Goal: Task Accomplishment & Management: Manage account settings

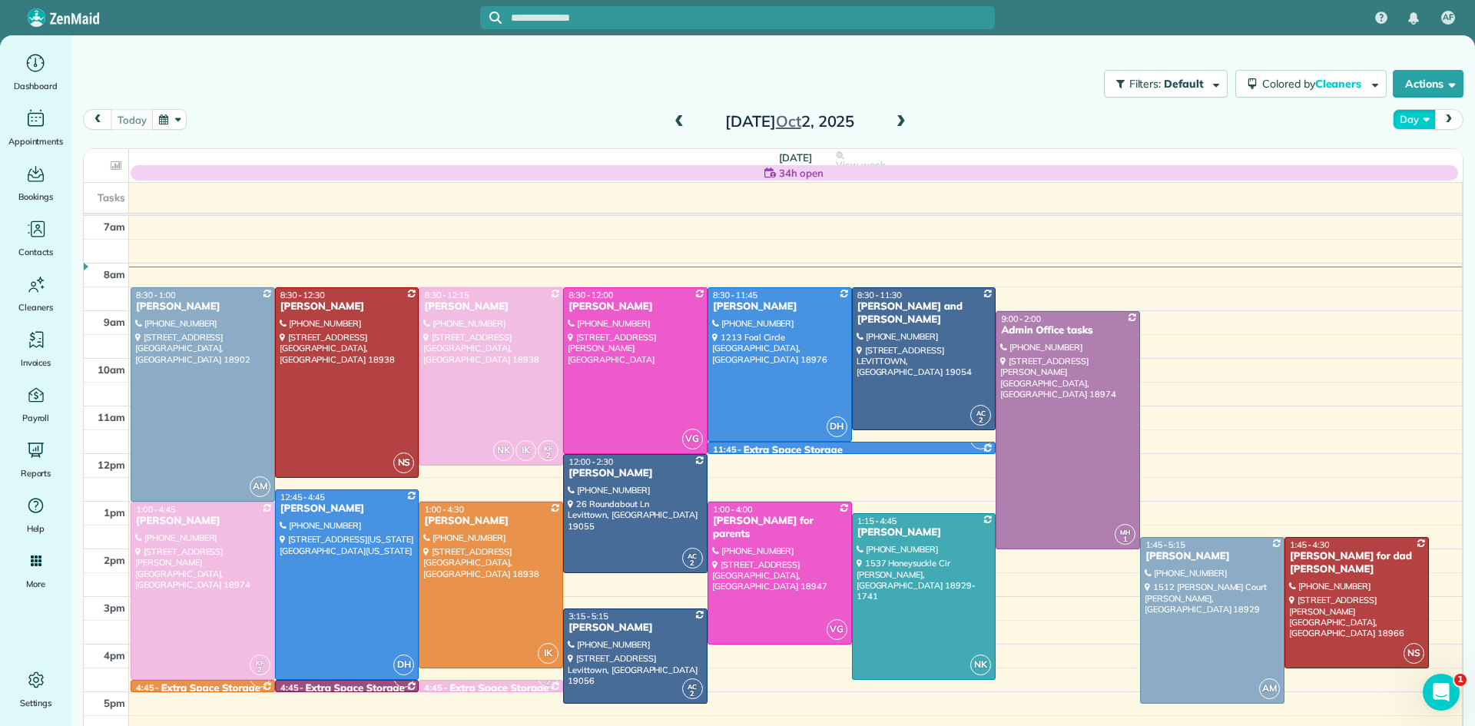
click at [1409, 117] on button "Day" at bounding box center [1414, 119] width 42 height 21
click at [1411, 190] on link "Week" at bounding box center [1454, 186] width 121 height 31
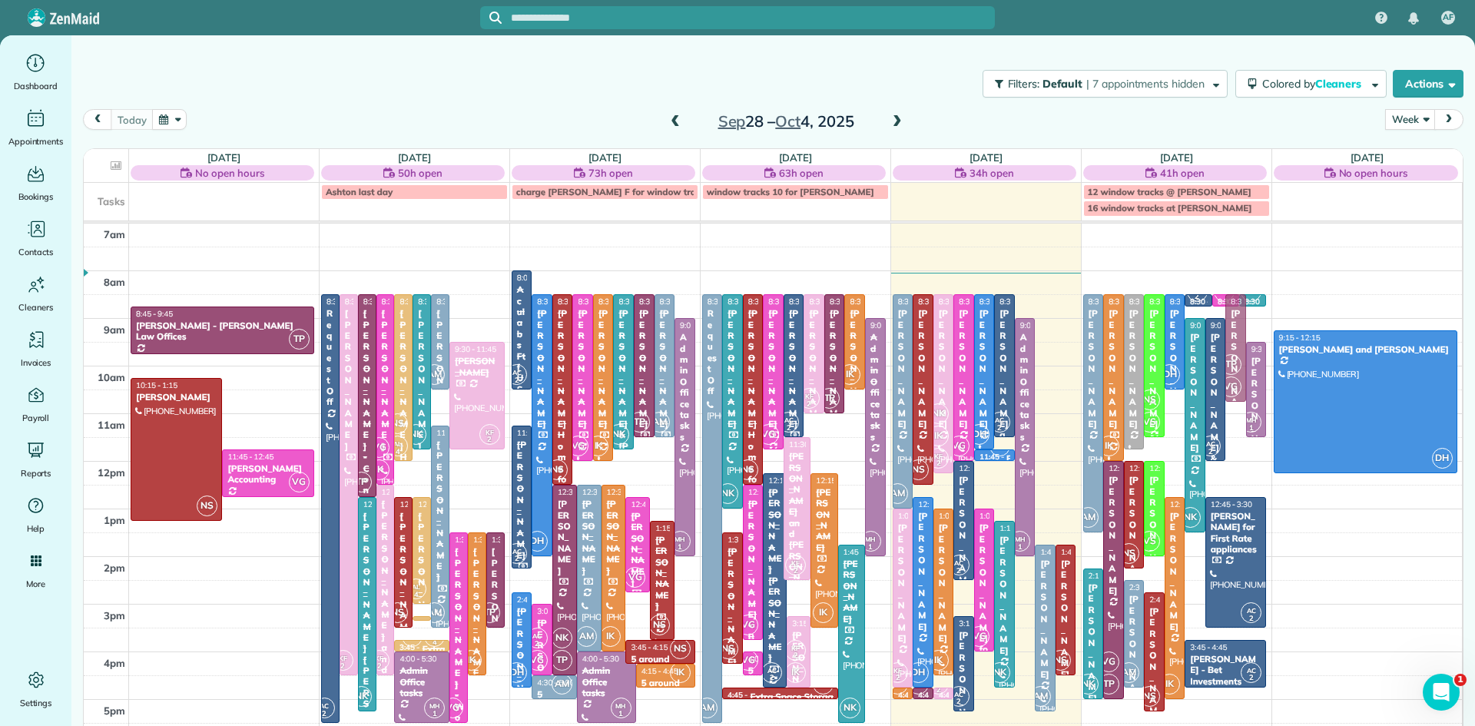
drag, startPoint x: 1236, startPoint y: 350, endPoint x: 1236, endPoint y: 332, distance: 18.4
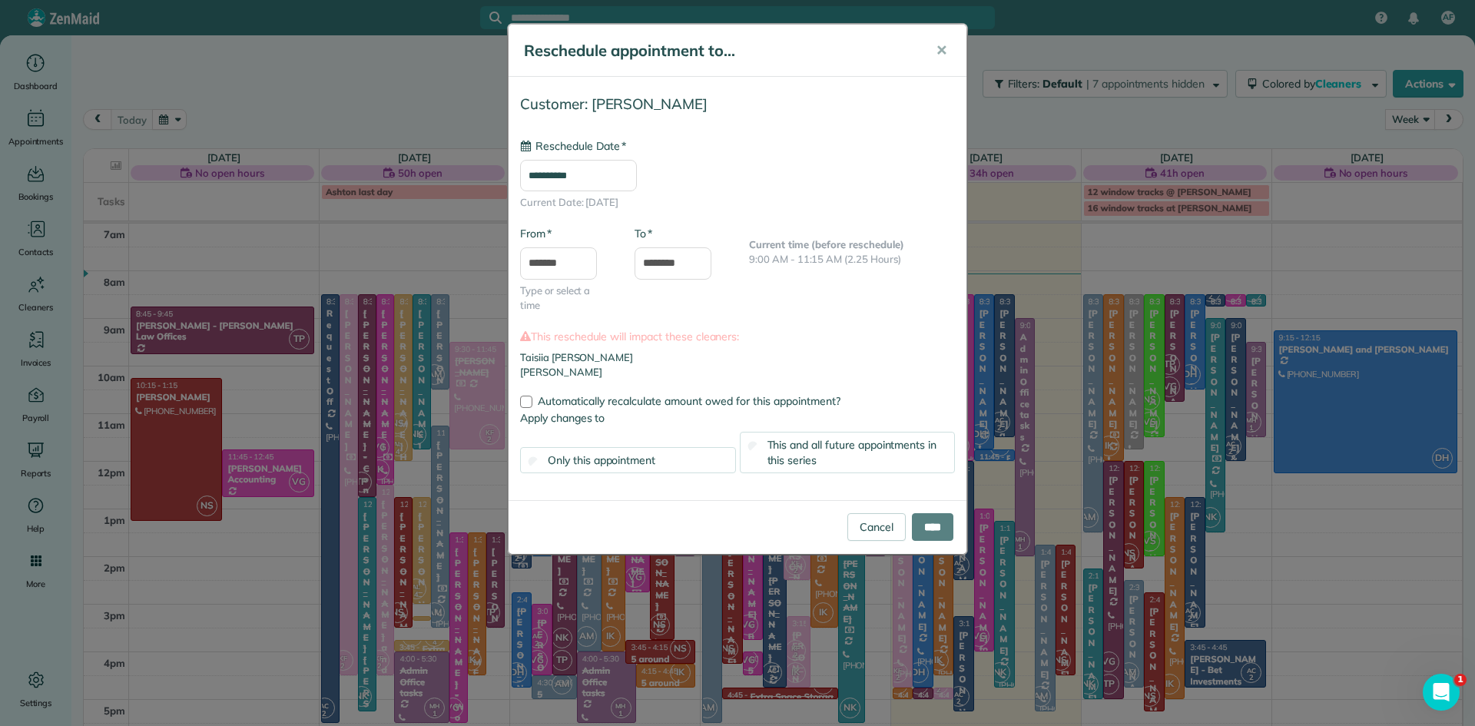
type input "**********"
click at [879, 533] on link "Cancel" at bounding box center [877, 527] width 58 height 28
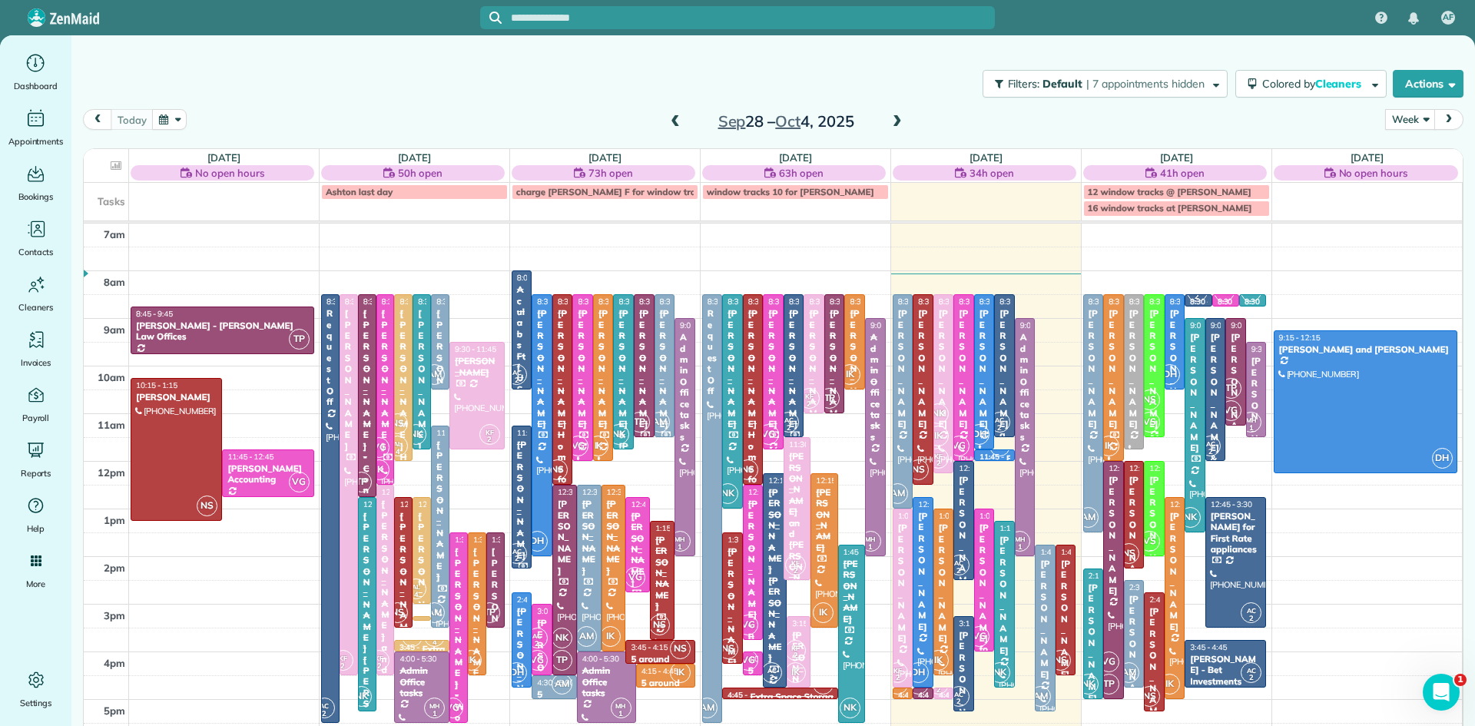
click at [677, 118] on span at bounding box center [675, 122] width 17 height 14
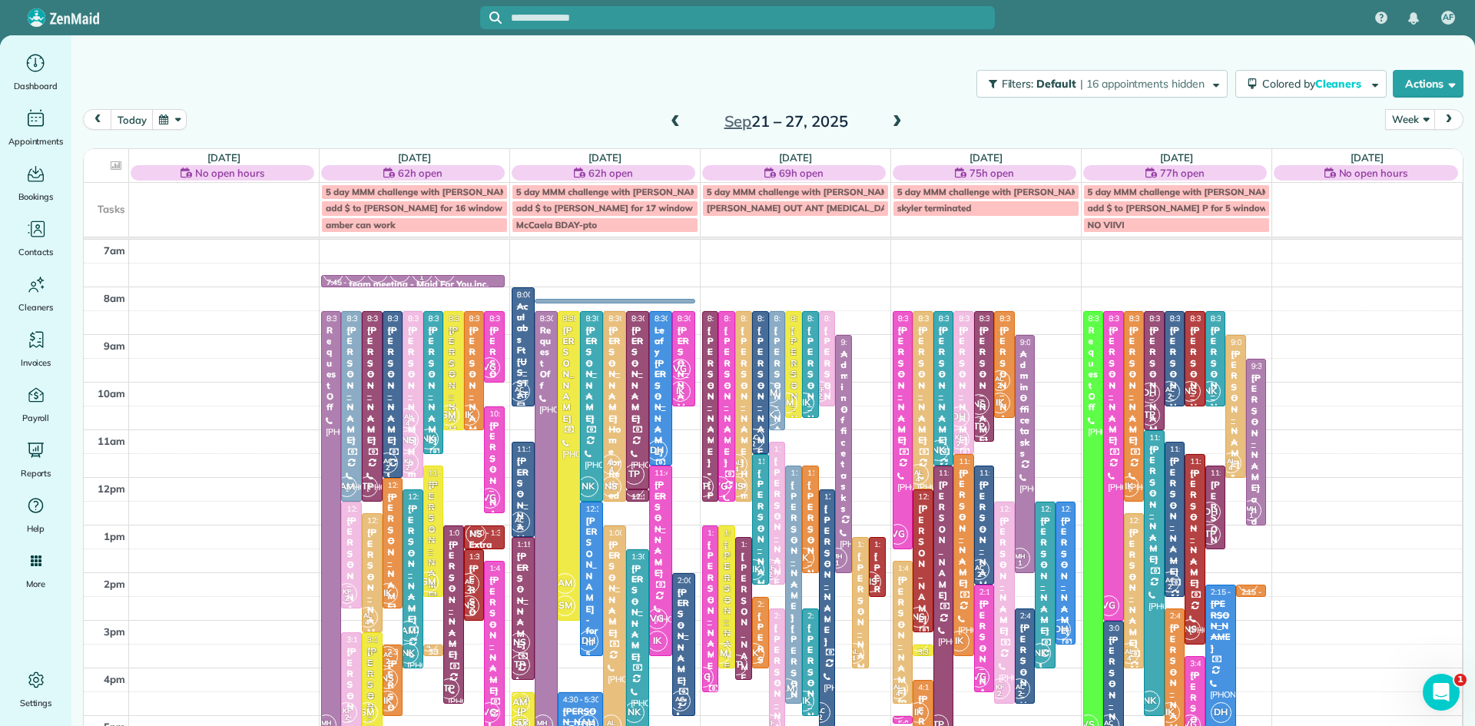
click at [894, 118] on span at bounding box center [897, 122] width 17 height 14
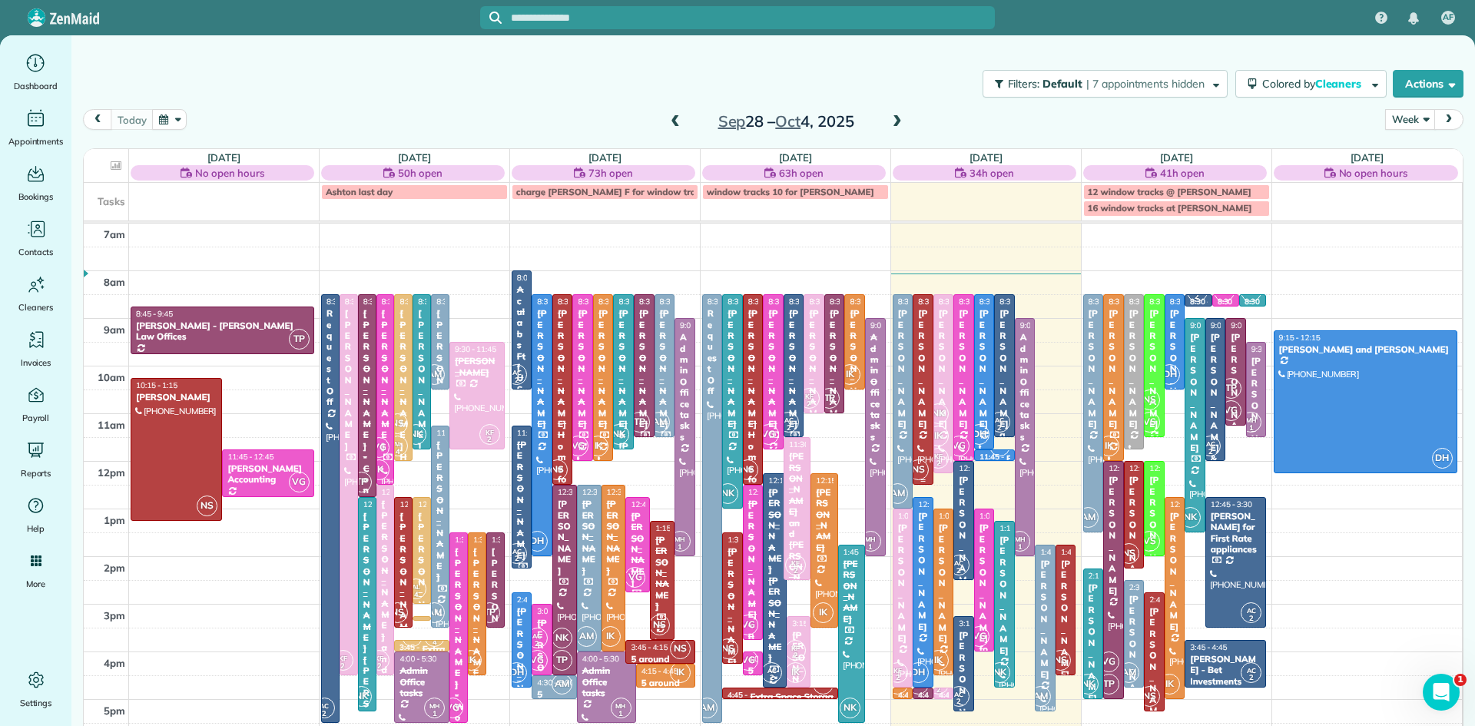
click at [927, 427] on div at bounding box center [923, 389] width 19 height 189
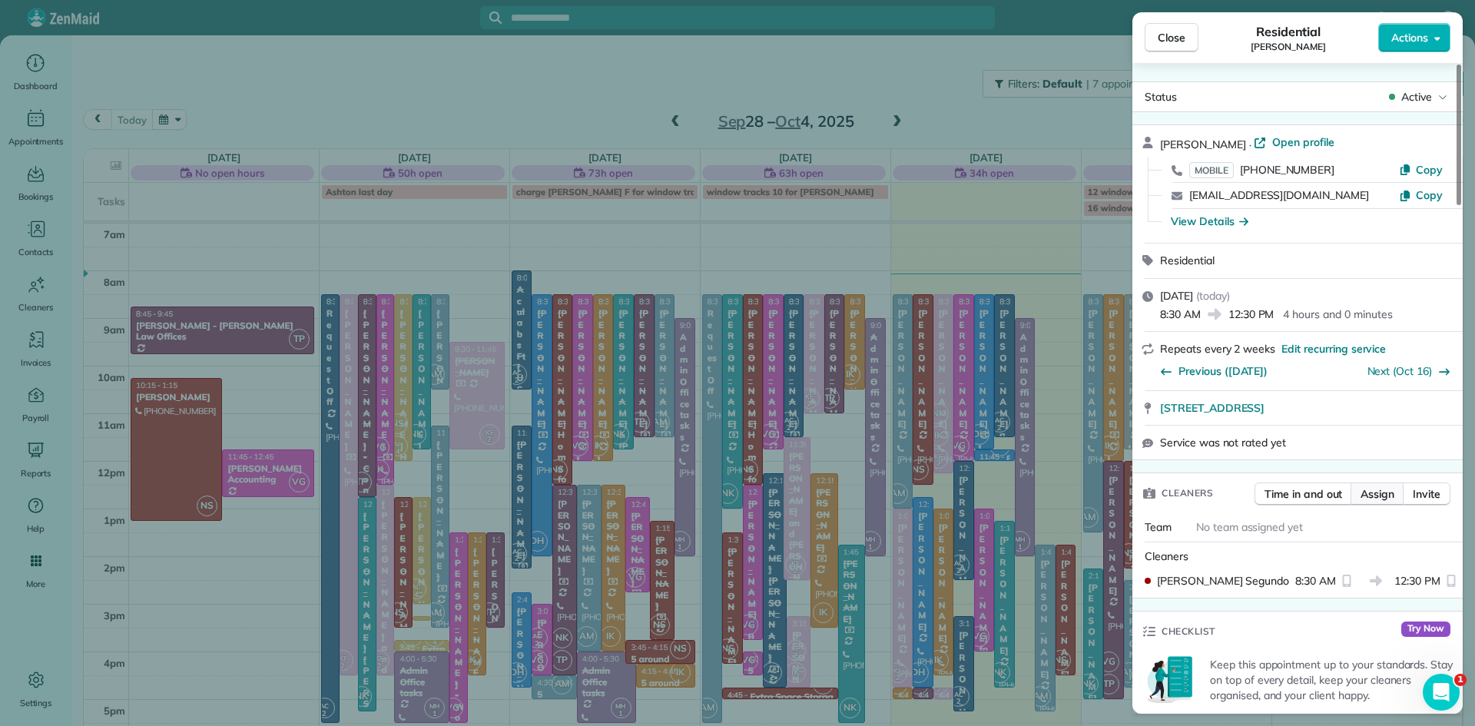
click at [1378, 502] on span "Assign" at bounding box center [1378, 493] width 34 height 15
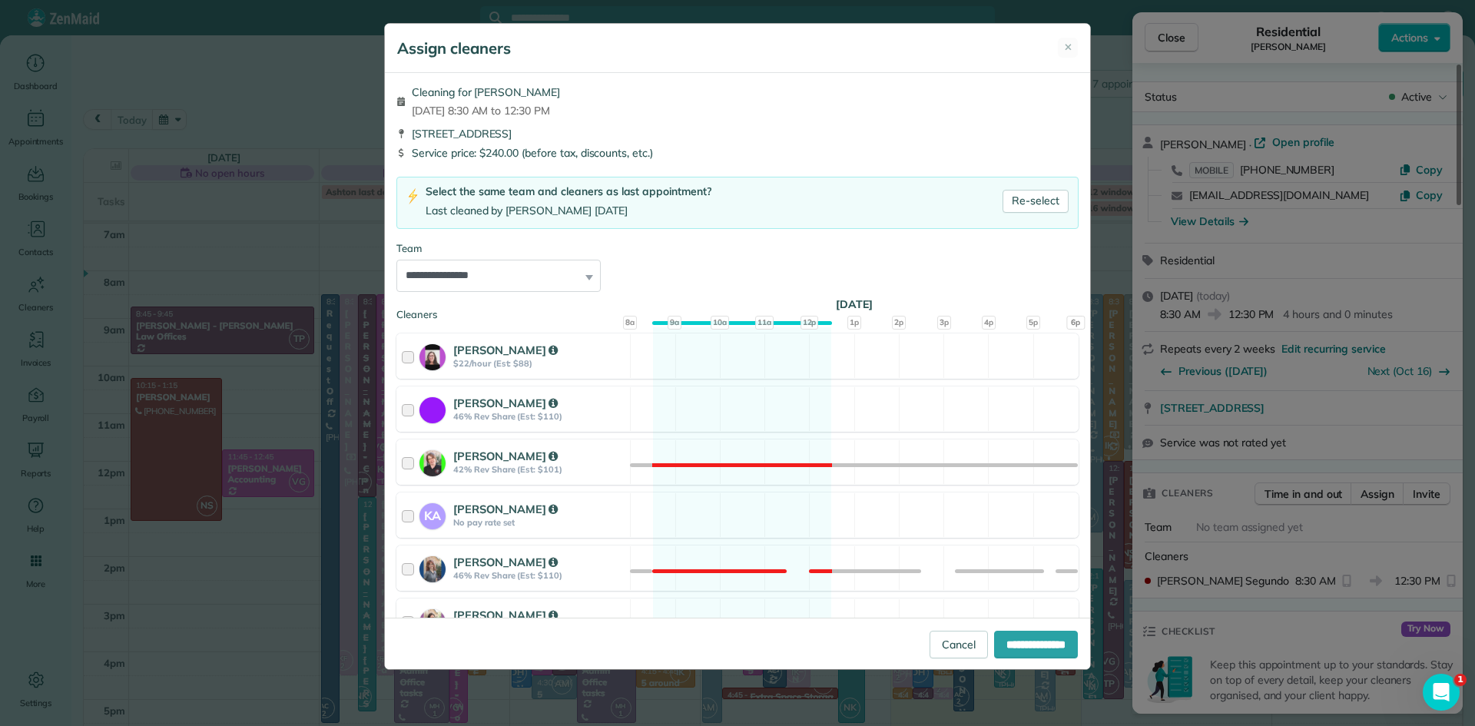
scroll to position [718, 0]
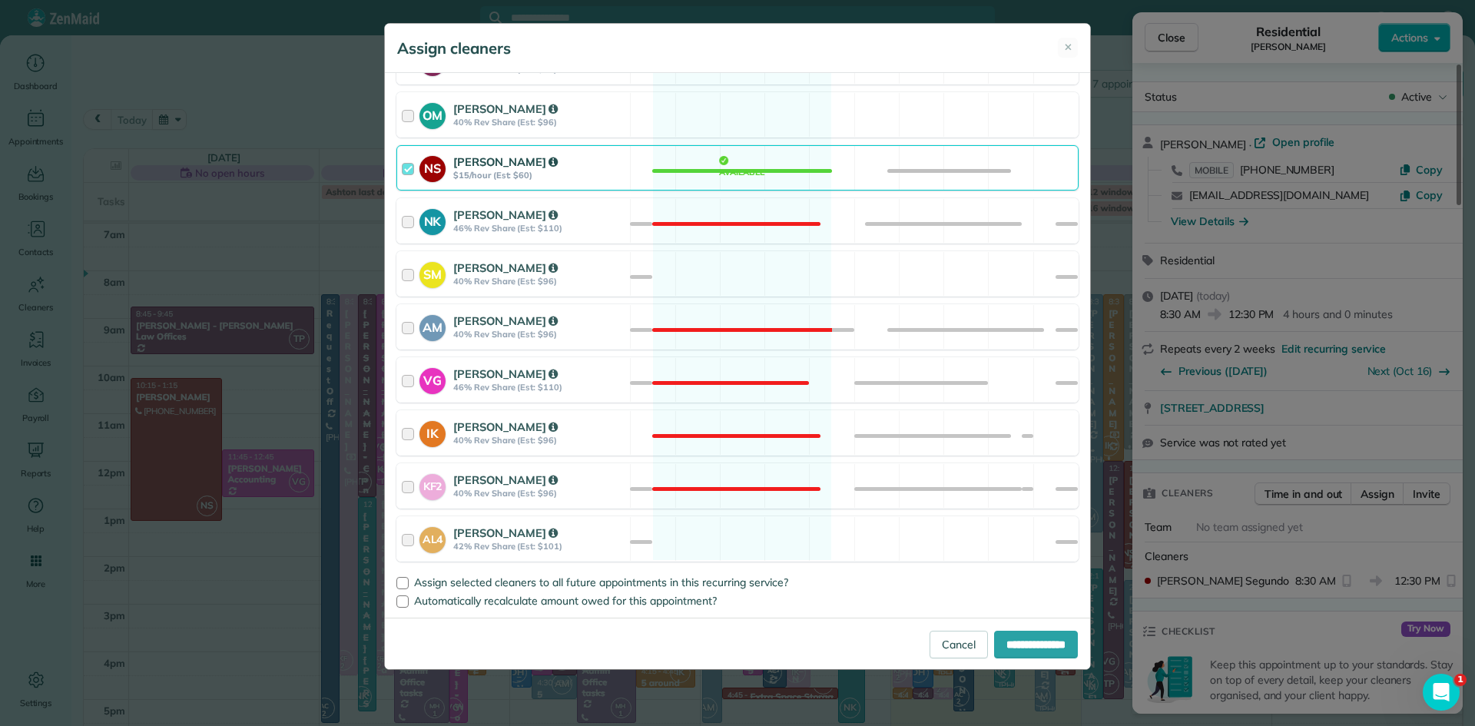
click at [487, 162] on strong "[PERSON_NAME]" at bounding box center [505, 161] width 104 height 15
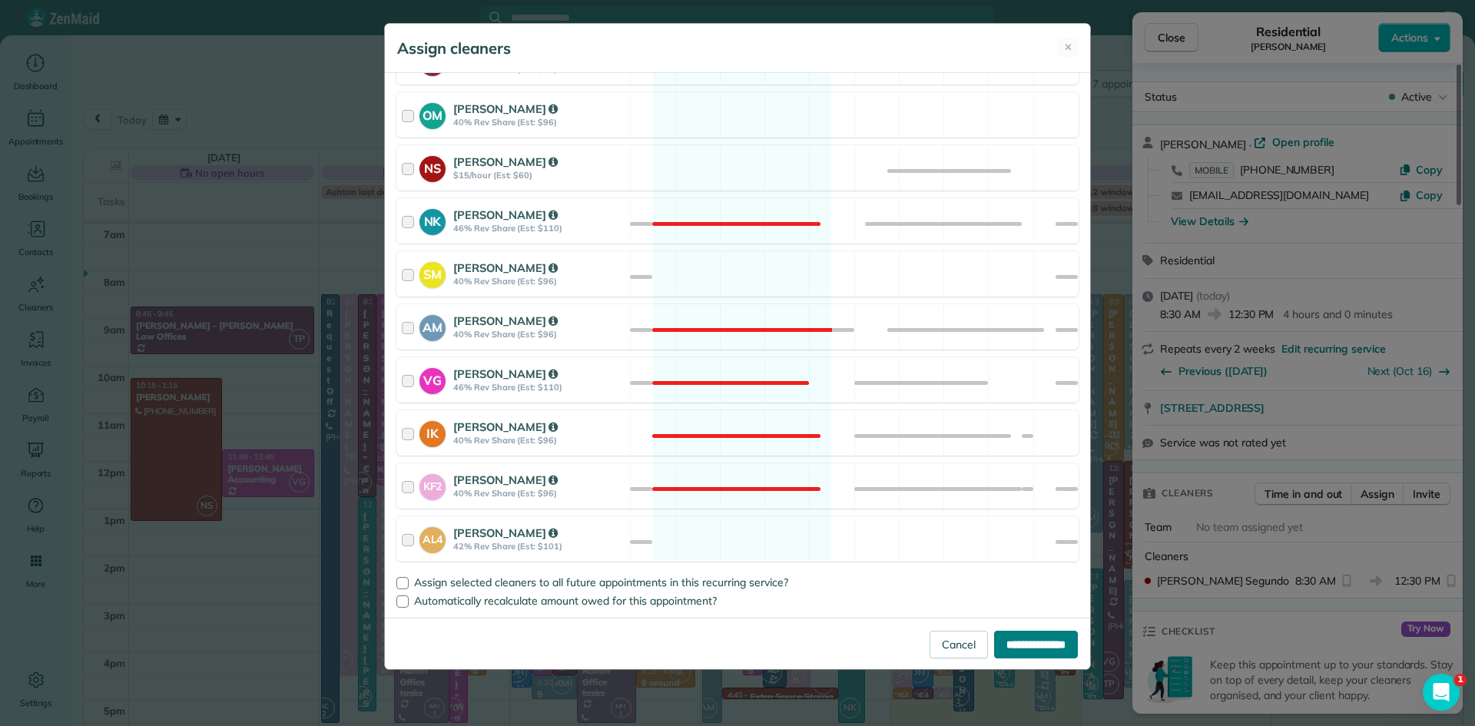
click at [1048, 646] on input "**********" at bounding box center [1036, 645] width 84 height 28
type input "**********"
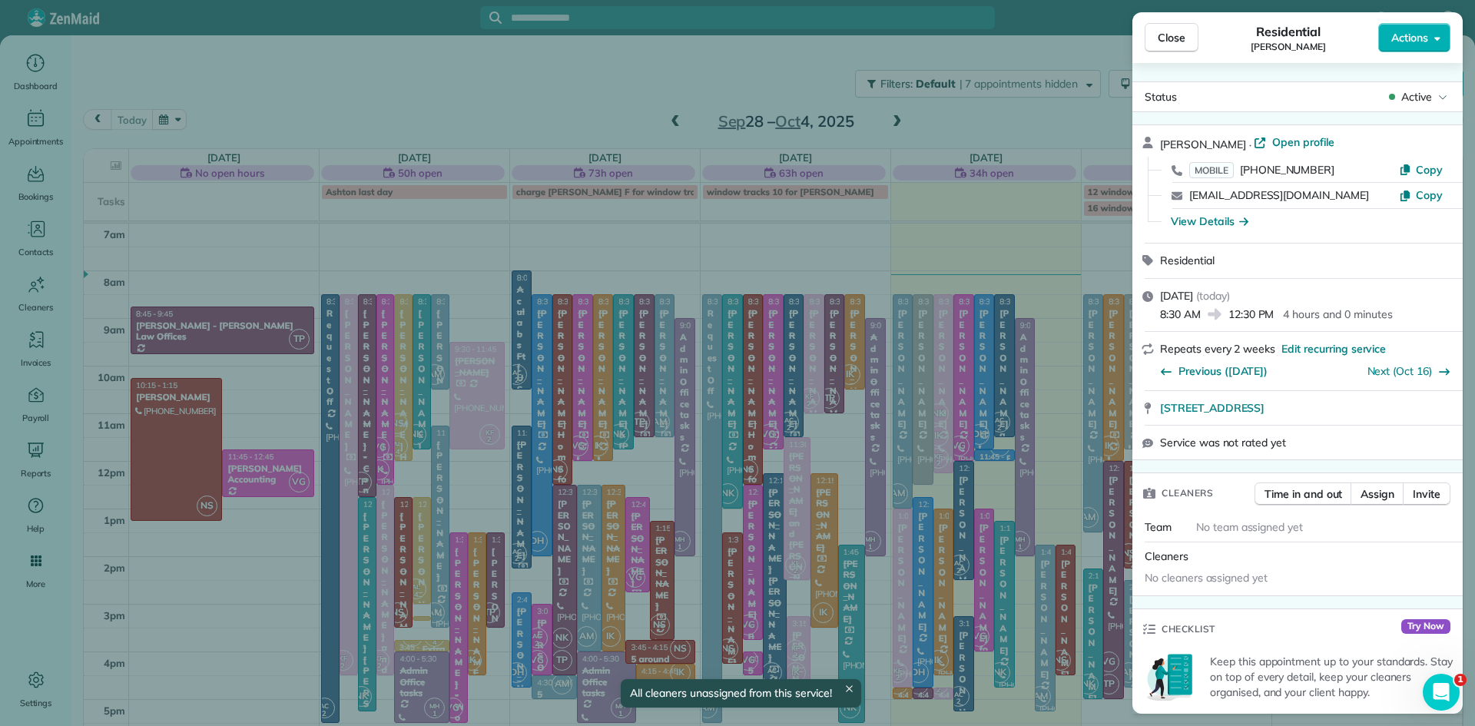
click at [1170, 36] on span "Close" at bounding box center [1172, 37] width 28 height 15
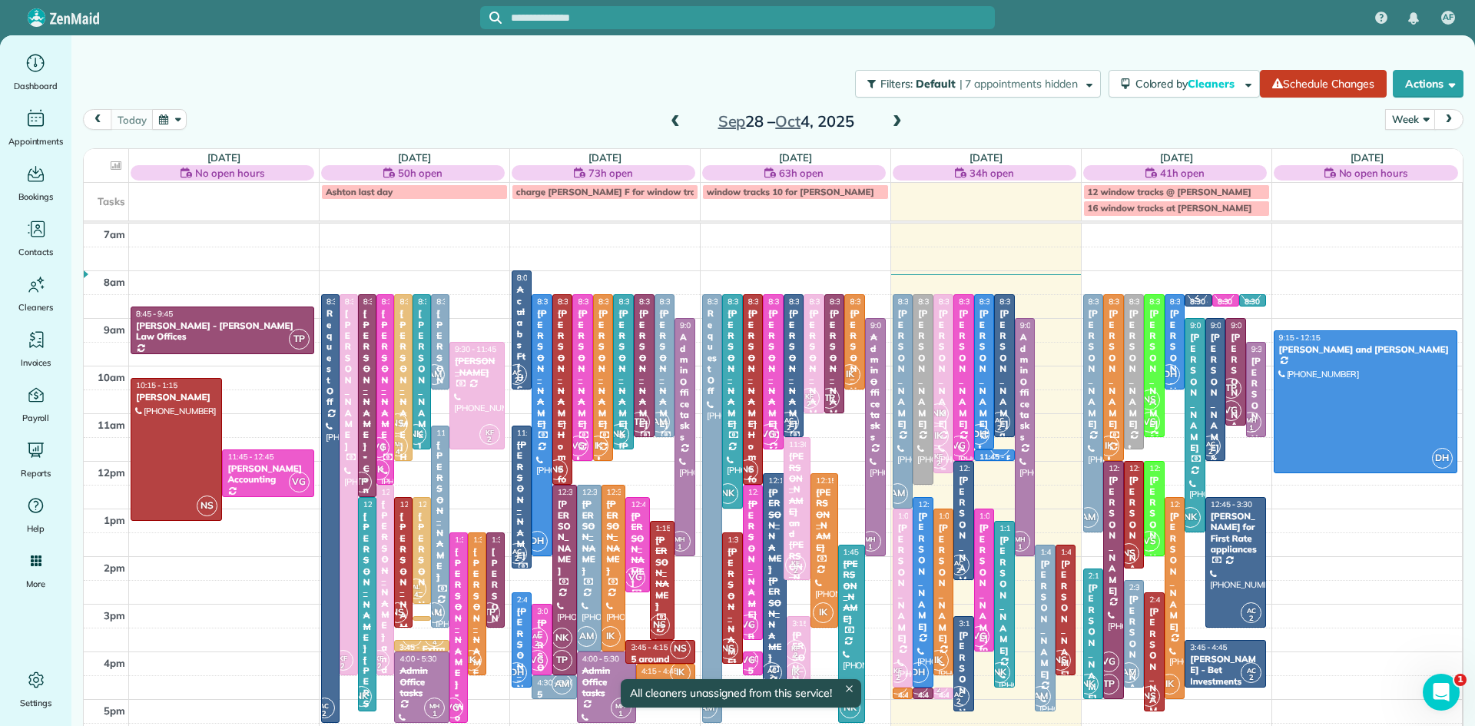
click at [937, 438] on span "IK" at bounding box center [938, 436] width 21 height 21
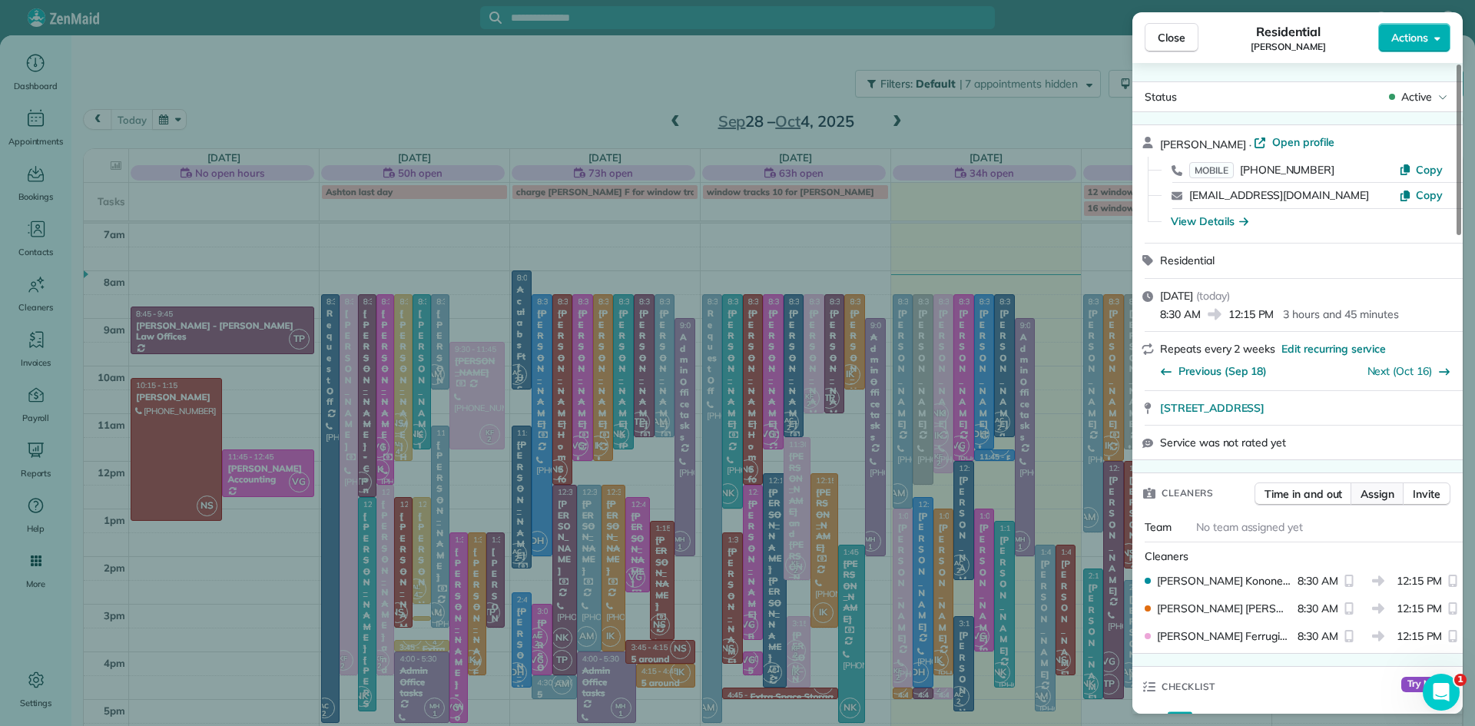
click at [1378, 502] on span "Assign" at bounding box center [1378, 493] width 34 height 15
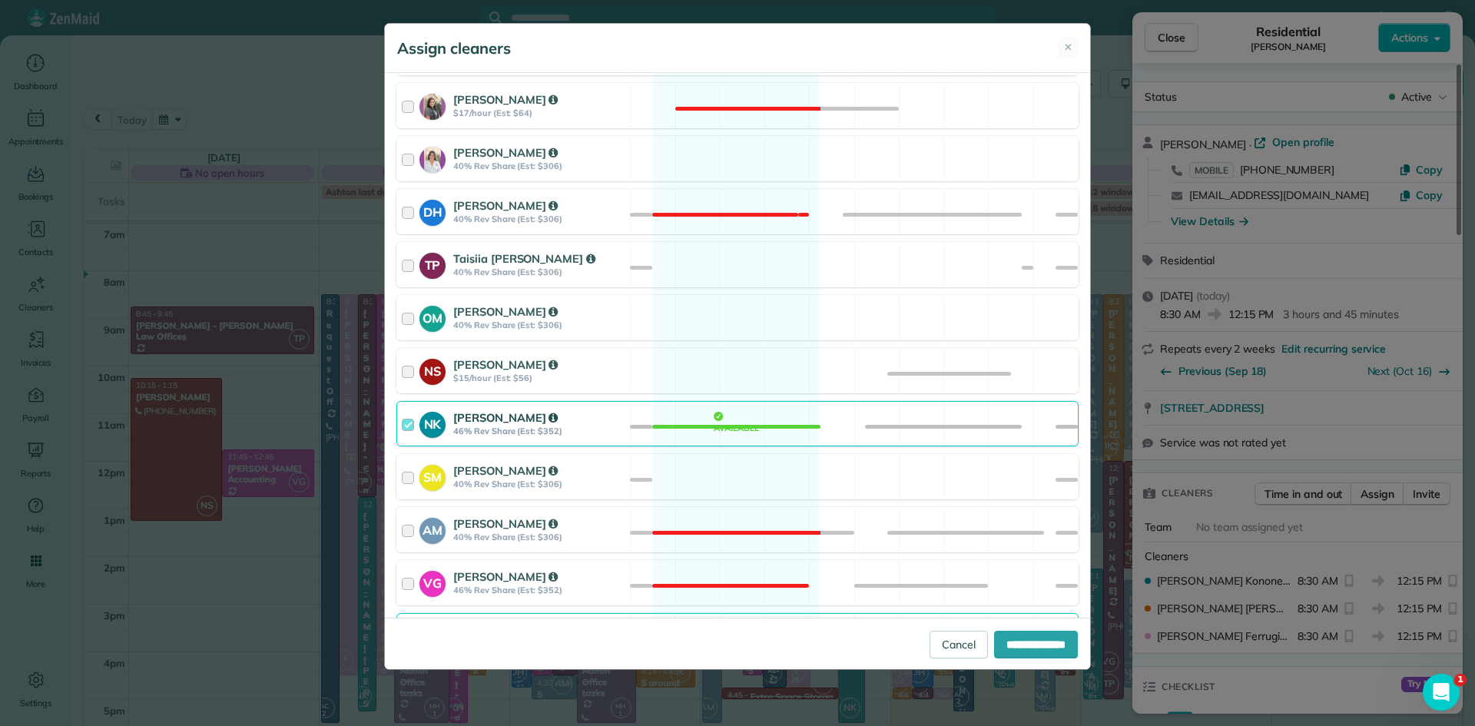
scroll to position [718, 0]
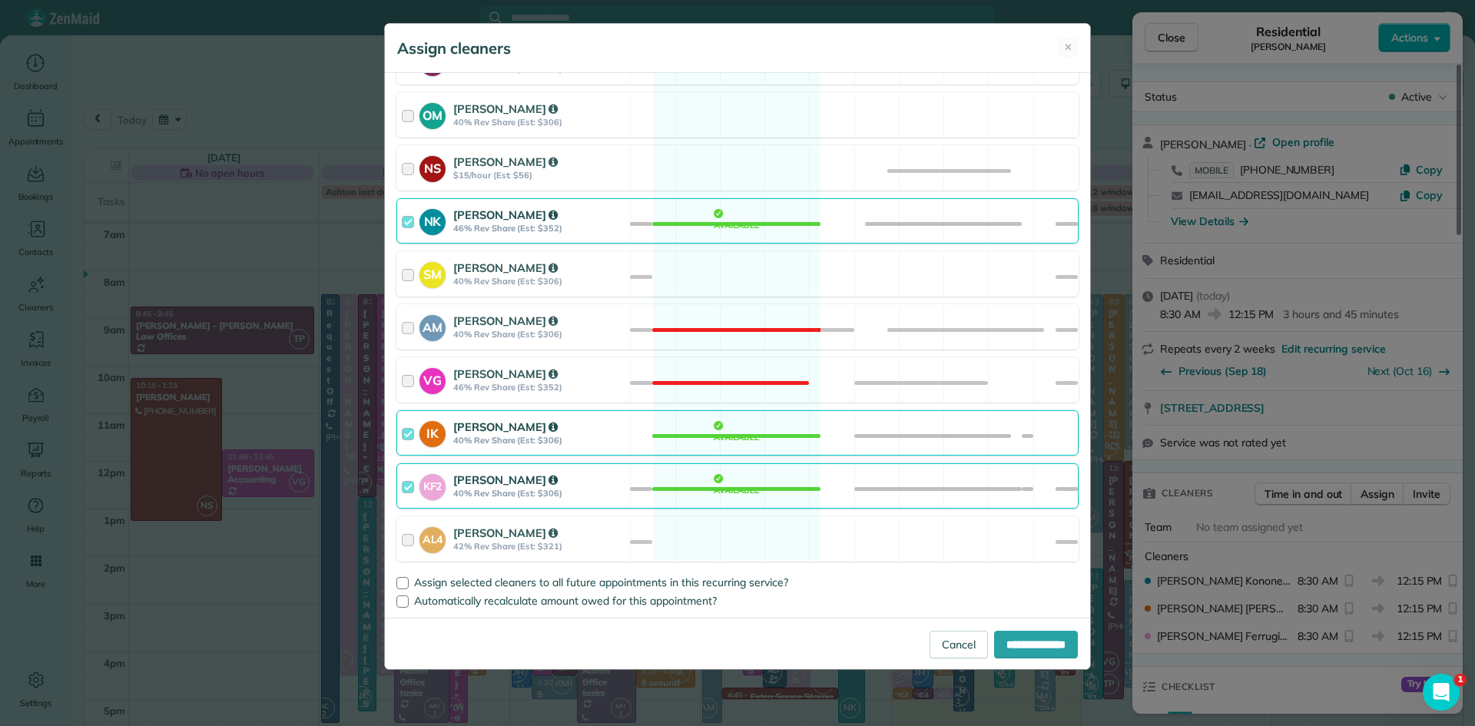
click at [506, 430] on strong "[PERSON_NAME]" at bounding box center [505, 427] width 104 height 15
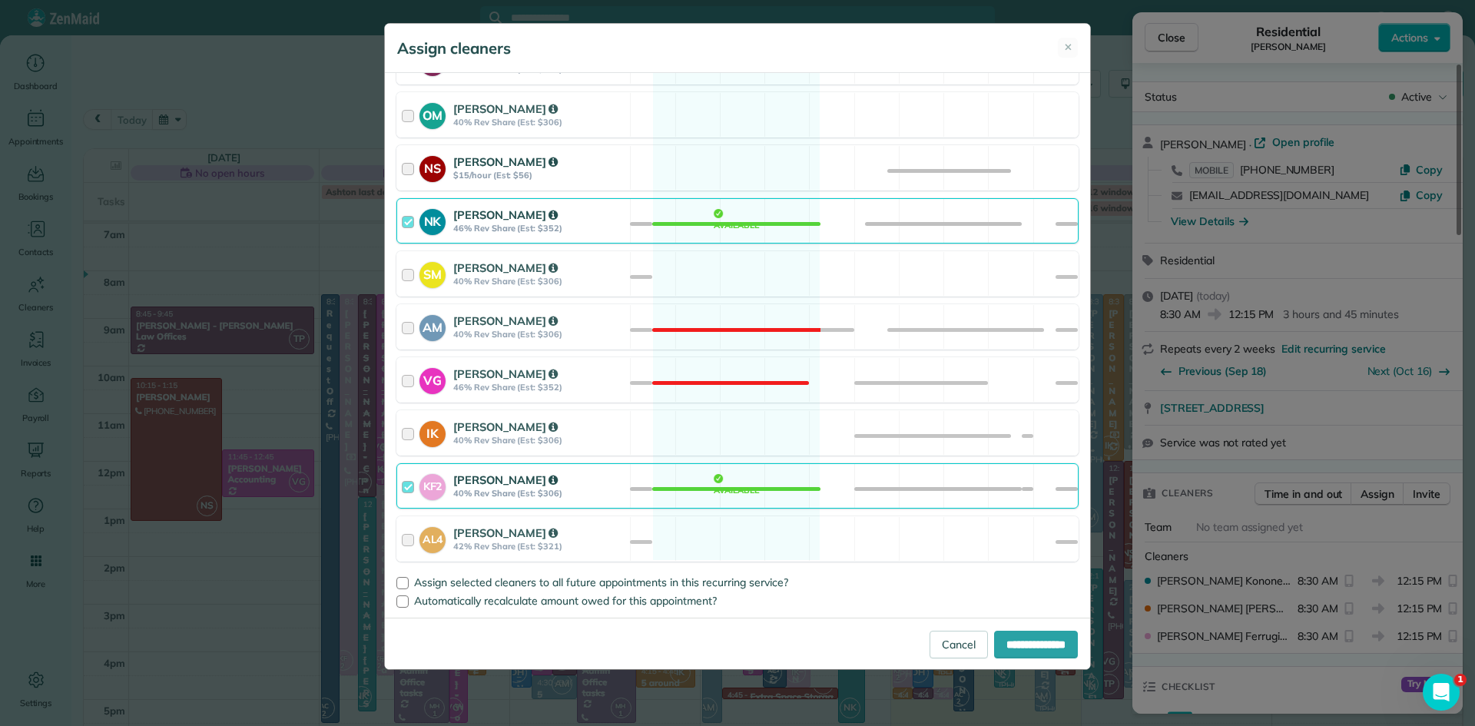
click at [491, 160] on strong "[PERSON_NAME]" at bounding box center [505, 161] width 104 height 15
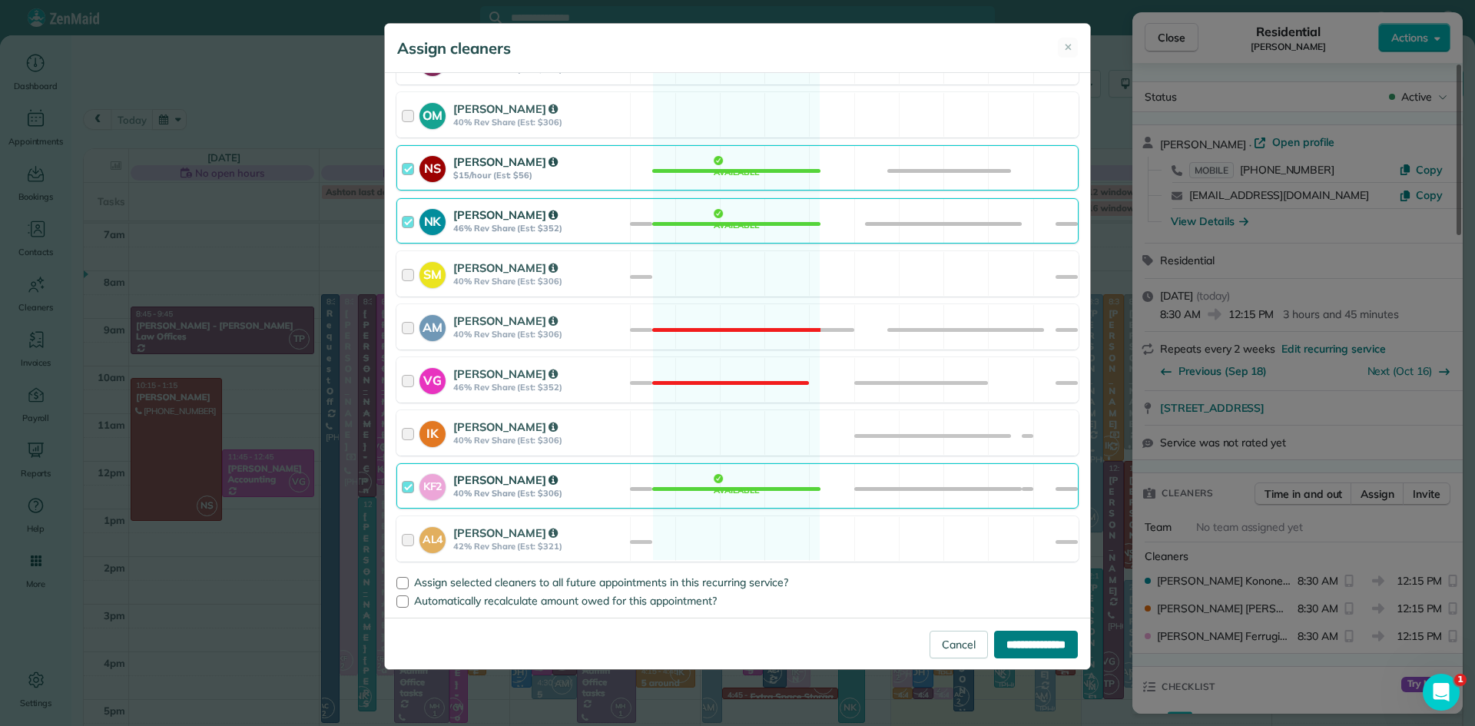
click at [1022, 644] on input "**********" at bounding box center [1036, 645] width 84 height 28
type input "**********"
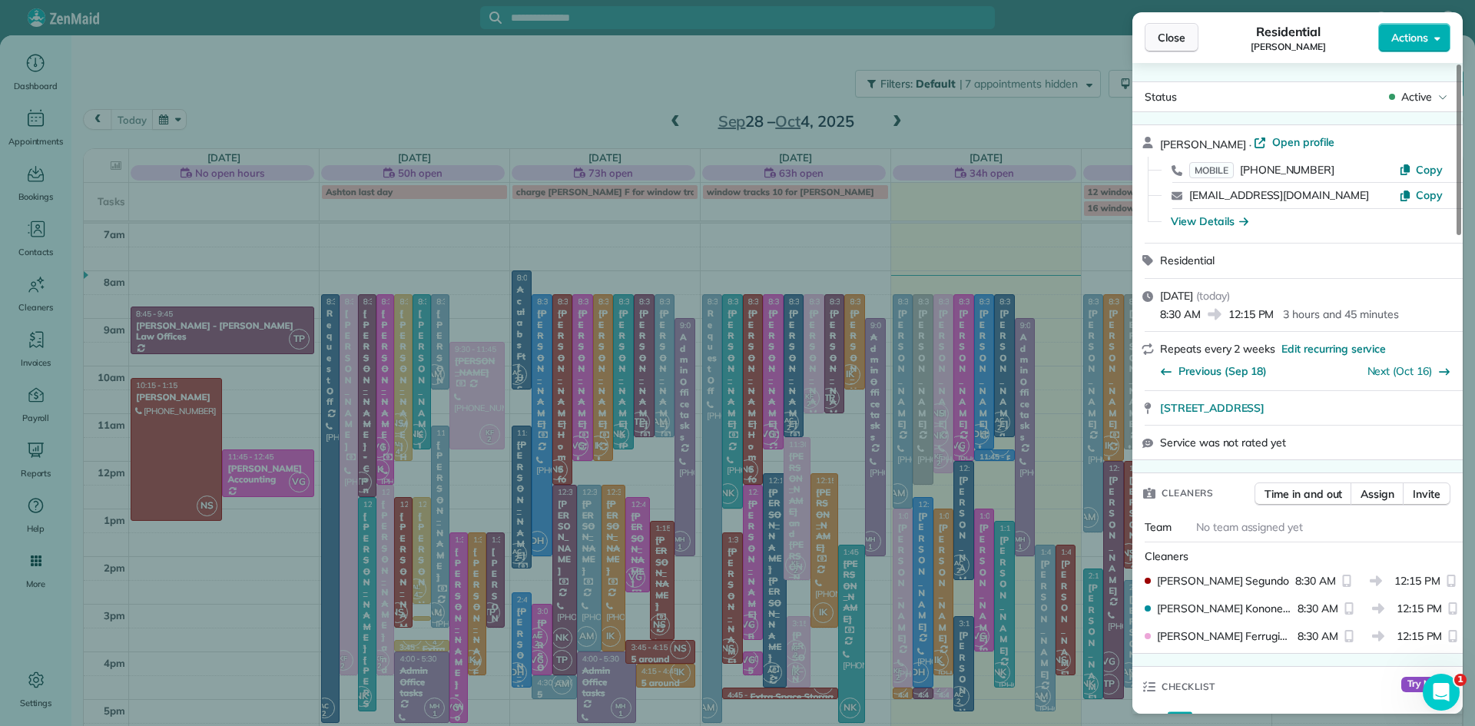
click at [1179, 34] on span "Close" at bounding box center [1172, 37] width 28 height 15
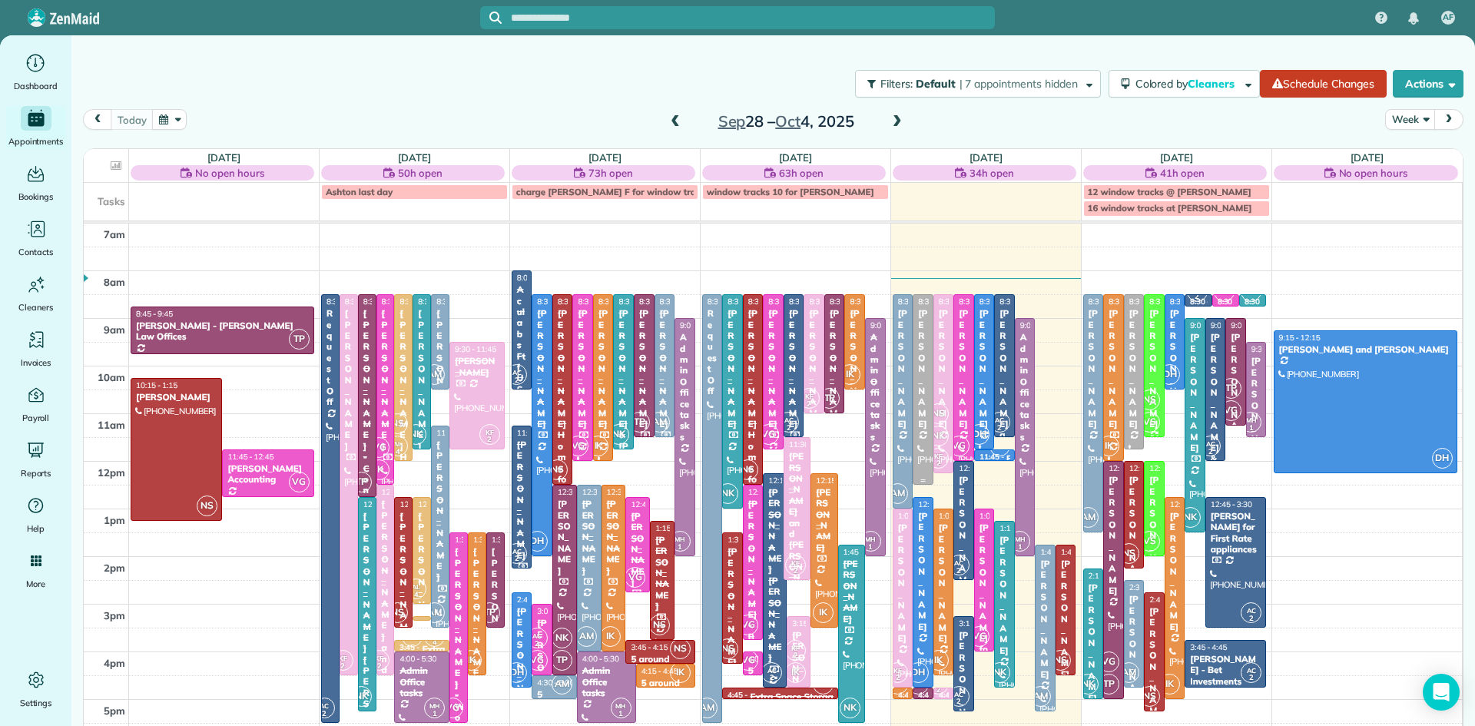
click at [926, 422] on div at bounding box center [923, 389] width 19 height 189
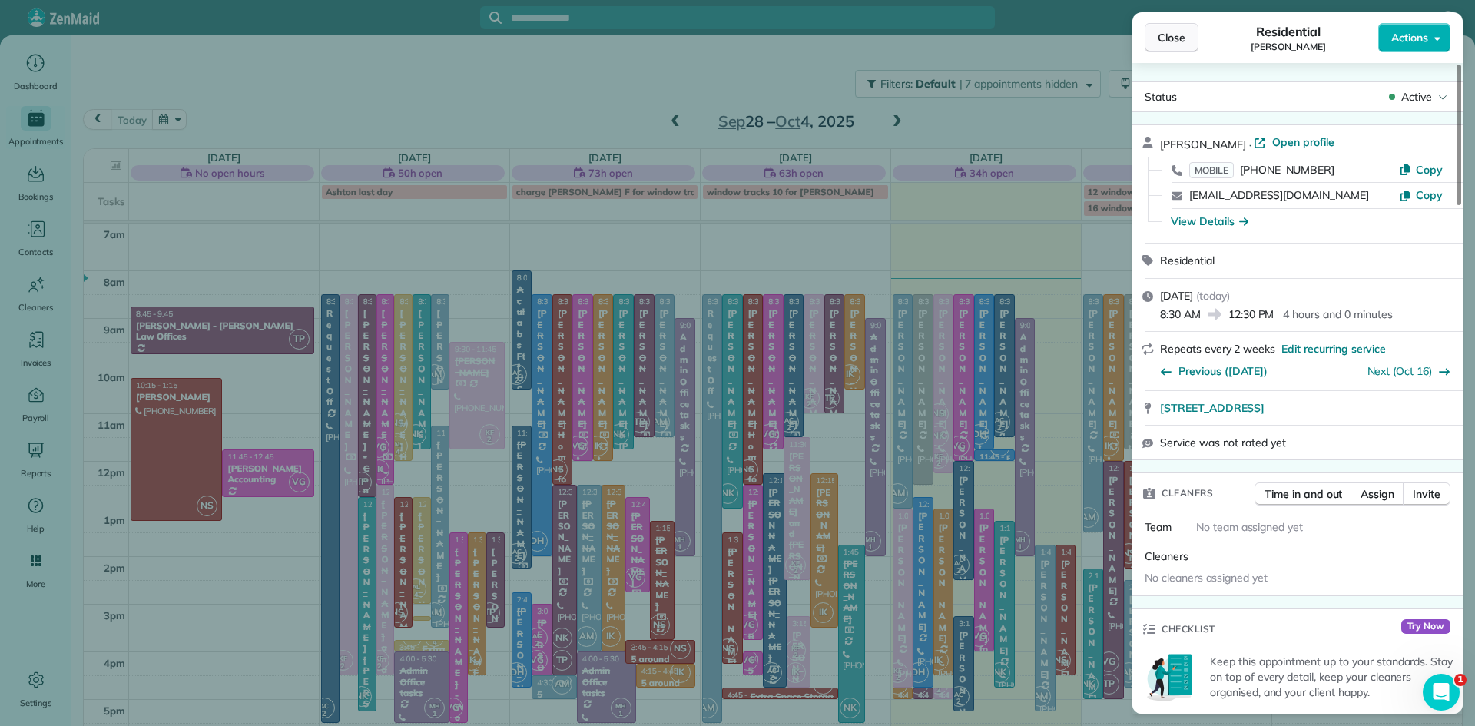
click at [1176, 33] on span "Close" at bounding box center [1172, 37] width 28 height 15
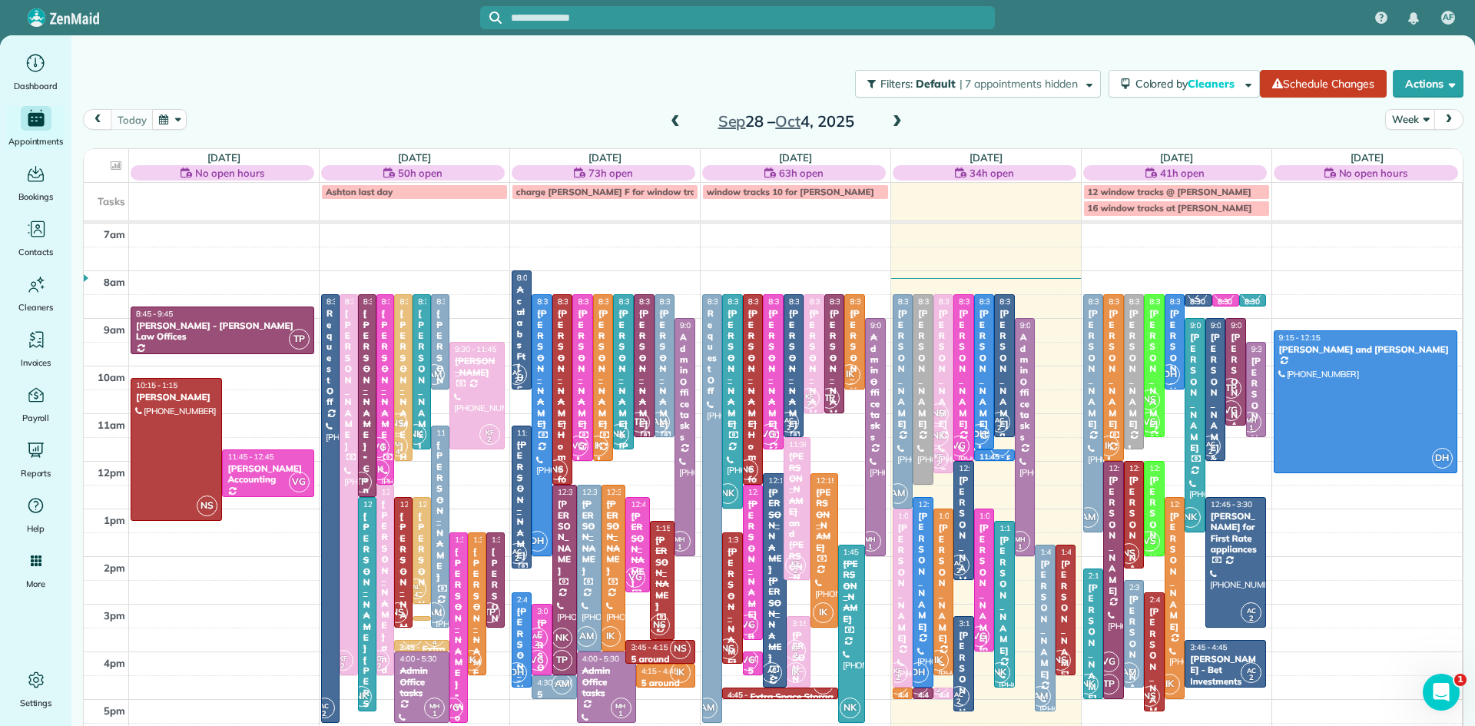
click at [946, 432] on span "NK" at bounding box center [938, 436] width 21 height 21
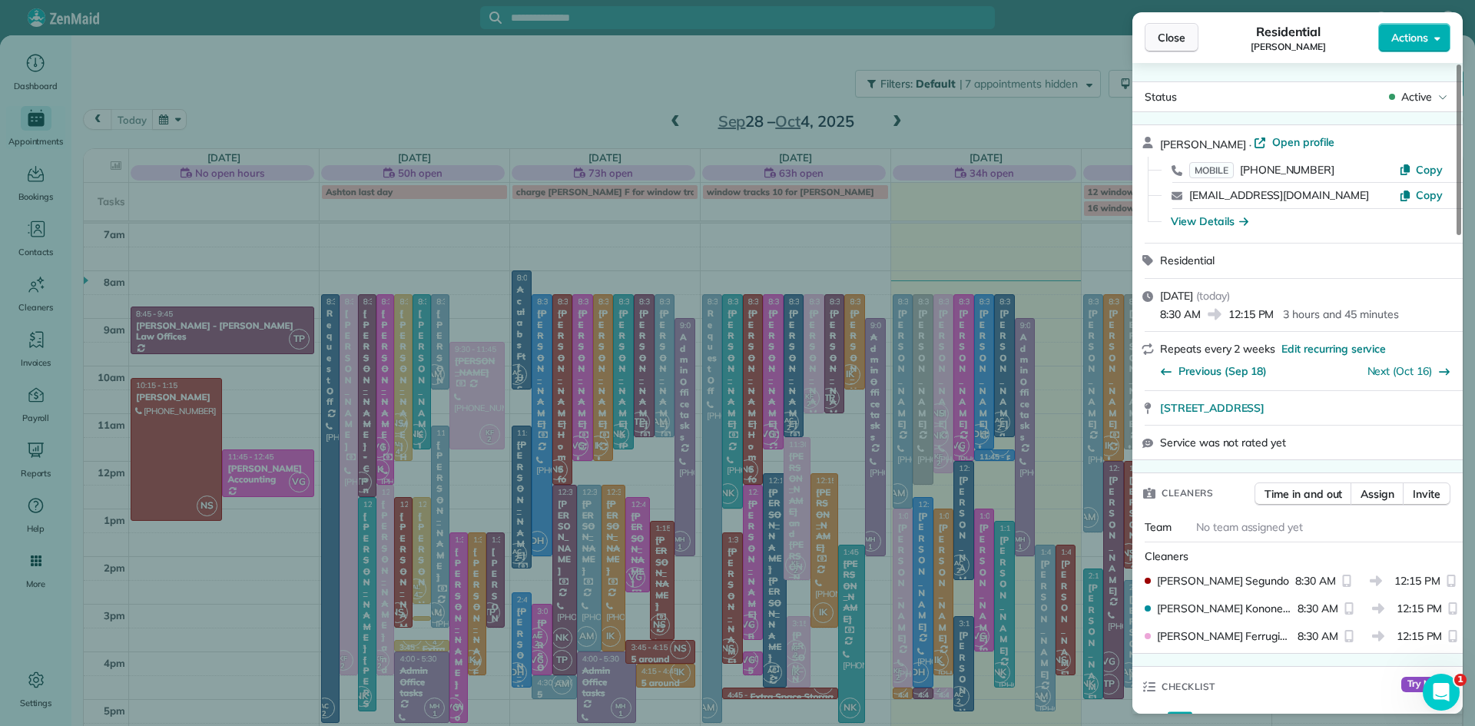
click at [1179, 40] on span "Close" at bounding box center [1172, 37] width 28 height 15
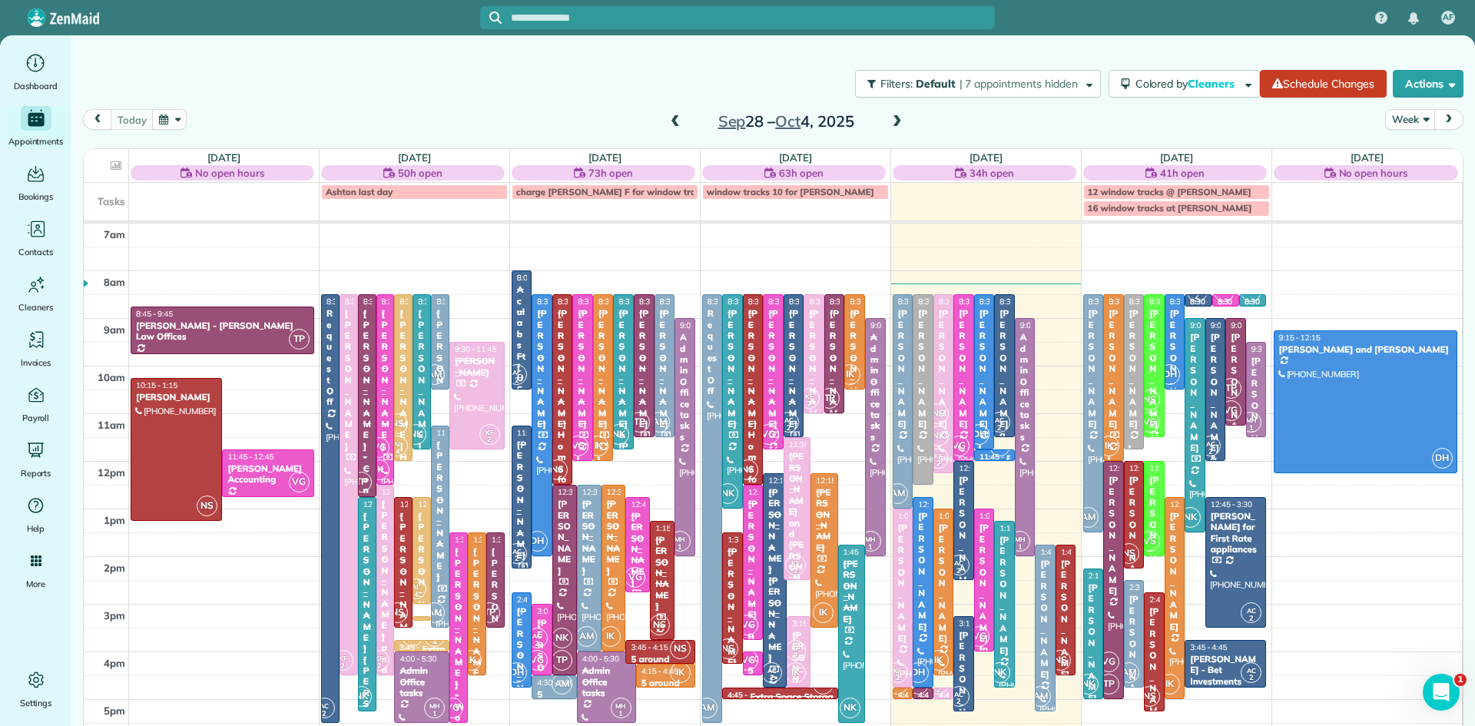
click at [897, 116] on span at bounding box center [897, 122] width 17 height 14
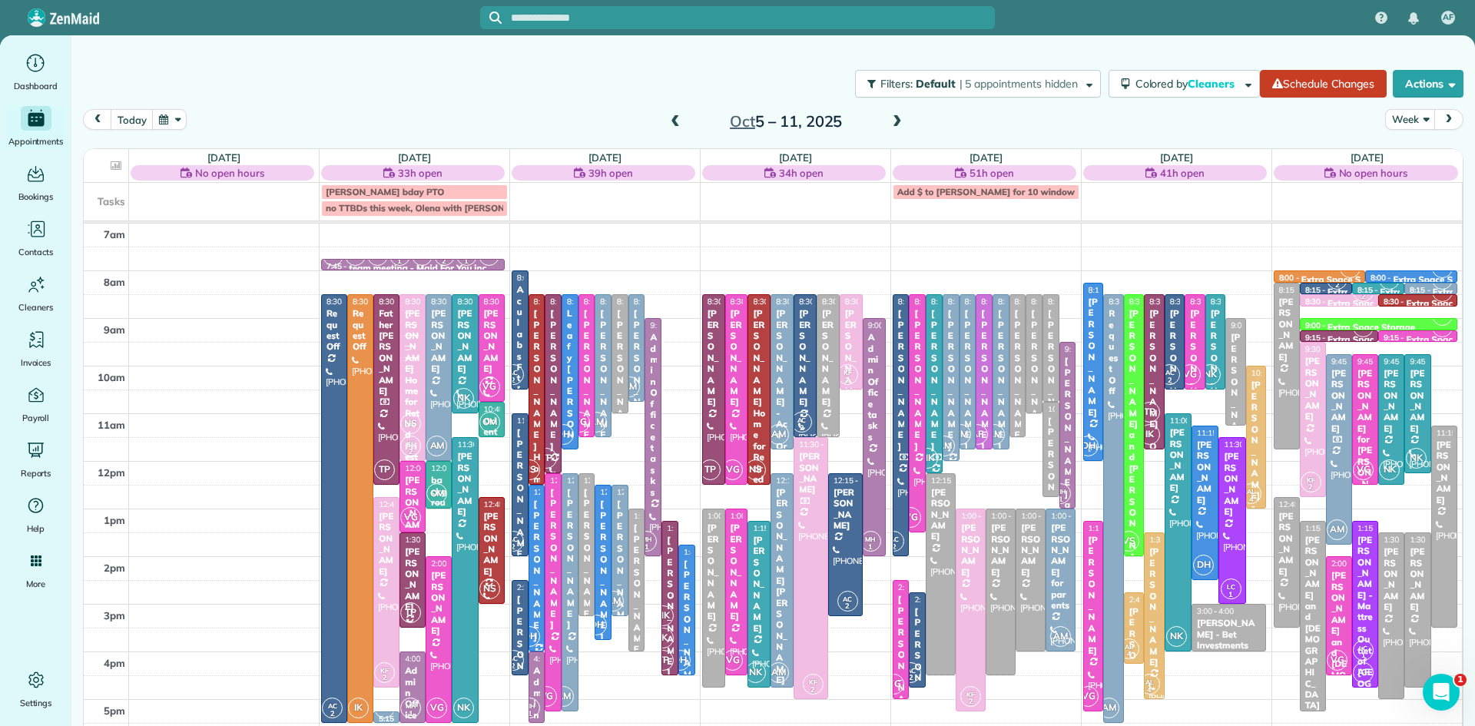
click at [672, 115] on span at bounding box center [675, 122] width 17 height 14
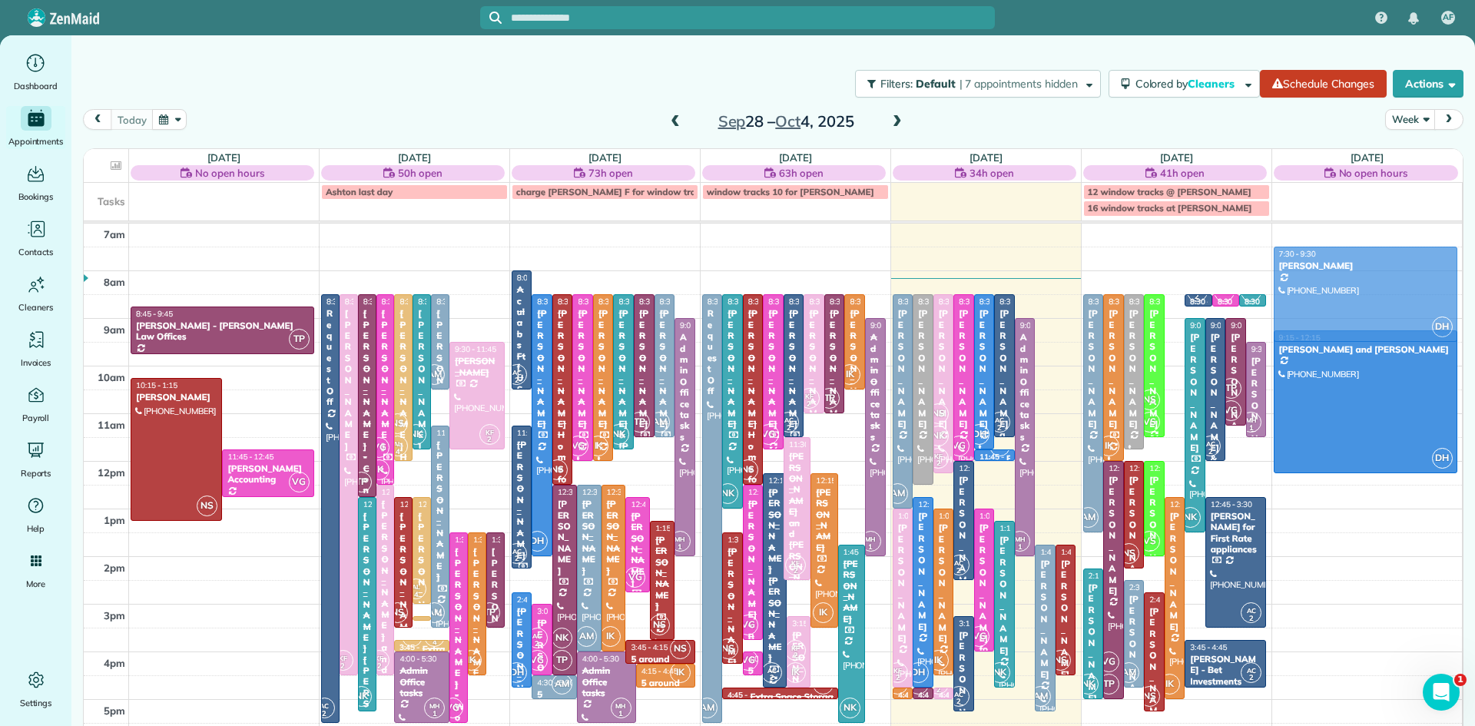
drag, startPoint x: 1173, startPoint y: 348, endPoint x: 1271, endPoint y: 306, distance: 107.0
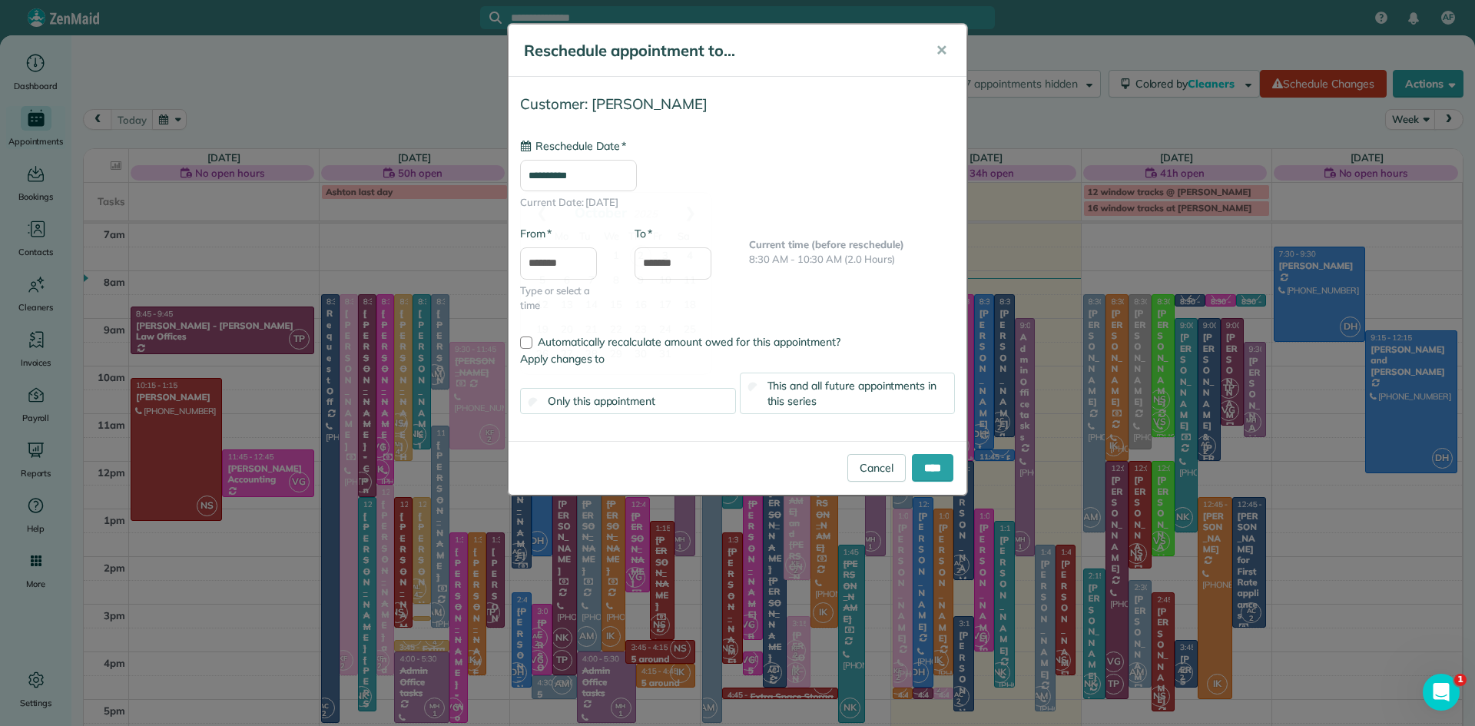
click at [603, 181] on input "**********" at bounding box center [578, 176] width 117 height 32
click at [690, 275] on link "11" at bounding box center [690, 281] width 25 height 25
type input "**********"
click at [926, 465] on input "****" at bounding box center [932, 468] width 41 height 28
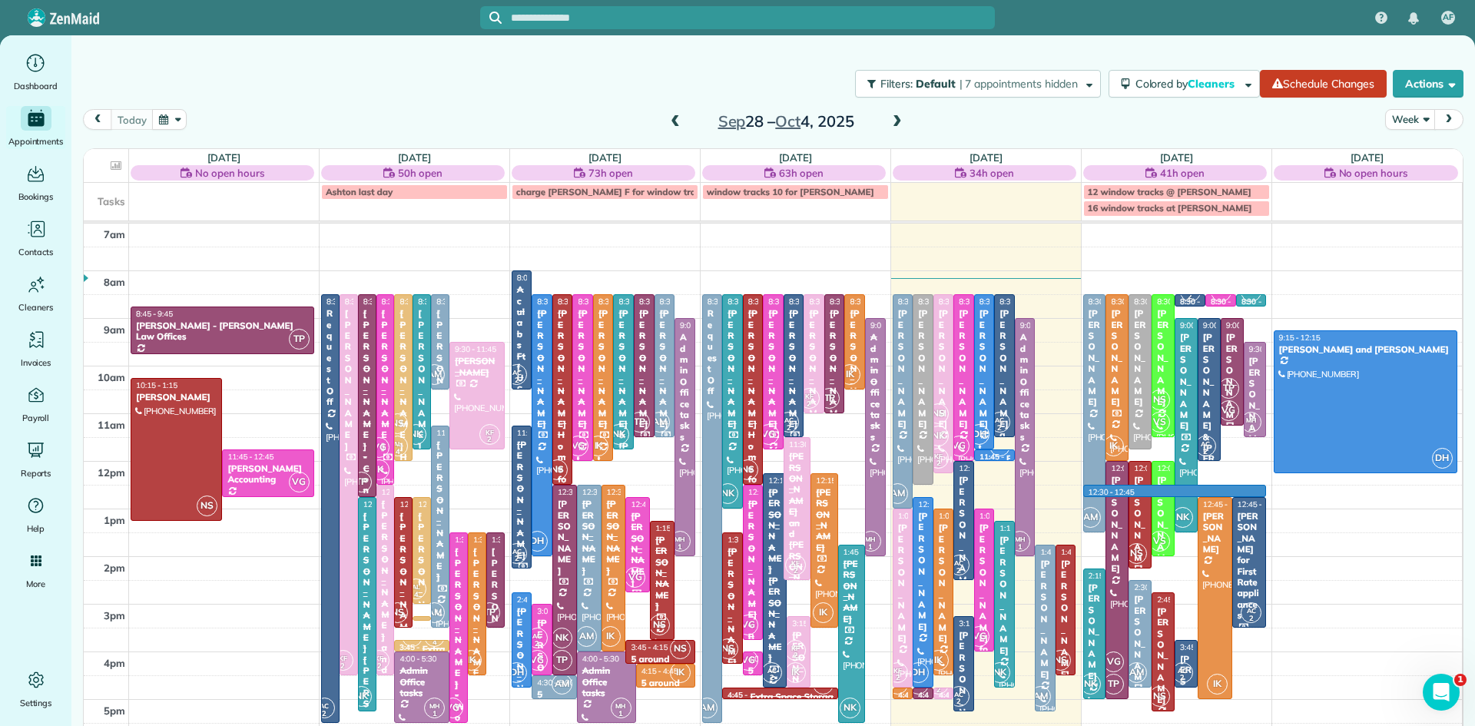
click at [1256, 489] on div "7am 8am 9am 10am 11am 12pm 1pm 2pm 3pm 4pm 5pm 6pm 7pm 8pm TP 8:45 - 9:45 Debra…" at bounding box center [773, 557] width 1378 height 666
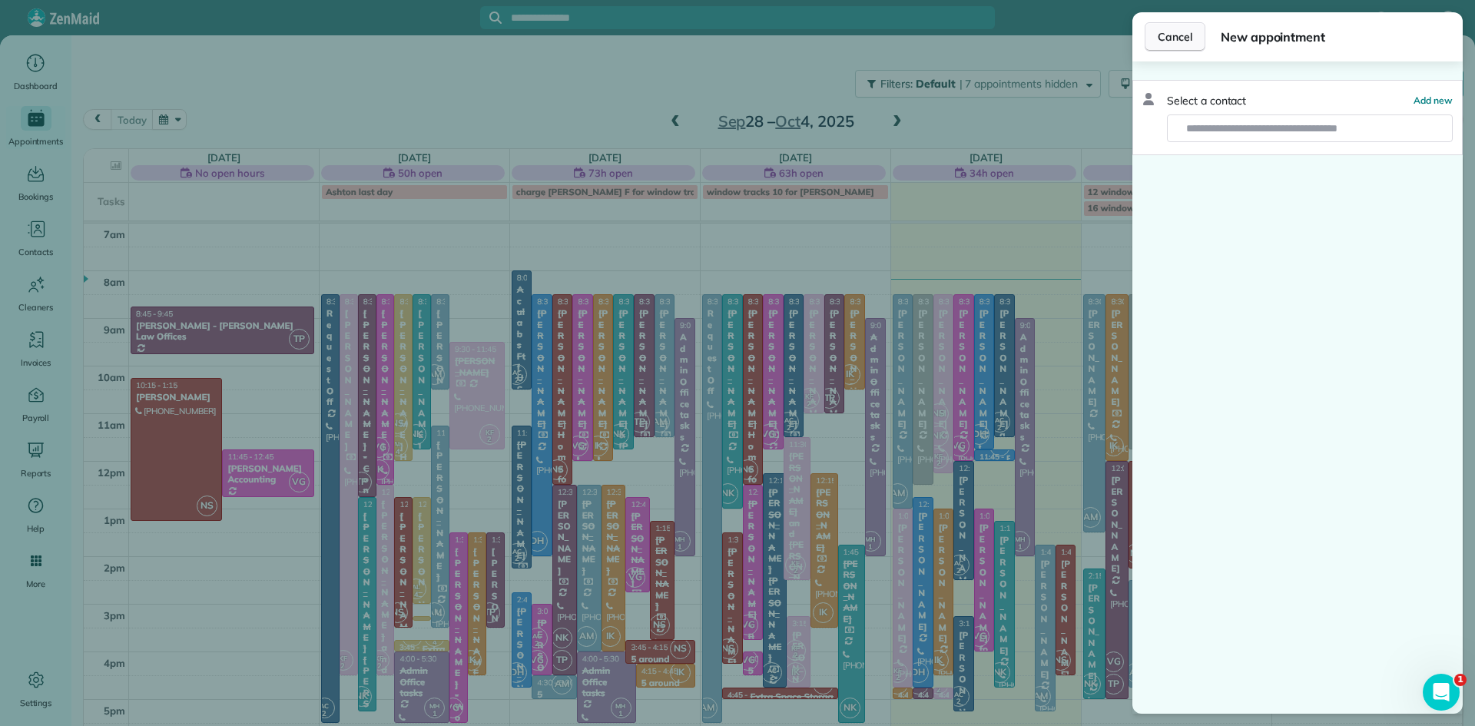
click at [1184, 41] on span "Cancel" at bounding box center [1175, 36] width 35 height 15
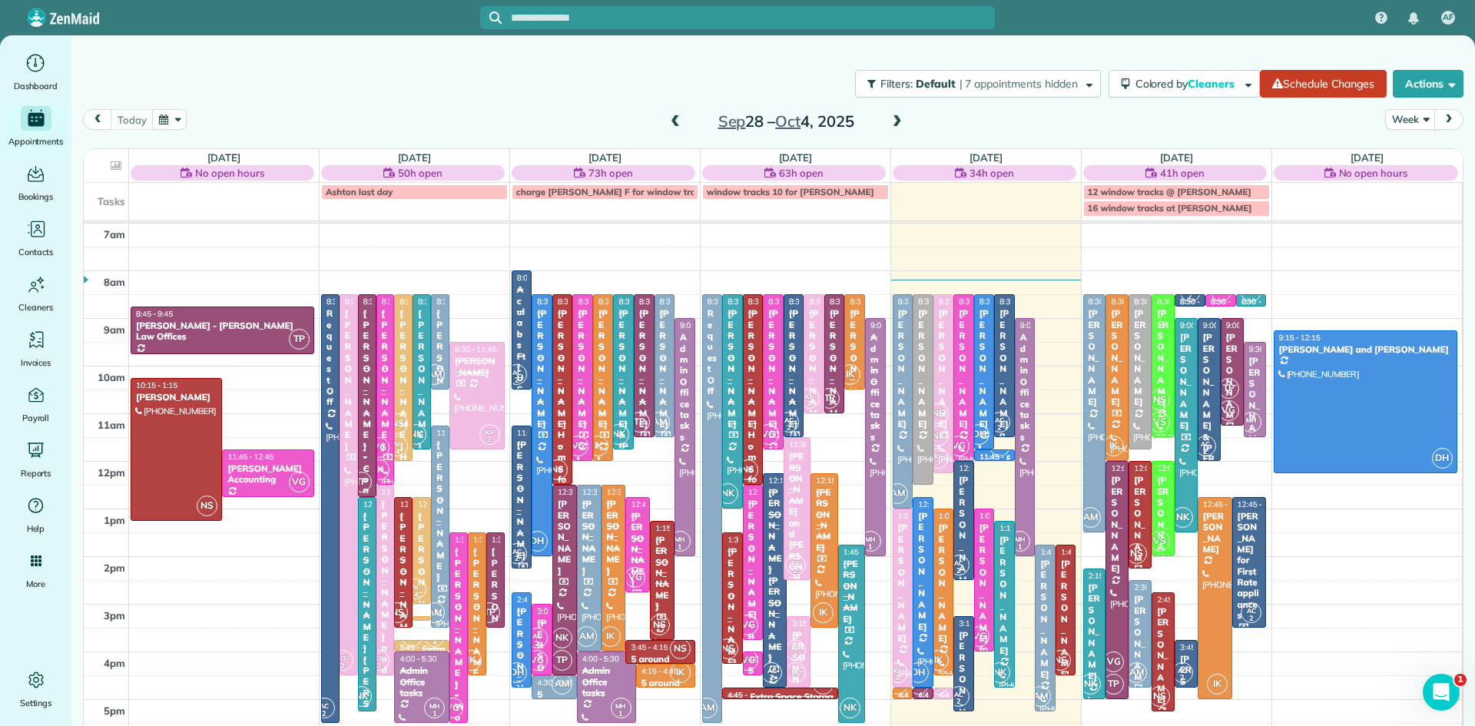
click at [676, 118] on span at bounding box center [675, 122] width 17 height 14
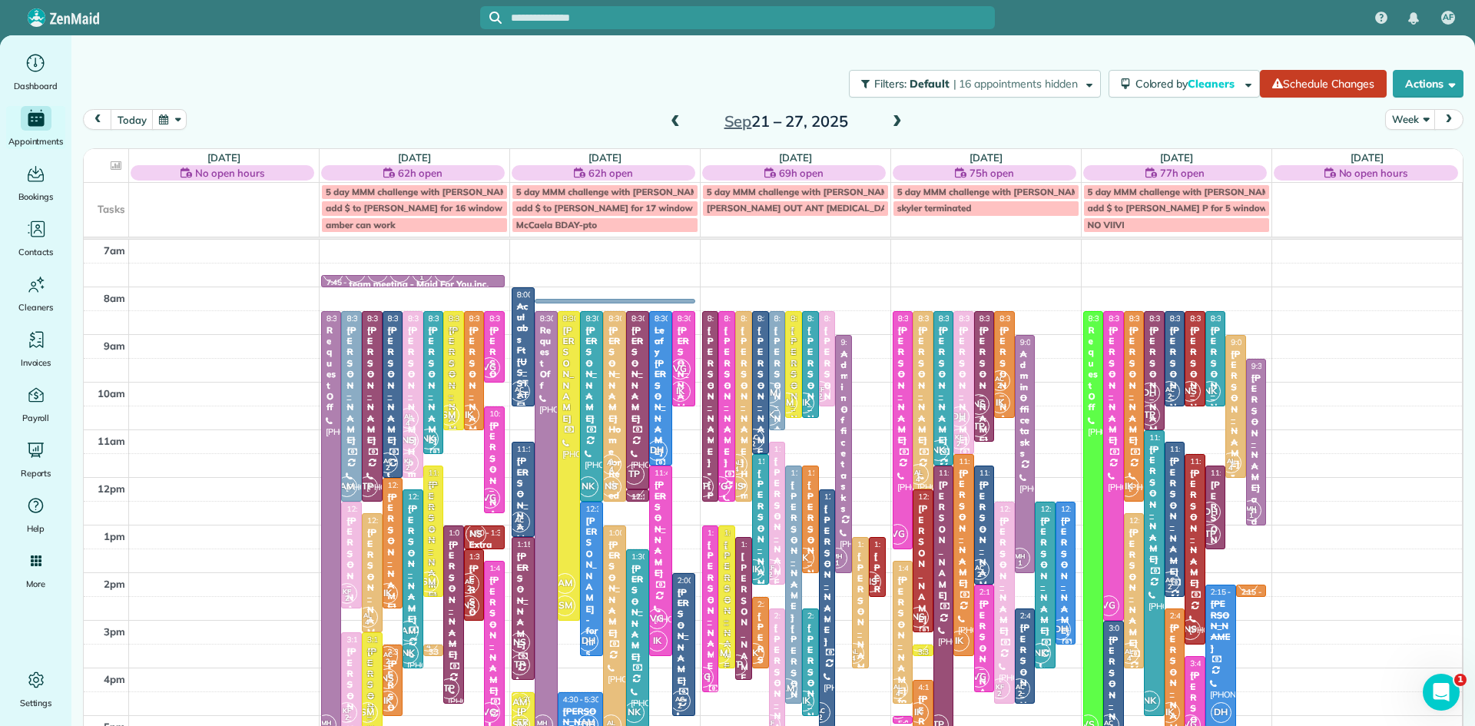
click at [893, 119] on span at bounding box center [897, 122] width 17 height 14
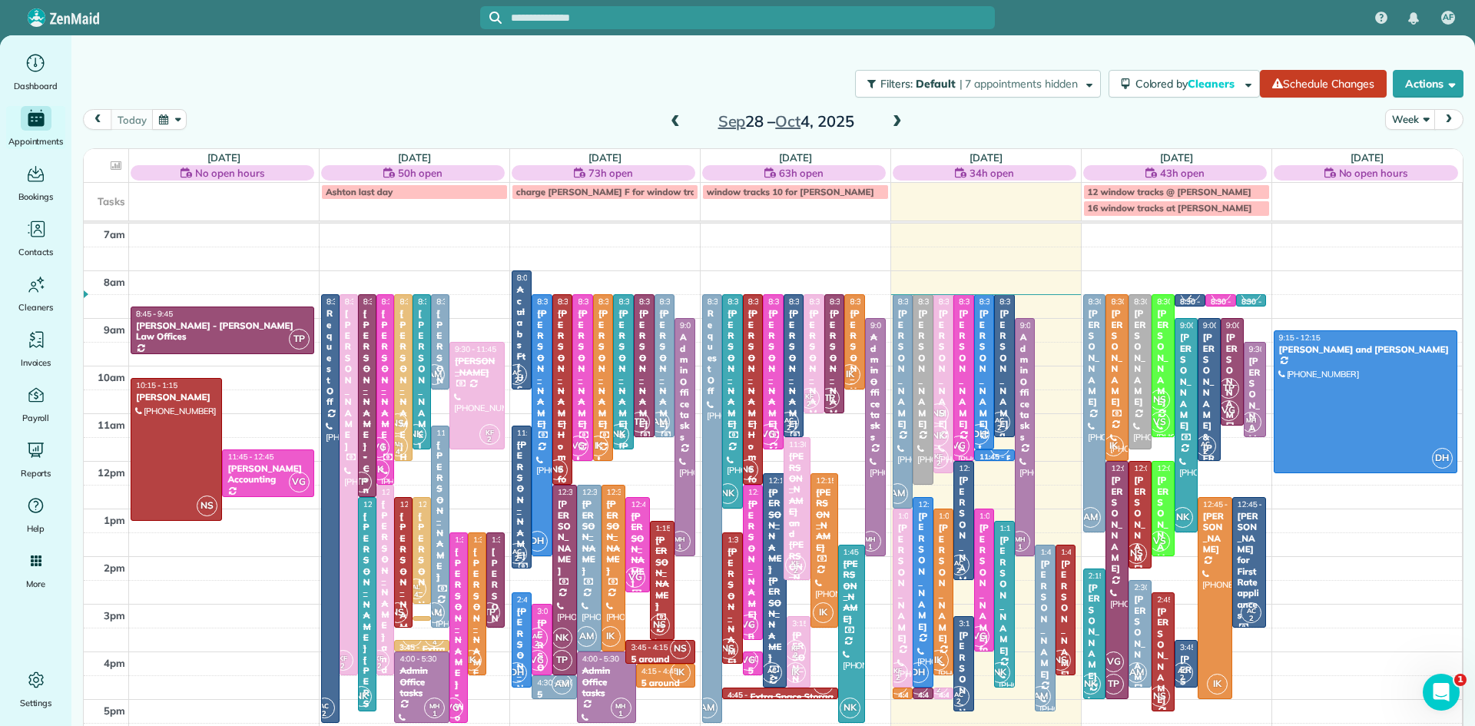
click at [895, 114] on span at bounding box center [897, 122] width 17 height 23
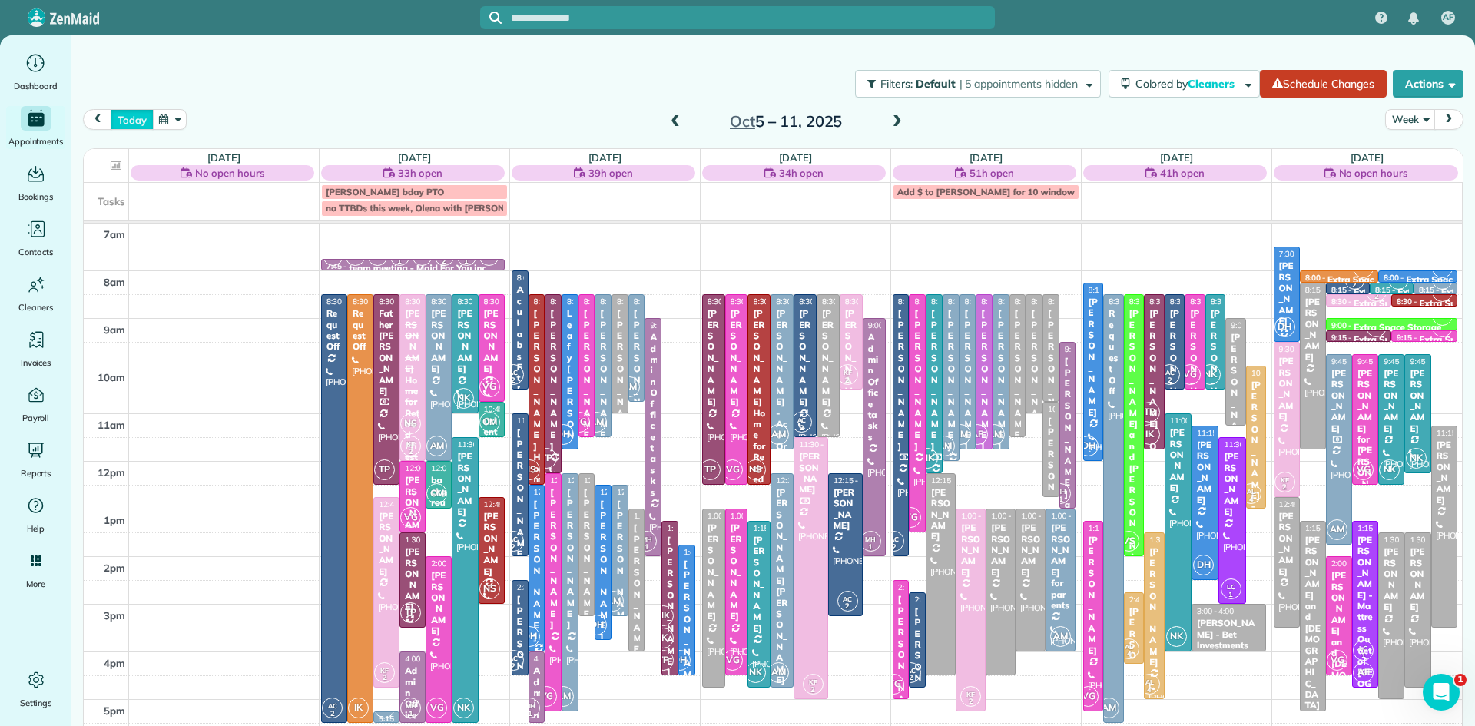
click at [128, 112] on button "today" at bounding box center [132, 119] width 42 height 21
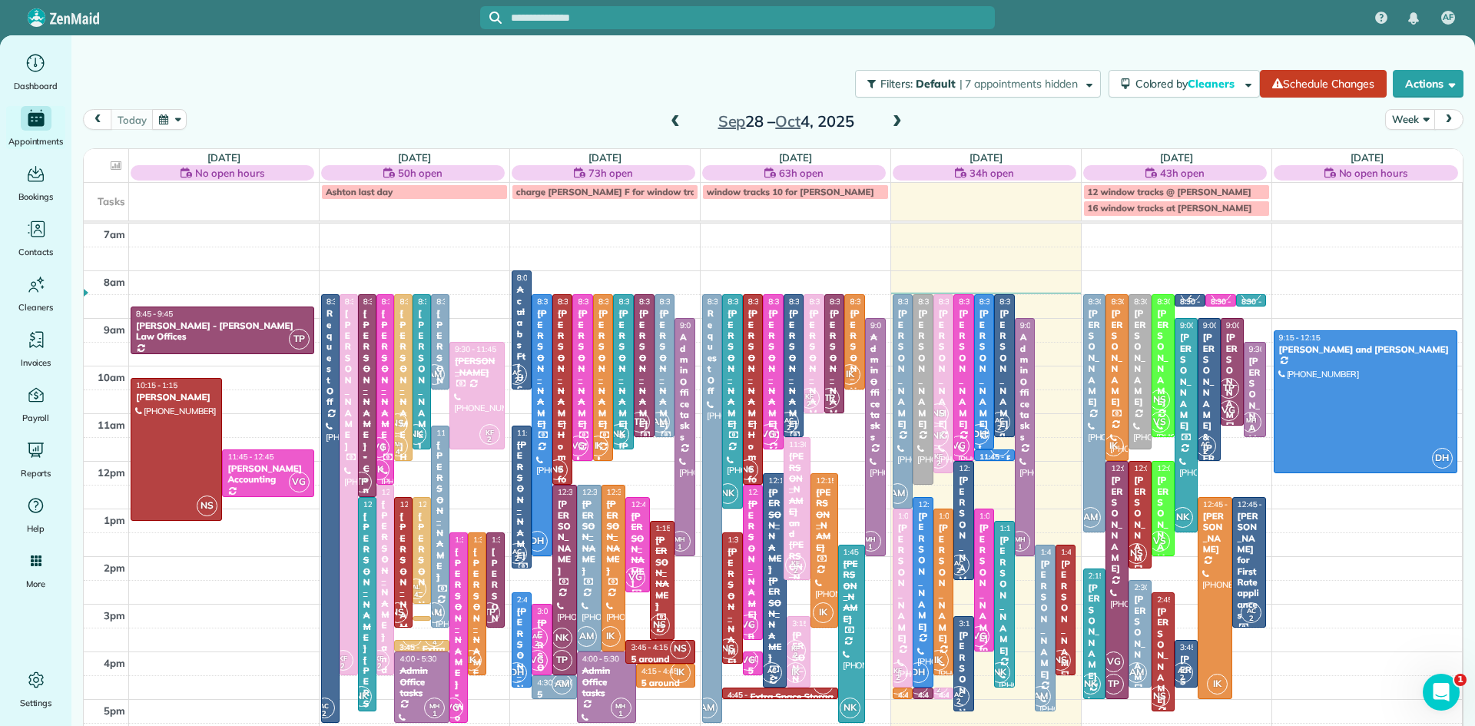
click at [894, 124] on span at bounding box center [897, 122] width 17 height 14
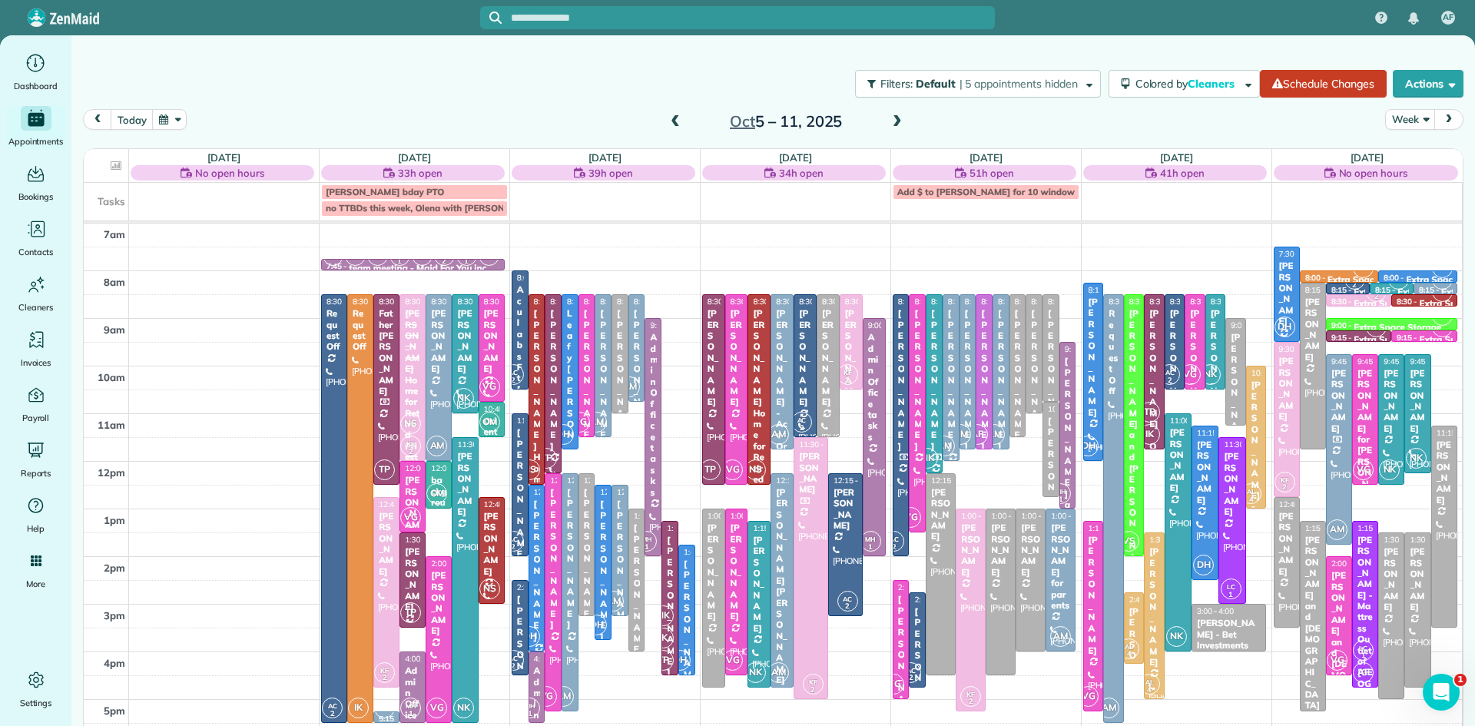
click at [676, 118] on span at bounding box center [675, 122] width 17 height 14
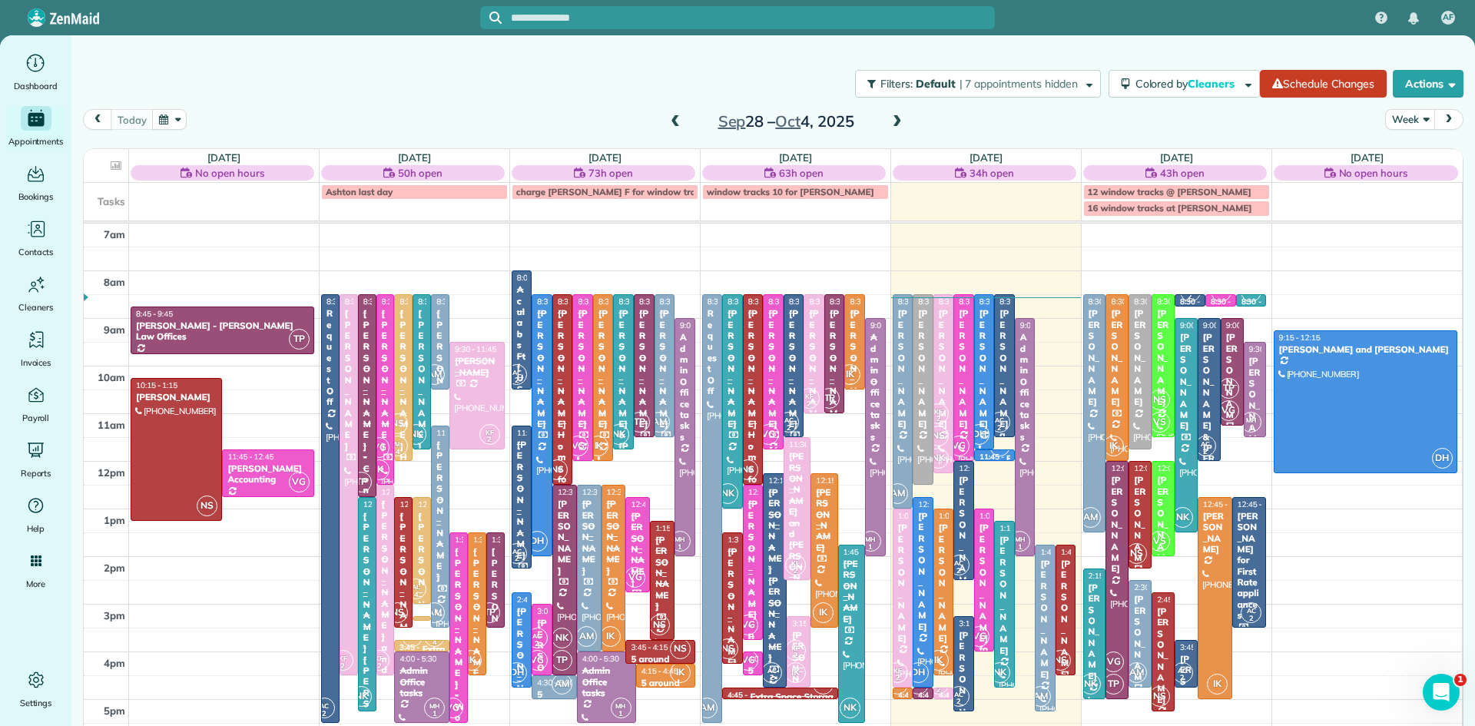
click at [891, 119] on span at bounding box center [897, 122] width 17 height 14
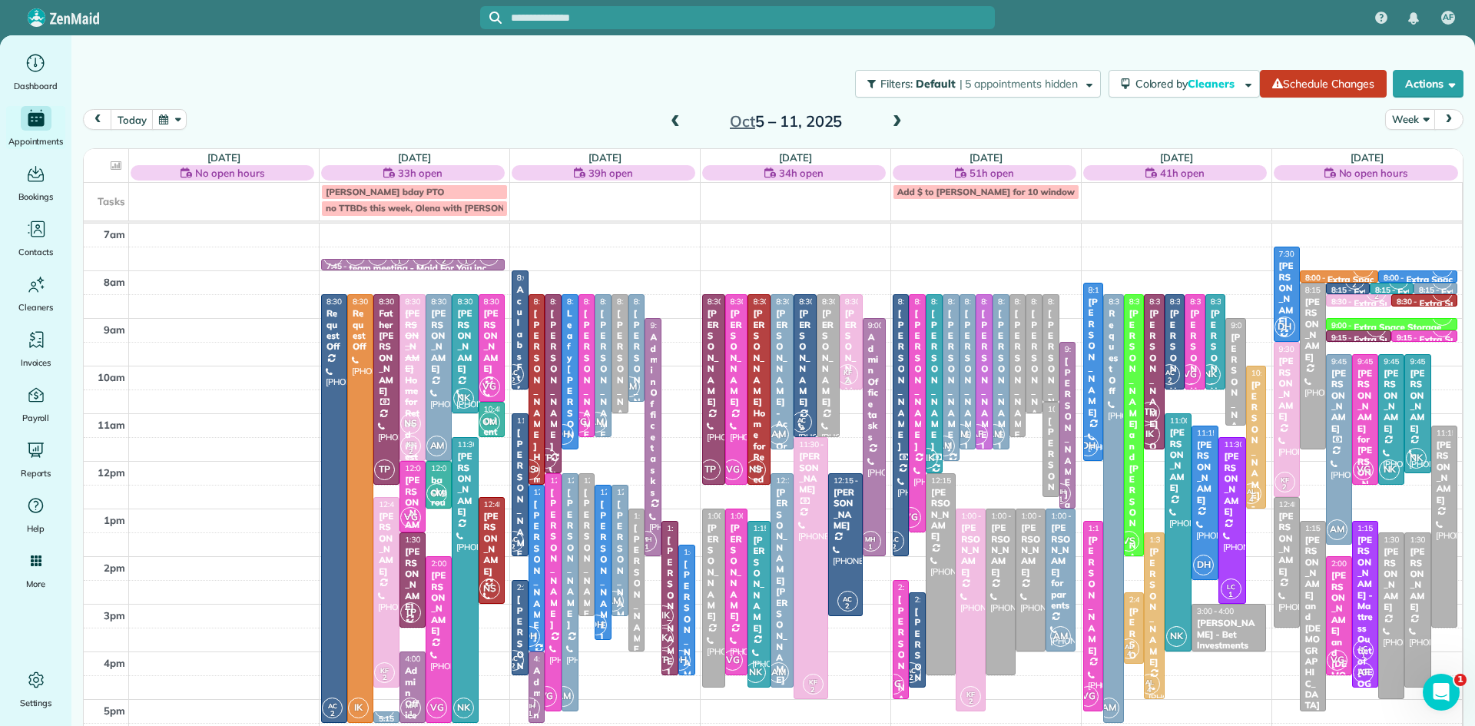
click at [671, 113] on span at bounding box center [675, 122] width 17 height 23
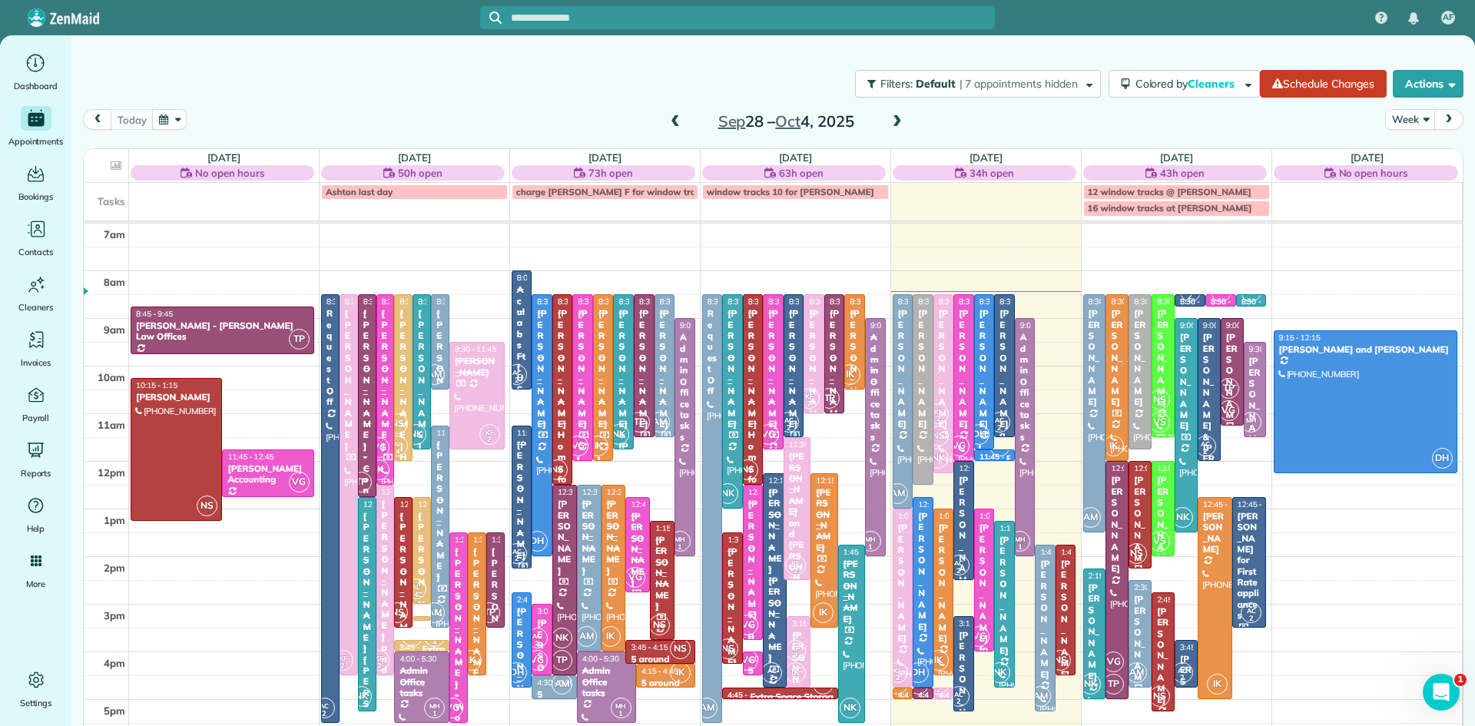
click at [891, 121] on span at bounding box center [897, 122] width 17 height 14
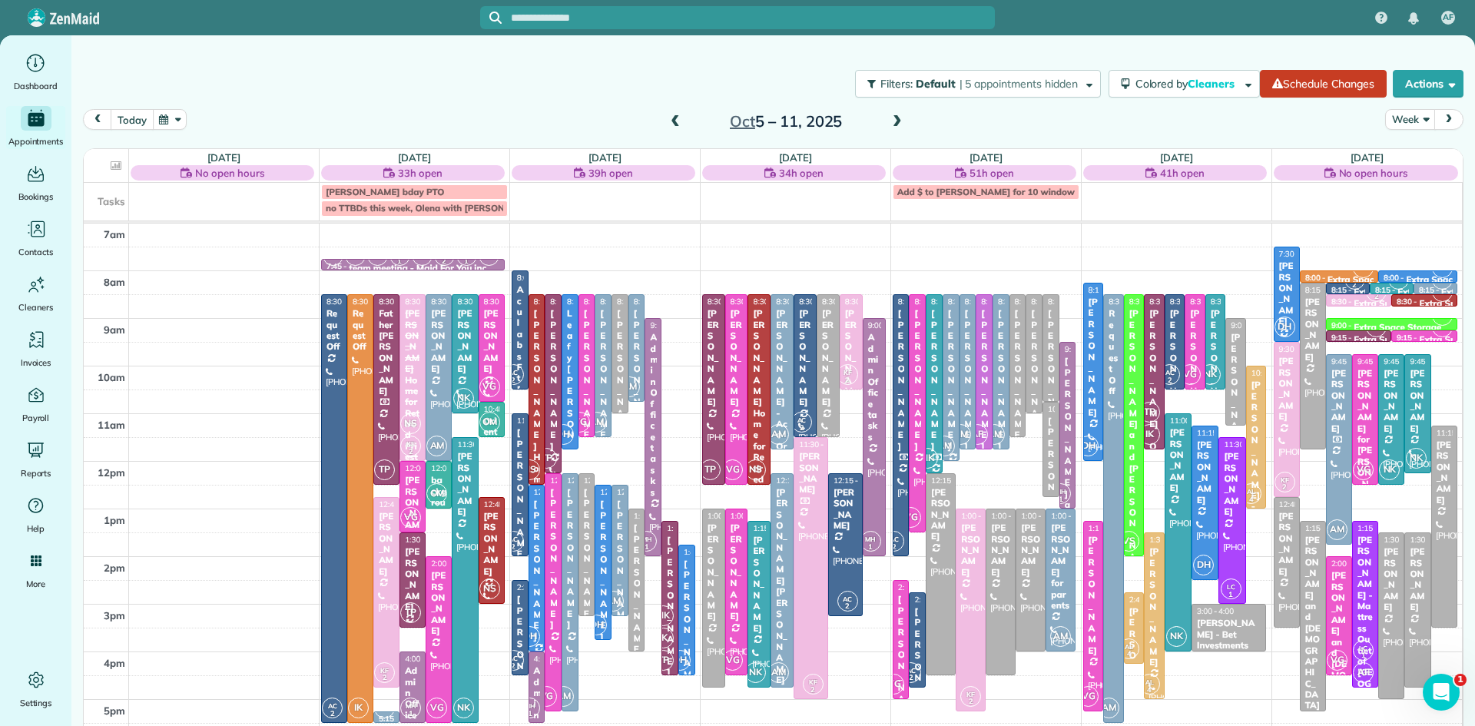
click at [144, 117] on button "today" at bounding box center [132, 119] width 42 height 21
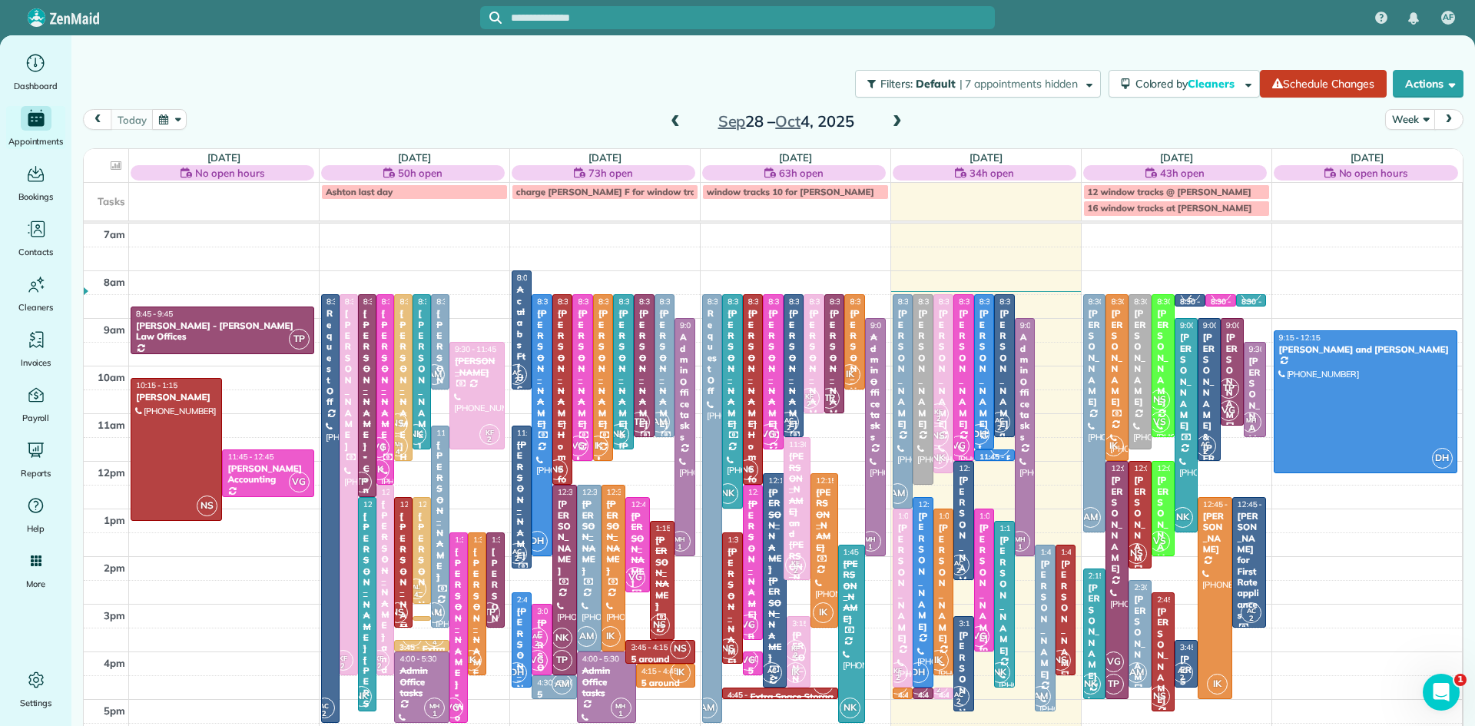
click at [400, 574] on div "[PERSON_NAME]" at bounding box center [403, 583] width 9 height 144
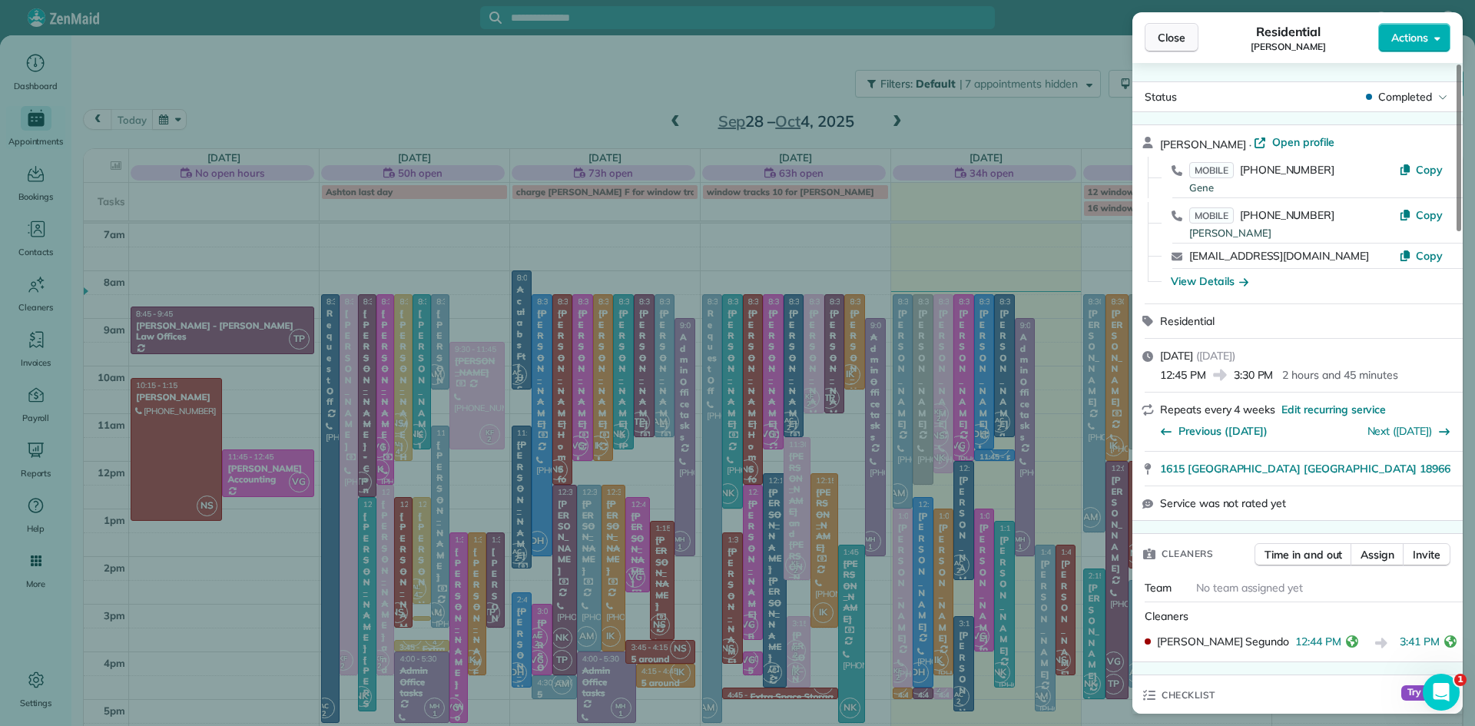
click at [1192, 28] on button "Close" at bounding box center [1172, 37] width 54 height 29
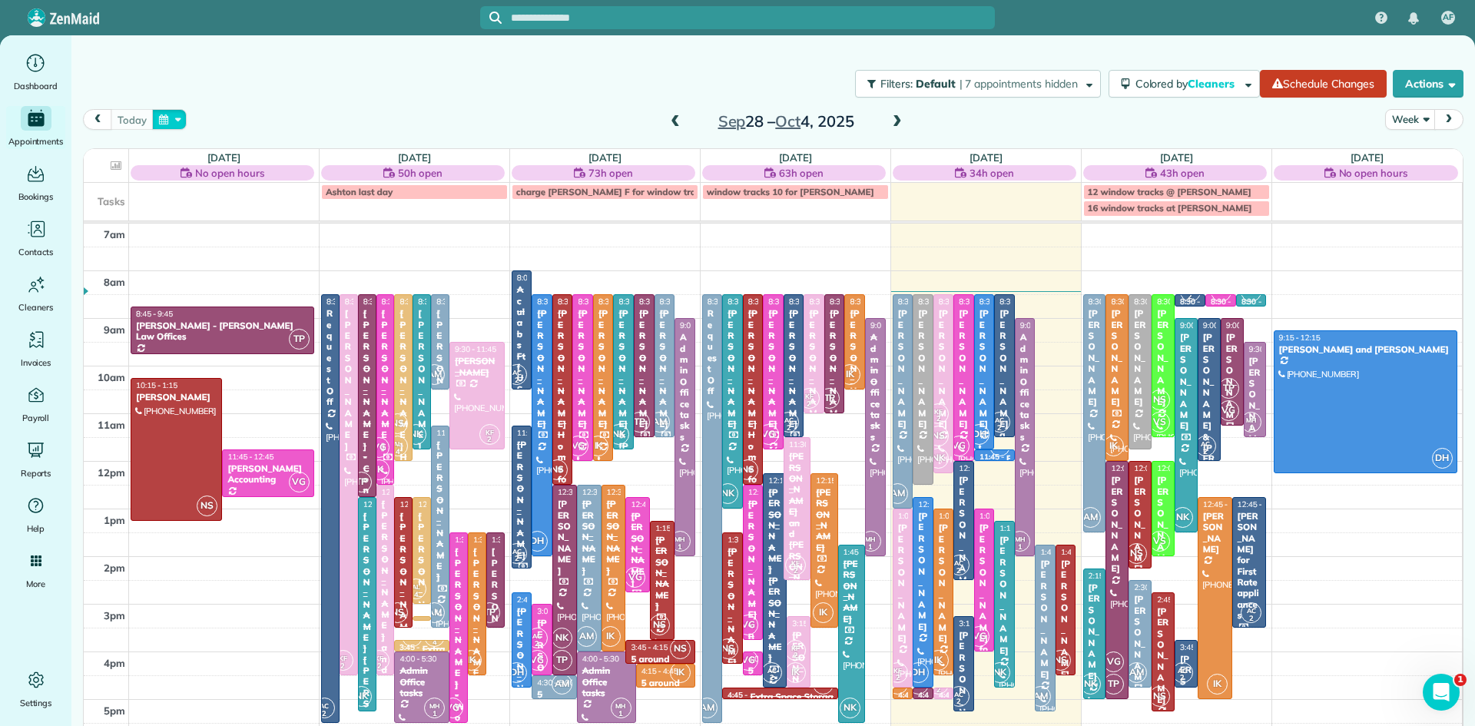
click at [169, 113] on button "button" at bounding box center [169, 119] width 35 height 21
click at [232, 270] on link "27" at bounding box center [233, 272] width 25 height 25
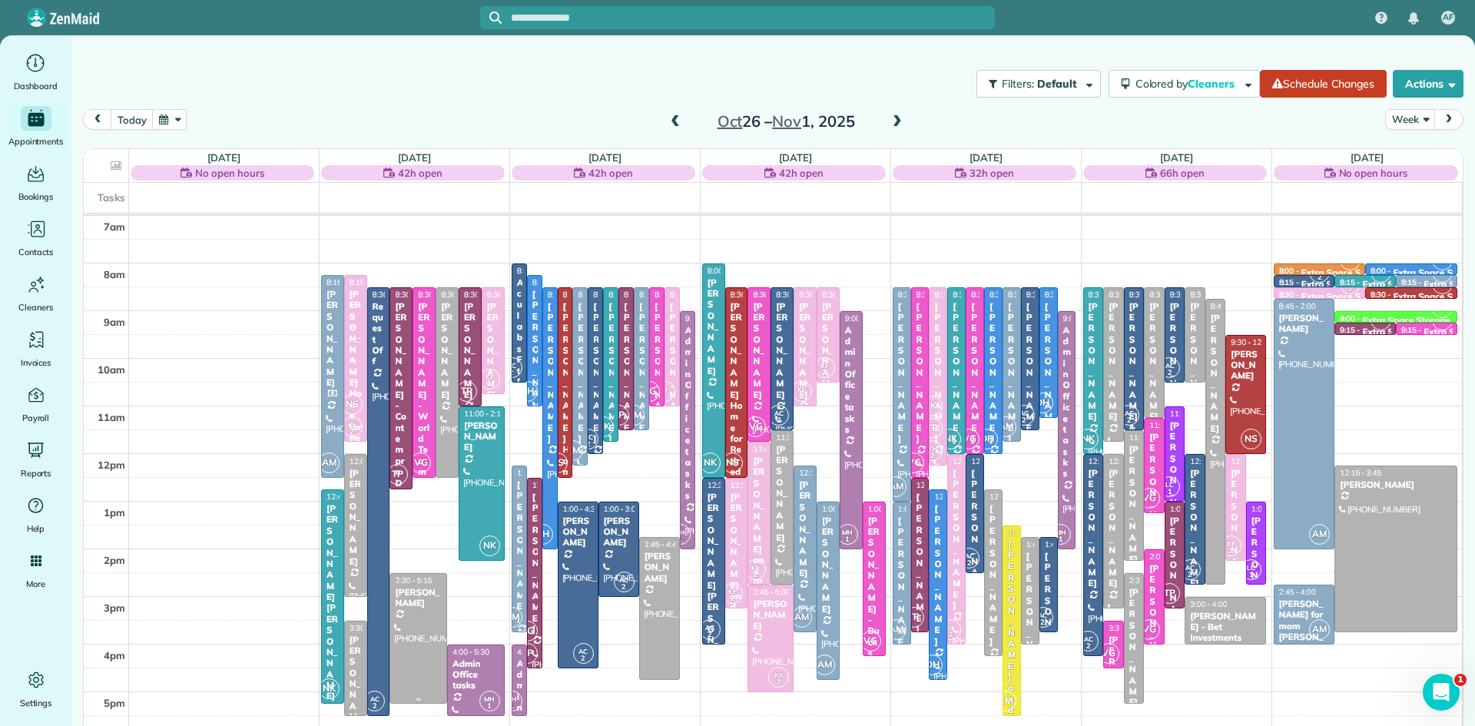
click at [423, 642] on div at bounding box center [418, 639] width 56 height 130
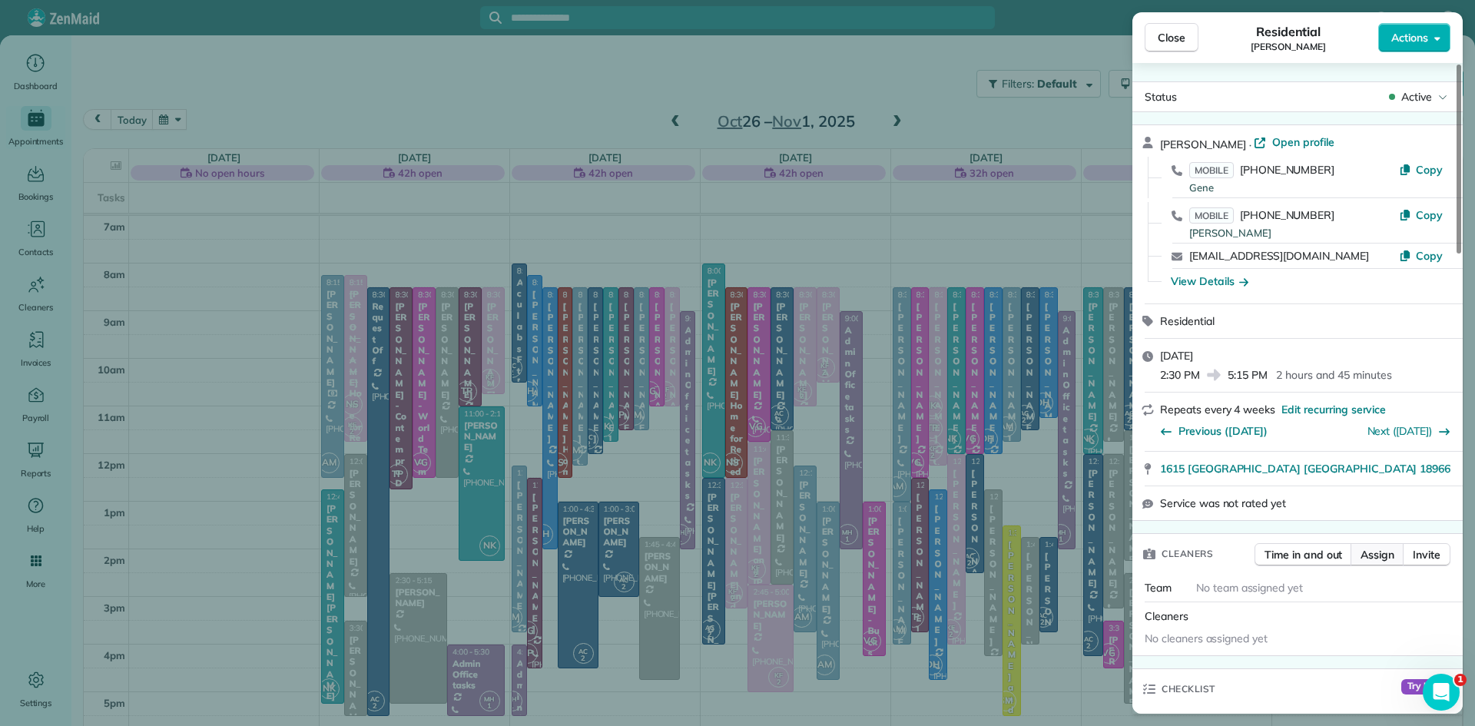
click at [1363, 559] on span "Assign" at bounding box center [1378, 554] width 34 height 15
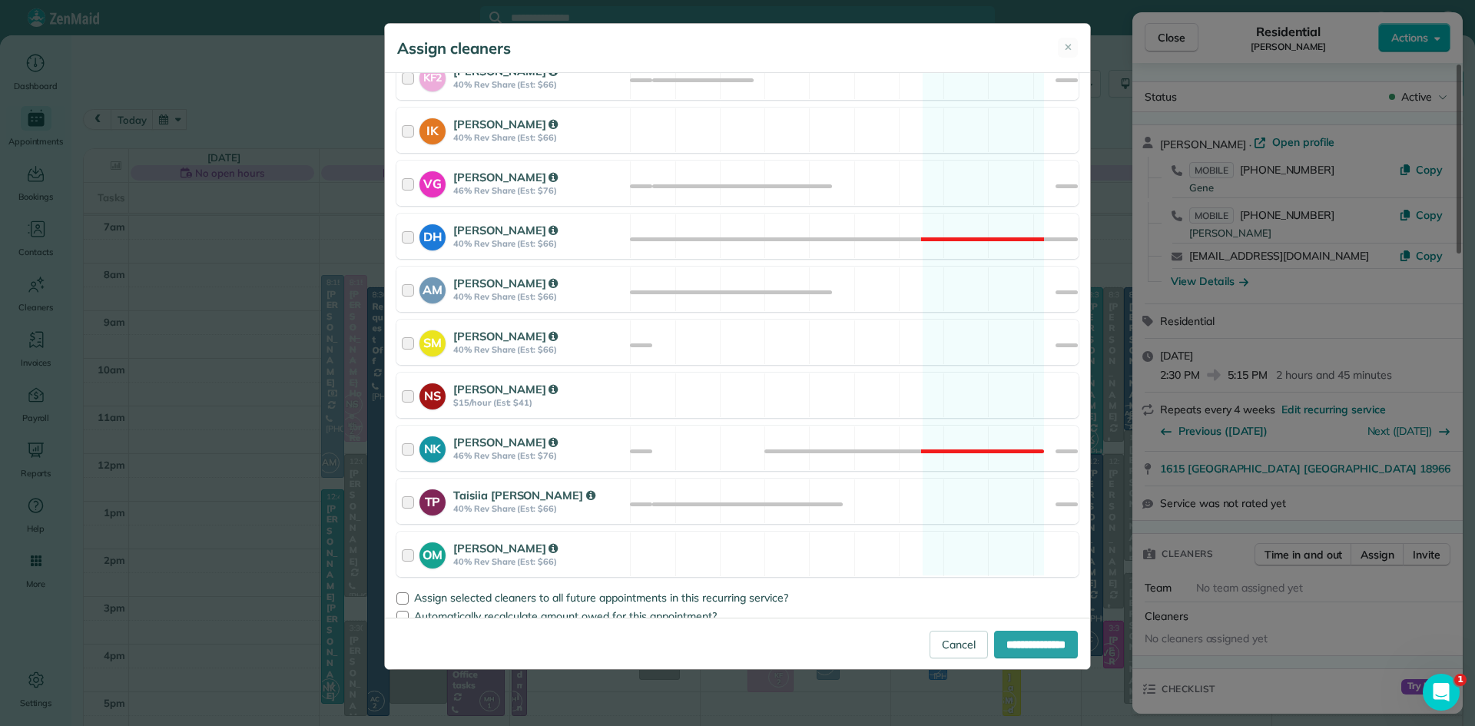
scroll to position [718, 0]
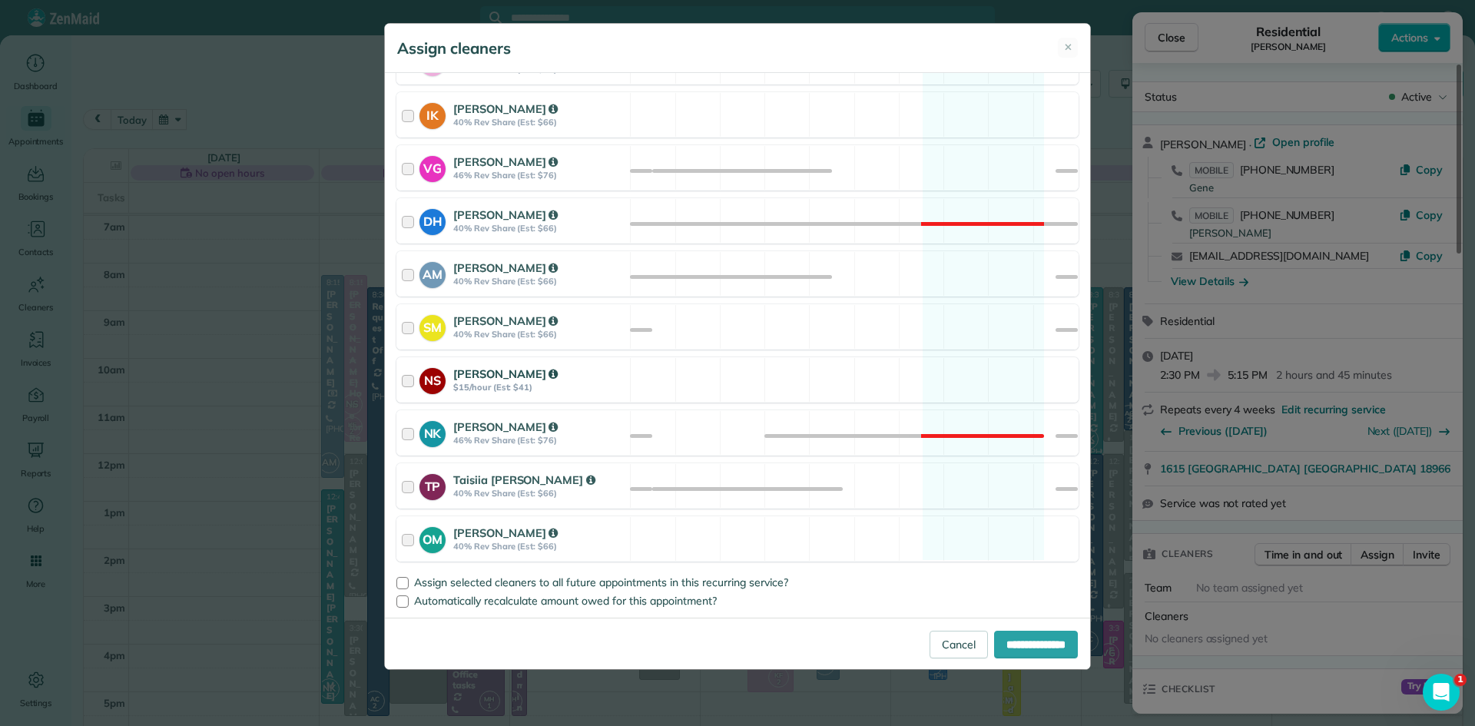
click at [510, 375] on strong "Norma Segundo" at bounding box center [505, 374] width 104 height 15
click at [472, 578] on span "Assign selected cleaners to all future appointments in this recurring service?" at bounding box center [601, 583] width 374 height 14
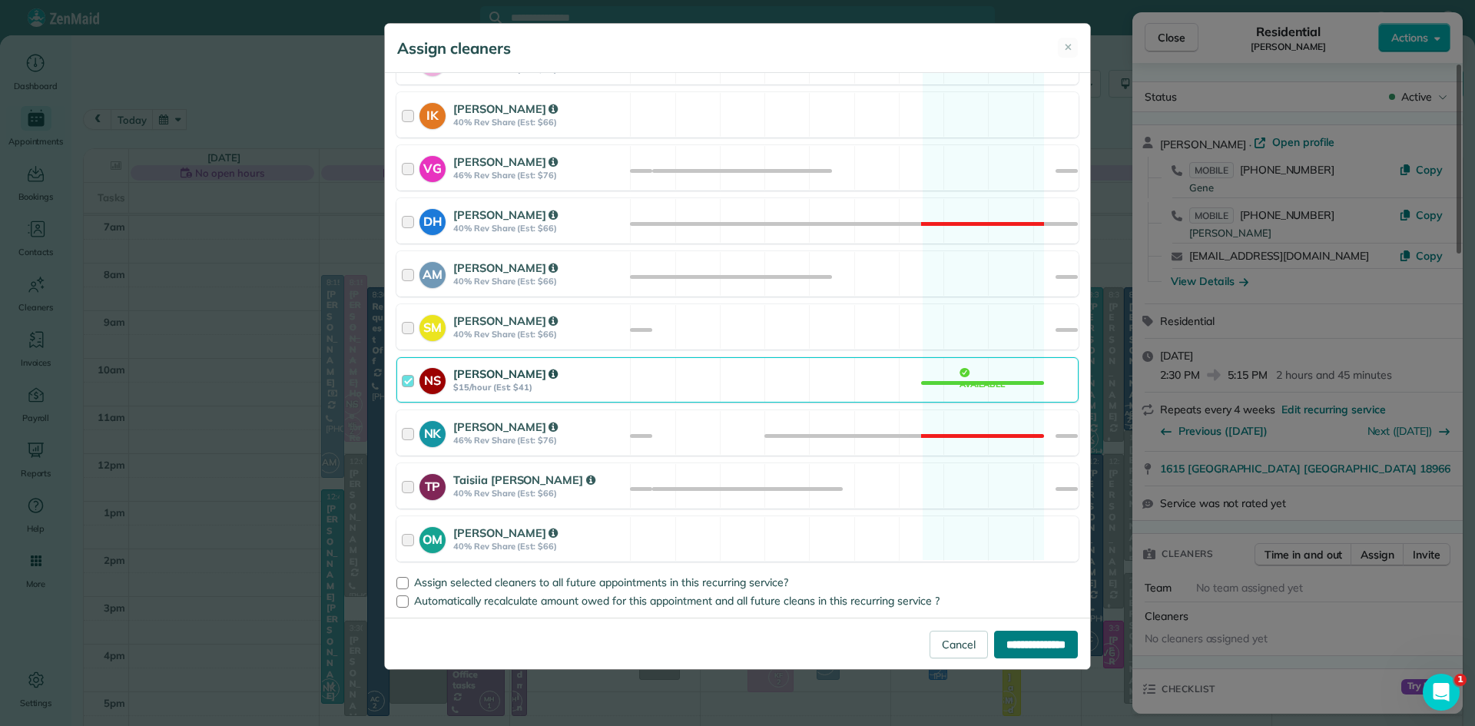
click at [1008, 645] on input "**********" at bounding box center [1036, 645] width 84 height 28
type input "**********"
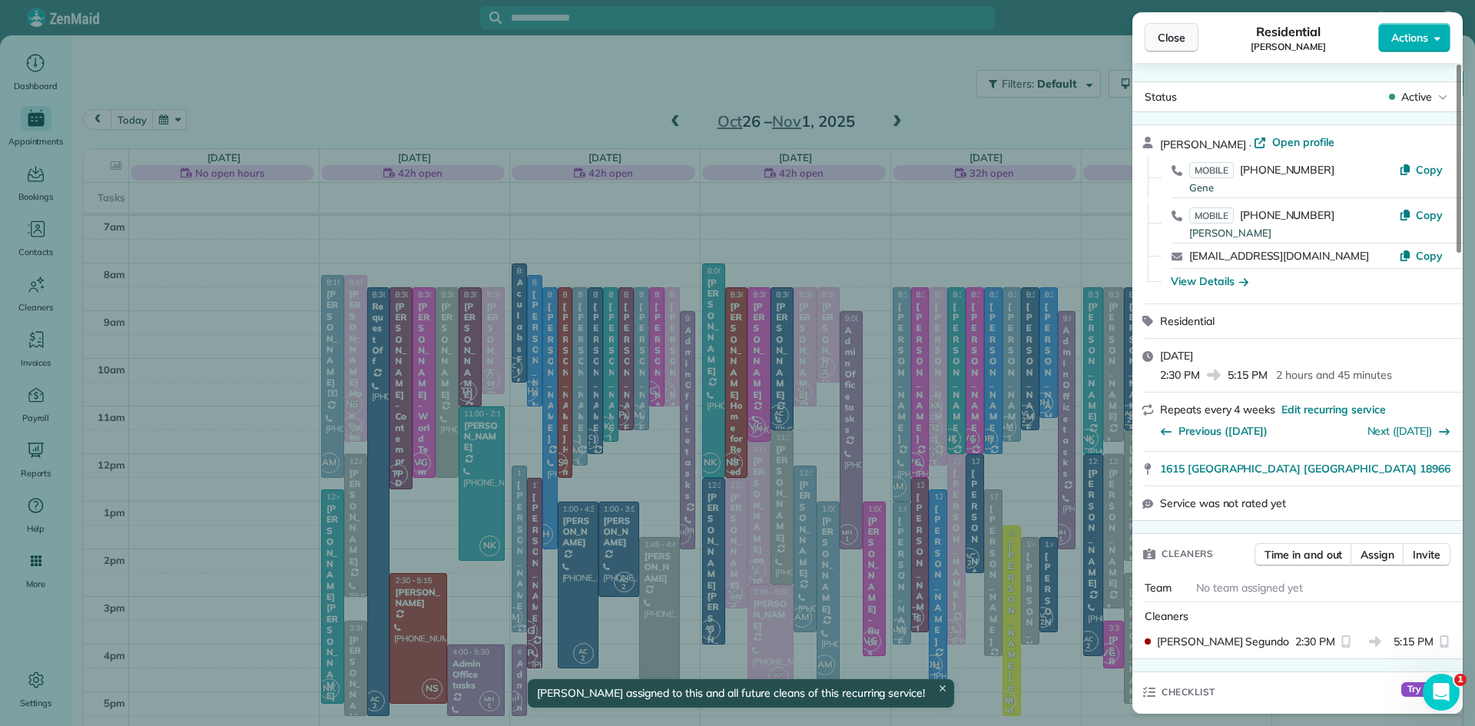
click at [1161, 31] on span "Close" at bounding box center [1172, 37] width 28 height 15
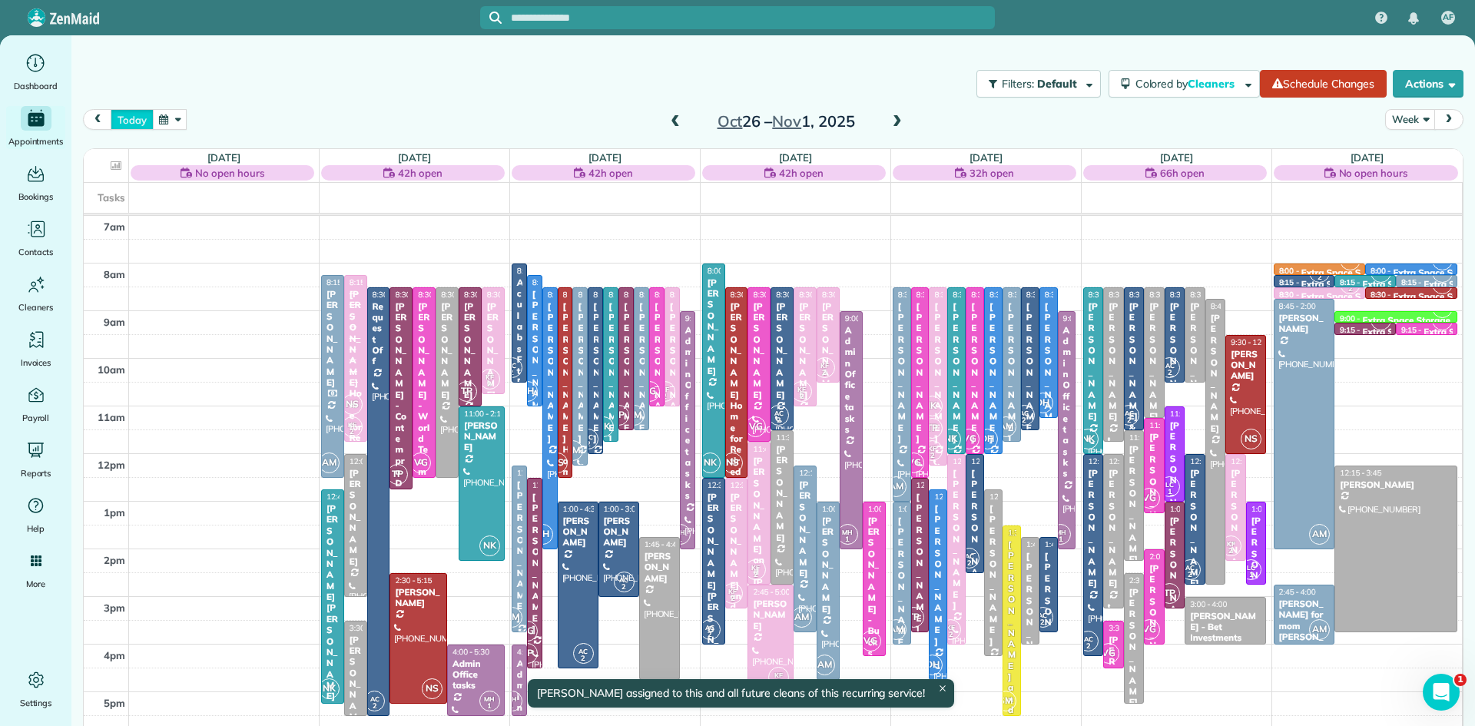
click at [130, 120] on button "today" at bounding box center [132, 119] width 42 height 21
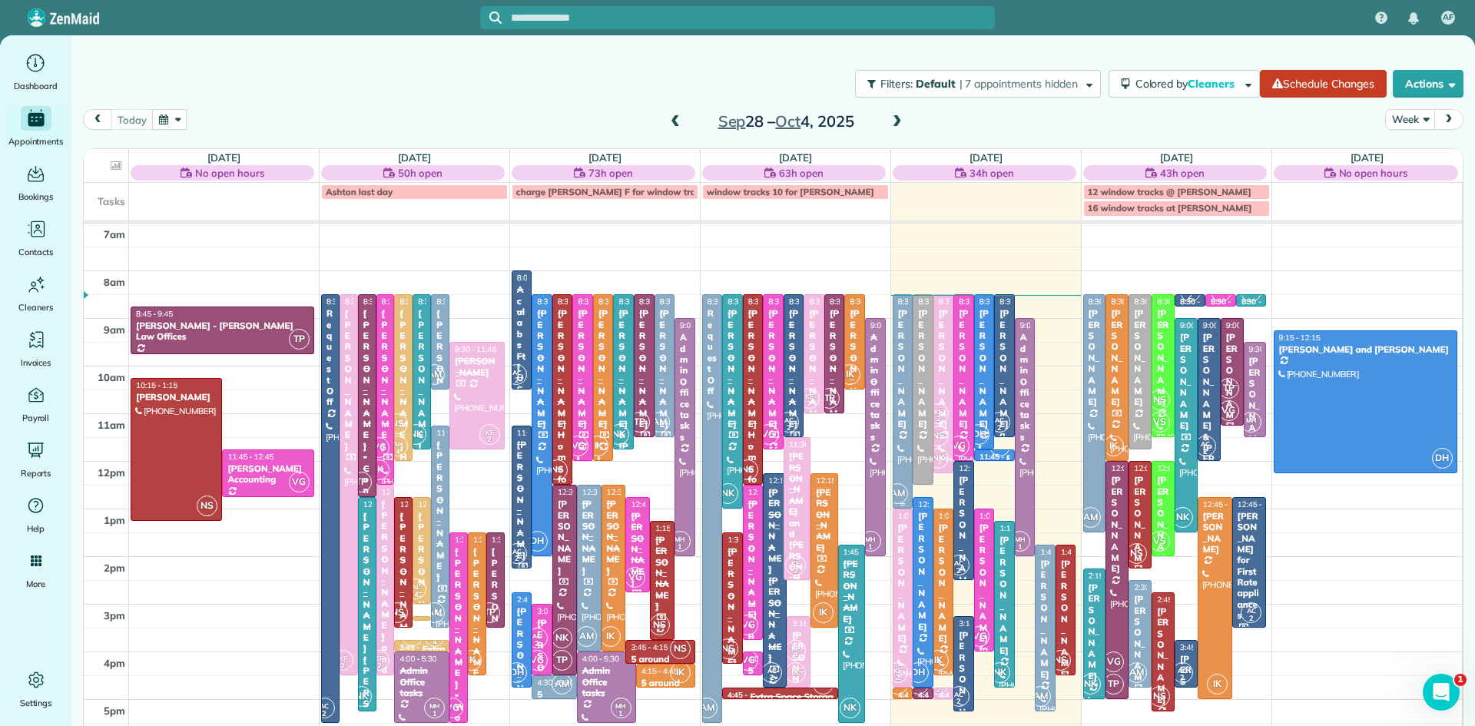
click at [907, 463] on div at bounding box center [903, 401] width 19 height 213
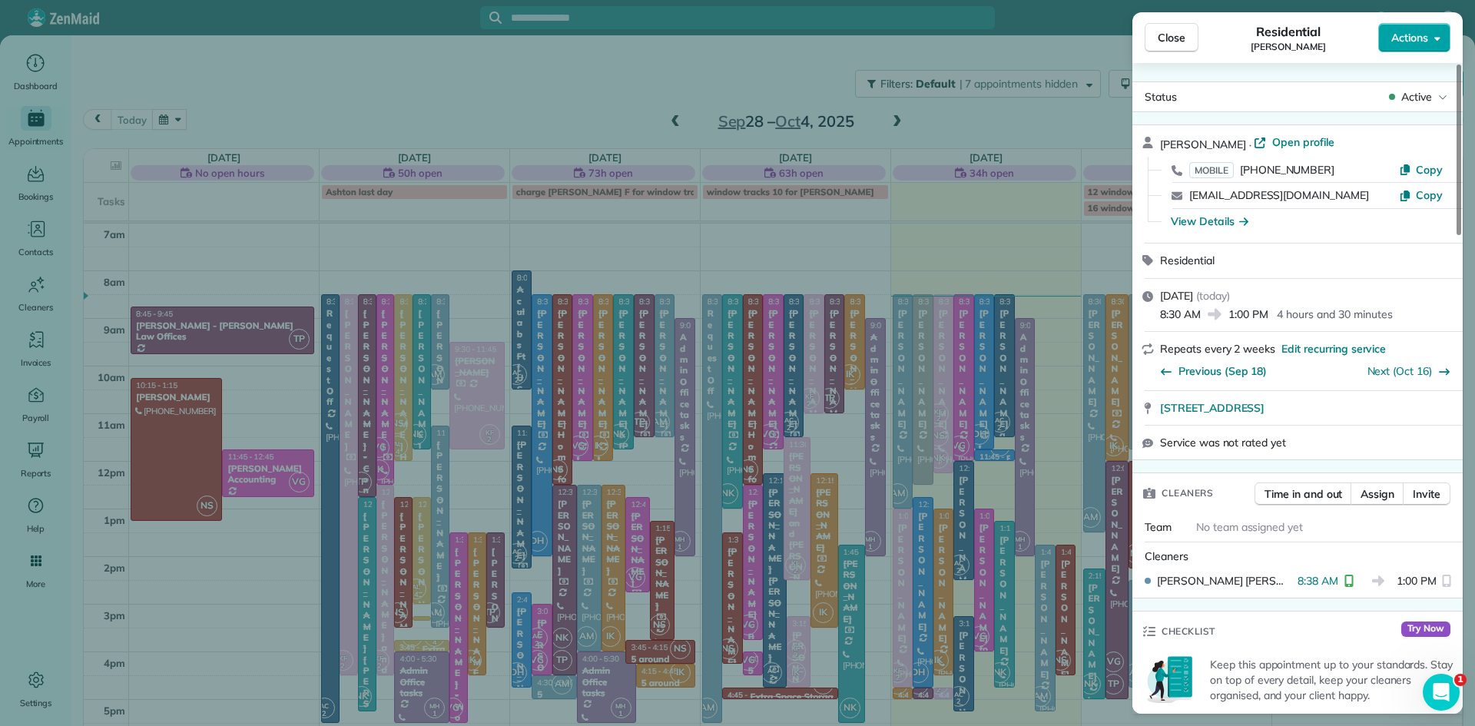
click at [1417, 31] on span "Actions" at bounding box center [1410, 37] width 37 height 15
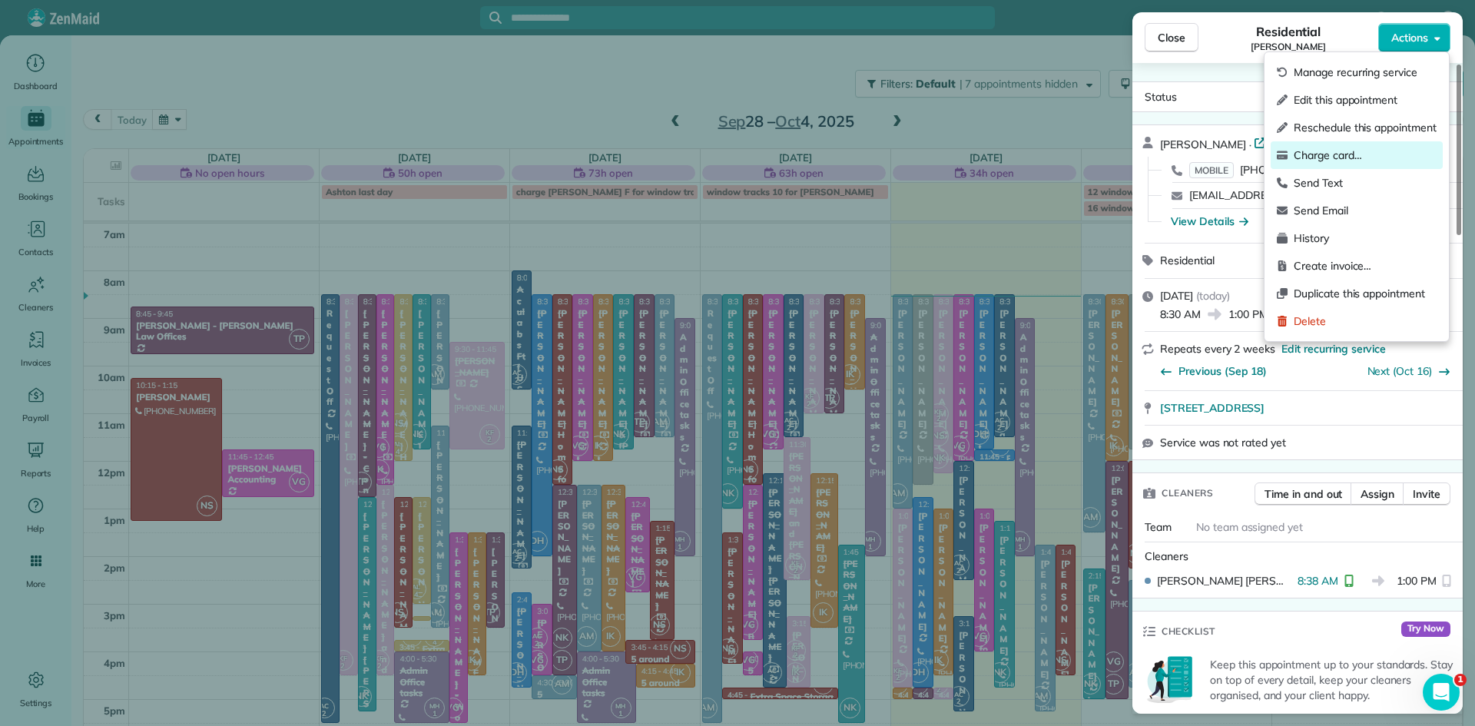
click at [1355, 149] on span "Charge card…" at bounding box center [1365, 155] width 143 height 15
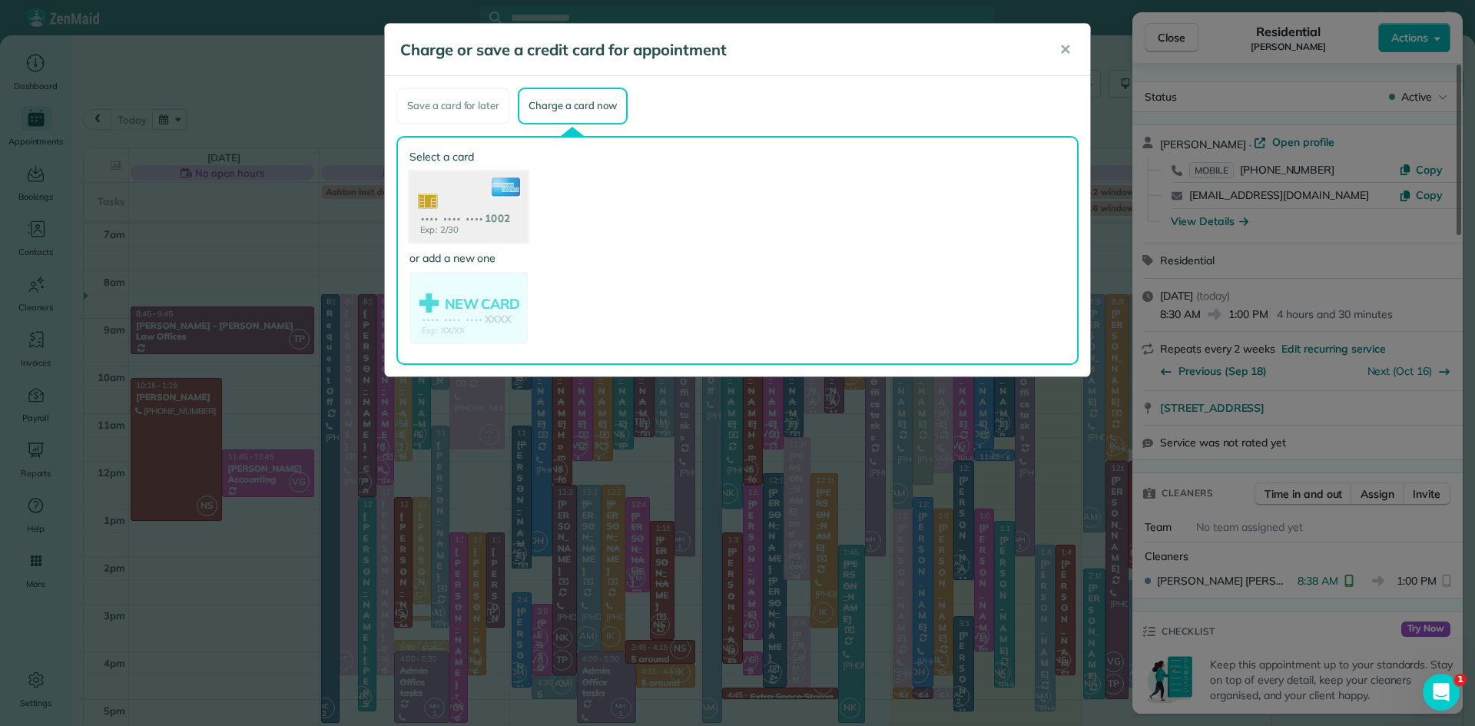
click at [501, 204] on use at bounding box center [469, 208] width 118 height 75
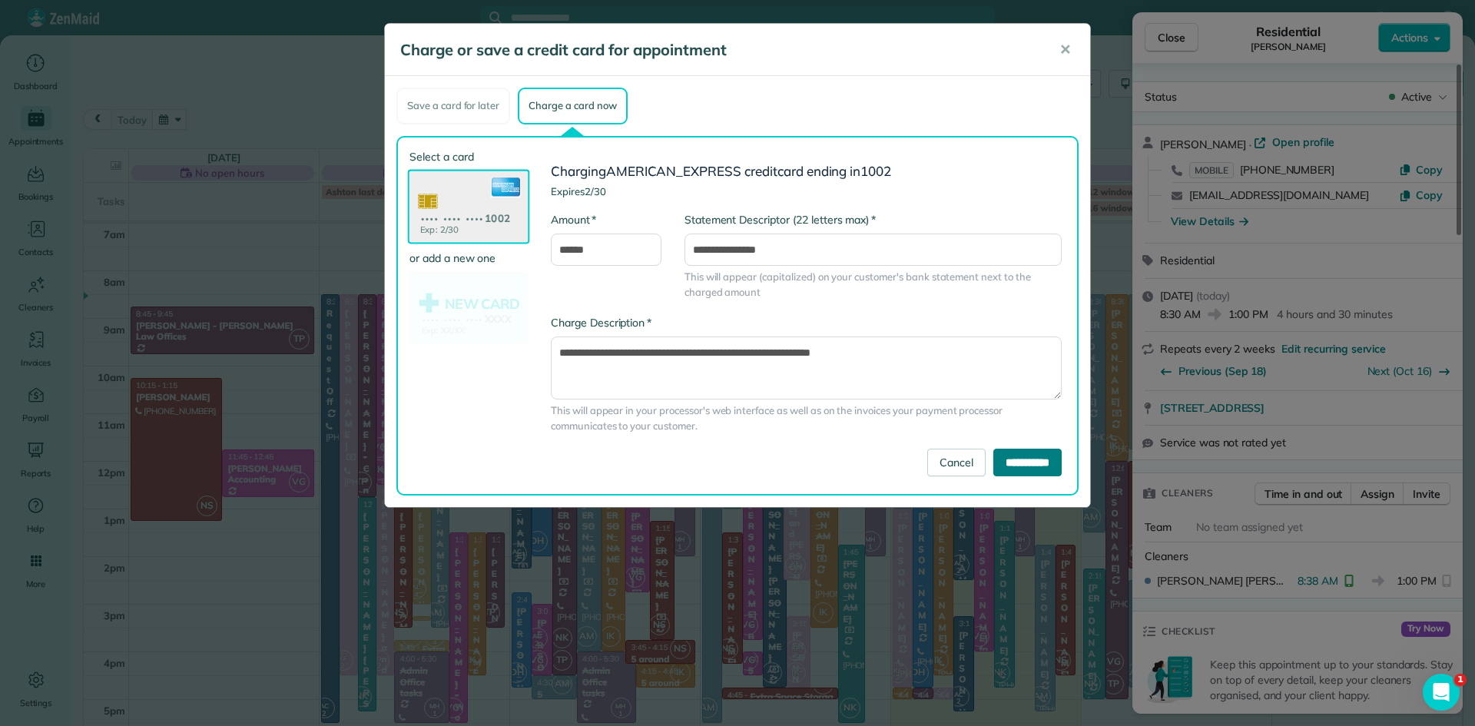
click at [1020, 464] on input "**********" at bounding box center [1028, 463] width 68 height 28
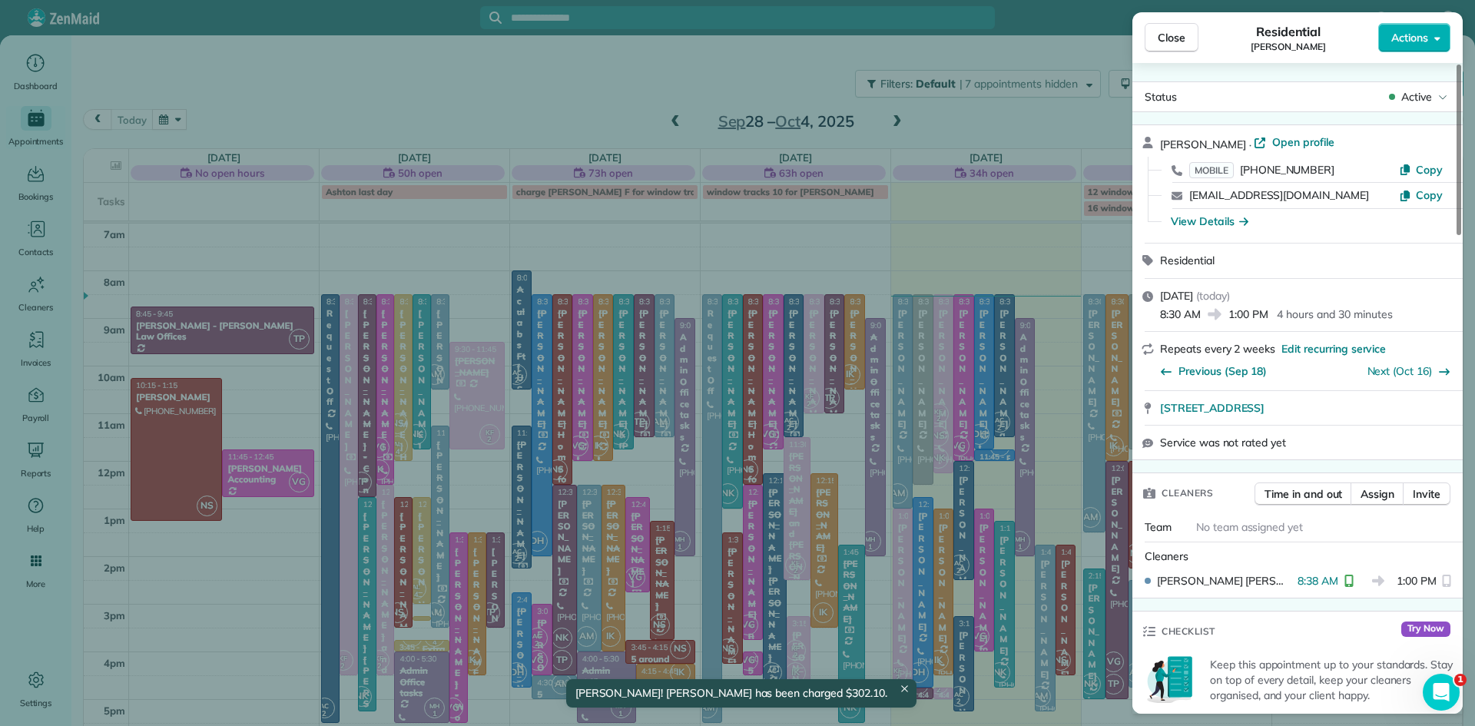
click at [1169, 34] on span "Close" at bounding box center [1172, 37] width 28 height 15
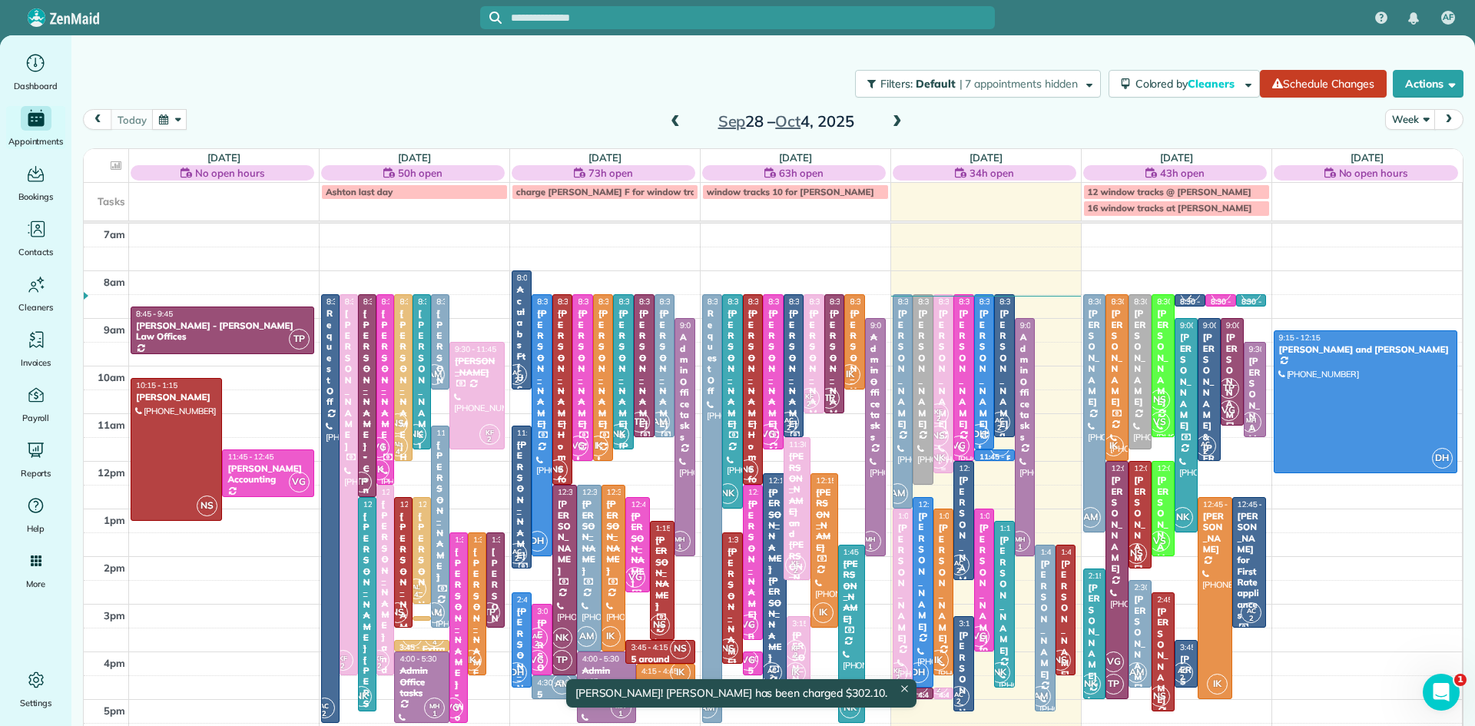
click at [944, 410] on span "KF 2" at bounding box center [938, 413] width 21 height 21
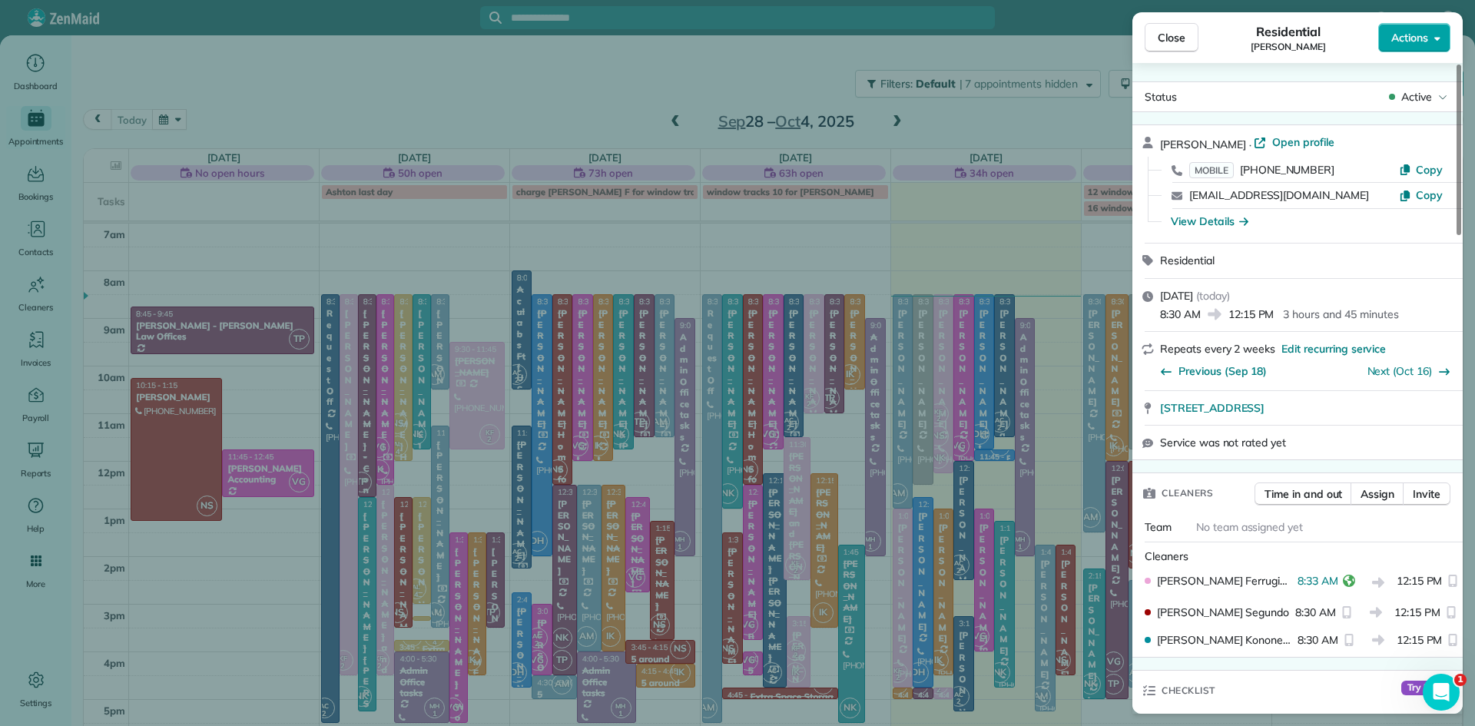
click at [1409, 38] on span "Actions" at bounding box center [1410, 37] width 37 height 15
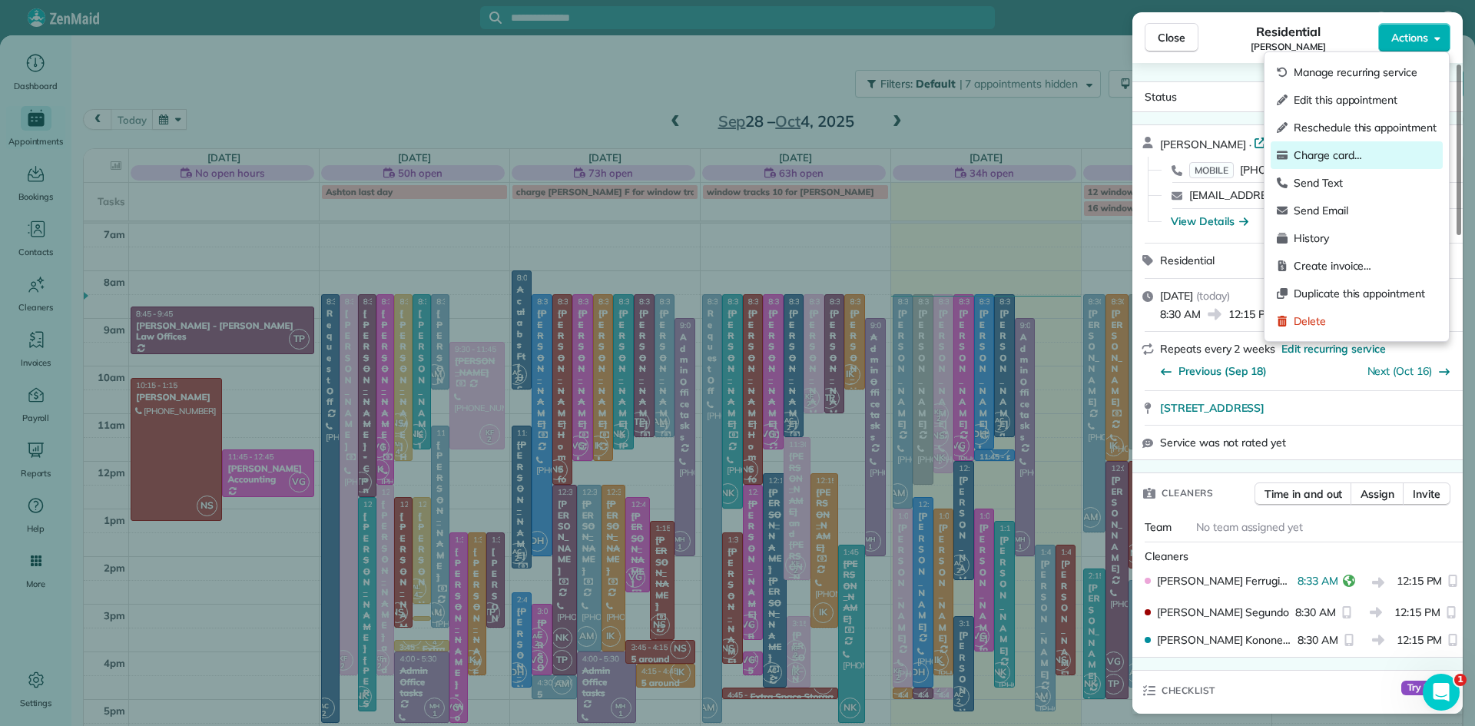
click at [1345, 144] on div "Charge card…" at bounding box center [1357, 155] width 172 height 28
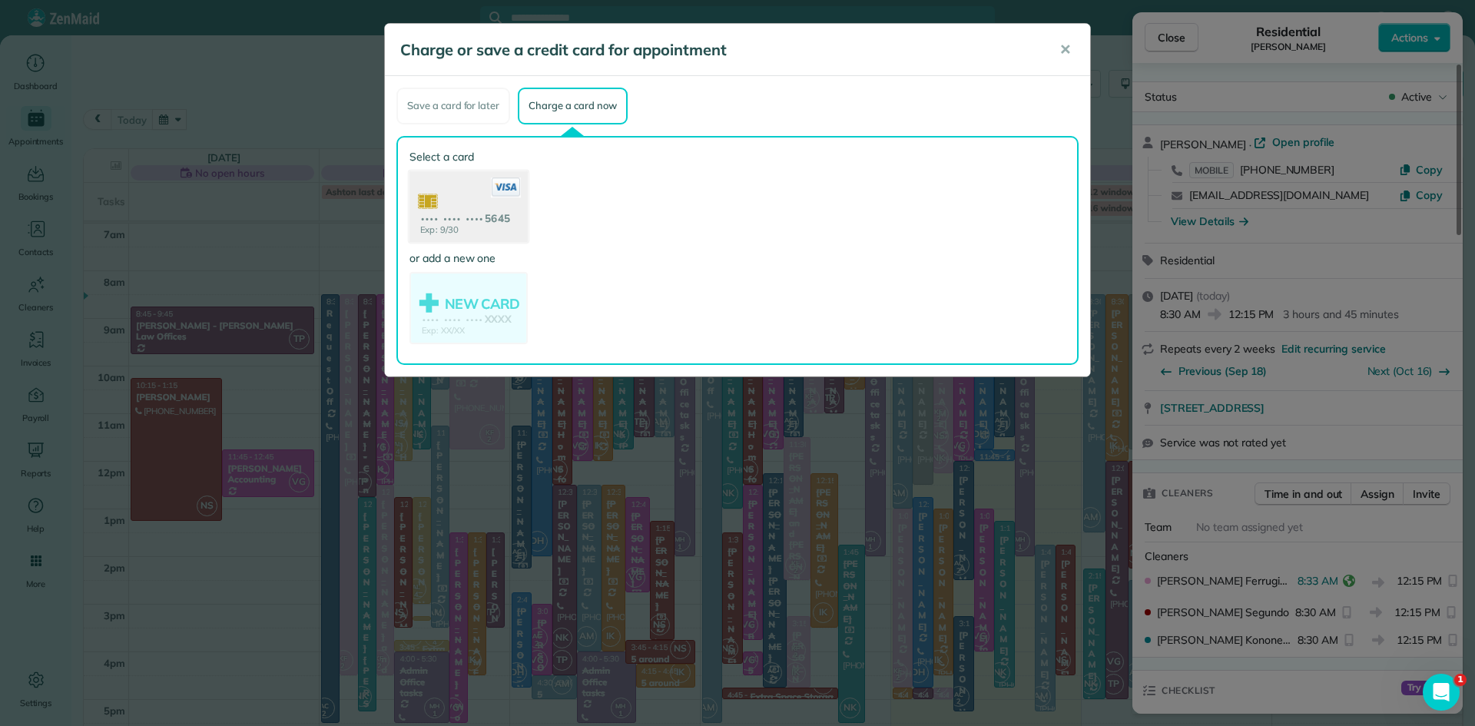
click at [476, 208] on use at bounding box center [469, 208] width 118 height 75
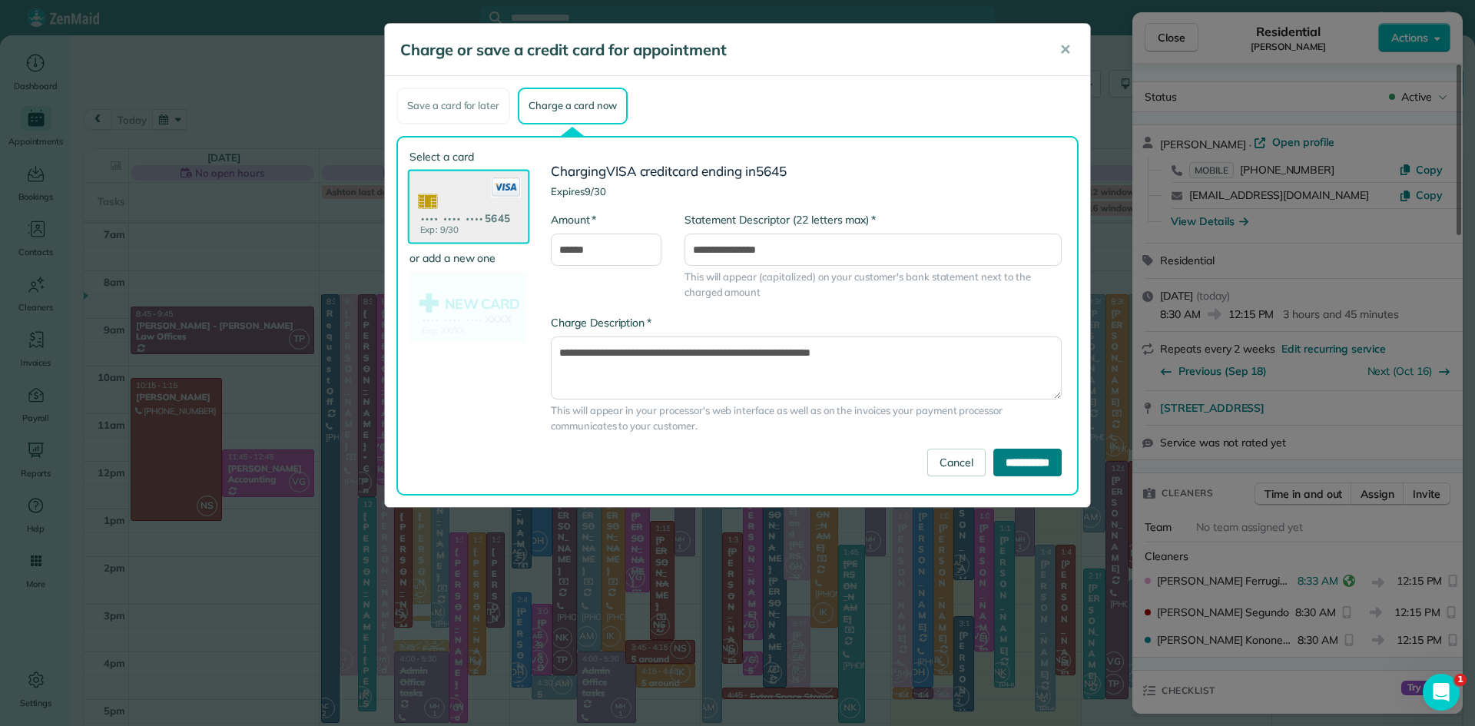
click at [1014, 461] on input "**********" at bounding box center [1028, 463] width 68 height 28
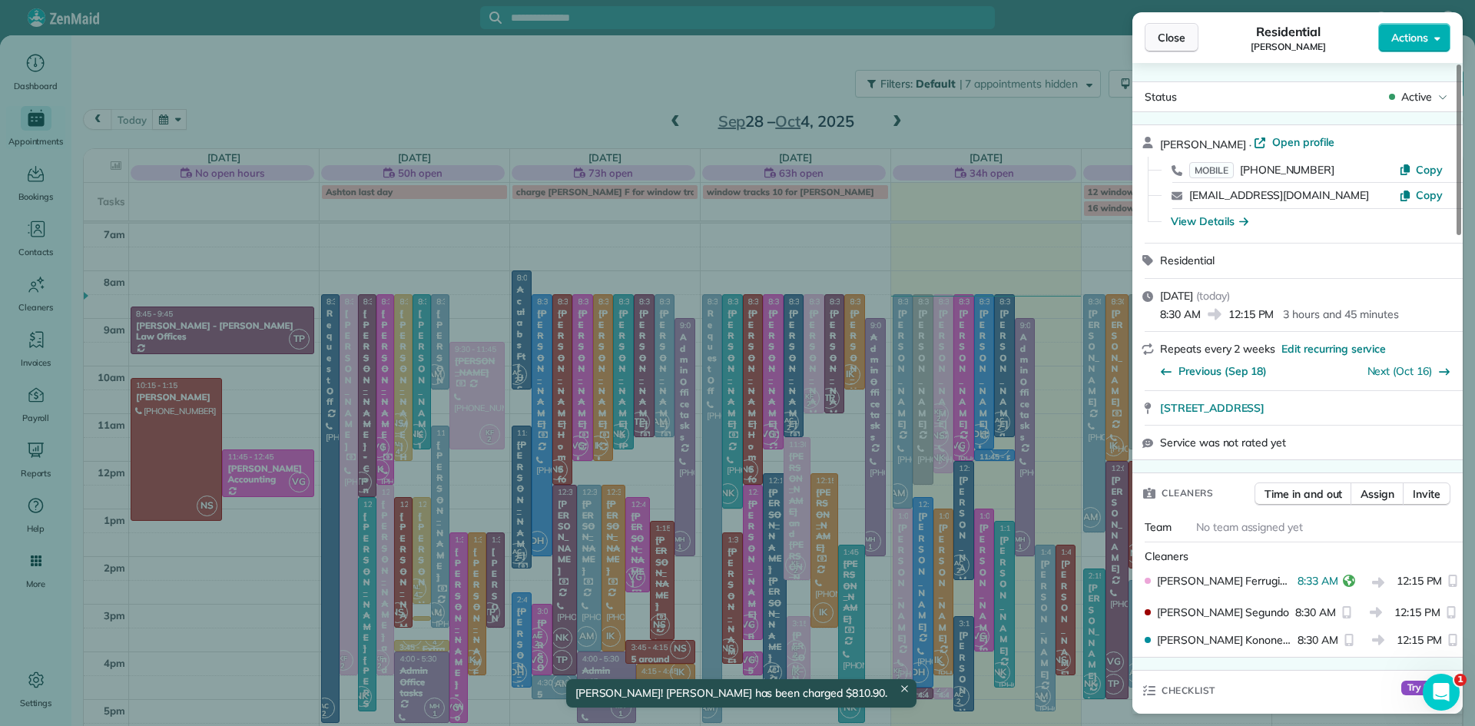
click at [1176, 30] on span "Close" at bounding box center [1172, 37] width 28 height 15
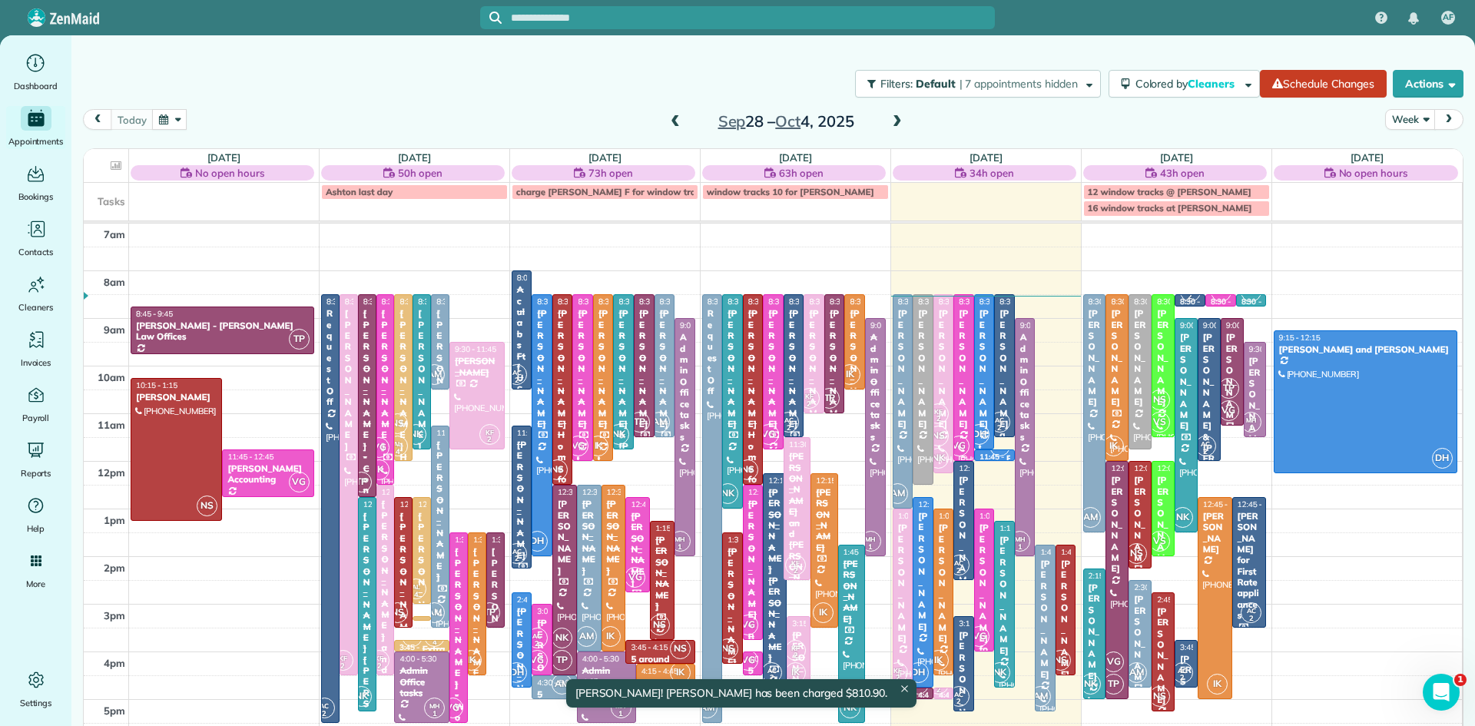
click at [960, 423] on div at bounding box center [963, 377] width 19 height 165
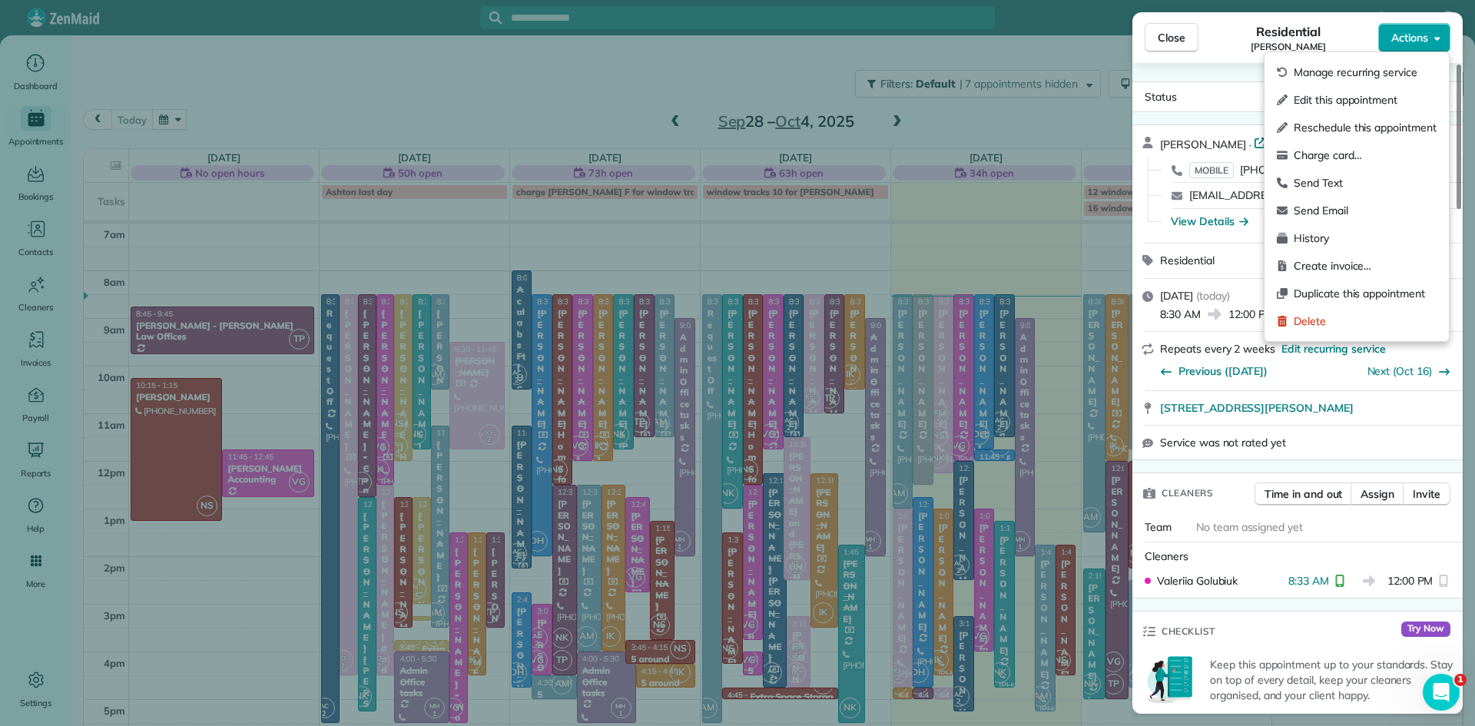
click at [1424, 41] on span "Actions" at bounding box center [1410, 37] width 37 height 15
click at [1360, 152] on span "Charge card…" at bounding box center [1365, 155] width 143 height 15
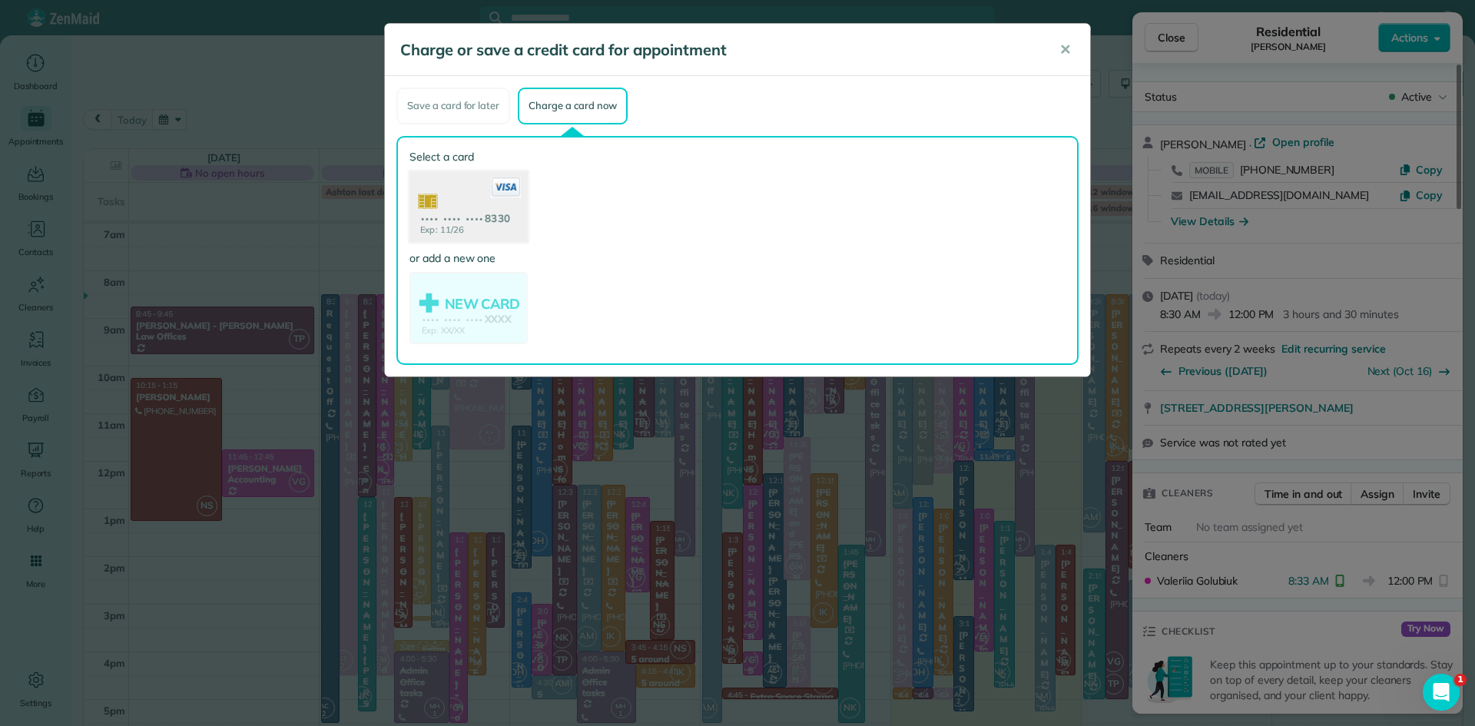
click at [479, 185] on use at bounding box center [469, 208] width 118 height 75
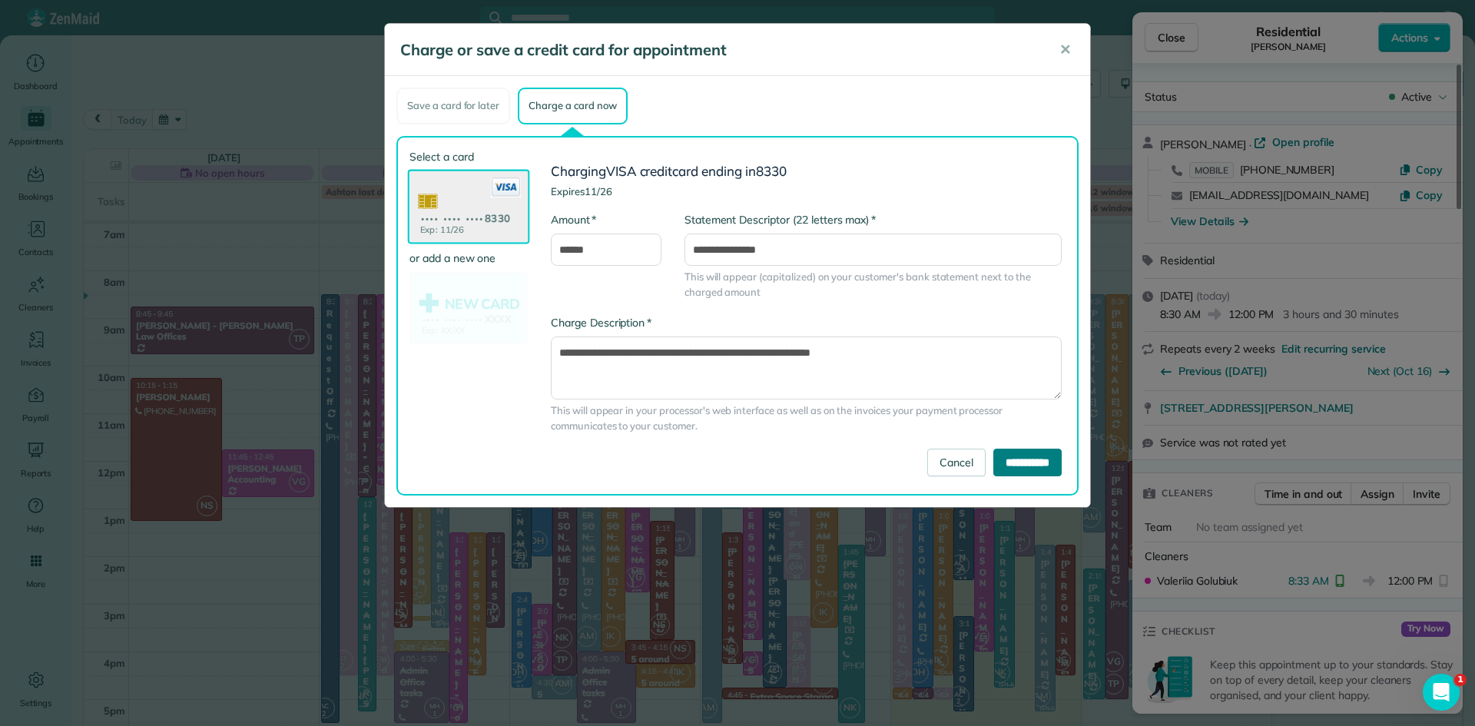
click at [1033, 467] on input "**********" at bounding box center [1028, 463] width 68 height 28
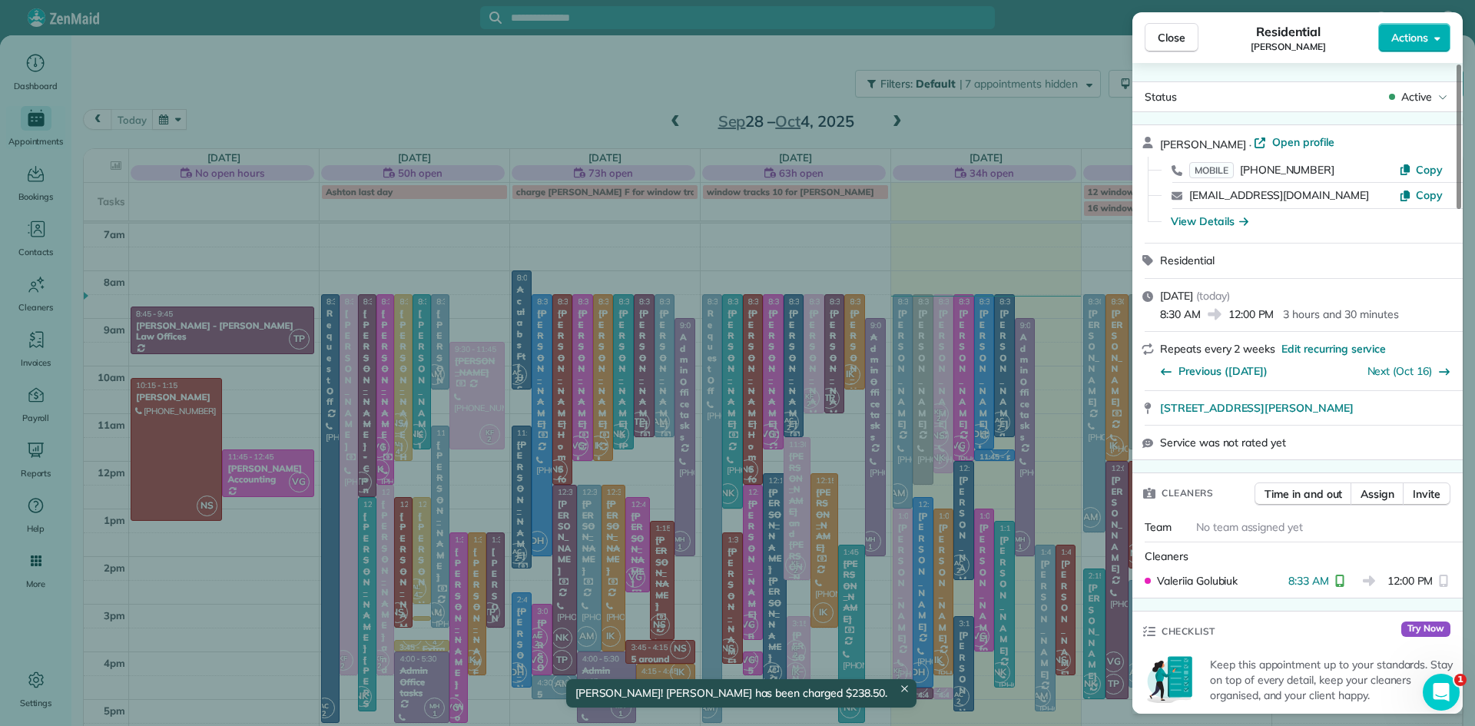
click at [1168, 32] on span "Close" at bounding box center [1172, 37] width 28 height 15
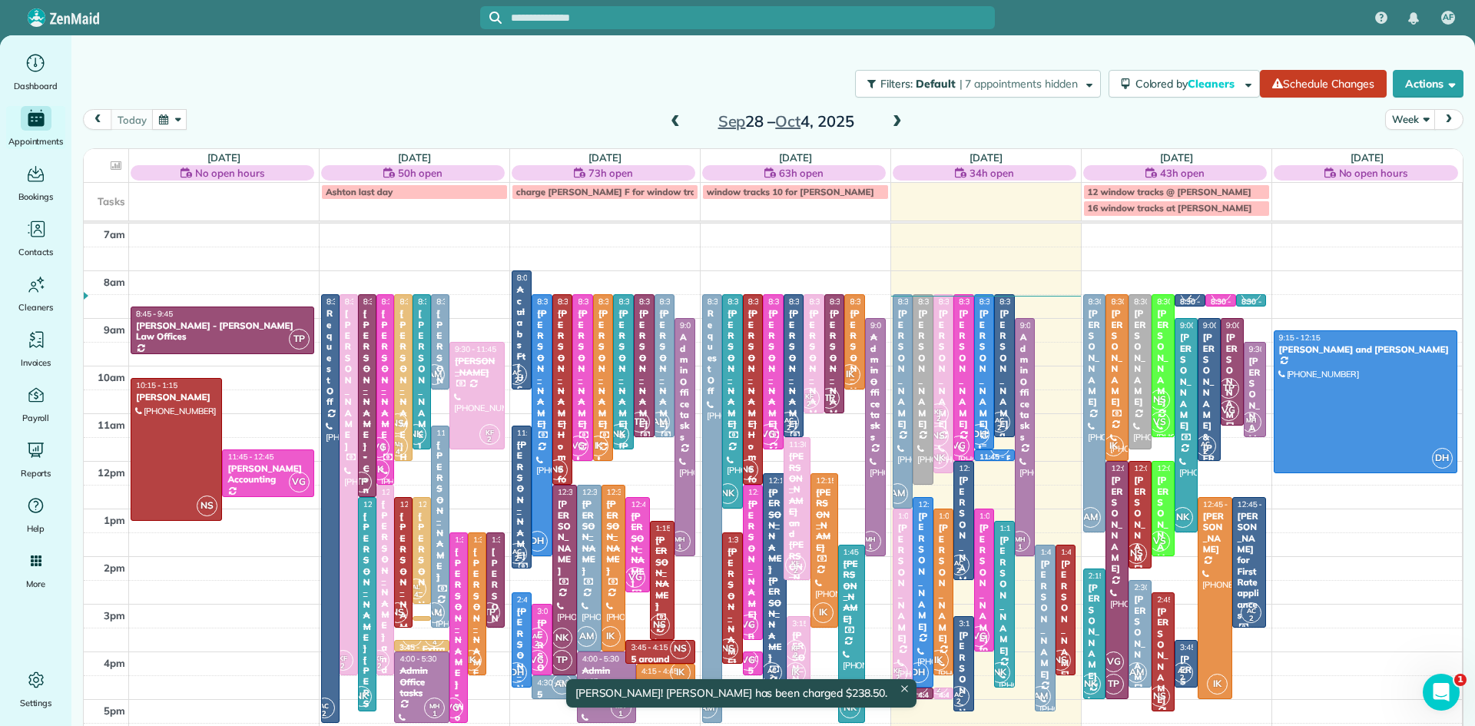
click at [983, 403] on div at bounding box center [984, 372] width 19 height 154
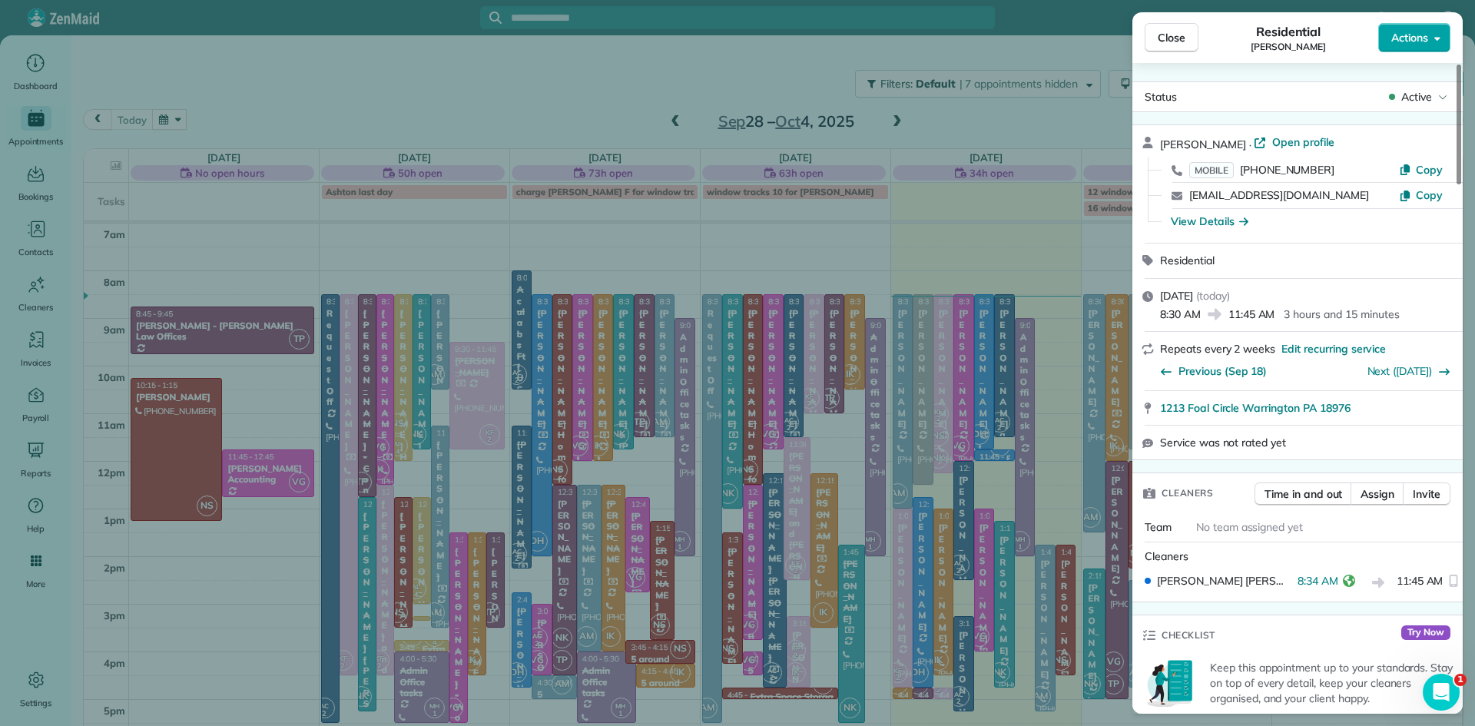
click at [1400, 30] on span "Actions" at bounding box center [1410, 37] width 37 height 15
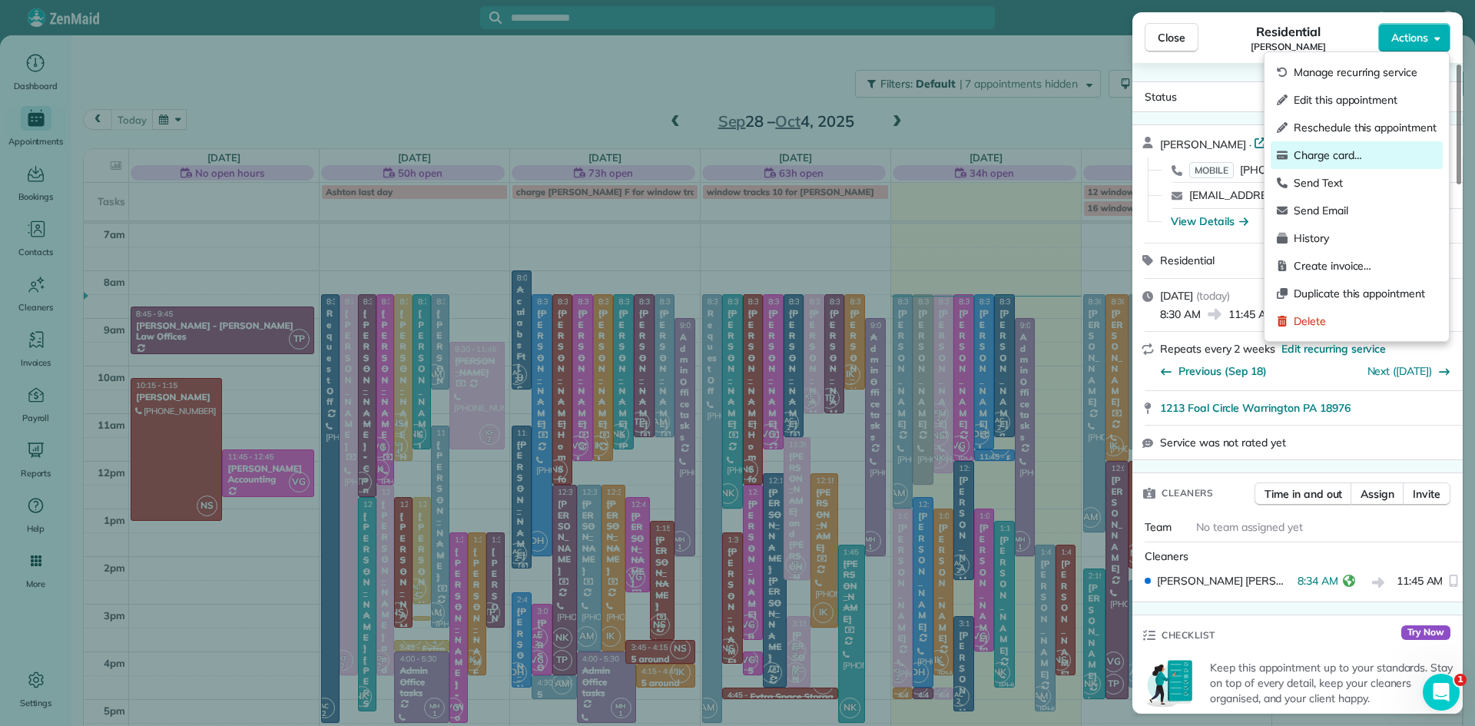
click at [1367, 156] on span "Charge card…" at bounding box center [1365, 155] width 143 height 15
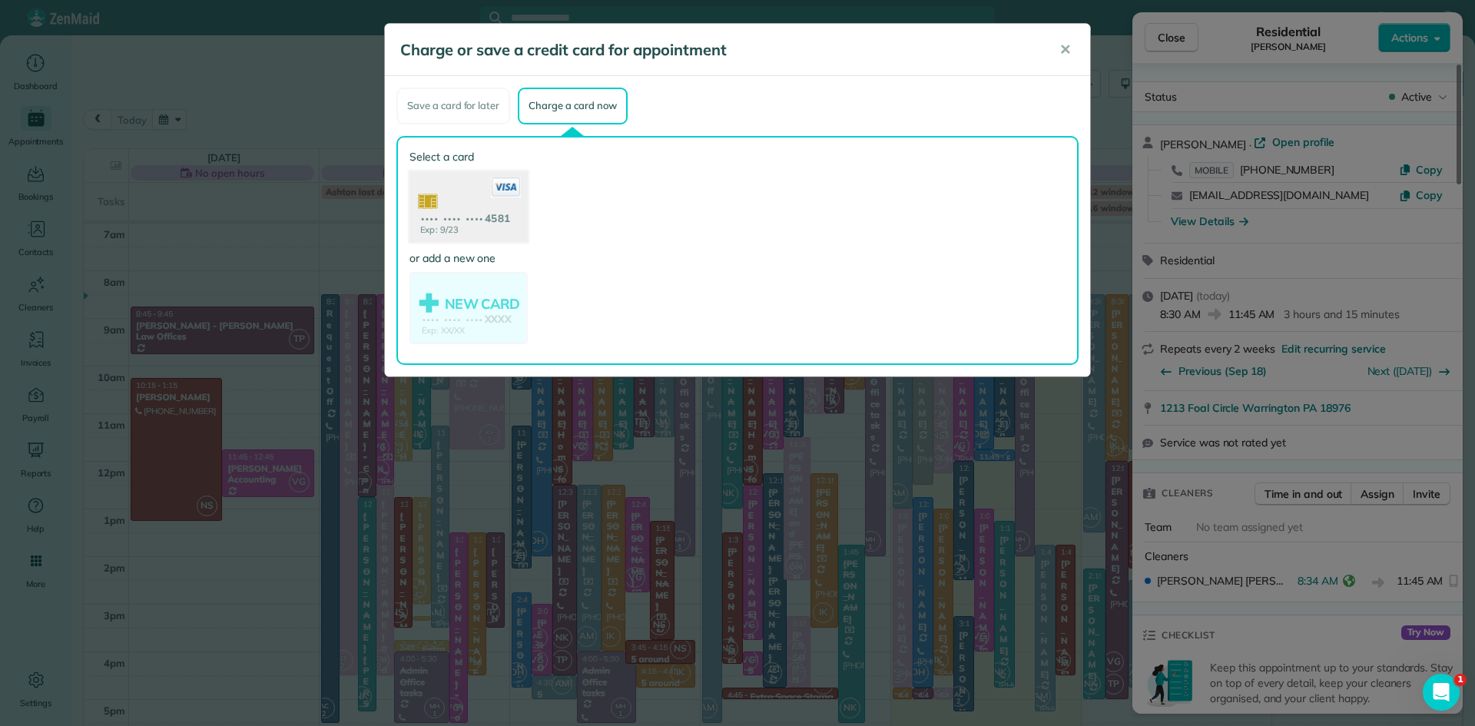
click at [477, 186] on use at bounding box center [469, 208] width 118 height 75
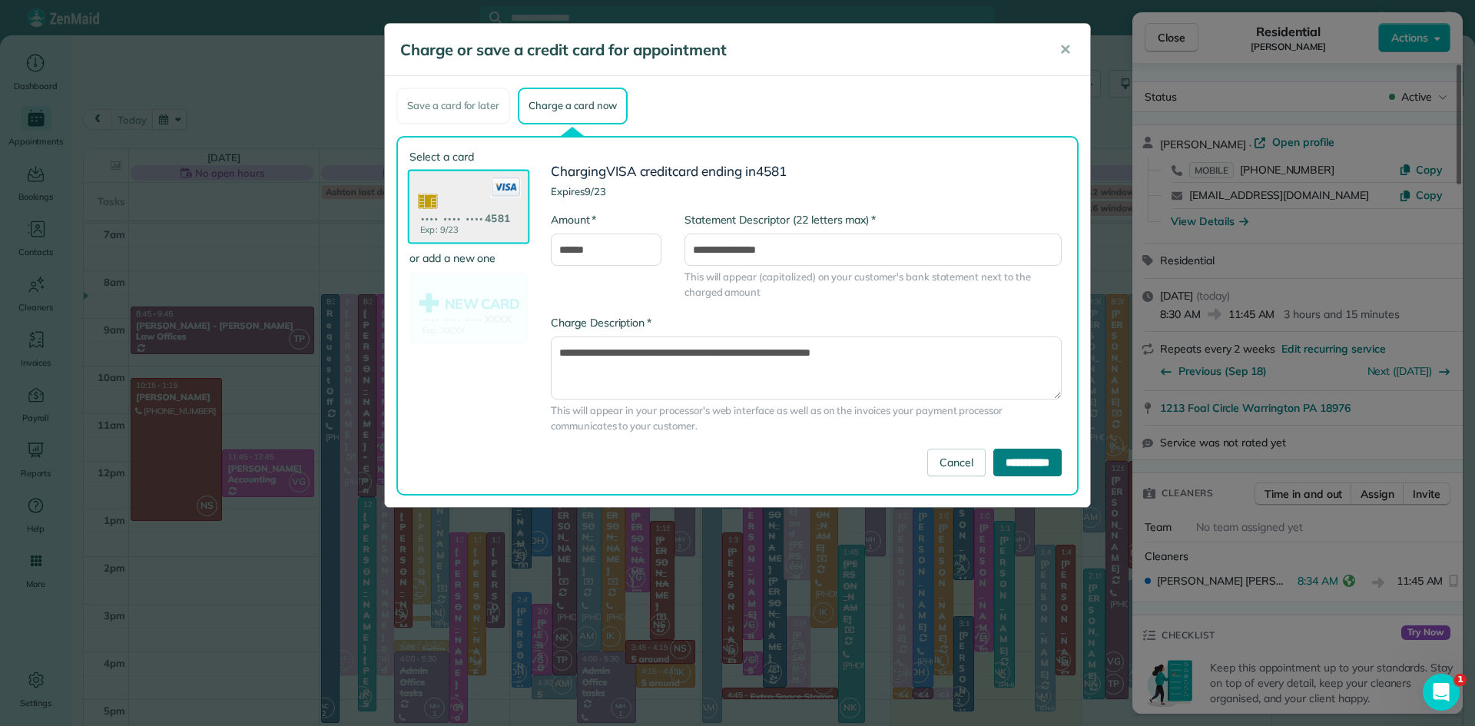
click at [1027, 464] on input "**********" at bounding box center [1028, 463] width 68 height 28
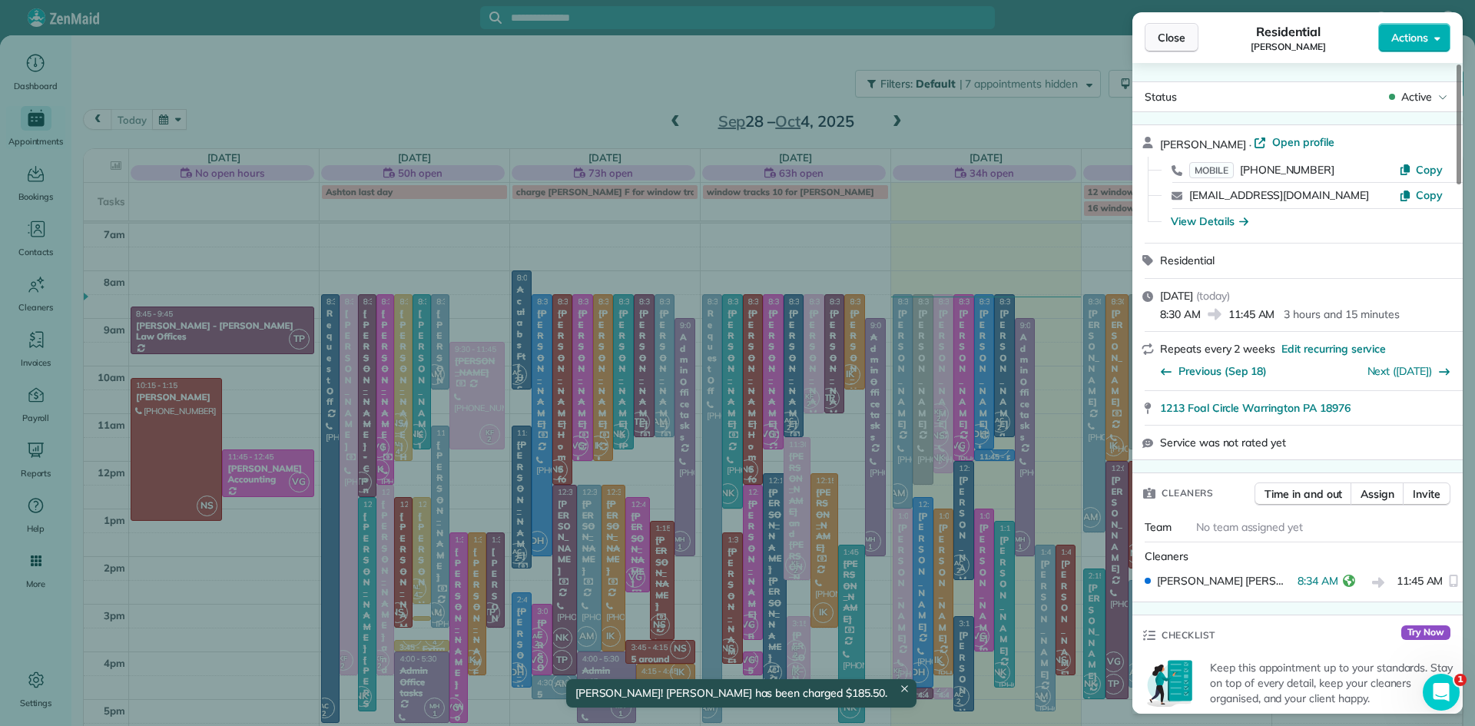
click at [1183, 25] on button "Close" at bounding box center [1172, 37] width 54 height 29
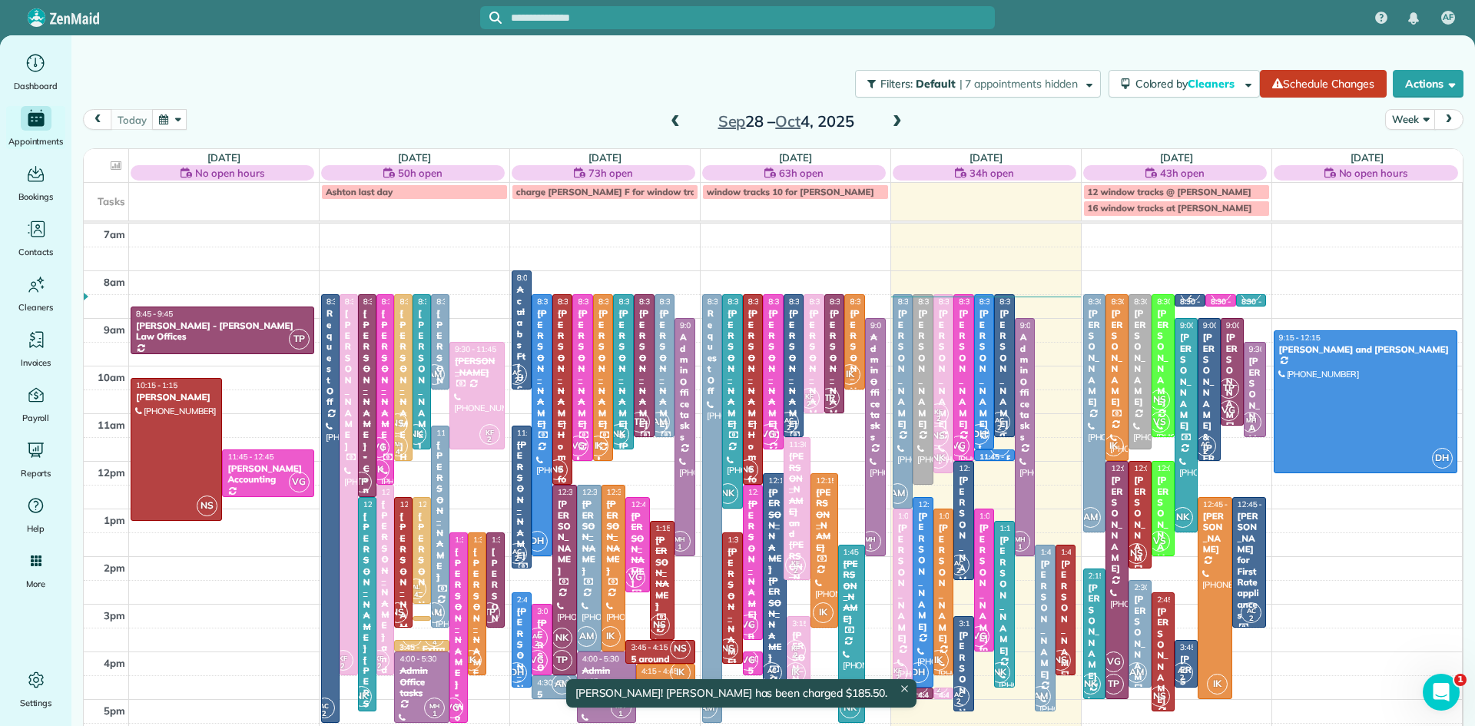
click at [1007, 396] on div "[PERSON_NAME] and [PERSON_NAME]" at bounding box center [1005, 446] width 12 height 276
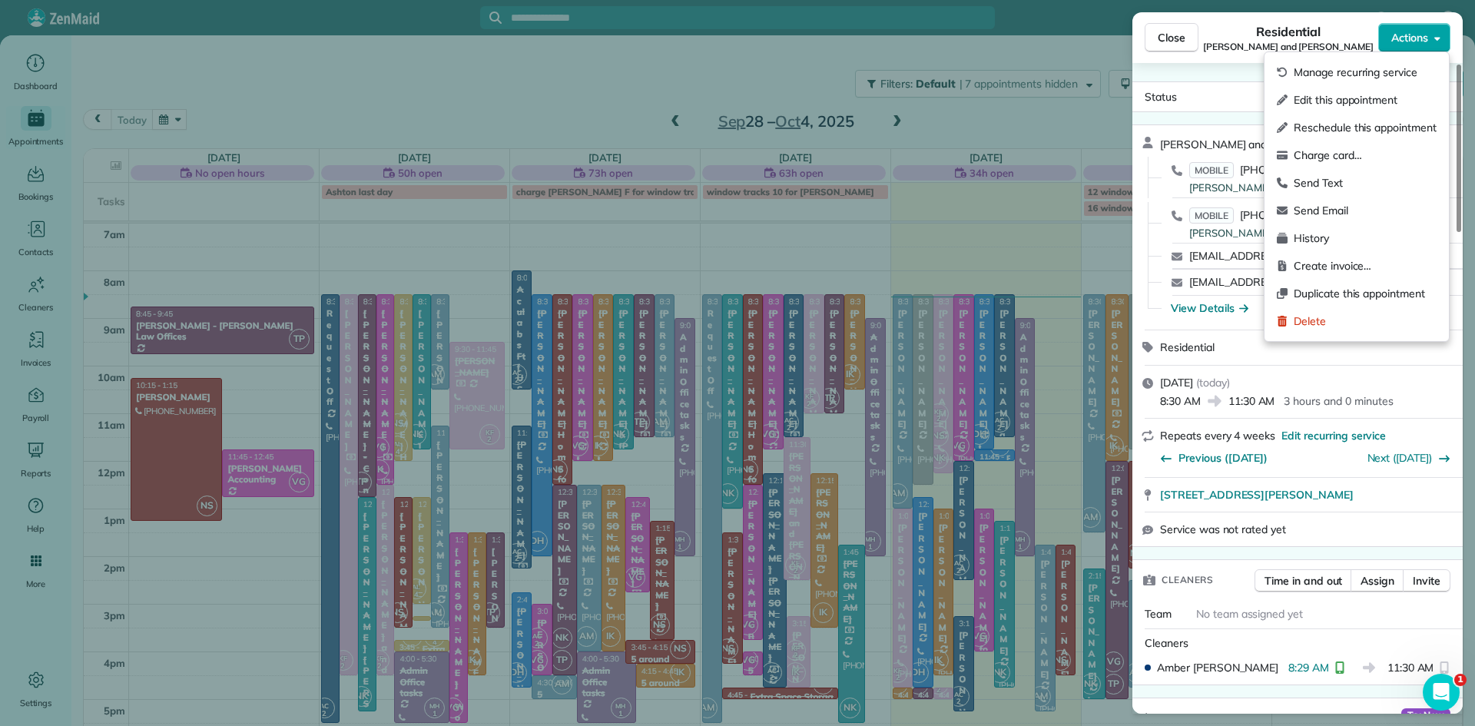
click at [1417, 35] on span "Actions" at bounding box center [1410, 37] width 37 height 15
click at [1372, 151] on span "Charge card…" at bounding box center [1365, 155] width 143 height 15
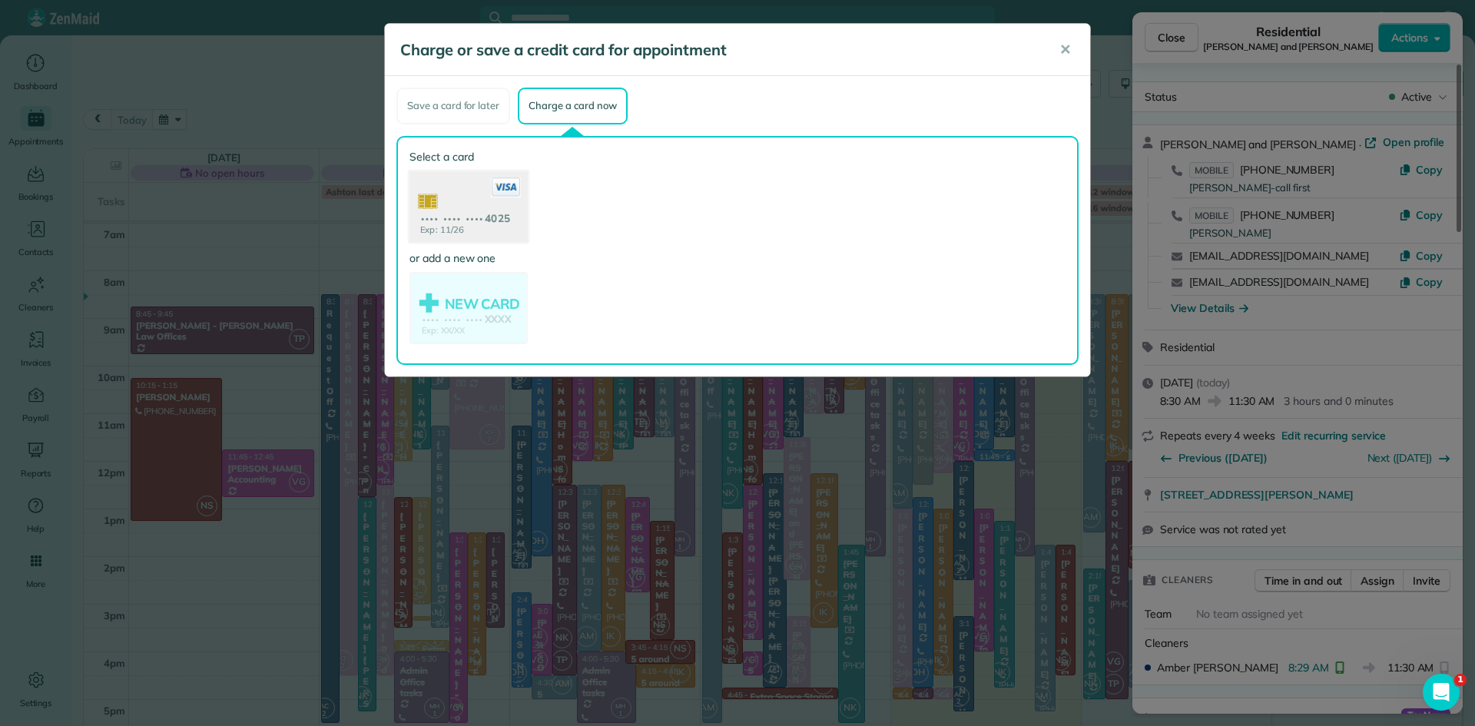
click at [469, 215] on use at bounding box center [469, 208] width 118 height 75
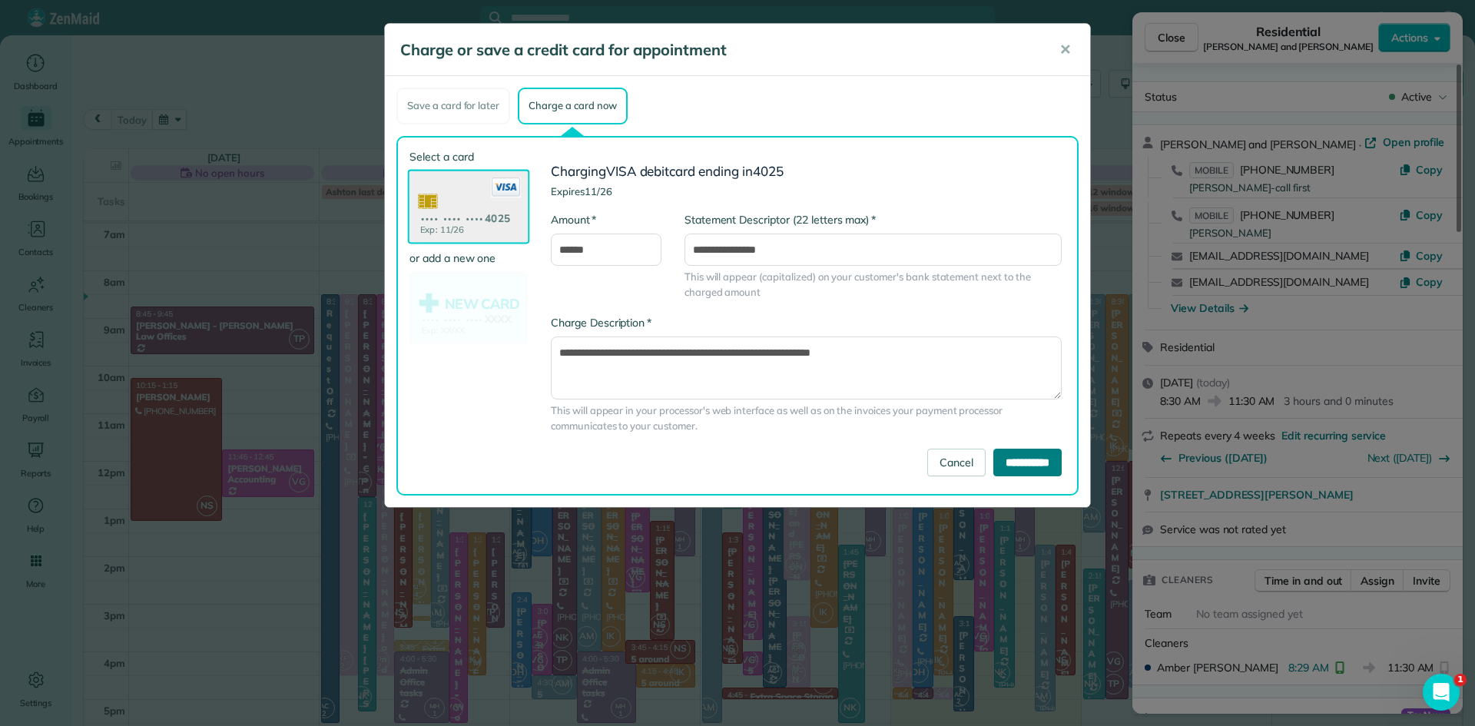
click at [994, 459] on input "**********" at bounding box center [1028, 463] width 68 height 28
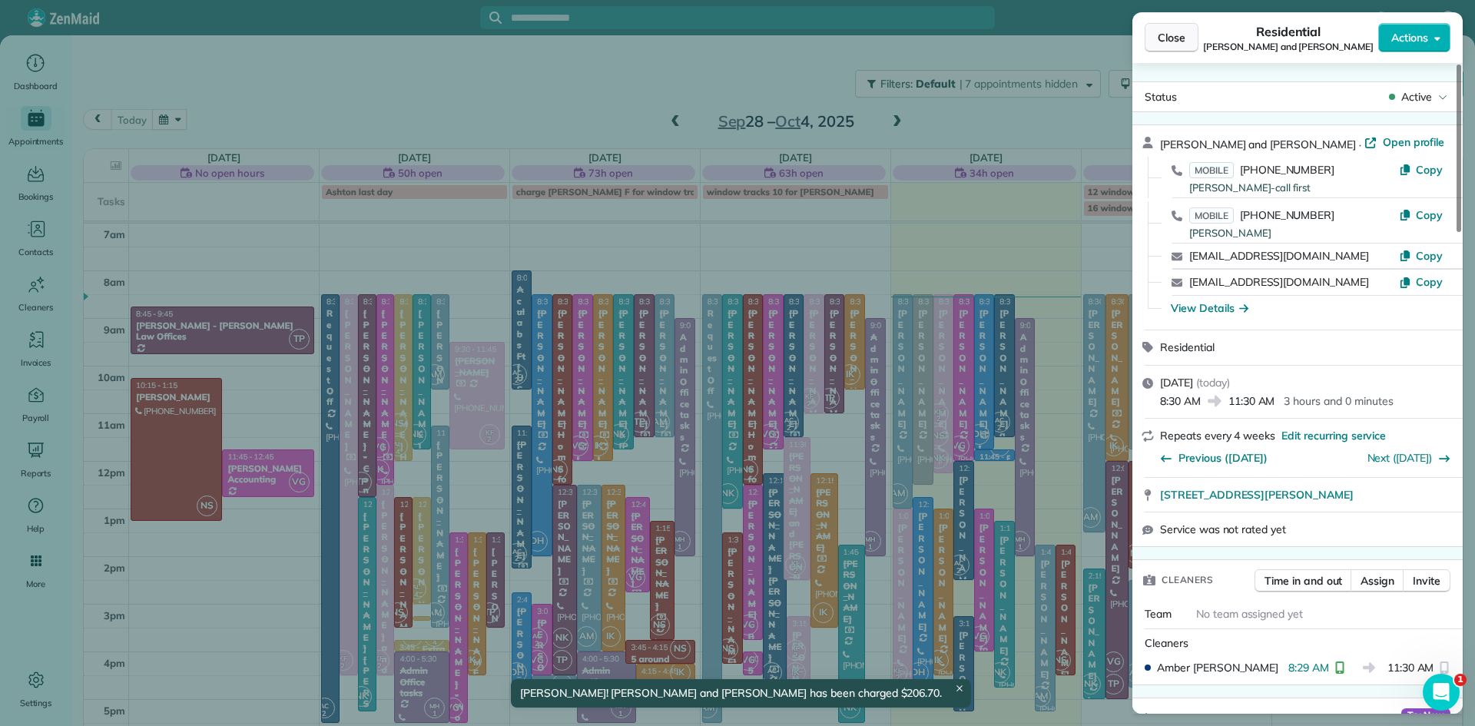
click at [1150, 35] on button "Close" at bounding box center [1172, 37] width 54 height 29
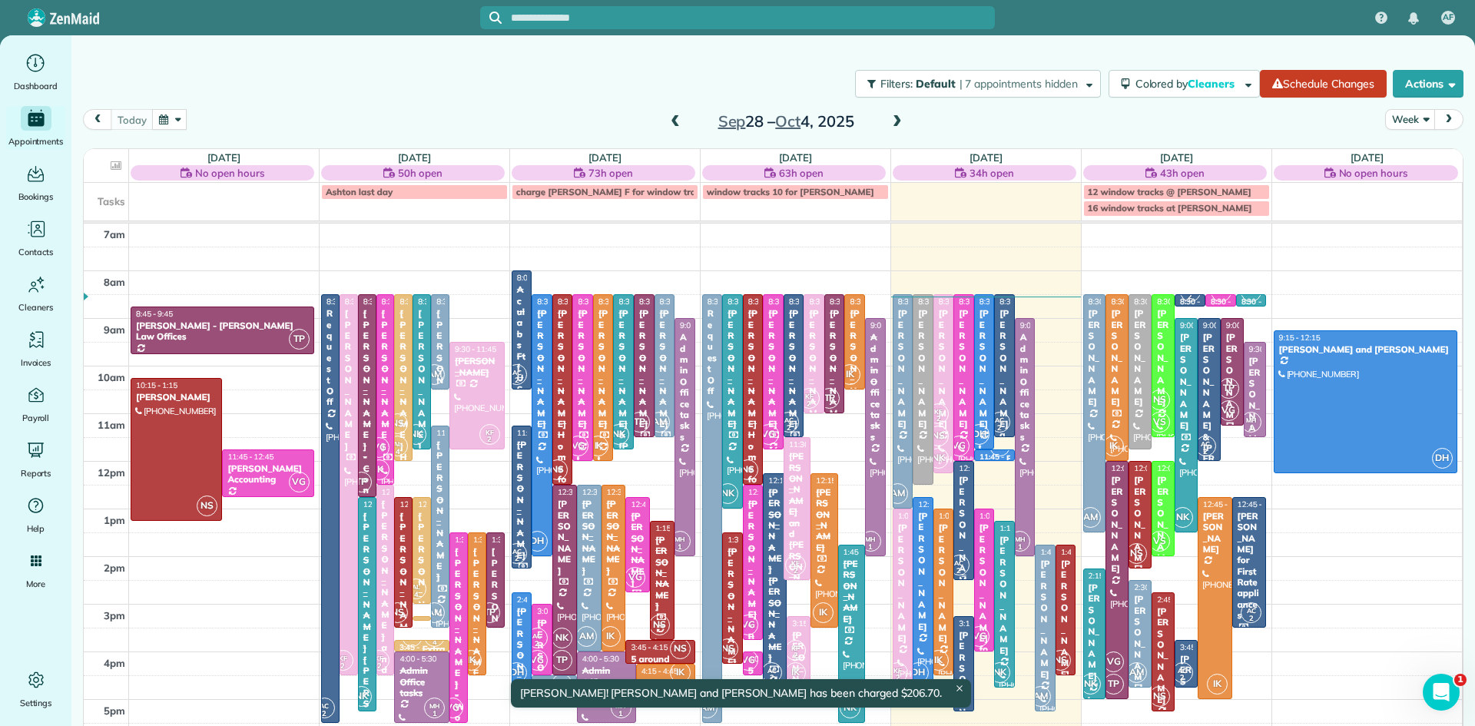
click at [967, 536] on div at bounding box center [963, 521] width 19 height 118
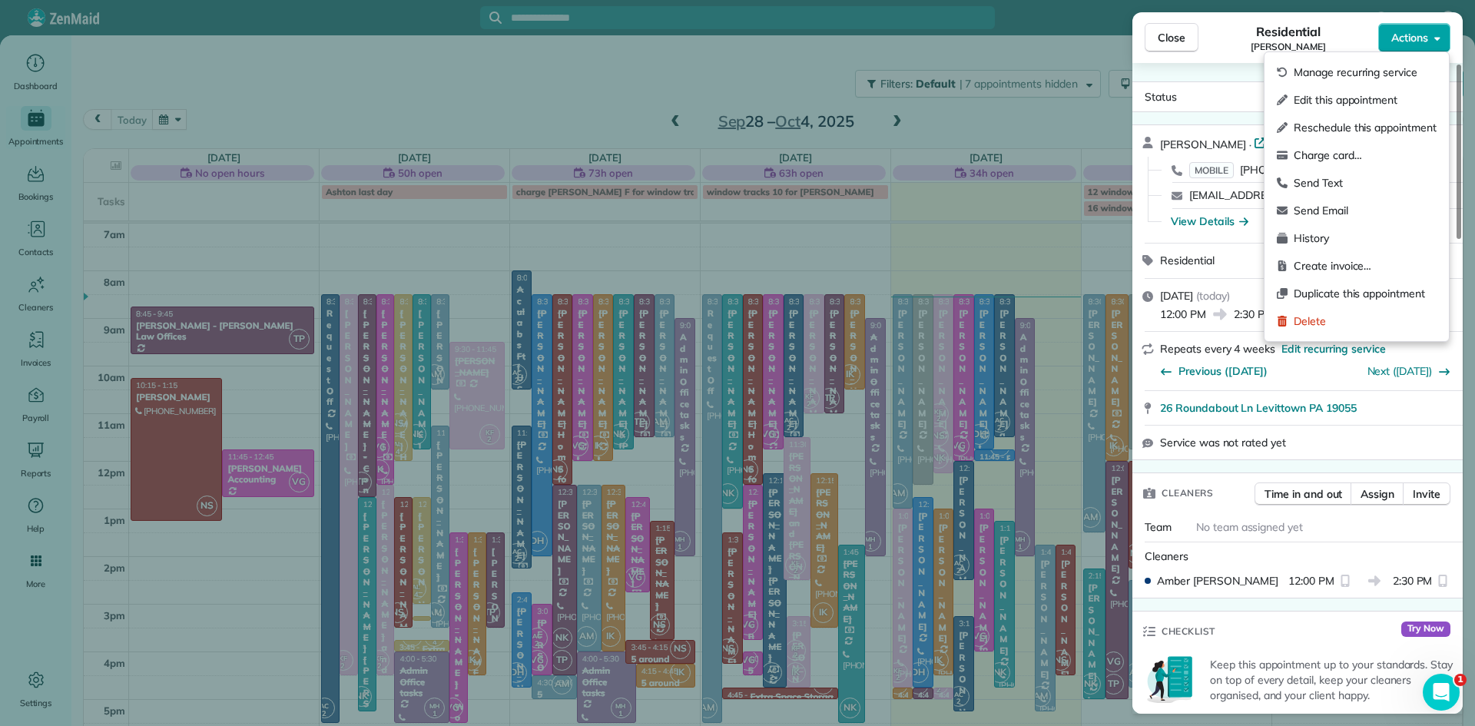
click at [1422, 45] on button "Actions" at bounding box center [1414, 37] width 72 height 29
click at [1347, 146] on div "Charge card…" at bounding box center [1357, 155] width 172 height 28
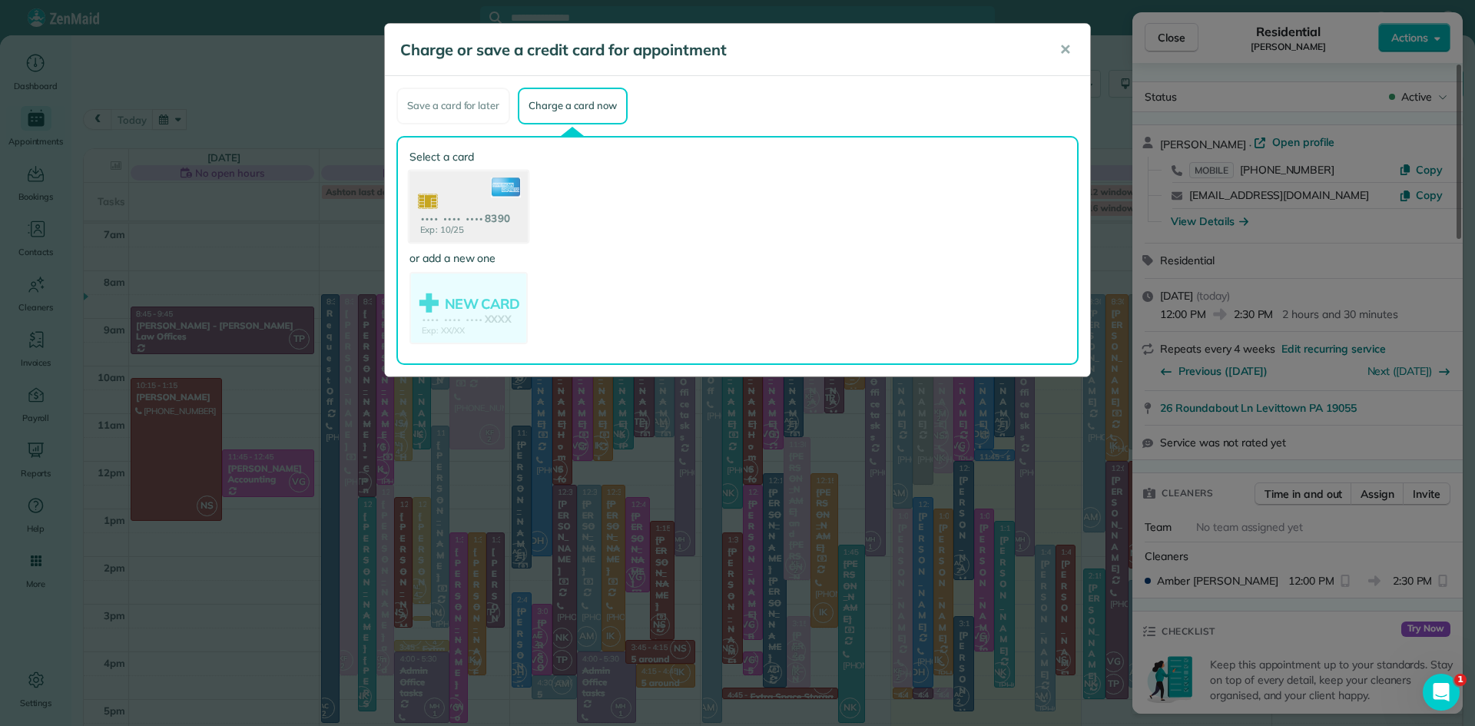
click at [449, 199] on use at bounding box center [469, 208] width 118 height 75
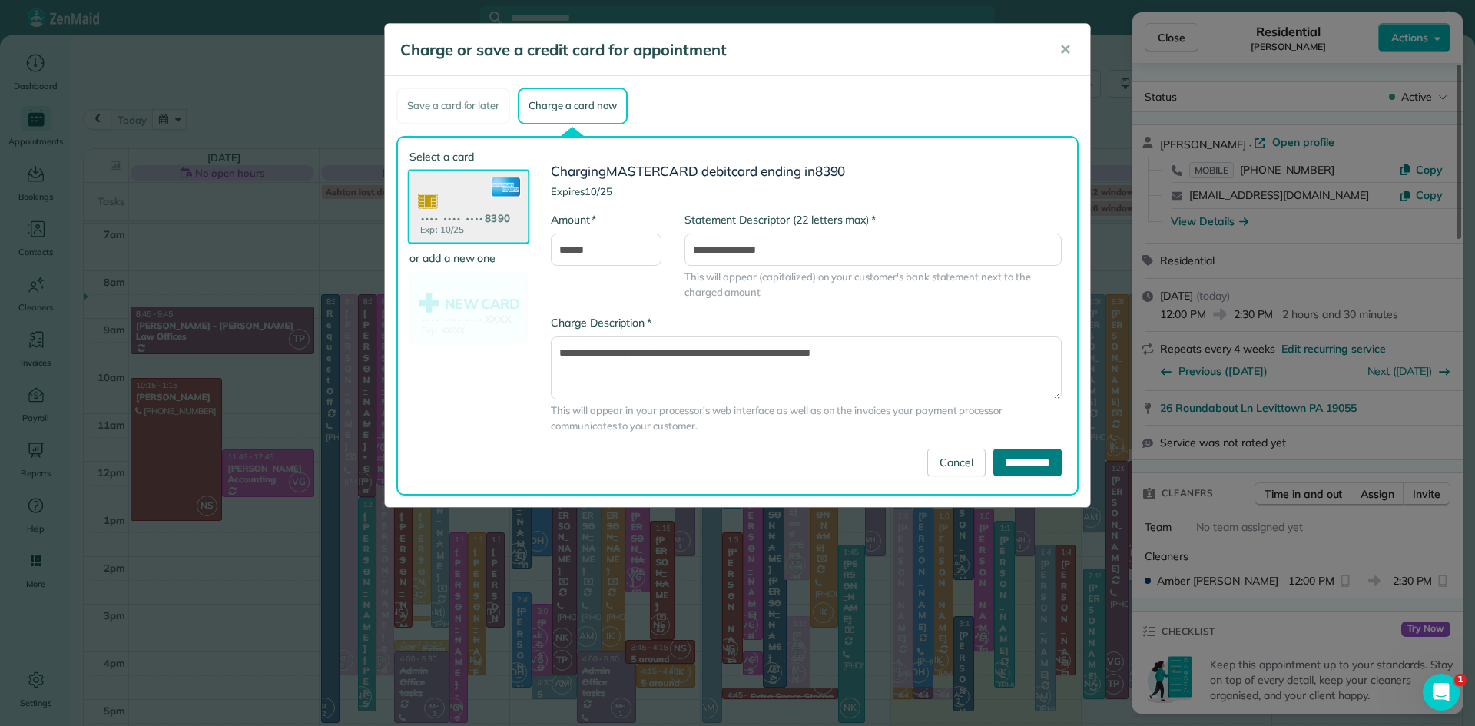
click at [1029, 450] on input "**********" at bounding box center [1028, 463] width 68 height 28
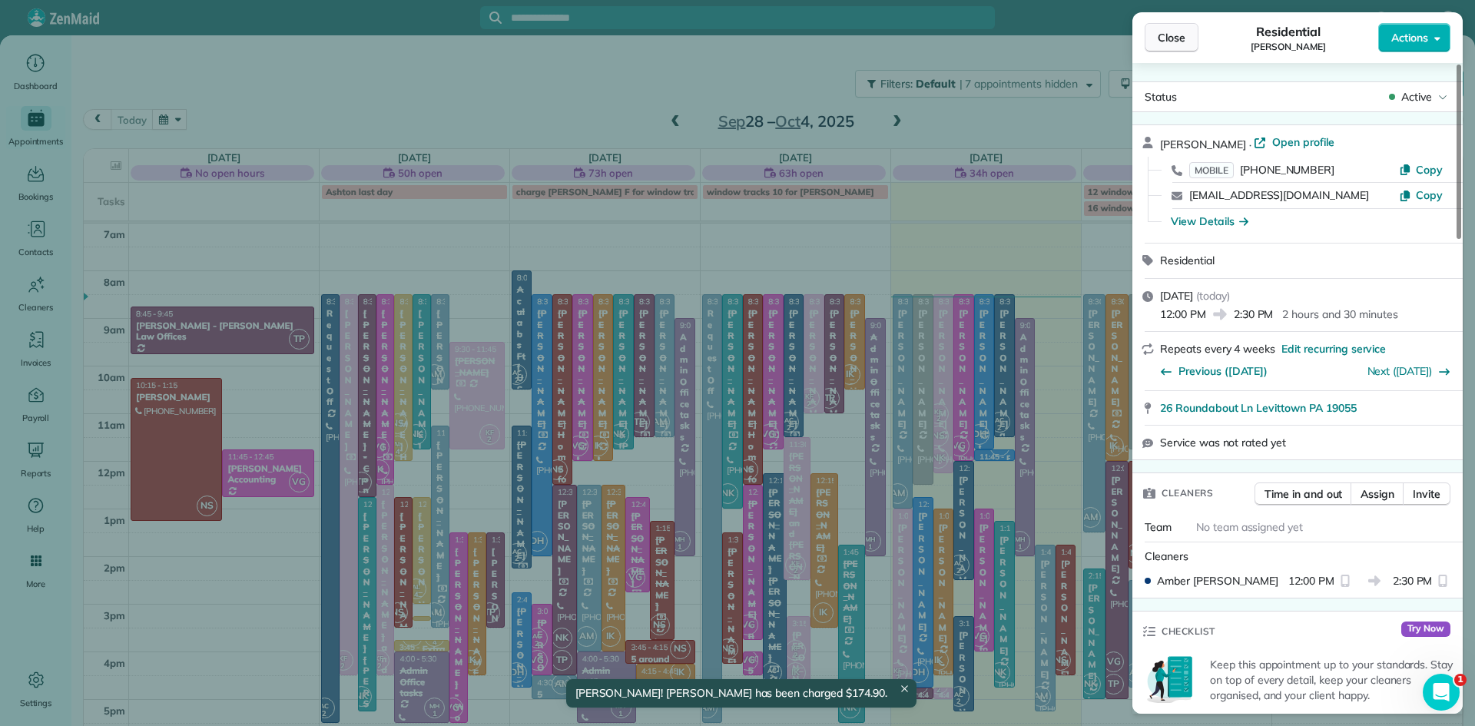
click at [1187, 41] on button "Close" at bounding box center [1172, 37] width 54 height 29
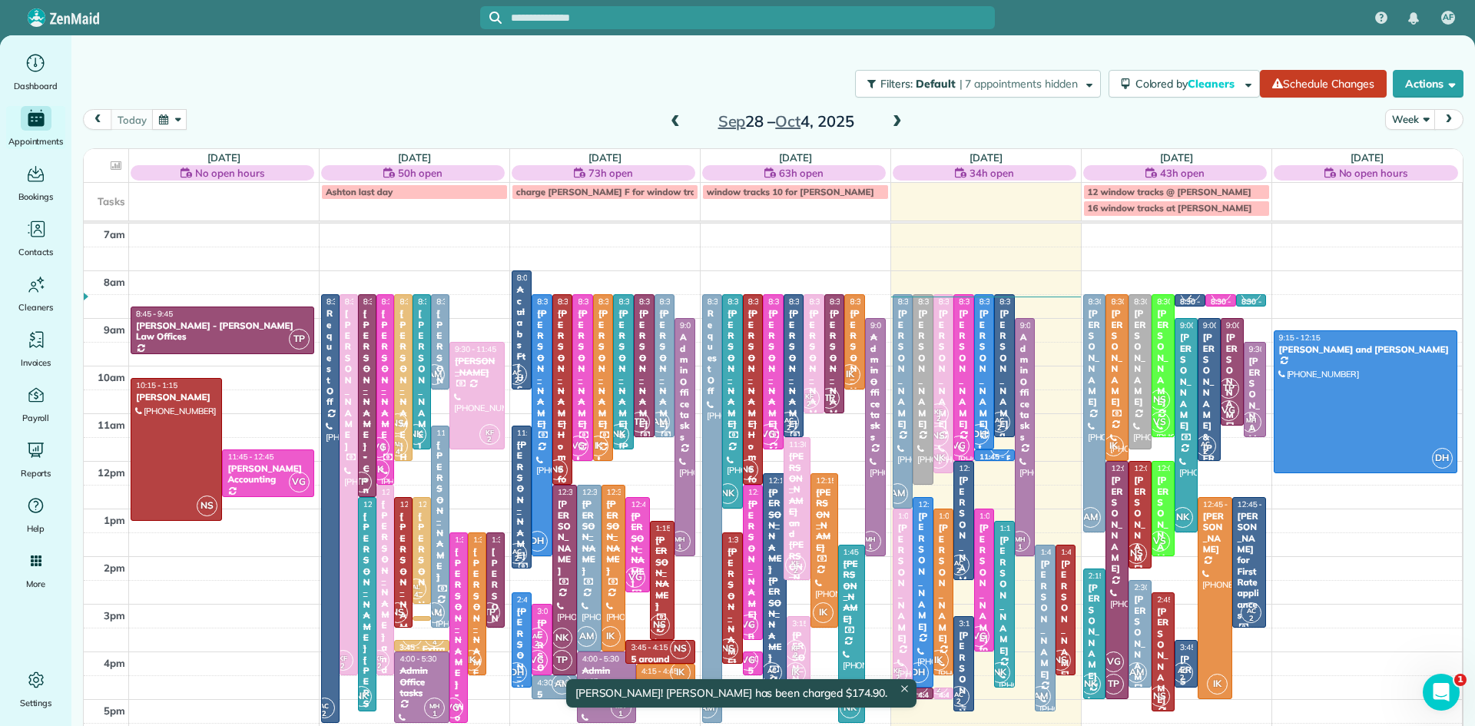
click at [958, 671] on div "Lia BenYishay" at bounding box center [964, 690] width 12 height 121
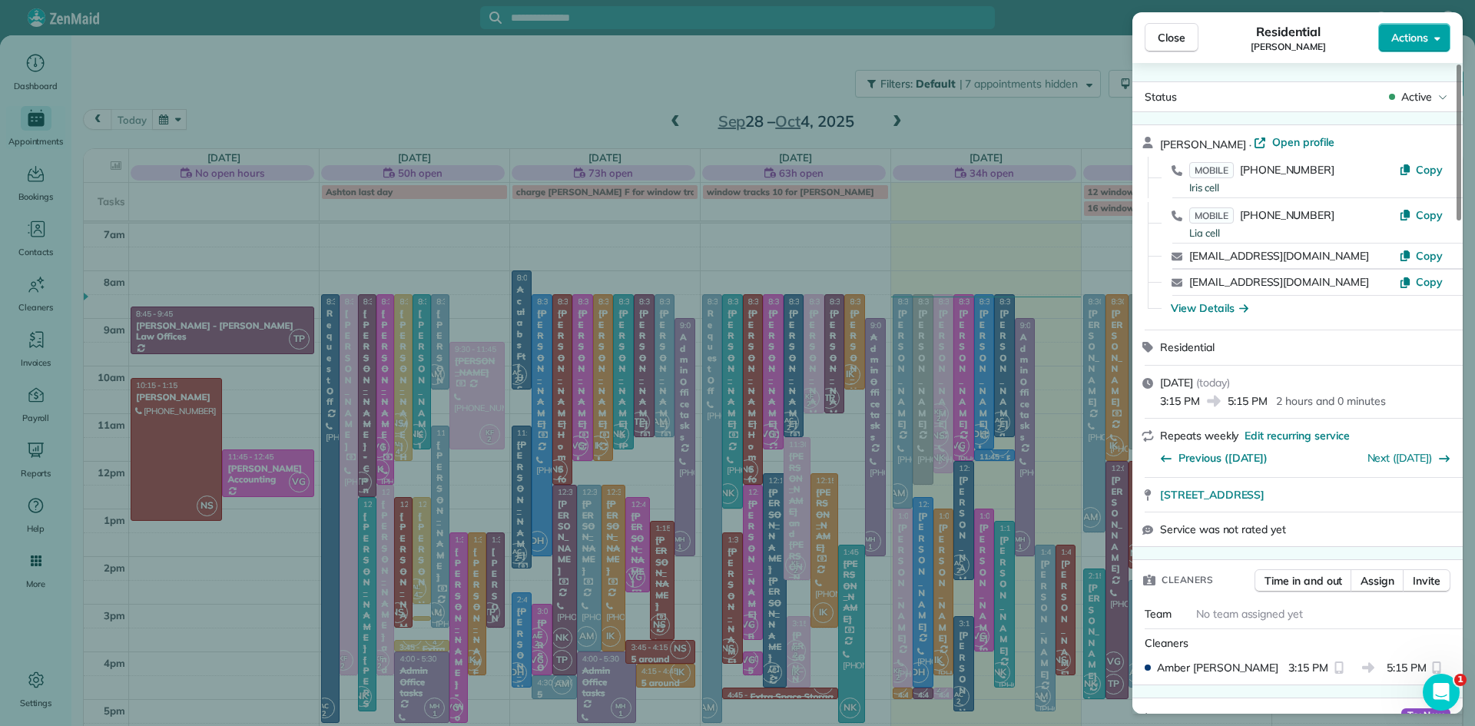
click at [1418, 40] on span "Actions" at bounding box center [1410, 37] width 37 height 15
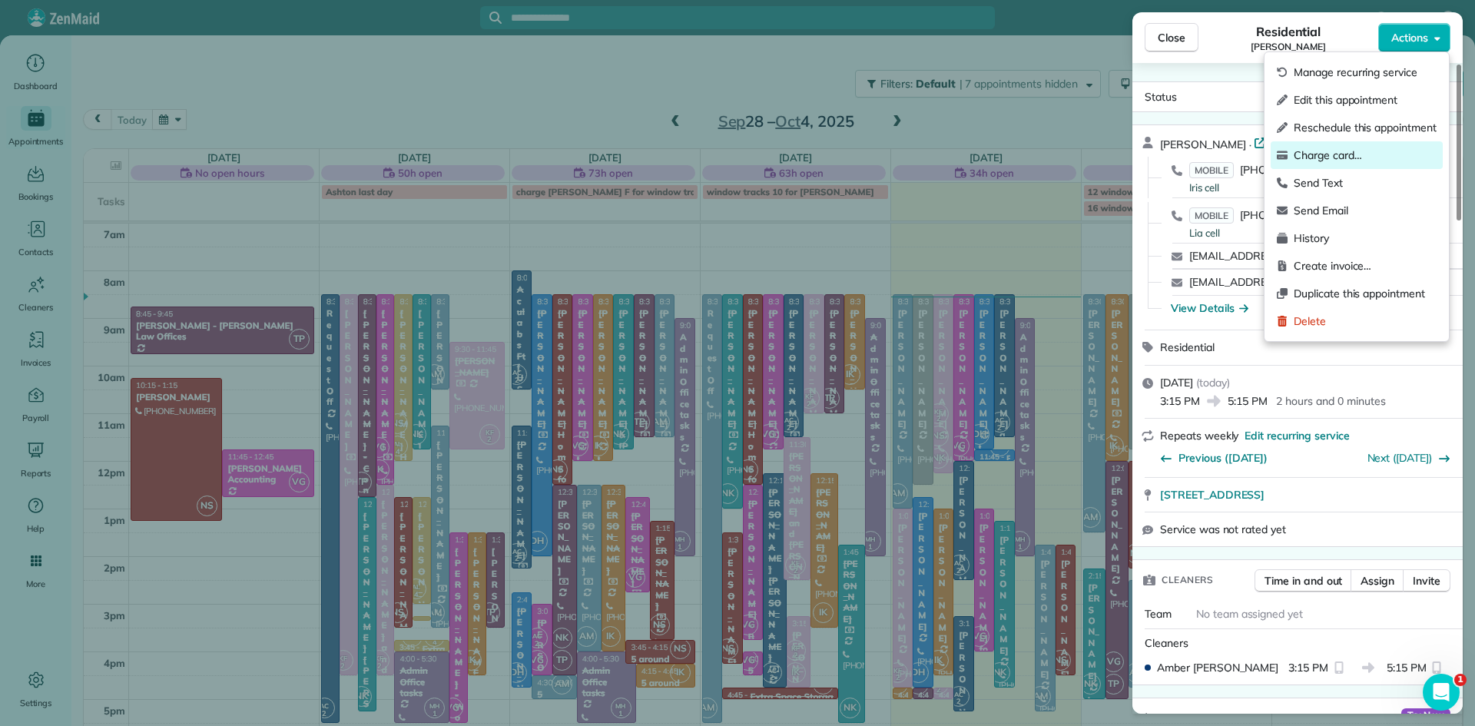
click at [1347, 156] on span "Charge card…" at bounding box center [1365, 155] width 143 height 15
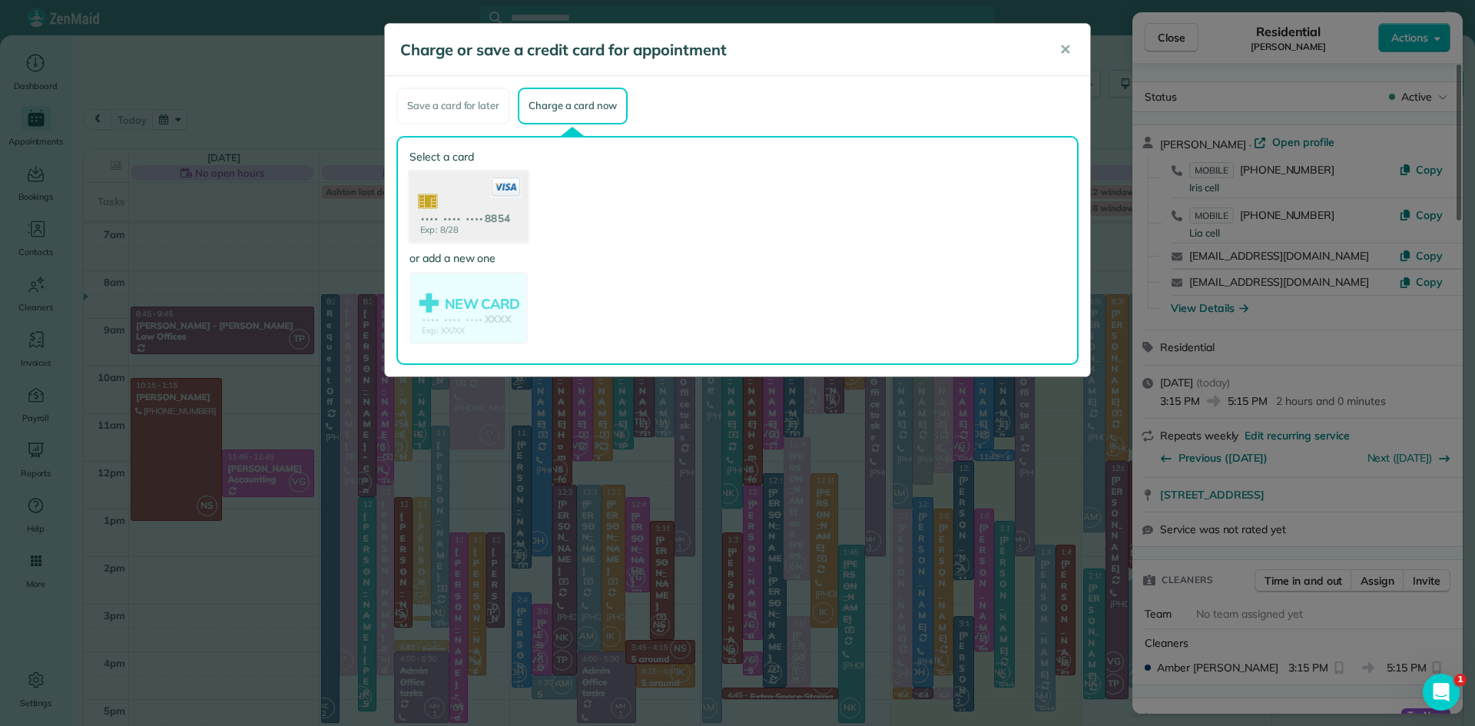
click at [472, 197] on use at bounding box center [469, 208] width 118 height 75
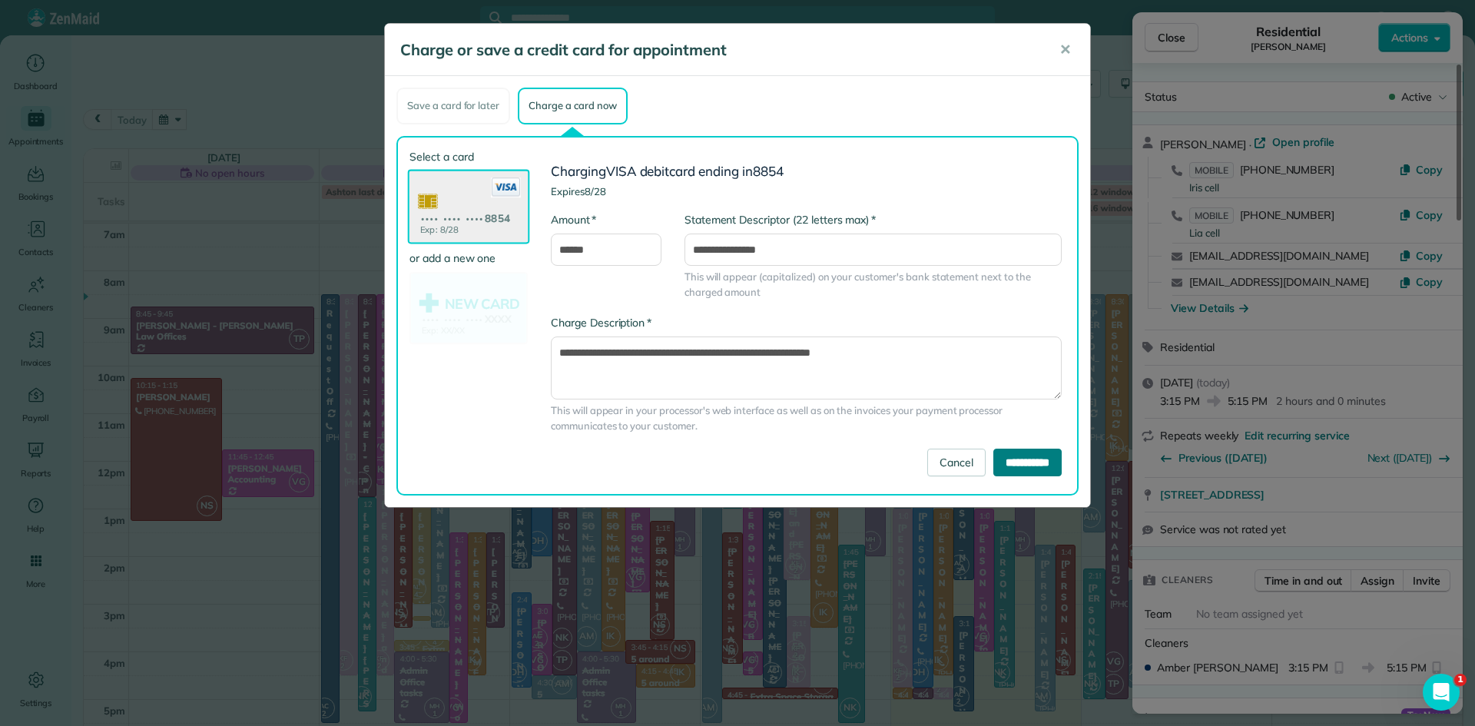
click at [1030, 463] on input "**********" at bounding box center [1028, 463] width 68 height 28
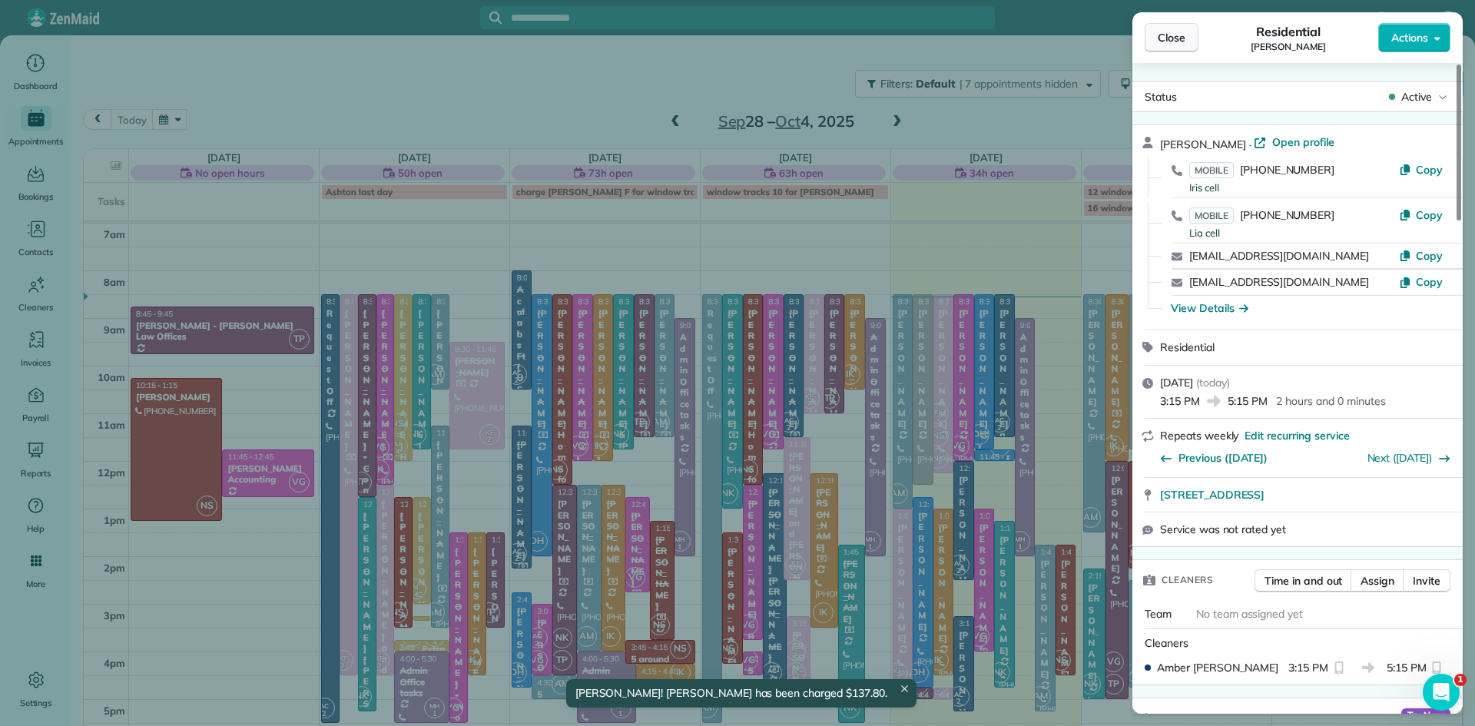
click at [1162, 35] on span "Close" at bounding box center [1172, 37] width 28 height 15
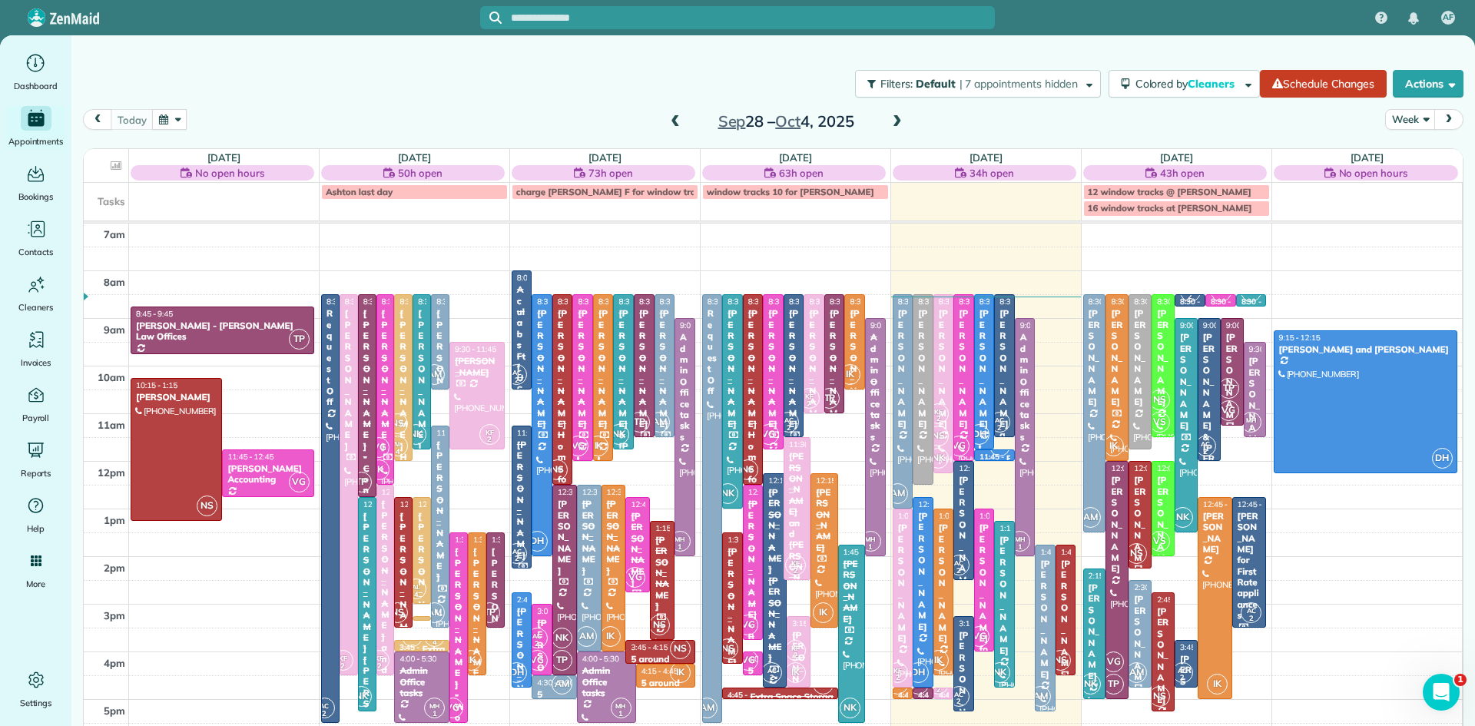
click at [1003, 665] on span "NK" at bounding box center [1000, 672] width 21 height 21
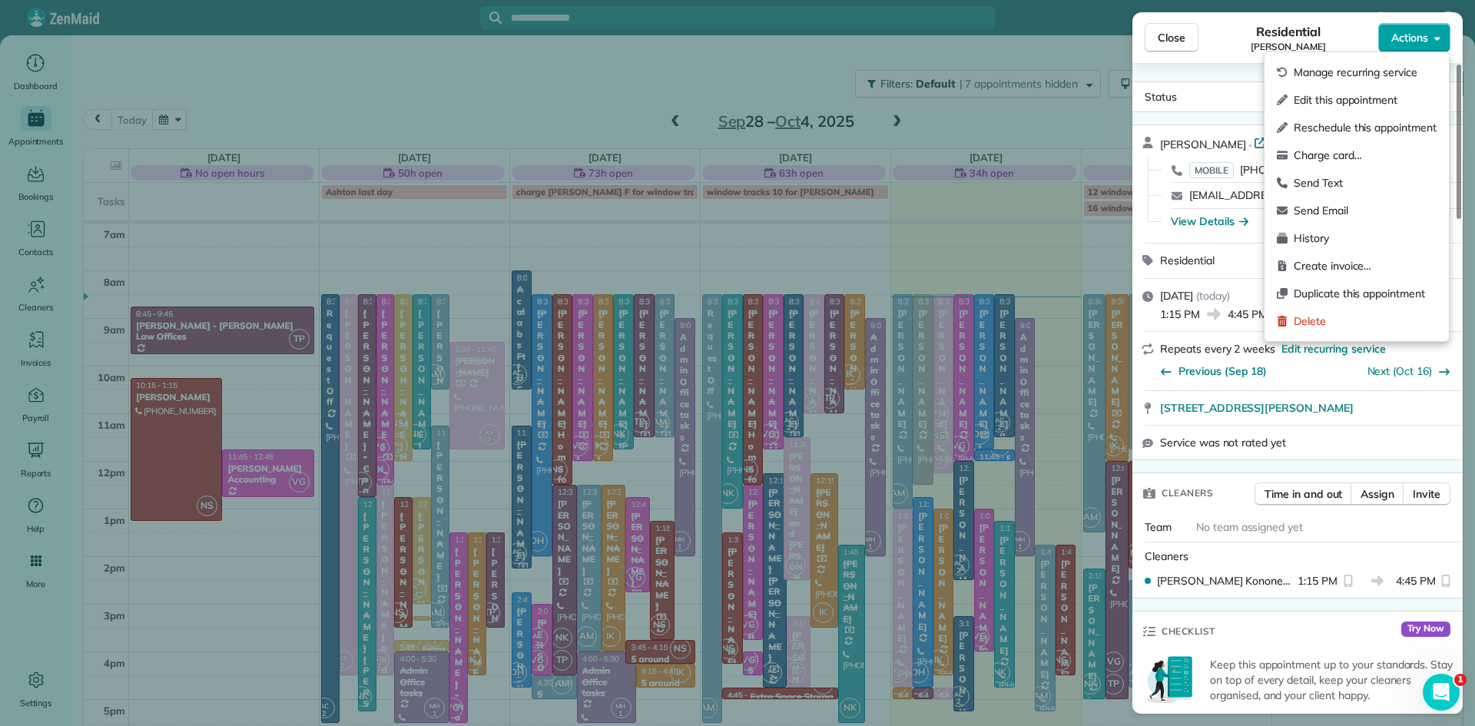
click at [1411, 41] on span "Actions" at bounding box center [1410, 37] width 37 height 15
click at [1334, 153] on span "Charge card…" at bounding box center [1365, 155] width 143 height 15
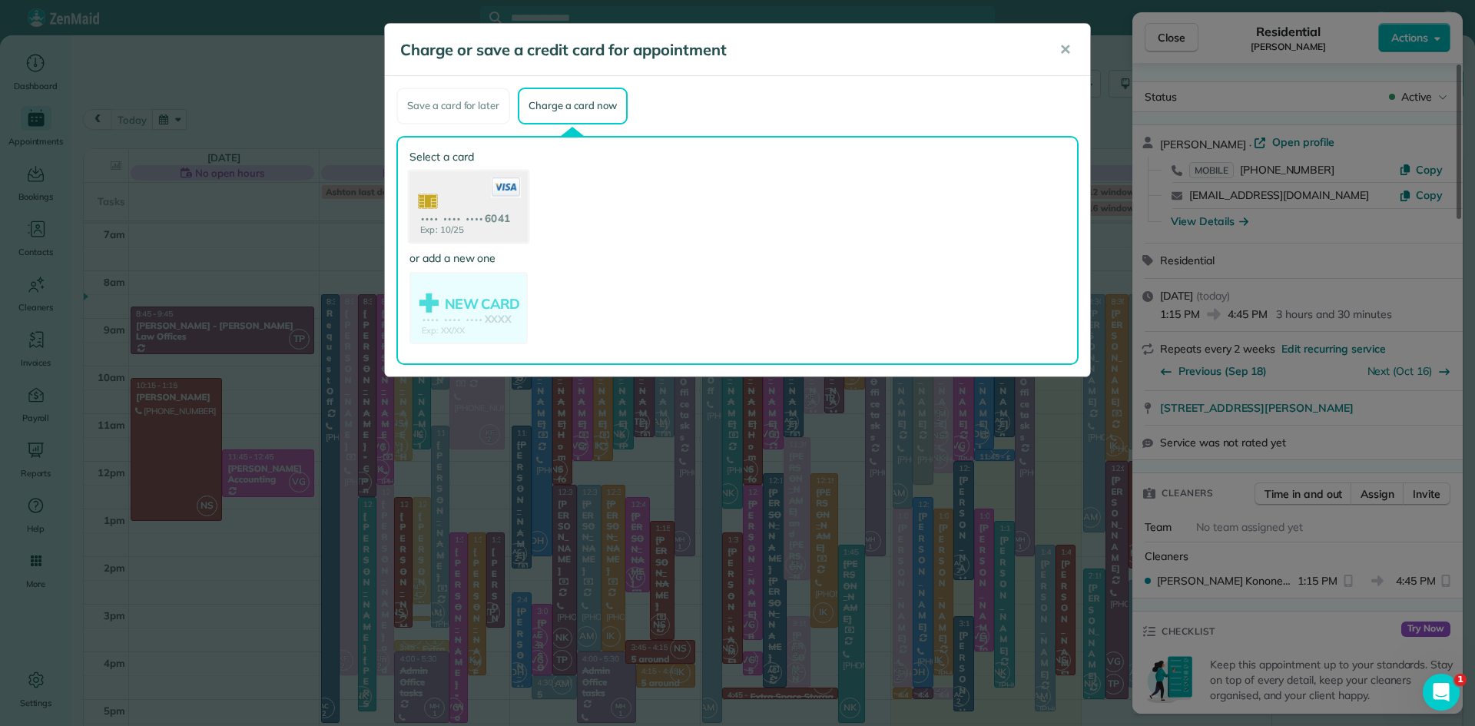
click at [473, 204] on use at bounding box center [469, 208] width 118 height 75
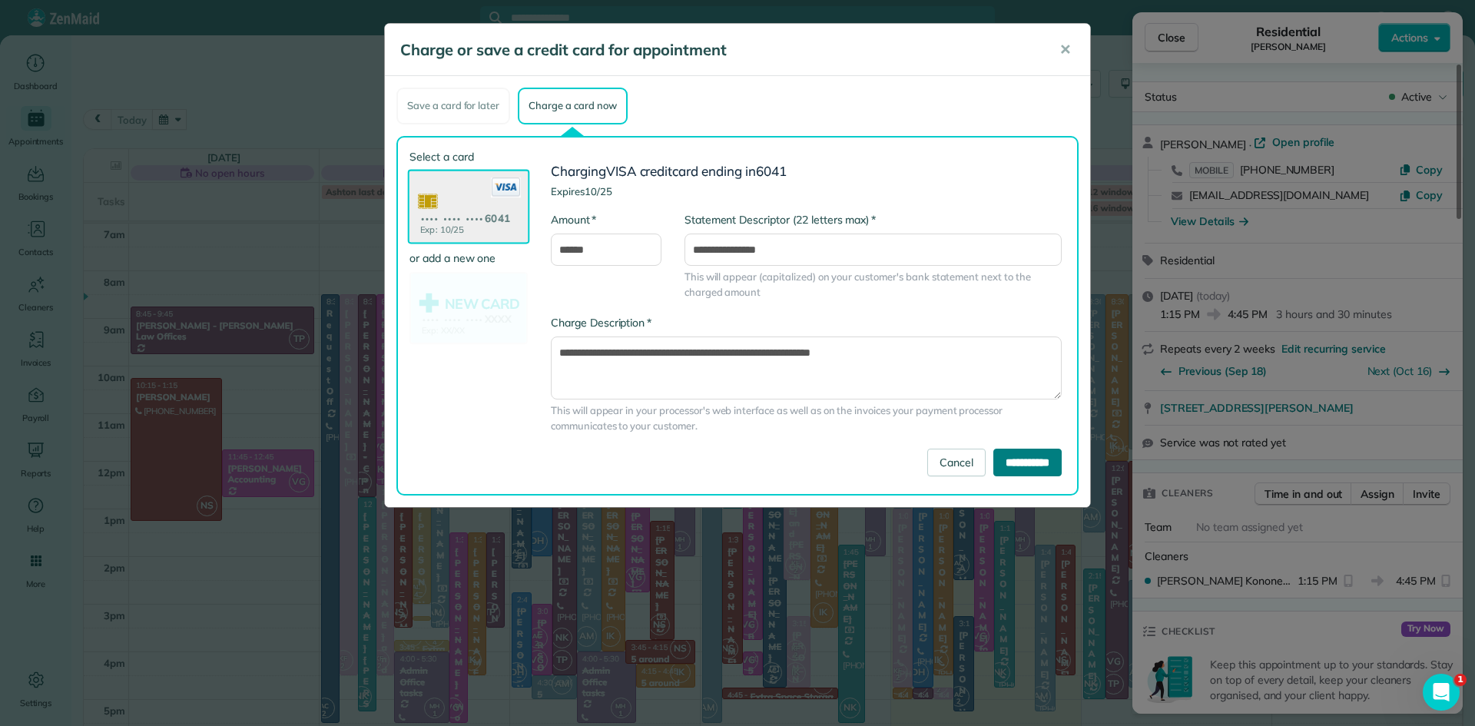
click at [994, 458] on input "**********" at bounding box center [1028, 463] width 68 height 28
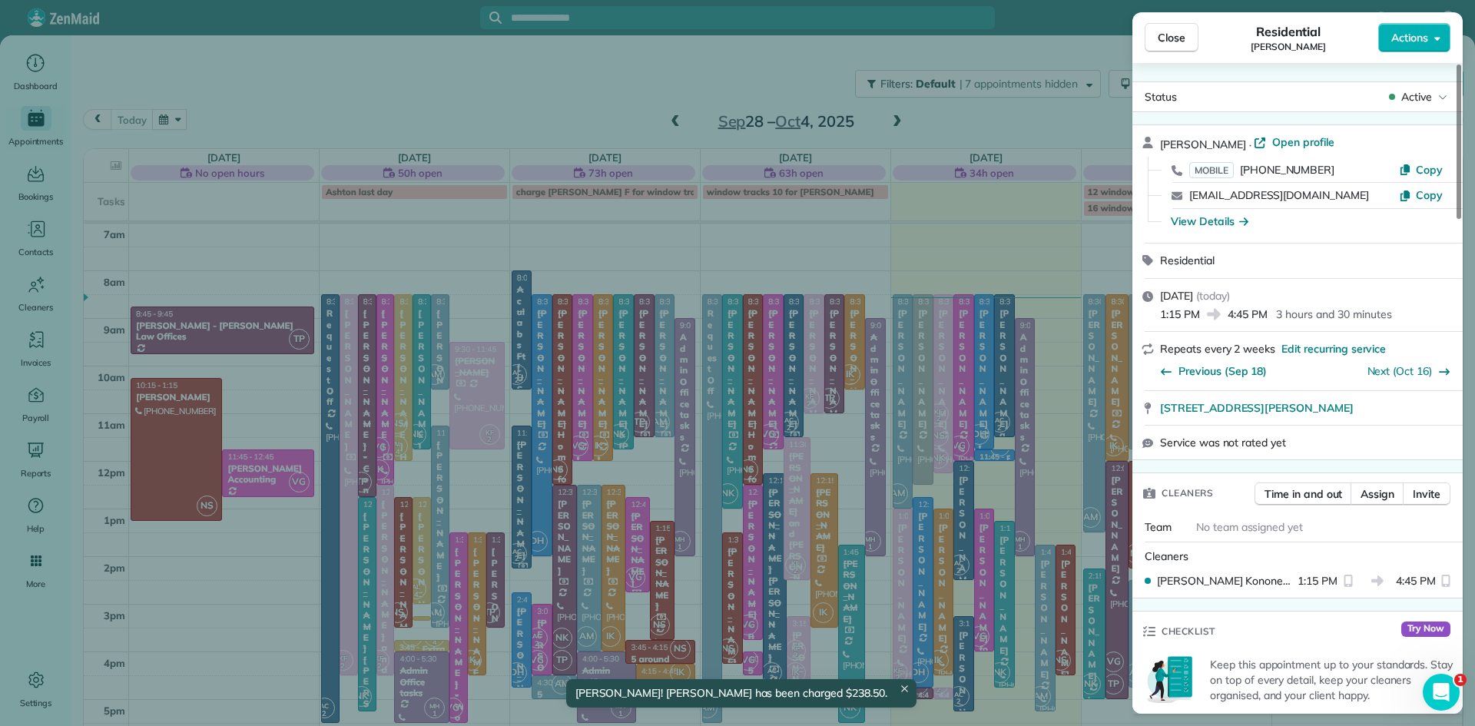
click at [1177, 31] on span "Close" at bounding box center [1172, 37] width 28 height 15
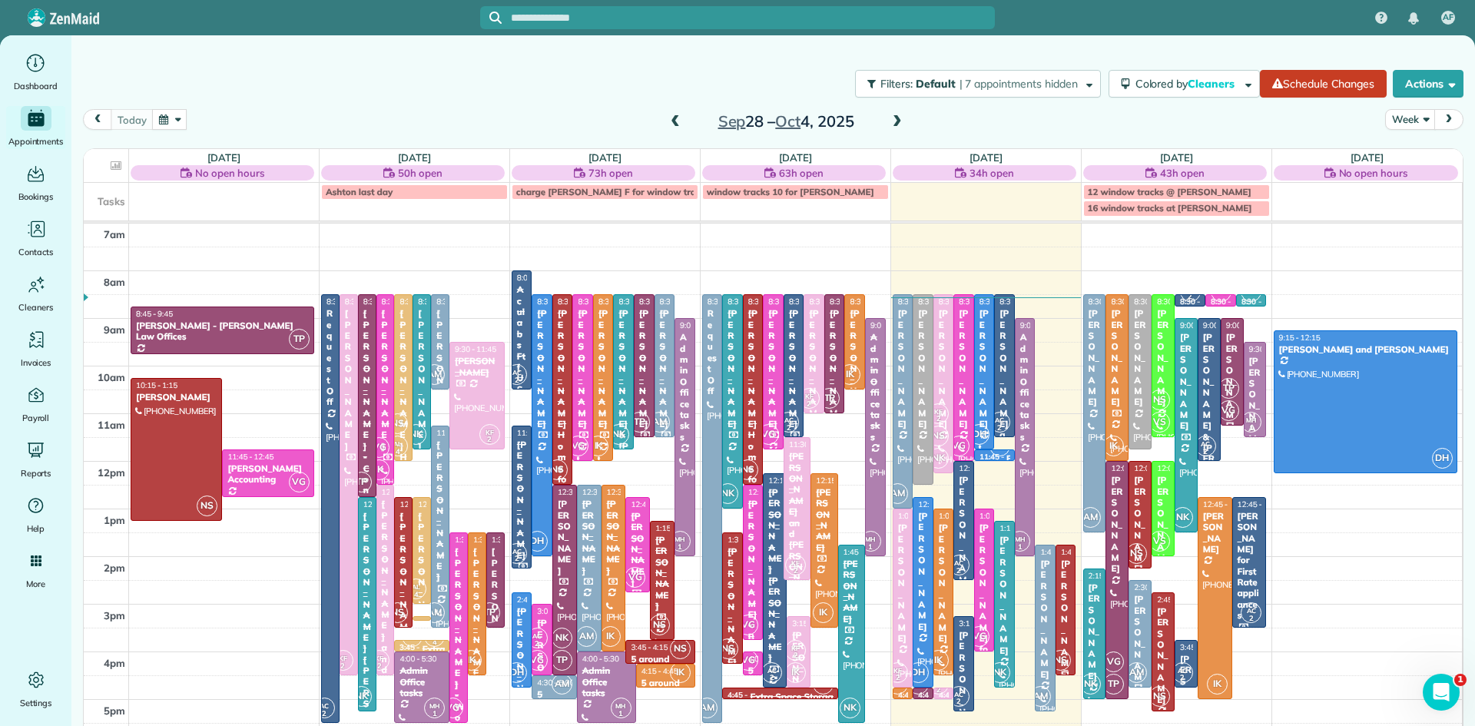
click at [1065, 595] on div "[PERSON_NAME] for dad [PERSON_NAME]" at bounding box center [1066, 708] width 12 height 298
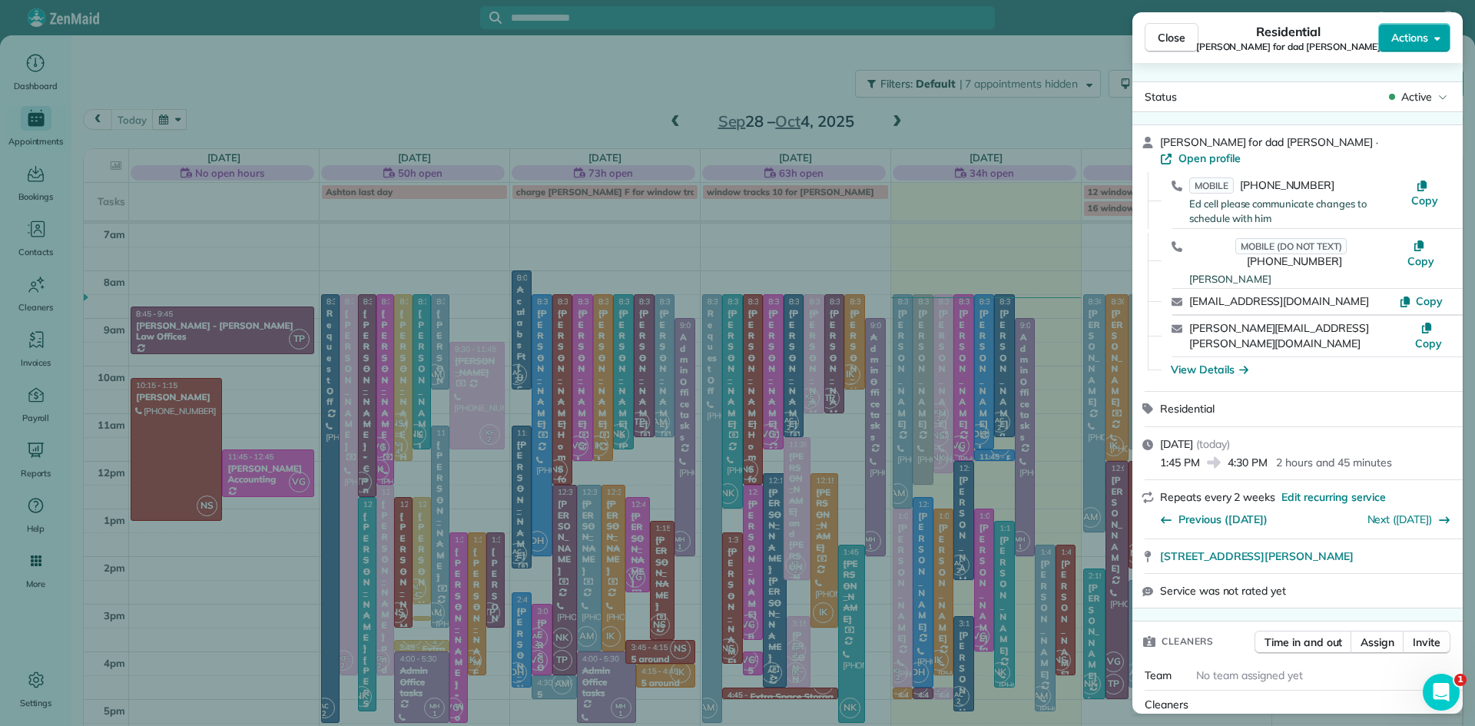
click at [1408, 40] on span "Actions" at bounding box center [1410, 37] width 37 height 15
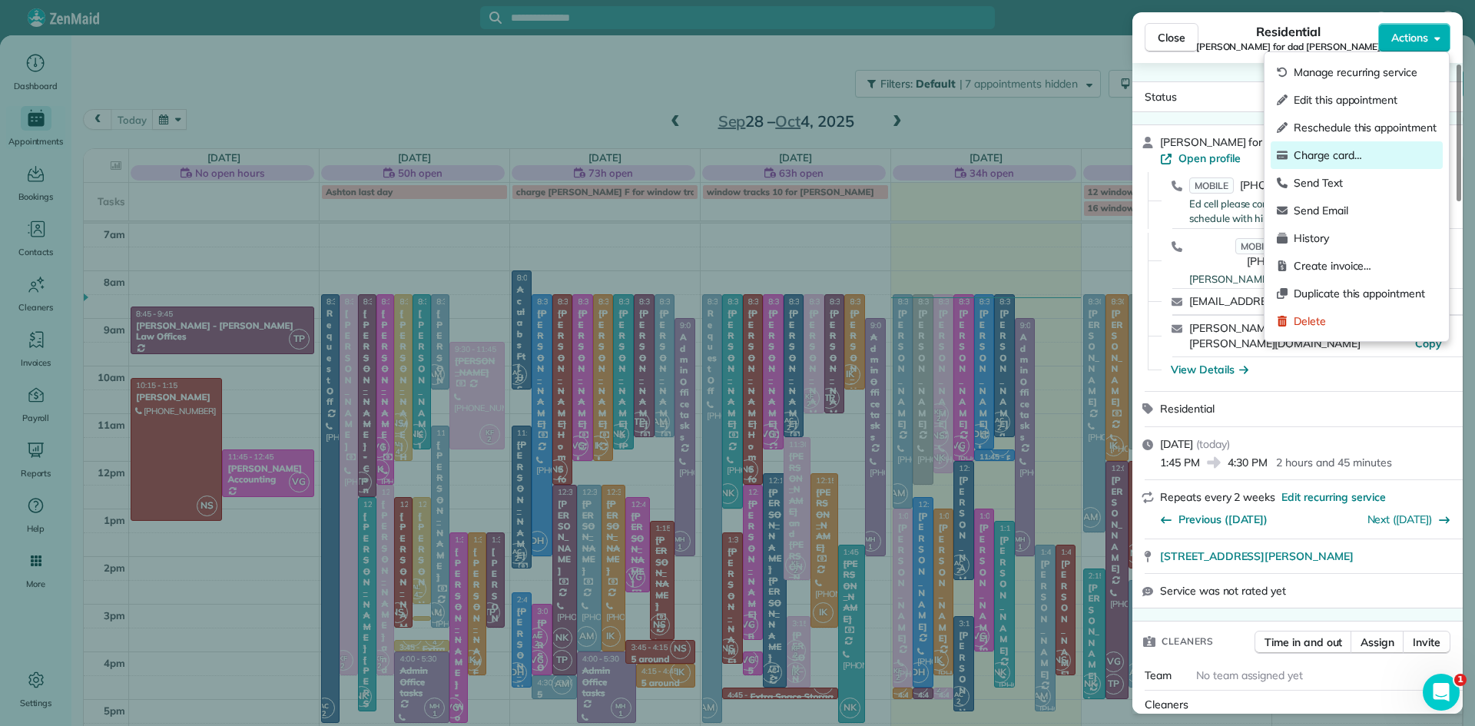
click at [1330, 148] on span "Charge card…" at bounding box center [1365, 155] width 143 height 15
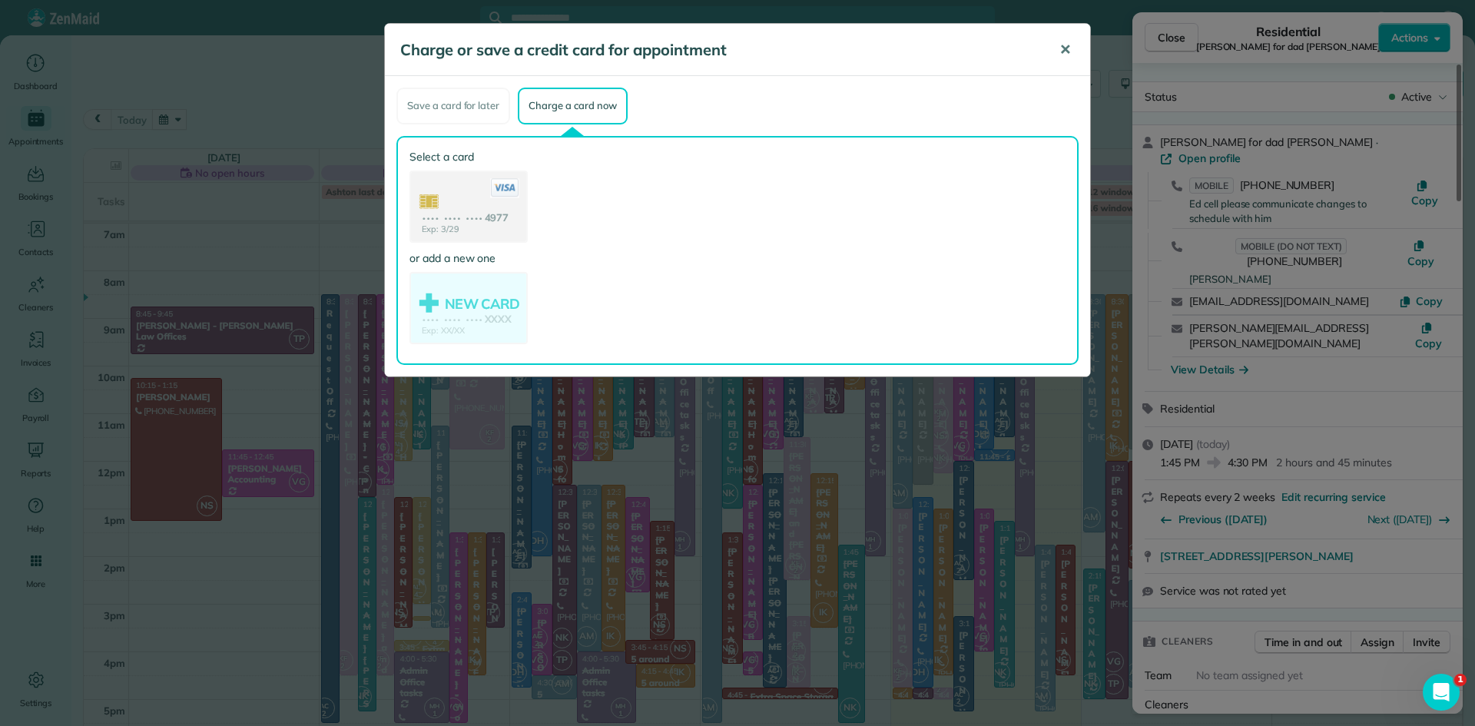
click at [1064, 46] on span "✕" at bounding box center [1066, 50] width 12 height 18
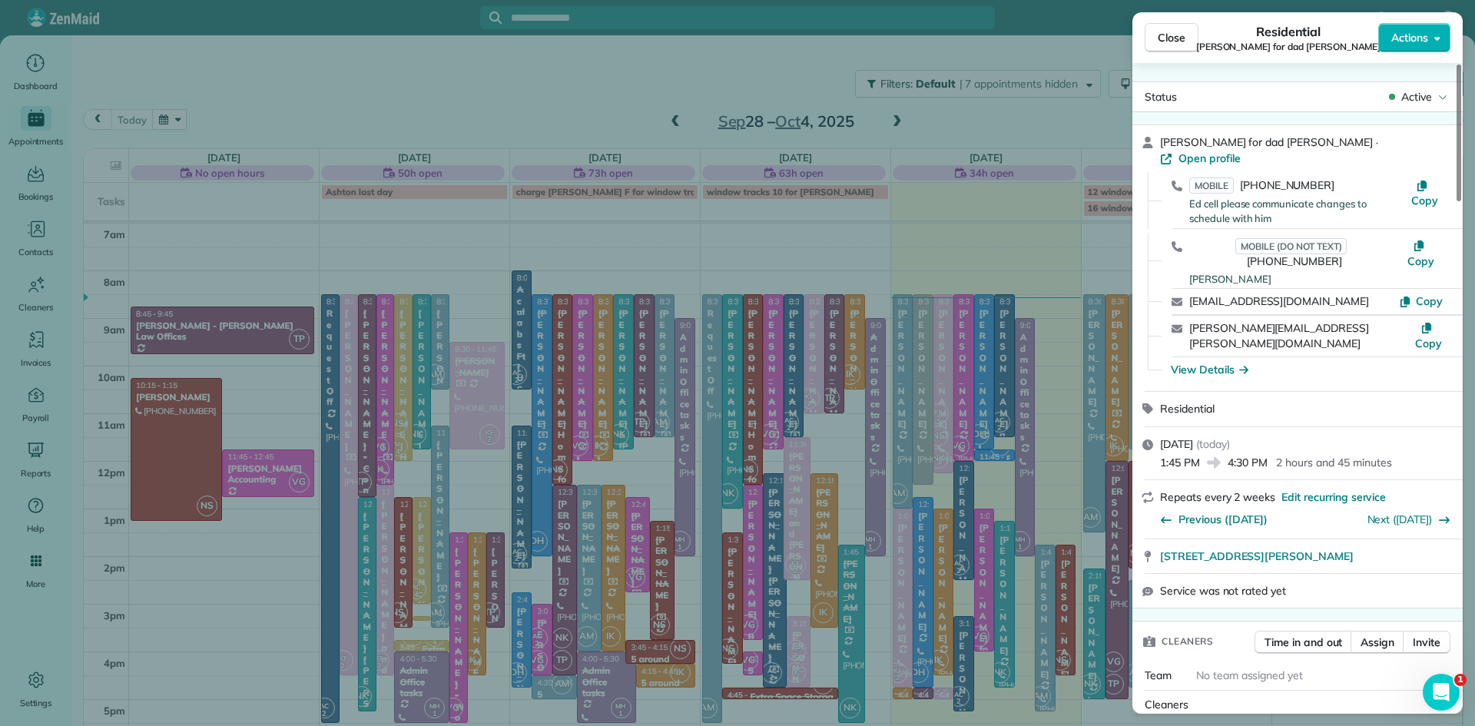
click at [1156, 32] on button "Close" at bounding box center [1172, 37] width 54 height 29
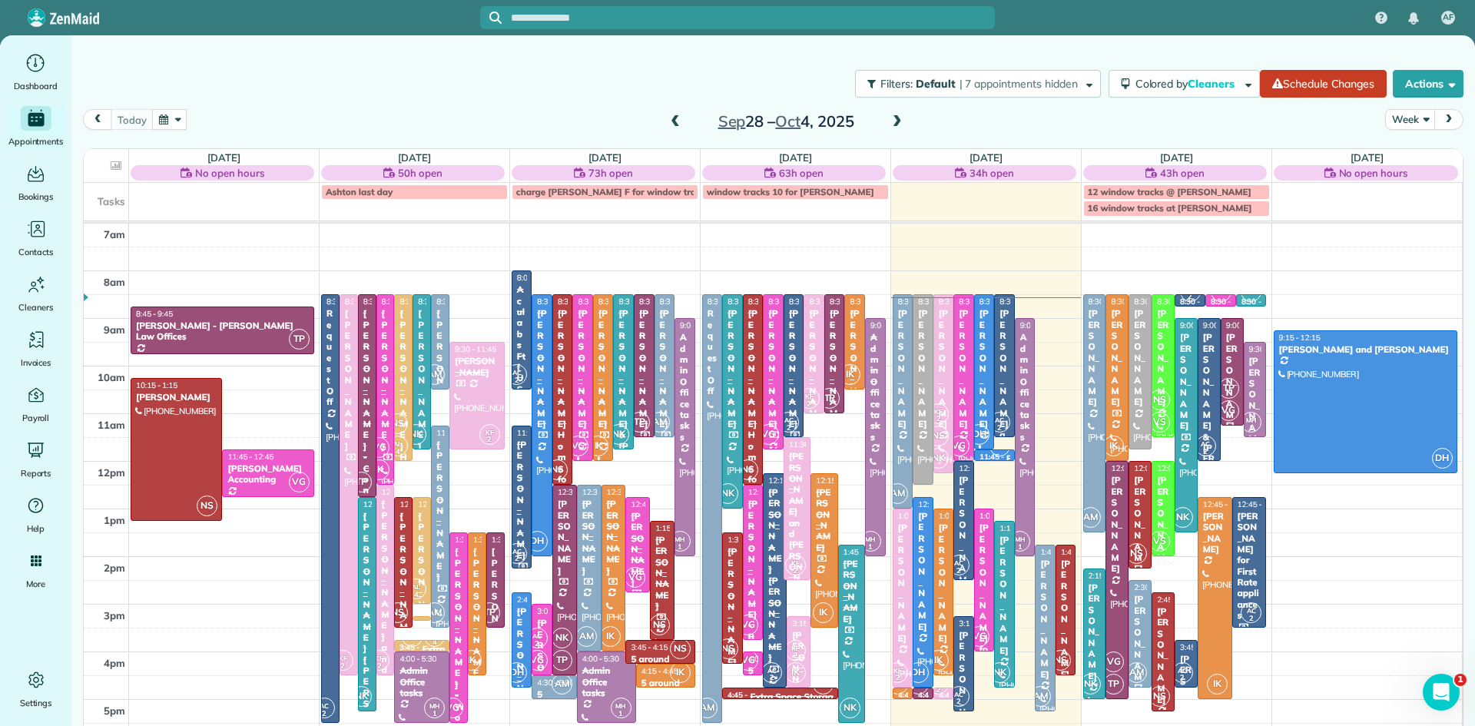
click at [676, 118] on span at bounding box center [675, 122] width 17 height 14
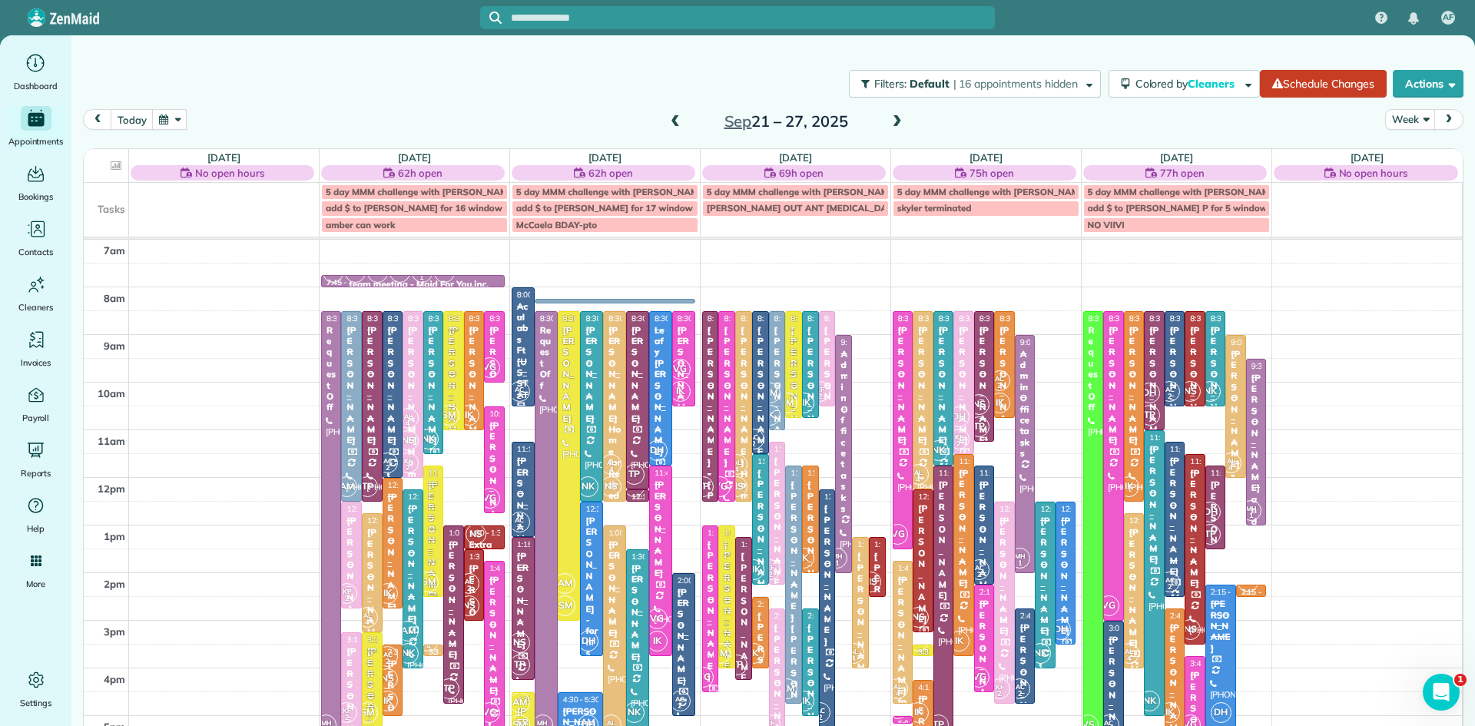
click at [899, 123] on span at bounding box center [897, 122] width 17 height 14
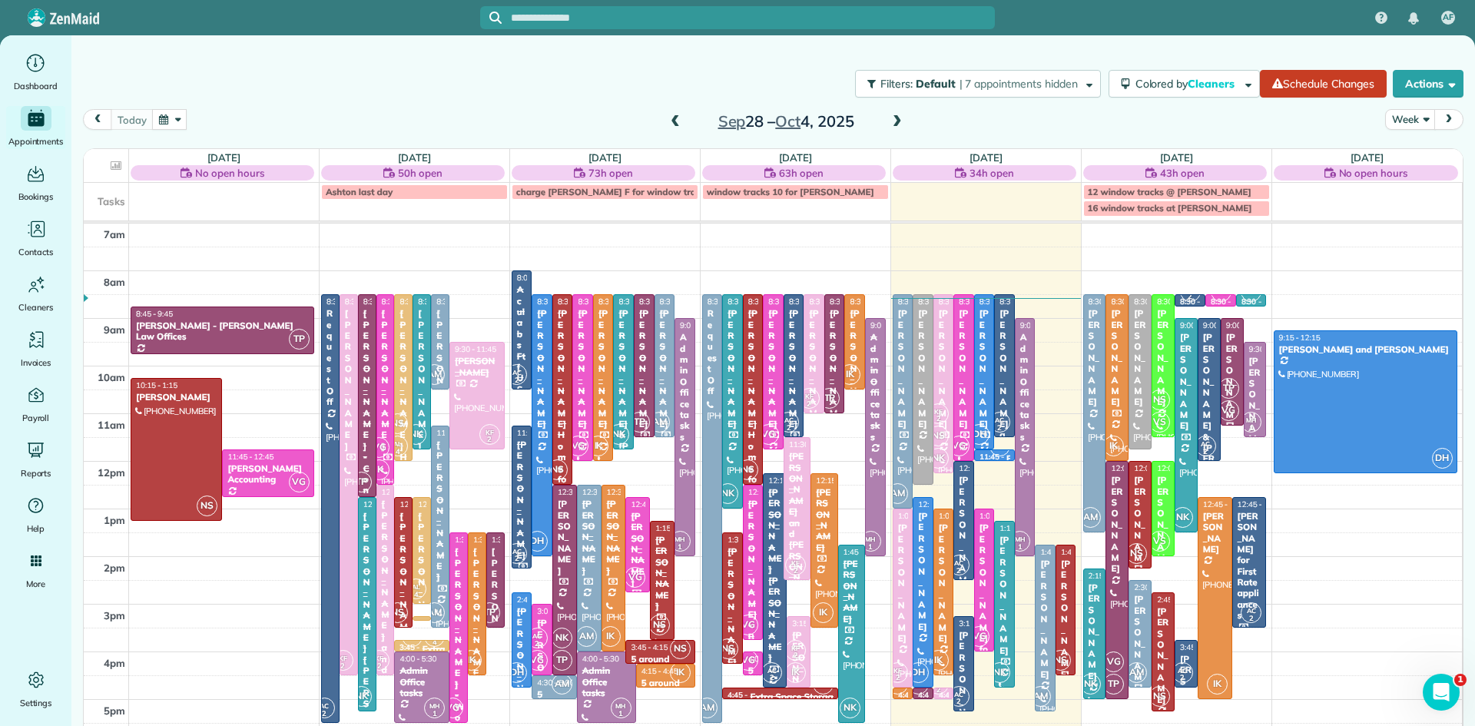
click at [672, 119] on span at bounding box center [675, 122] width 17 height 14
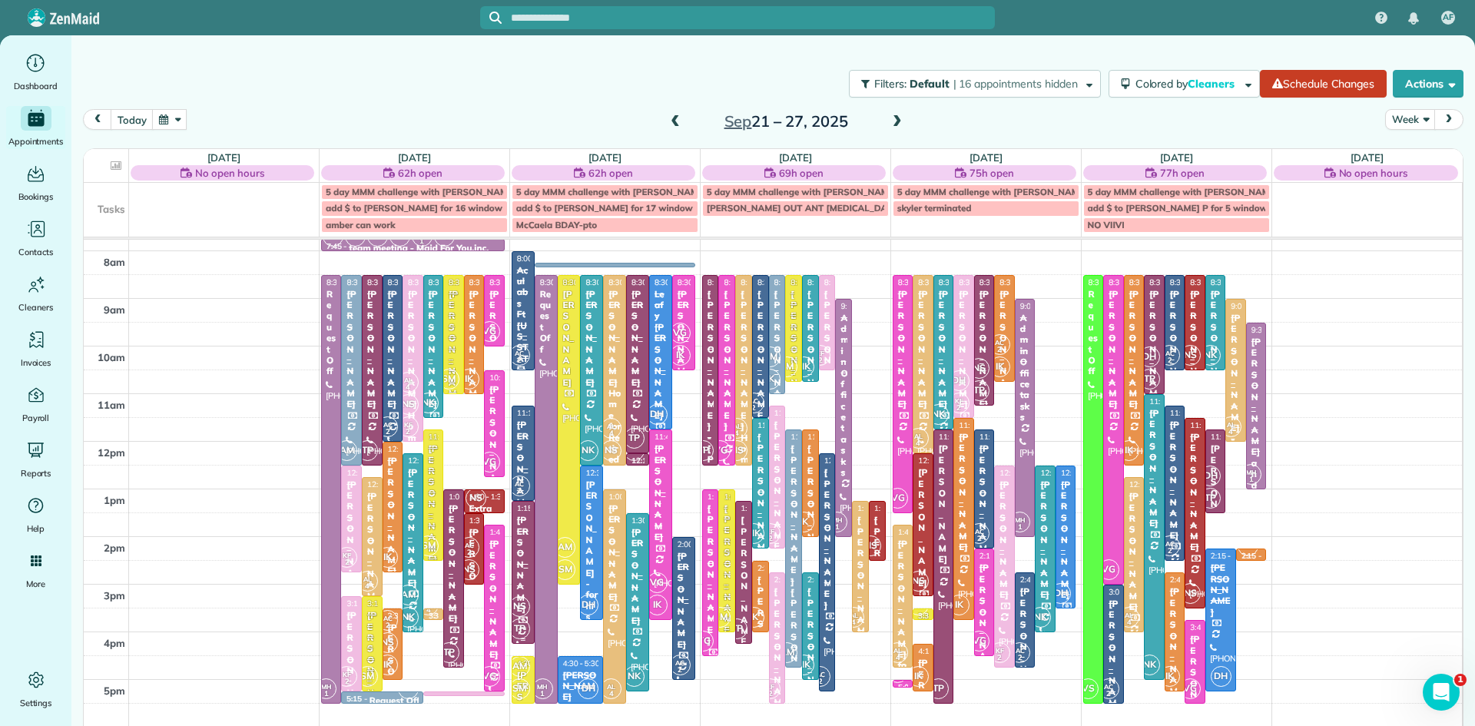
scroll to position [57, 0]
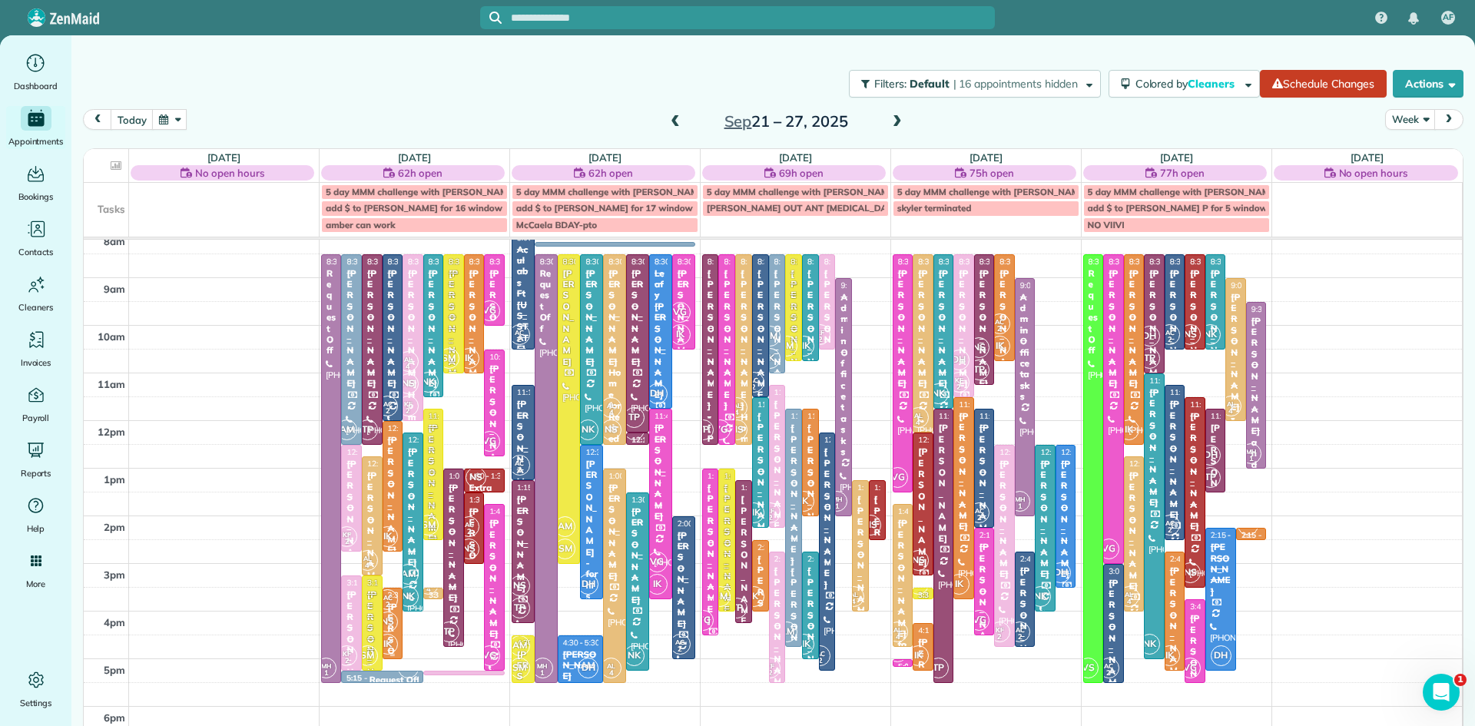
click at [390, 622] on span "NS" at bounding box center [387, 622] width 21 height 21
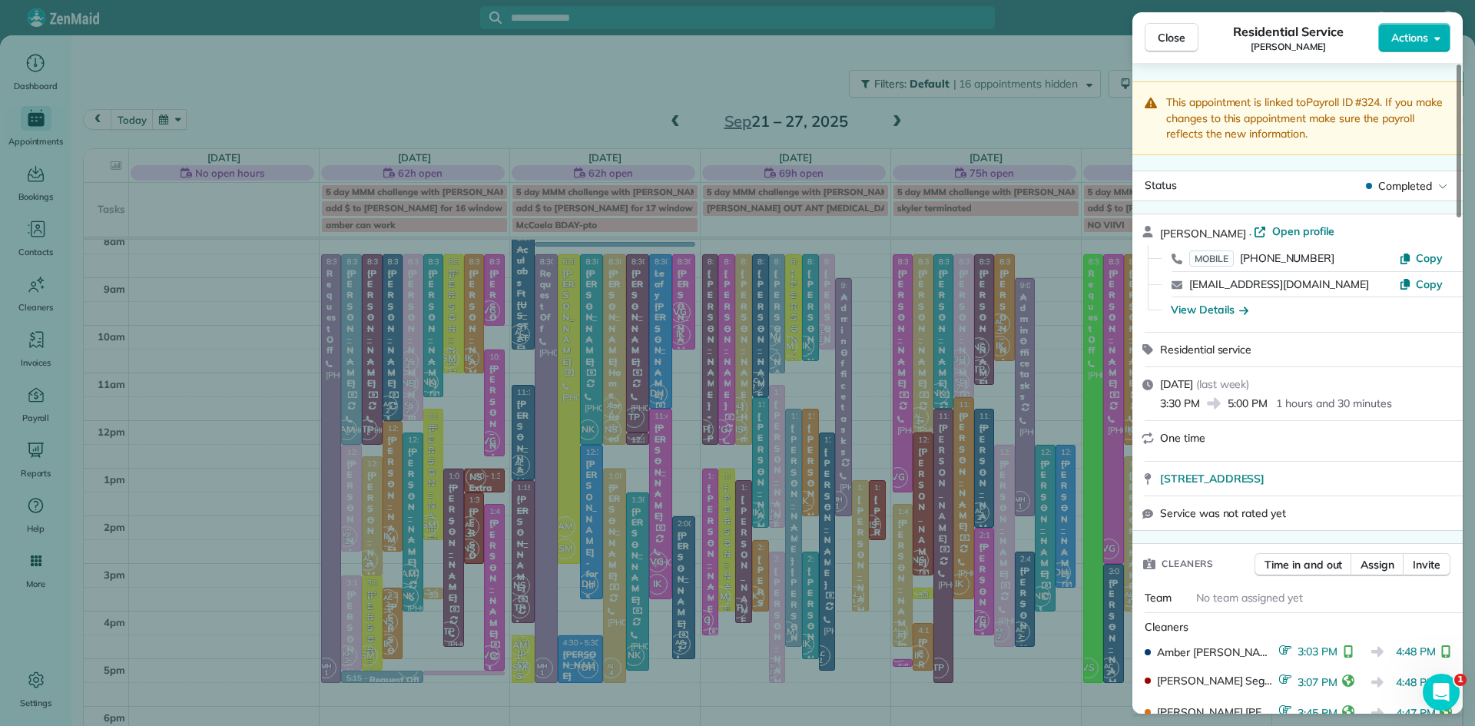
scroll to position [186, 0]
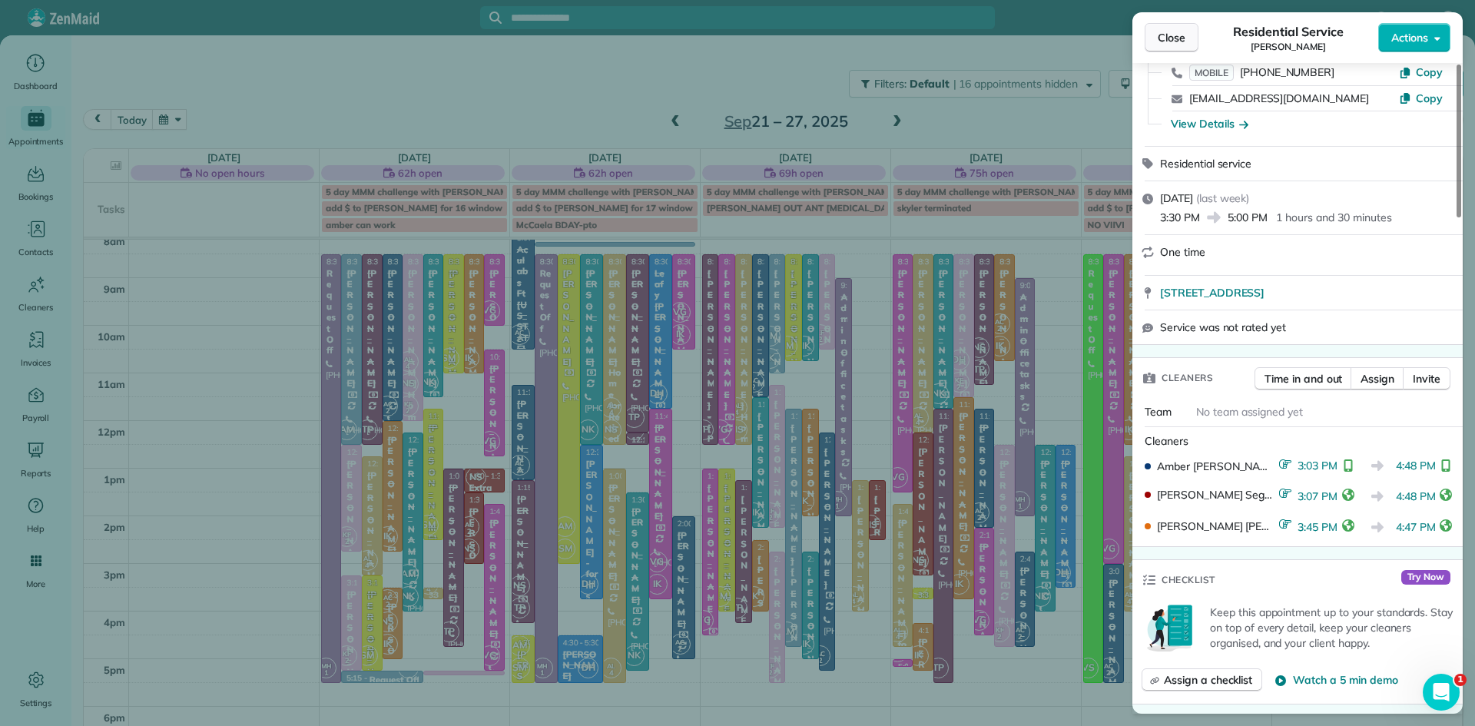
click at [1166, 30] on span "Close" at bounding box center [1172, 37] width 28 height 15
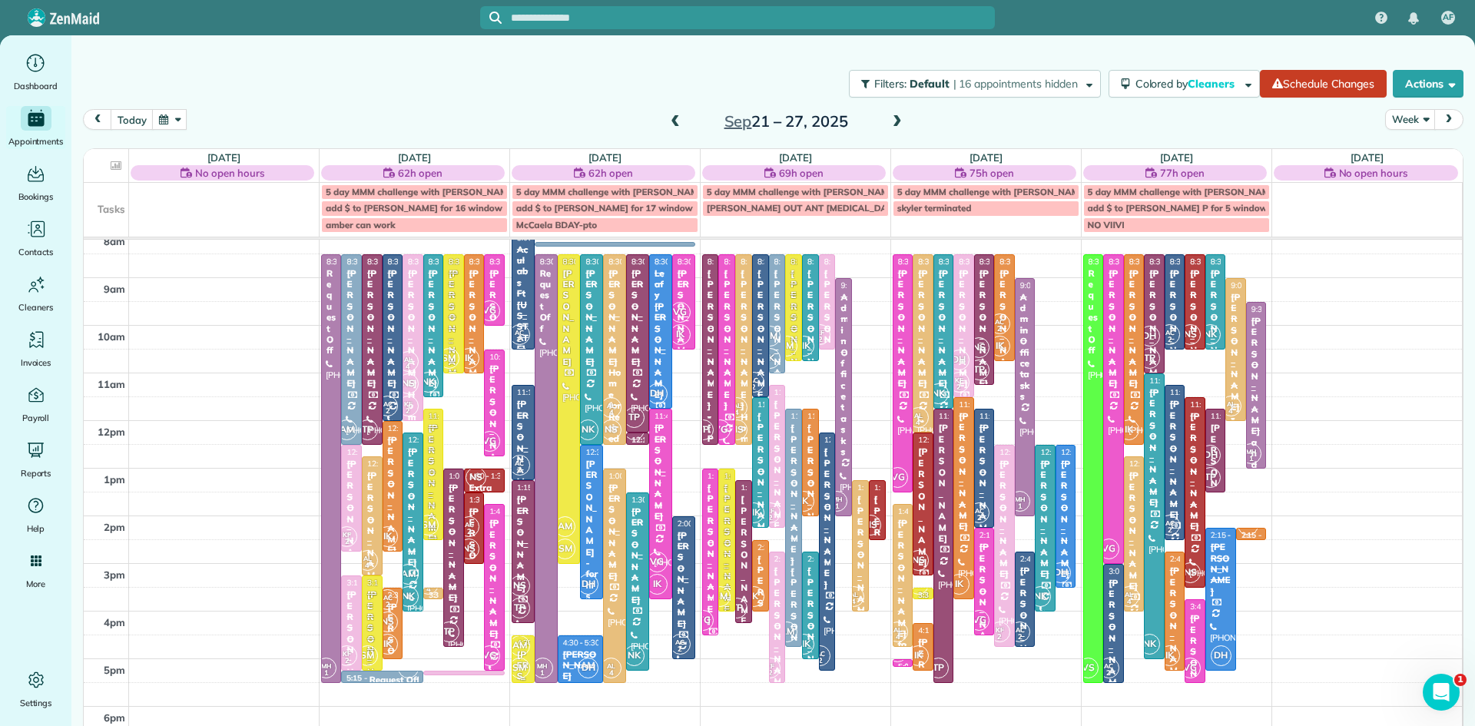
click at [523, 662] on span "SM" at bounding box center [519, 668] width 21 height 21
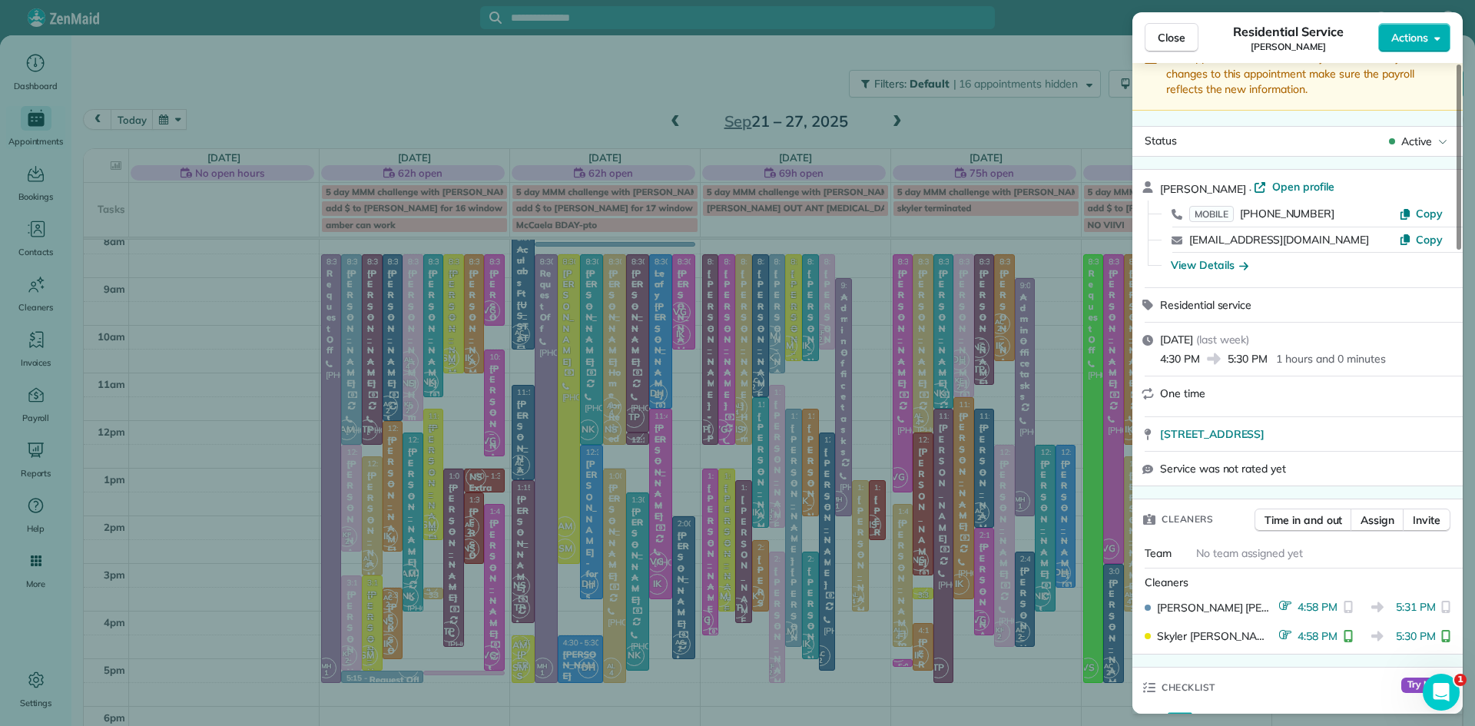
scroll to position [48, 0]
click at [1176, 33] on span "Close" at bounding box center [1172, 37] width 28 height 15
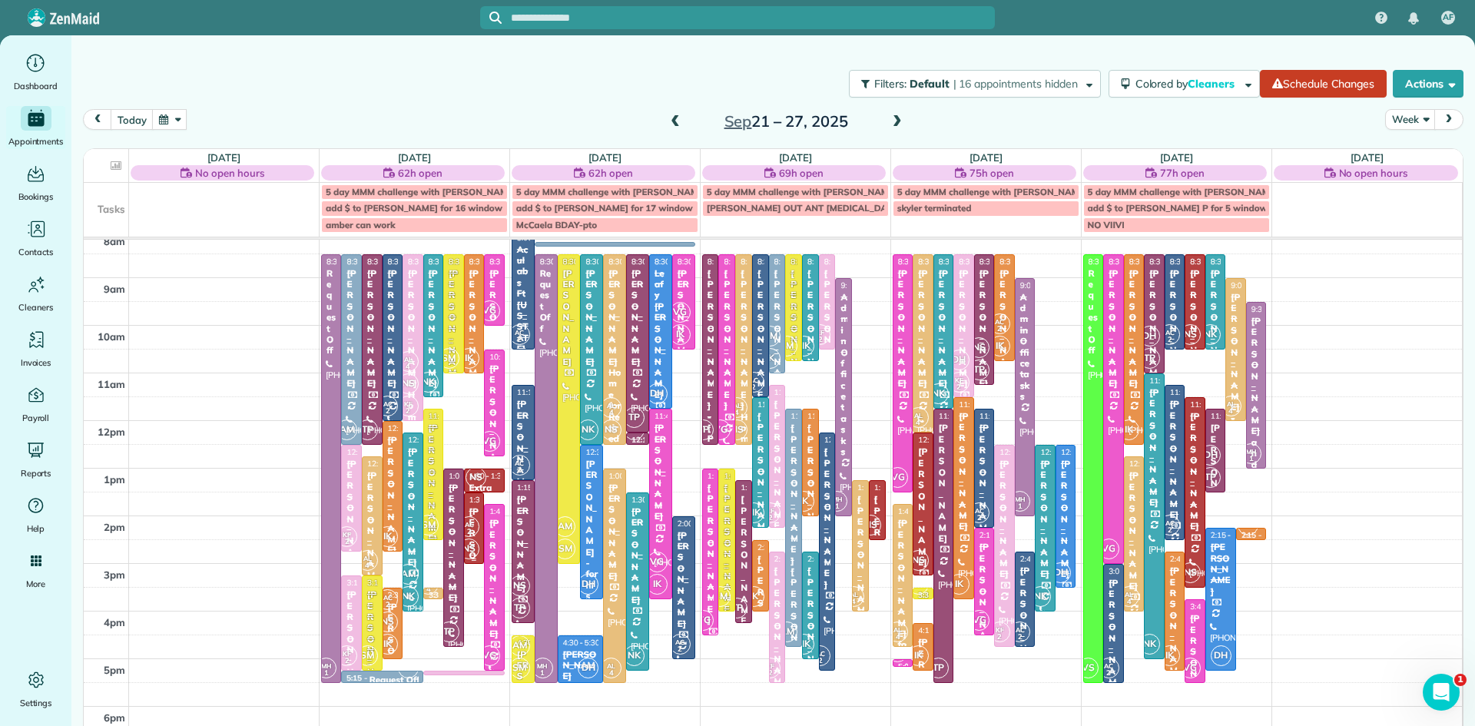
click at [476, 520] on span "AC 2" at bounding box center [469, 526] width 21 height 21
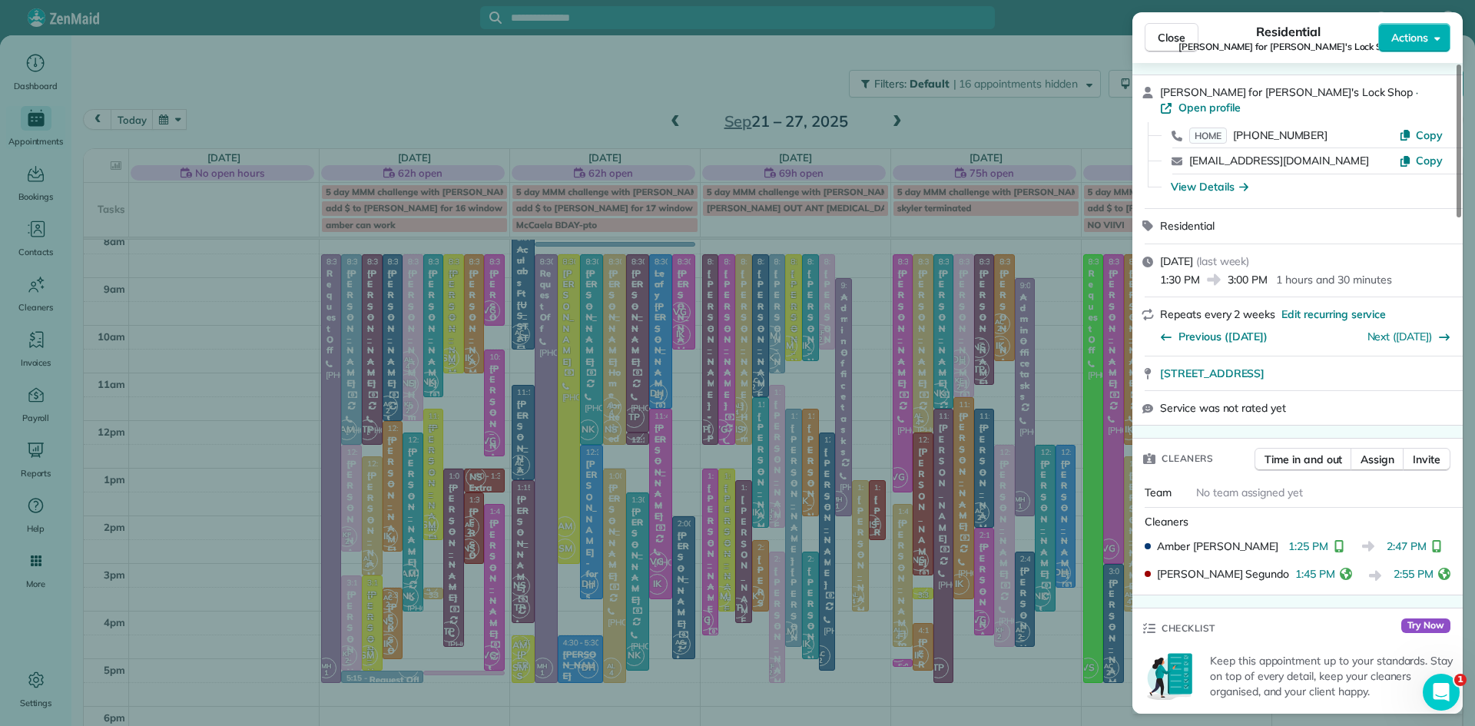
scroll to position [145, 0]
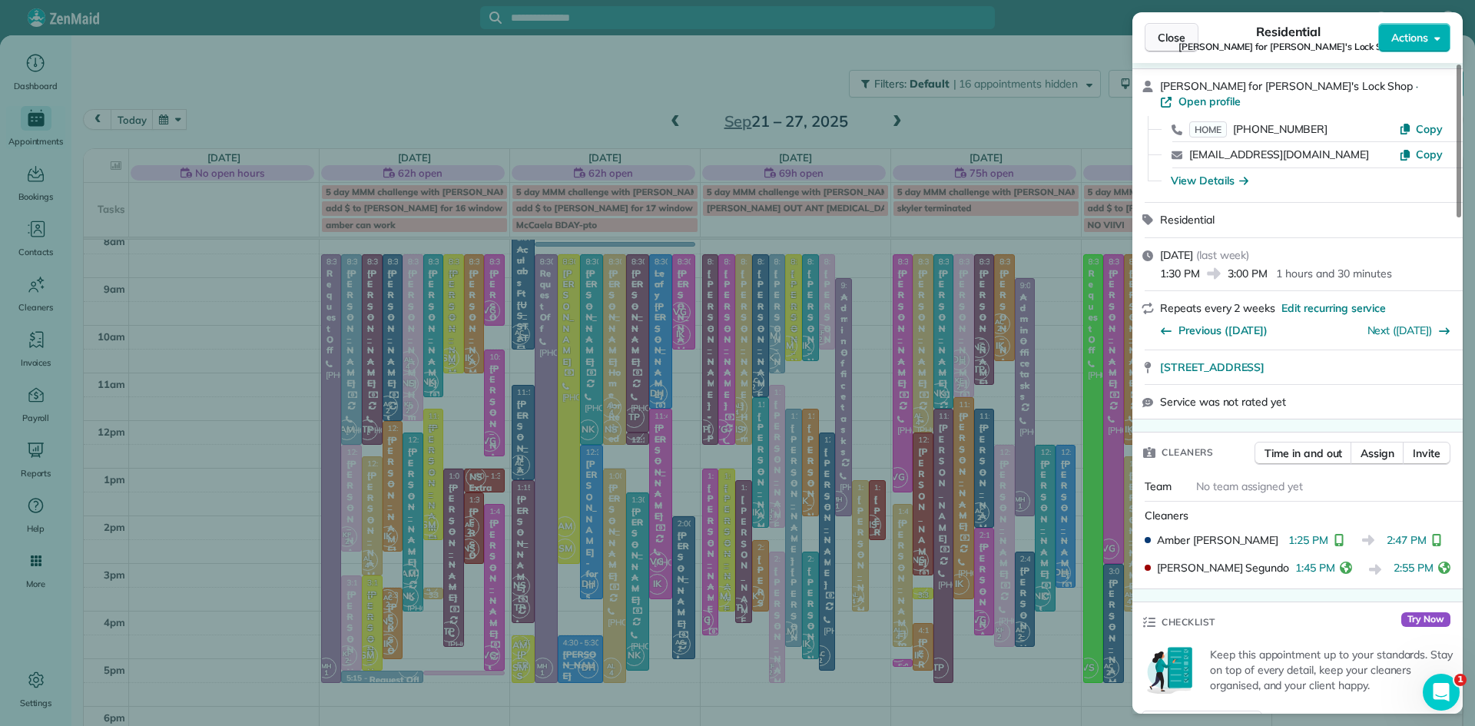
click at [1179, 38] on span "Close" at bounding box center [1172, 37] width 28 height 15
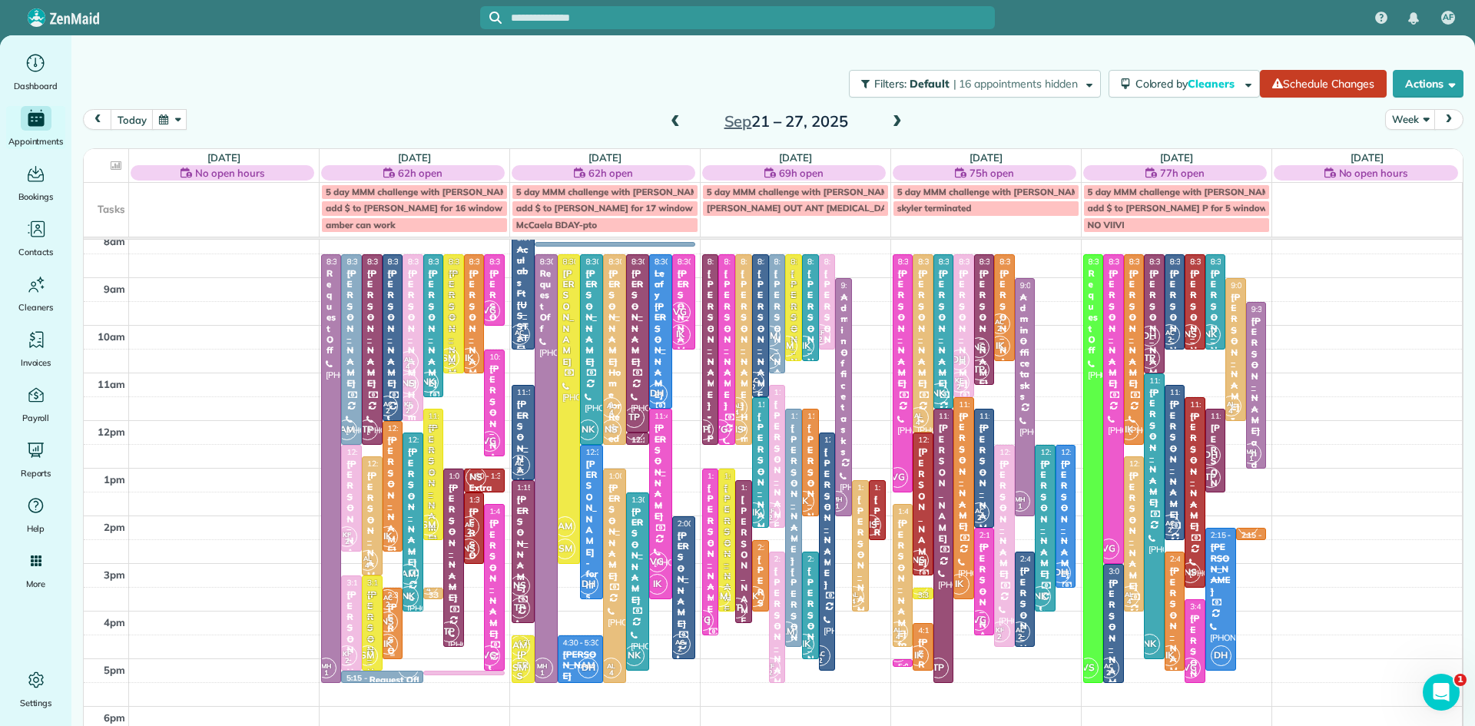
click at [394, 636] on div "AC 2 NS IK" at bounding box center [388, 622] width 22 height 67
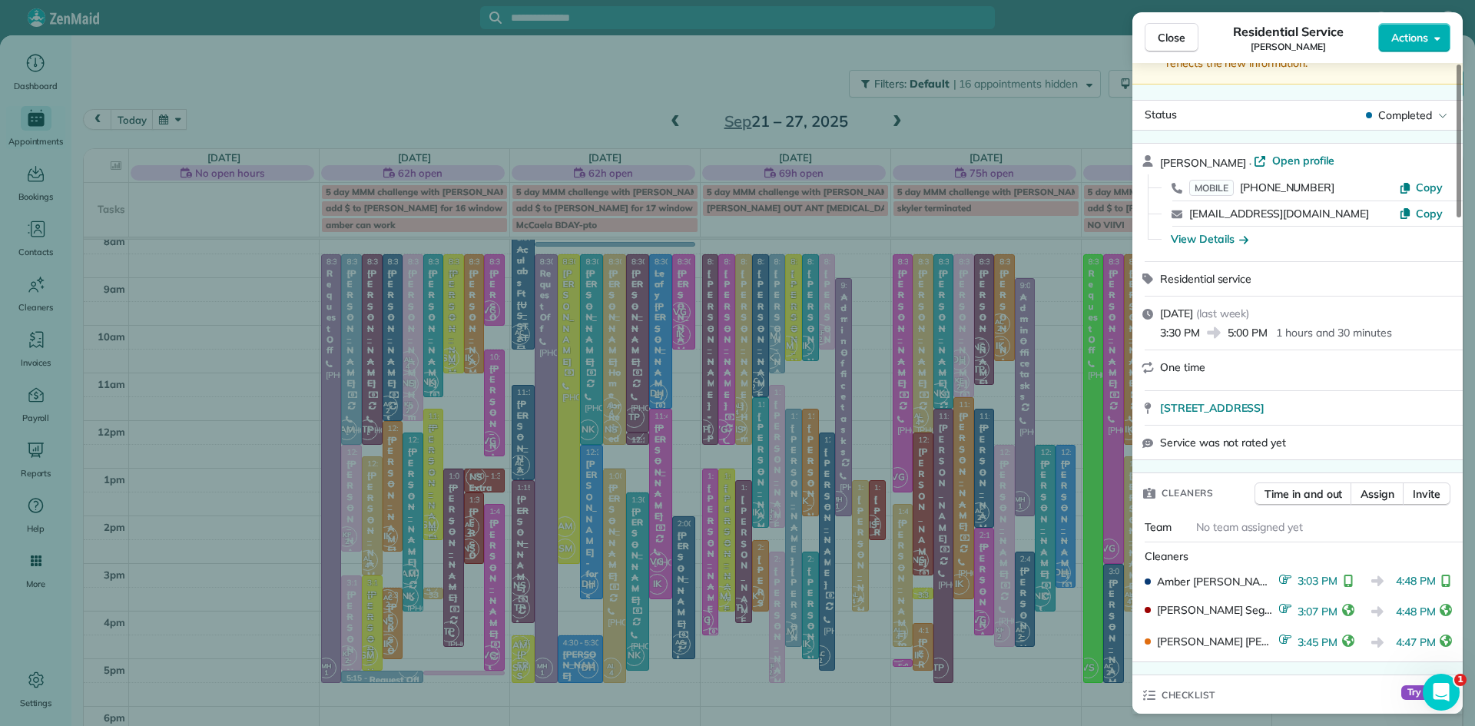
scroll to position [72, 0]
click at [1186, 32] on button "Close" at bounding box center [1172, 37] width 54 height 29
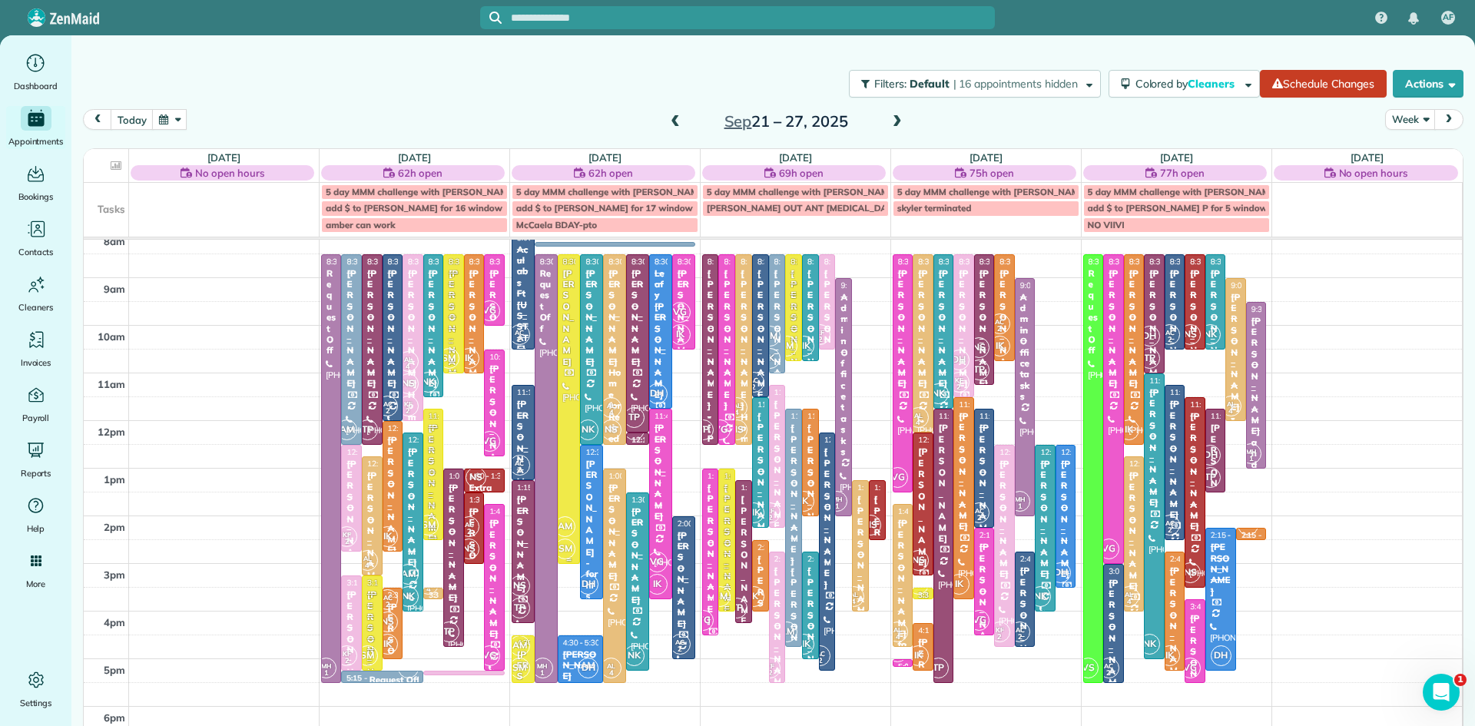
click at [572, 518] on div "AM SM" at bounding box center [565, 538] width 22 height 45
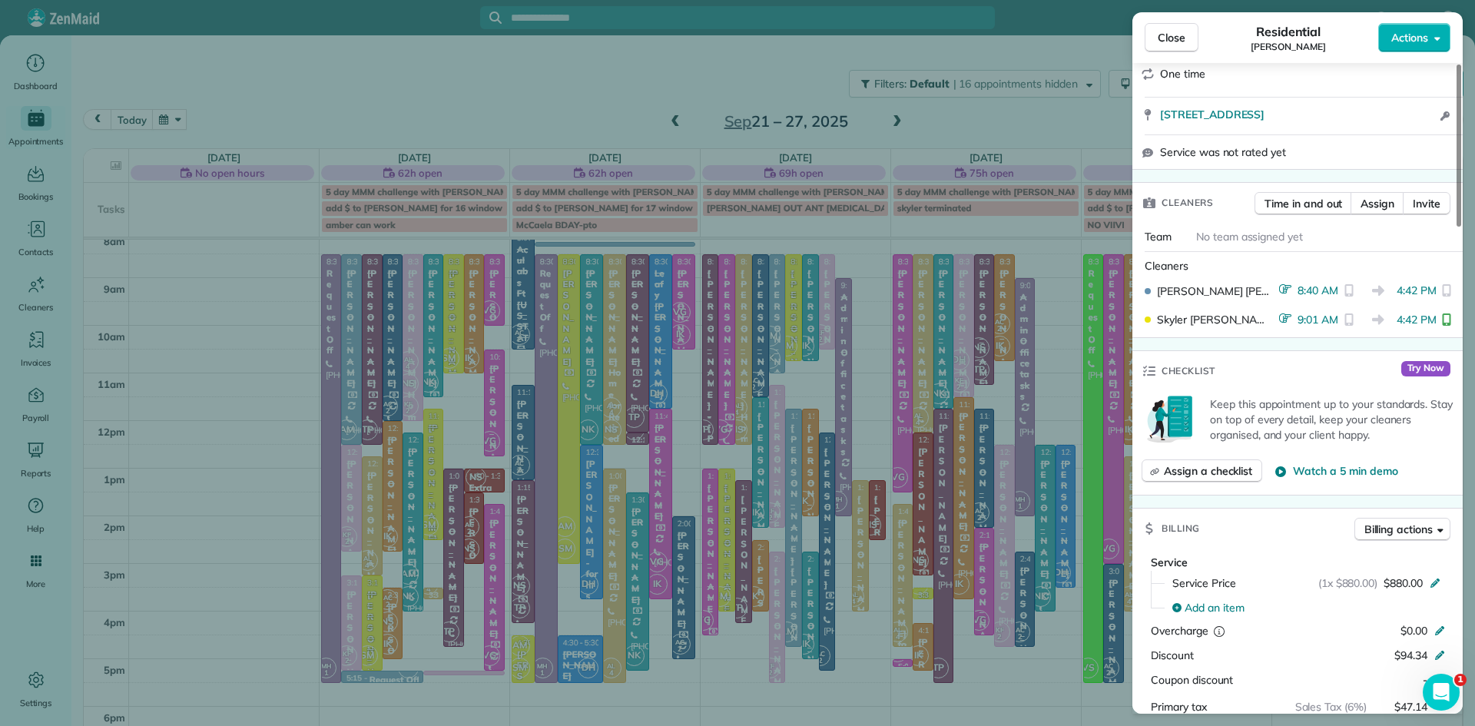
scroll to position [456, 0]
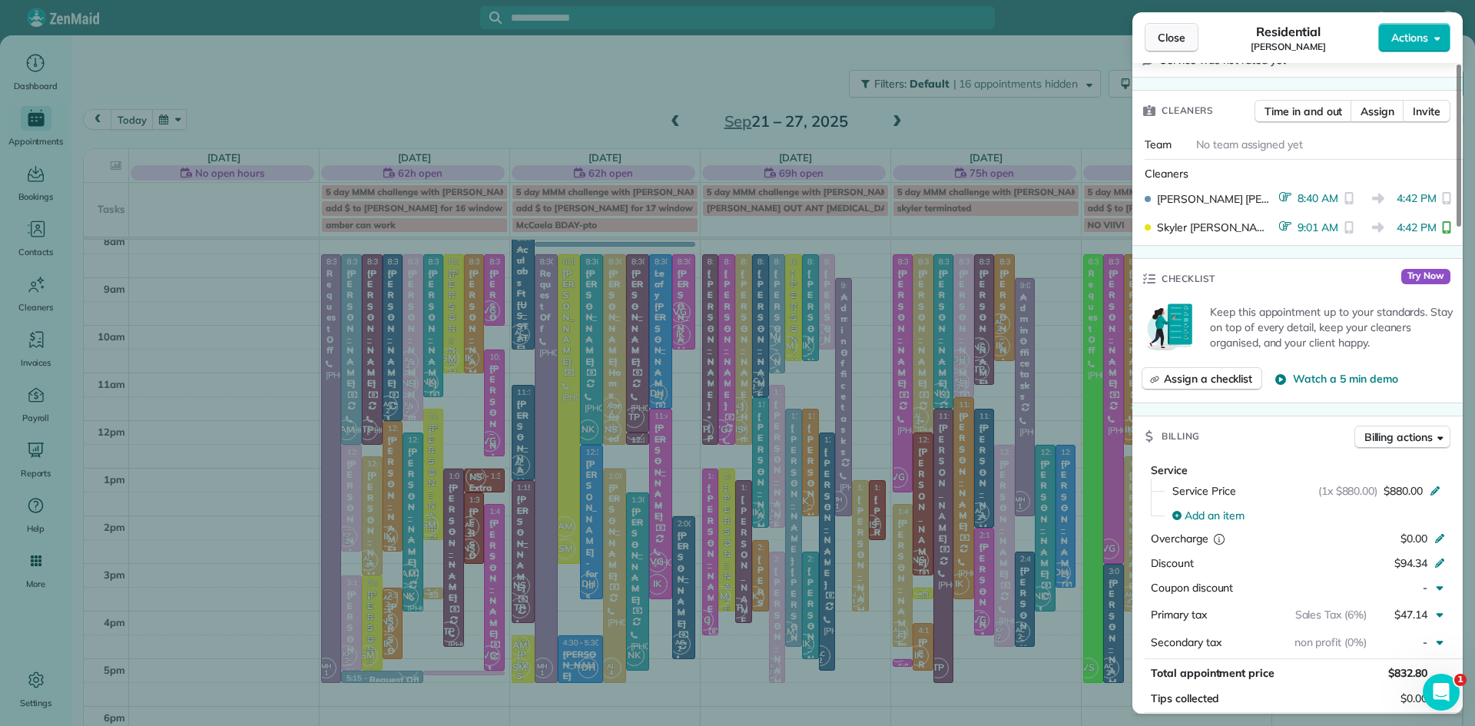
click at [1179, 34] on span "Close" at bounding box center [1172, 37] width 28 height 15
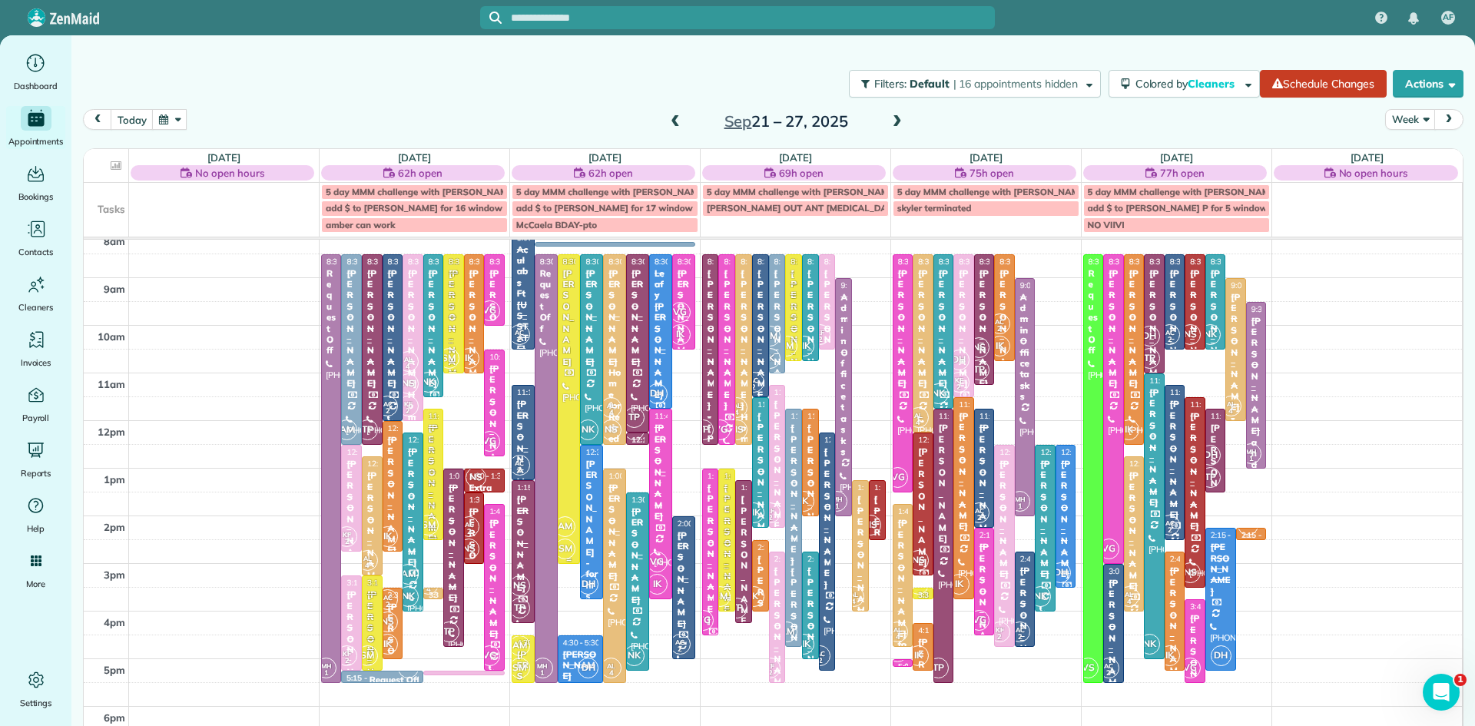
click at [572, 387] on div at bounding box center [570, 409] width 22 height 308
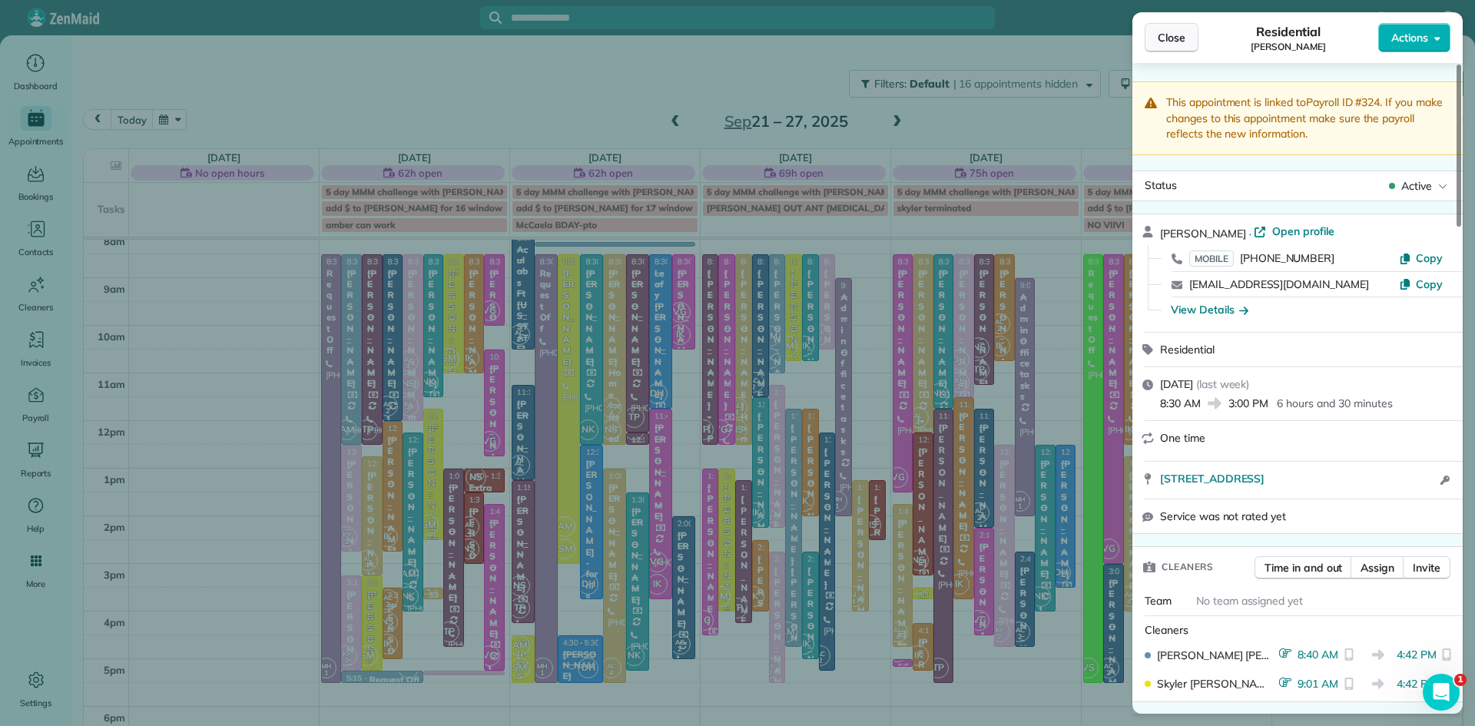
click at [1164, 41] on span "Close" at bounding box center [1172, 37] width 28 height 15
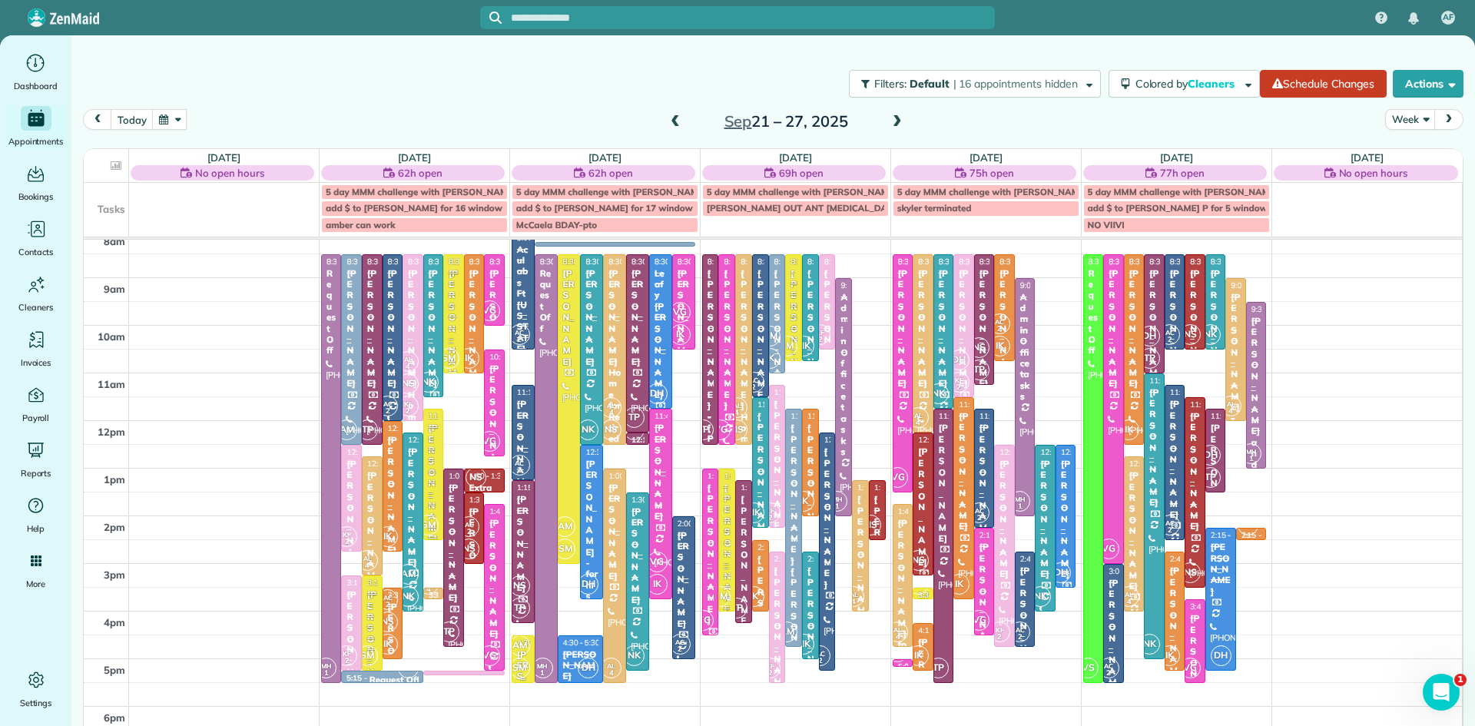
click at [524, 656] on div "AM SM" at bounding box center [520, 657] width 22 height 45
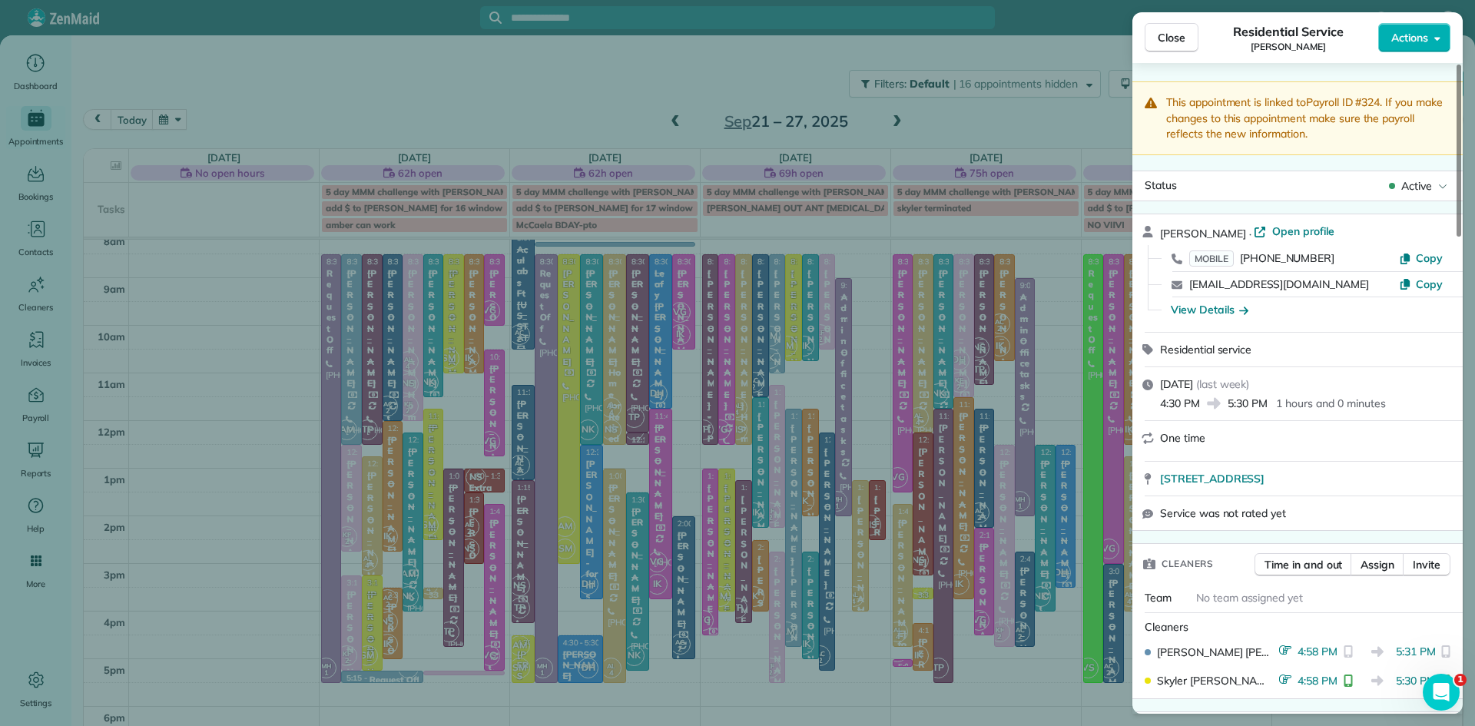
scroll to position [15, 0]
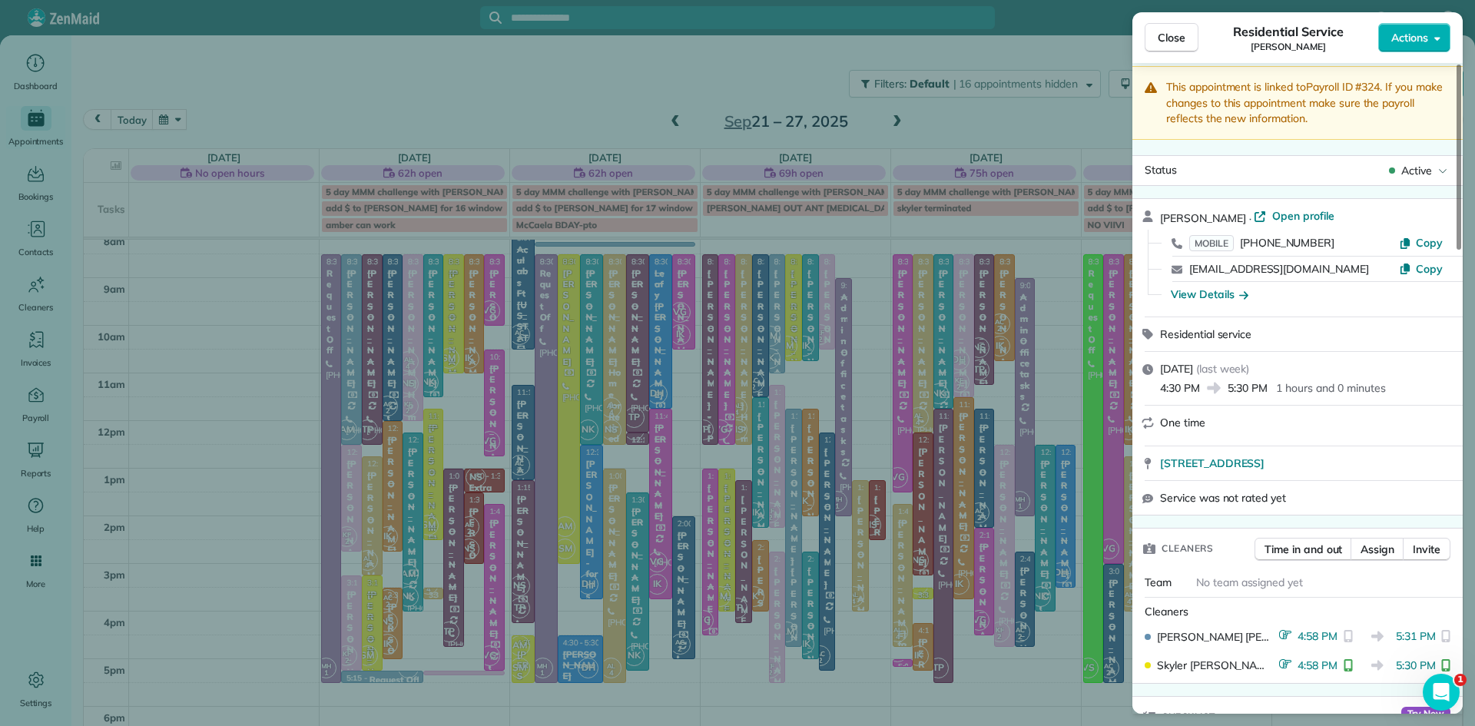
click at [1163, 36] on span "Close" at bounding box center [1172, 37] width 28 height 15
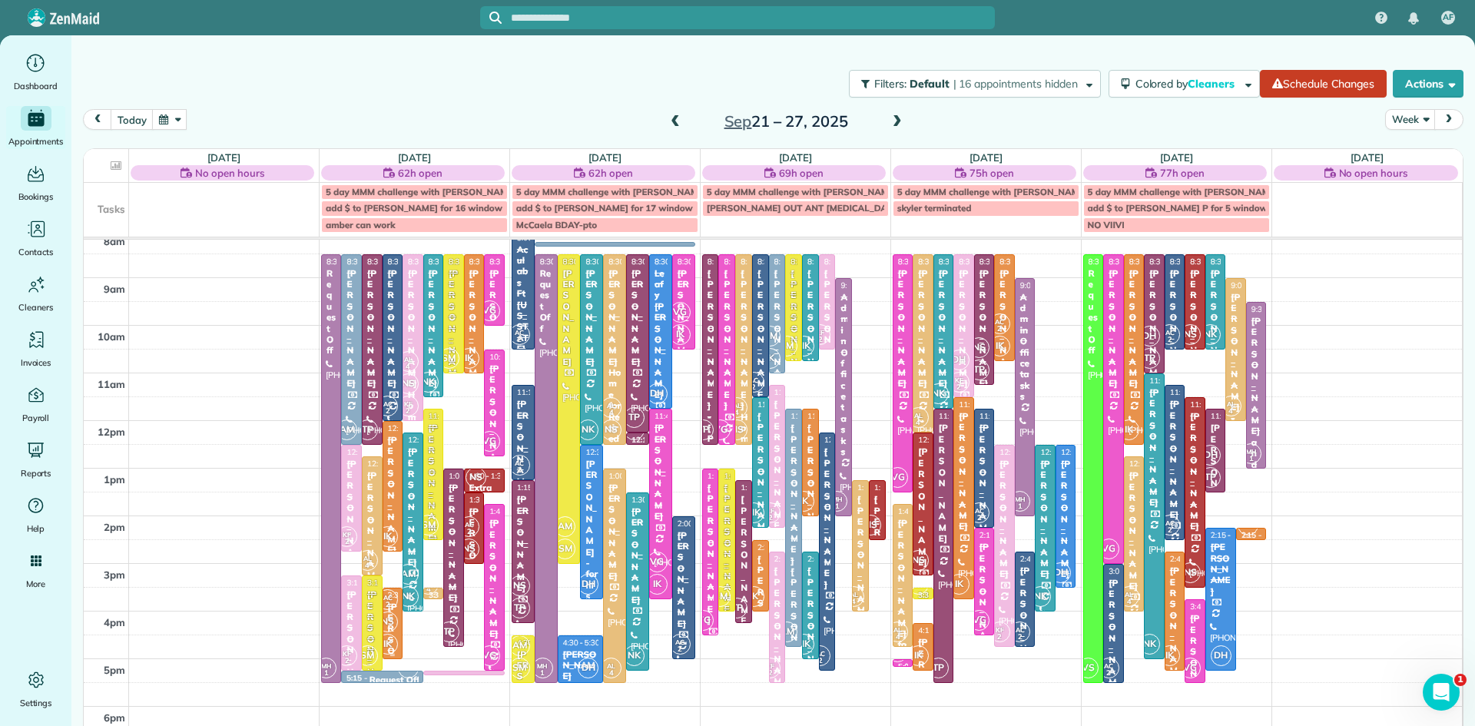
click at [393, 639] on span "IK" at bounding box center [387, 644] width 21 height 21
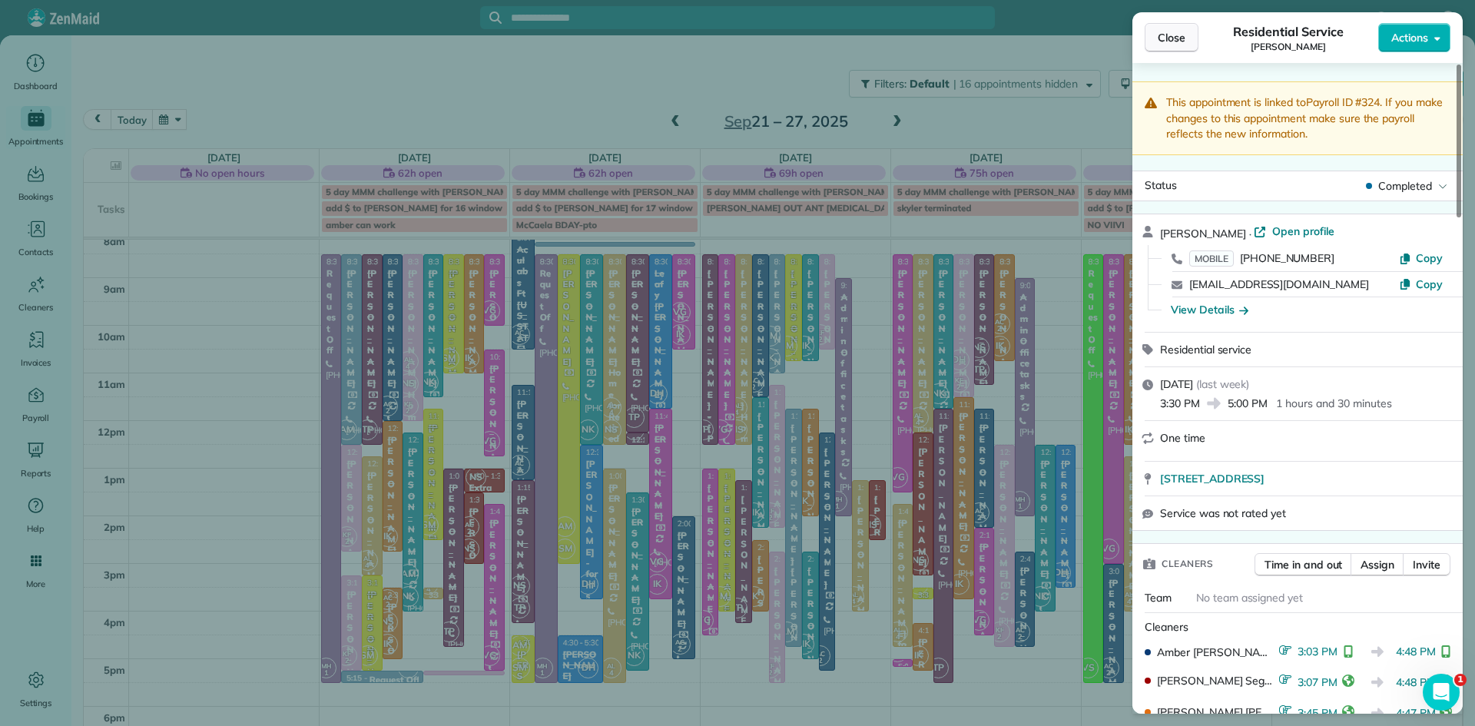
click at [1163, 35] on span "Close" at bounding box center [1172, 37] width 28 height 15
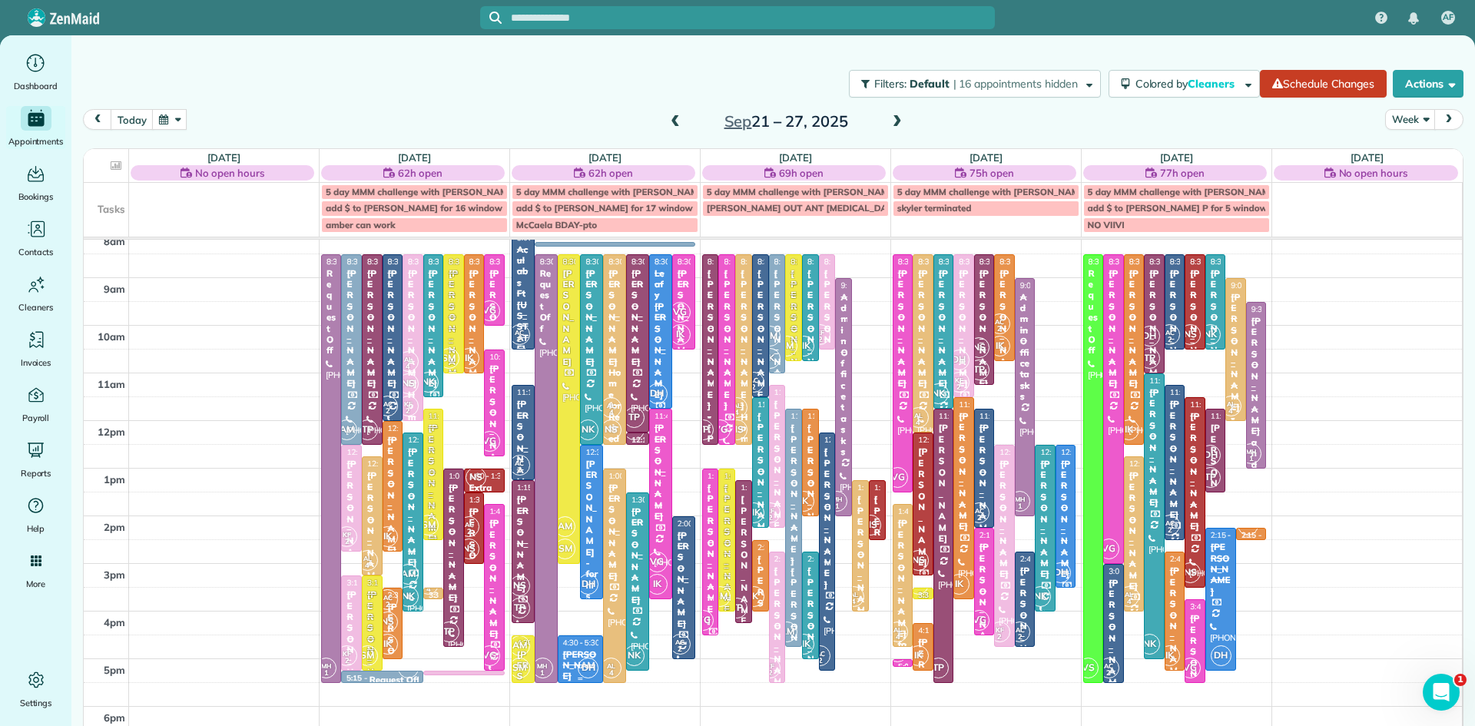
click at [567, 655] on div "[PERSON_NAME]" at bounding box center [580, 665] width 37 height 33
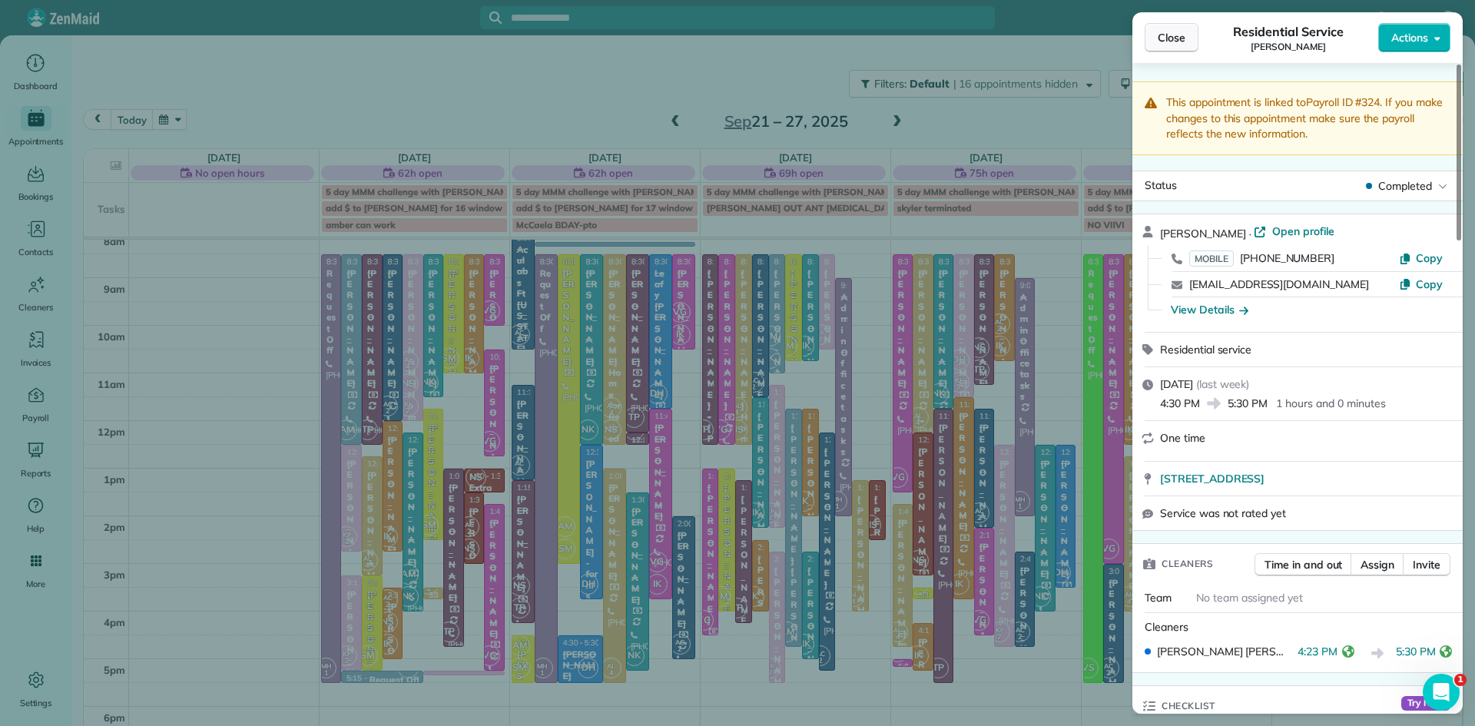
click at [1170, 32] on span "Close" at bounding box center [1172, 37] width 28 height 15
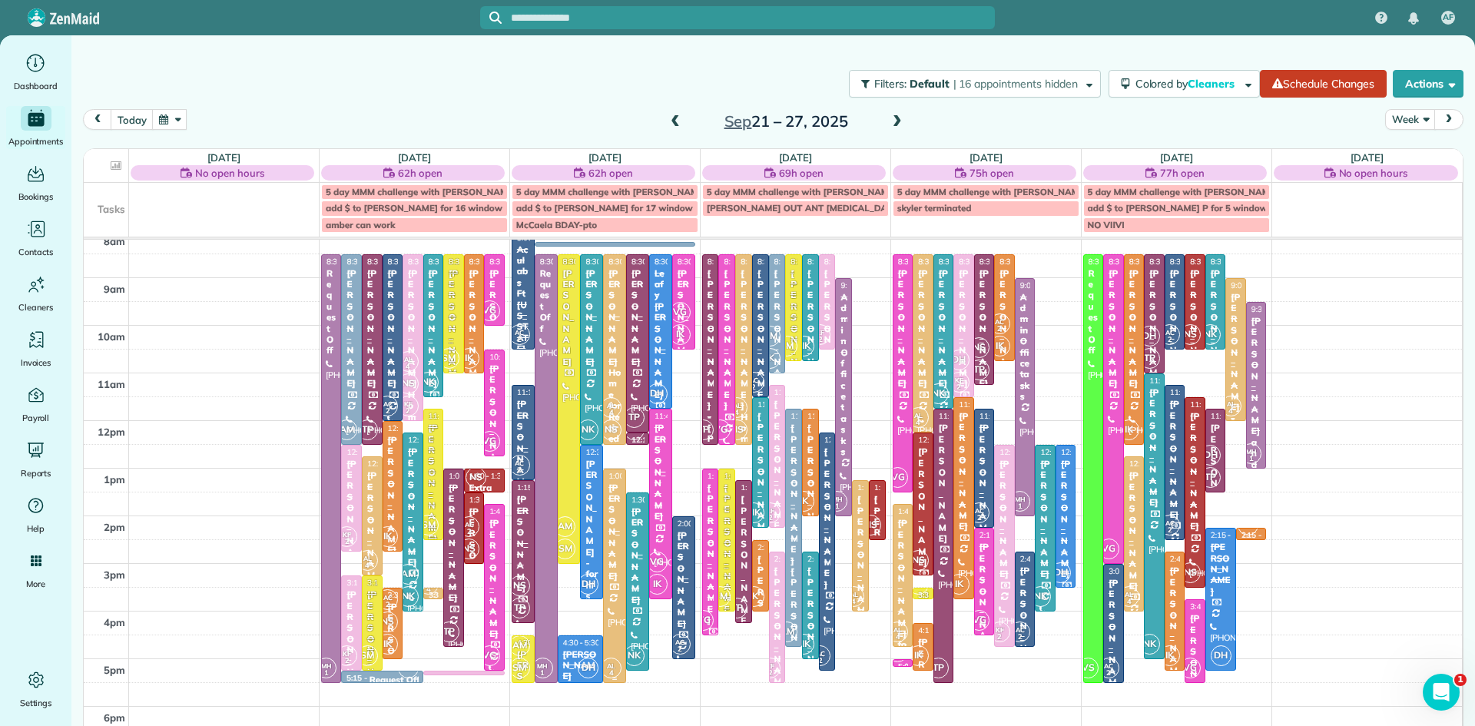
click at [615, 559] on div at bounding box center [615, 575] width 22 height 213
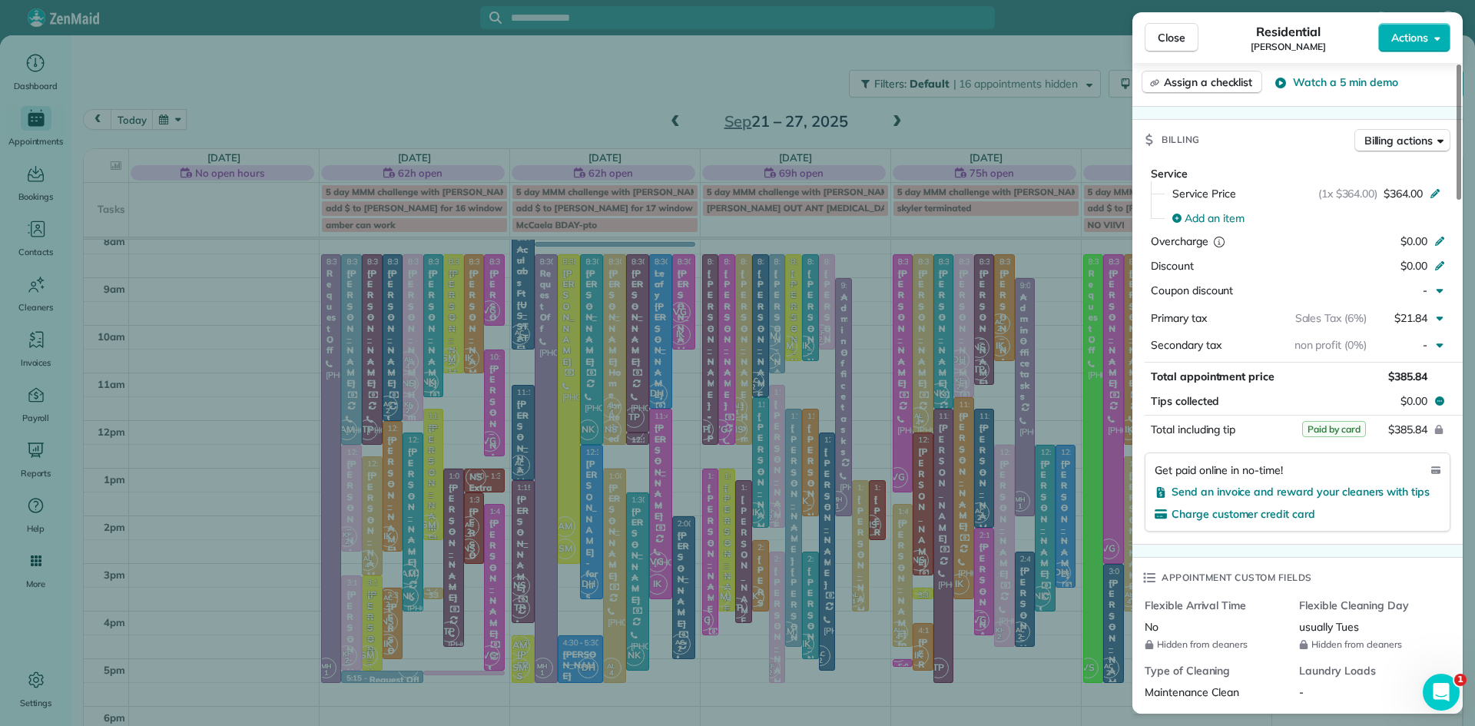
scroll to position [716, 0]
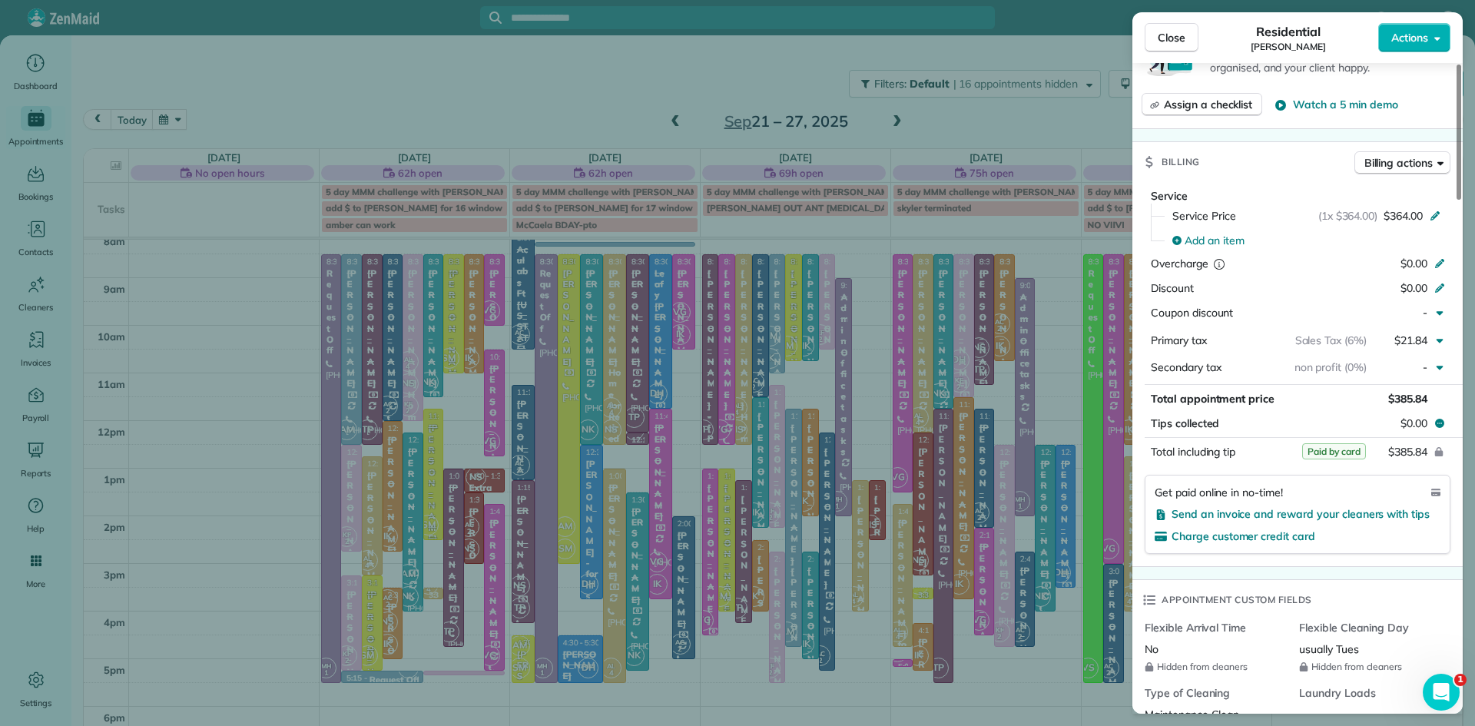
click at [1166, 28] on button "Close" at bounding box center [1172, 37] width 54 height 29
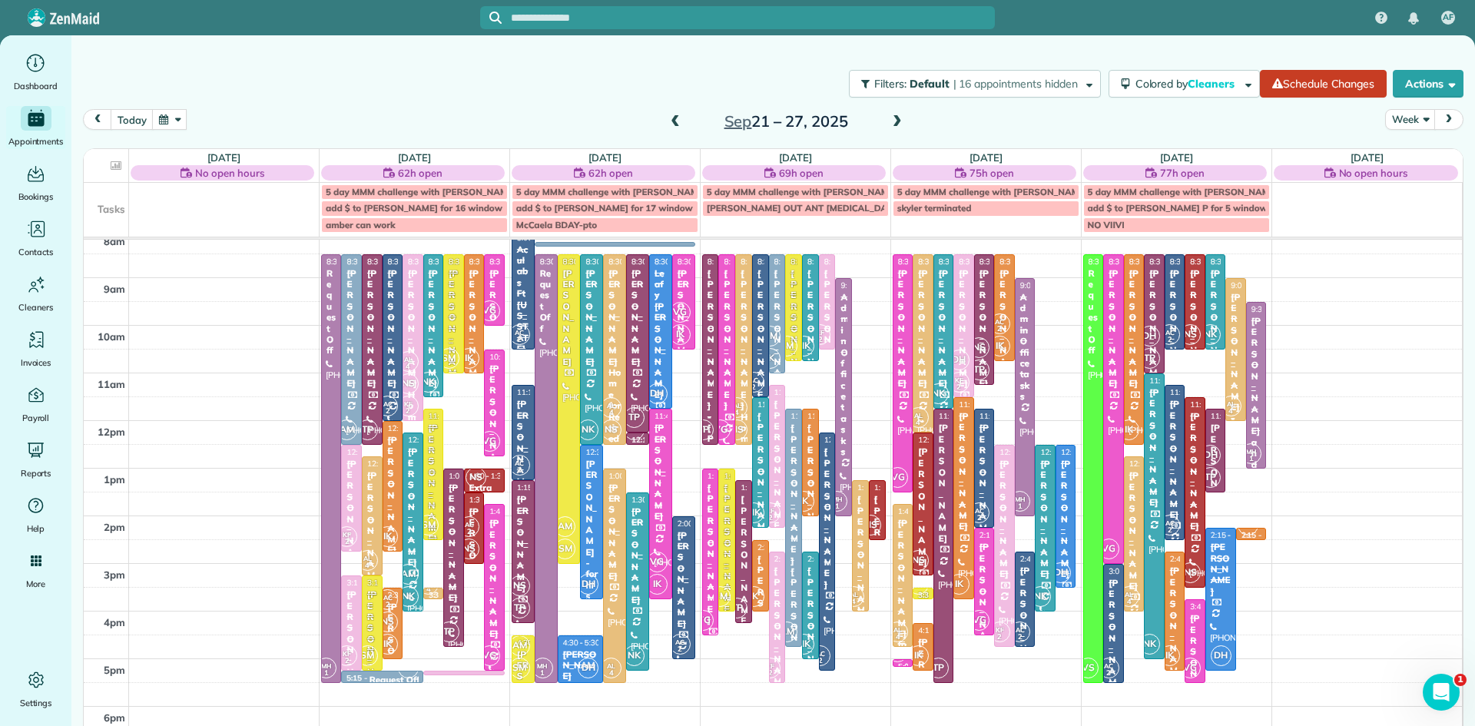
click at [905, 616] on div "[PERSON_NAME] for parents" at bounding box center [903, 617] width 12 height 199
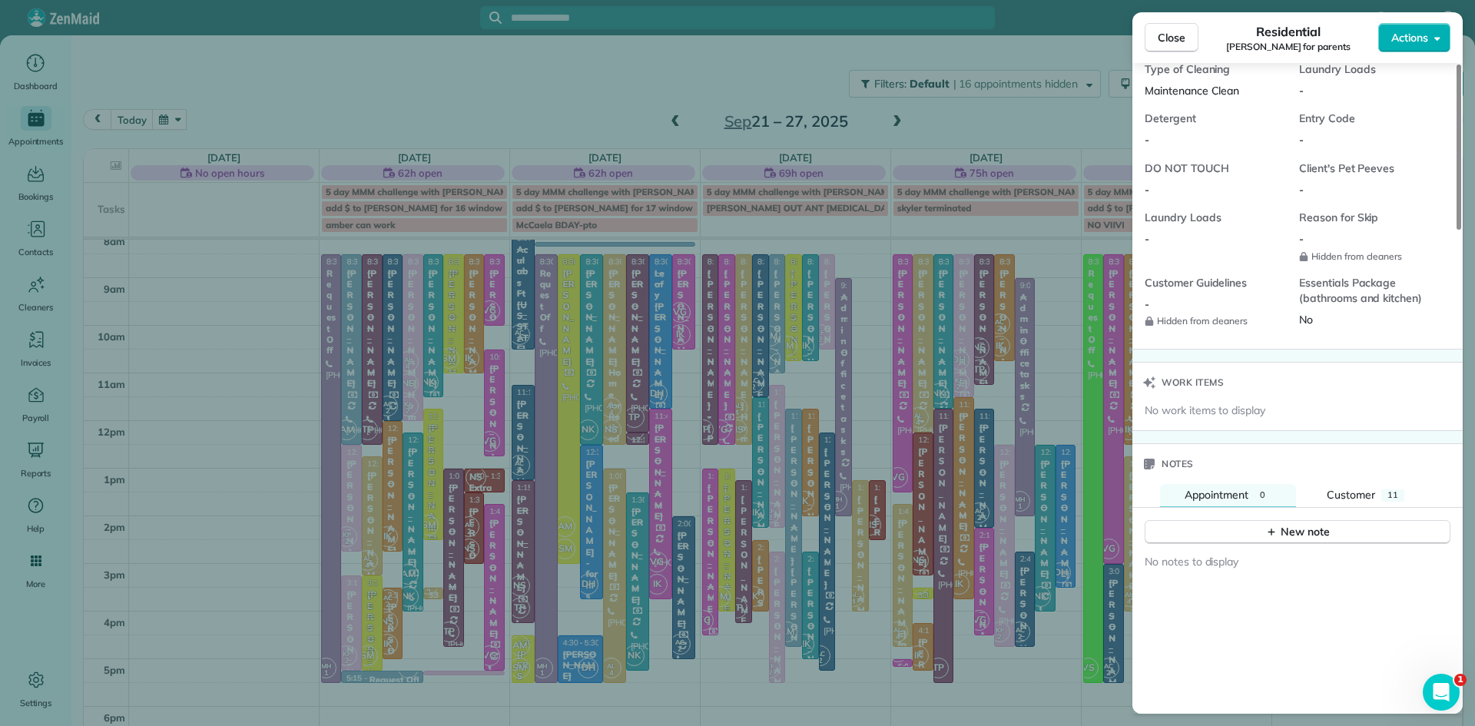
scroll to position [1344, 0]
click at [1350, 501] on span "Customer" at bounding box center [1351, 494] width 48 height 14
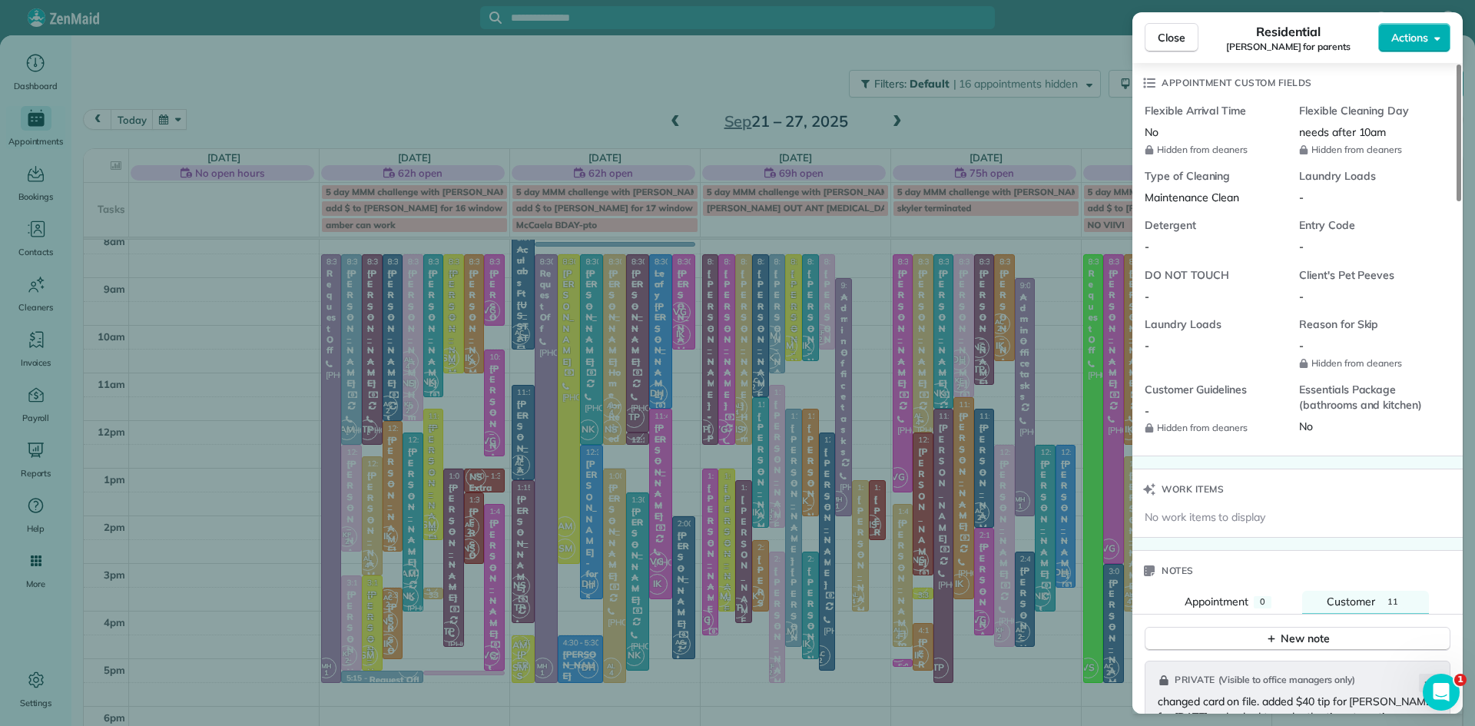
scroll to position [1329, 0]
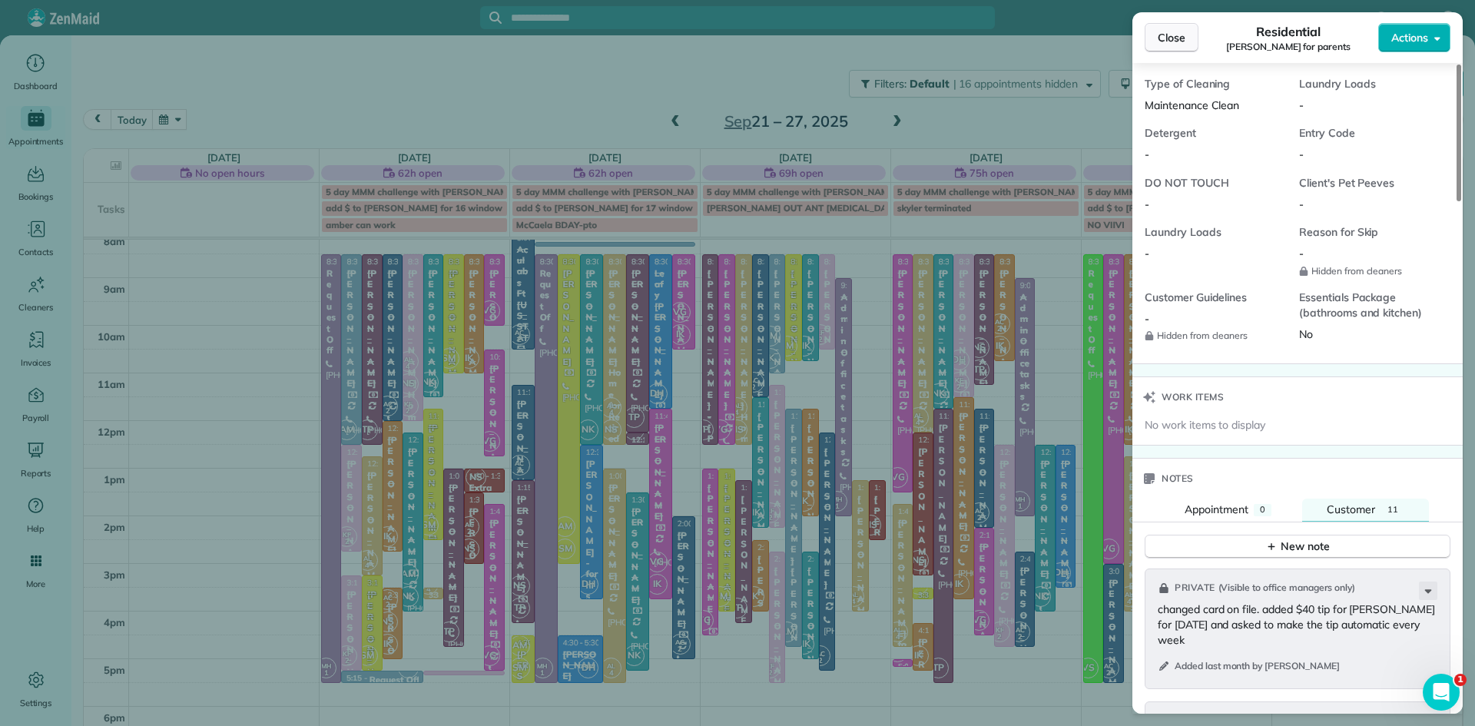
click at [1169, 31] on span "Close" at bounding box center [1172, 37] width 28 height 15
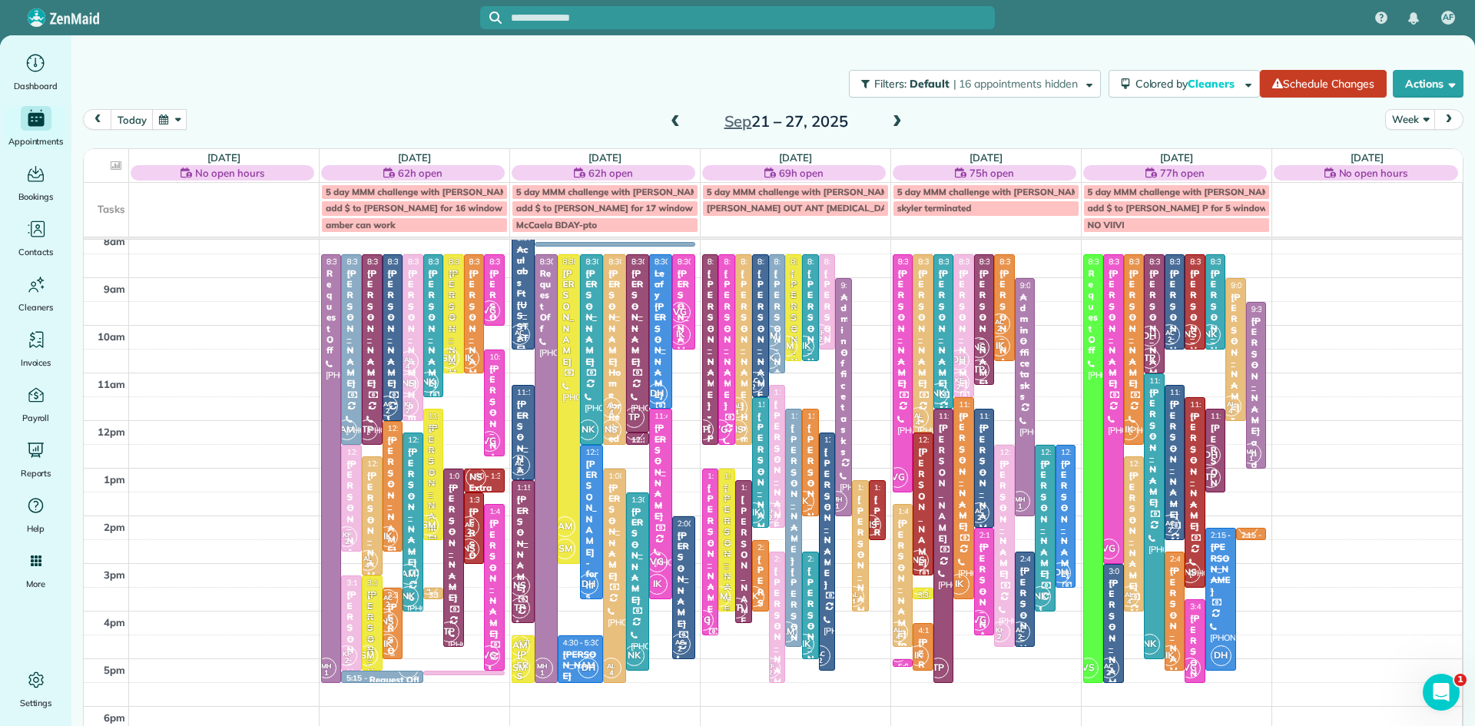
click at [389, 632] on div "AC 2 NS IK" at bounding box center [388, 622] width 22 height 67
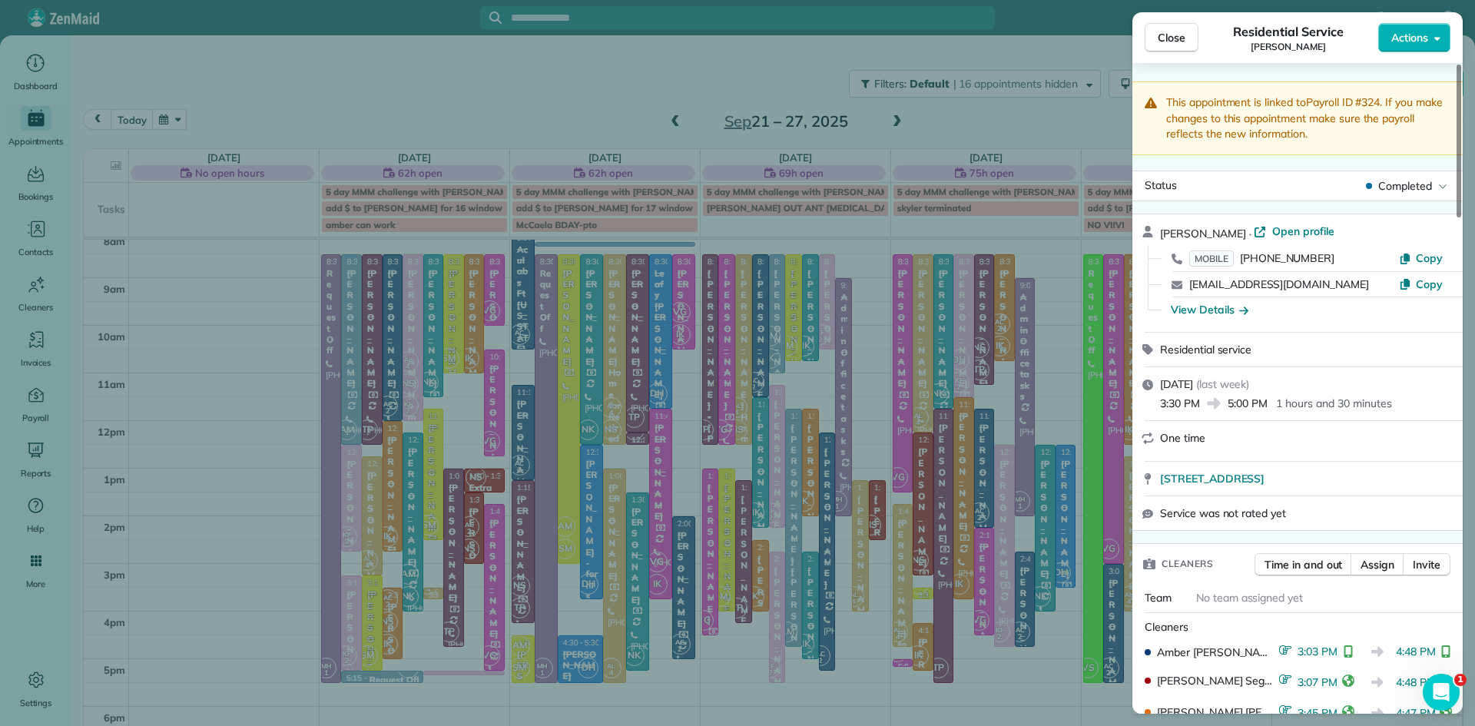
click at [1158, 38] on span "Close" at bounding box center [1172, 37] width 28 height 15
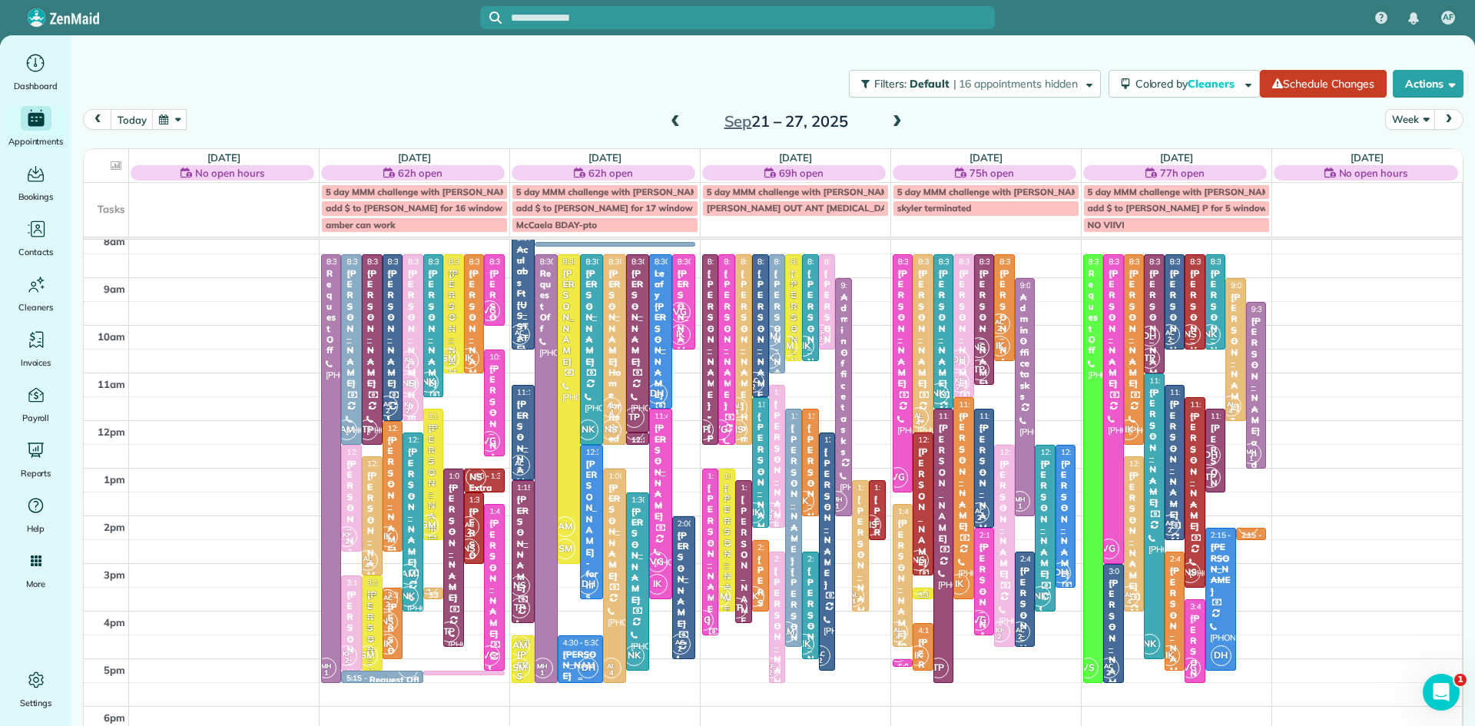
click at [565, 653] on div "[PERSON_NAME]" at bounding box center [580, 665] width 37 height 33
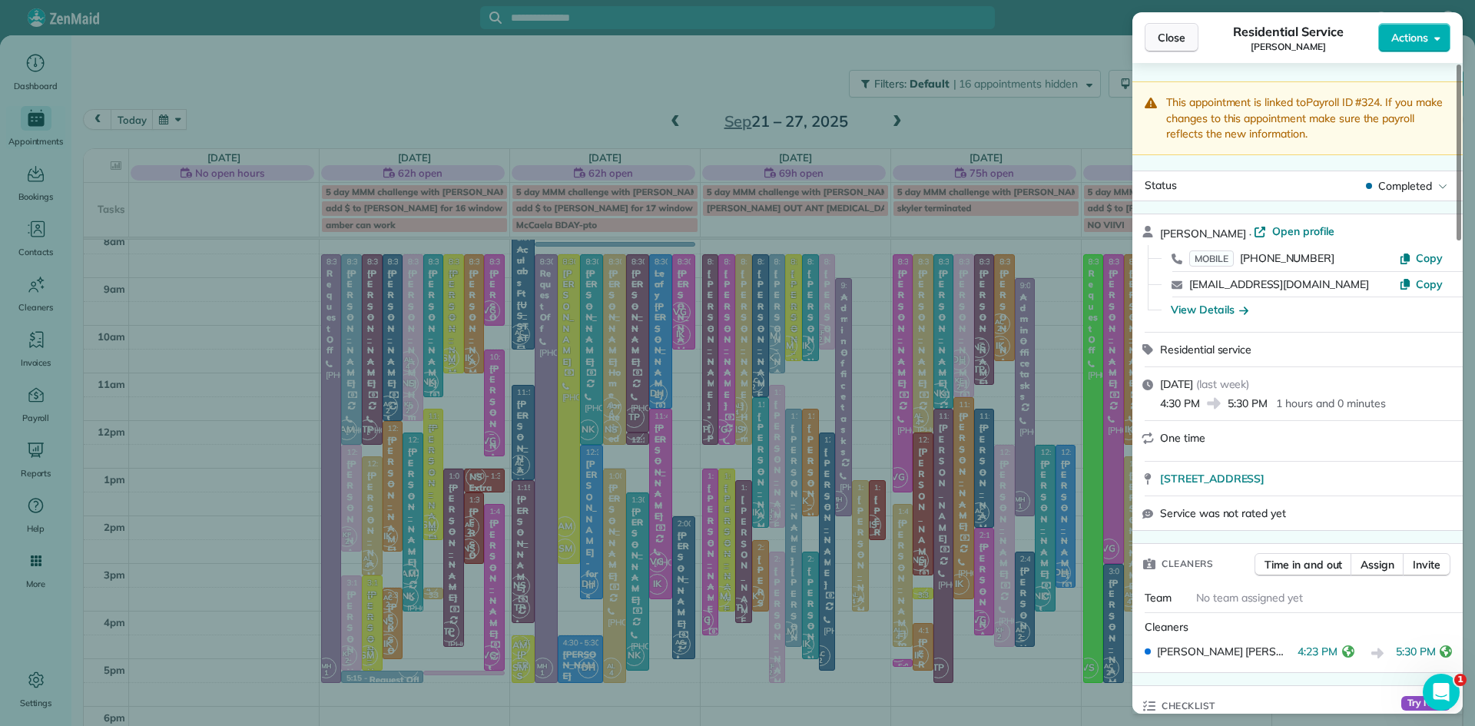
click at [1186, 31] on button "Close" at bounding box center [1172, 37] width 54 height 29
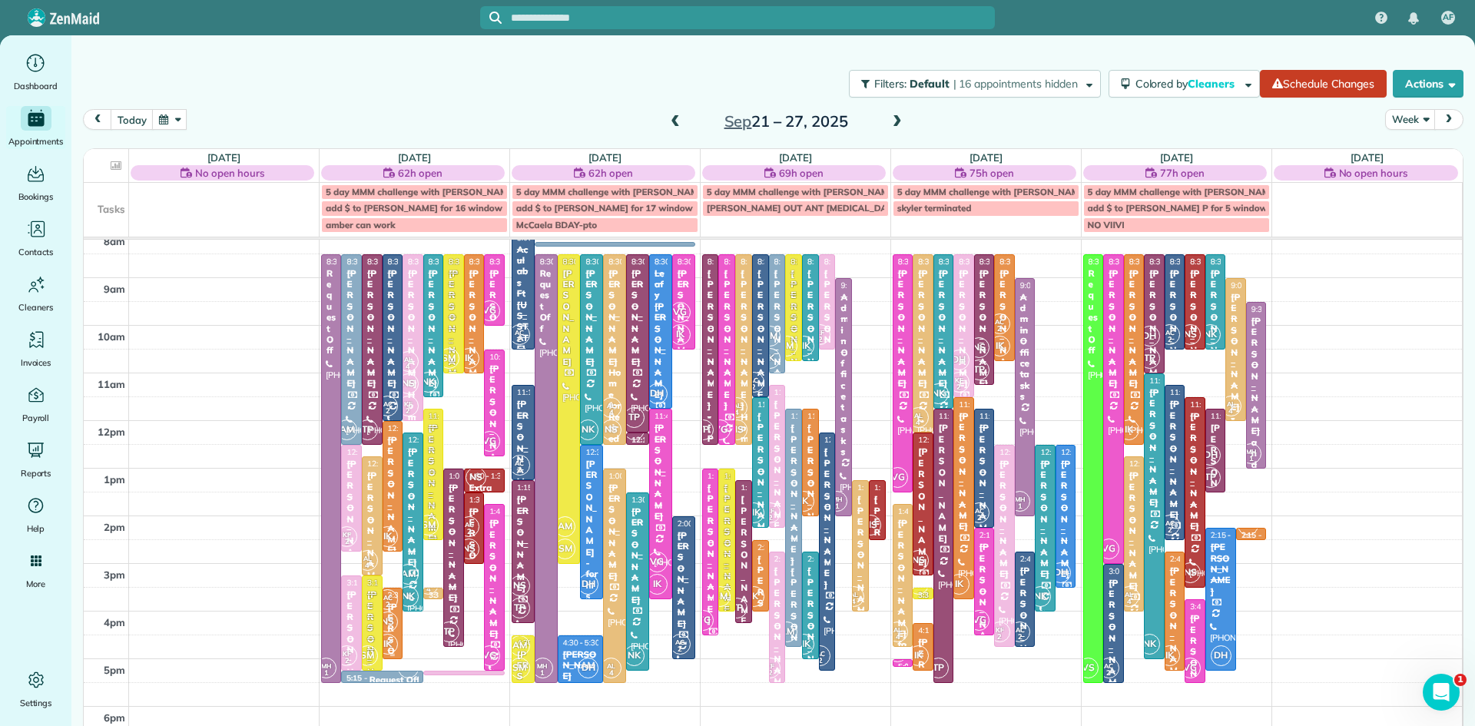
click at [398, 615] on div "AC 2 NS IK" at bounding box center [388, 622] width 22 height 67
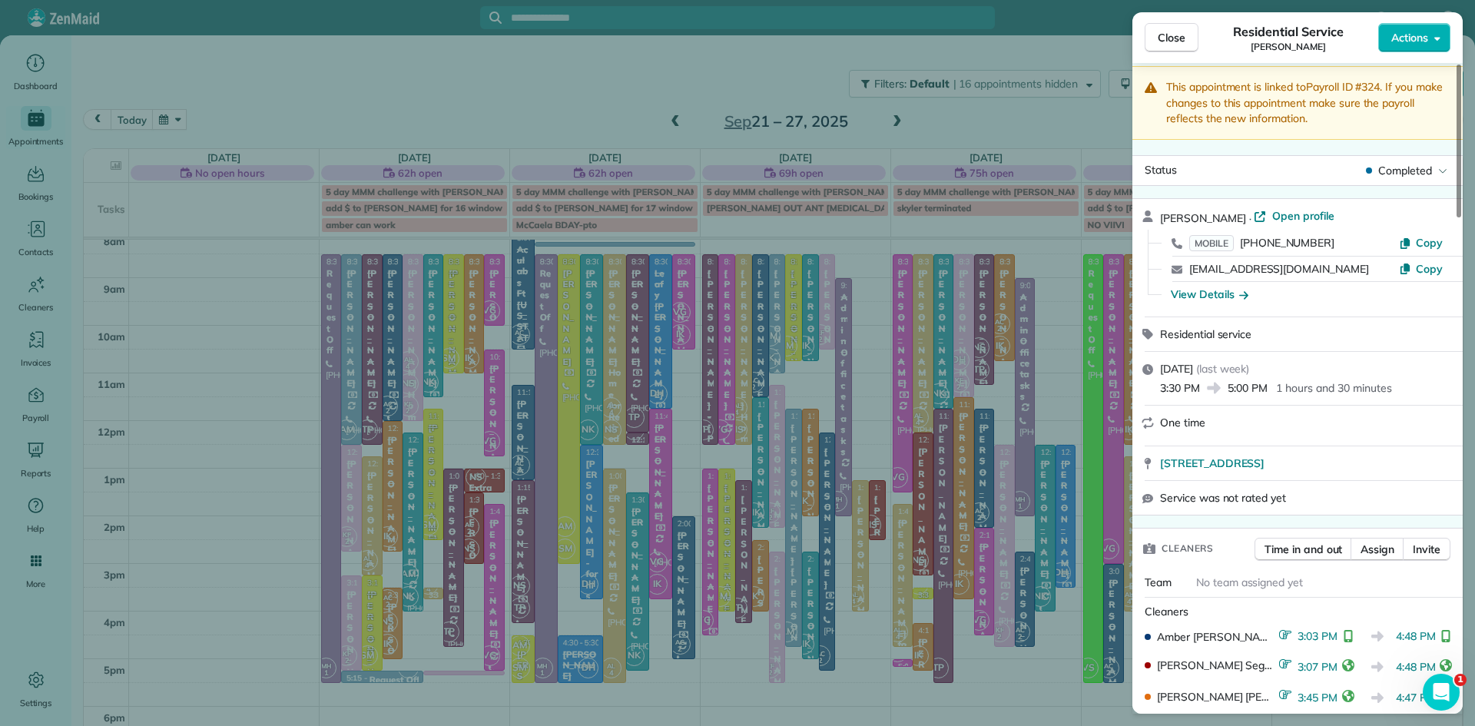
scroll to position [24, 0]
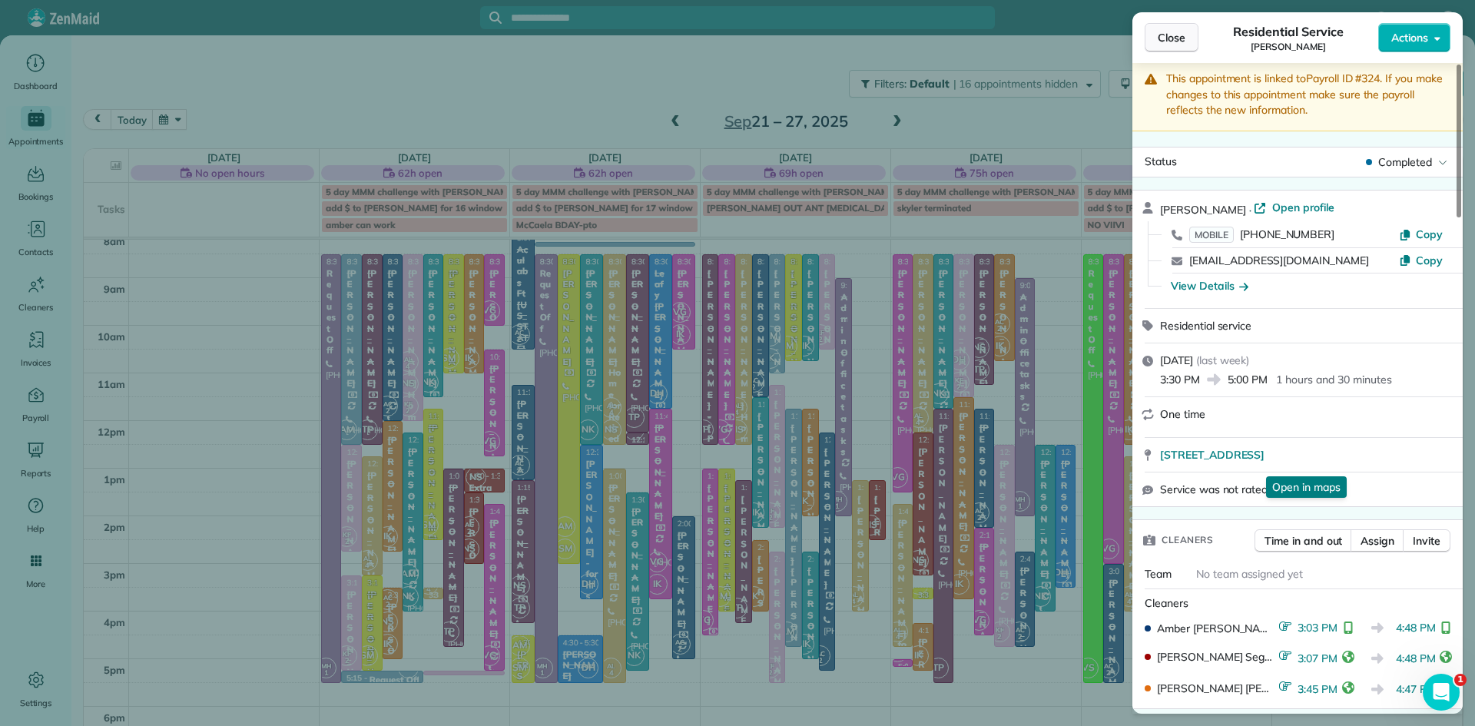
click at [1172, 32] on span "Close" at bounding box center [1172, 37] width 28 height 15
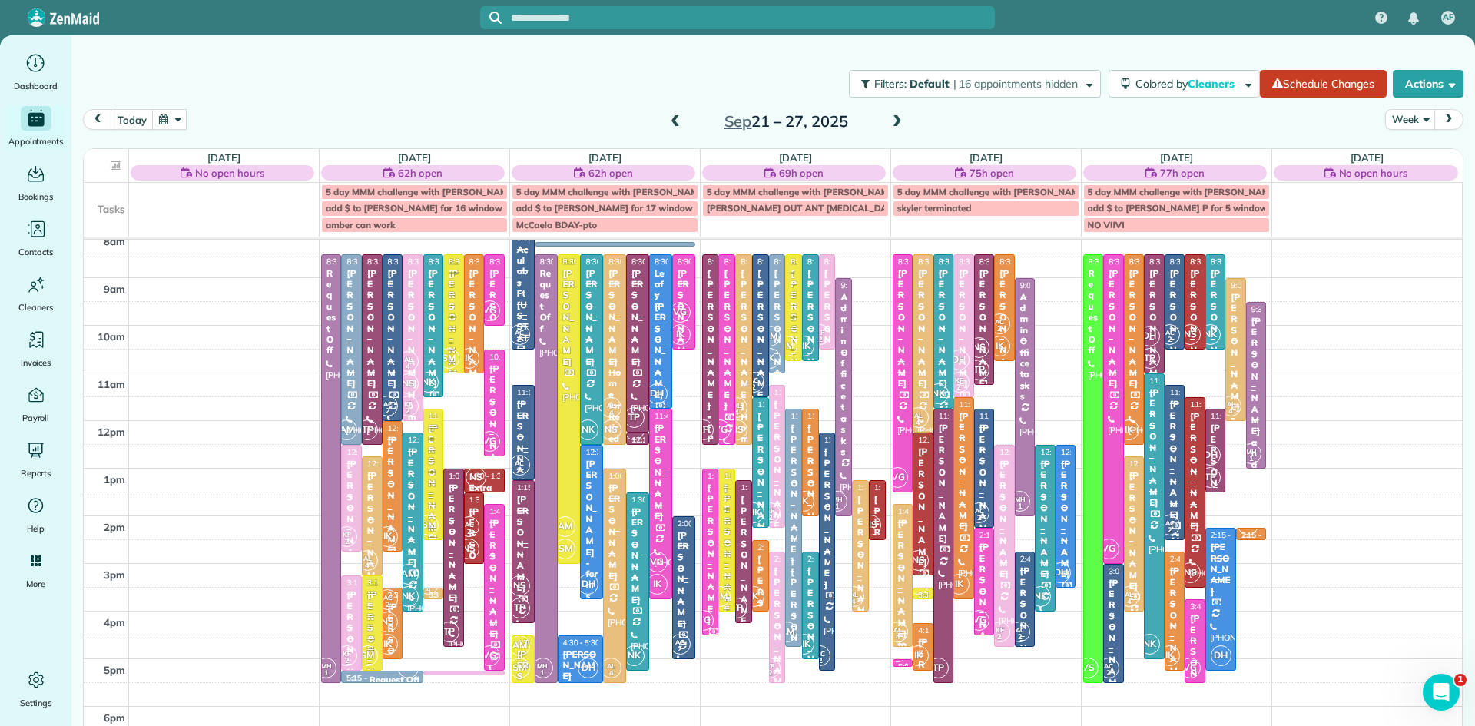
click at [1209, 467] on span "TP" at bounding box center [1210, 477] width 21 height 21
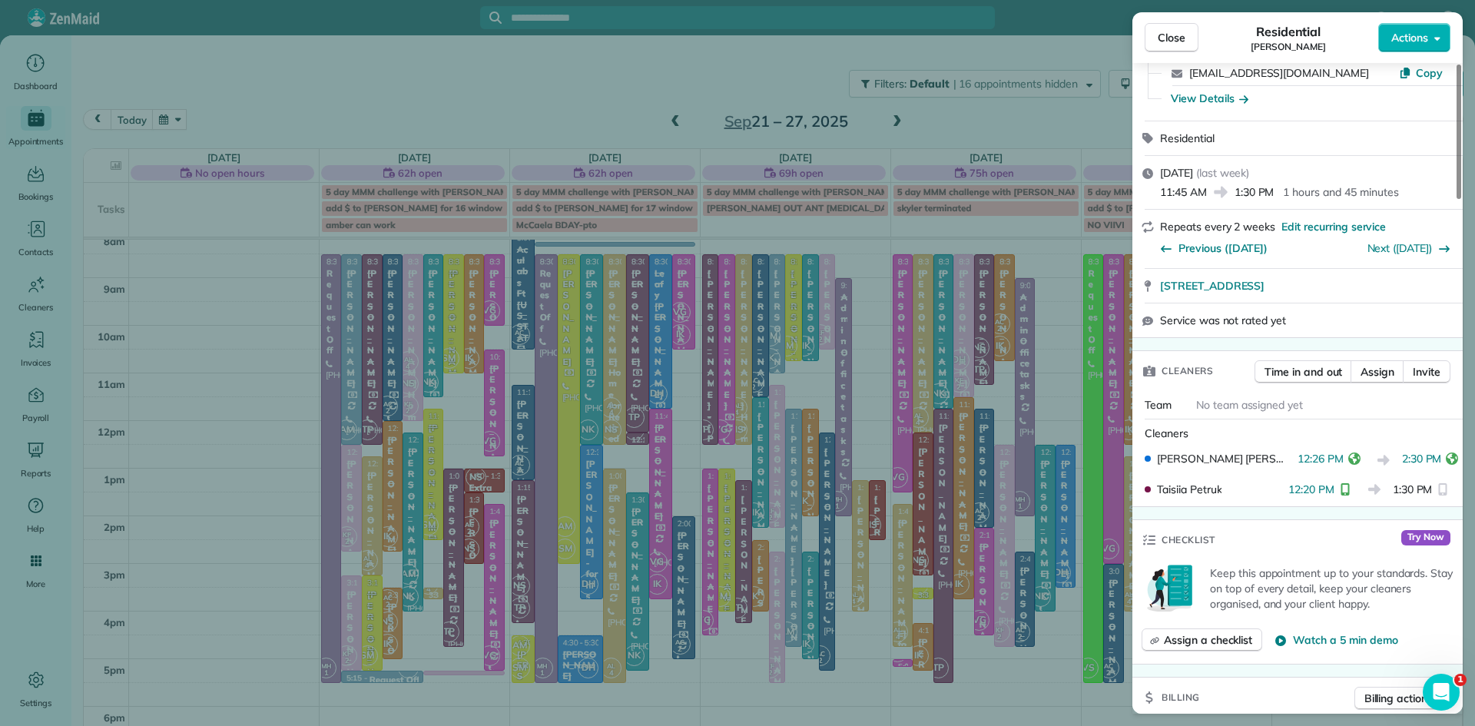
scroll to position [221, 0]
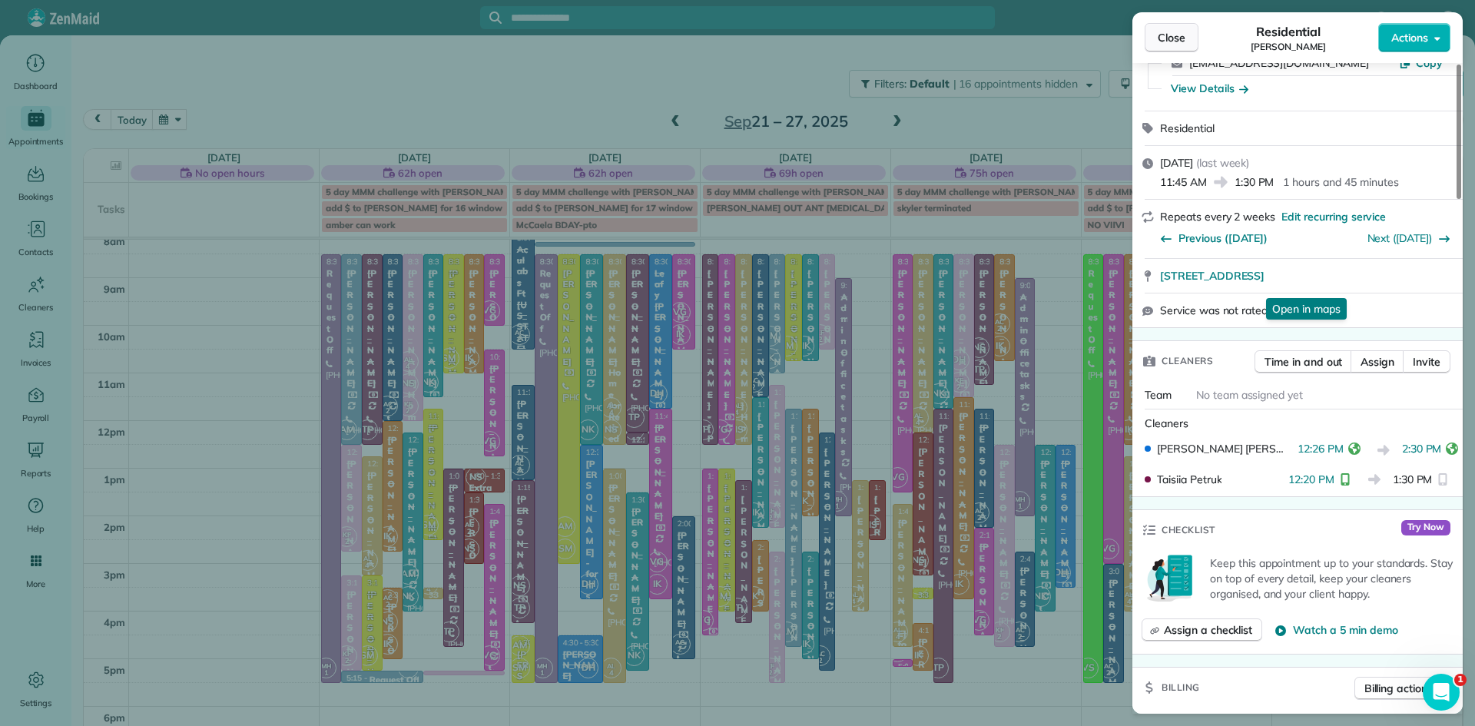
click at [1165, 44] on span "Close" at bounding box center [1172, 37] width 28 height 15
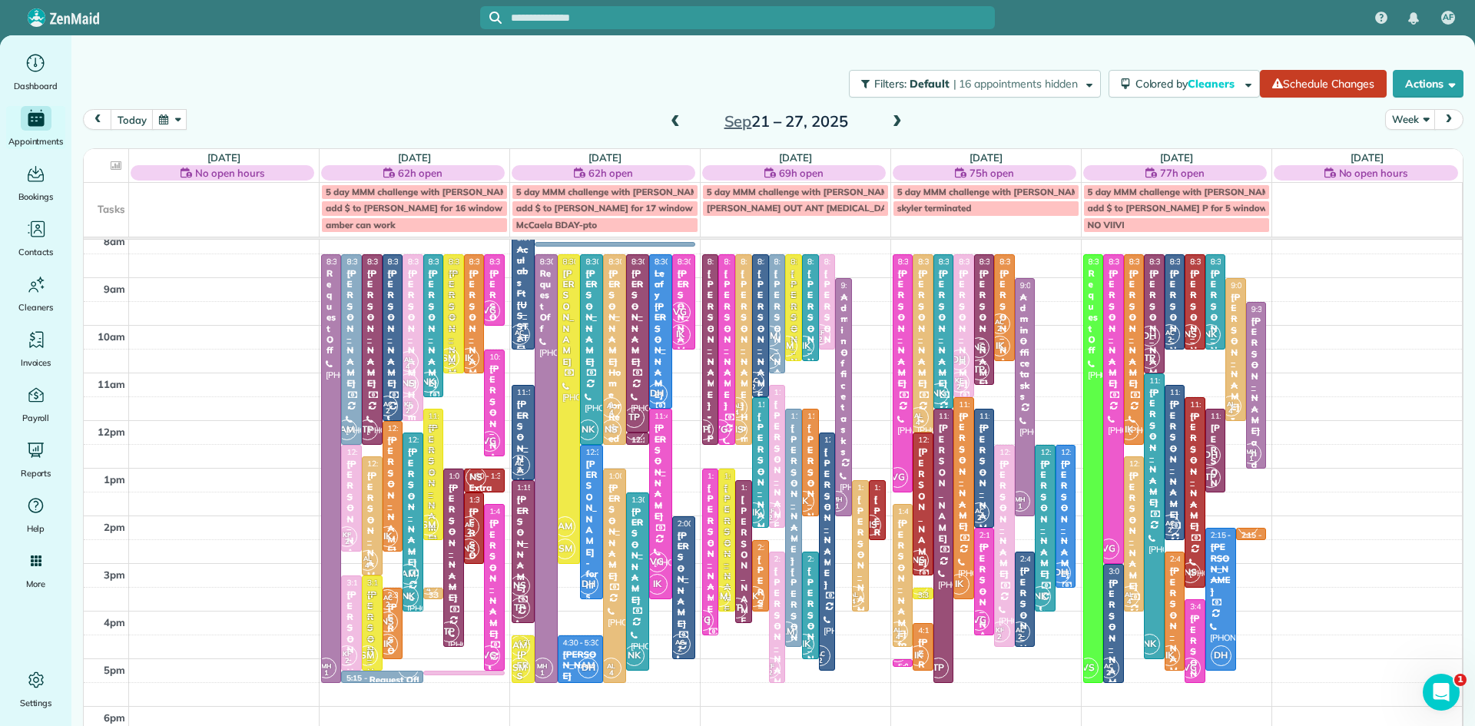
click at [760, 582] on div "[PERSON_NAME]" at bounding box center [761, 626] width 8 height 144
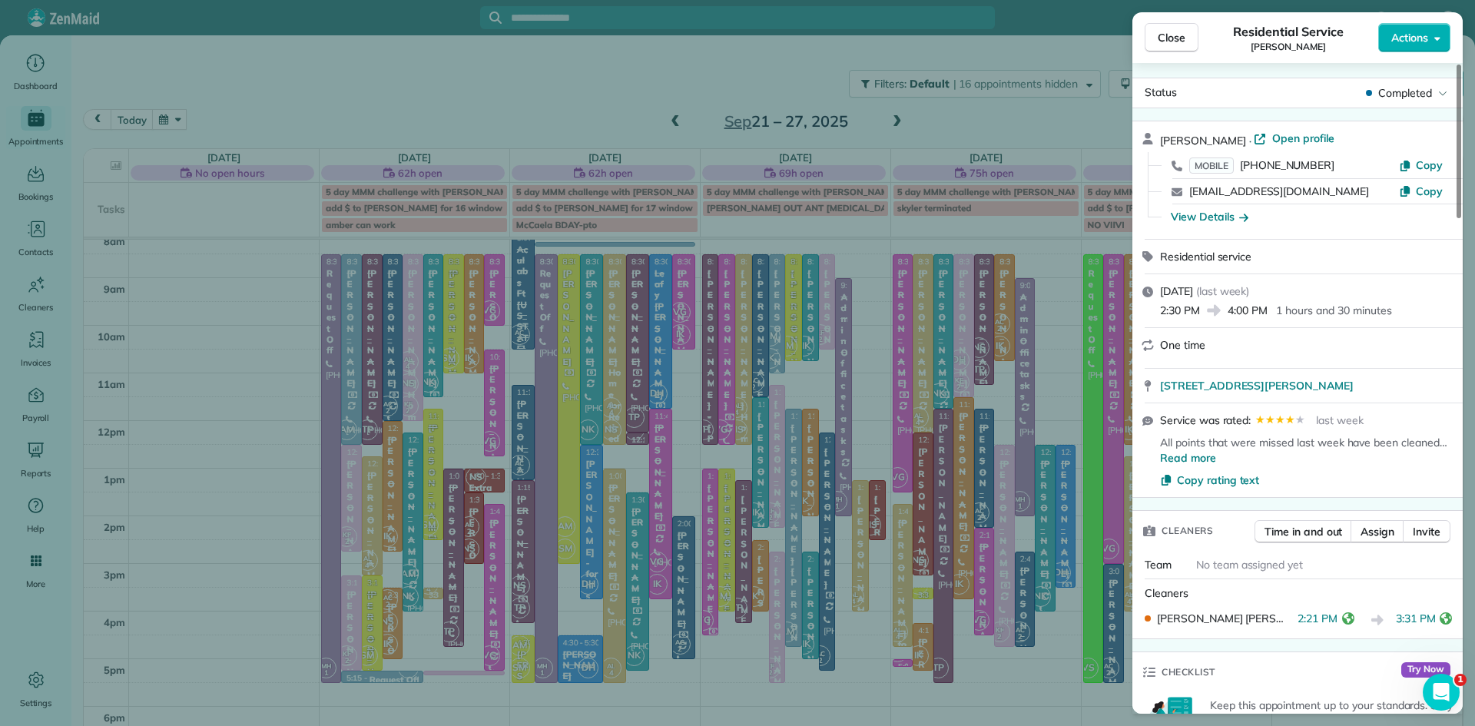
scroll to position [257, 0]
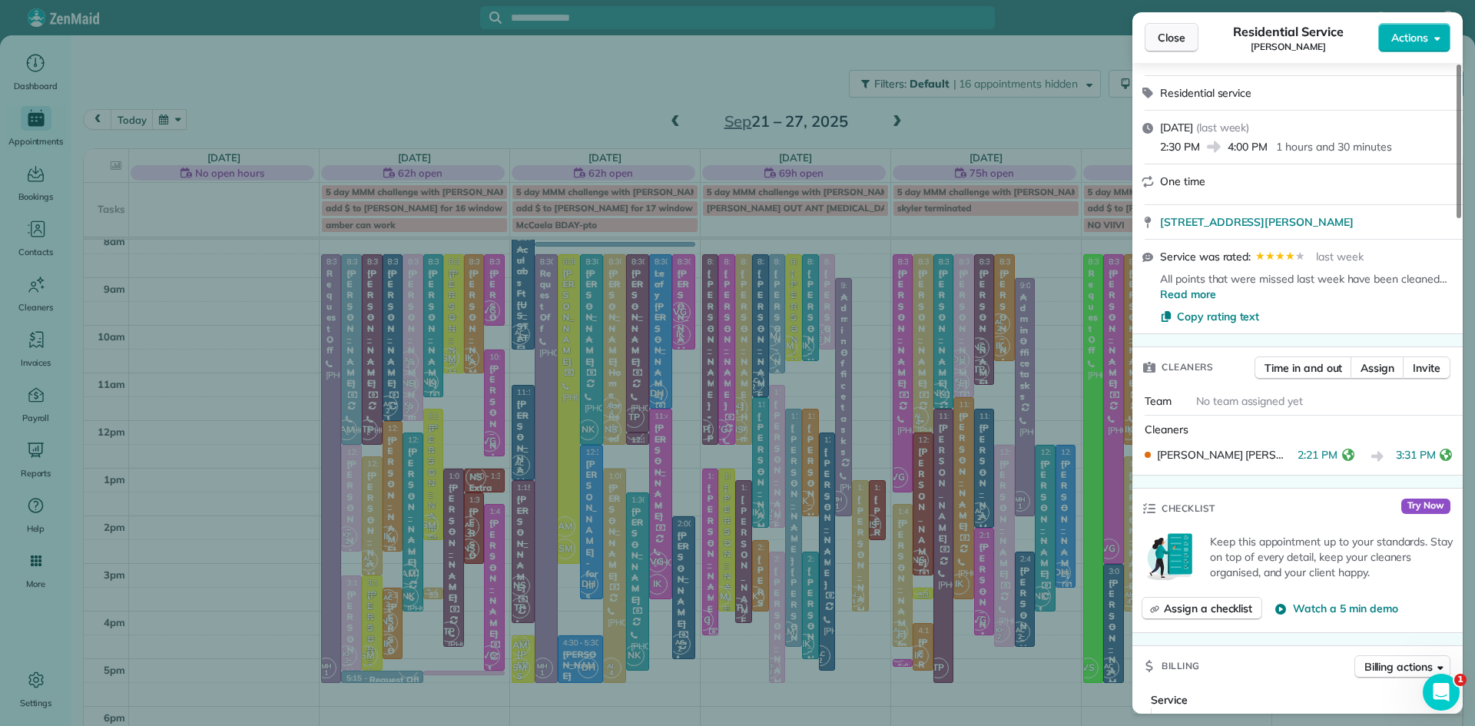
click at [1173, 40] on span "Close" at bounding box center [1172, 37] width 28 height 15
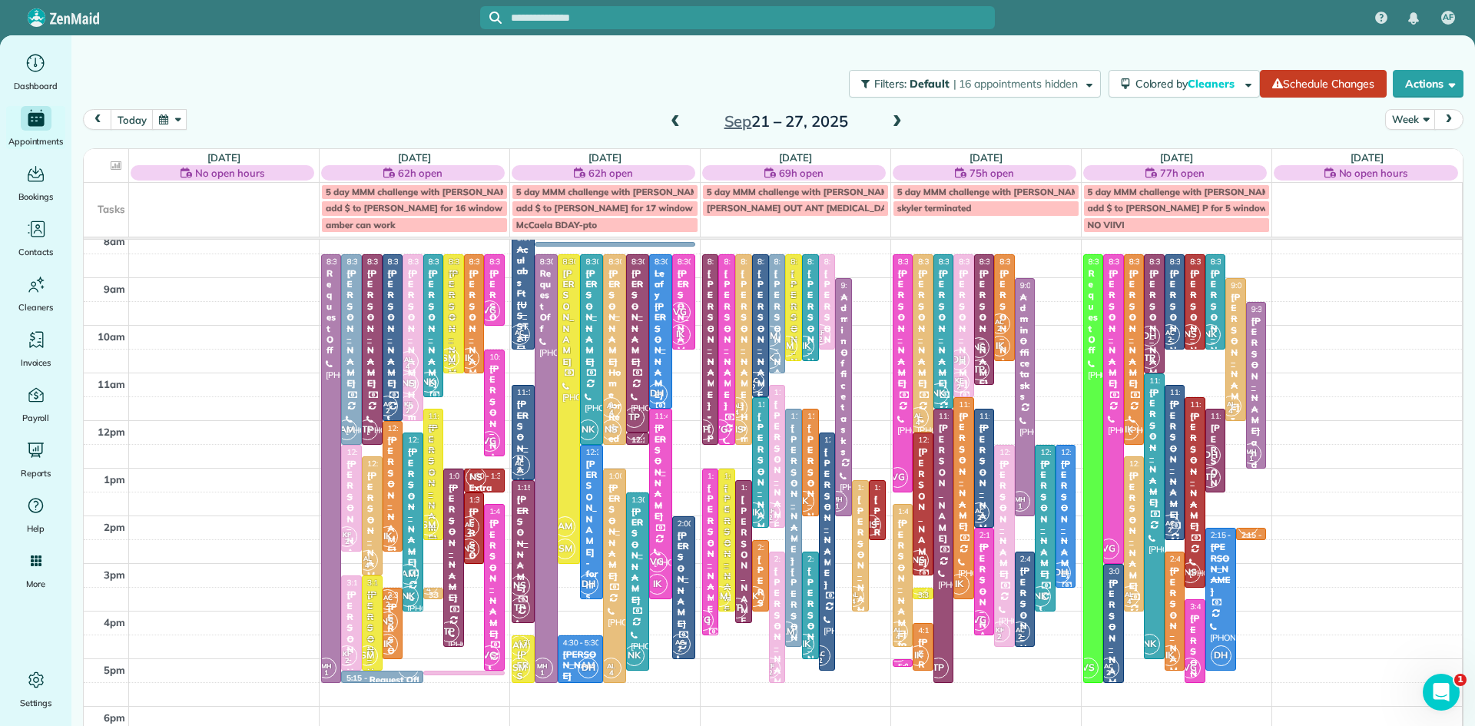
click at [422, 652] on div "7am 8am 9am 10am 11am 12pm 1pm 2pm 3pm 4pm 5pm 6pm 7pm 8pm AL 4 AC 2 AM VG SM L…" at bounding box center [773, 516] width 1378 height 666
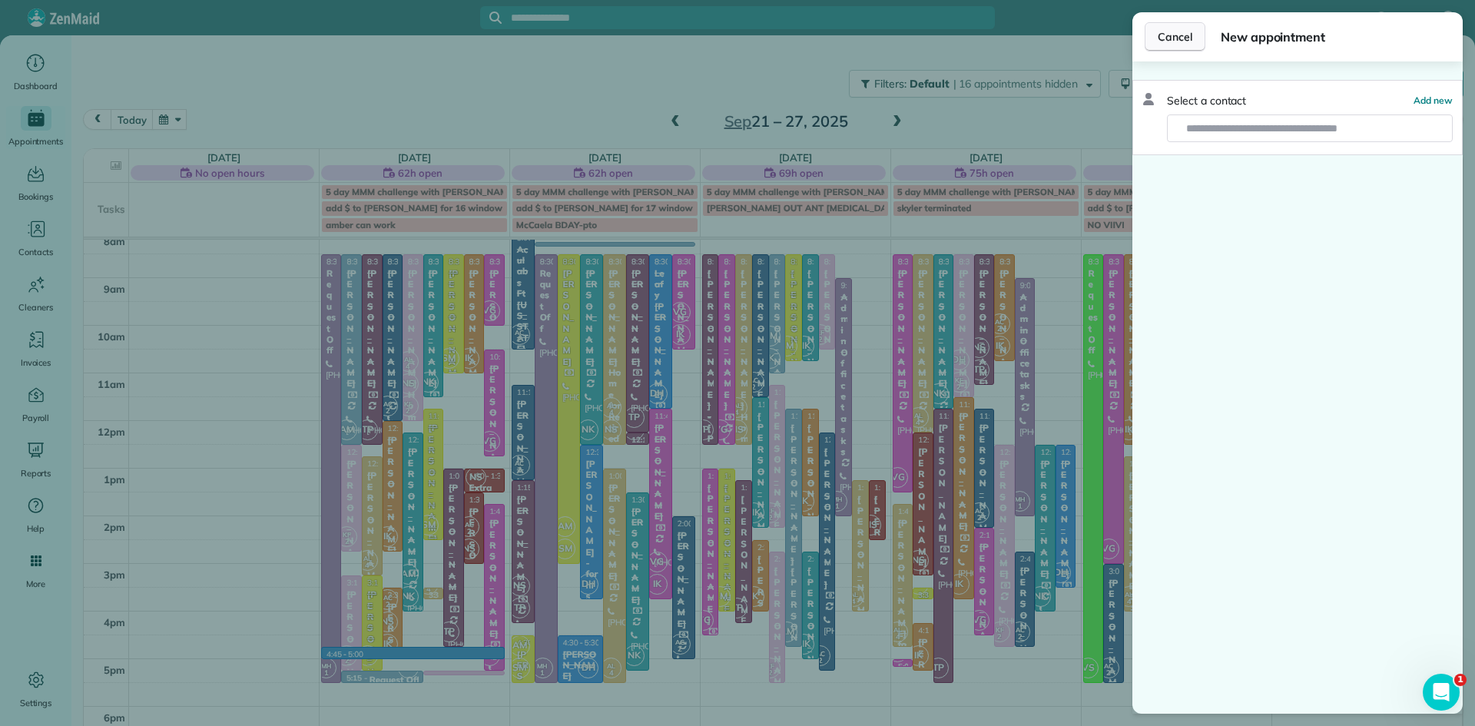
click at [1188, 43] on span "Cancel" at bounding box center [1175, 36] width 35 height 15
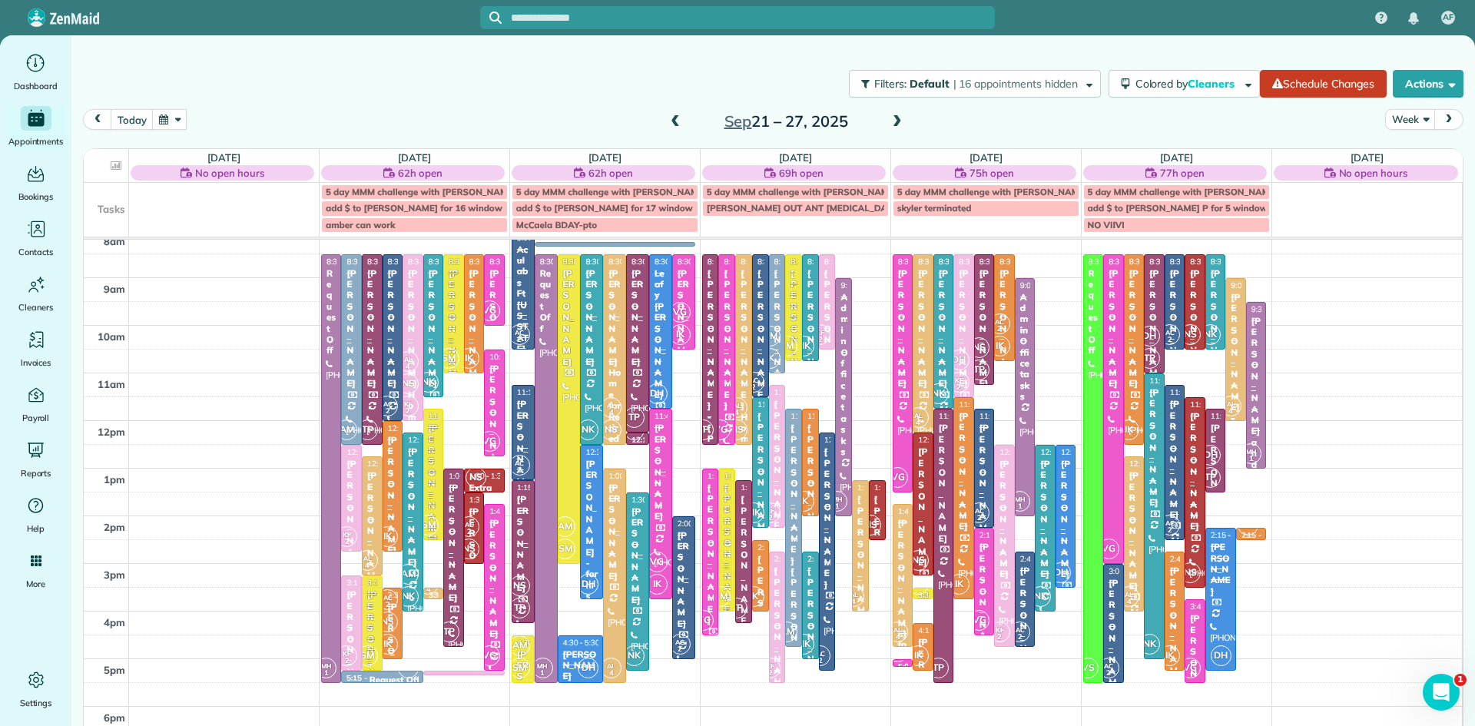
click at [391, 644] on span "IK" at bounding box center [387, 644] width 21 height 21
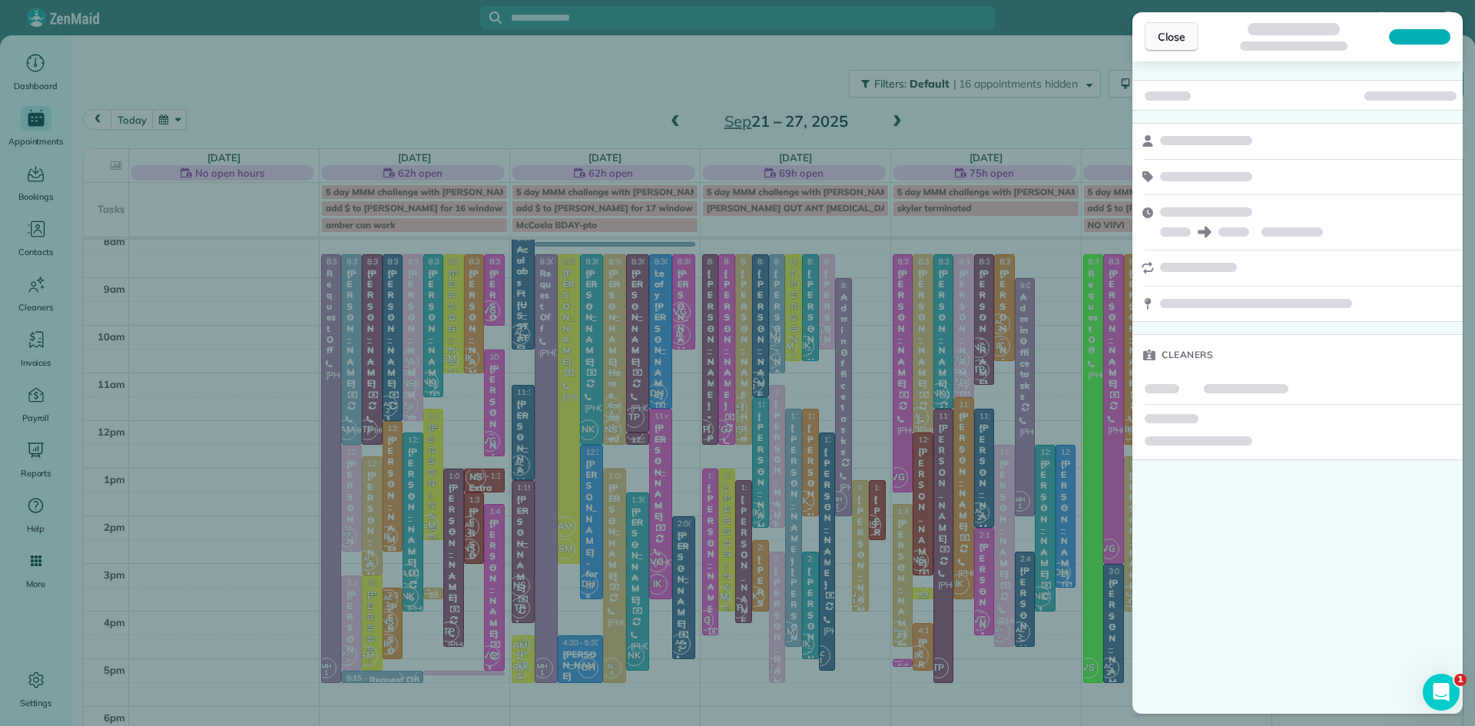
click at [1163, 43] on span "Close" at bounding box center [1172, 36] width 28 height 15
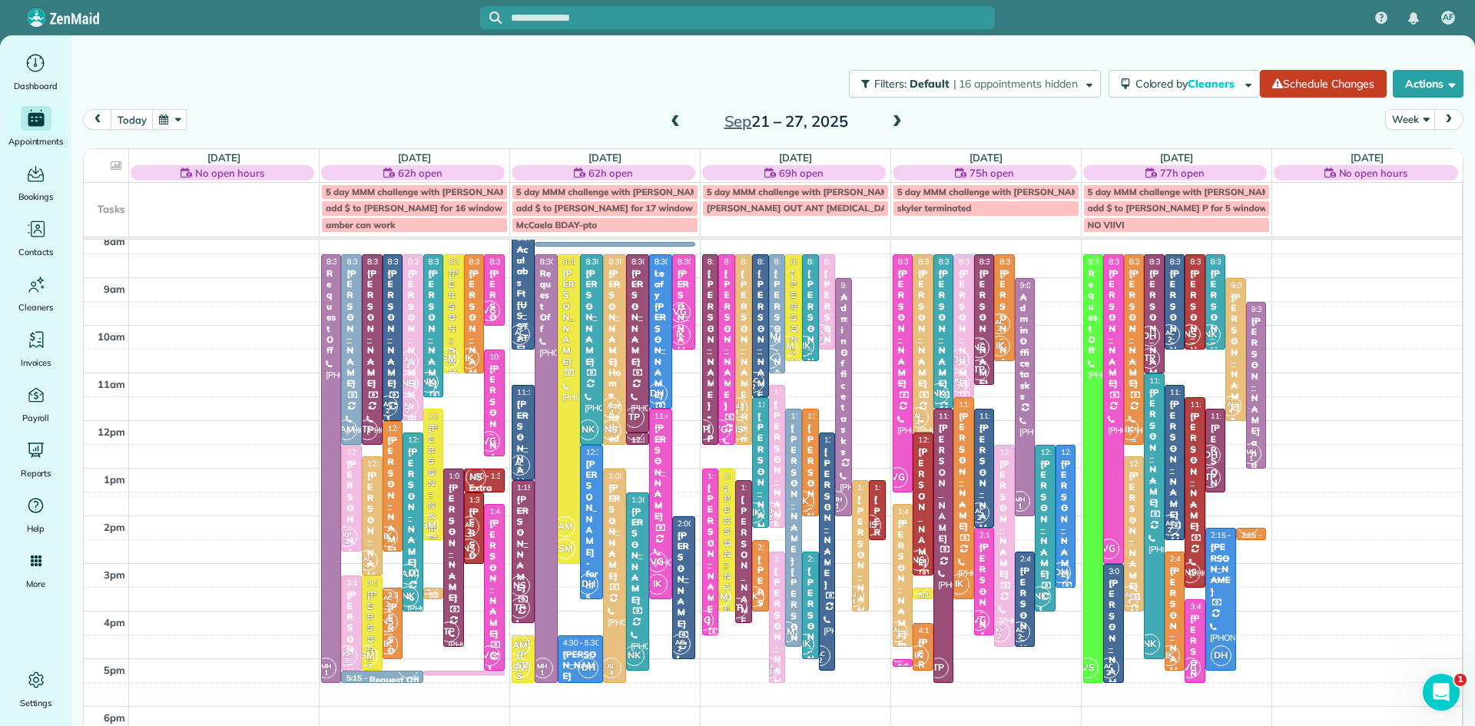
click at [1136, 393] on div at bounding box center [1134, 349] width 19 height 189
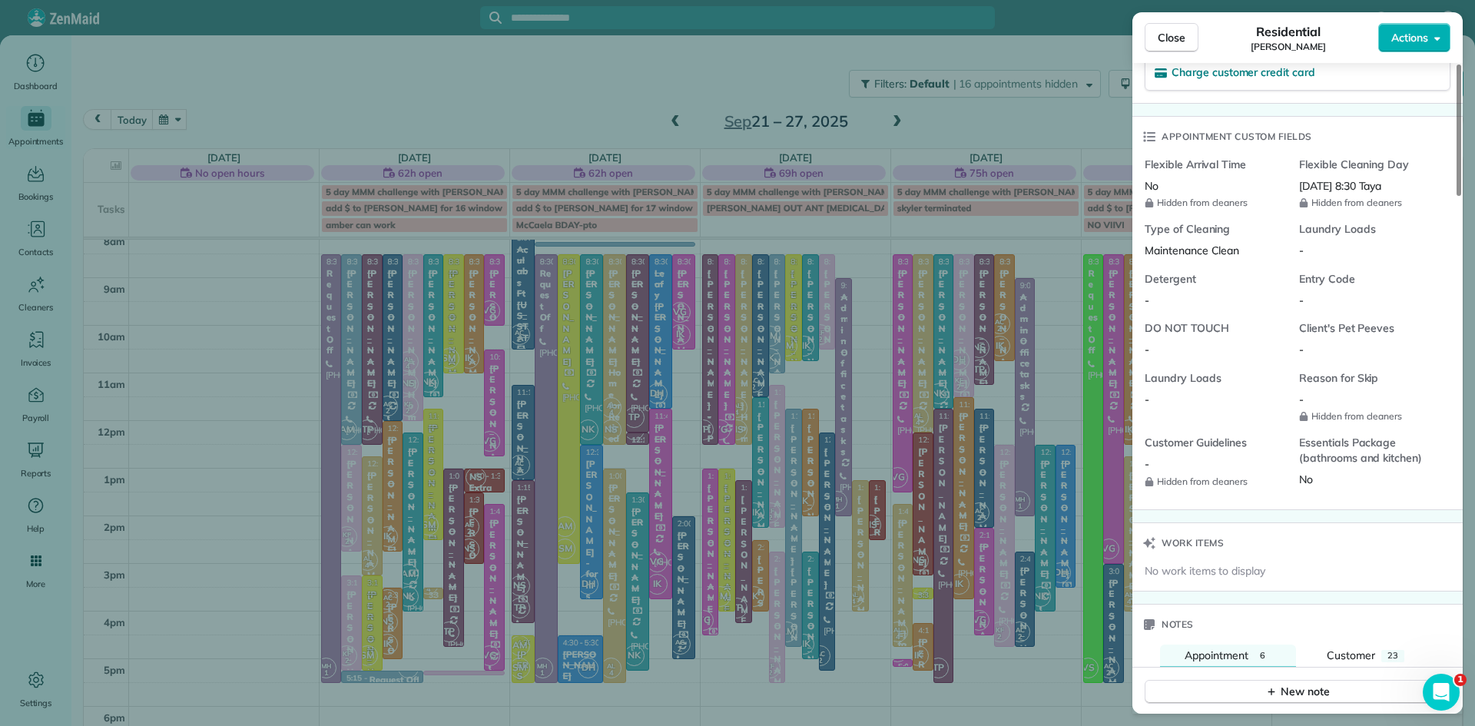
scroll to position [1689, 0]
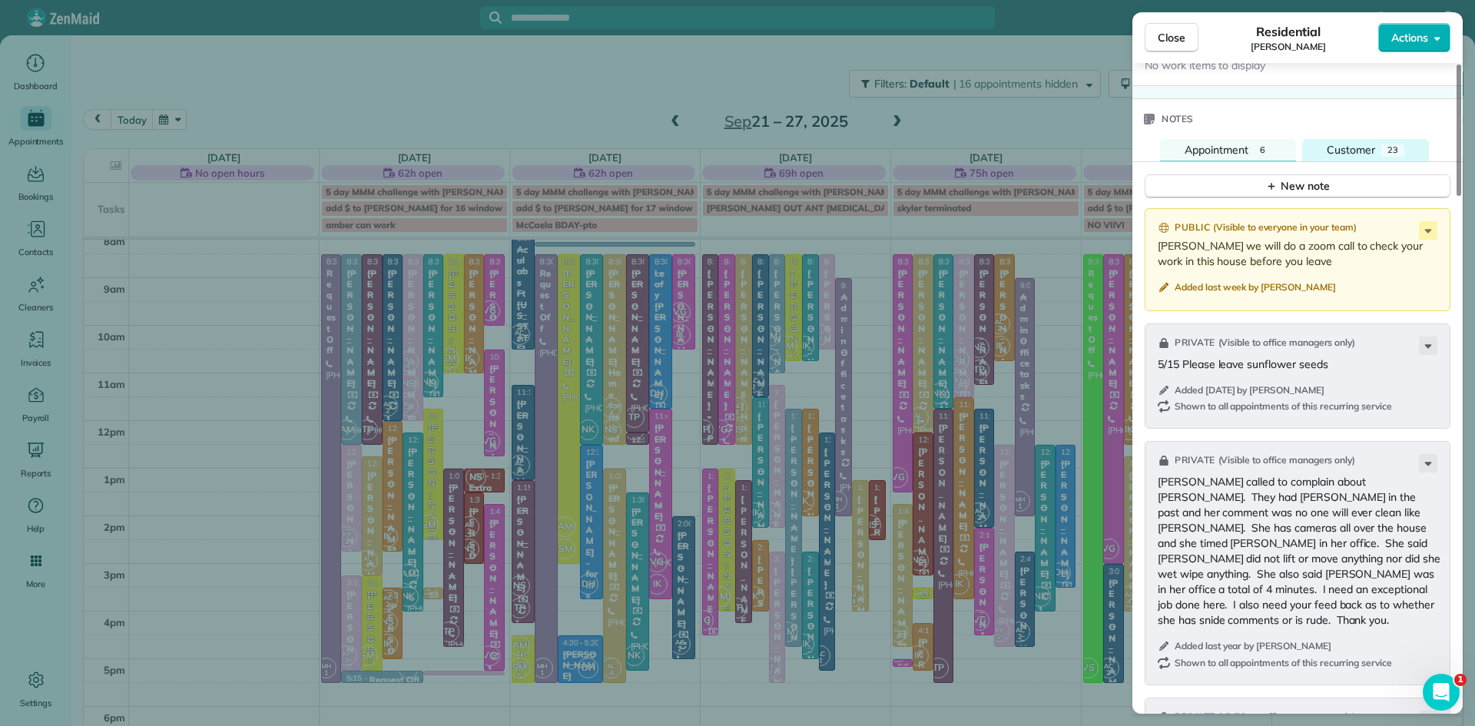
click at [1357, 157] on span "Customer" at bounding box center [1351, 150] width 48 height 14
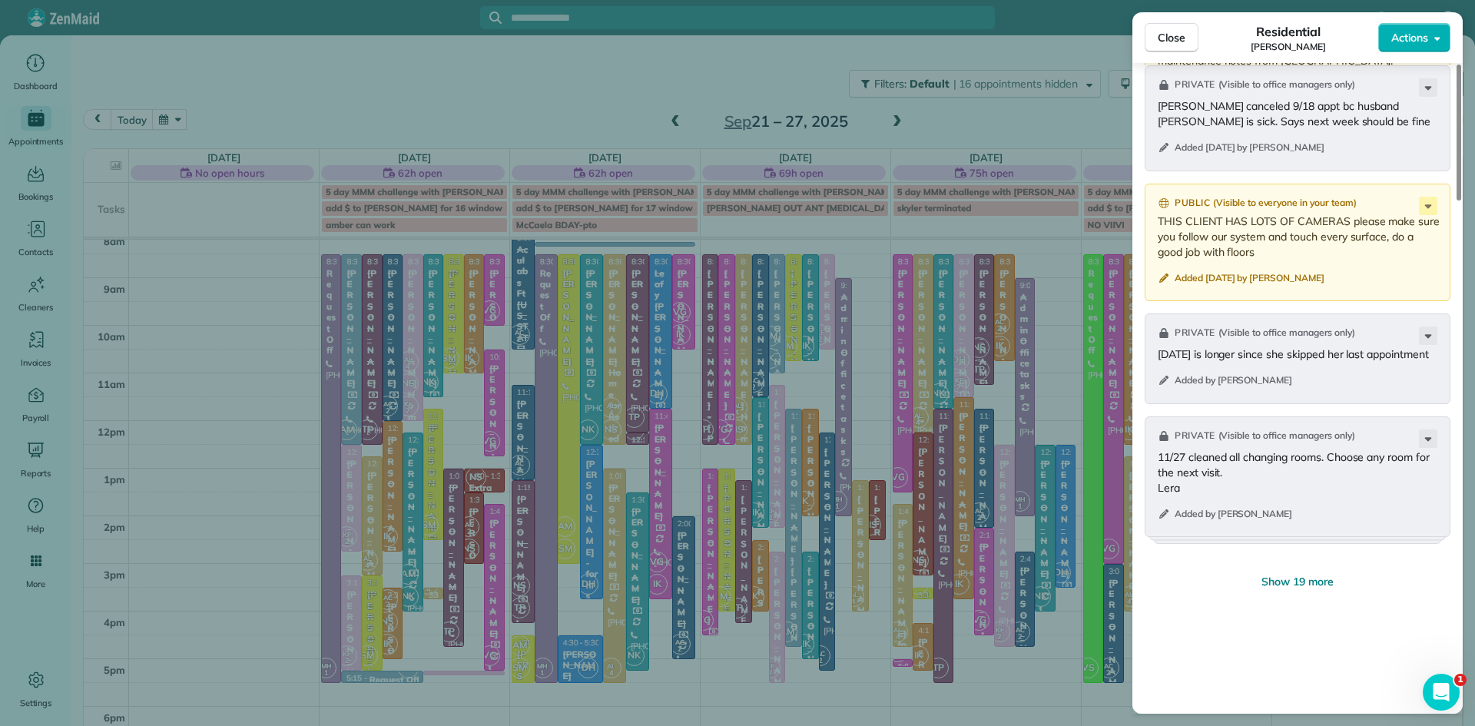
scroll to position [2144, 0]
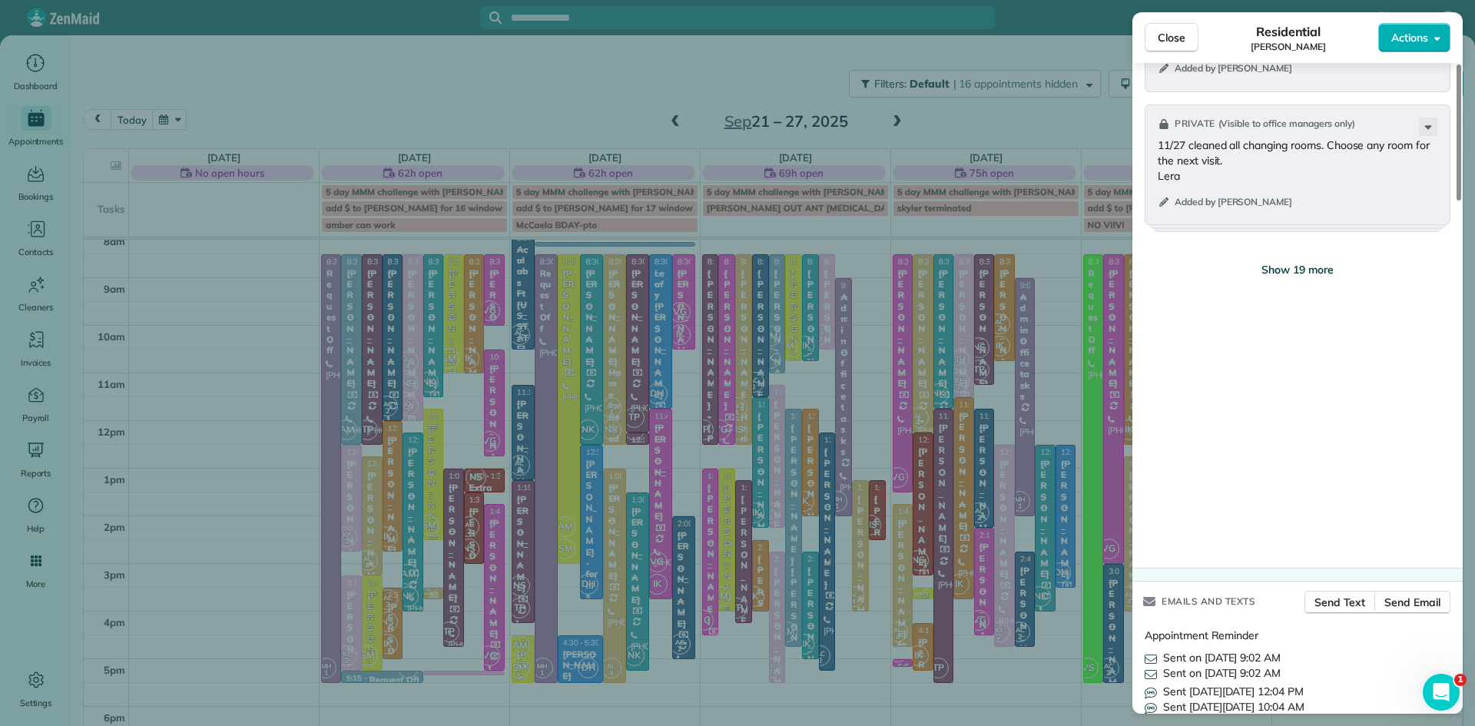
click at [1312, 277] on span "Show 19 more" at bounding box center [1298, 269] width 72 height 15
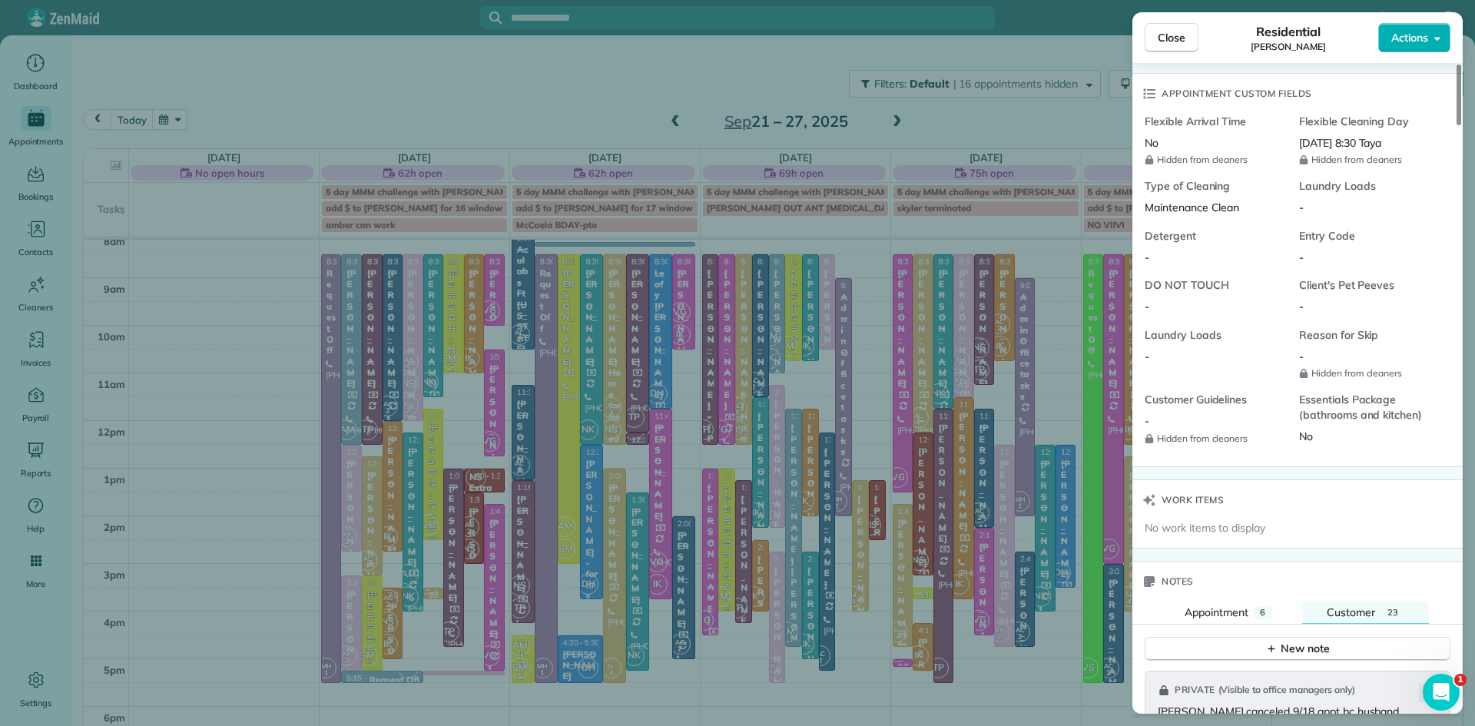
scroll to position [1320, 0]
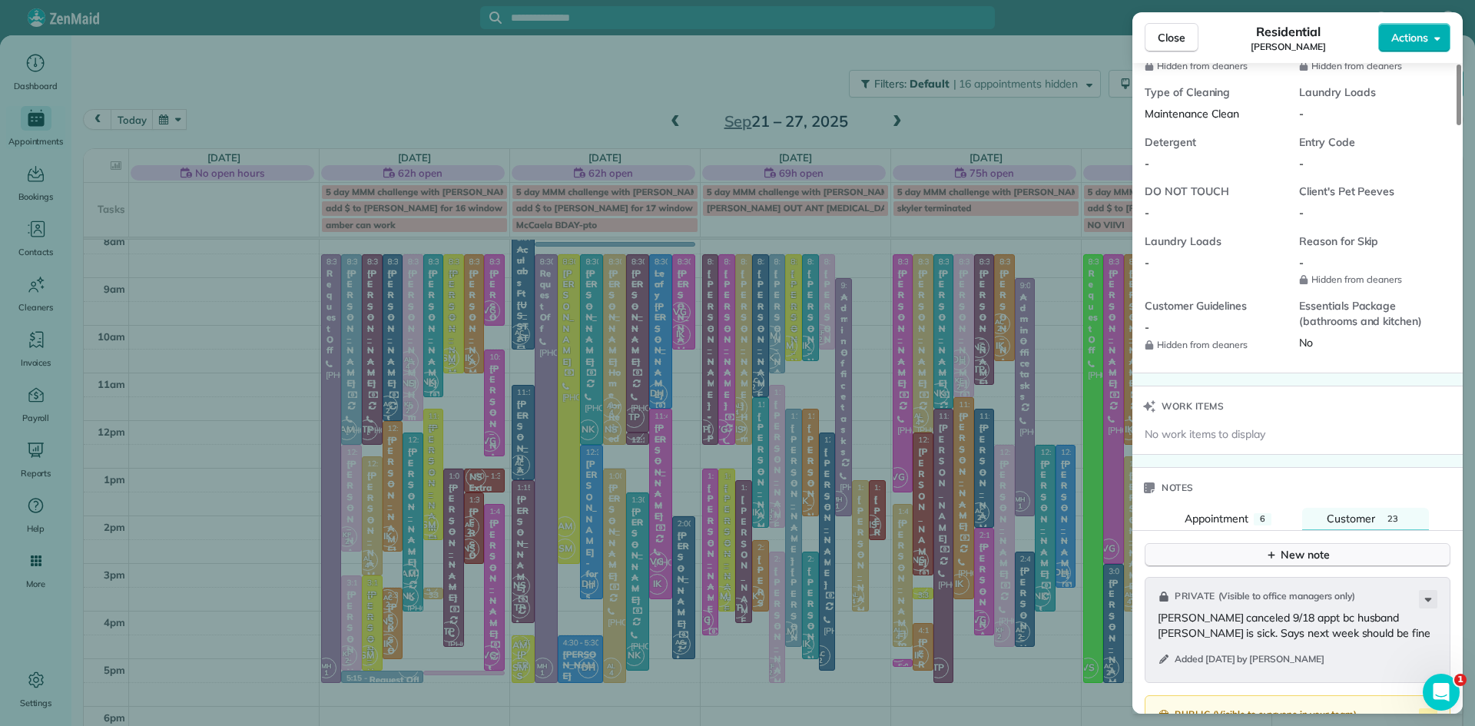
click at [1319, 563] on div "New note" at bounding box center [1298, 555] width 65 height 16
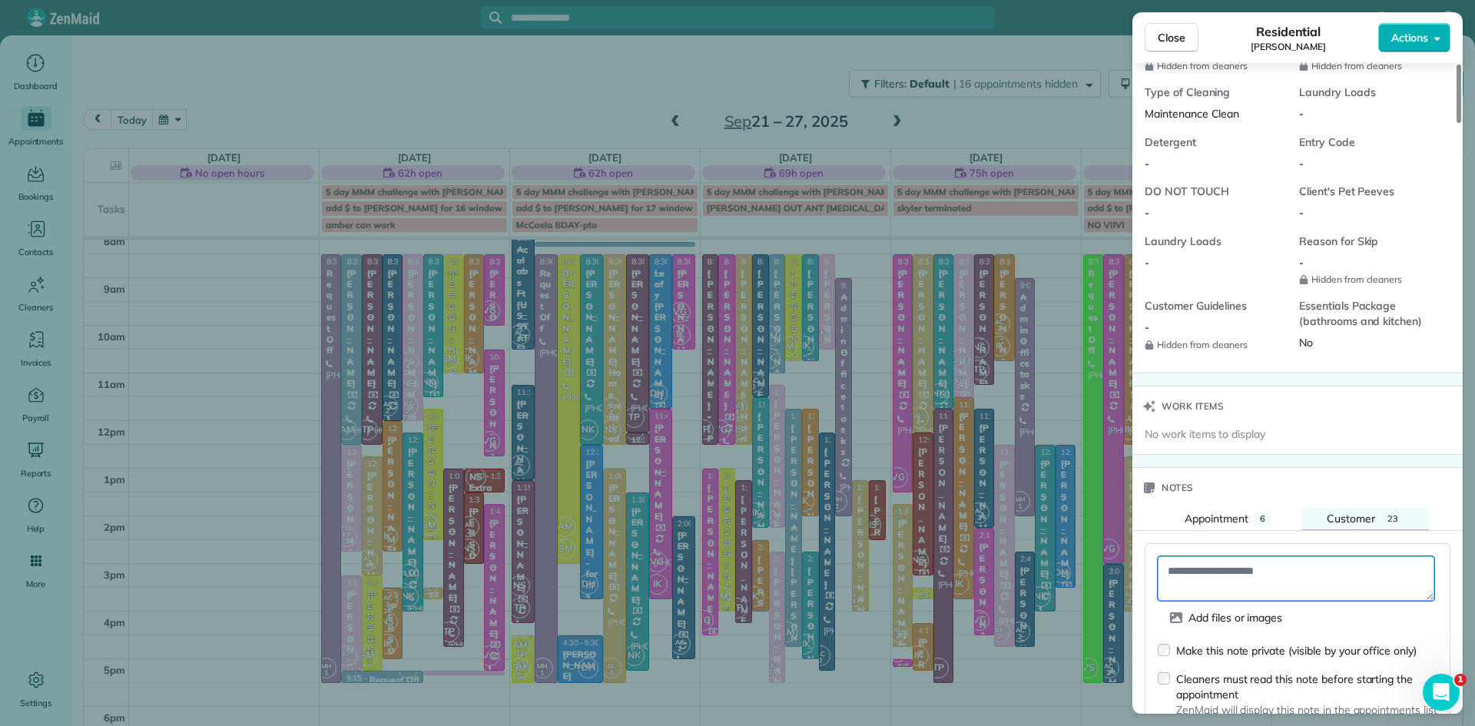
click at [1232, 601] on textarea at bounding box center [1296, 578] width 277 height 45
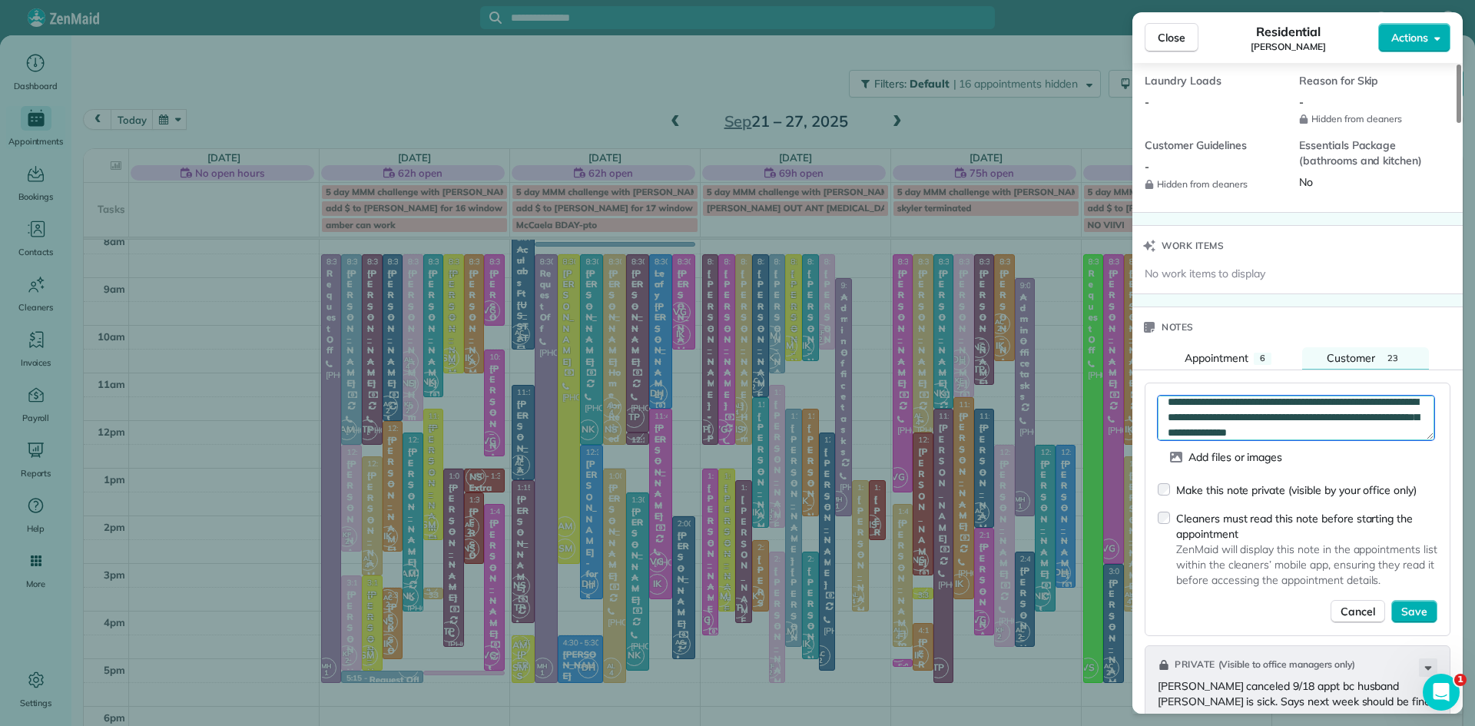
scroll to position [1483, 0]
type textarea "**********"
click at [1413, 617] on span "Save" at bounding box center [1415, 609] width 26 height 15
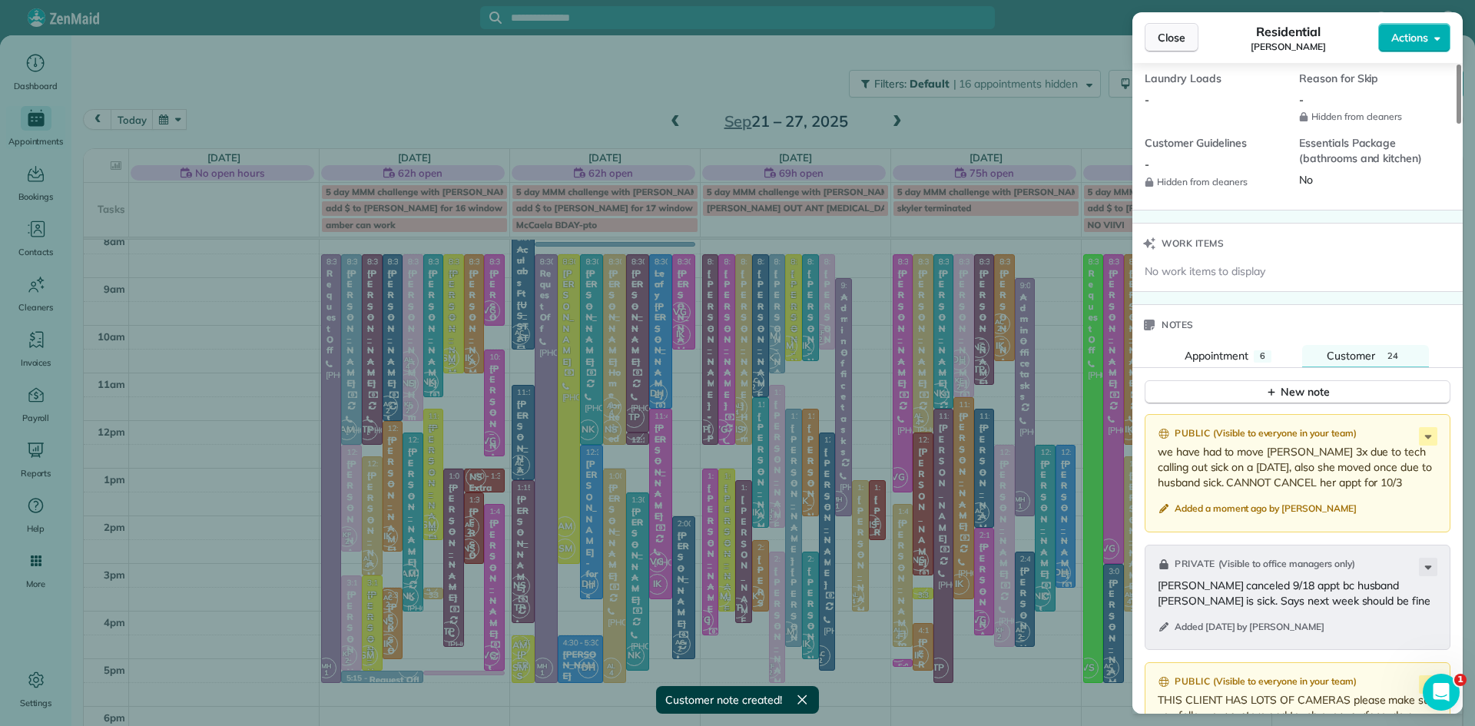
click at [1164, 43] on span "Close" at bounding box center [1172, 37] width 28 height 15
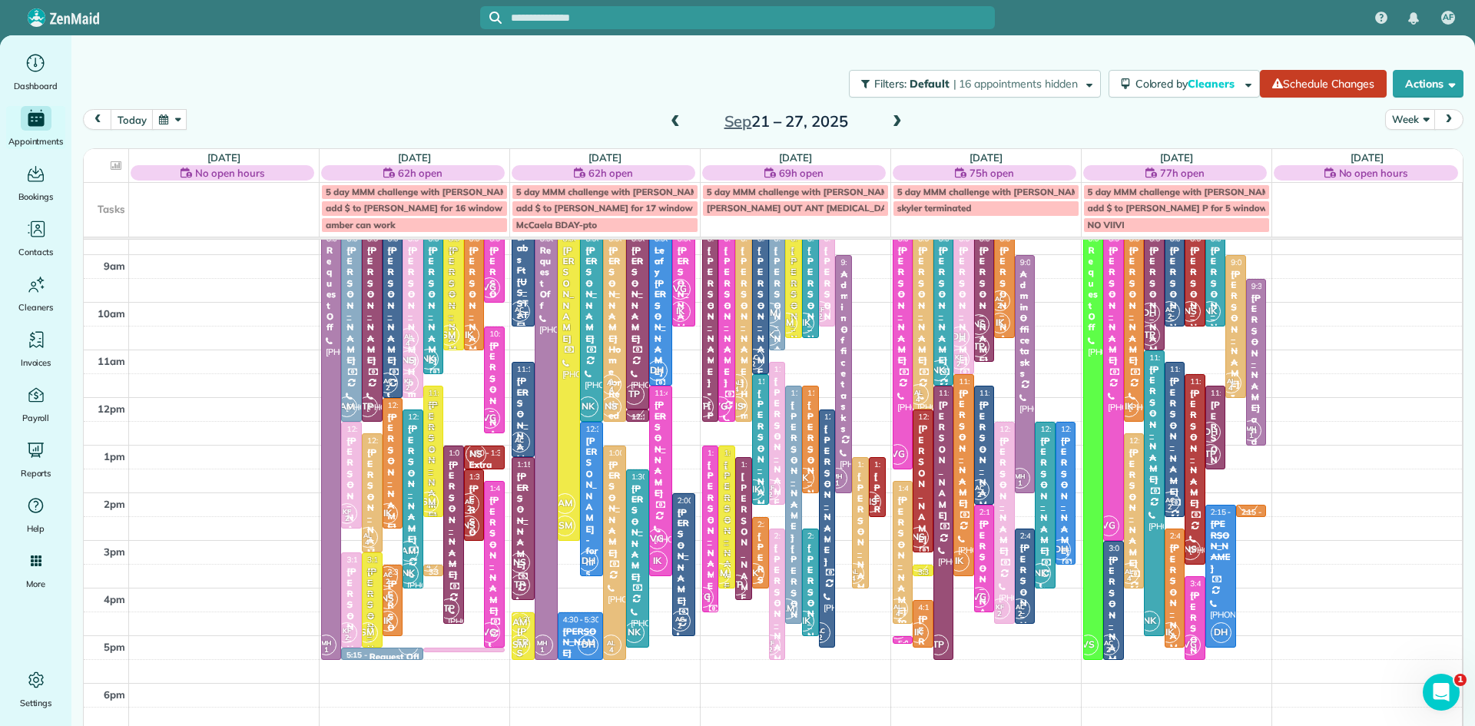
scroll to position [81, 0]
click at [778, 645] on small "2" at bounding box center [770, 649] width 19 height 15
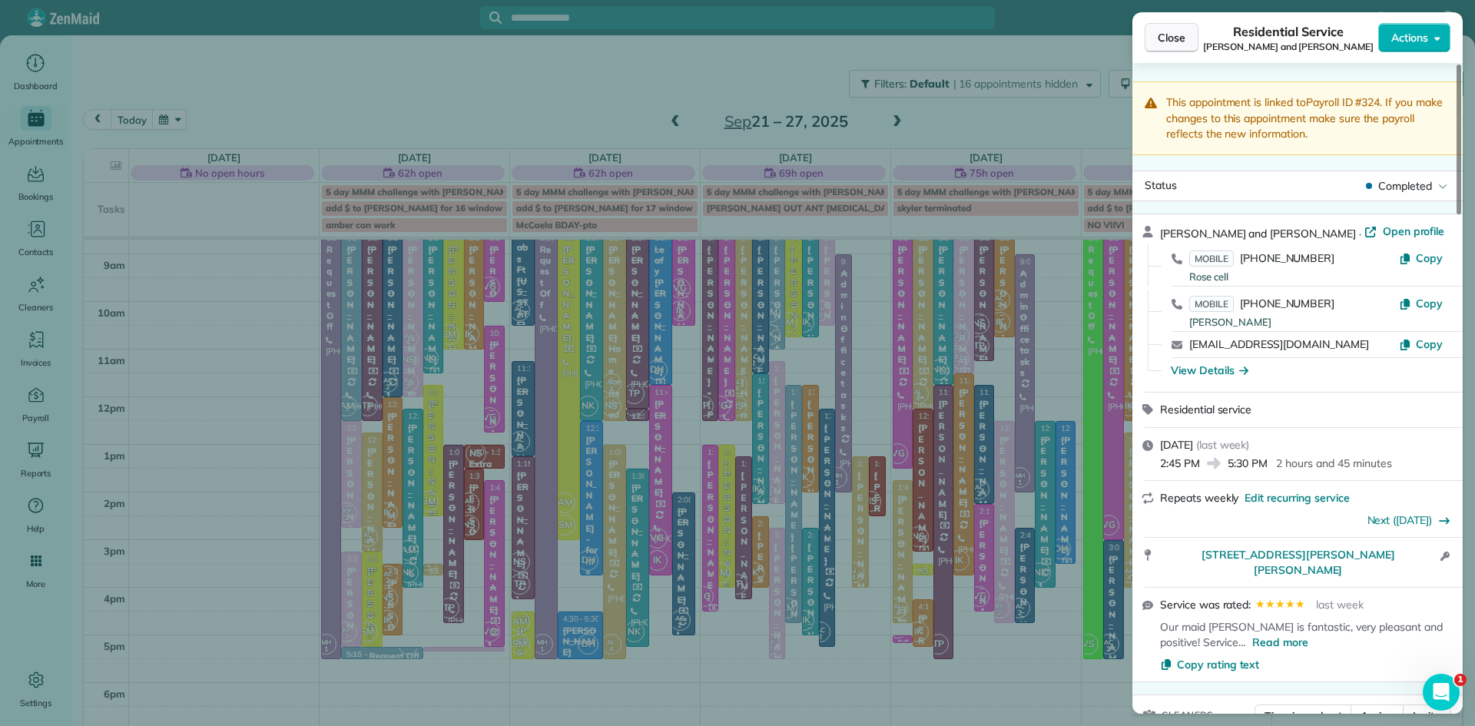
click at [1178, 35] on span "Close" at bounding box center [1172, 37] width 28 height 15
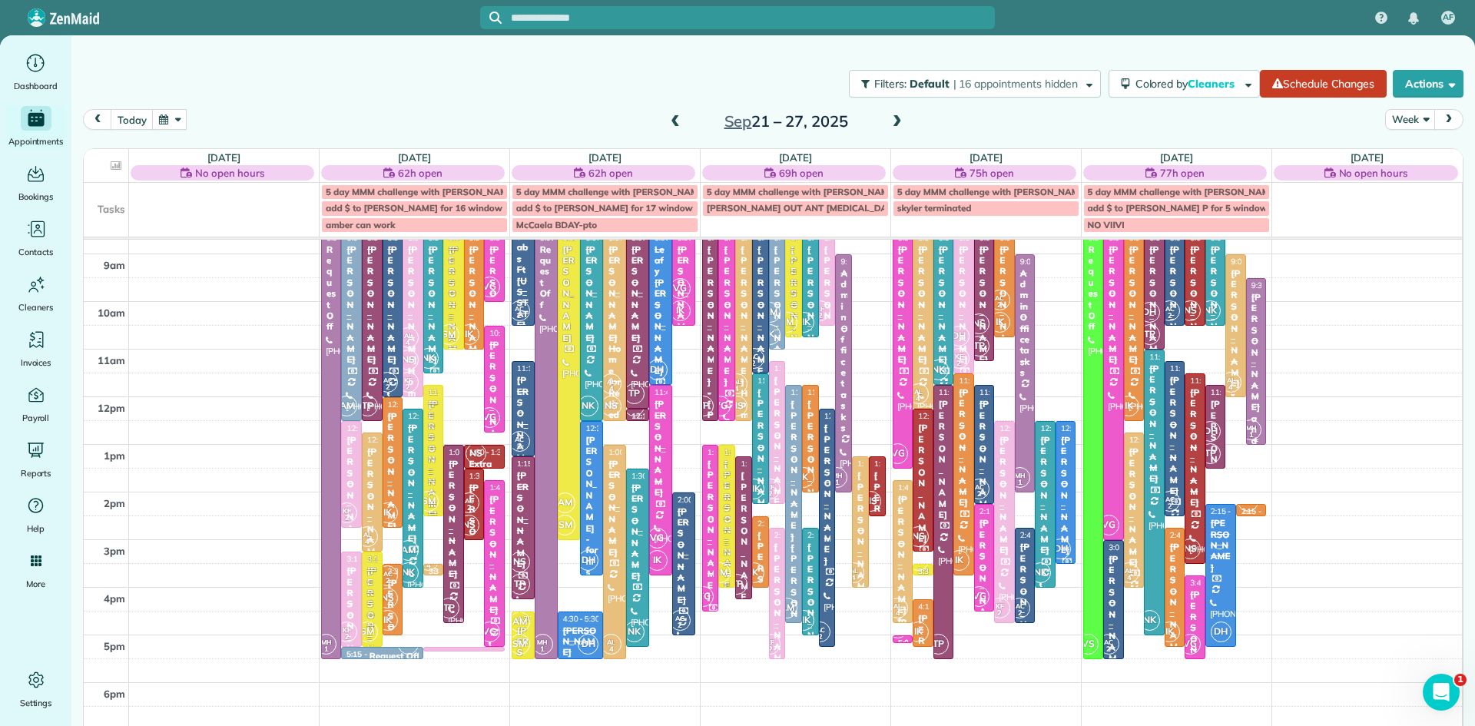
click at [1255, 427] on span "MH 1" at bounding box center [1251, 430] width 21 height 21
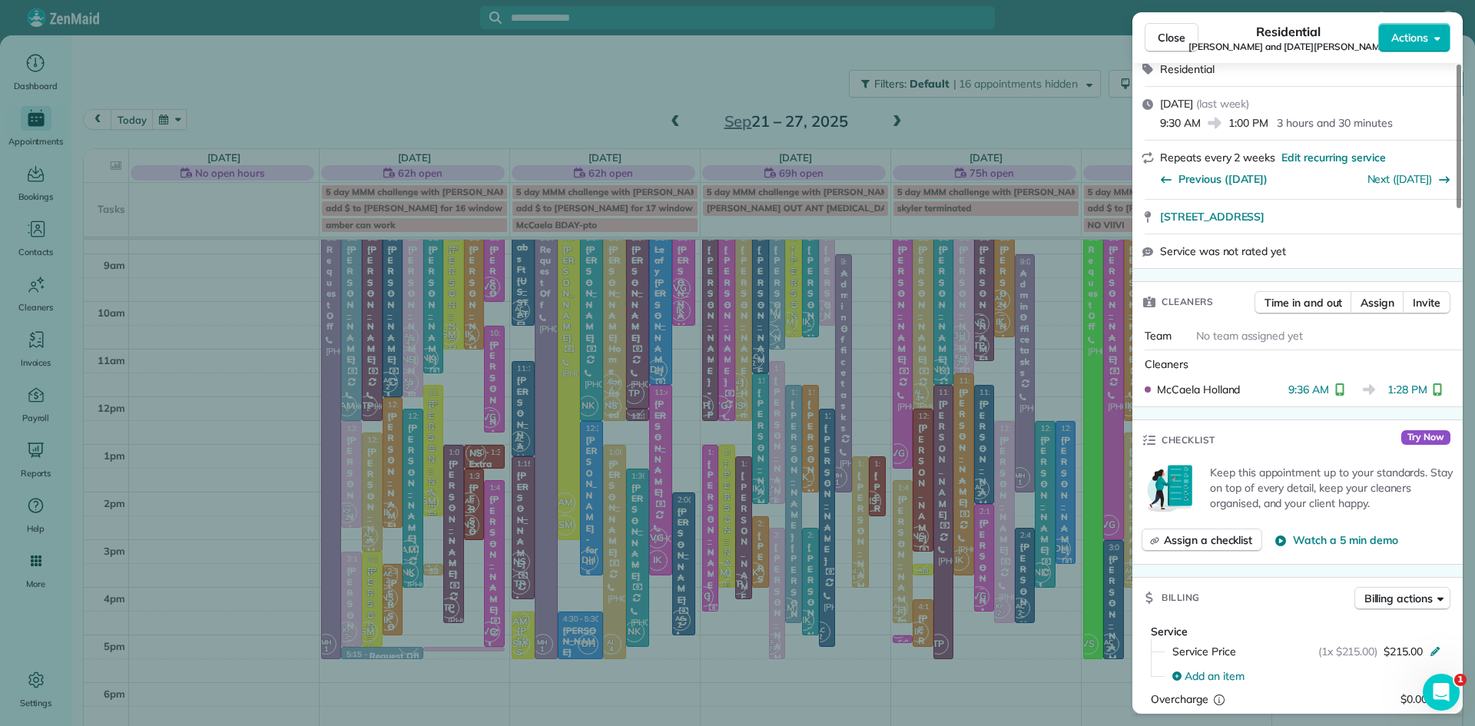
scroll to position [360, 0]
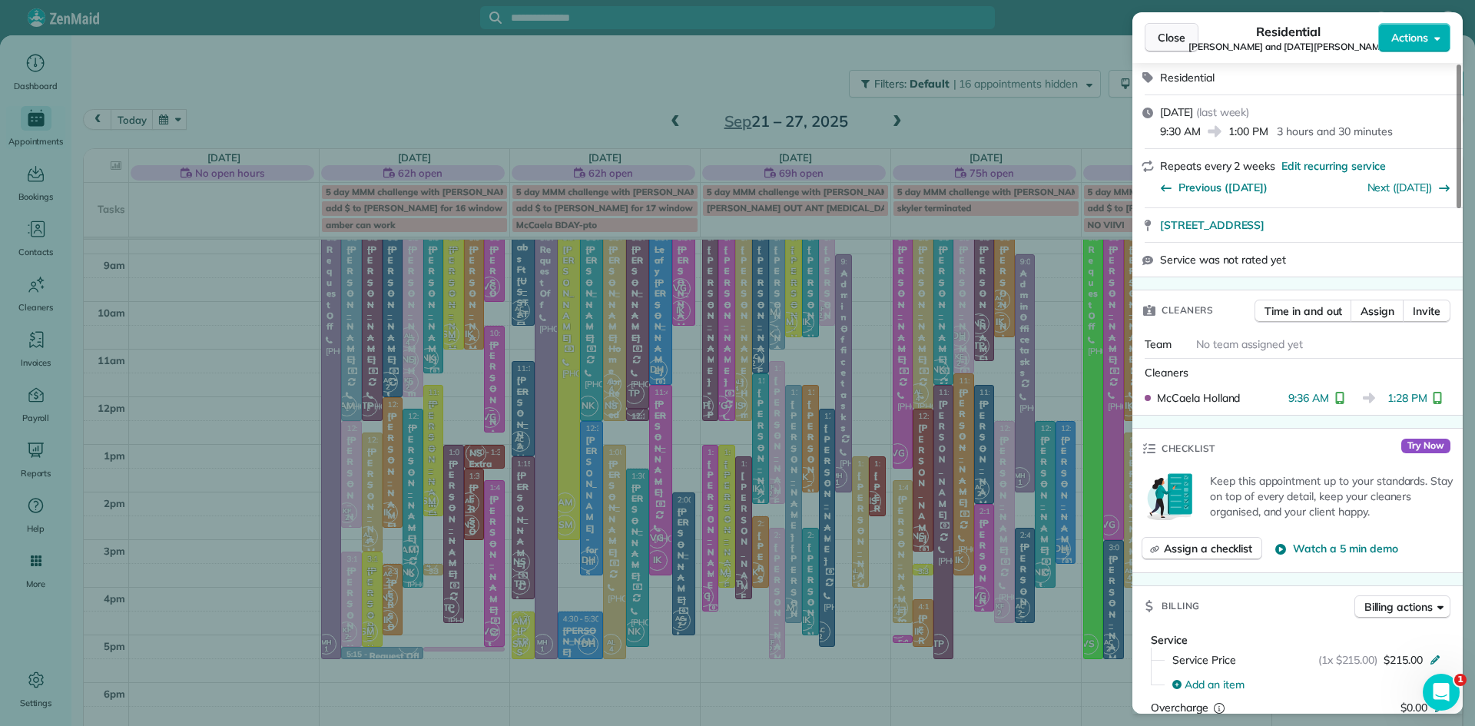
click at [1159, 35] on span "Close" at bounding box center [1172, 37] width 28 height 15
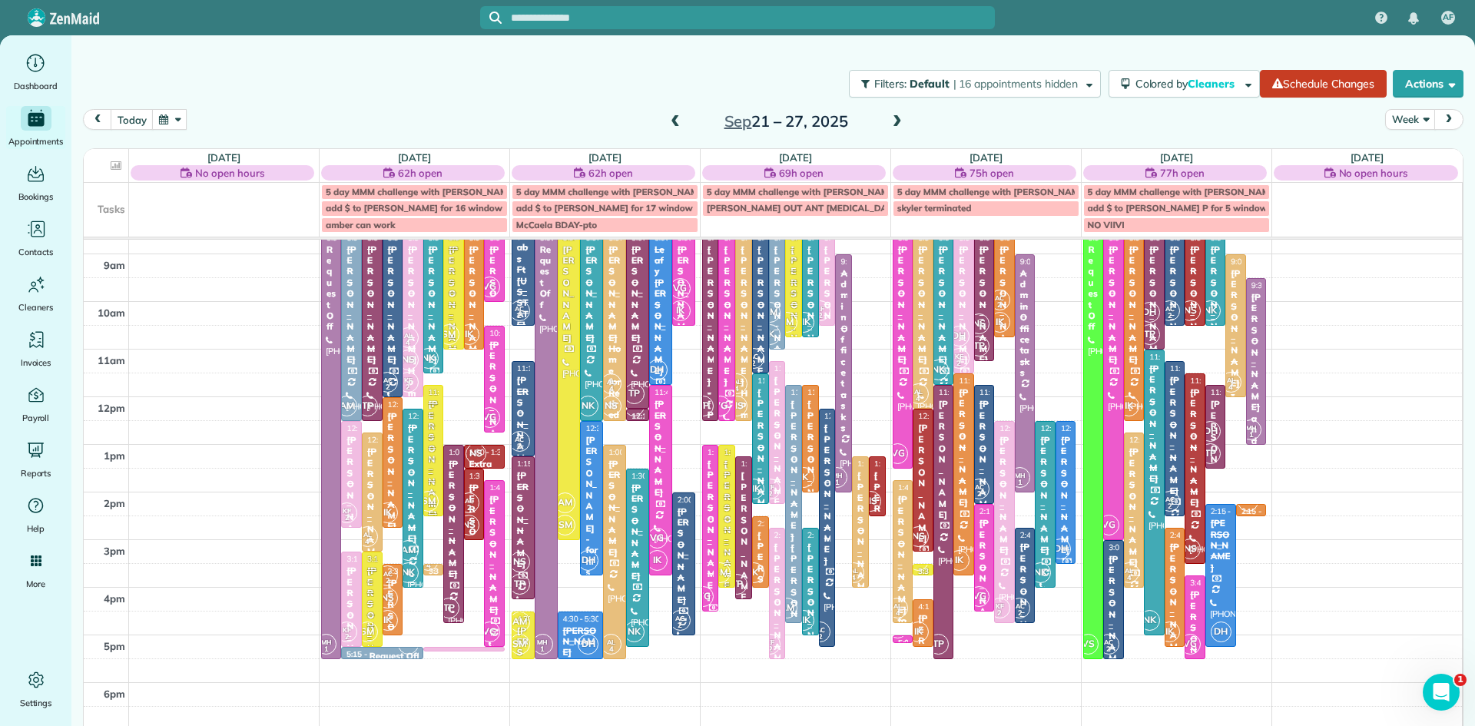
click at [410, 516] on div "[PERSON_NAME]" at bounding box center [413, 483] width 12 height 121
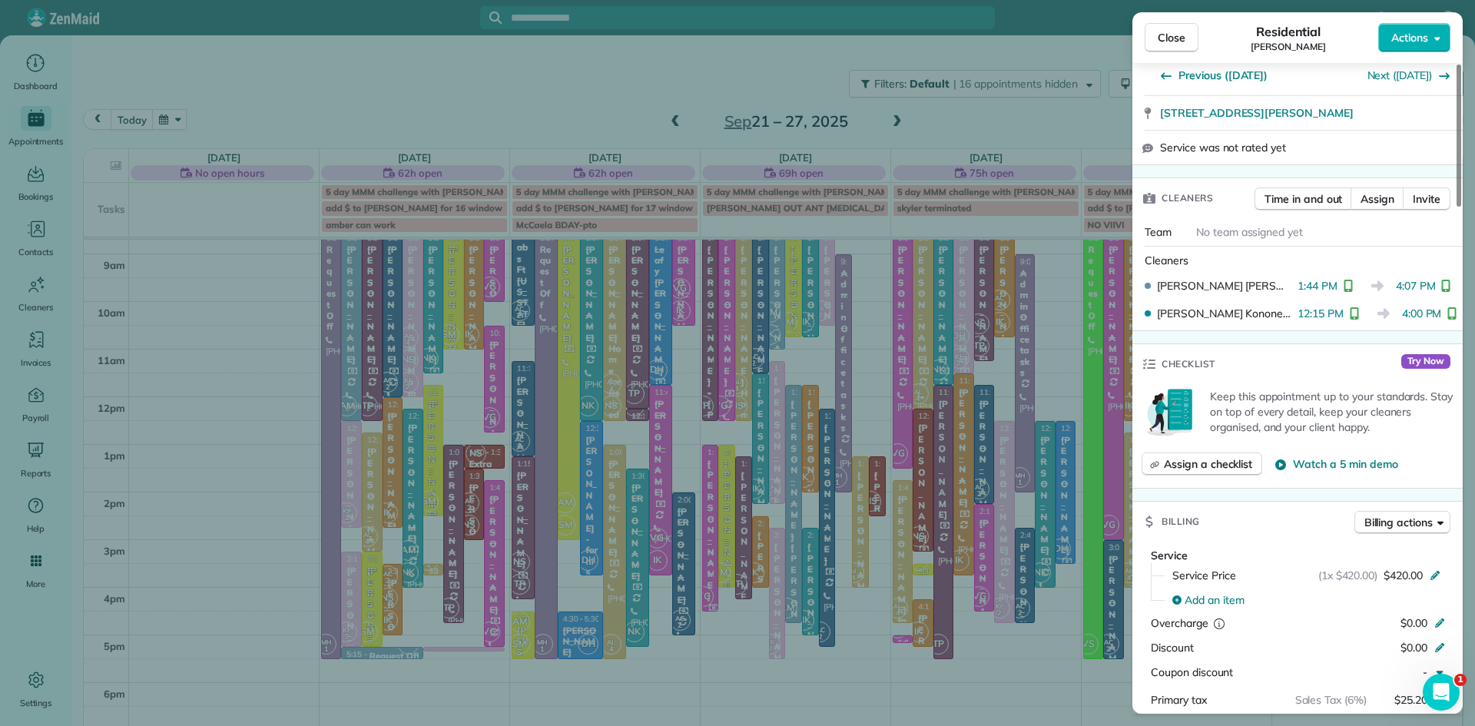
scroll to position [396, 0]
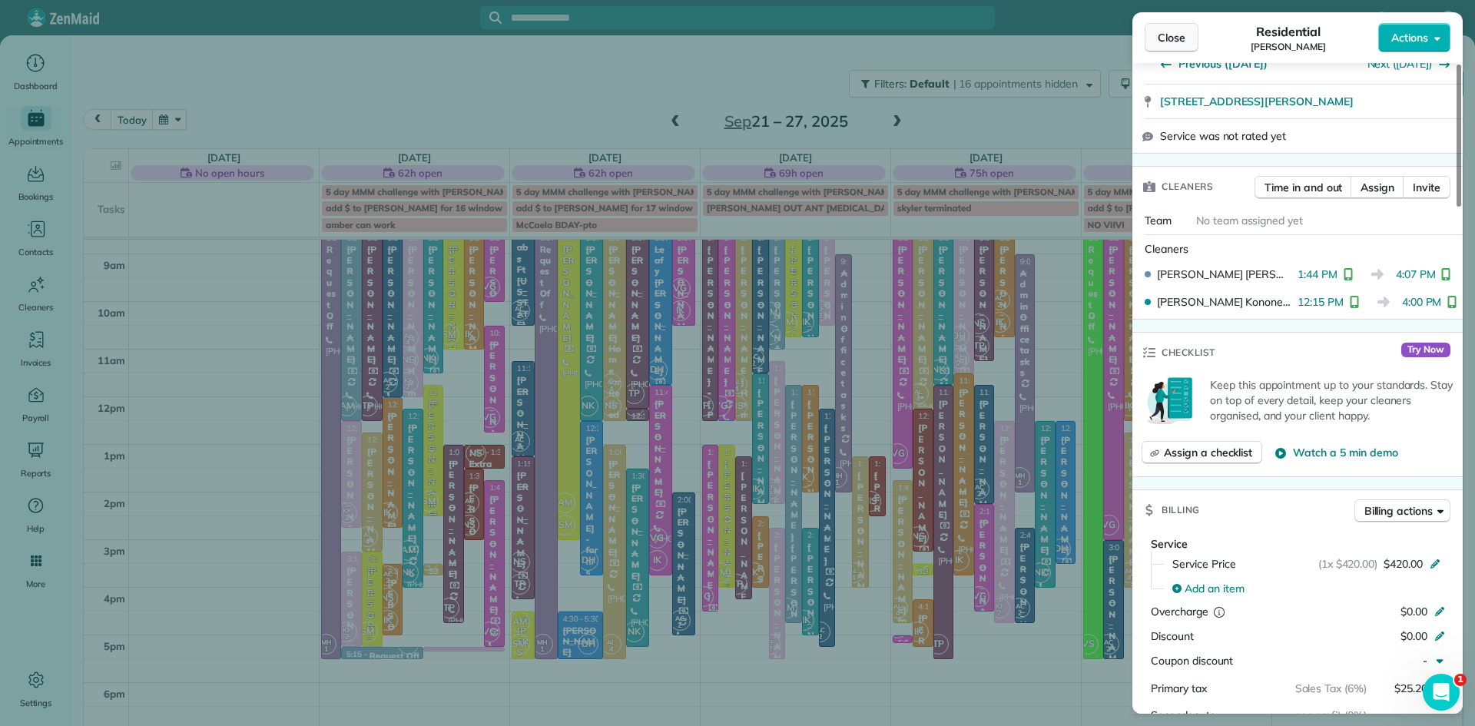
click at [1180, 26] on button "Close" at bounding box center [1172, 37] width 54 height 29
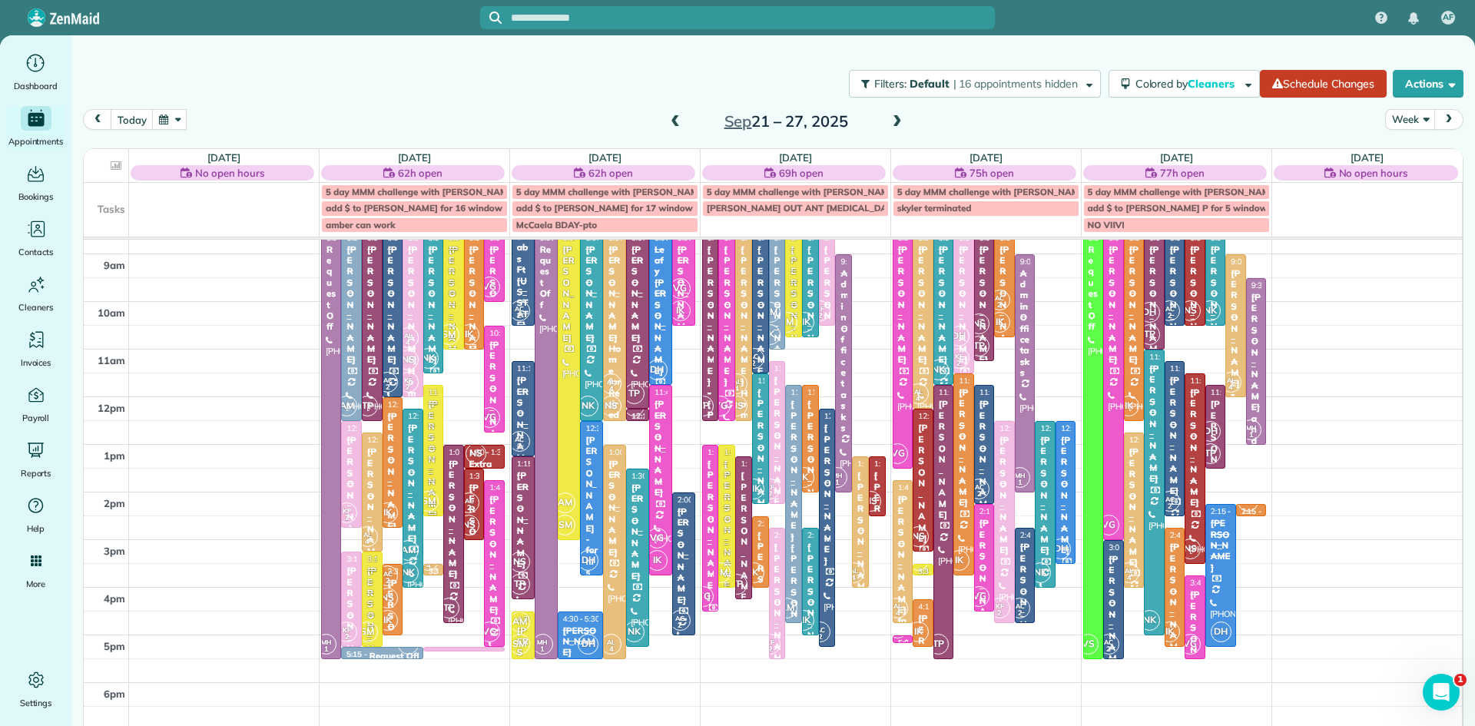
scroll to position [57, 0]
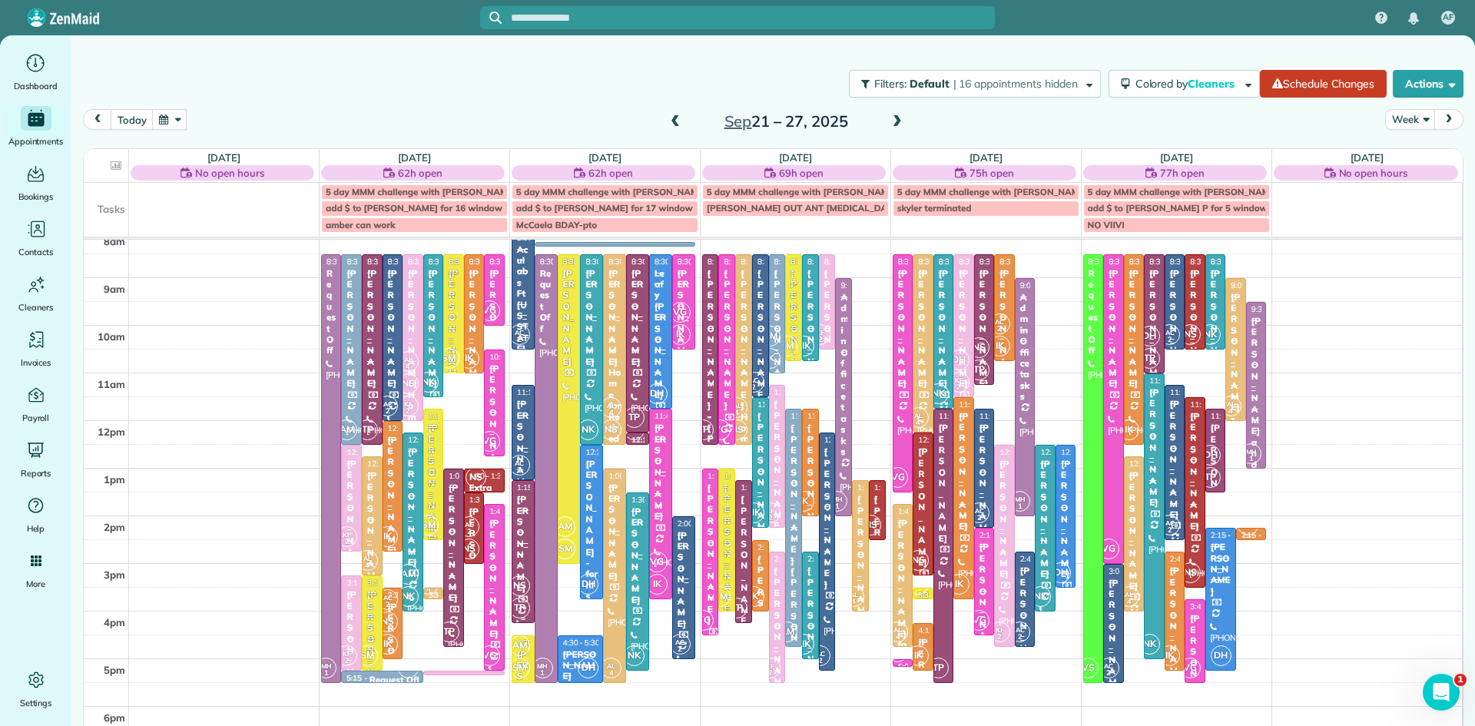
click at [519, 554] on div "[PERSON_NAME]" at bounding box center [523, 543] width 14 height 99
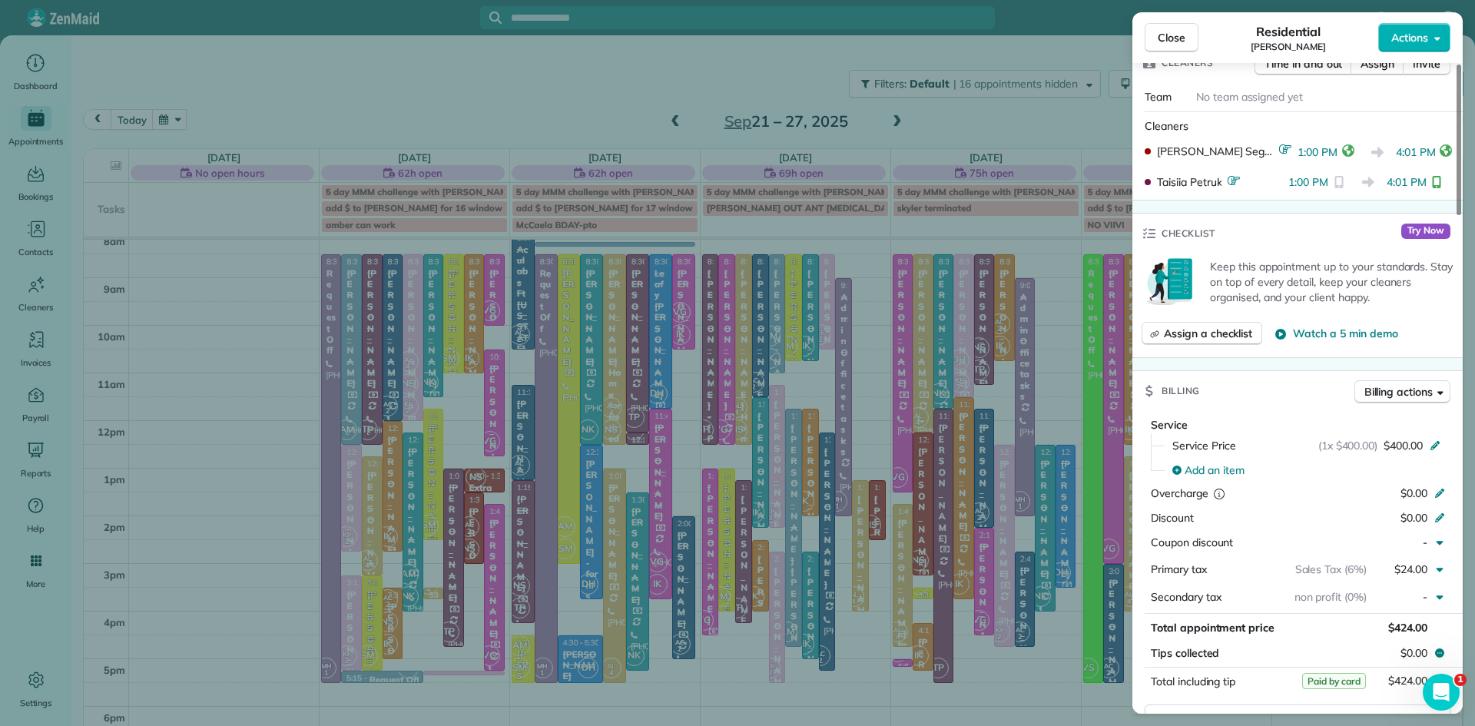
scroll to position [590, 0]
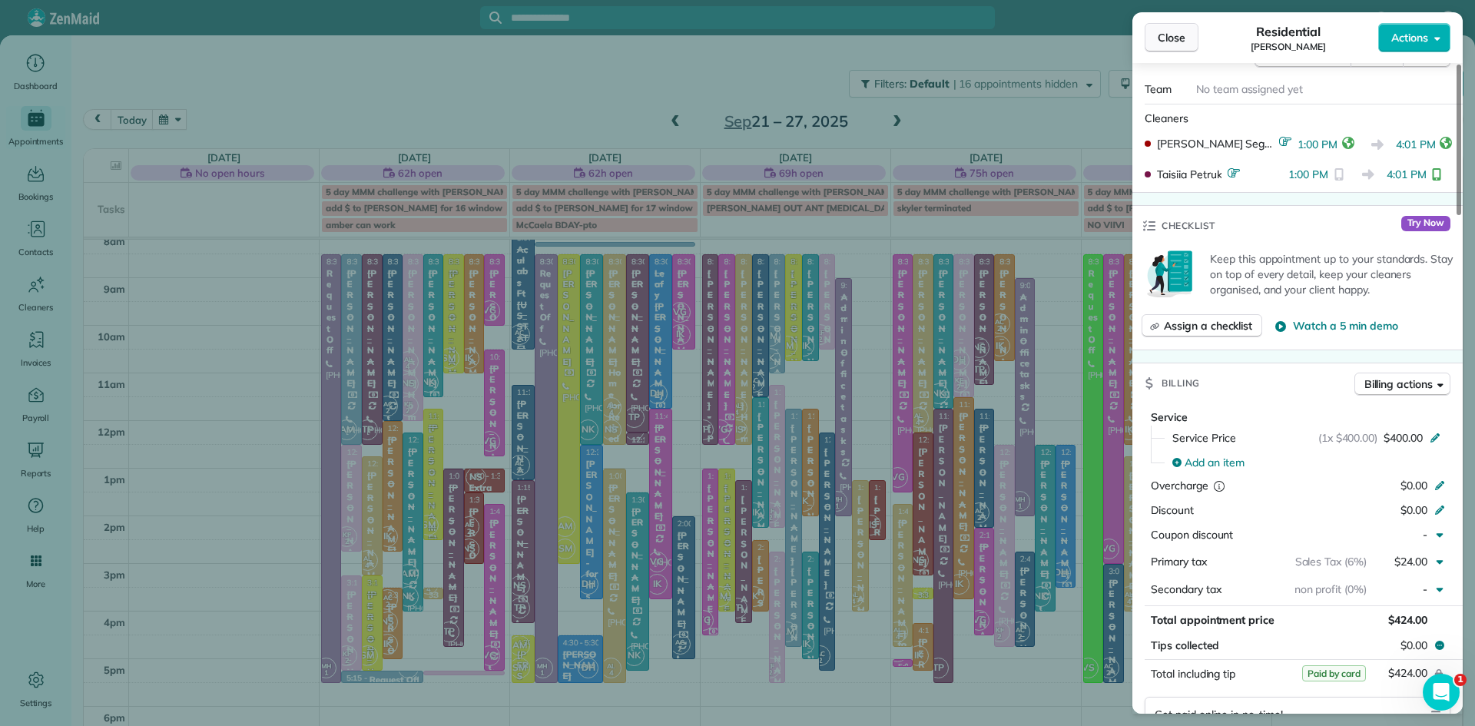
click at [1193, 43] on button "Close" at bounding box center [1172, 37] width 54 height 29
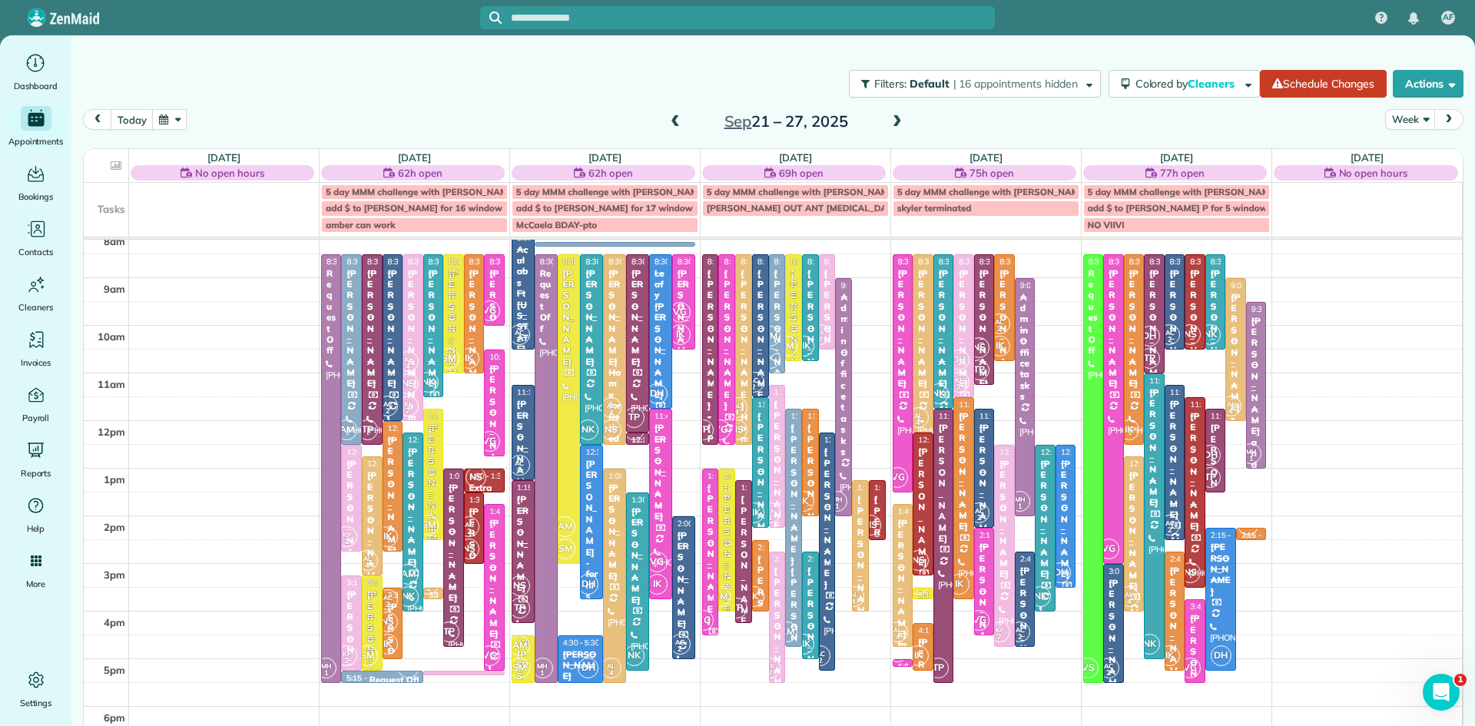
click at [878, 525] on span "NS" at bounding box center [871, 525] width 21 height 21
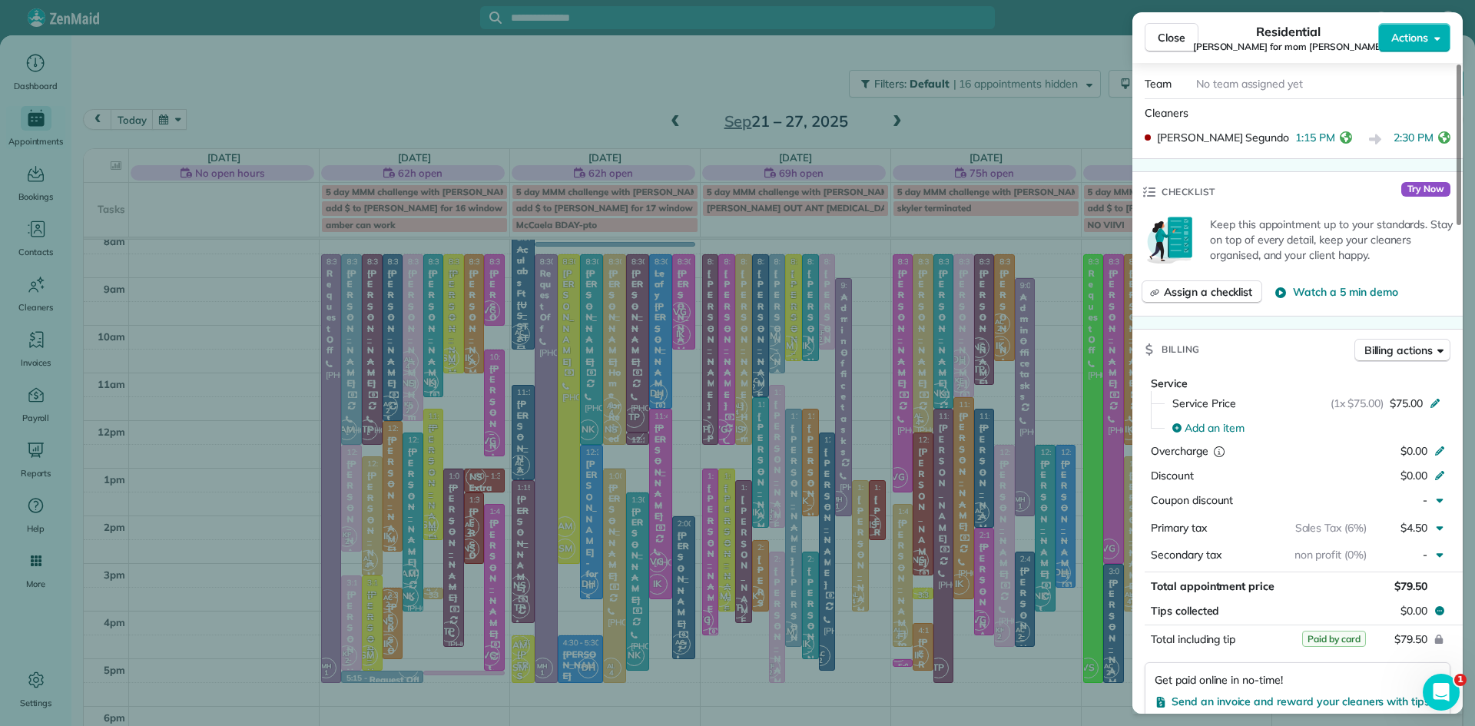
scroll to position [695, 0]
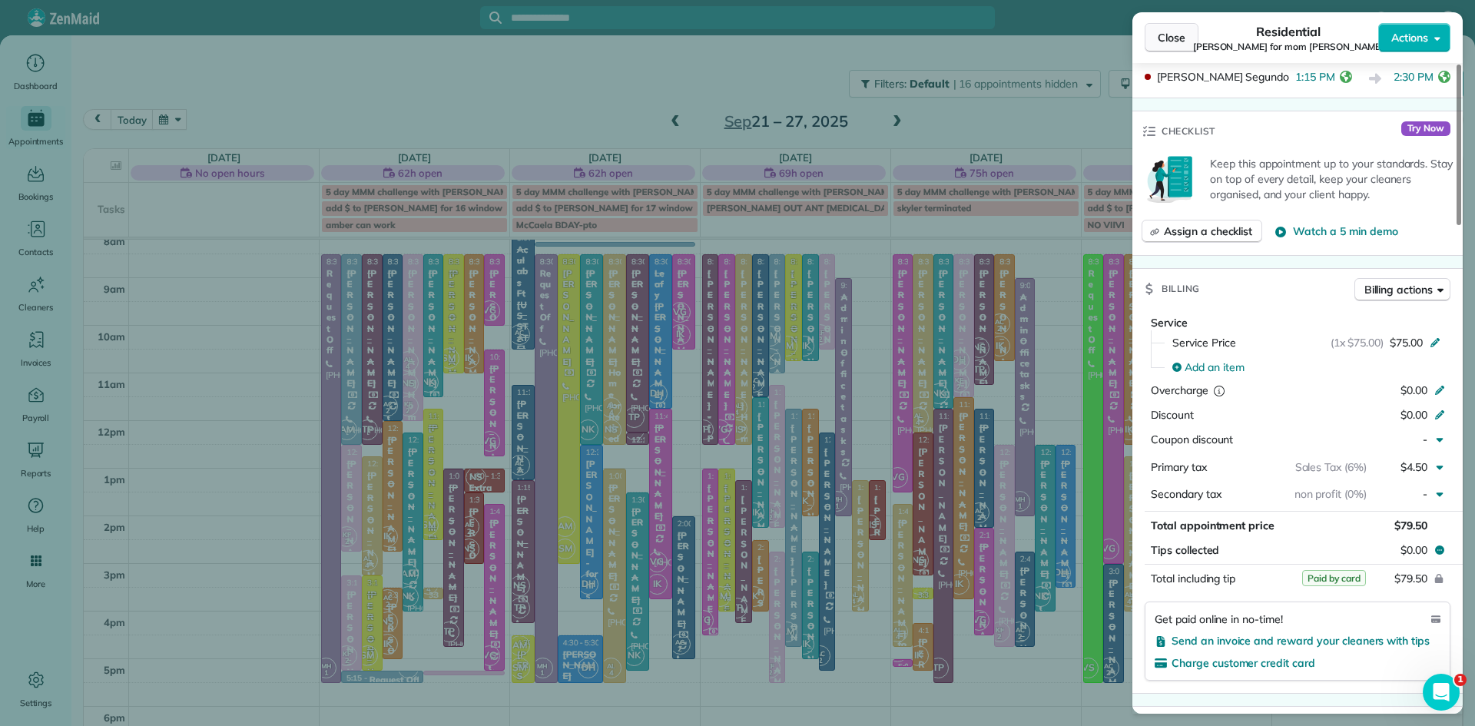
click at [1182, 40] on span "Close" at bounding box center [1172, 37] width 28 height 15
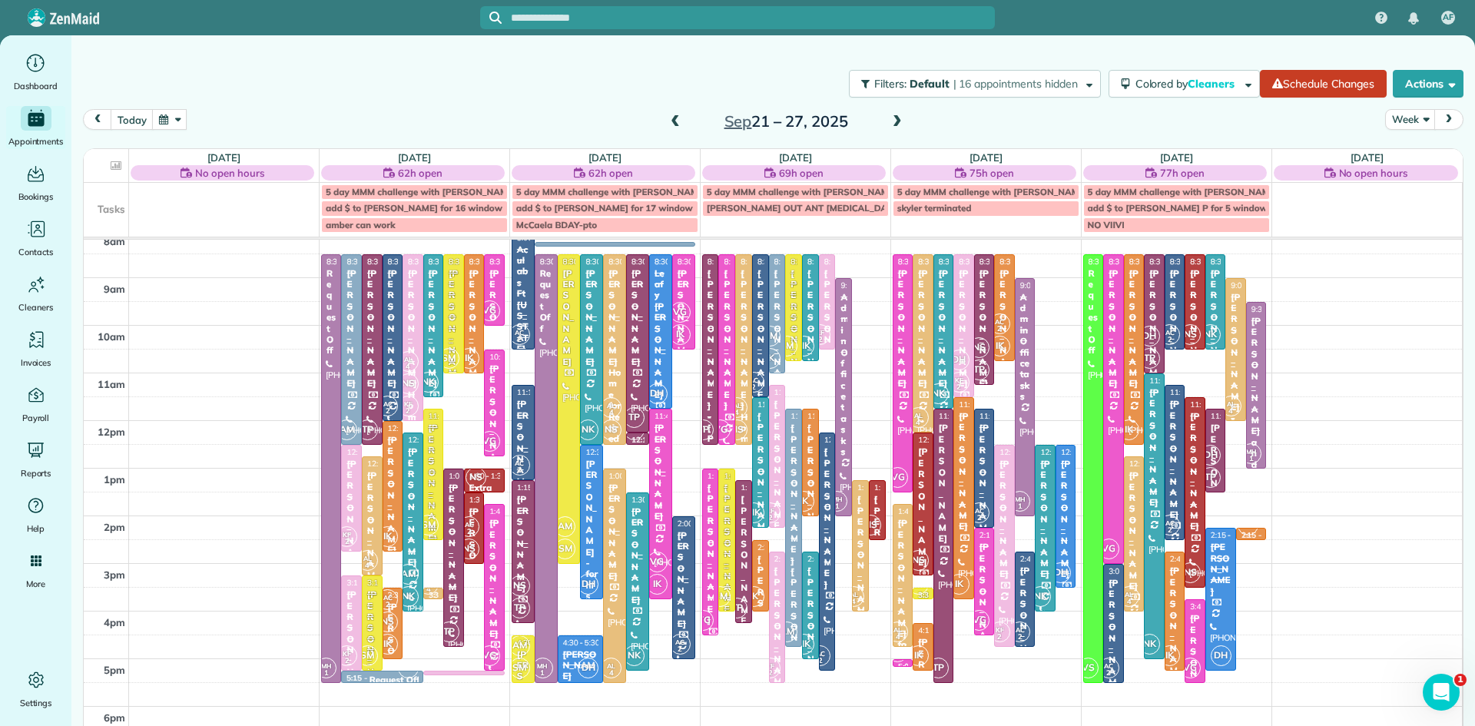
click at [984, 367] on span "TP" at bounding box center [979, 370] width 21 height 21
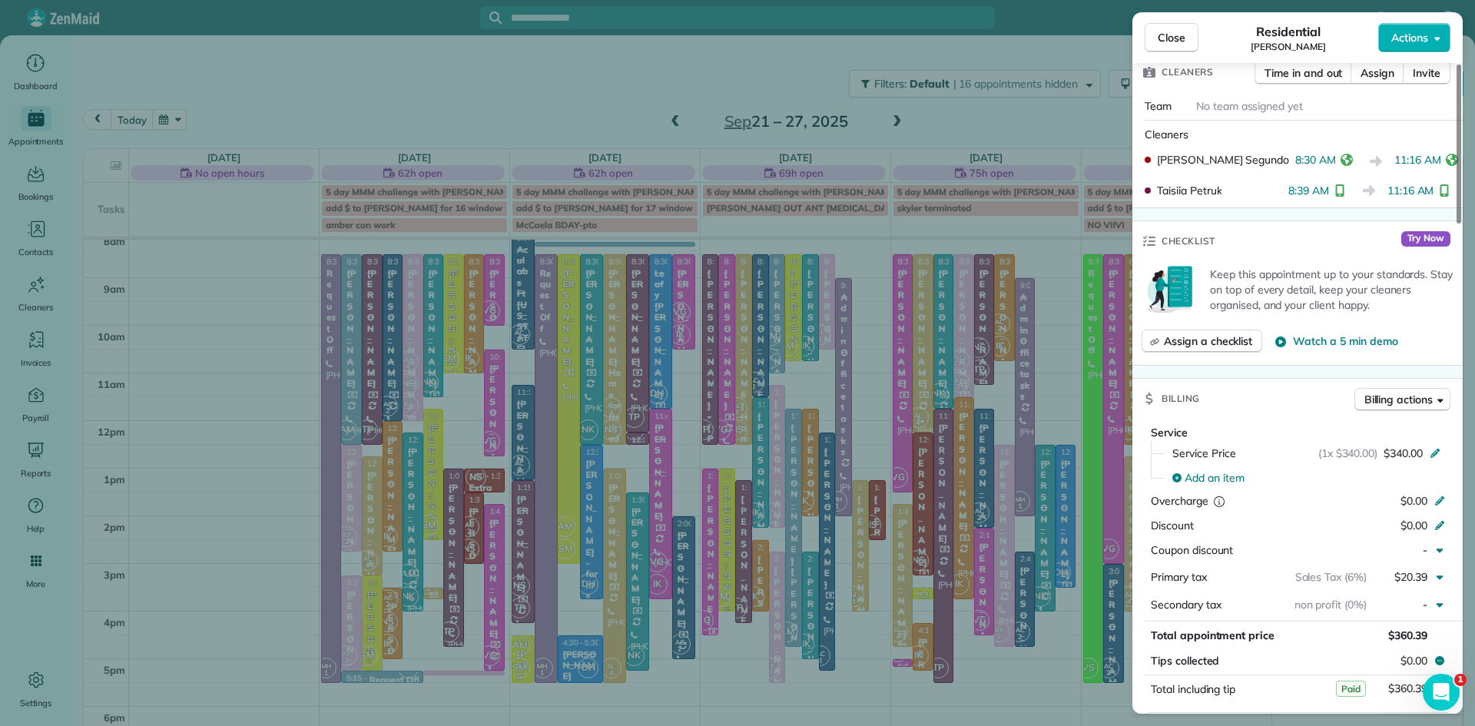
scroll to position [539, 0]
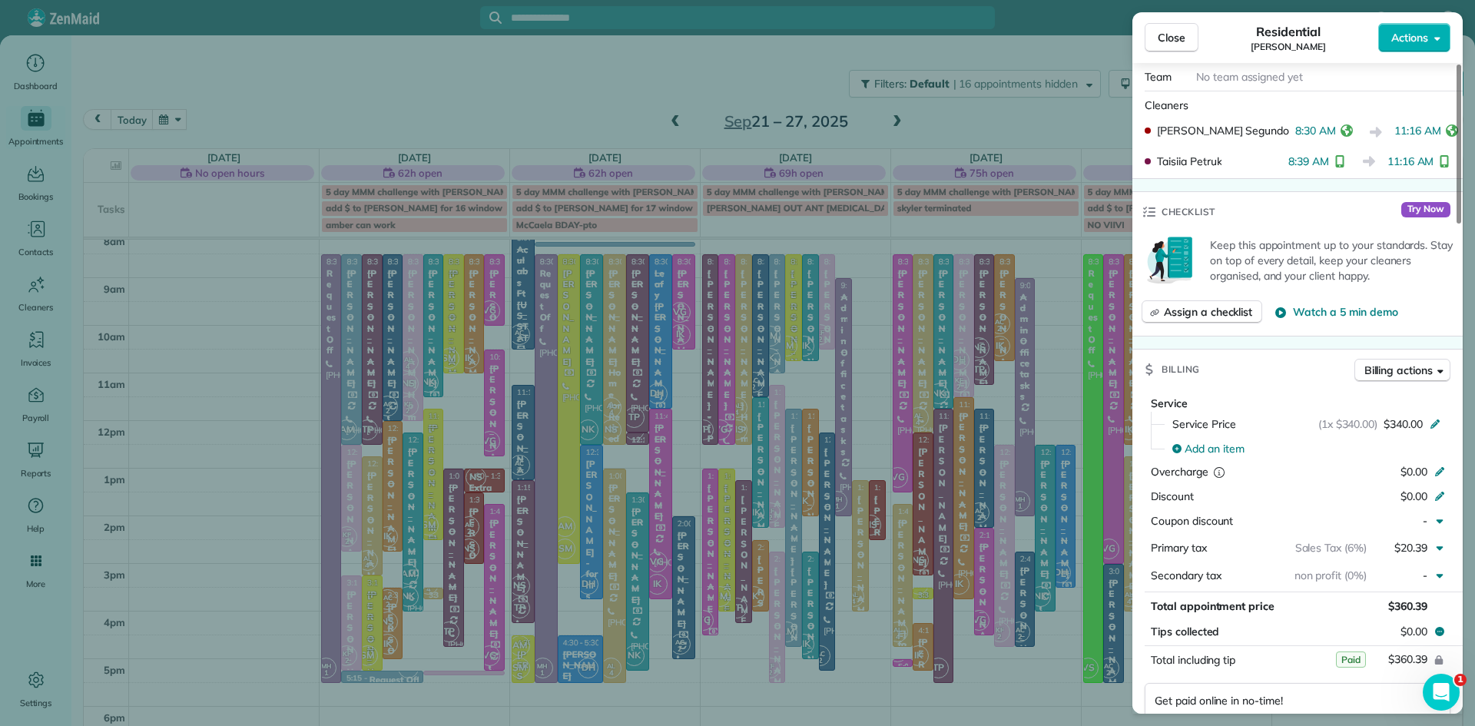
click at [1167, 33] on span "Close" at bounding box center [1172, 37] width 28 height 15
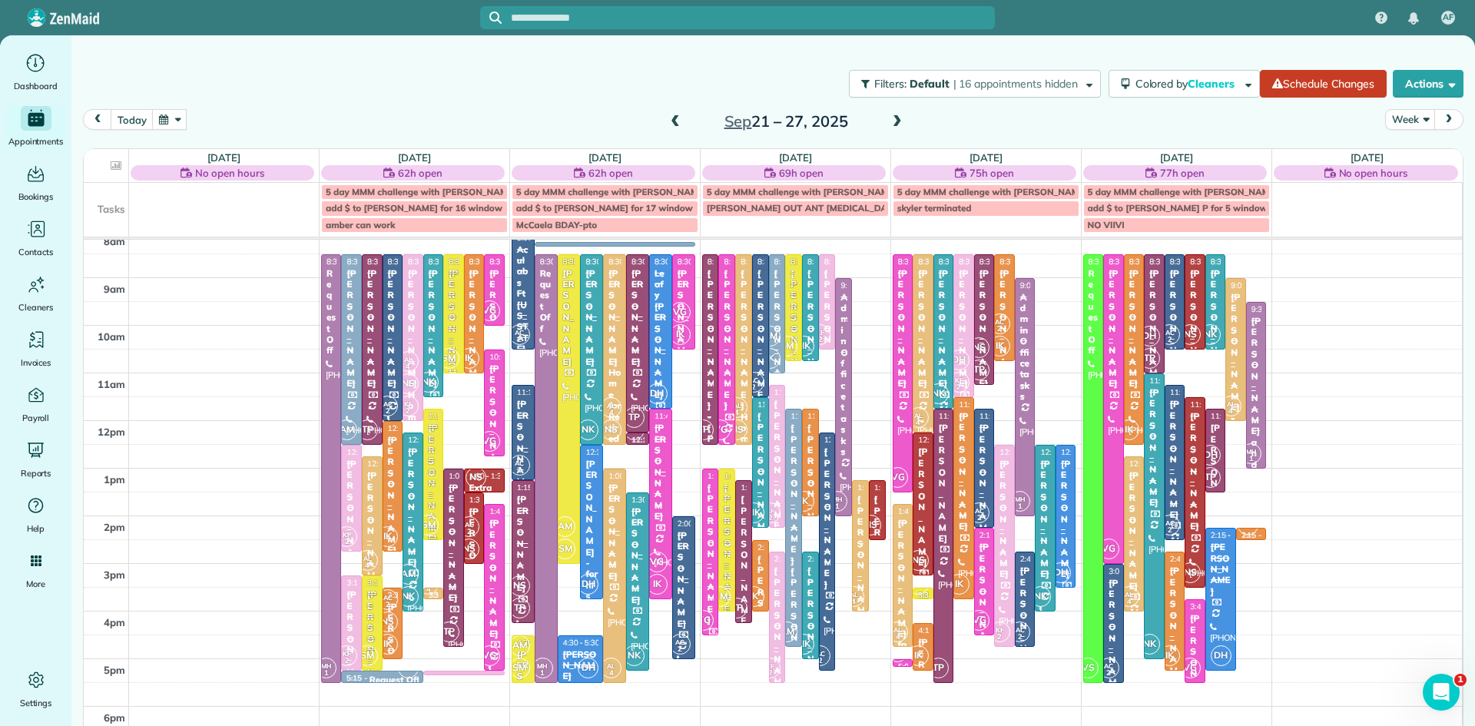
click at [918, 537] on div "Cynthia Estep" at bounding box center [923, 506] width 12 height 121
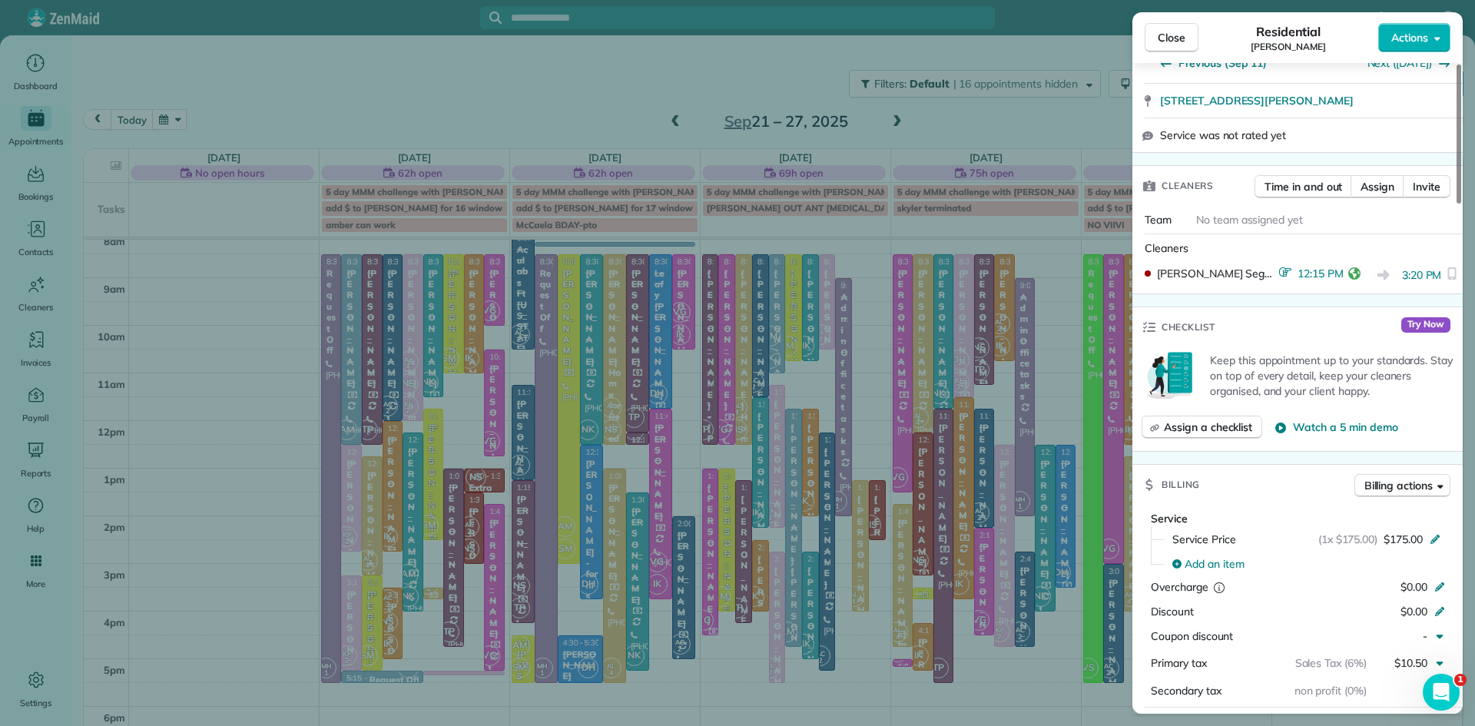
scroll to position [510, 0]
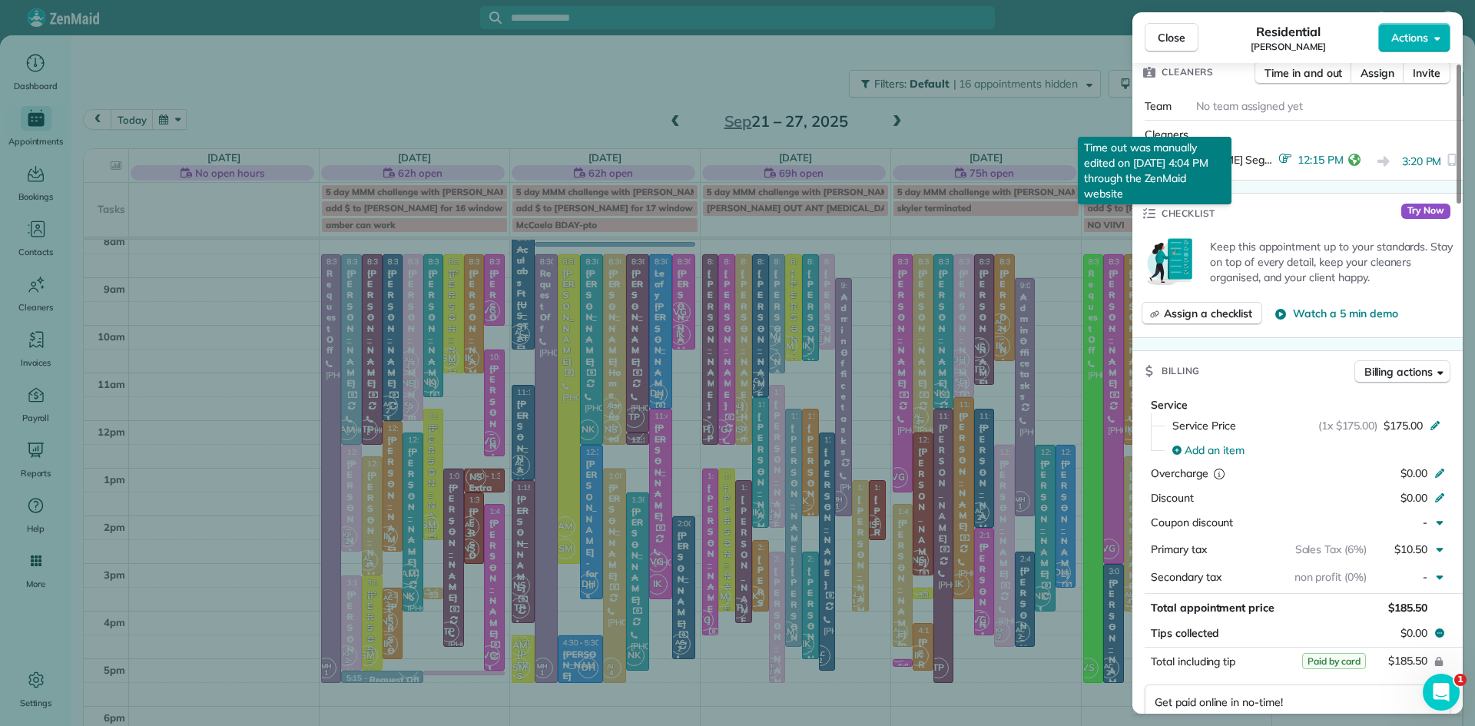
drag, startPoint x: 1156, startPoint y: 38, endPoint x: 1133, endPoint y: 42, distance: 23.4
click at [1156, 38] on button "Close" at bounding box center [1172, 37] width 54 height 29
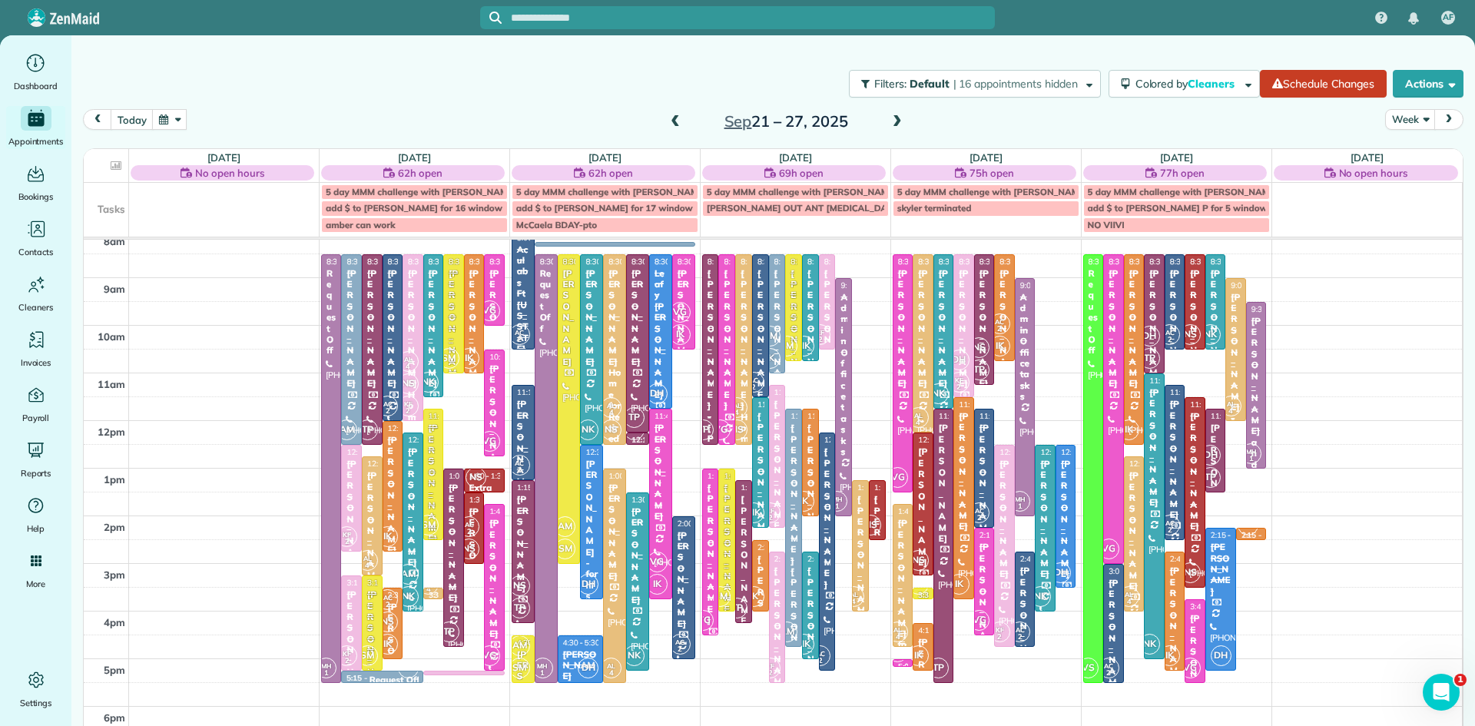
click at [903, 599] on div "[PERSON_NAME] for parents" at bounding box center [903, 617] width 12 height 199
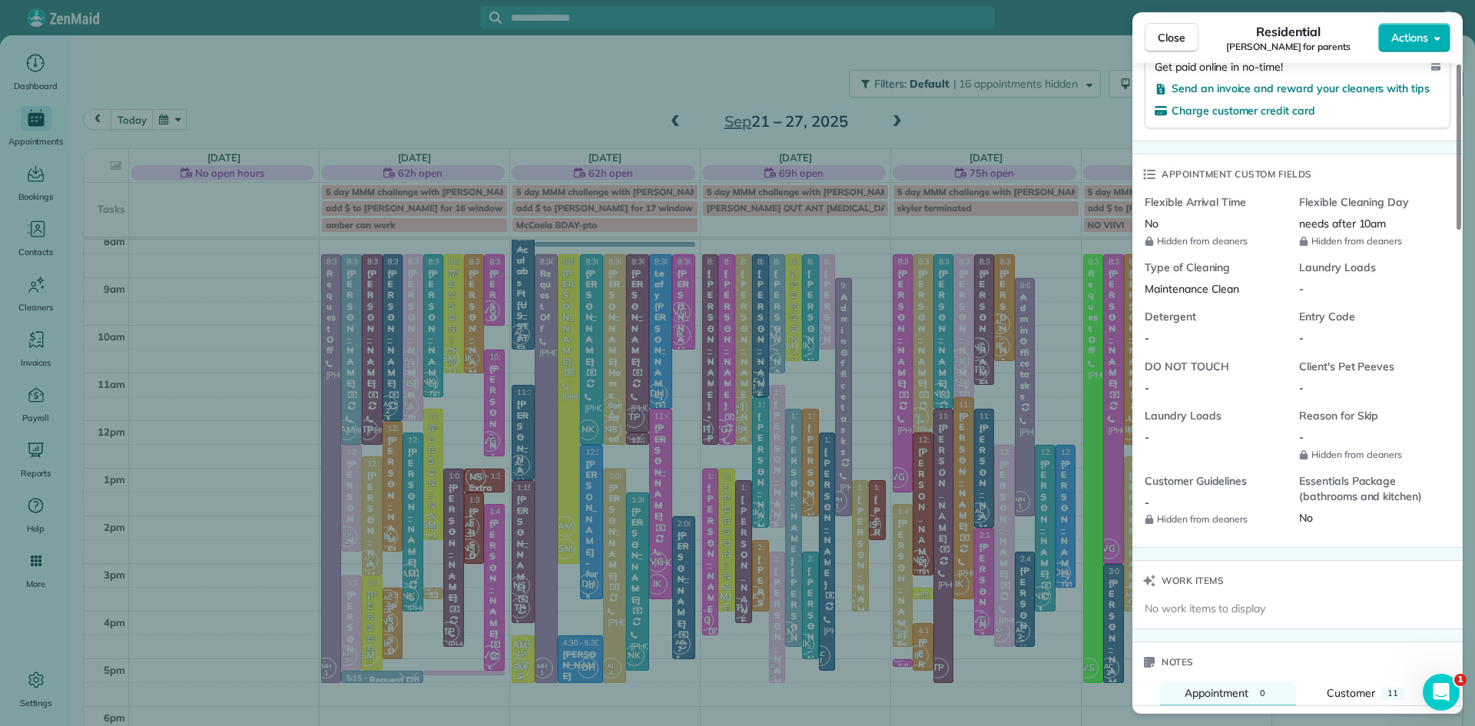
scroll to position [1362, 0]
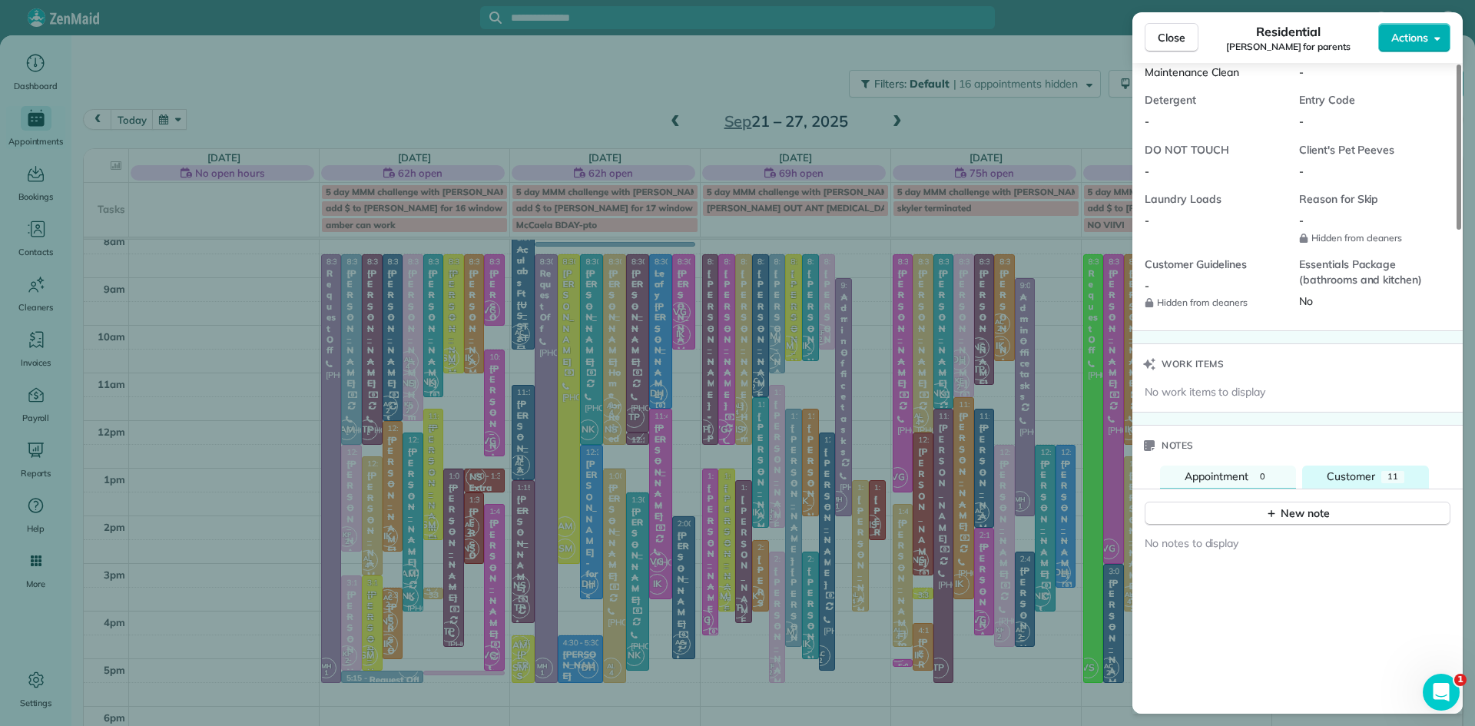
click at [1365, 483] on span "Customer" at bounding box center [1351, 476] width 48 height 14
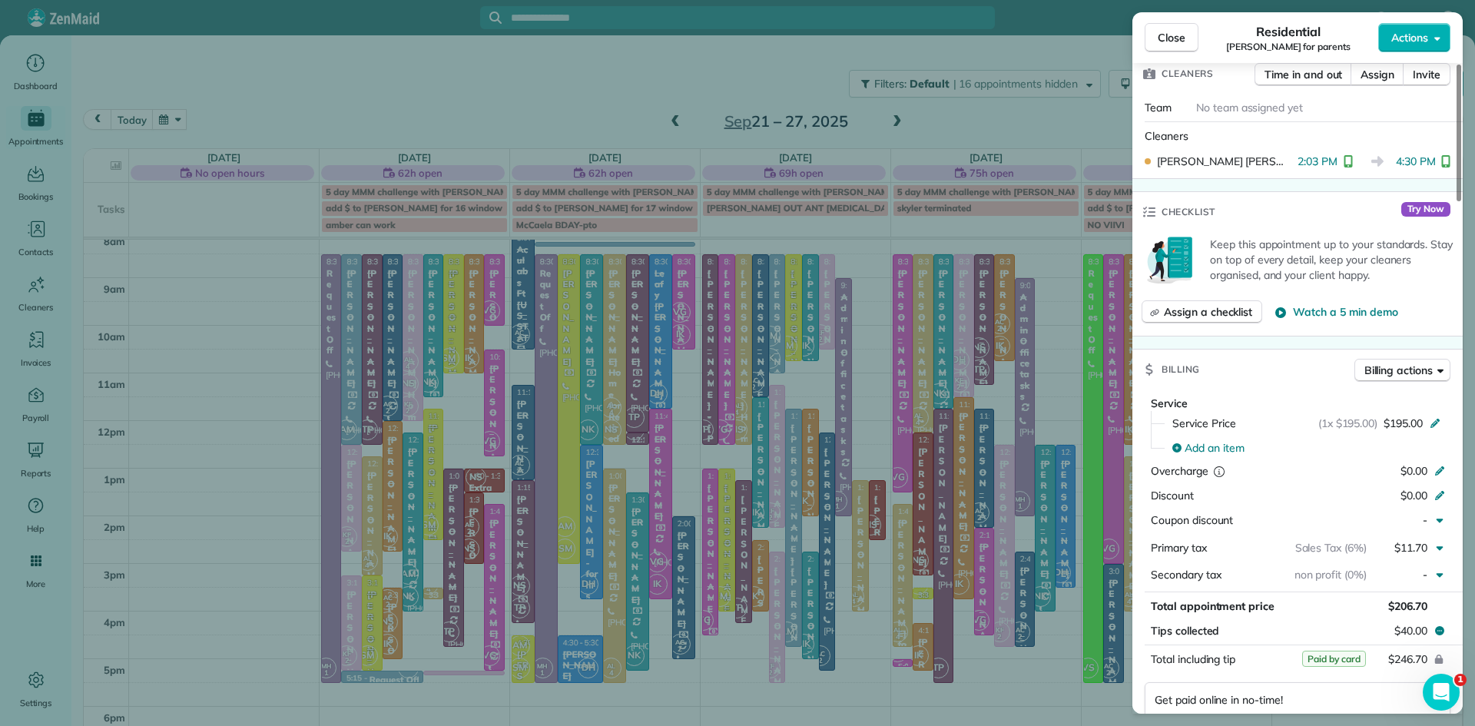
scroll to position [0, 0]
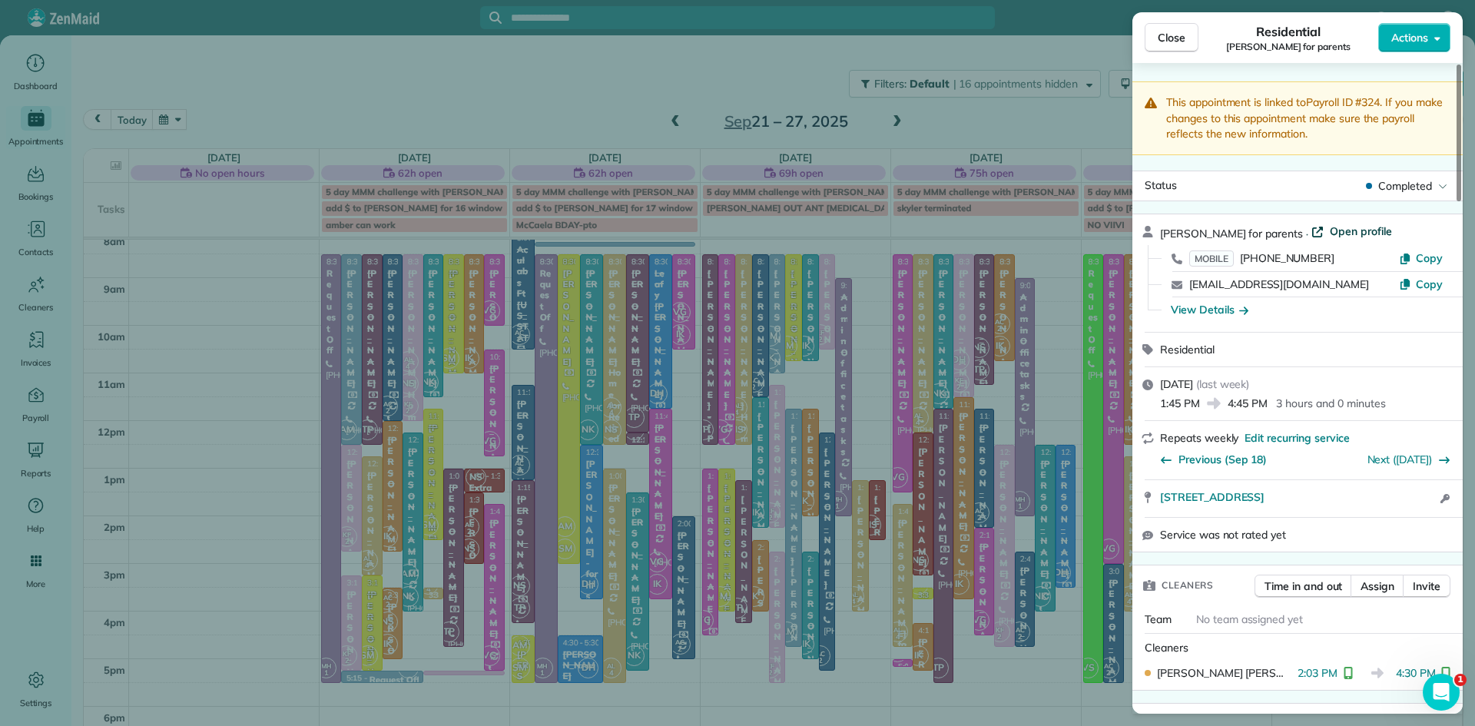
click at [1354, 231] on span "Open profile" at bounding box center [1361, 231] width 62 height 15
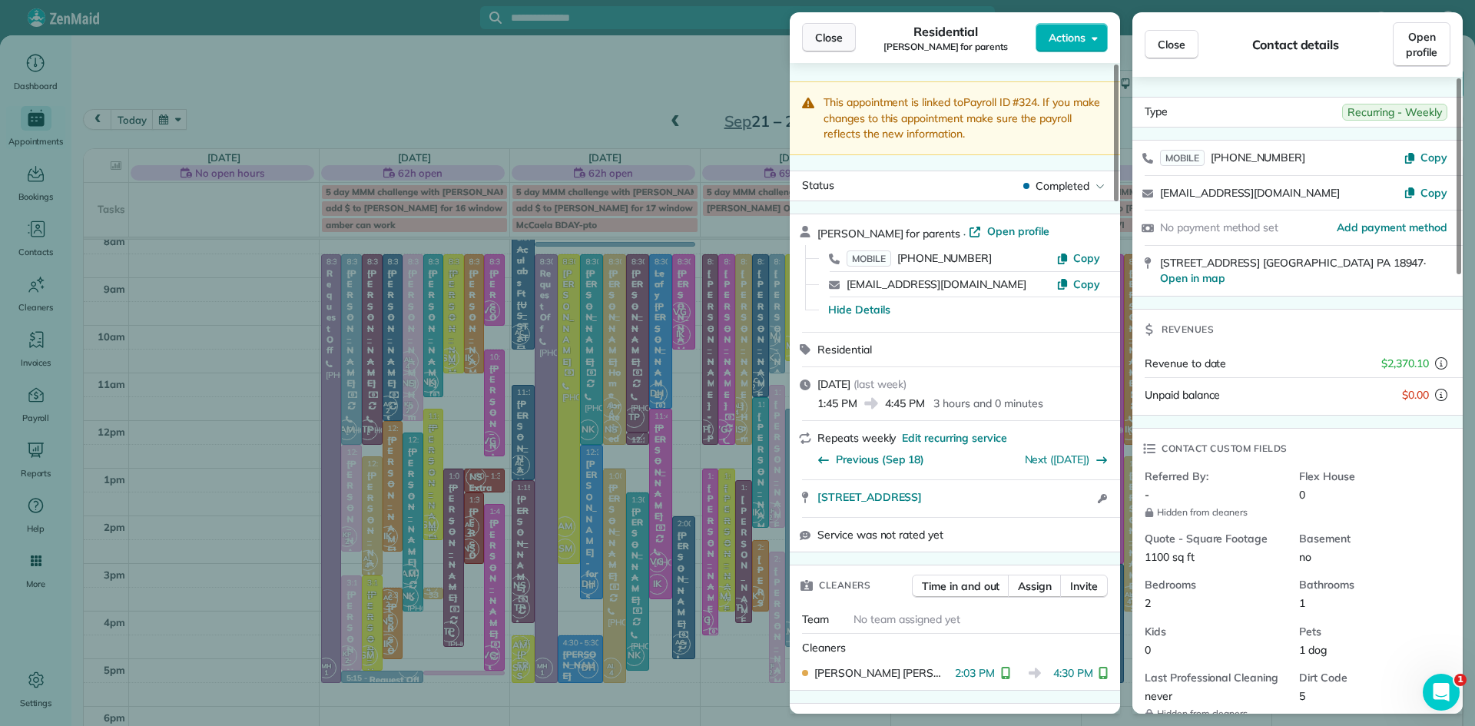
click at [813, 41] on button "Close" at bounding box center [829, 37] width 54 height 29
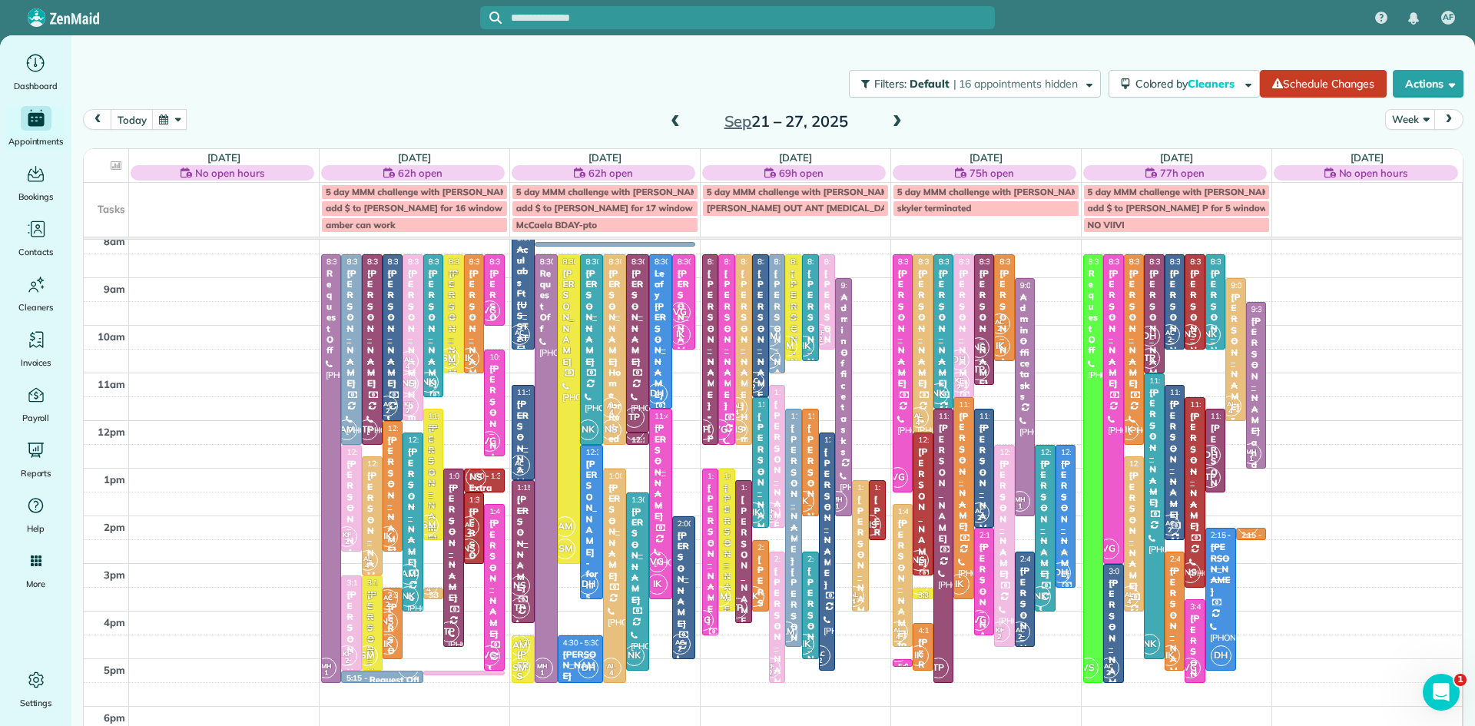
click at [161, 120] on button "button" at bounding box center [169, 119] width 35 height 21
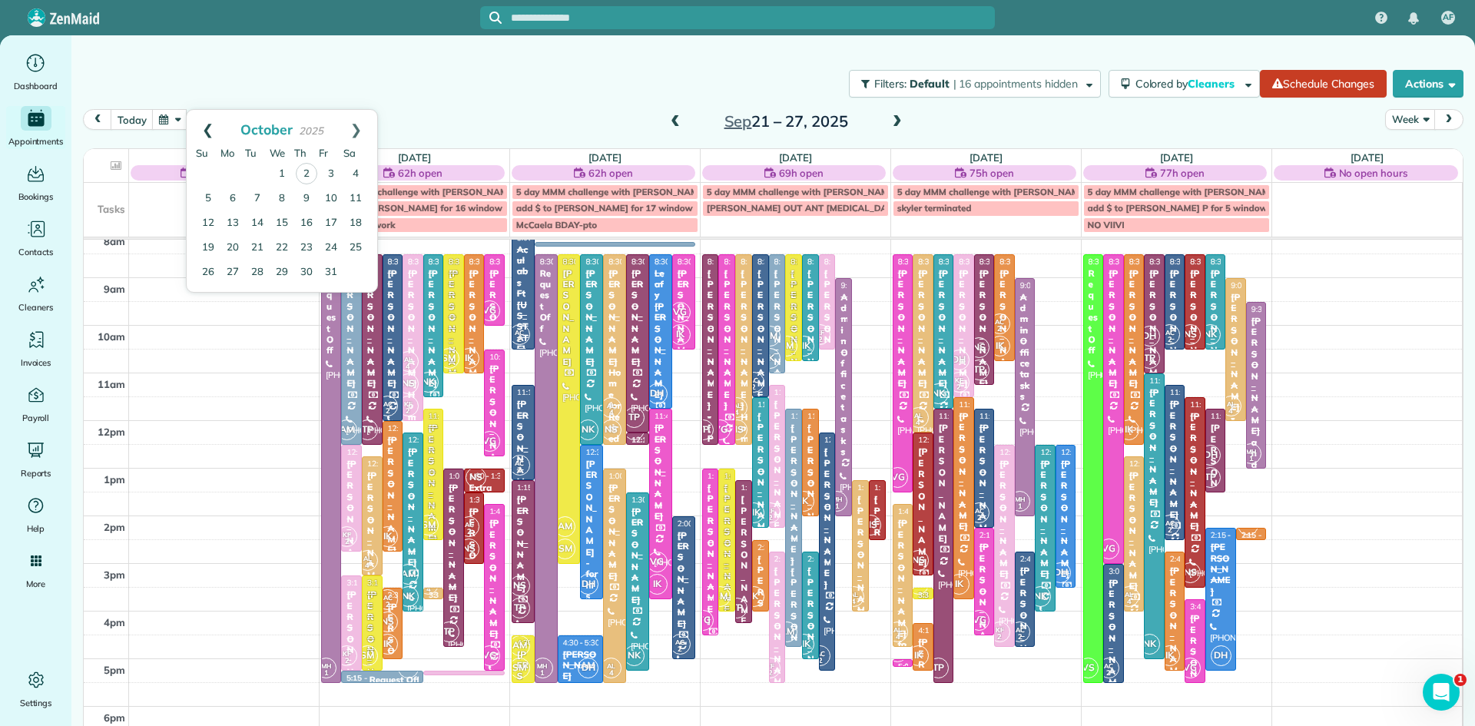
click at [204, 126] on link "Prev" at bounding box center [208, 129] width 42 height 38
click at [306, 166] on link "4" at bounding box center [306, 173] width 25 height 25
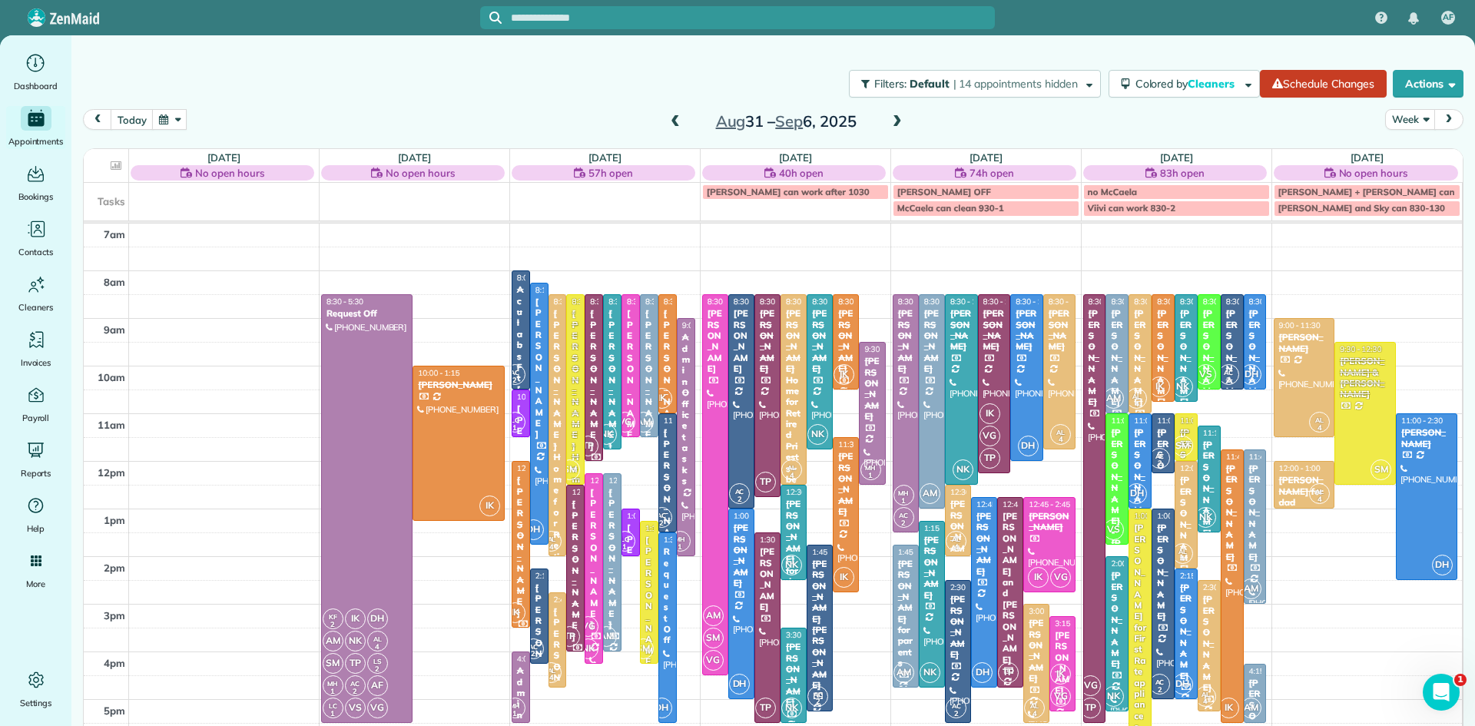
click at [906, 635] on div "[PERSON_NAME] for parents" at bounding box center [905, 614] width 17 height 111
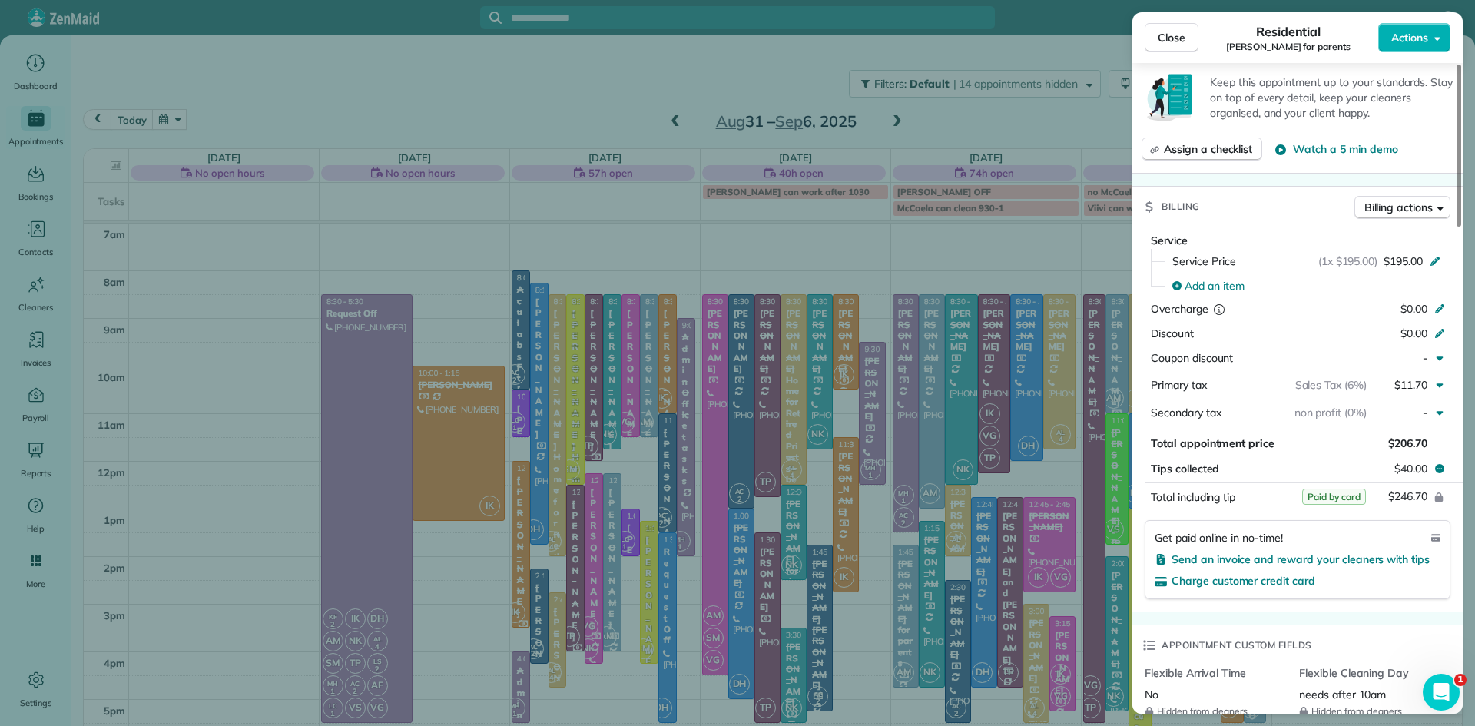
scroll to position [698, 0]
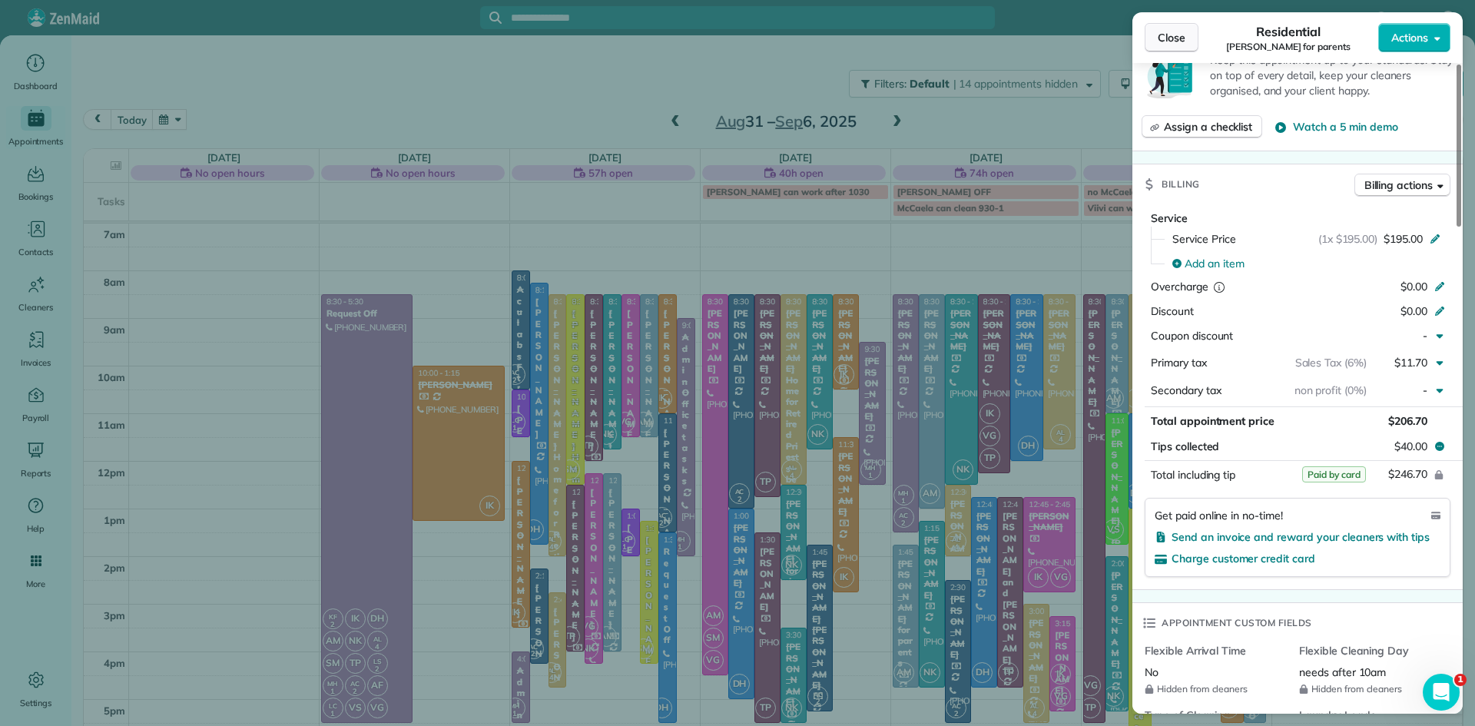
click at [1173, 36] on span "Close" at bounding box center [1172, 37] width 28 height 15
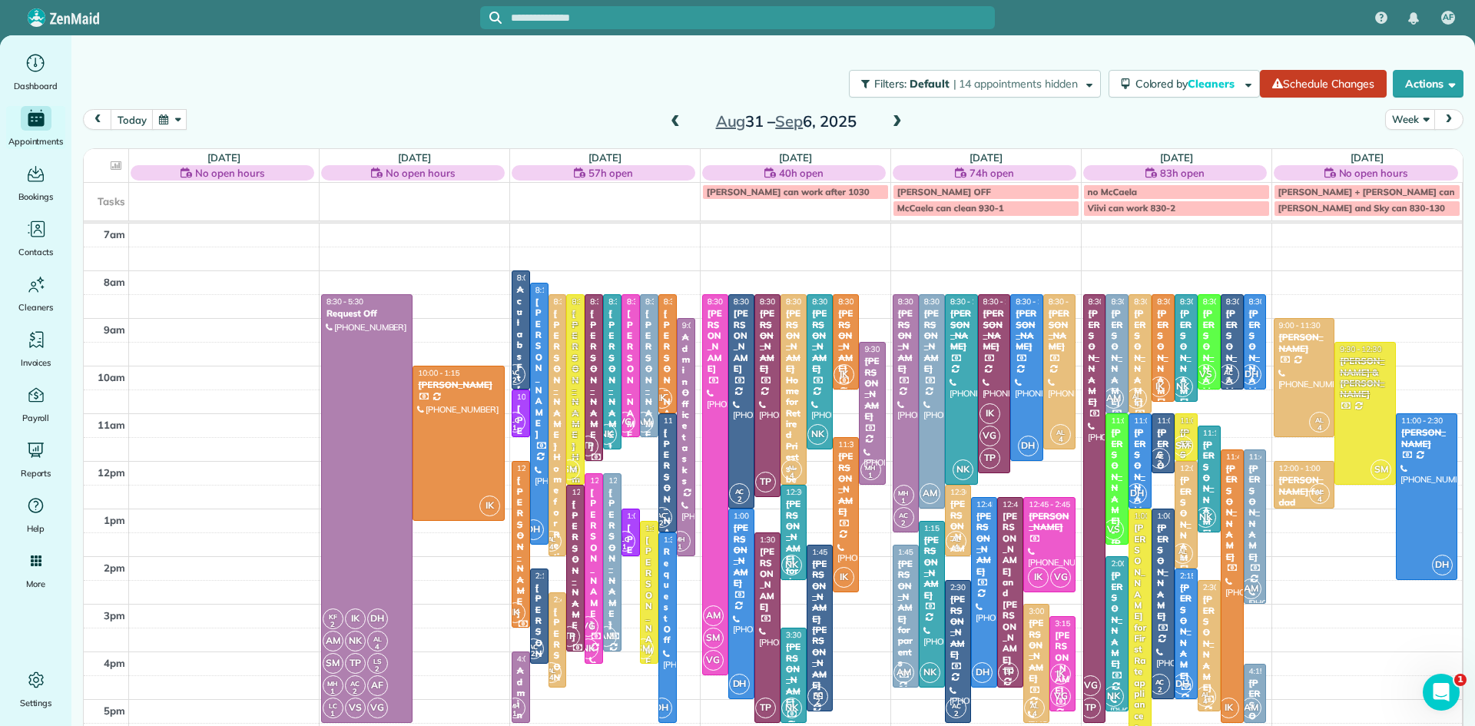
click at [895, 115] on span at bounding box center [897, 122] width 17 height 14
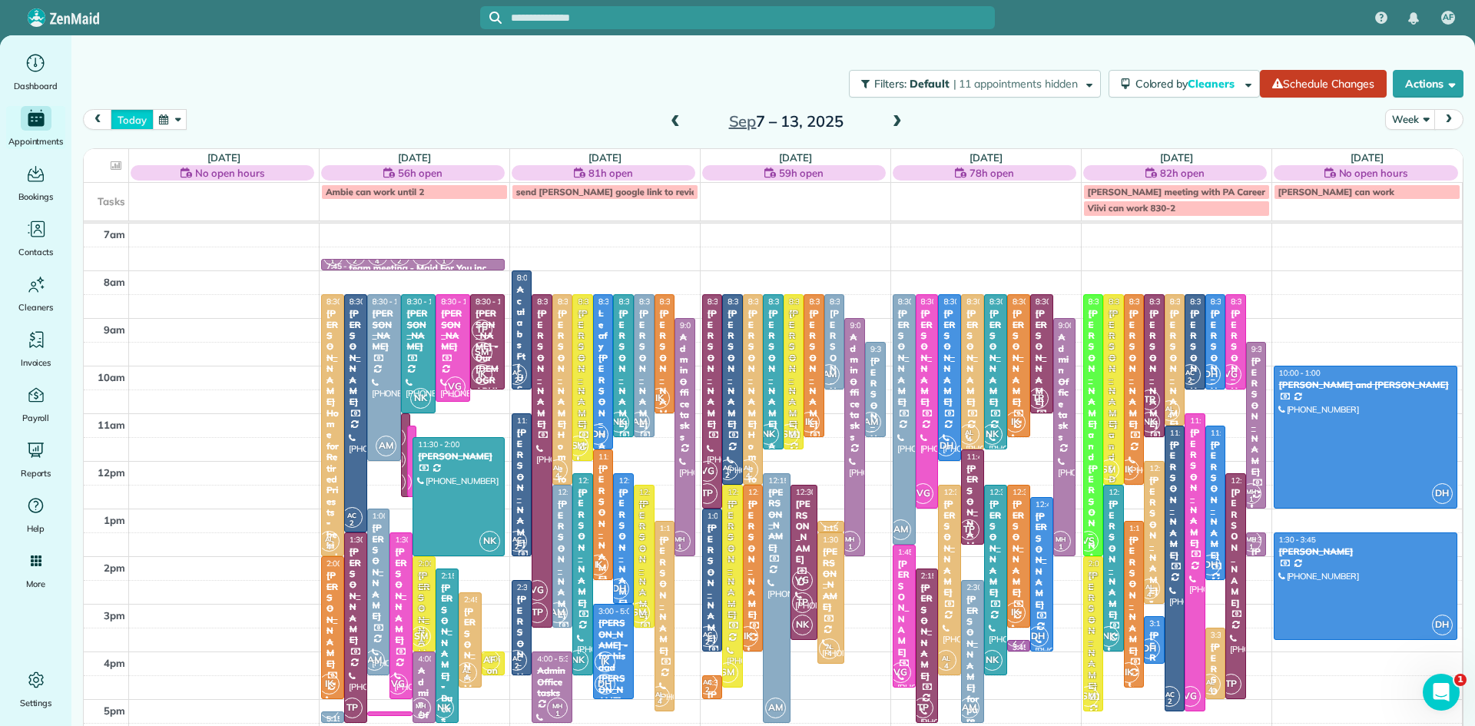
click at [126, 115] on button "today" at bounding box center [132, 119] width 42 height 21
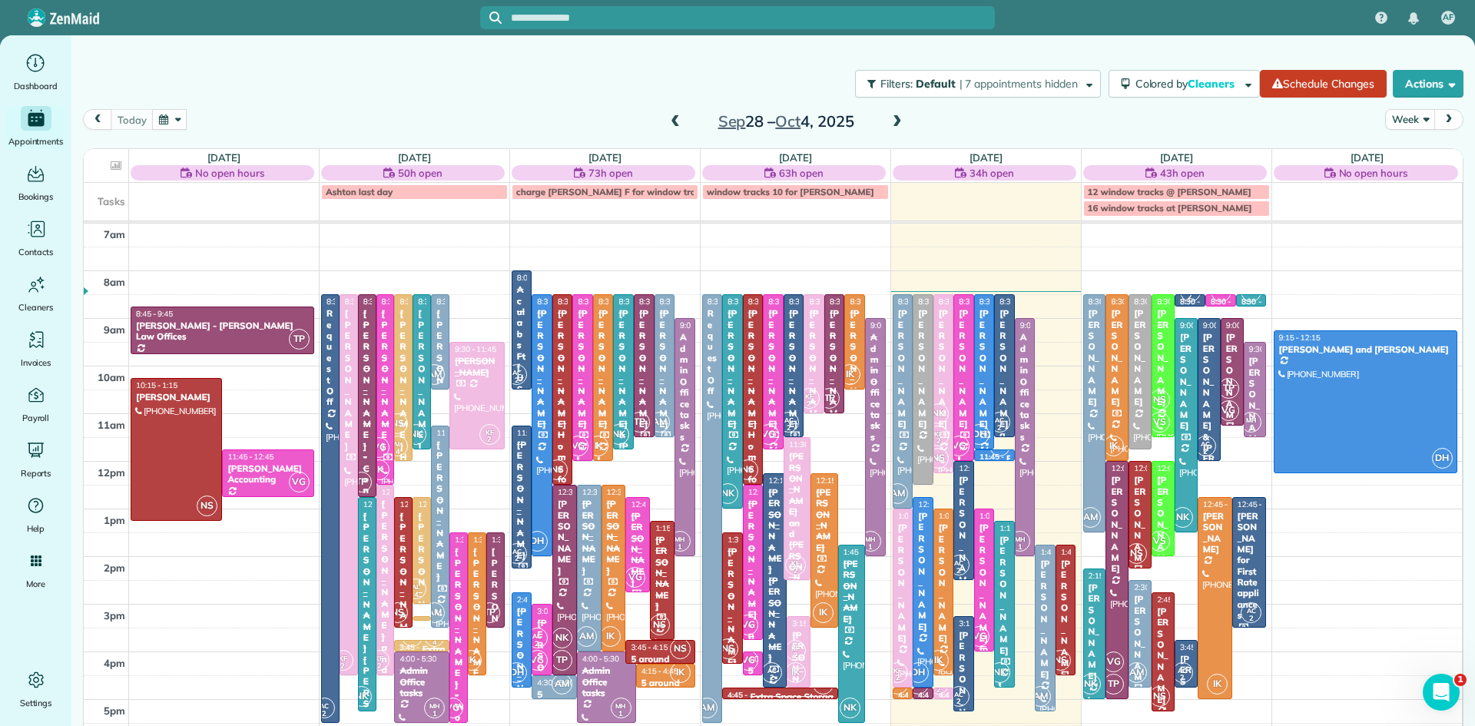
click at [986, 621] on div "[PERSON_NAME] for parents" at bounding box center [985, 621] width 12 height 199
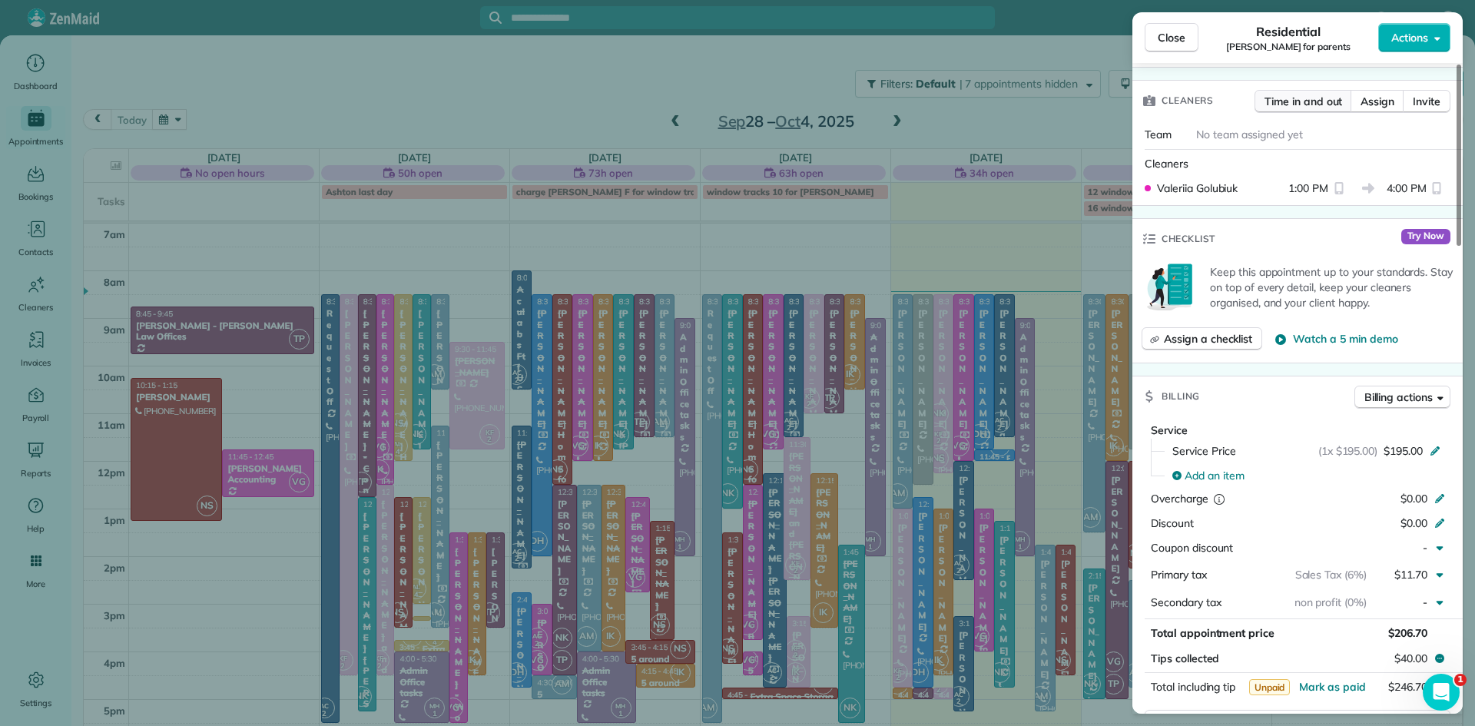
scroll to position [400, 0]
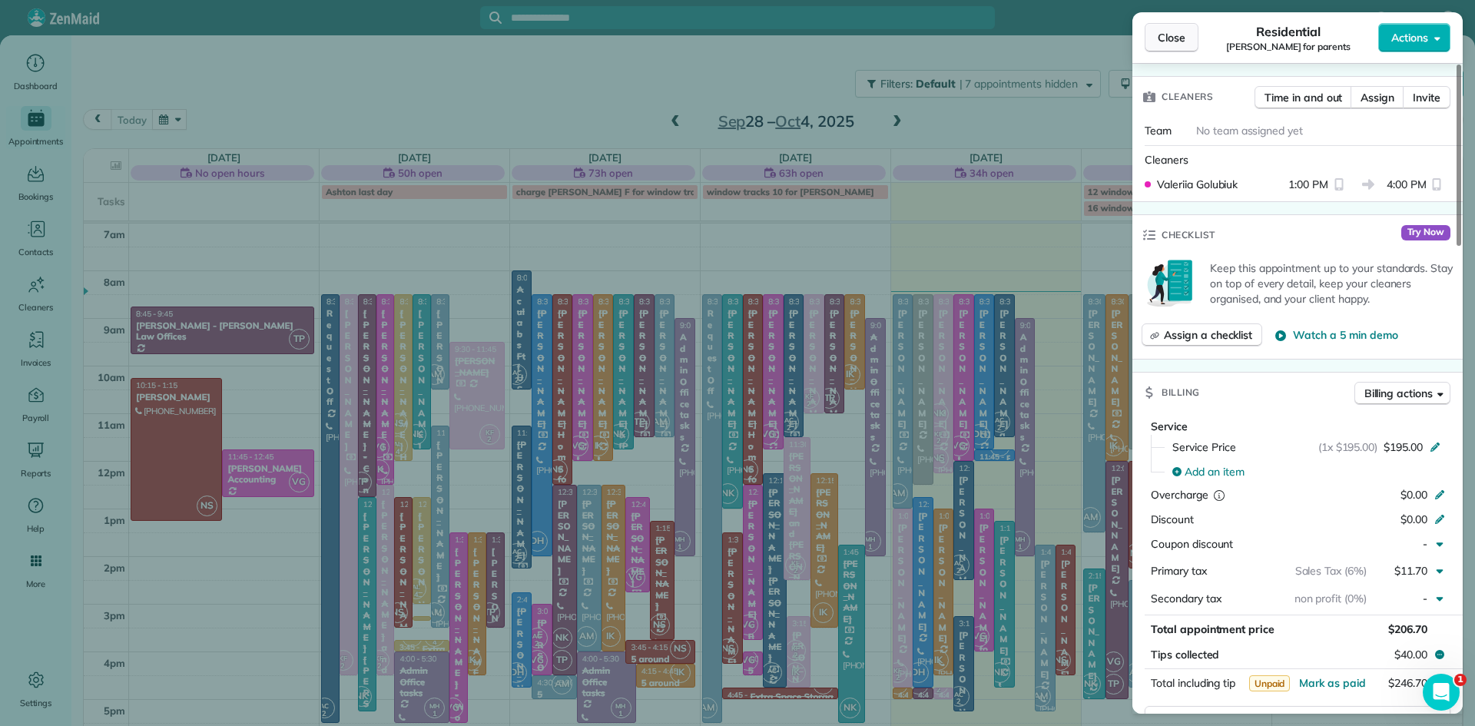
click at [1166, 41] on span "Close" at bounding box center [1172, 37] width 28 height 15
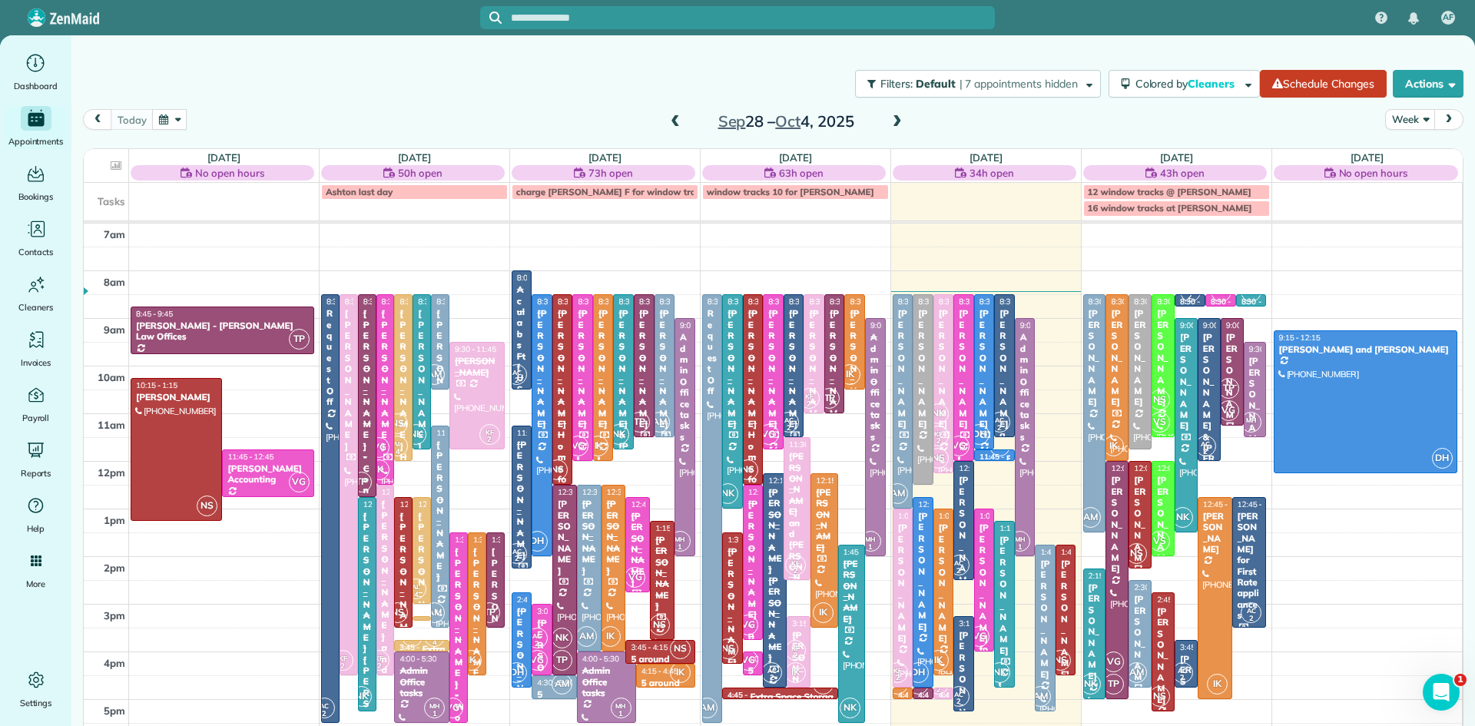
click at [660, 379] on div "[PERSON_NAME]" at bounding box center [665, 368] width 12 height 121
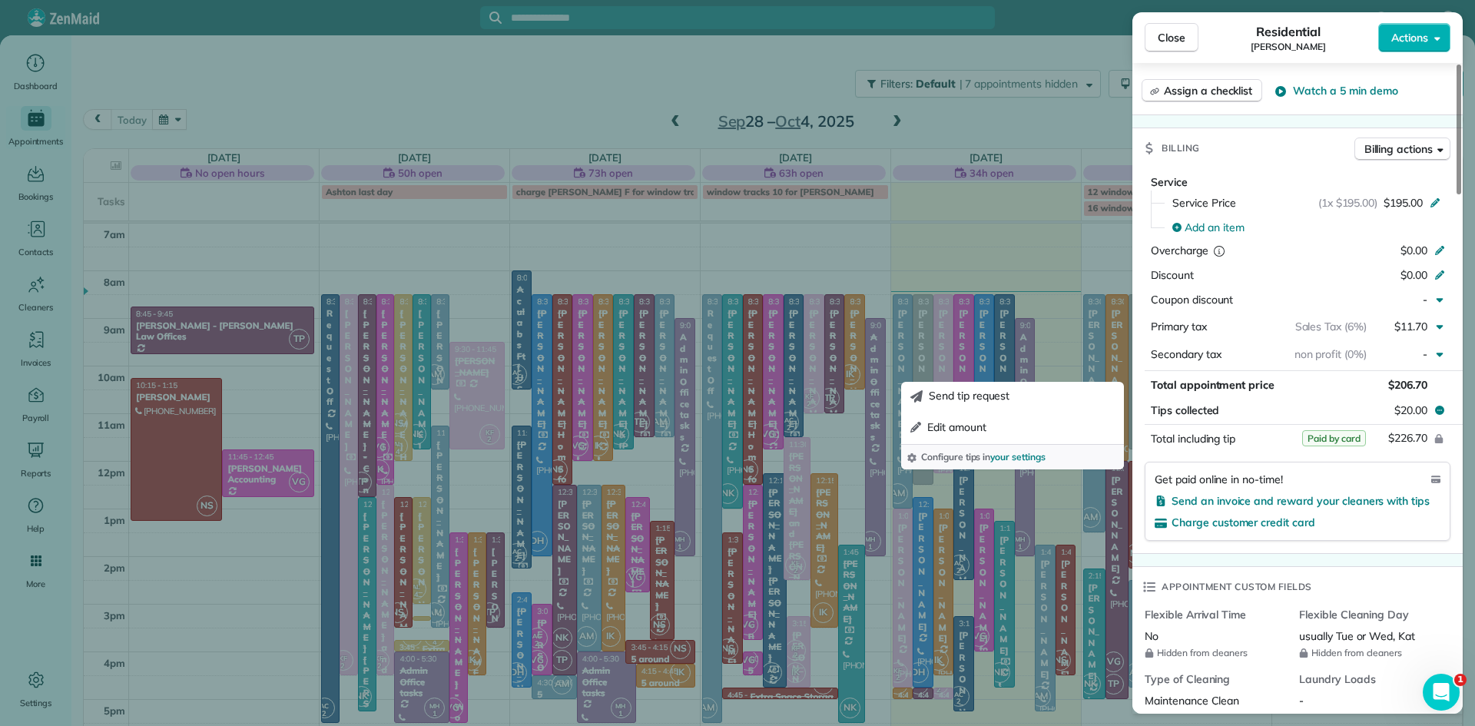
scroll to position [722, 0]
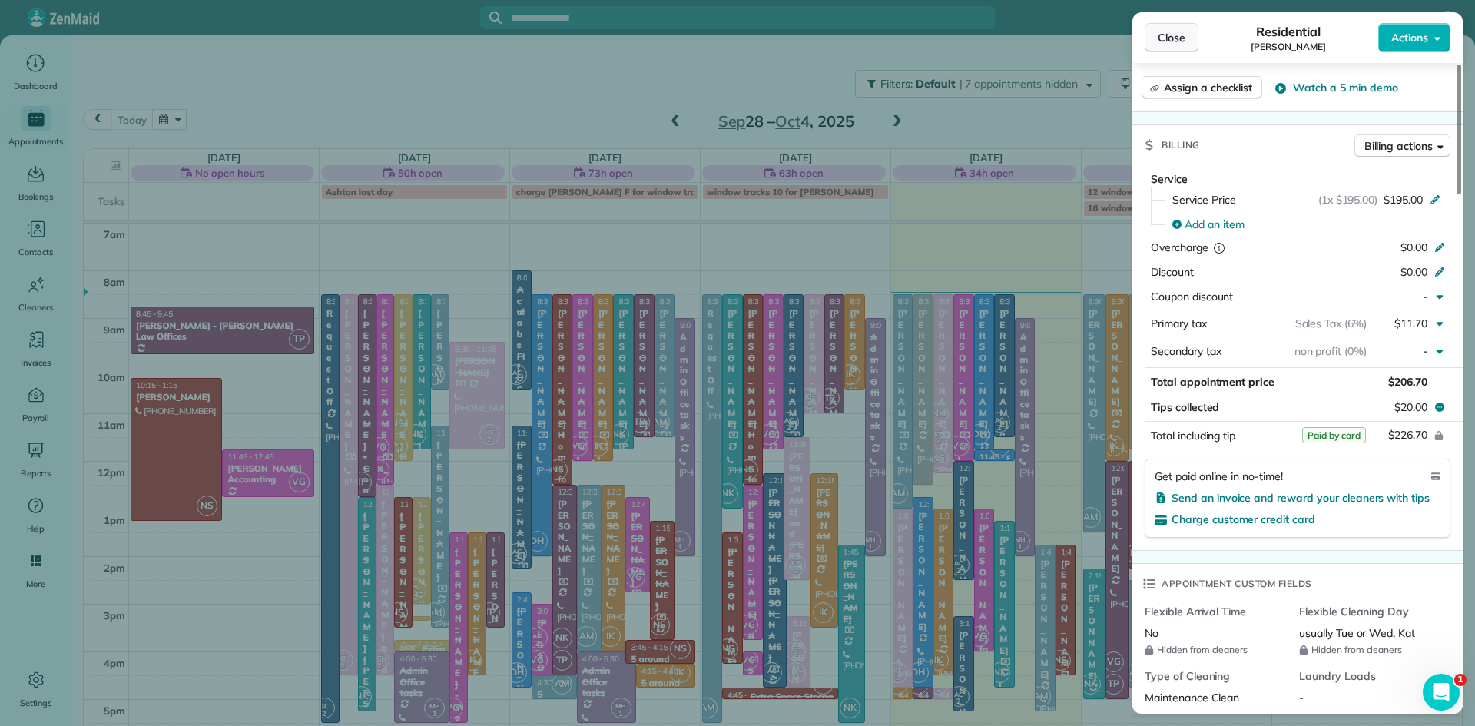
click at [1168, 41] on span "Close" at bounding box center [1172, 37] width 28 height 15
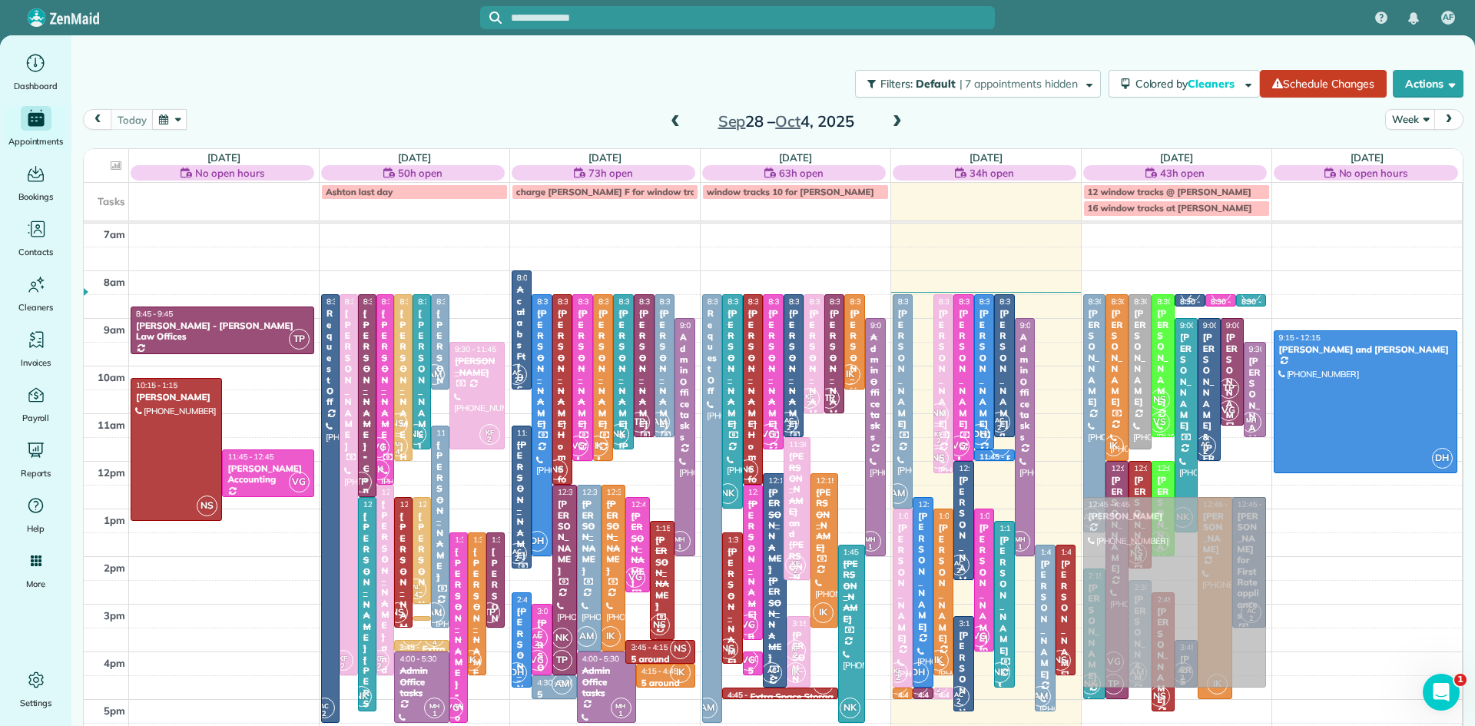
drag, startPoint x: 926, startPoint y: 382, endPoint x: 1189, endPoint y: 589, distance: 334.8
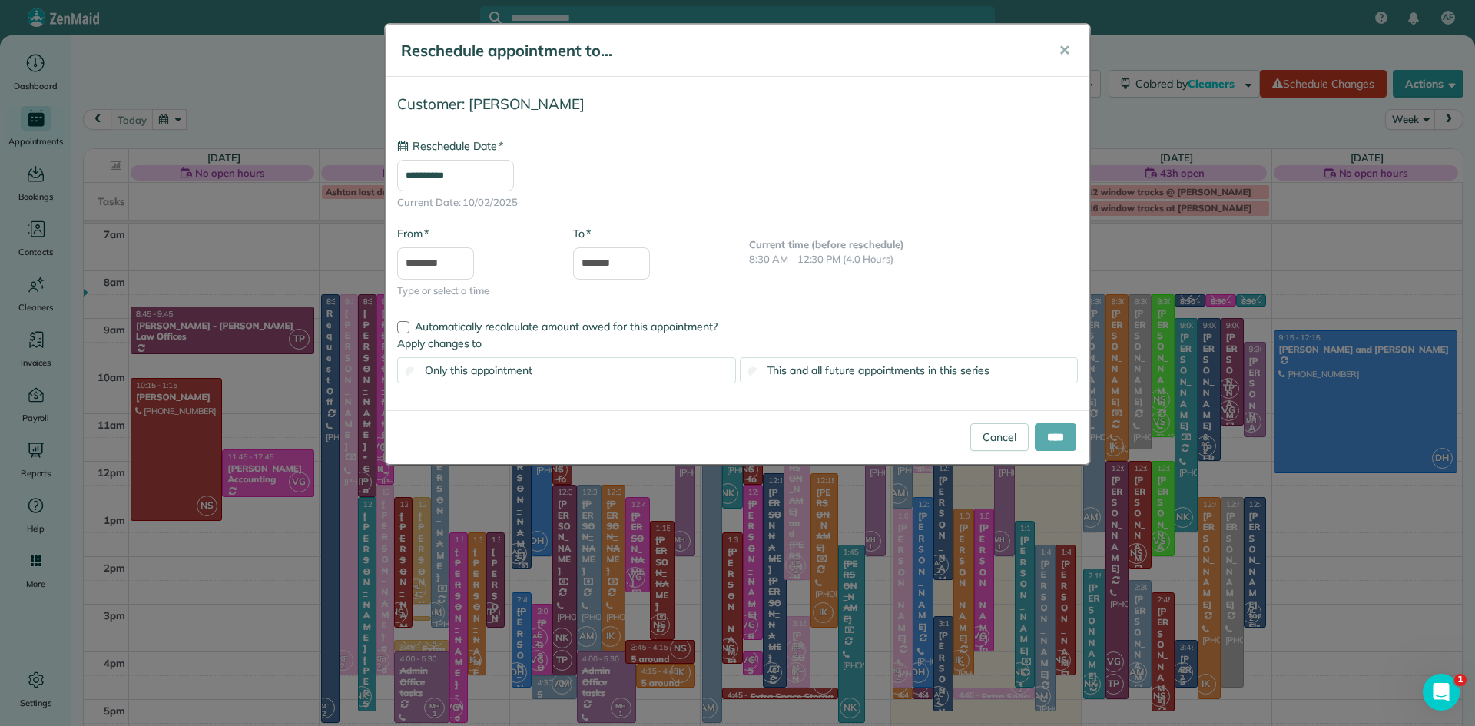
type input "**********"
click at [1051, 433] on input "****" at bounding box center [1055, 437] width 41 height 28
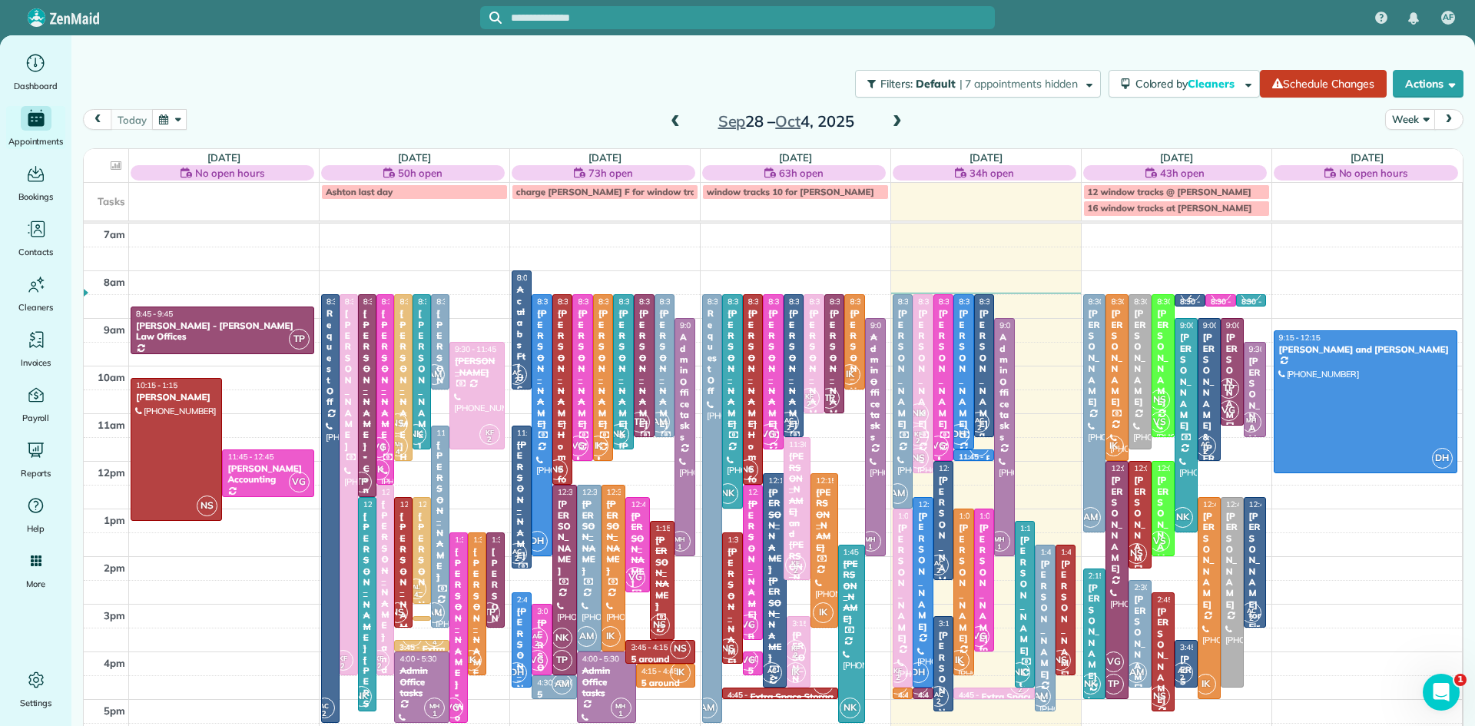
click at [898, 121] on span at bounding box center [897, 122] width 17 height 14
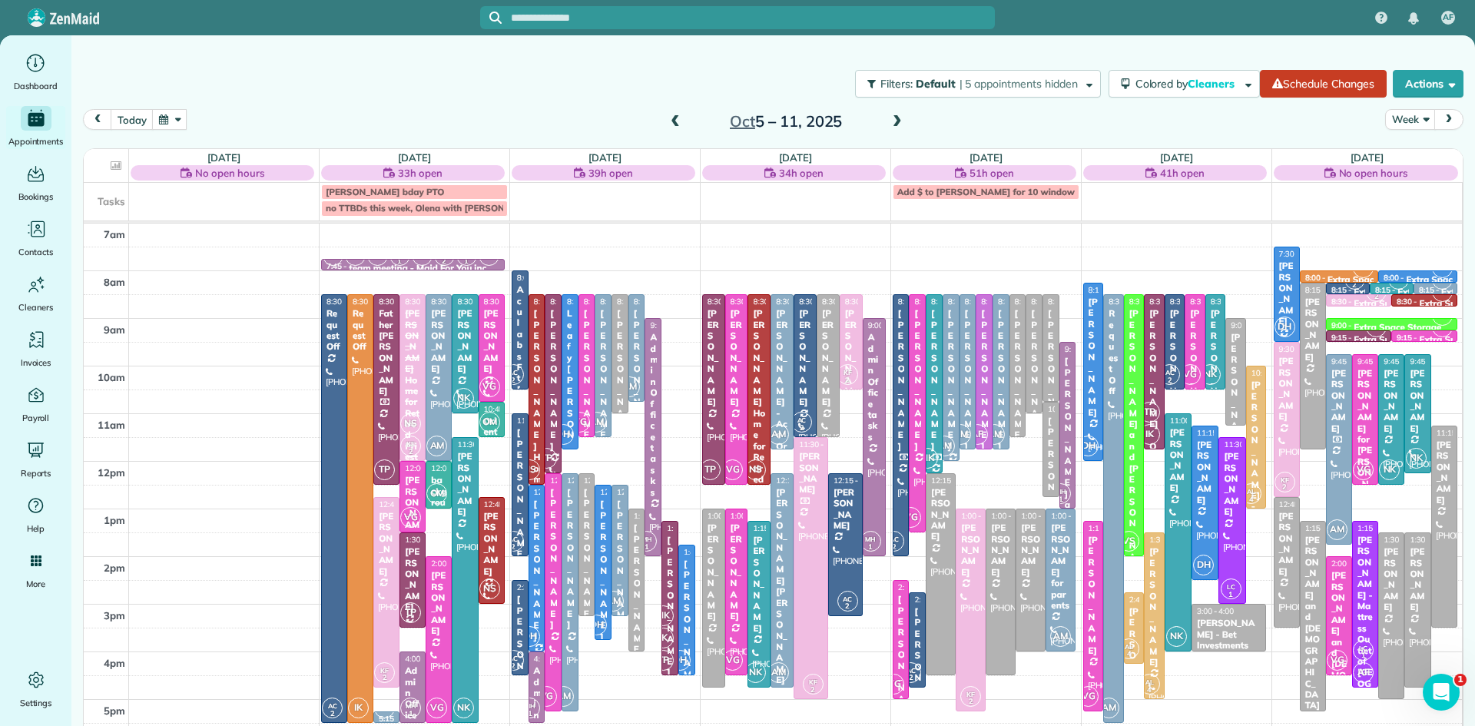
click at [894, 116] on span at bounding box center [897, 122] width 17 height 14
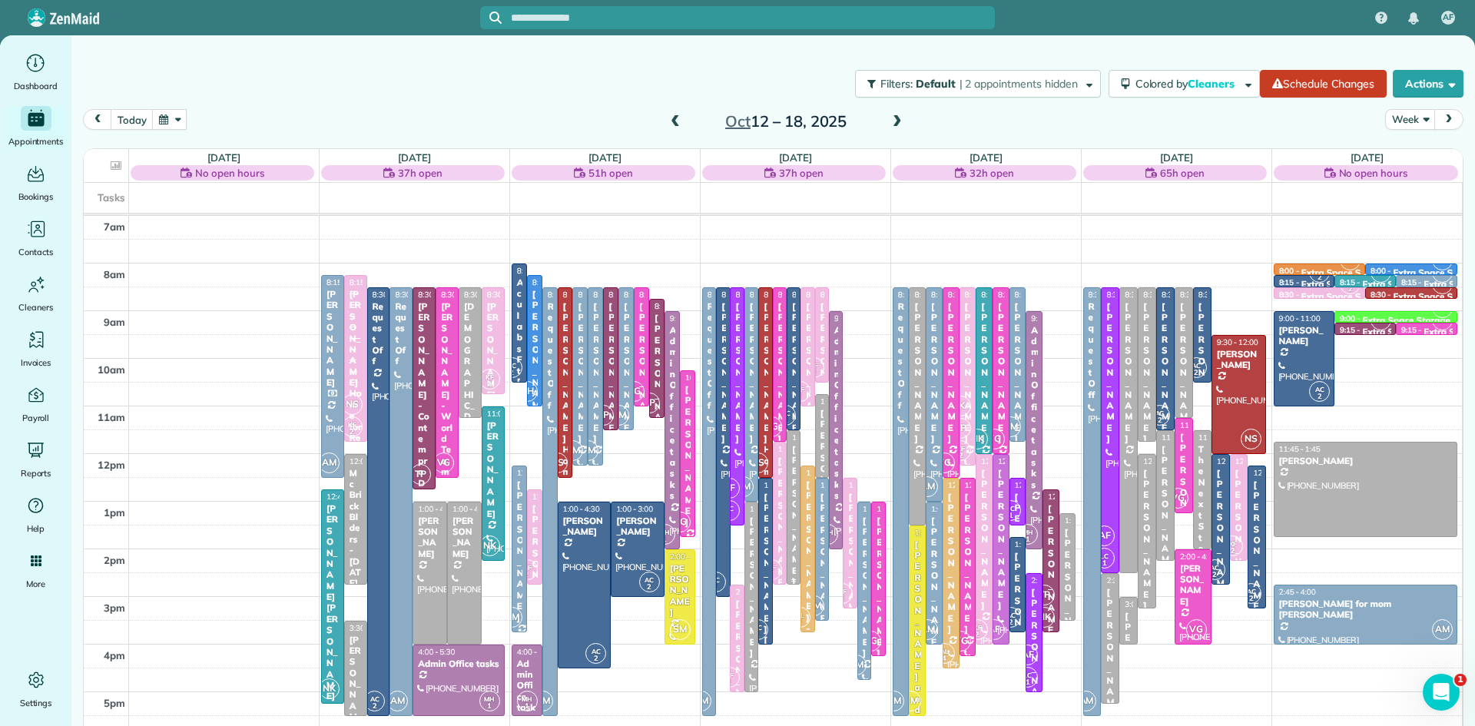
click at [792, 543] on div "[PERSON_NAME]" at bounding box center [793, 516] width 5 height 144
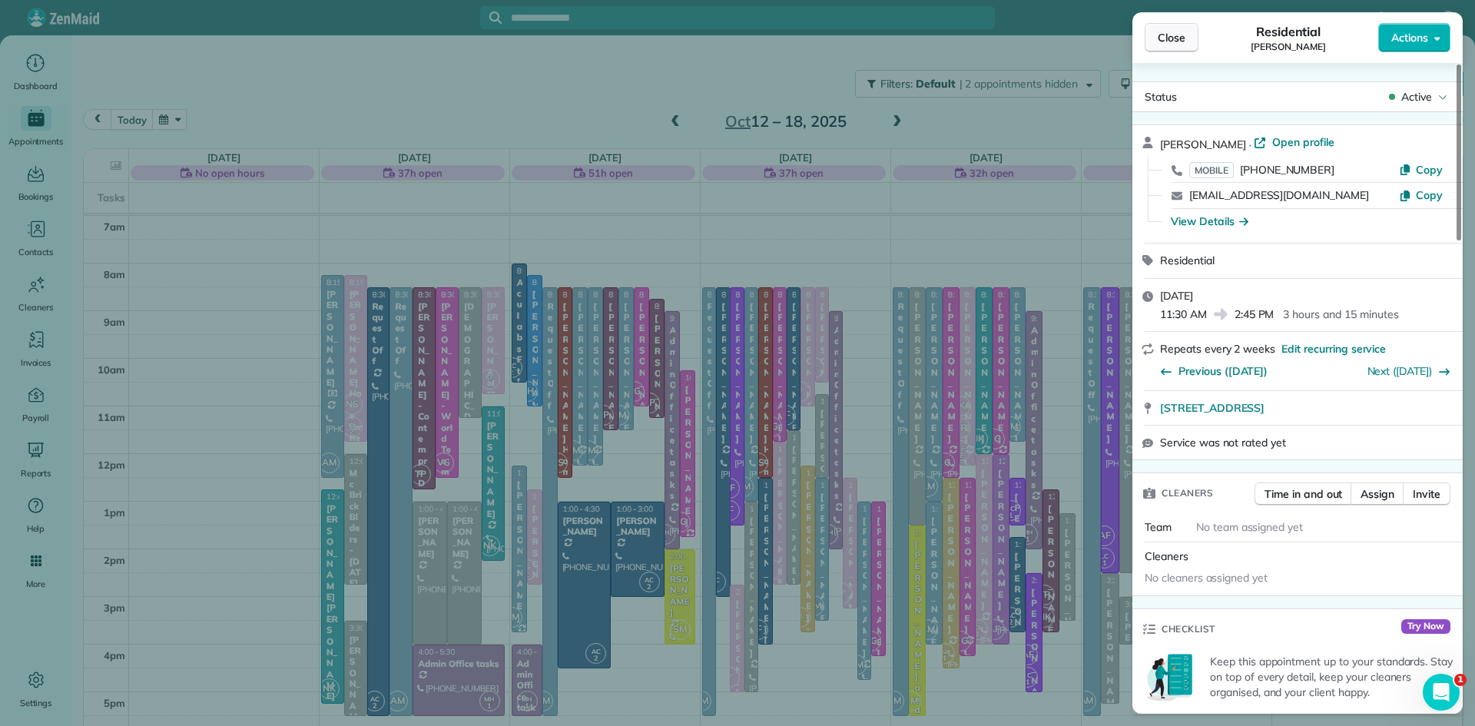
click at [1176, 41] on span "Close" at bounding box center [1172, 37] width 28 height 15
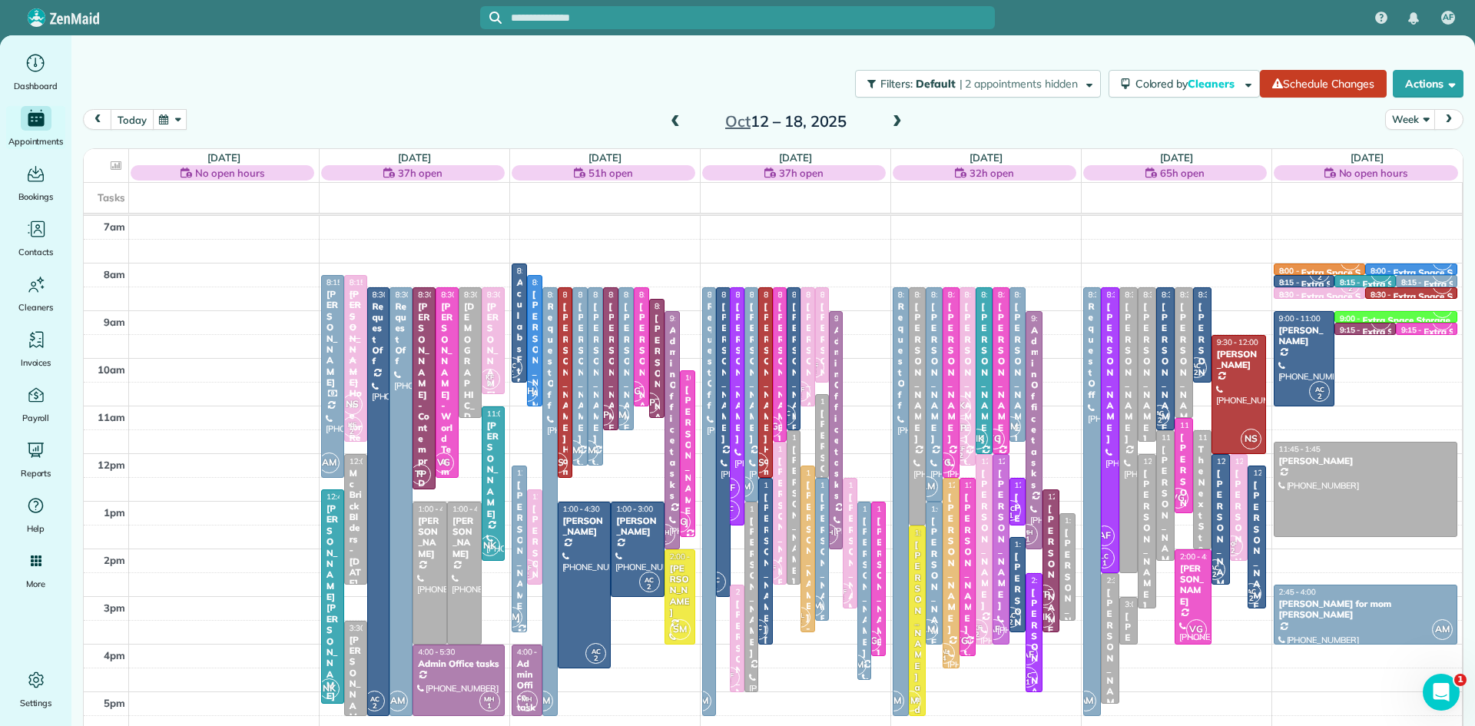
click at [144, 112] on button "today" at bounding box center [132, 119] width 42 height 21
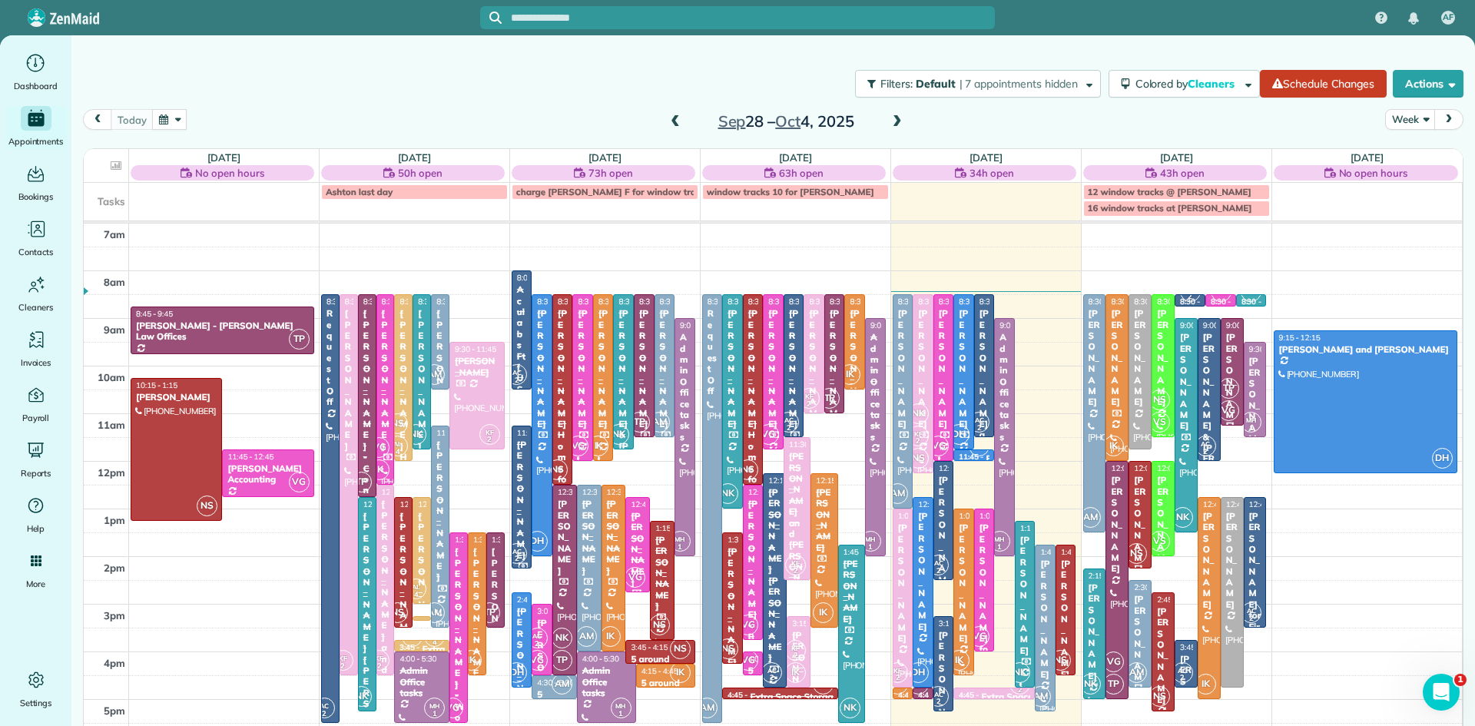
click at [1046, 649] on div "[PERSON_NAME]" at bounding box center [1046, 619] width 12 height 121
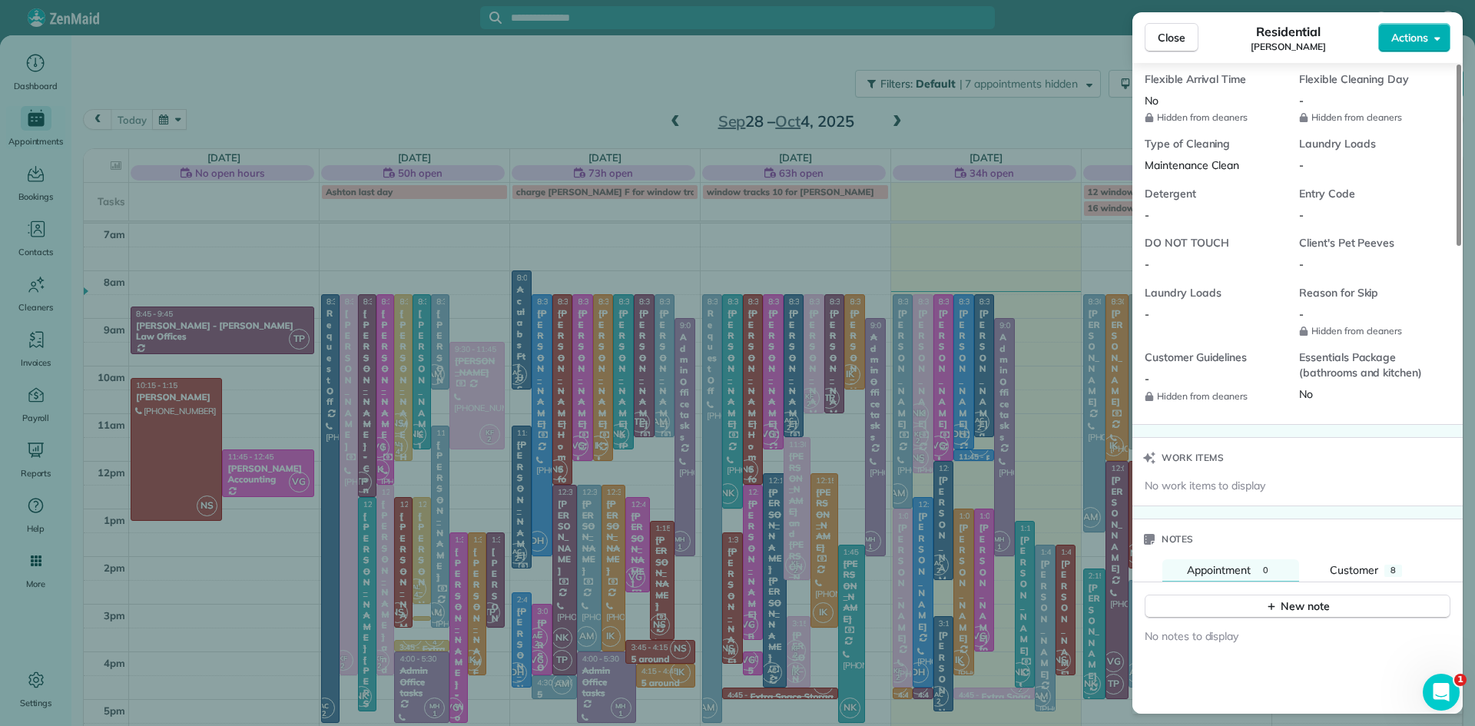
scroll to position [1382, 0]
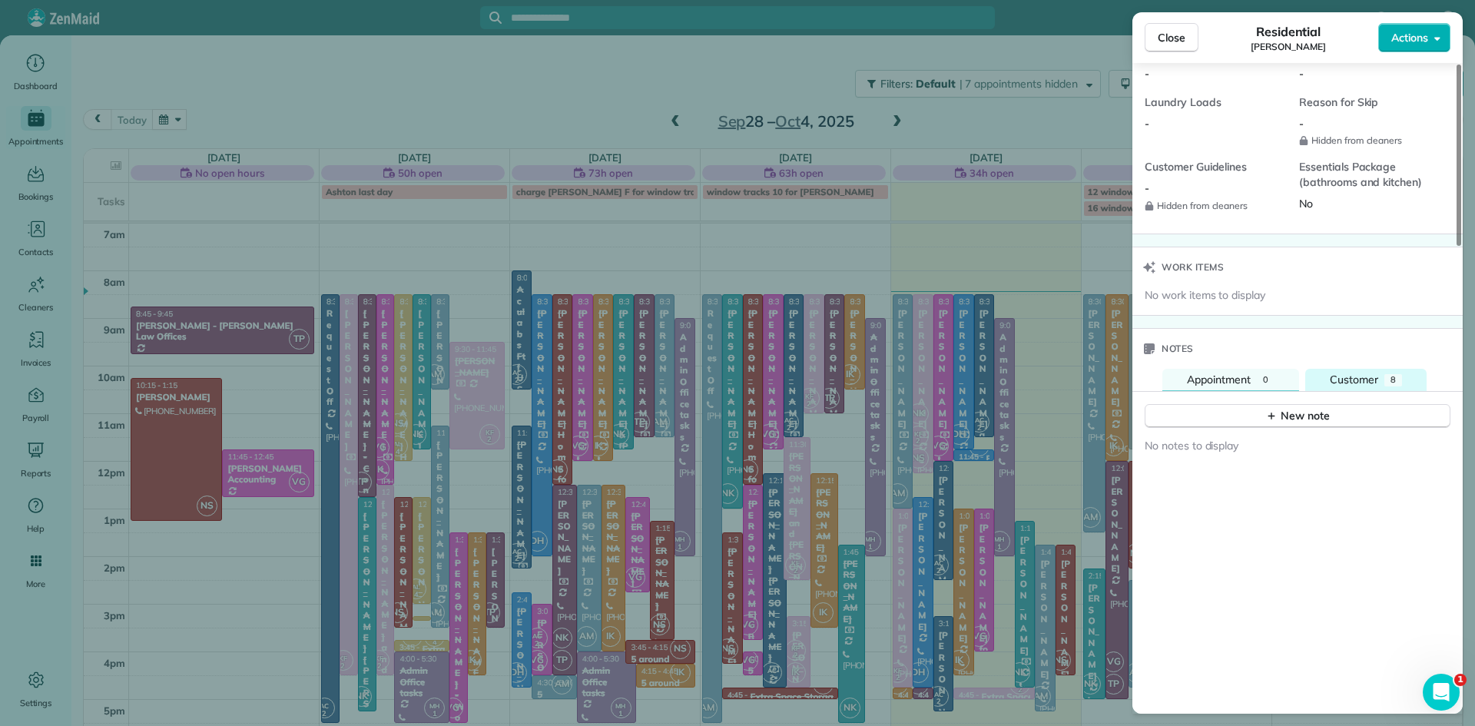
click at [1329, 390] on button "Customer 8" at bounding box center [1365, 380] width 121 height 23
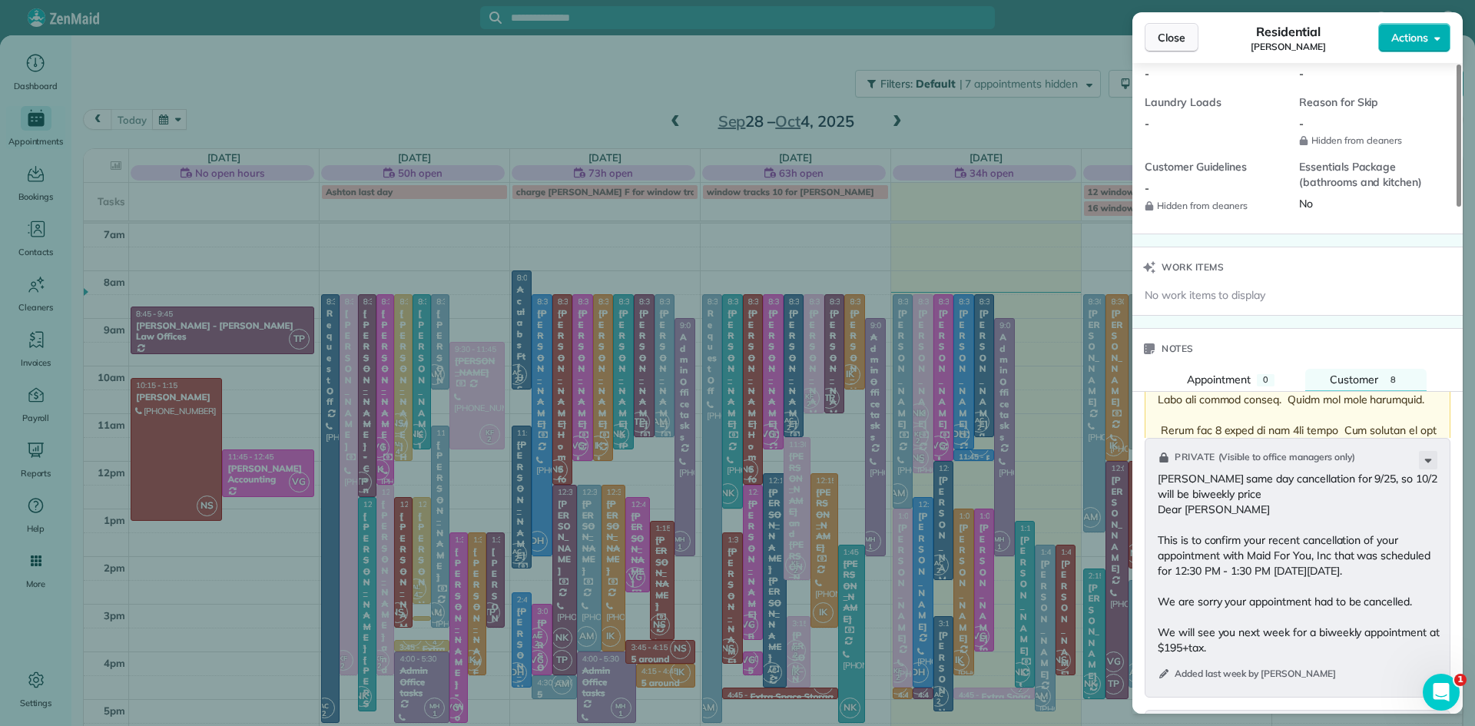
click at [1170, 25] on button "Close" at bounding box center [1172, 37] width 54 height 29
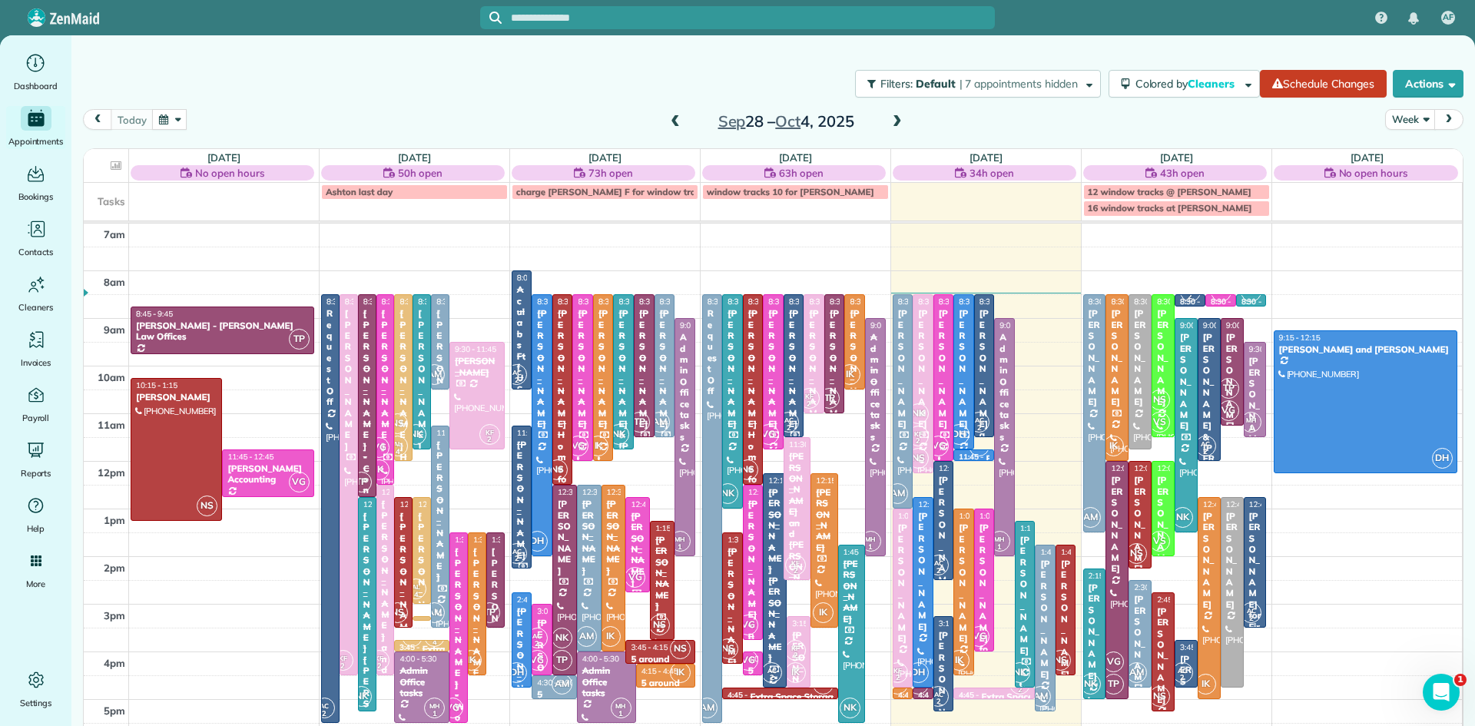
click at [1044, 620] on div "[PERSON_NAME]" at bounding box center [1046, 619] width 12 height 121
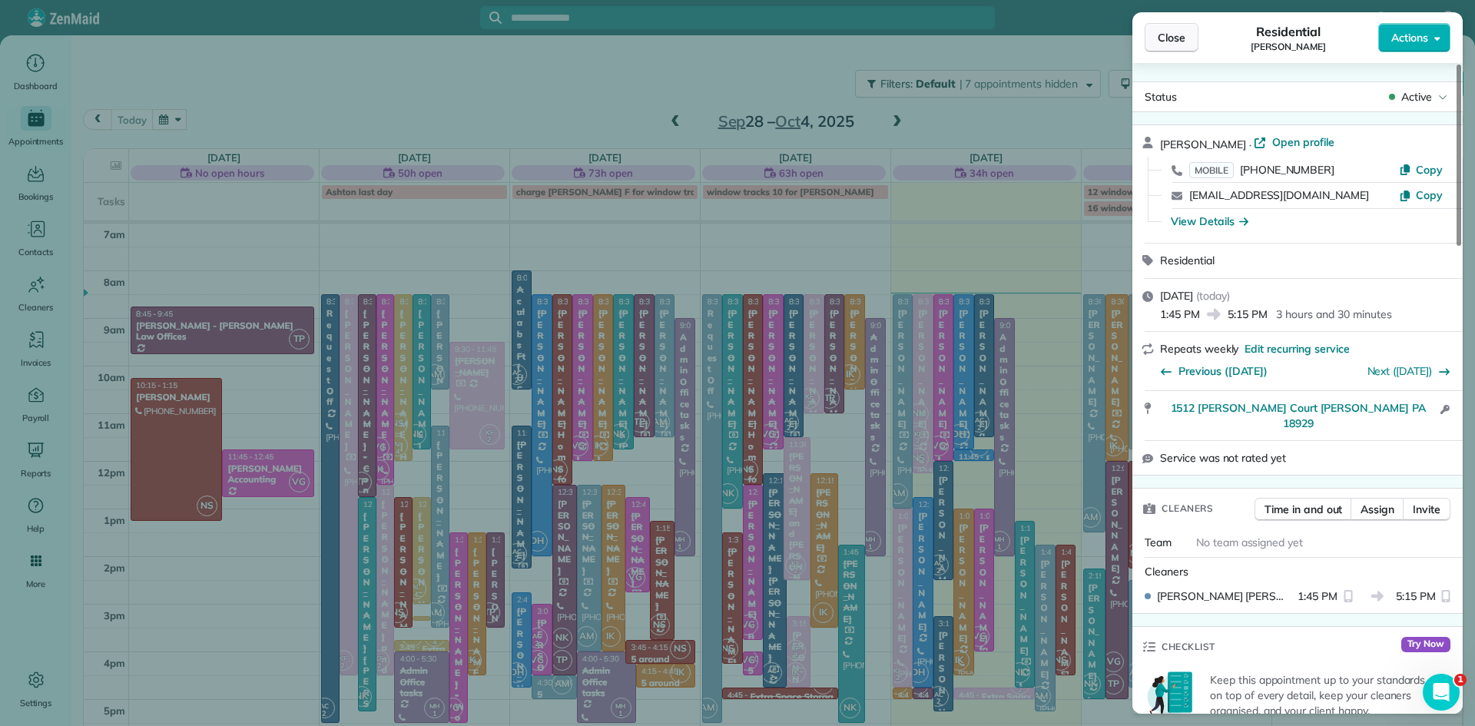
click at [1163, 44] on span "Close" at bounding box center [1172, 37] width 28 height 15
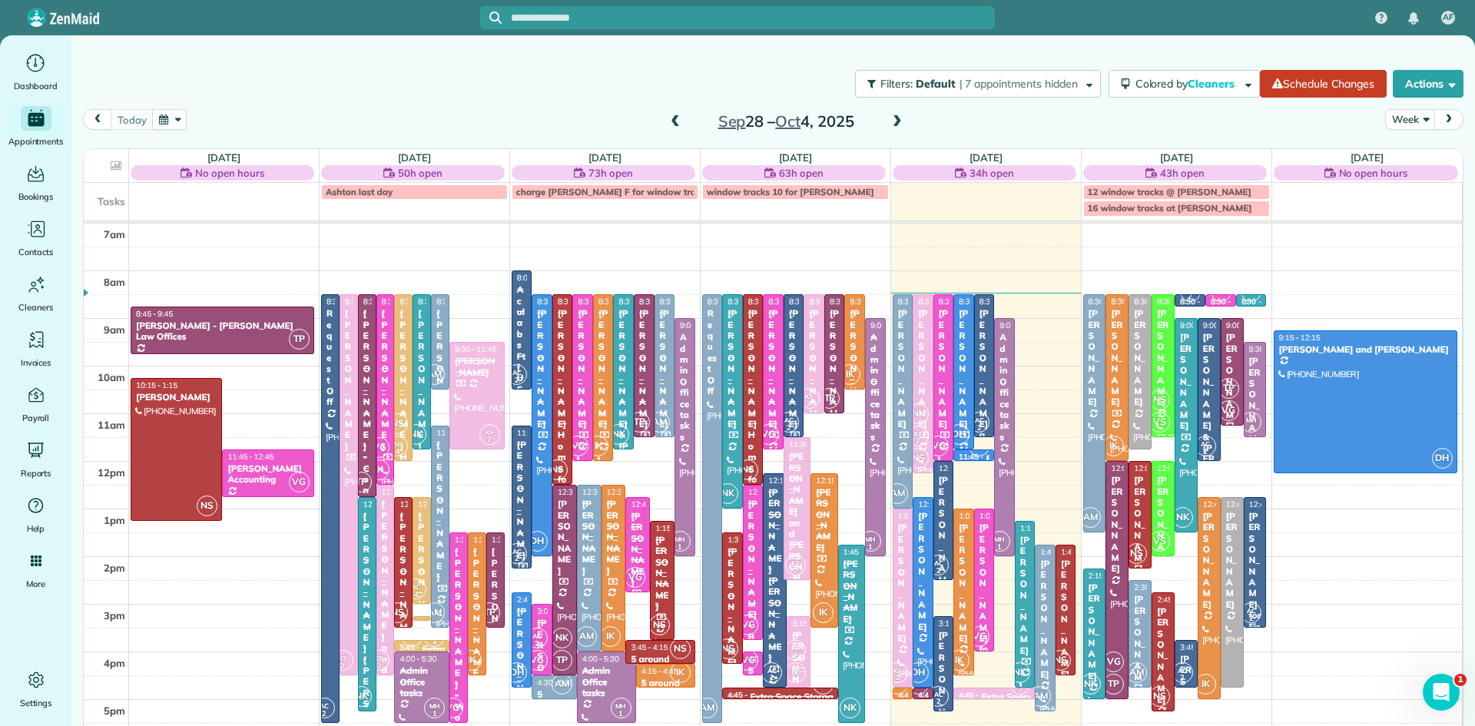
click at [1043, 629] on div "[PERSON_NAME]" at bounding box center [1046, 619] width 12 height 121
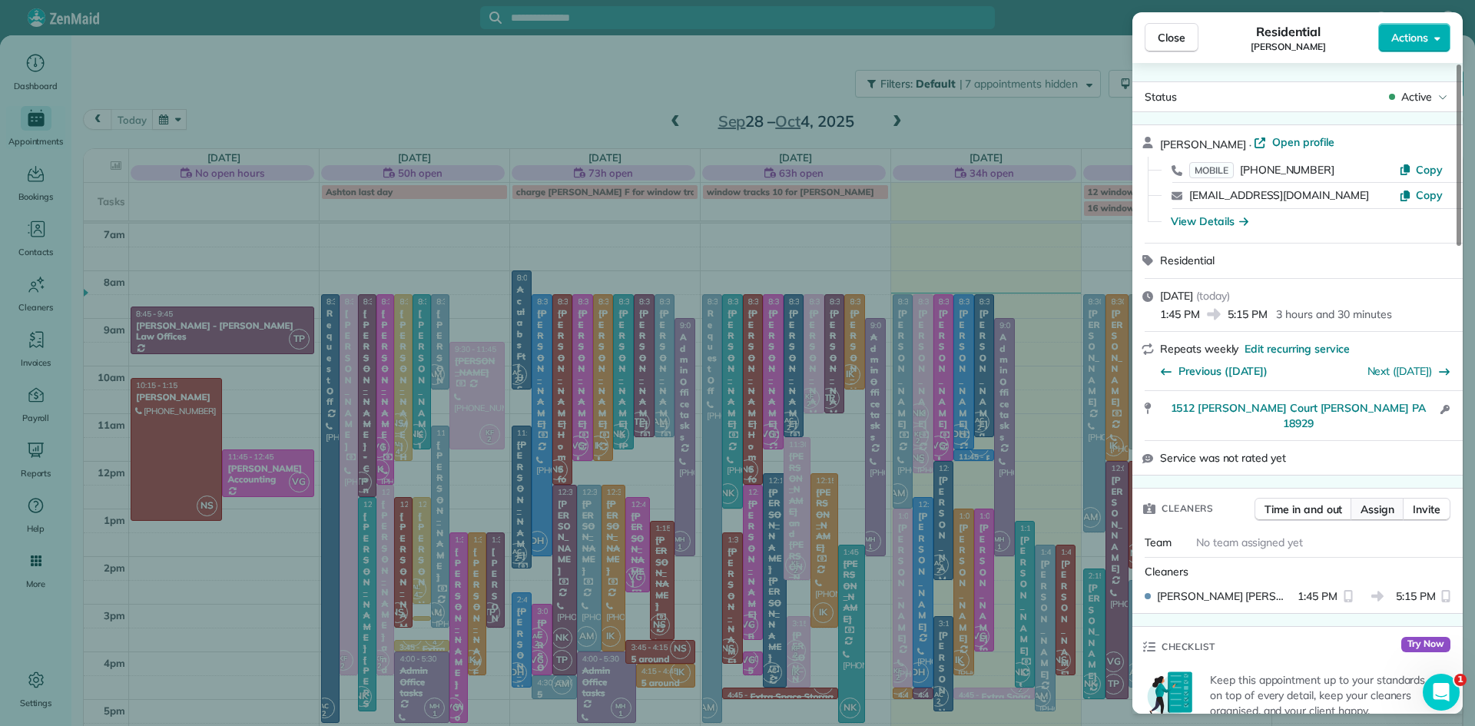
click at [1373, 513] on button "Assign" at bounding box center [1378, 509] width 54 height 23
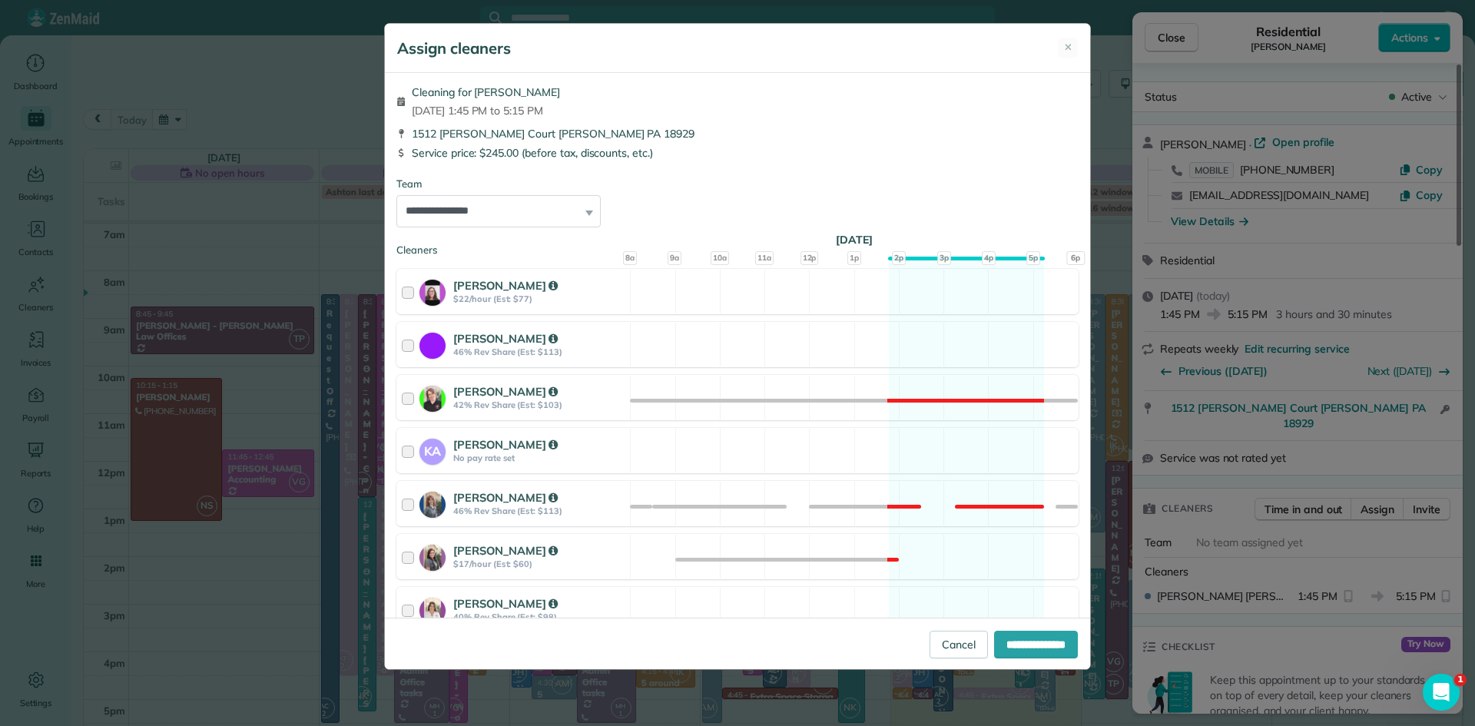
scroll to position [654, 0]
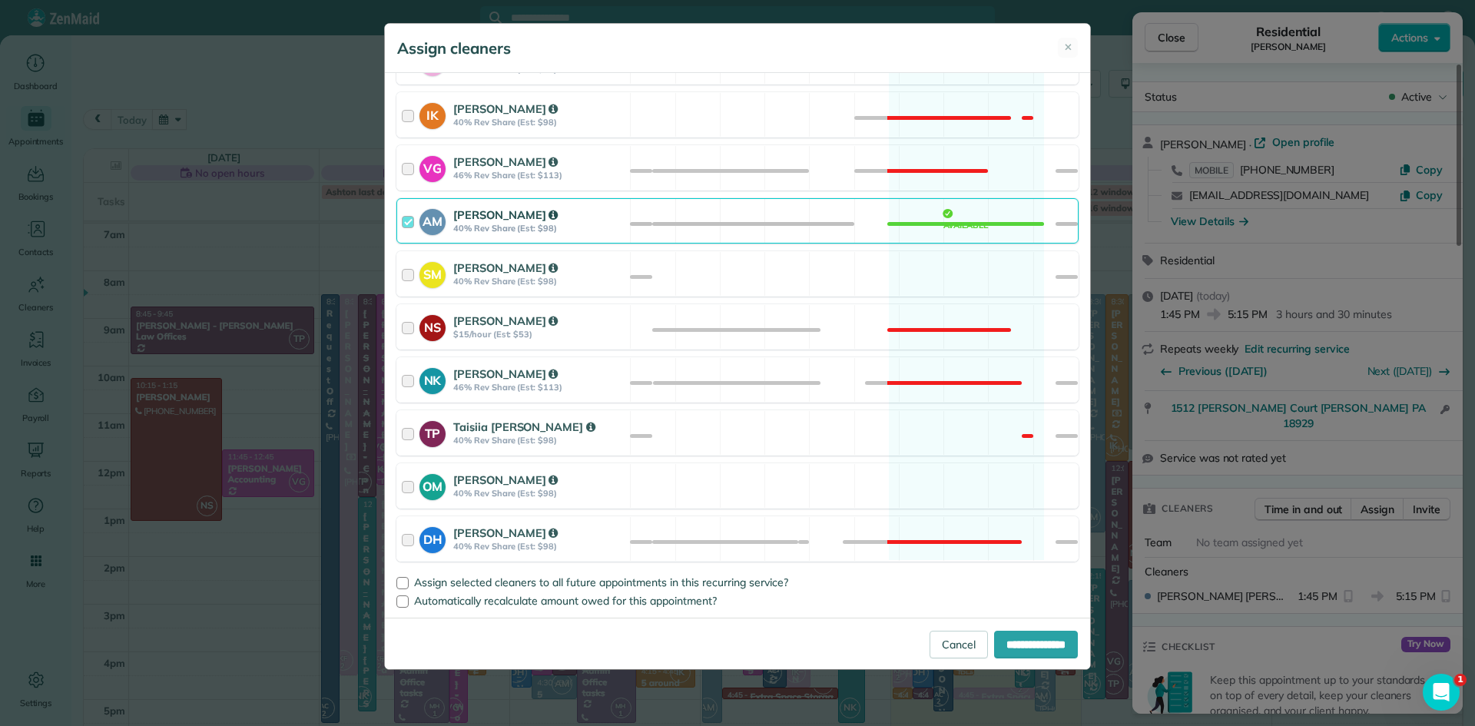
click at [499, 214] on strong "Allison McNamara" at bounding box center [505, 214] width 104 height 15
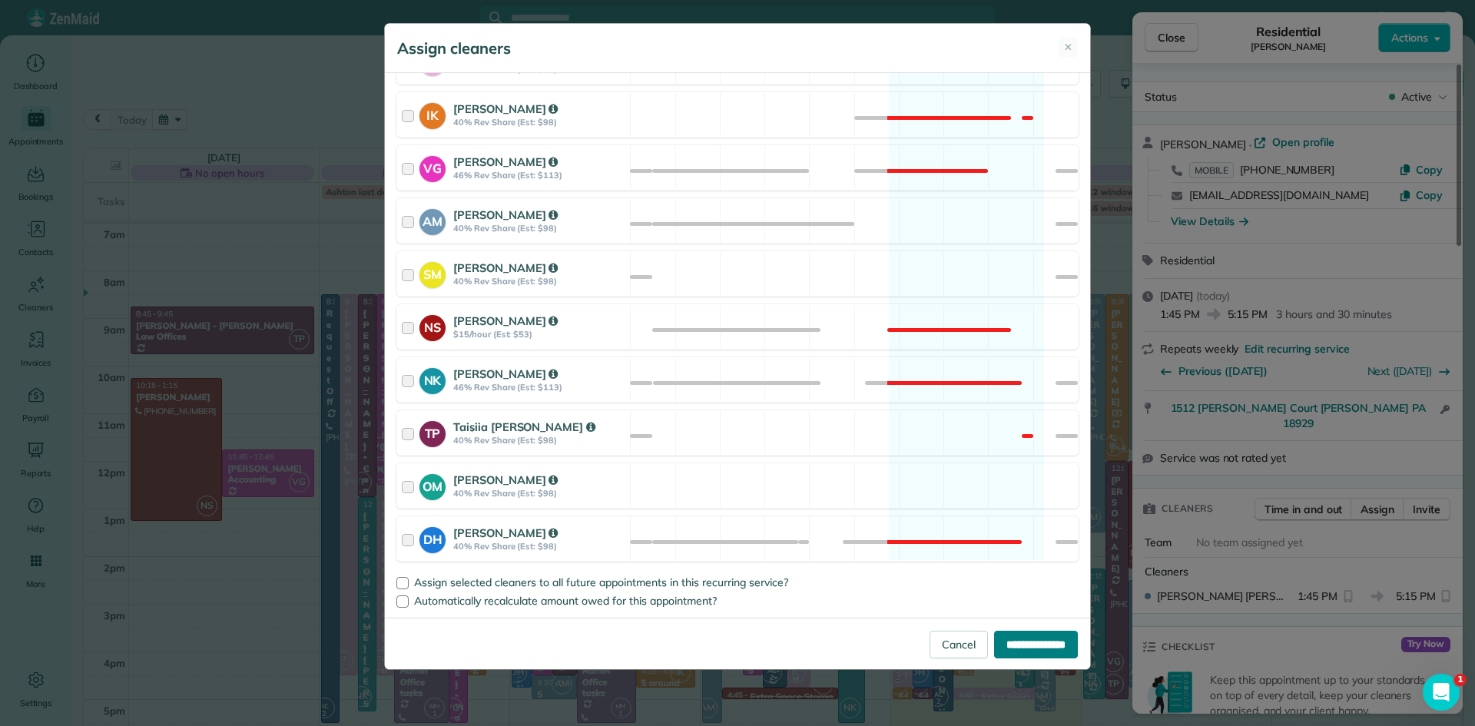
click at [1009, 639] on input "**********" at bounding box center [1036, 645] width 84 height 28
type input "**********"
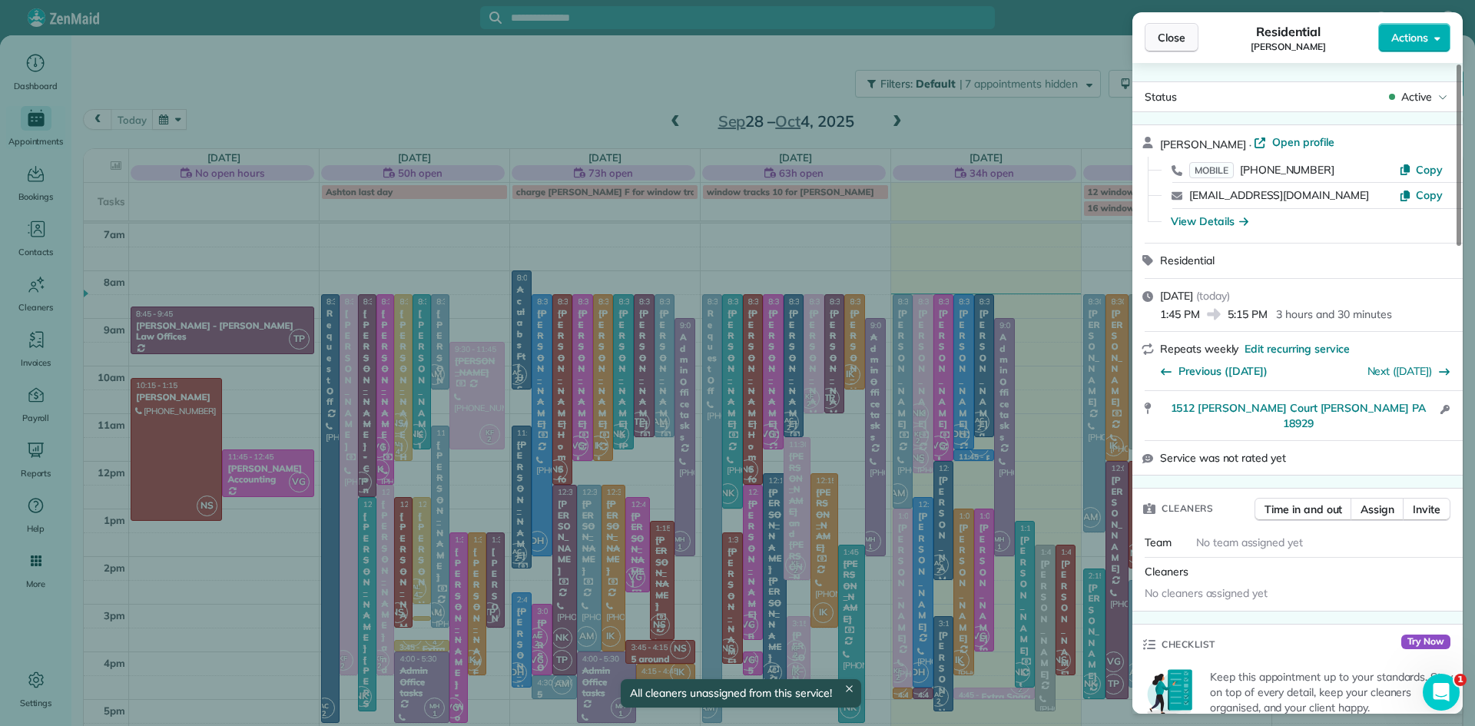
click at [1178, 37] on span "Close" at bounding box center [1172, 37] width 28 height 15
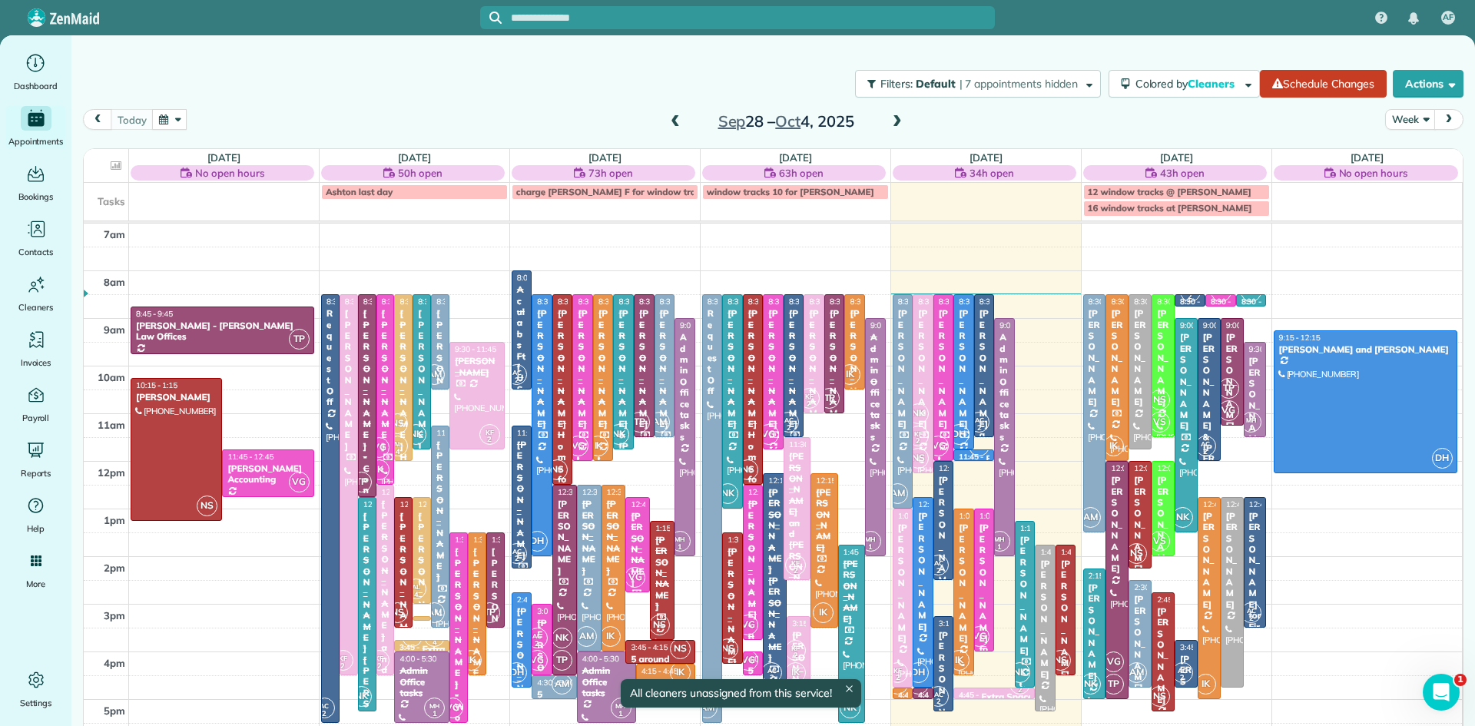
click at [982, 586] on div "[PERSON_NAME] for parents" at bounding box center [985, 621] width 12 height 199
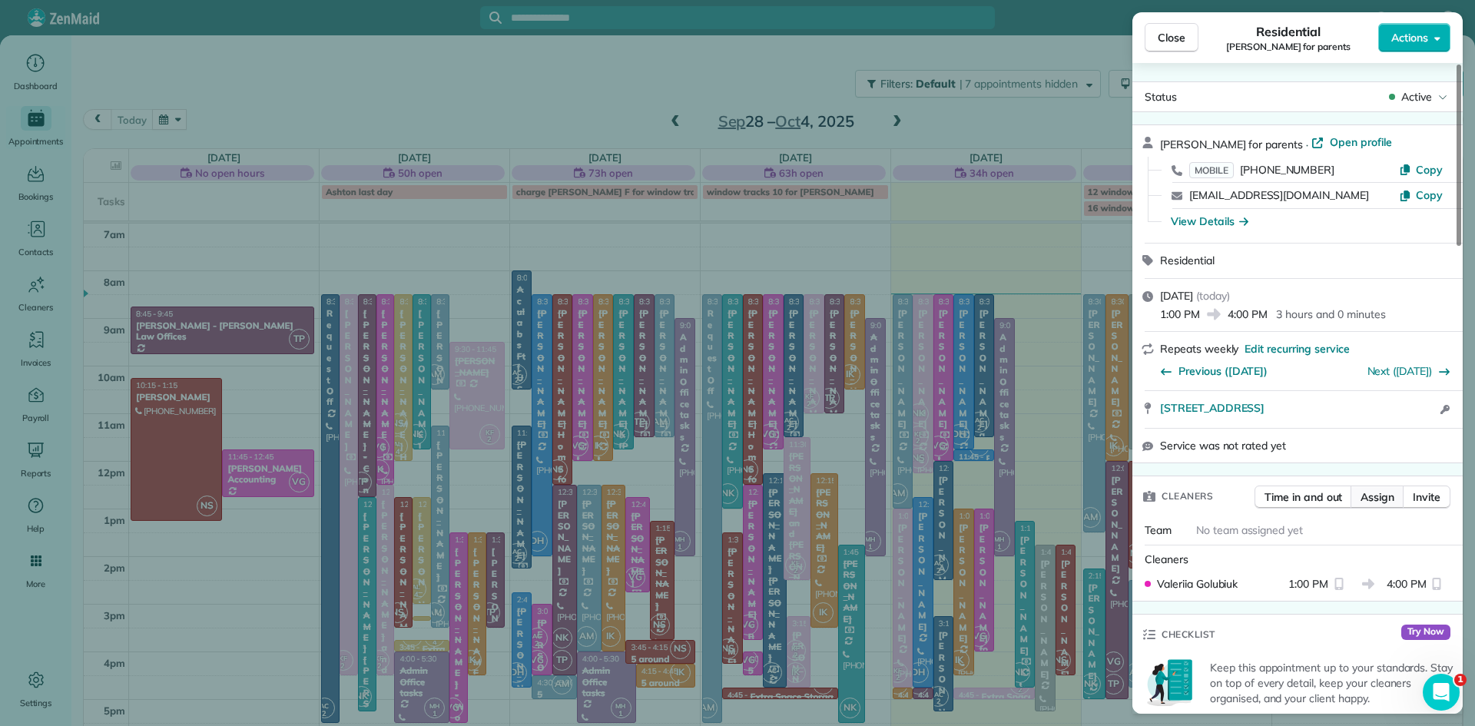
click at [1386, 502] on span "Assign" at bounding box center [1378, 496] width 34 height 15
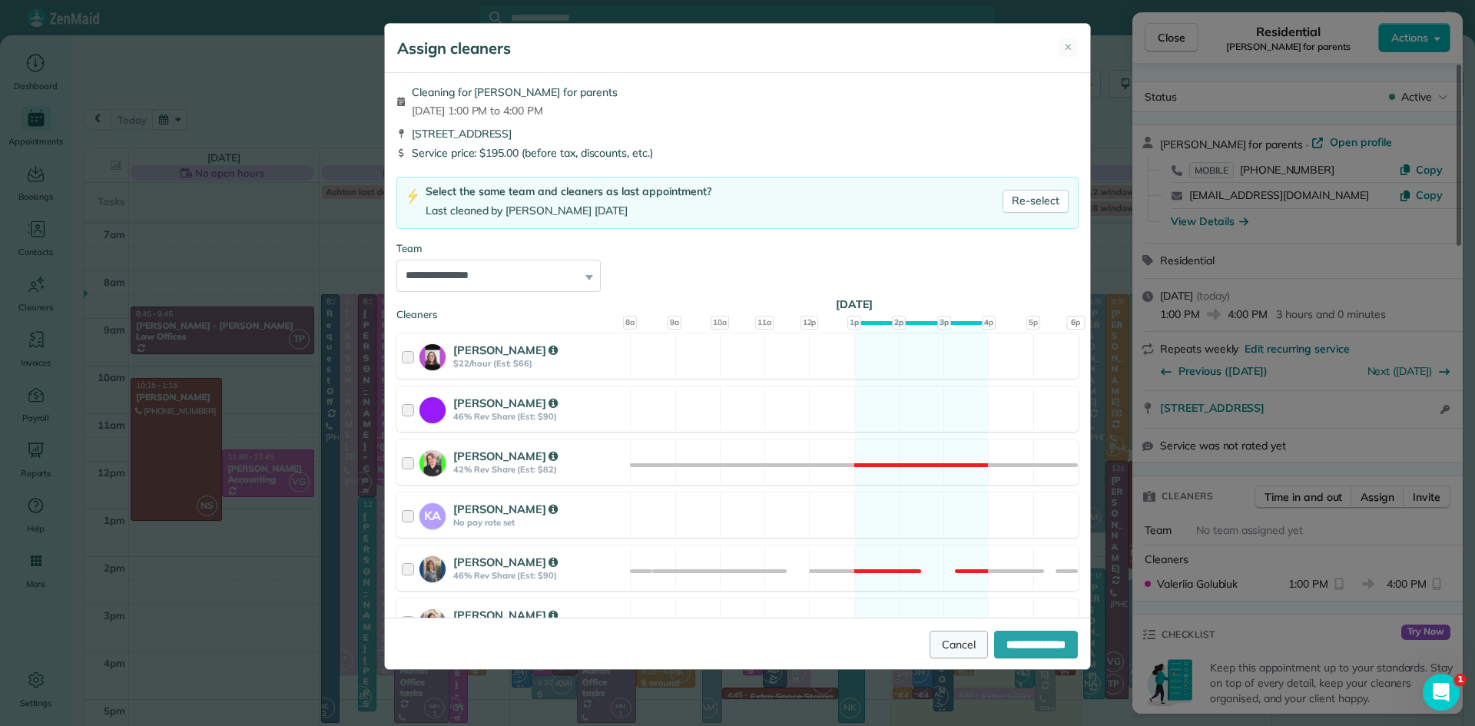
click at [930, 634] on link "Cancel" at bounding box center [959, 645] width 58 height 28
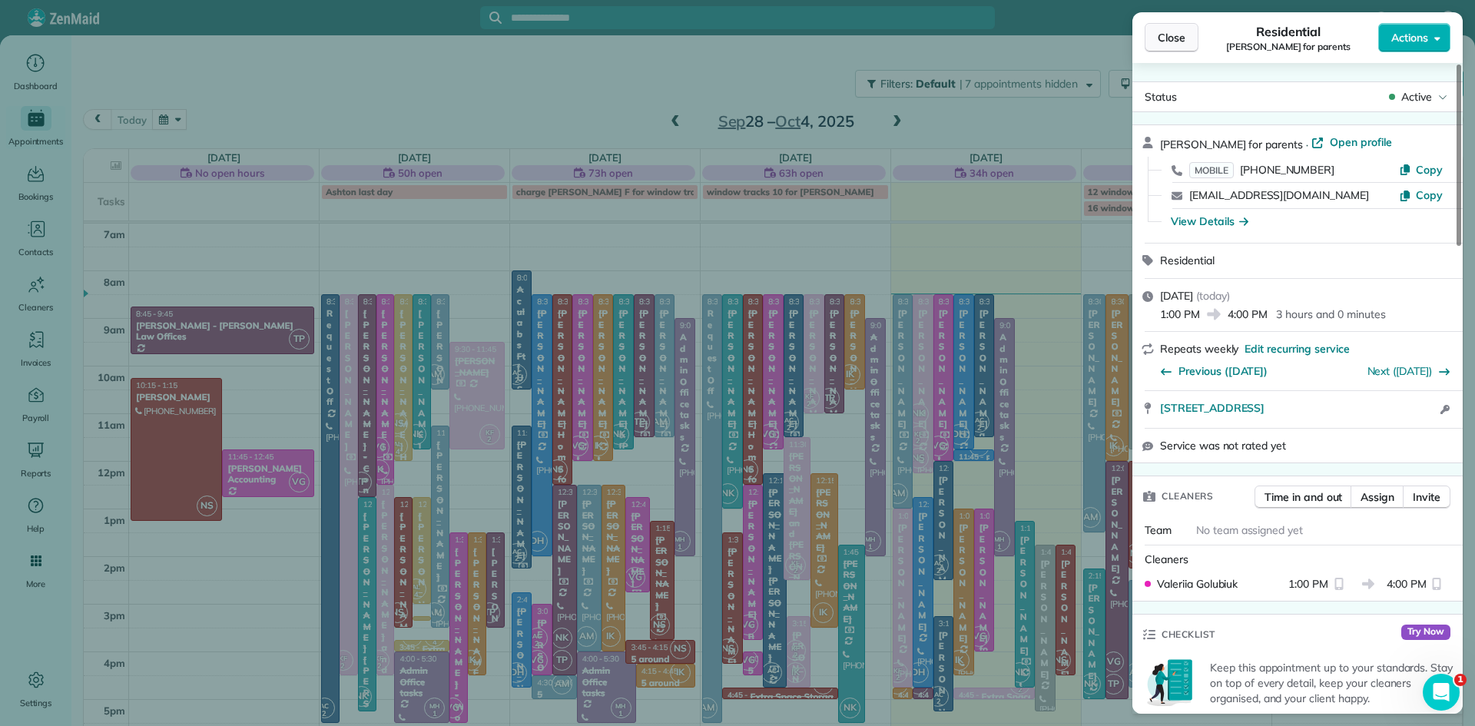
click at [1165, 35] on span "Close" at bounding box center [1172, 37] width 28 height 15
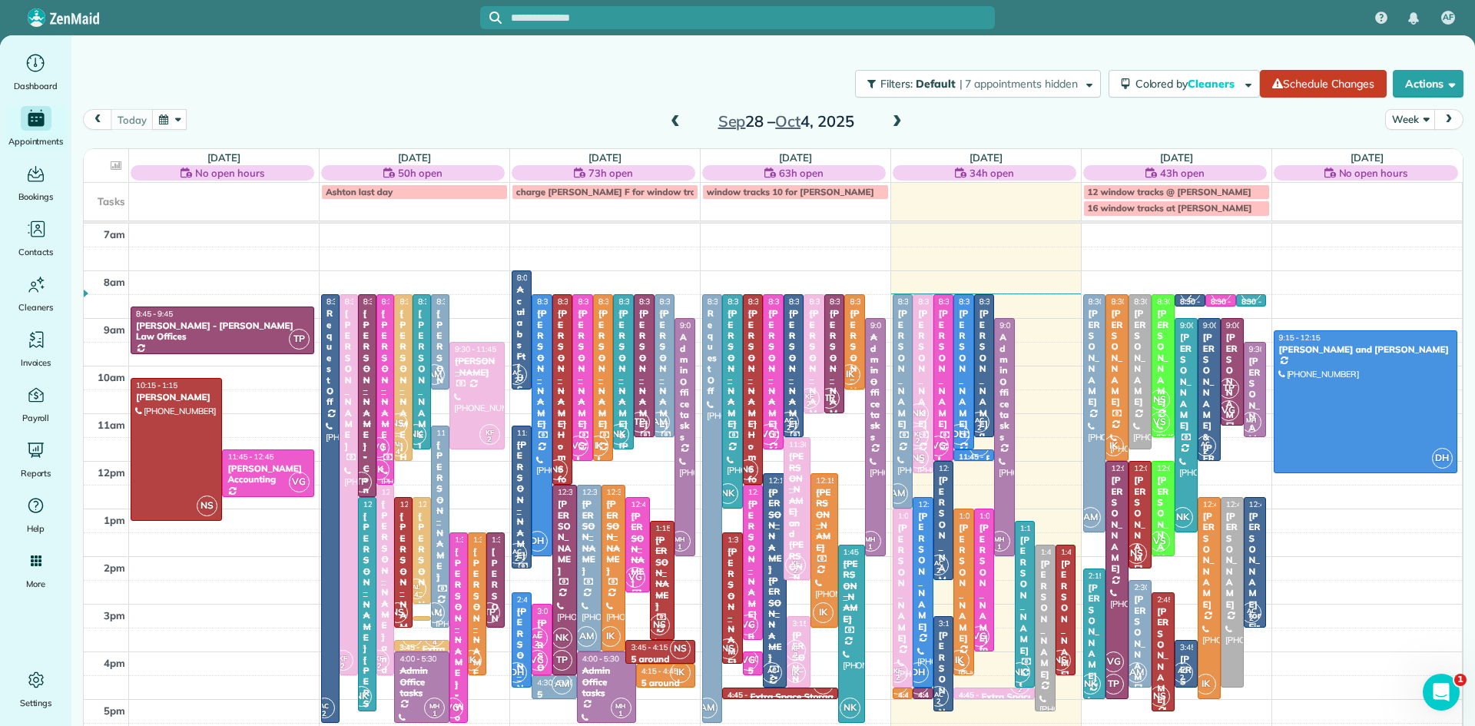
click at [964, 573] on div "[PERSON_NAME]" at bounding box center [964, 582] width 12 height 121
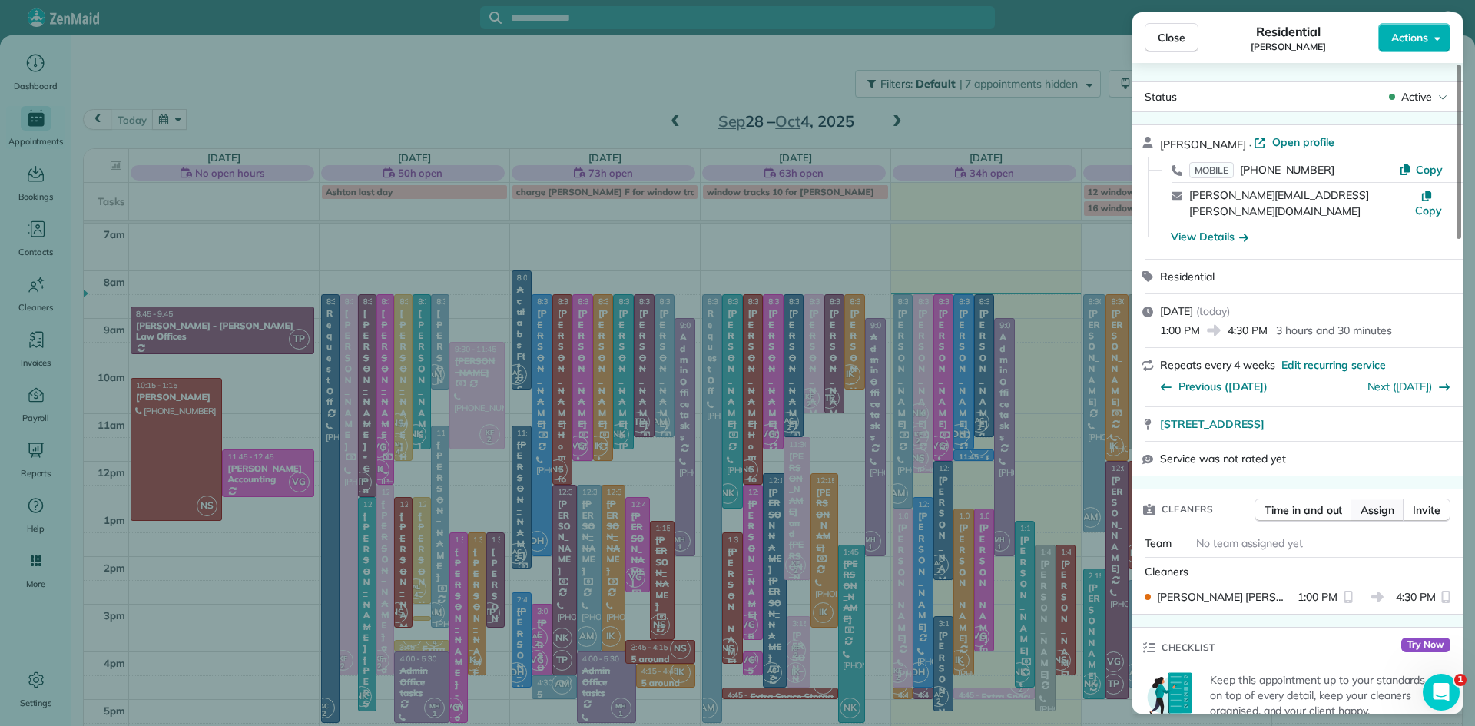
click at [1368, 503] on span "Assign" at bounding box center [1378, 510] width 34 height 15
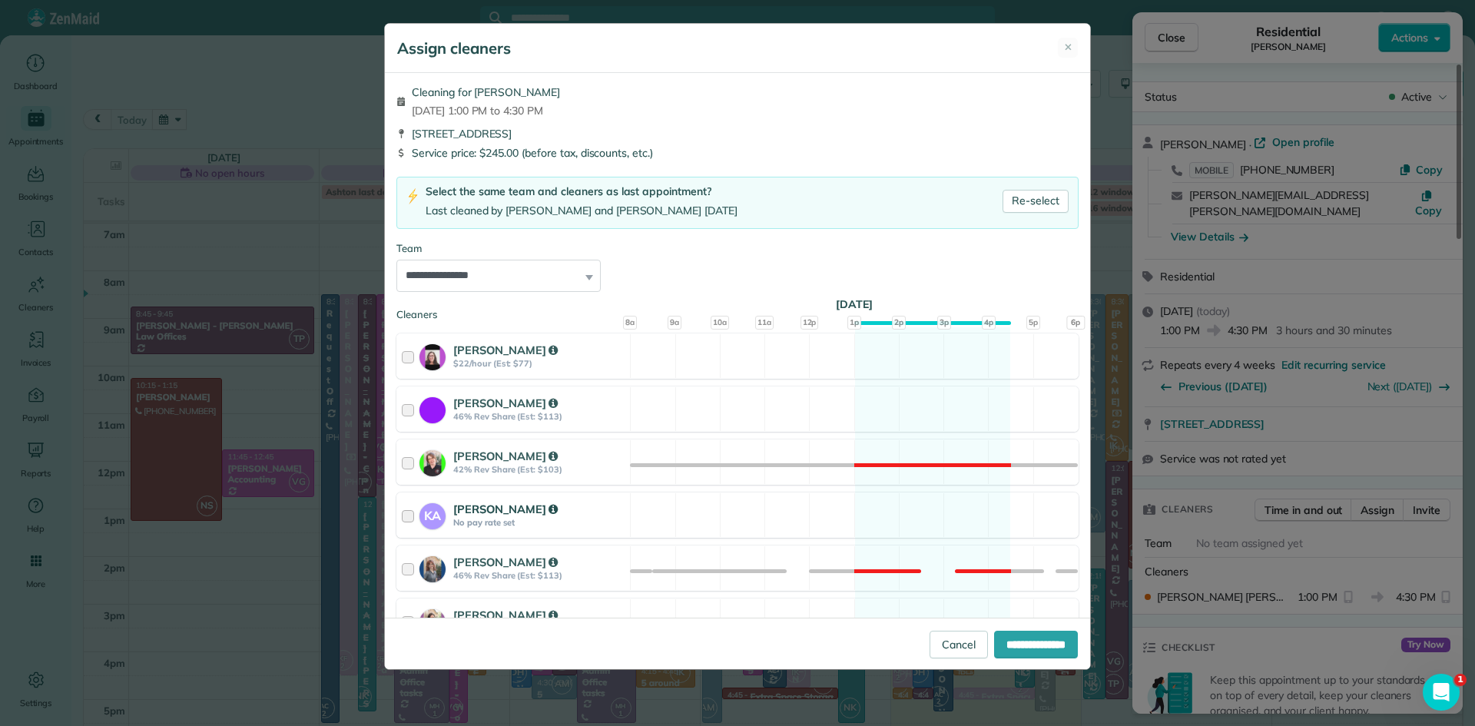
scroll to position [718, 0]
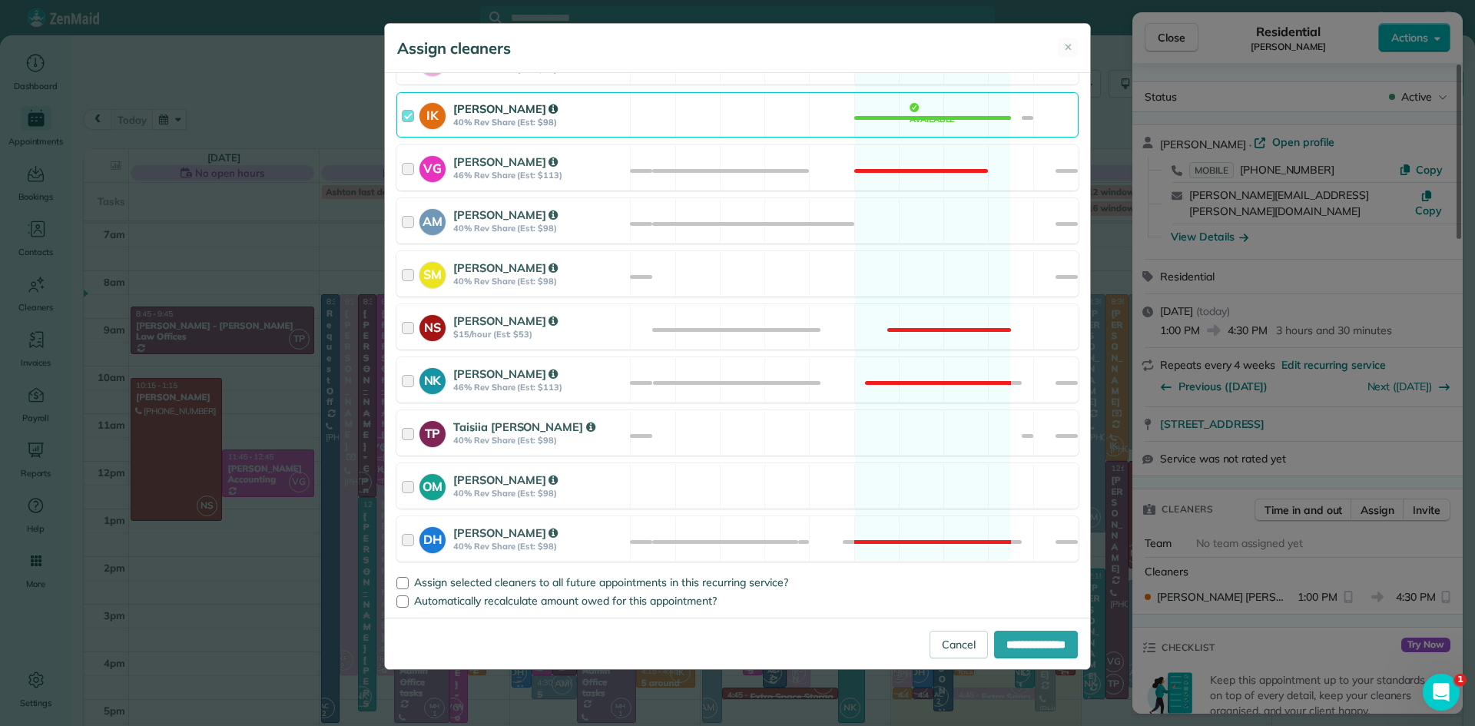
drag, startPoint x: 493, startPoint y: 119, endPoint x: 490, endPoint y: 134, distance: 15.7
click at [493, 118] on strong "40% Rev Share (Est: $98)" at bounding box center [539, 122] width 172 height 11
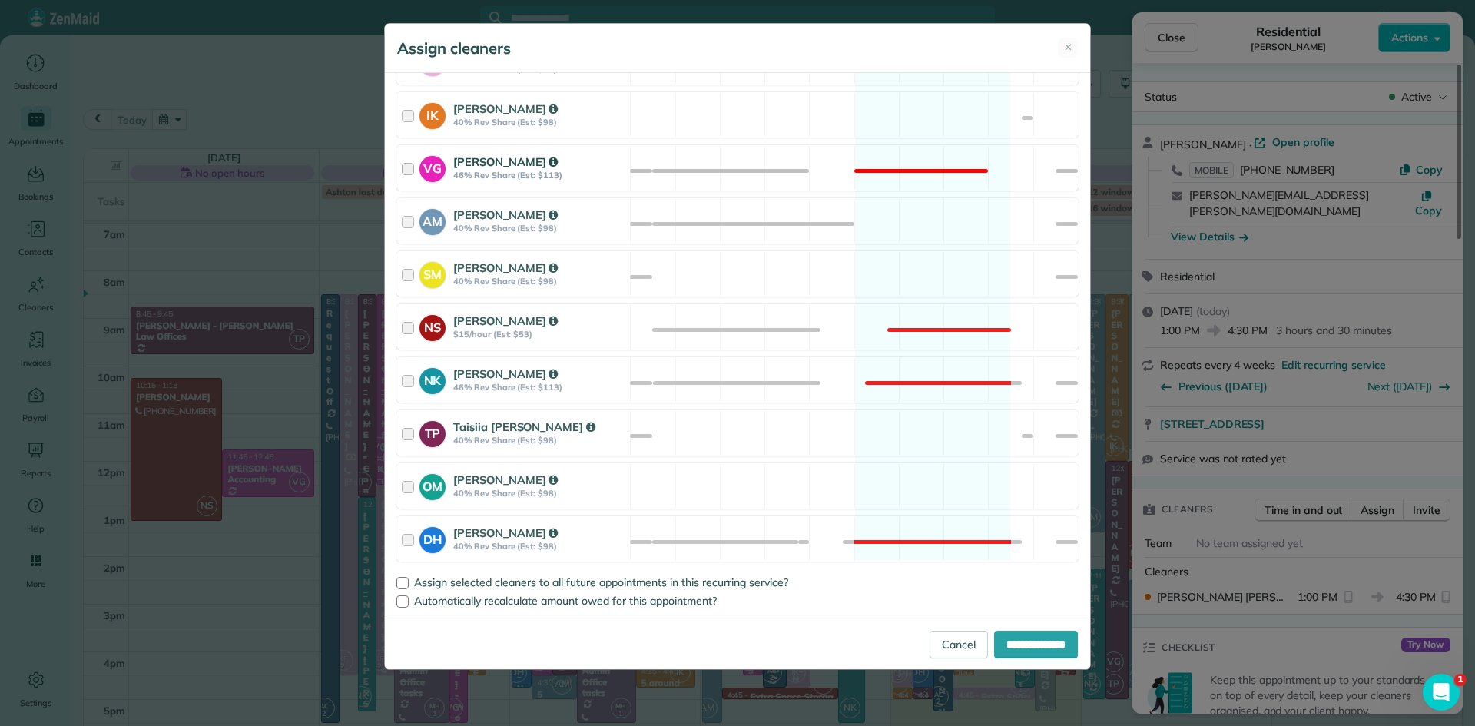
click at [484, 171] on strong "46% Rev Share (Est: $113)" at bounding box center [539, 175] width 172 height 11
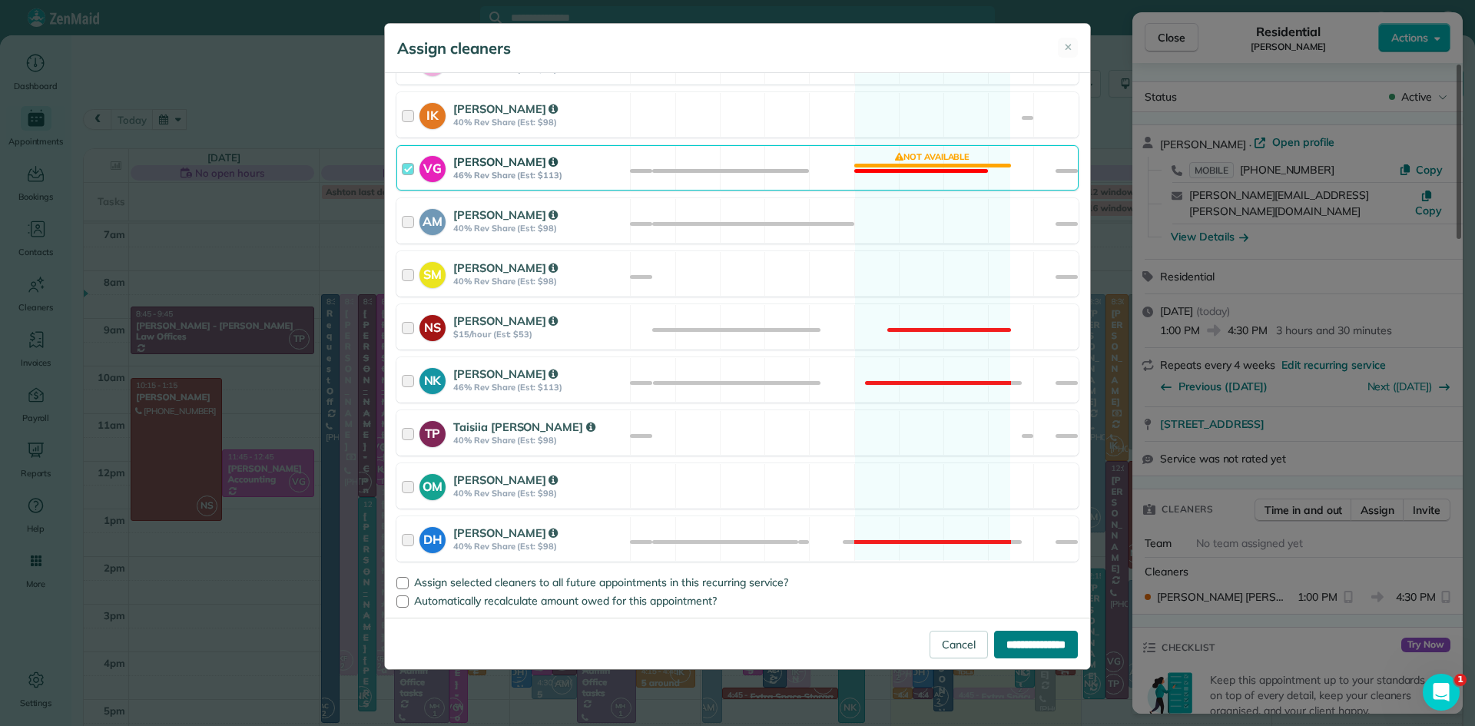
click at [1007, 651] on input "**********" at bounding box center [1036, 645] width 84 height 28
type input "**********"
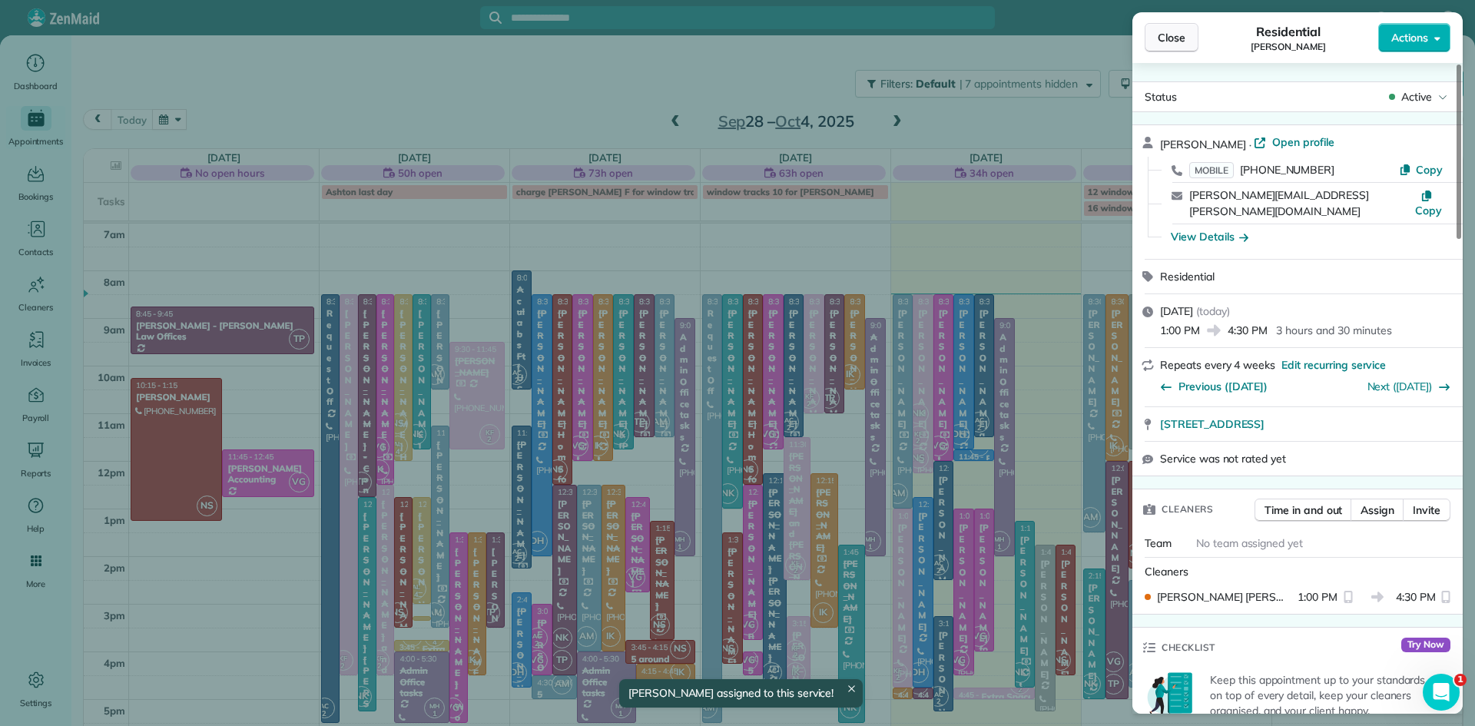
click at [1172, 35] on span "Close" at bounding box center [1172, 37] width 28 height 15
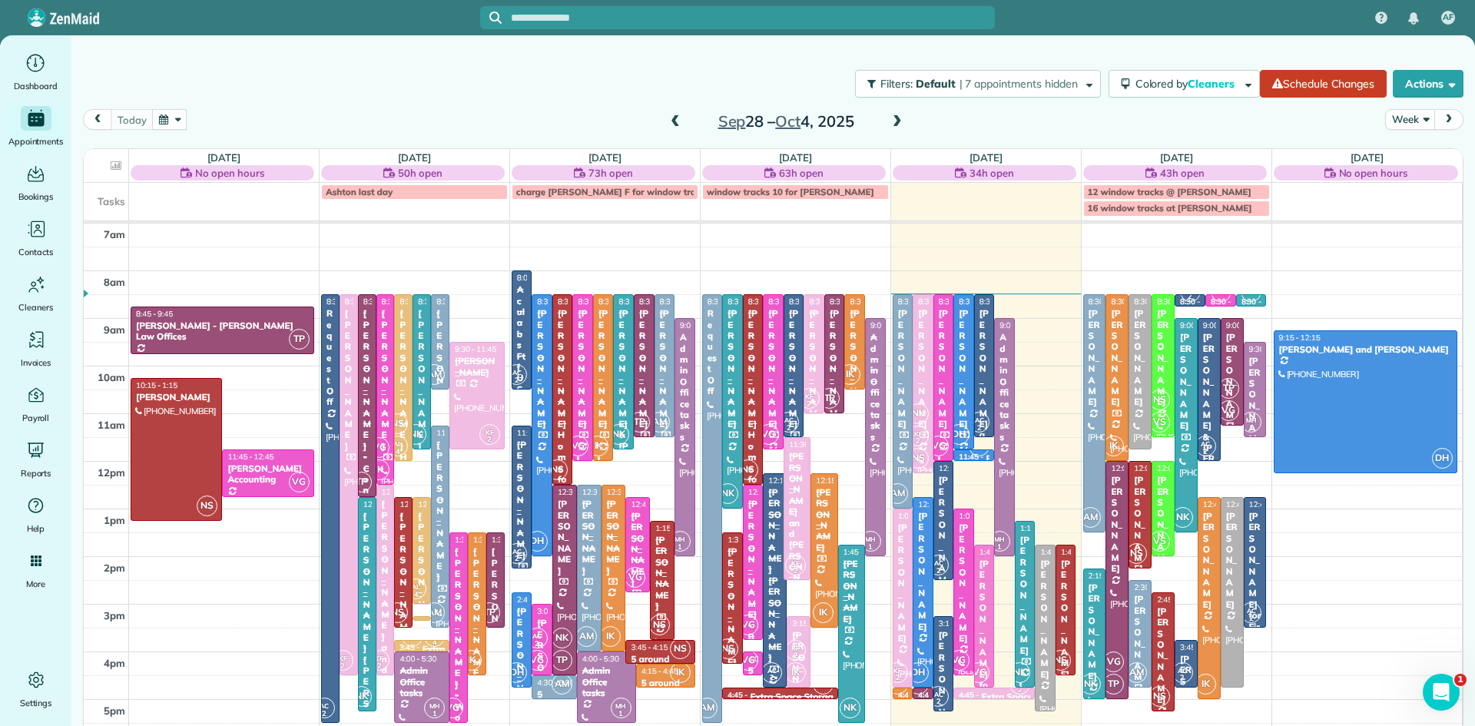
drag, startPoint x: 987, startPoint y: 597, endPoint x: 981, endPoint y: 627, distance: 30.4
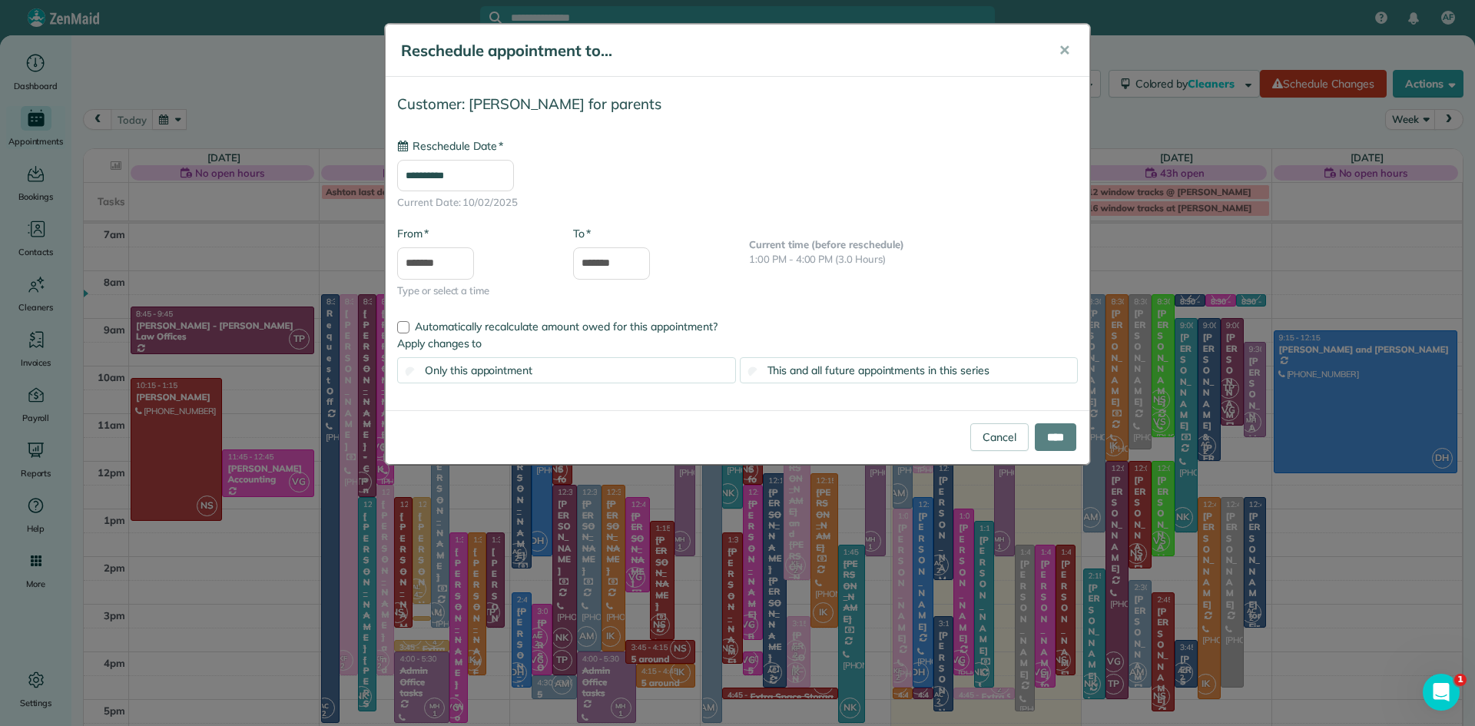
type input "**********"
click at [1057, 436] on input "****" at bounding box center [1055, 437] width 41 height 28
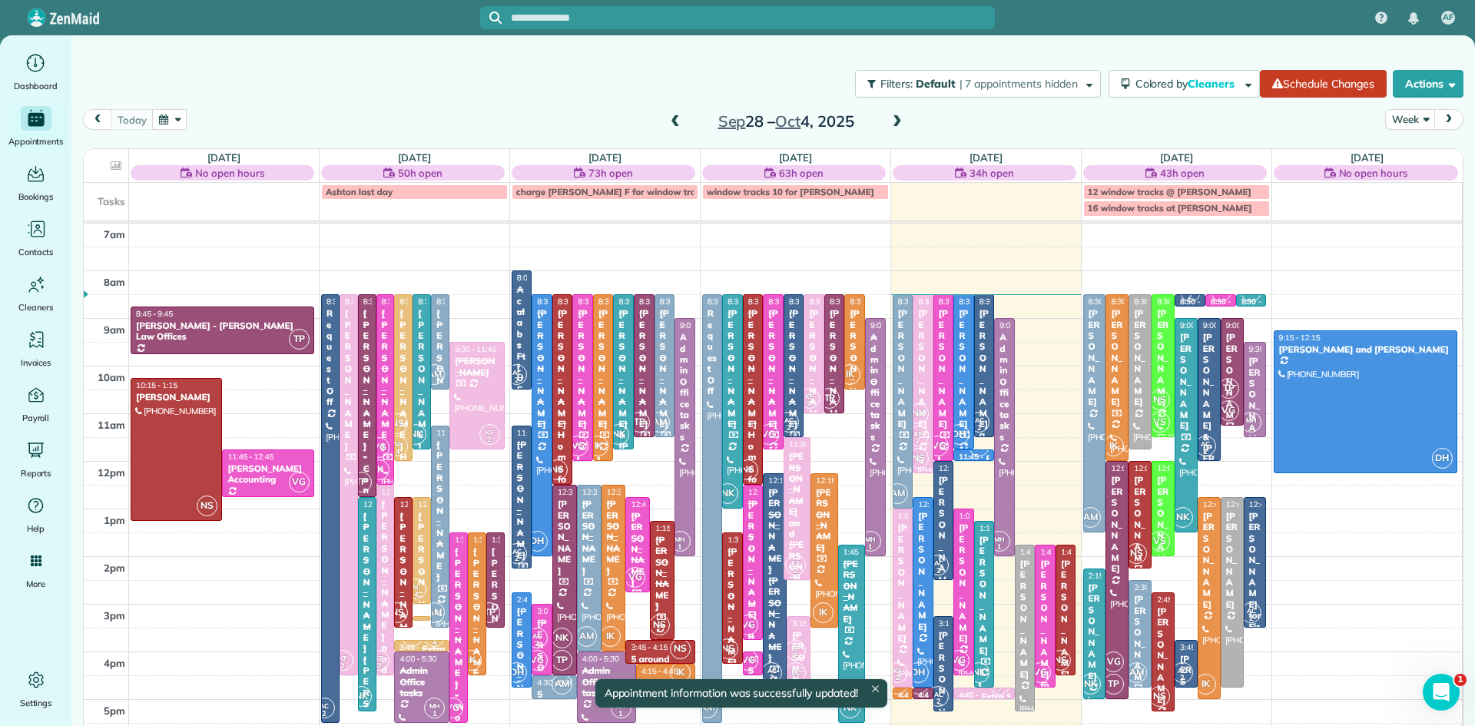
click at [1049, 642] on div "[PERSON_NAME] for parents" at bounding box center [1046, 658] width 12 height 199
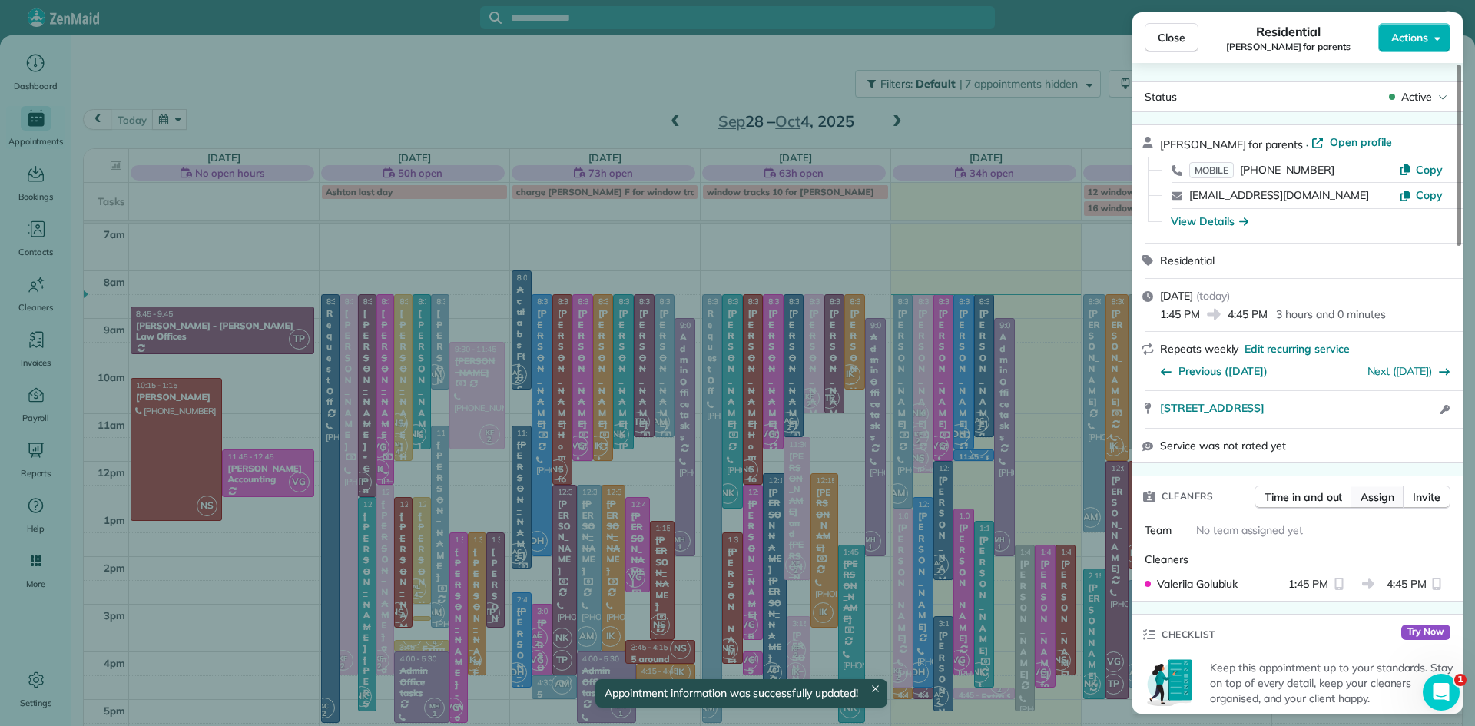
click at [1378, 502] on span "Assign" at bounding box center [1378, 496] width 34 height 15
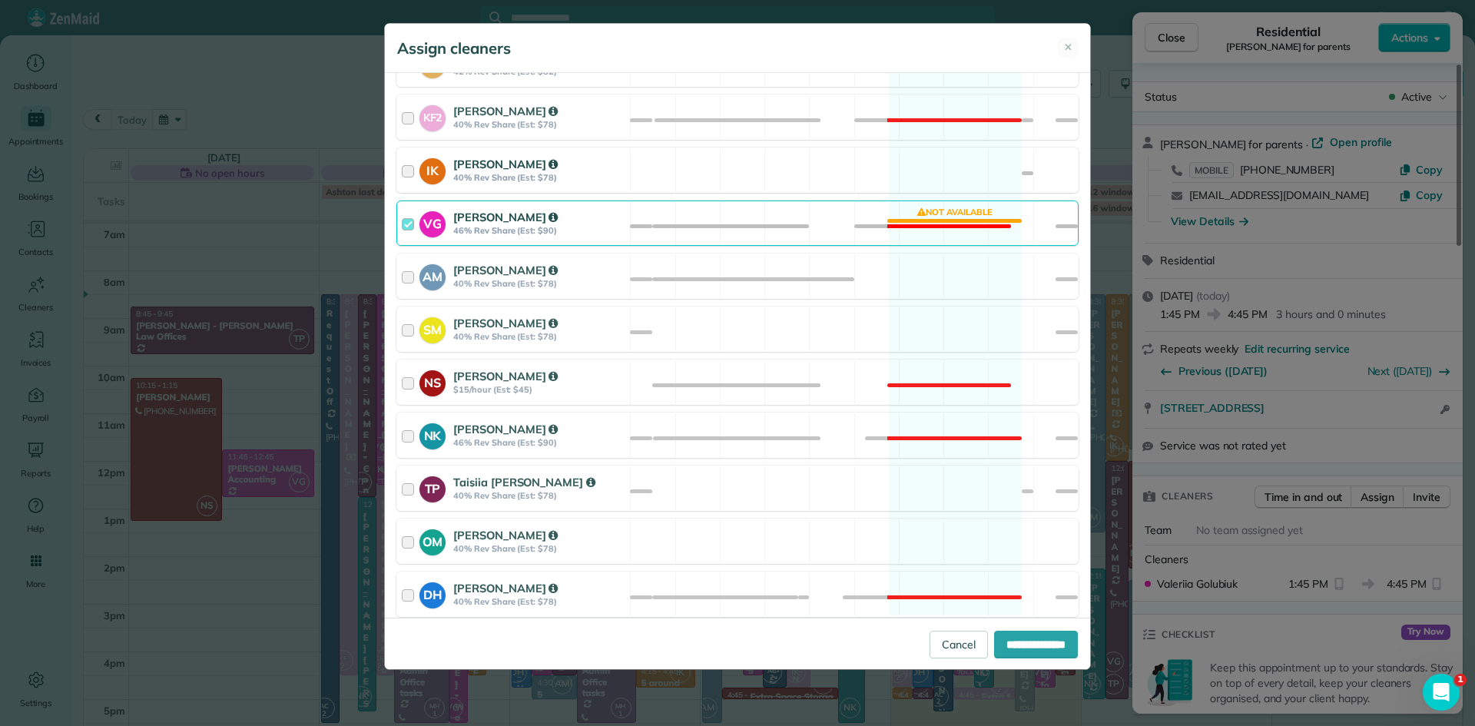
scroll to position [718, 0]
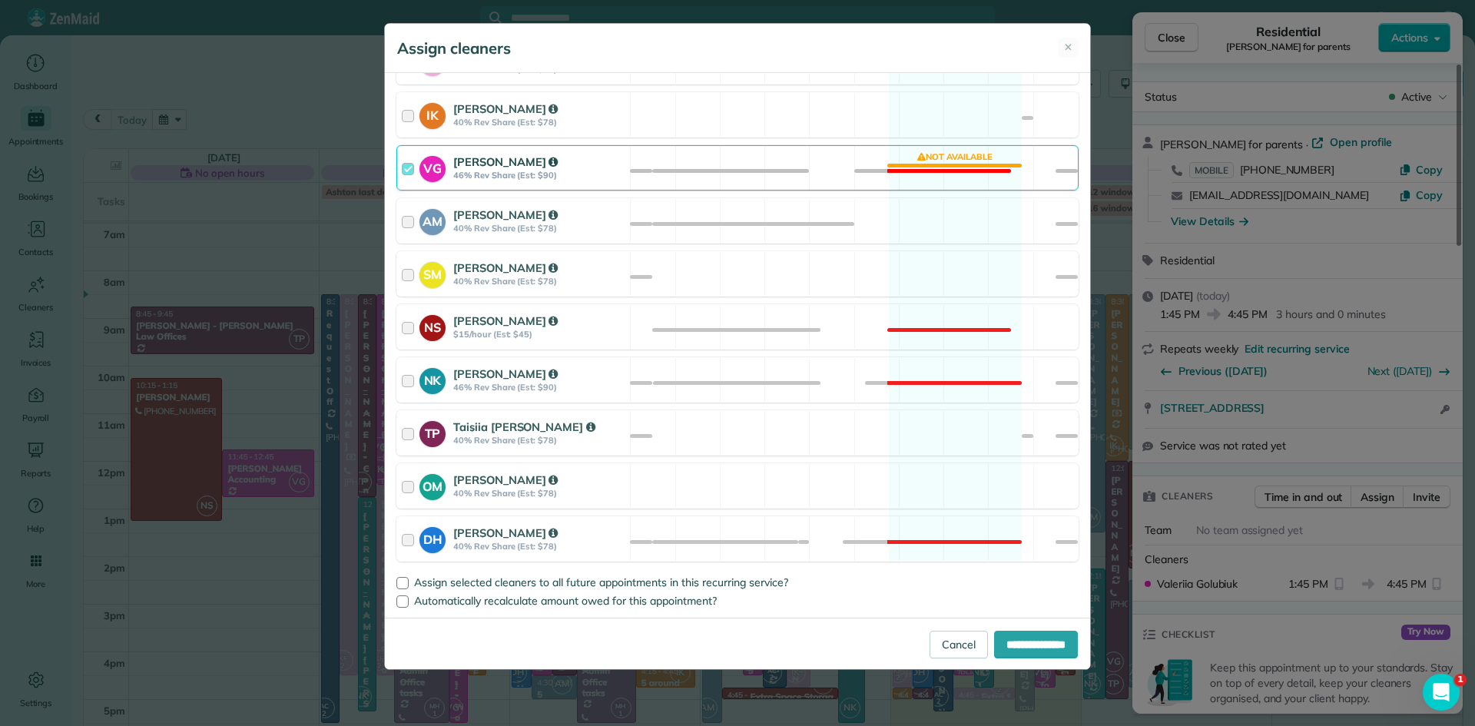
click at [498, 165] on strong "Valeriia Golubiuk" at bounding box center [505, 161] width 104 height 15
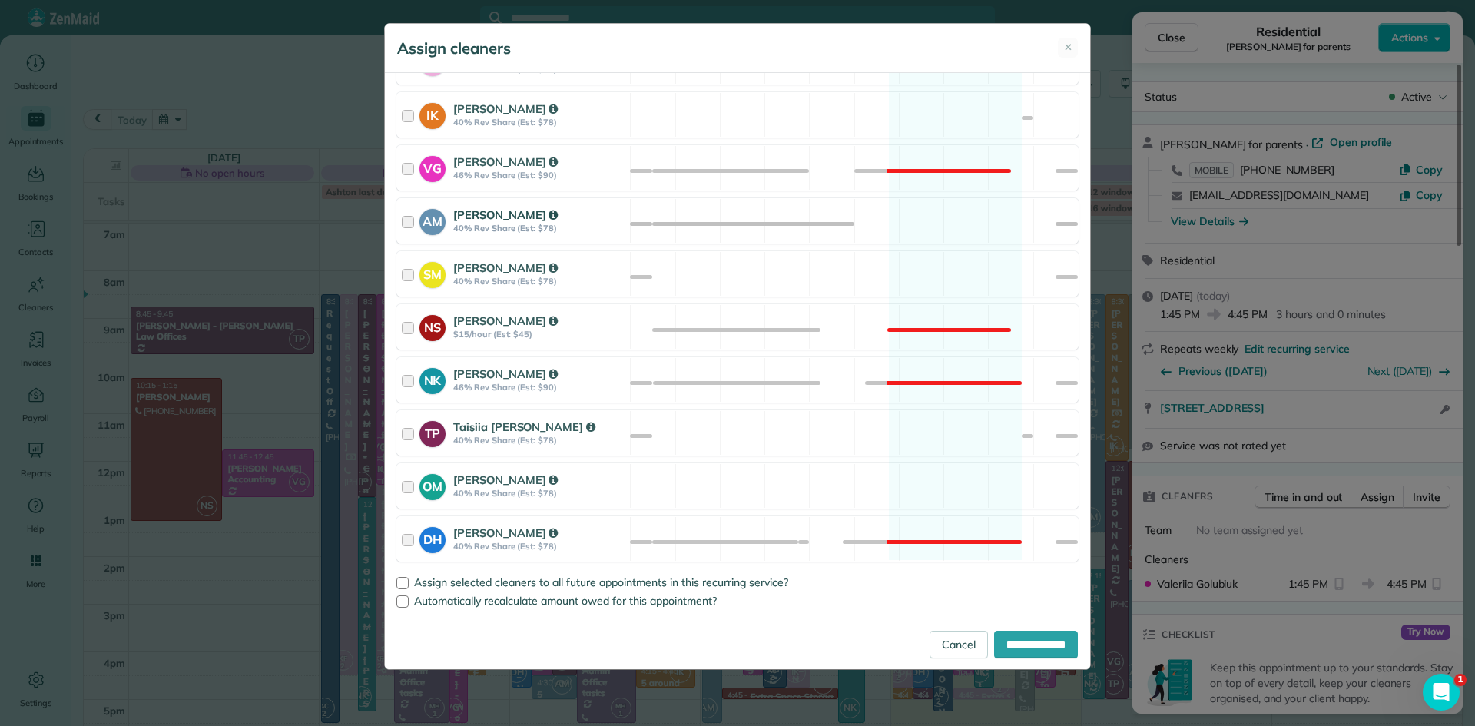
click at [496, 216] on strong "Allison McNamara" at bounding box center [505, 214] width 104 height 15
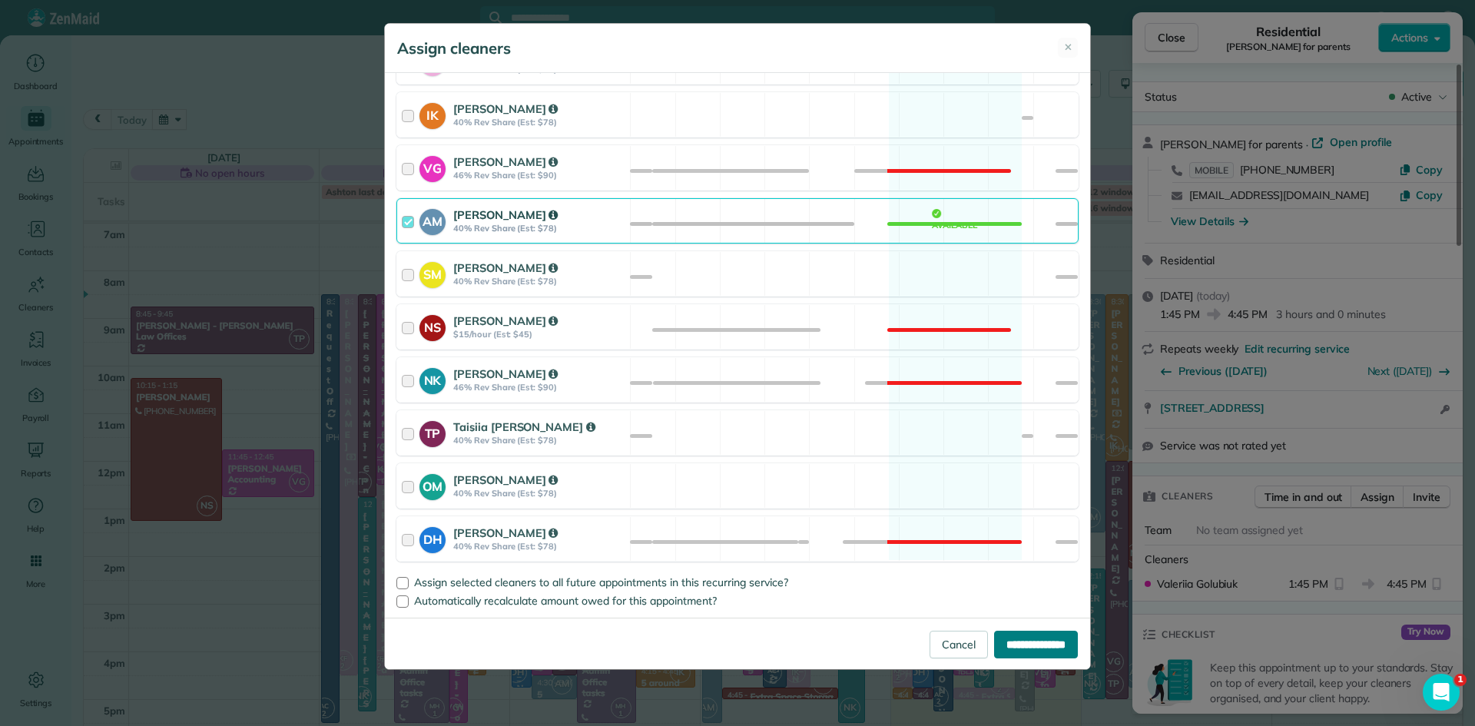
click at [994, 637] on input "**********" at bounding box center [1036, 645] width 84 height 28
type input "**********"
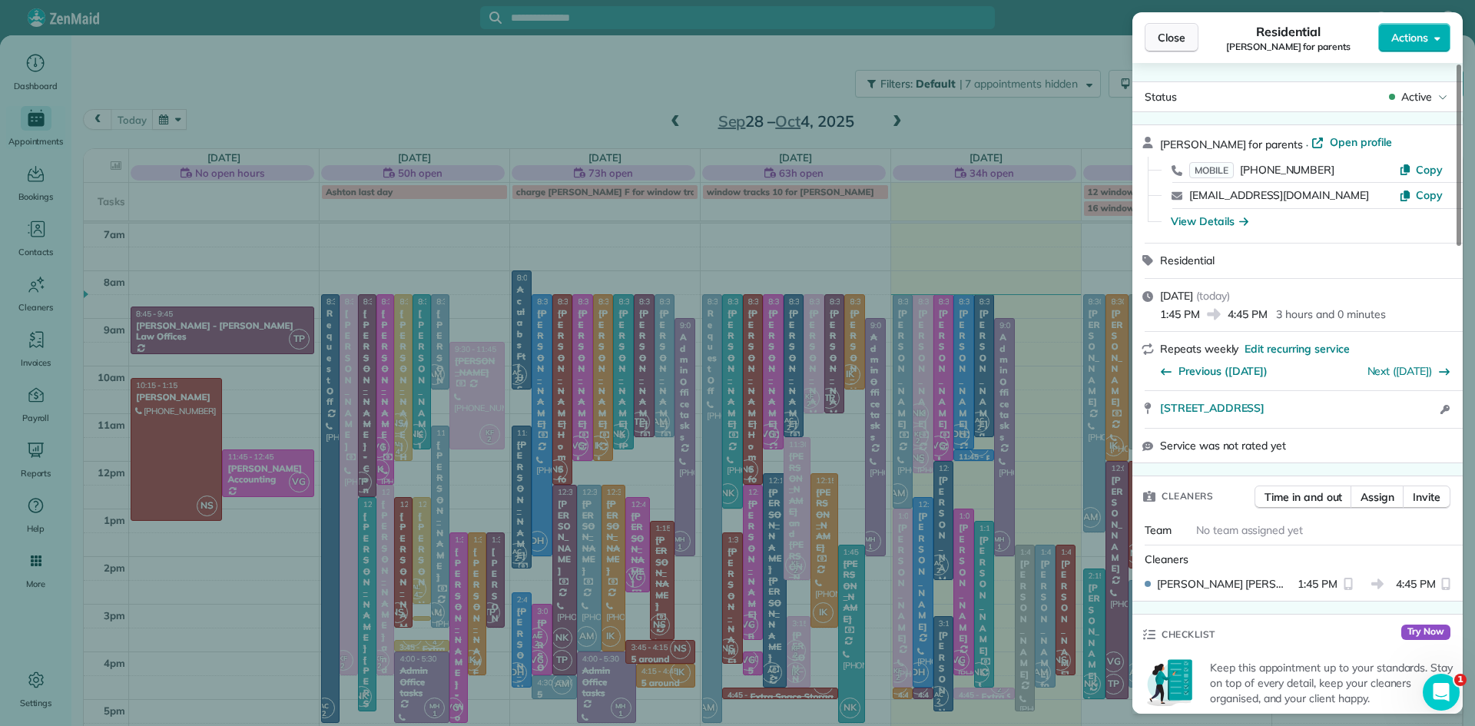
click at [1173, 41] on span "Close" at bounding box center [1172, 37] width 28 height 15
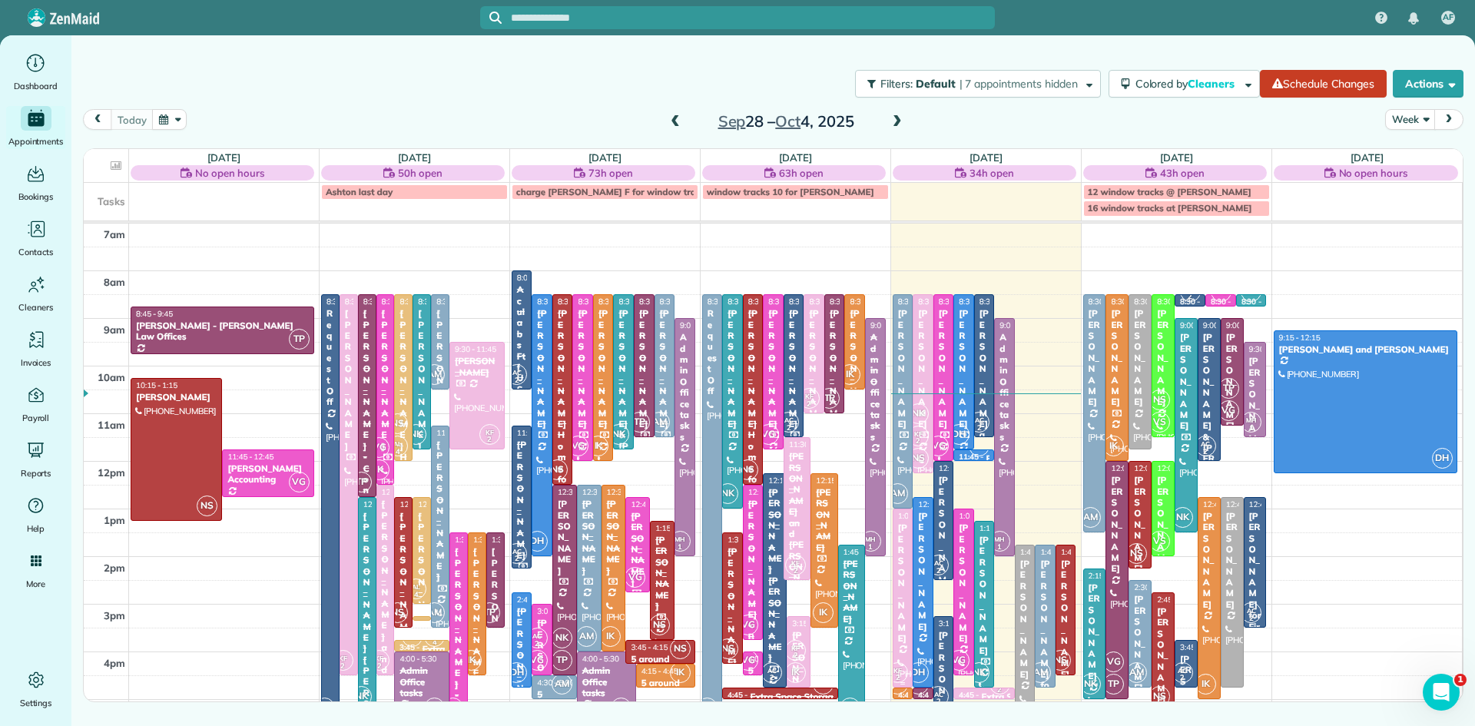
click at [902, 556] on div "[PERSON_NAME]" at bounding box center [903, 582] width 12 height 121
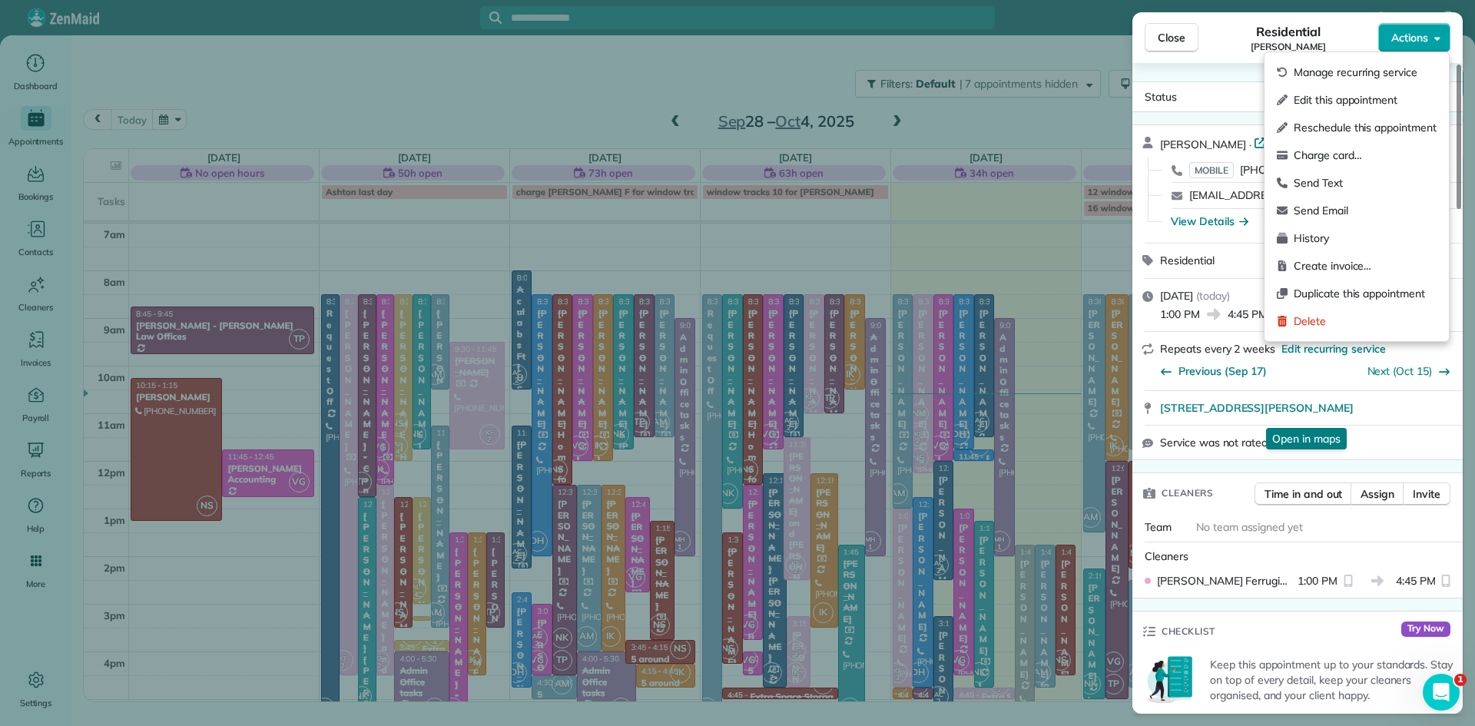
click at [1395, 42] on span "Actions" at bounding box center [1410, 37] width 37 height 15
click at [1351, 148] on span "Charge card…" at bounding box center [1365, 155] width 143 height 15
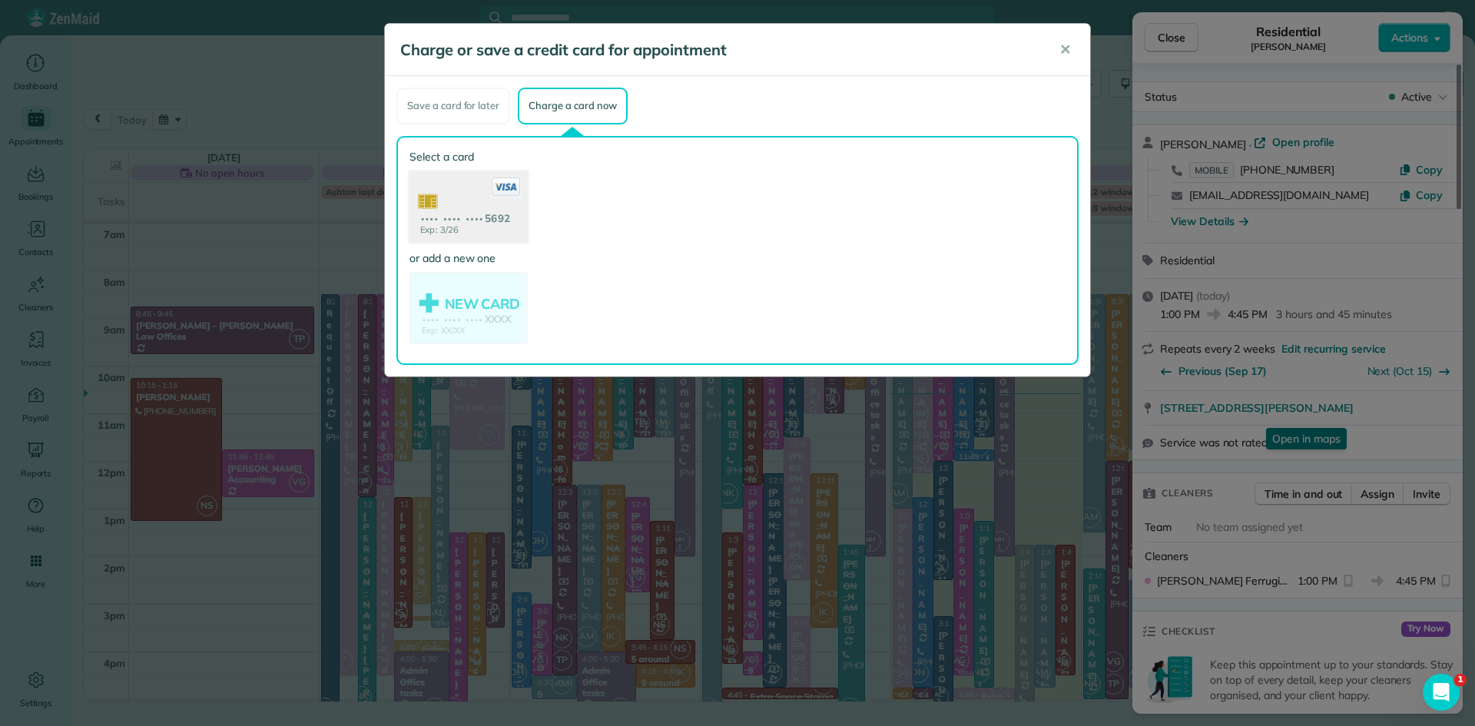
click at [493, 204] on use at bounding box center [469, 208] width 118 height 75
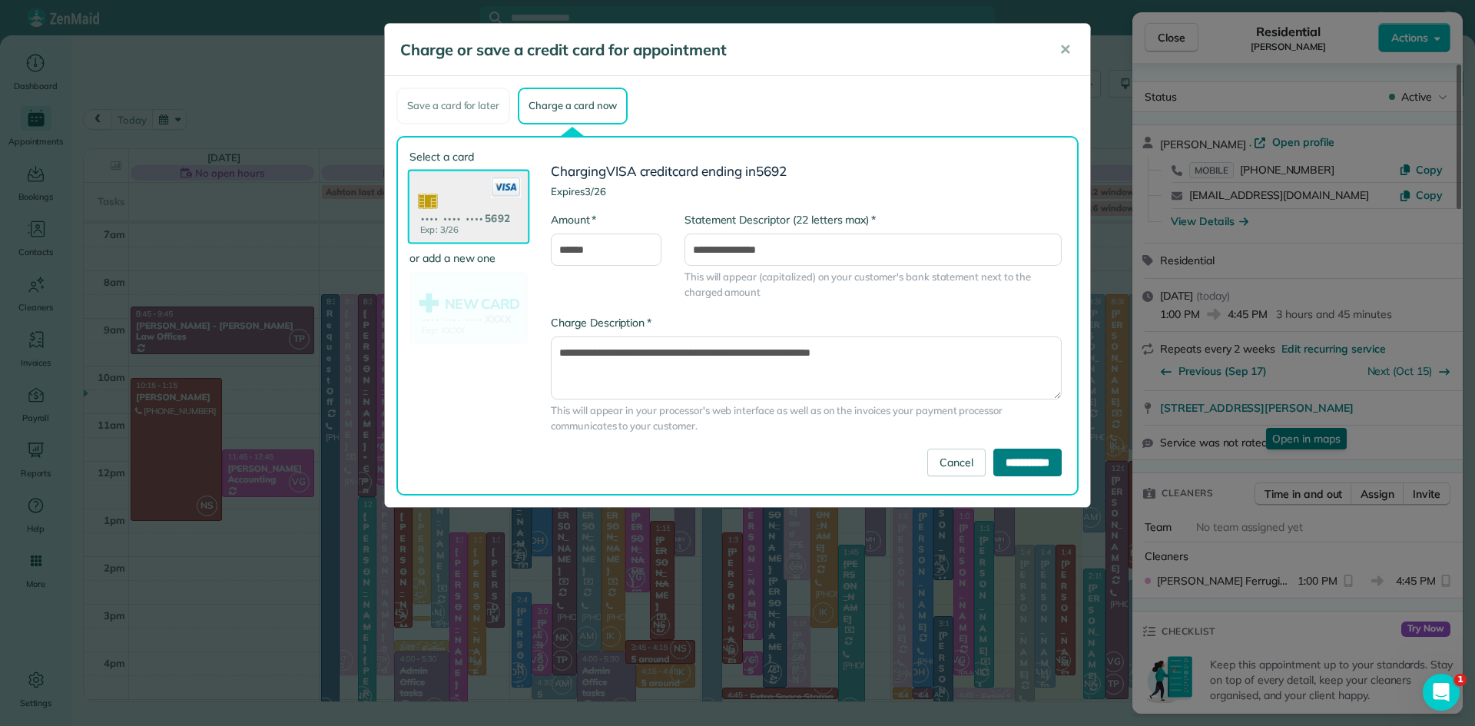
click at [994, 464] on input "**********" at bounding box center [1028, 463] width 68 height 28
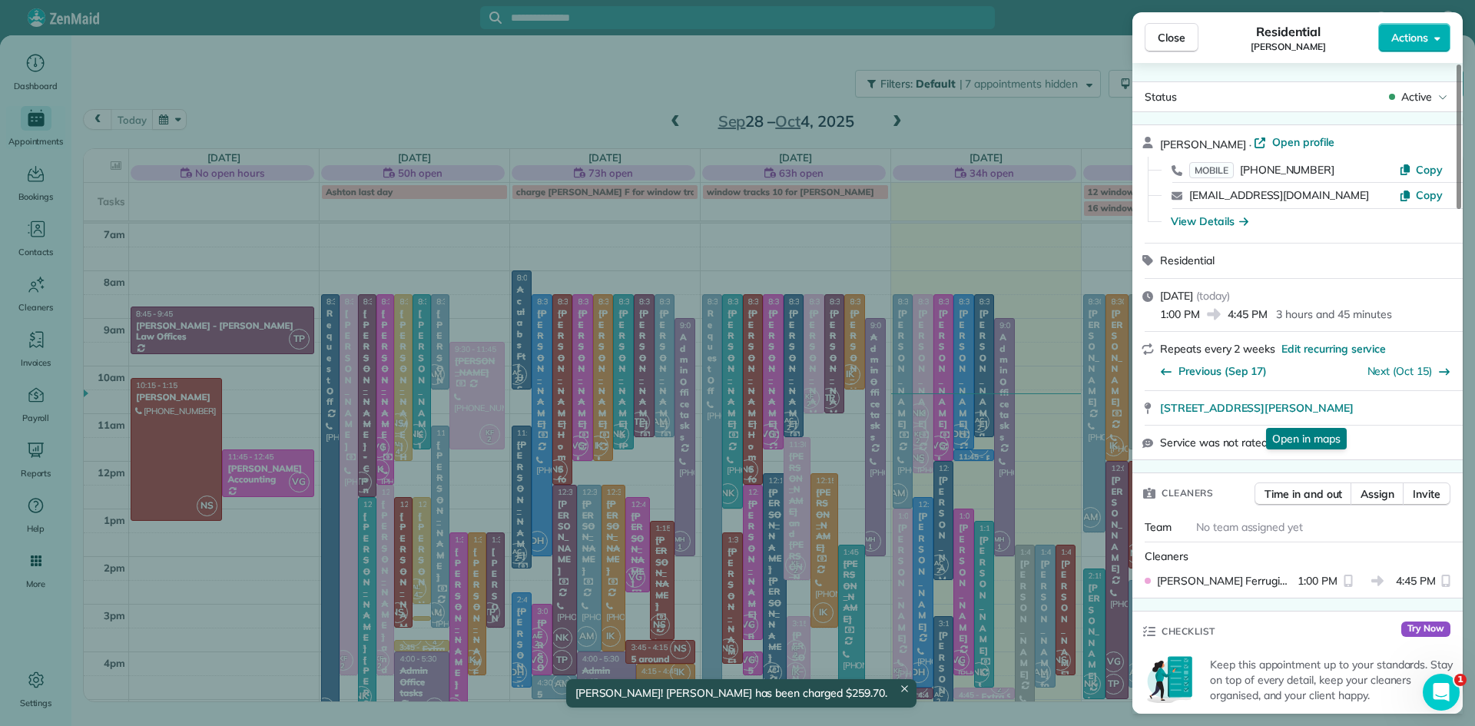
click at [1184, 43] on span "Close" at bounding box center [1172, 37] width 28 height 15
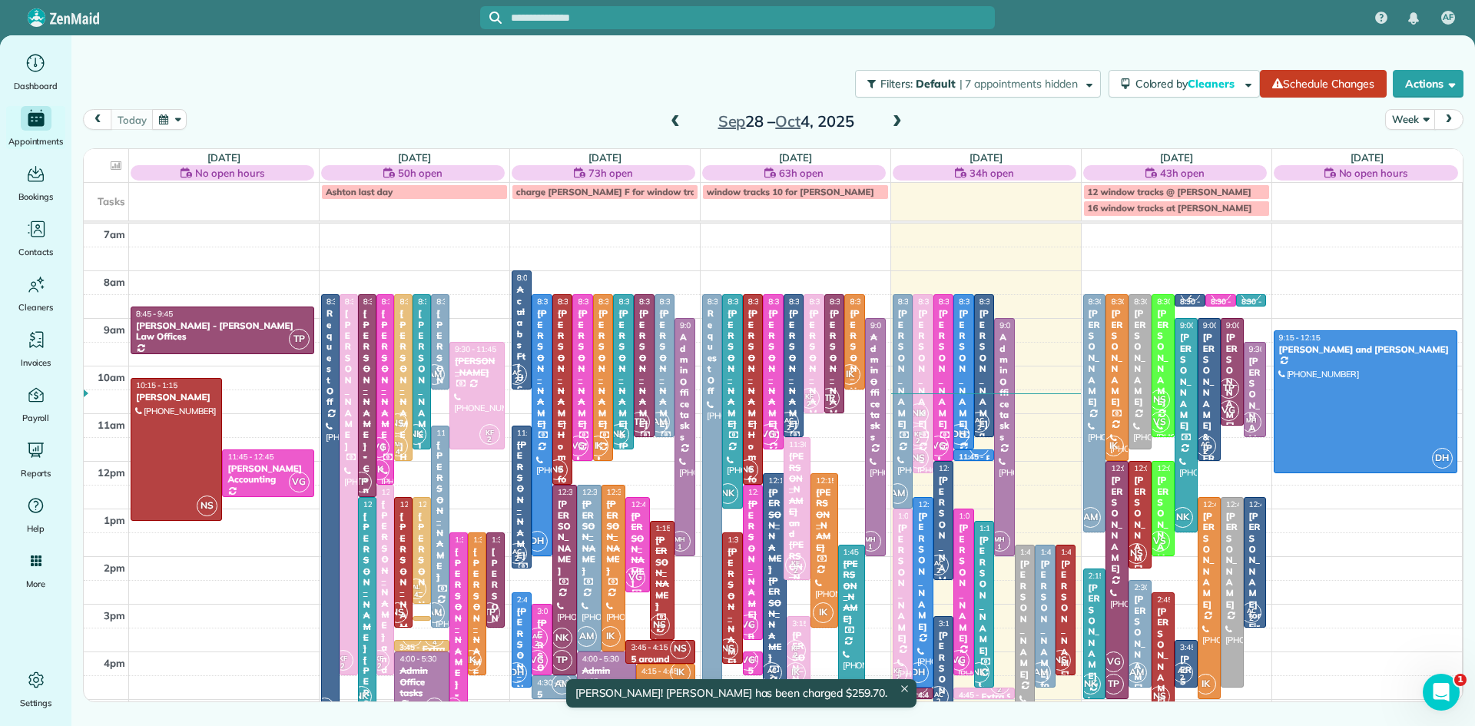
click at [965, 380] on div "[PERSON_NAME]" at bounding box center [964, 368] width 12 height 121
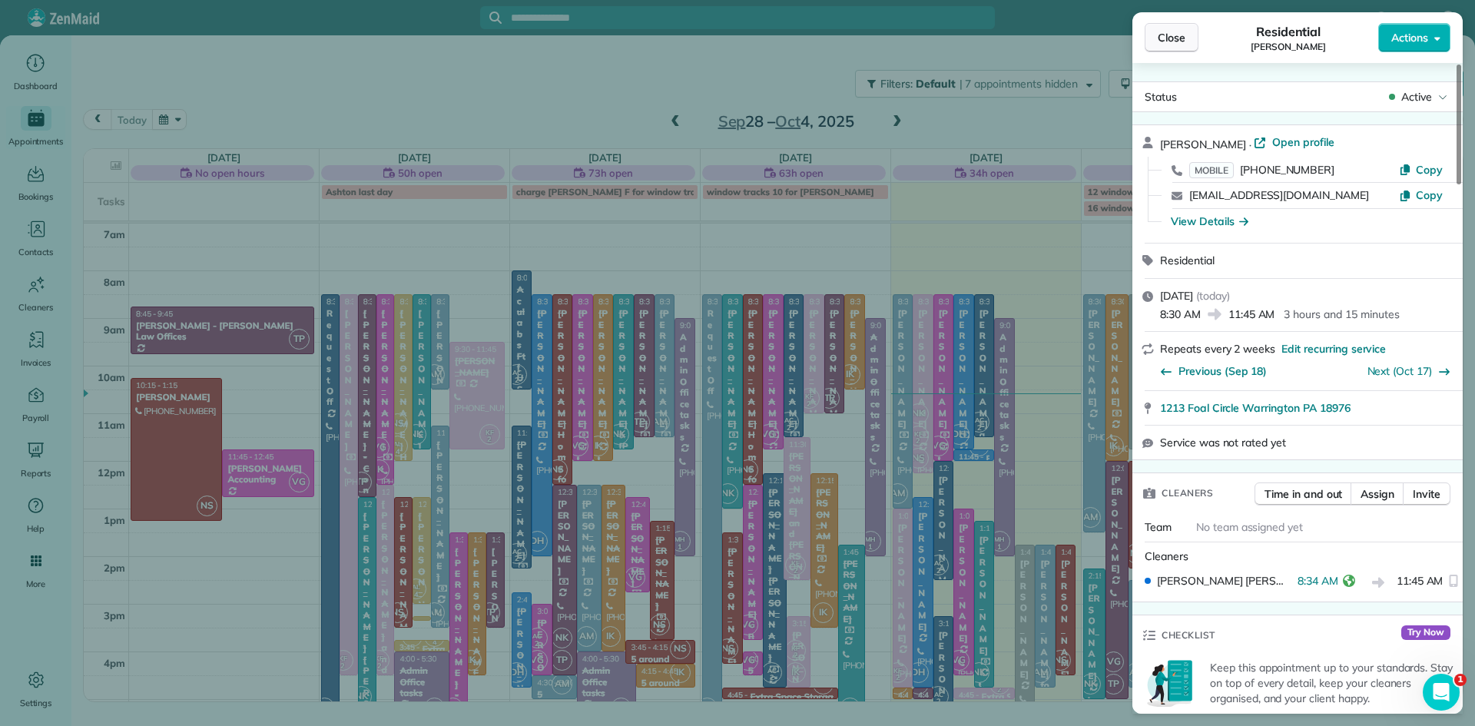
click at [1170, 38] on span "Close" at bounding box center [1172, 37] width 28 height 15
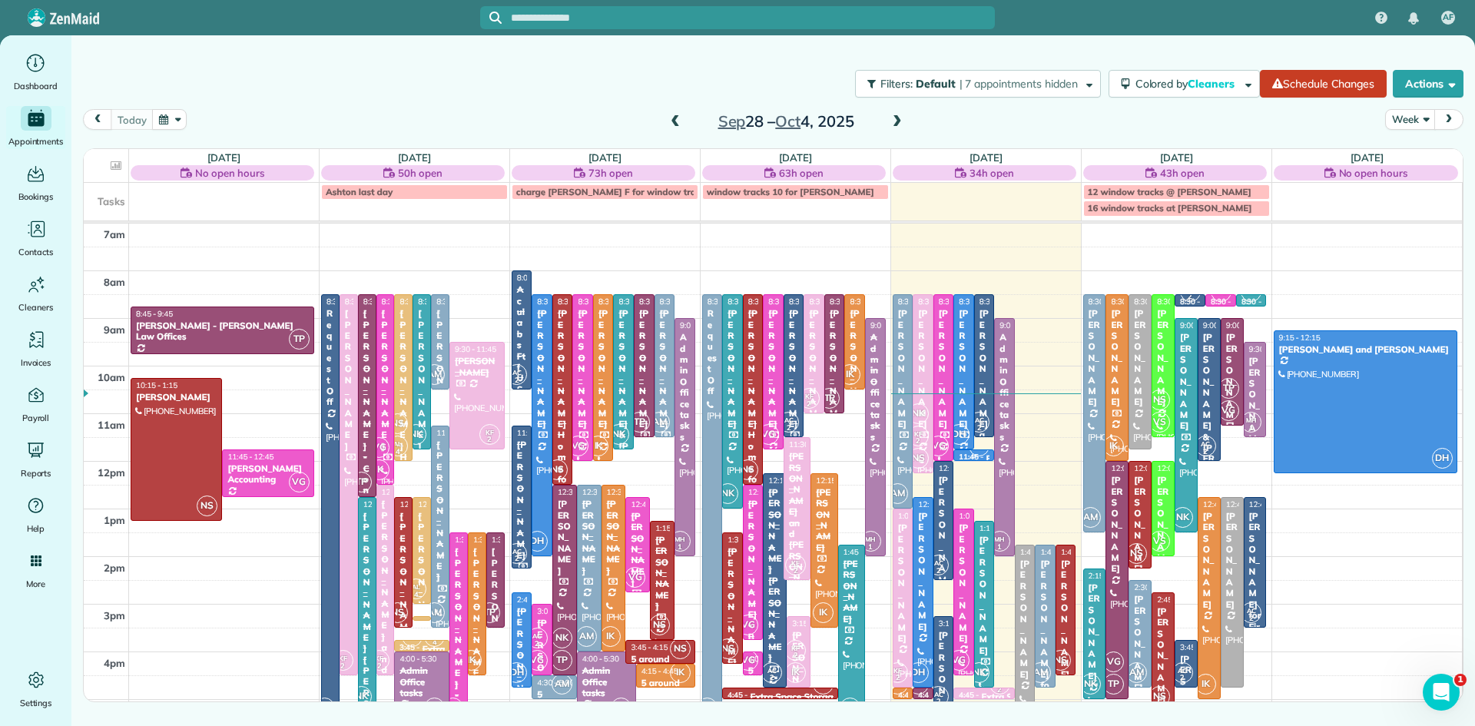
click at [980, 454] on span "DH" at bounding box center [979, 446] width 21 height 21
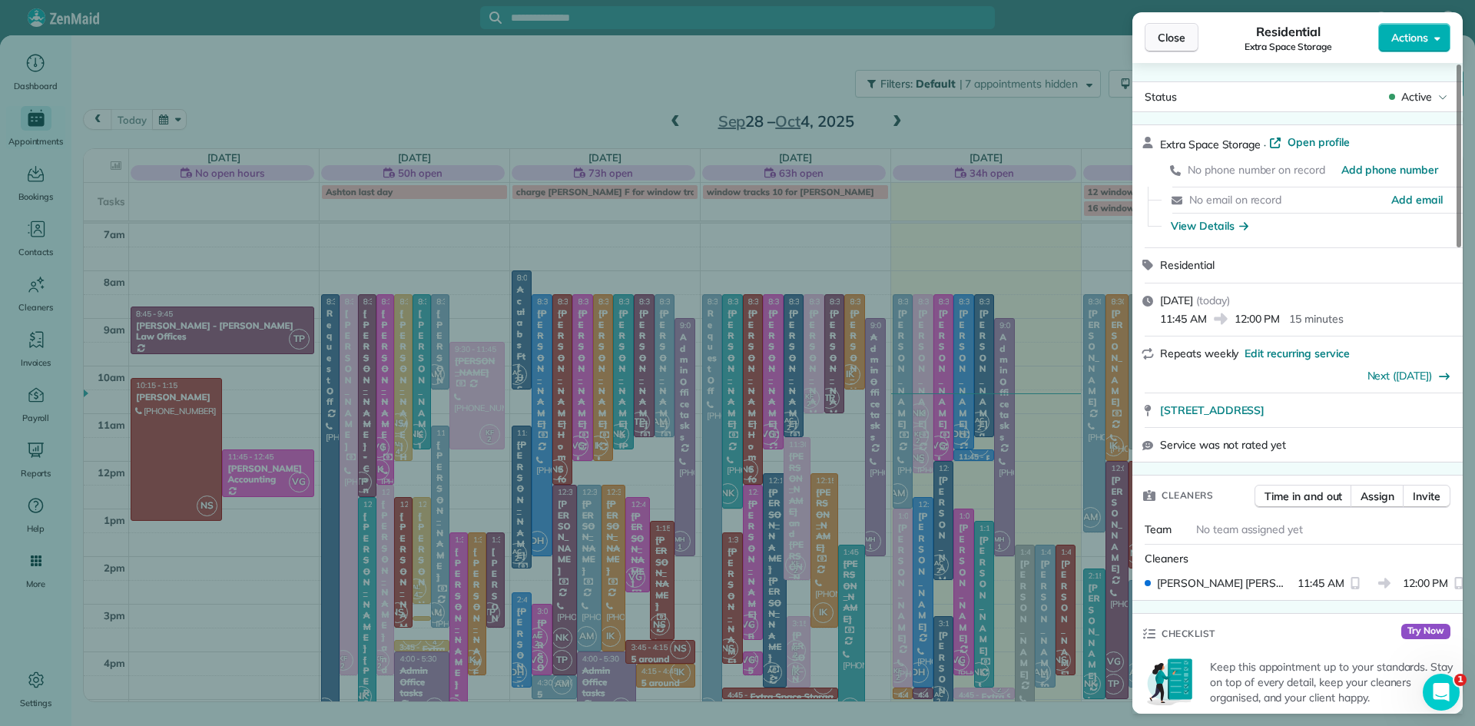
click at [1161, 38] on span "Close" at bounding box center [1172, 37] width 28 height 15
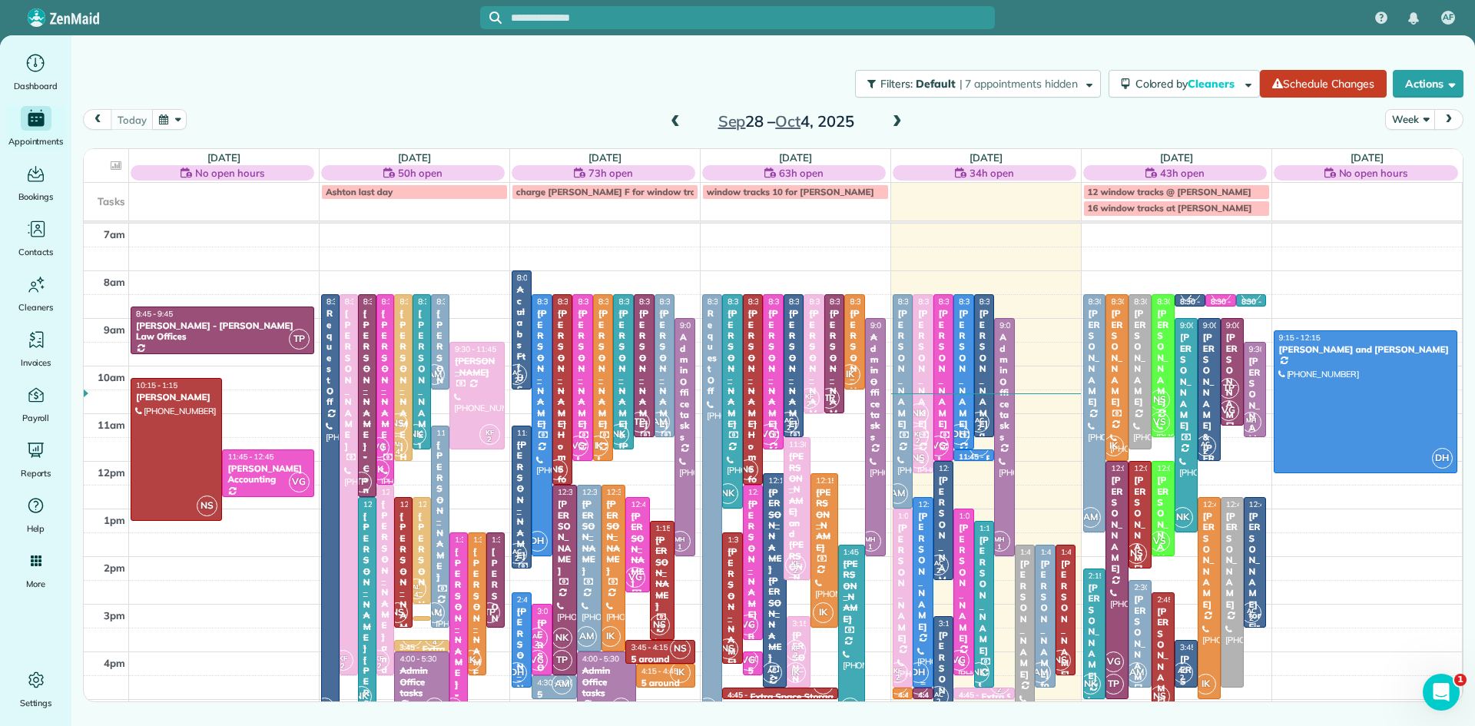
click at [925, 539] on div "[PERSON_NAME]" at bounding box center [923, 571] width 12 height 121
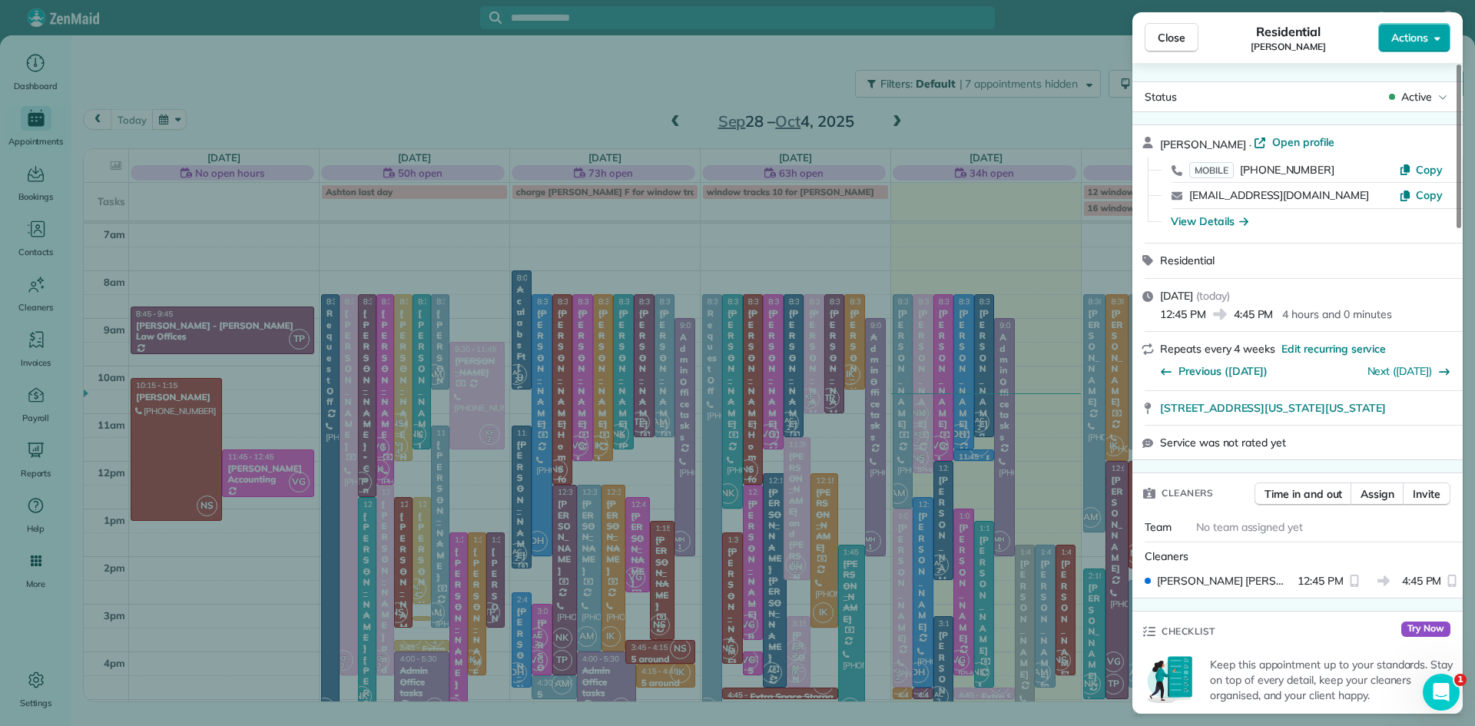
click at [1415, 41] on span "Actions" at bounding box center [1410, 37] width 37 height 15
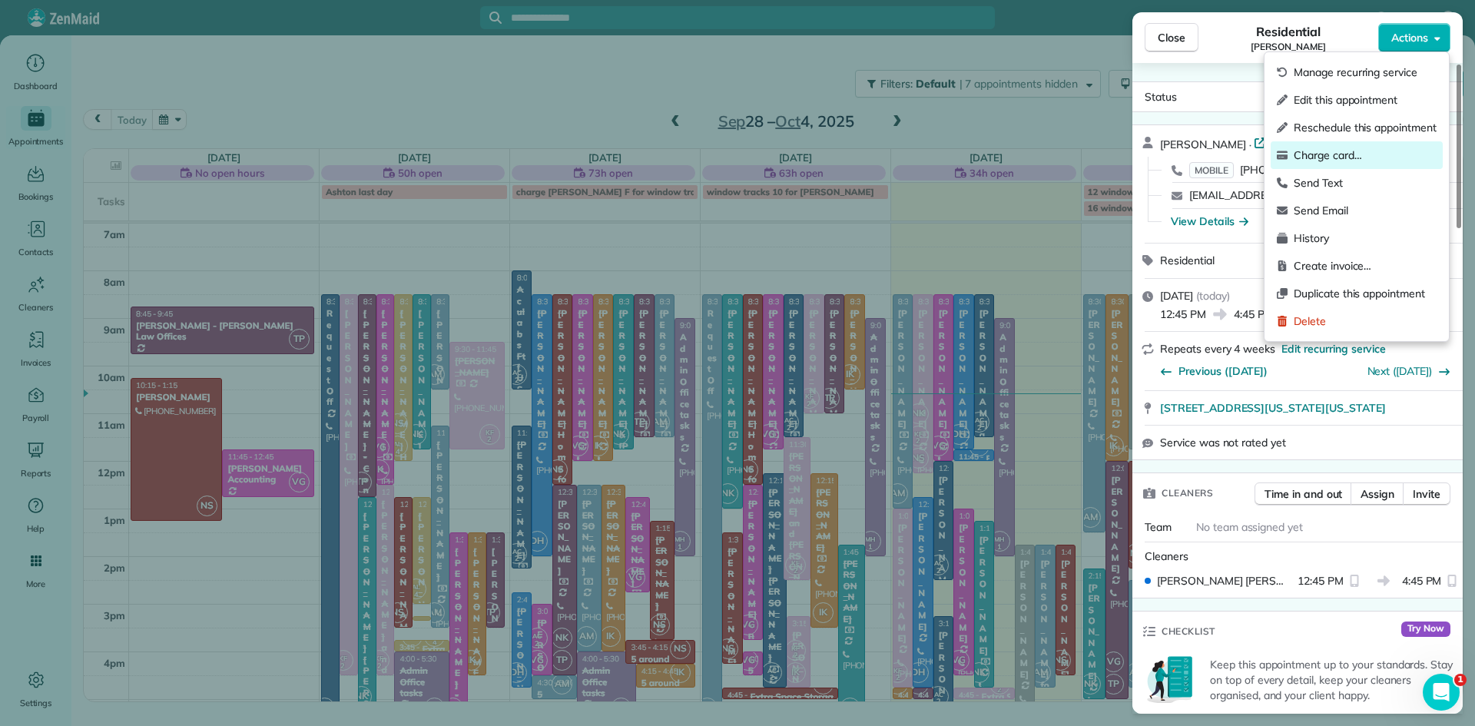
click at [1327, 154] on span "Charge card…" at bounding box center [1365, 155] width 143 height 15
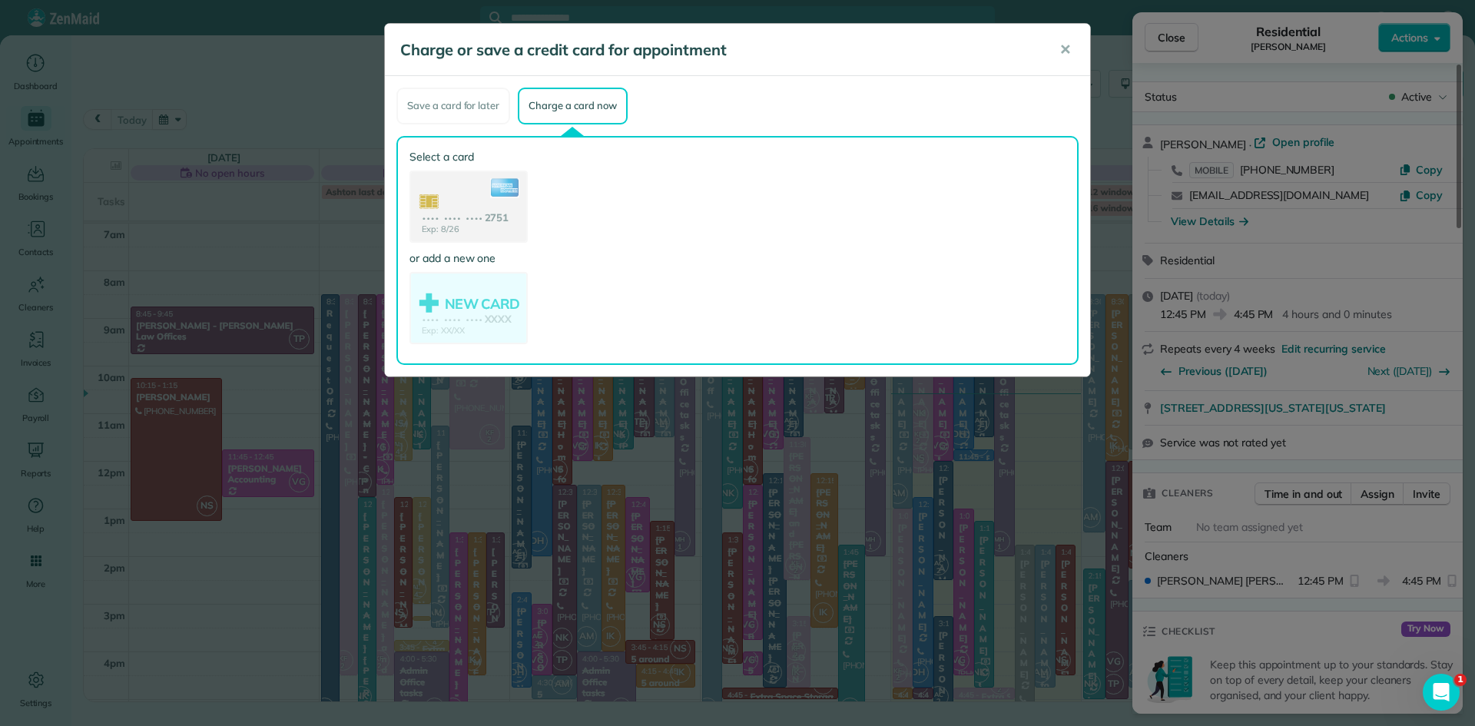
click at [453, 177] on use at bounding box center [468, 208] width 115 height 72
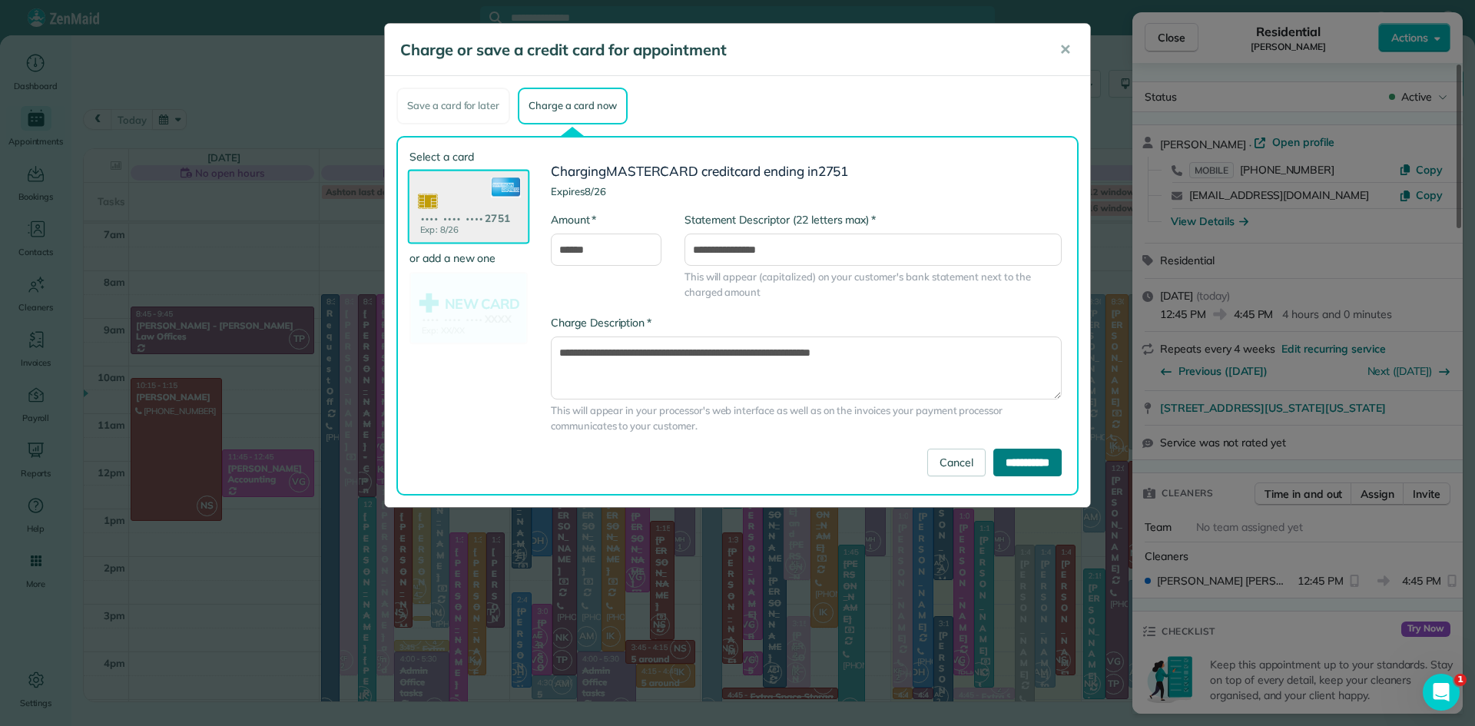
click at [994, 457] on input "**********" at bounding box center [1028, 463] width 68 height 28
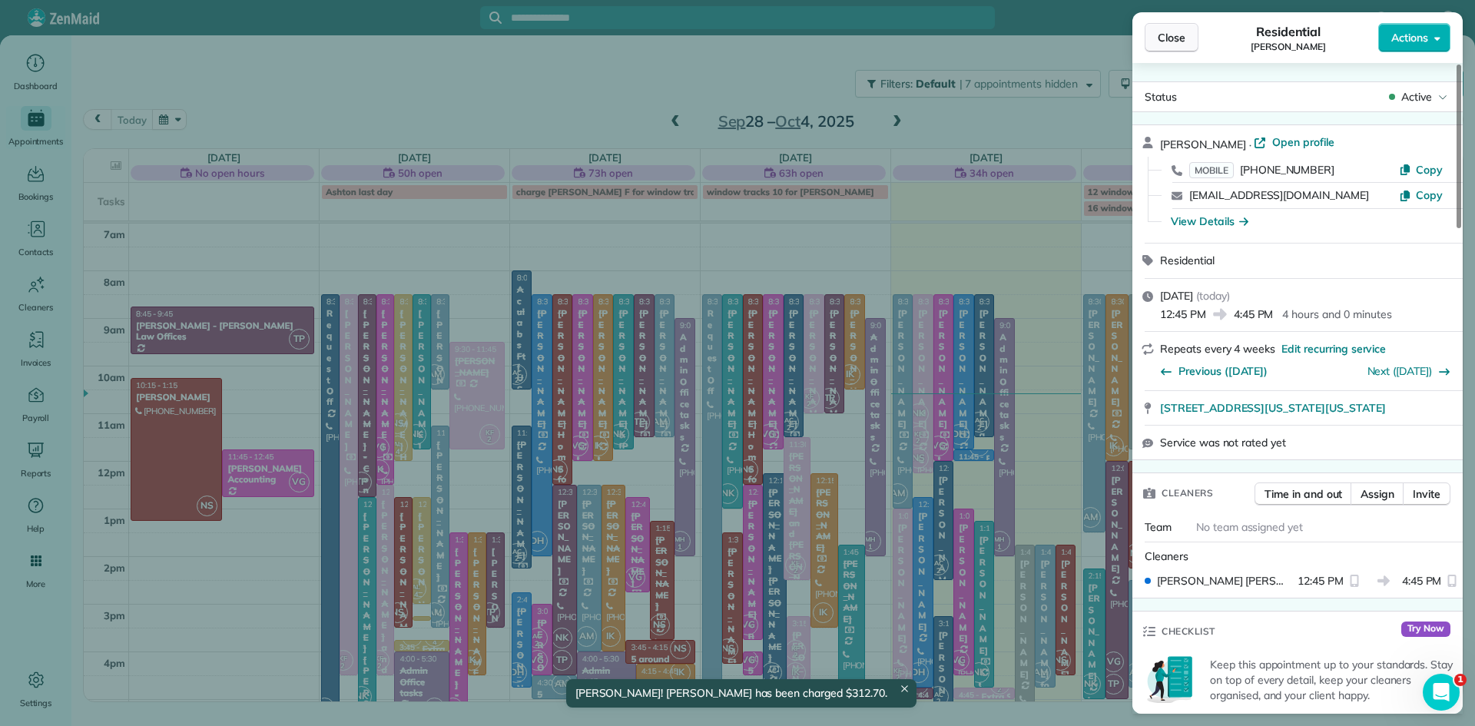
click at [1178, 48] on button "Close" at bounding box center [1172, 37] width 54 height 29
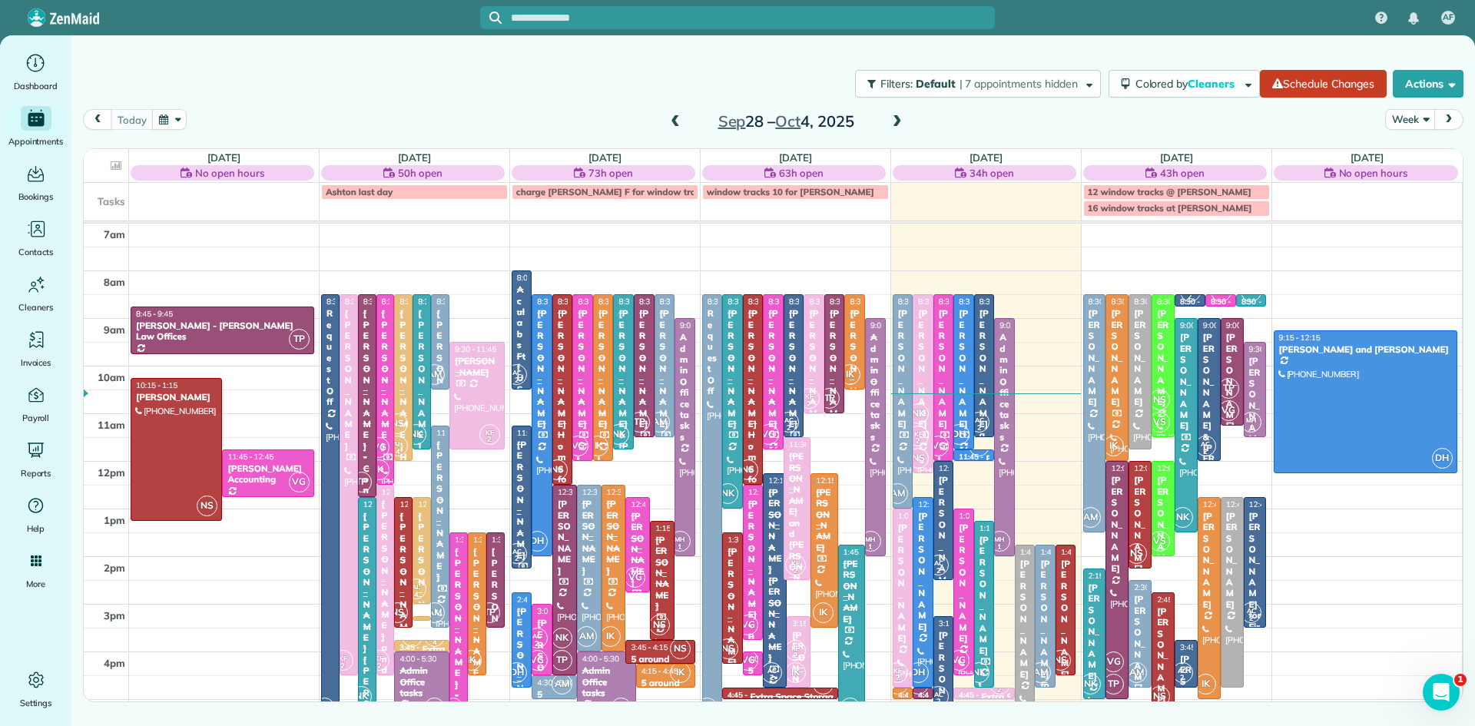
click at [1047, 617] on div "[PERSON_NAME] for parents" at bounding box center [1046, 658] width 12 height 199
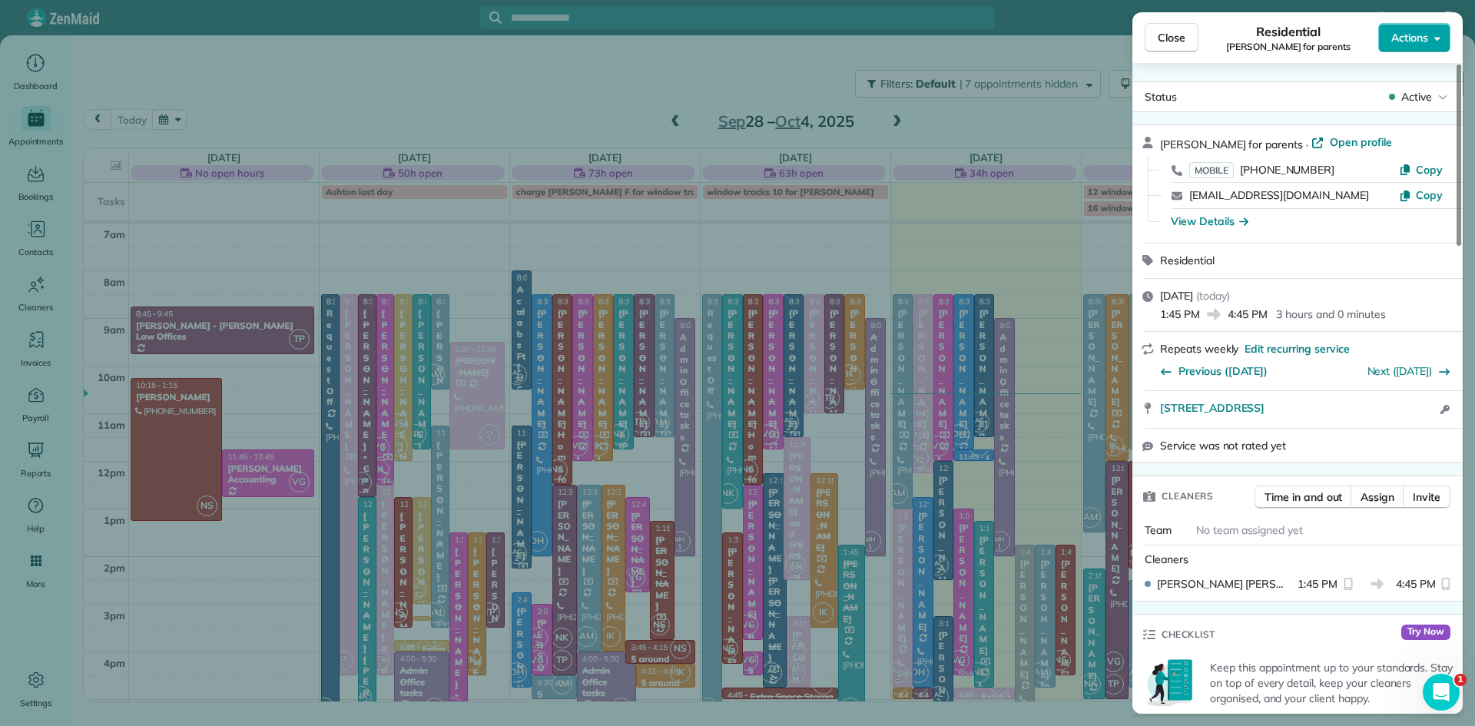
click at [1408, 33] on span "Actions" at bounding box center [1410, 37] width 37 height 15
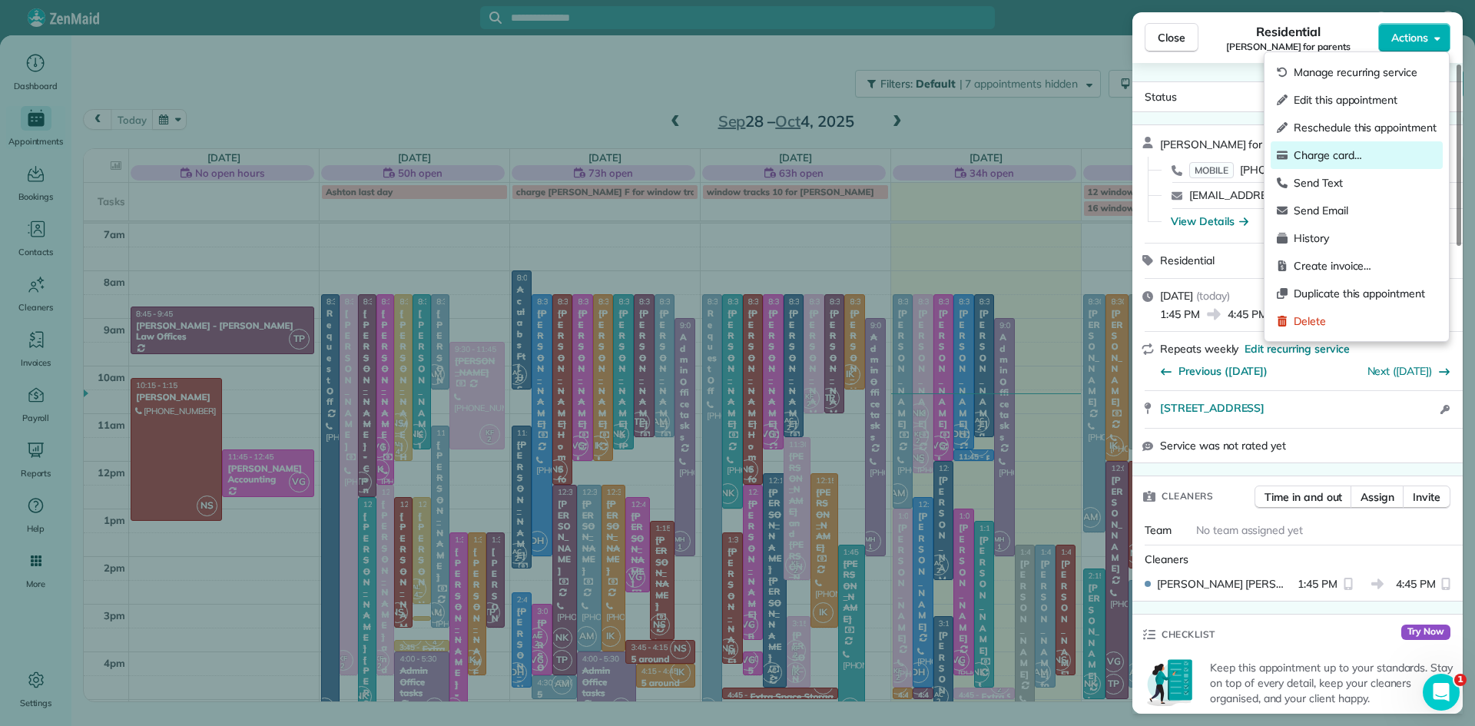
click at [1338, 152] on span "Charge card…" at bounding box center [1365, 155] width 143 height 15
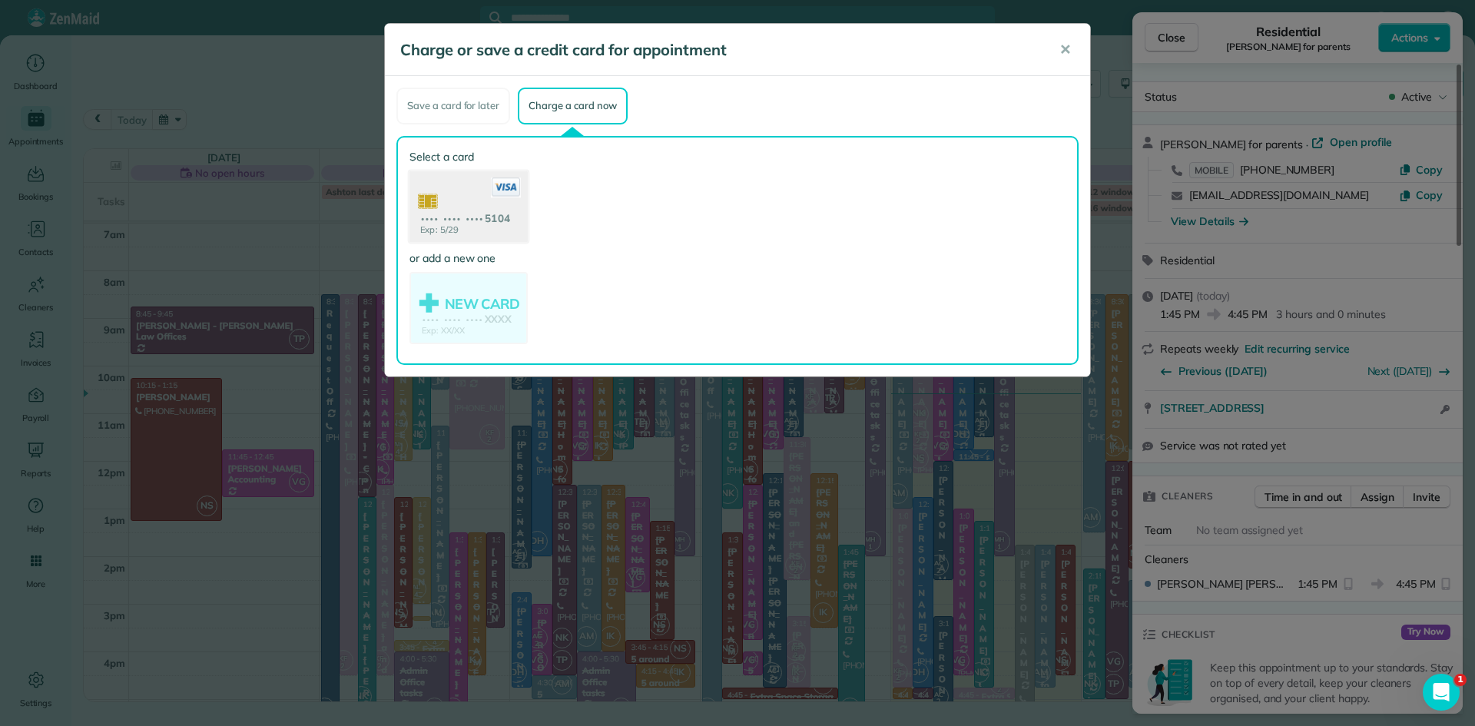
click at [469, 206] on use at bounding box center [469, 208] width 118 height 75
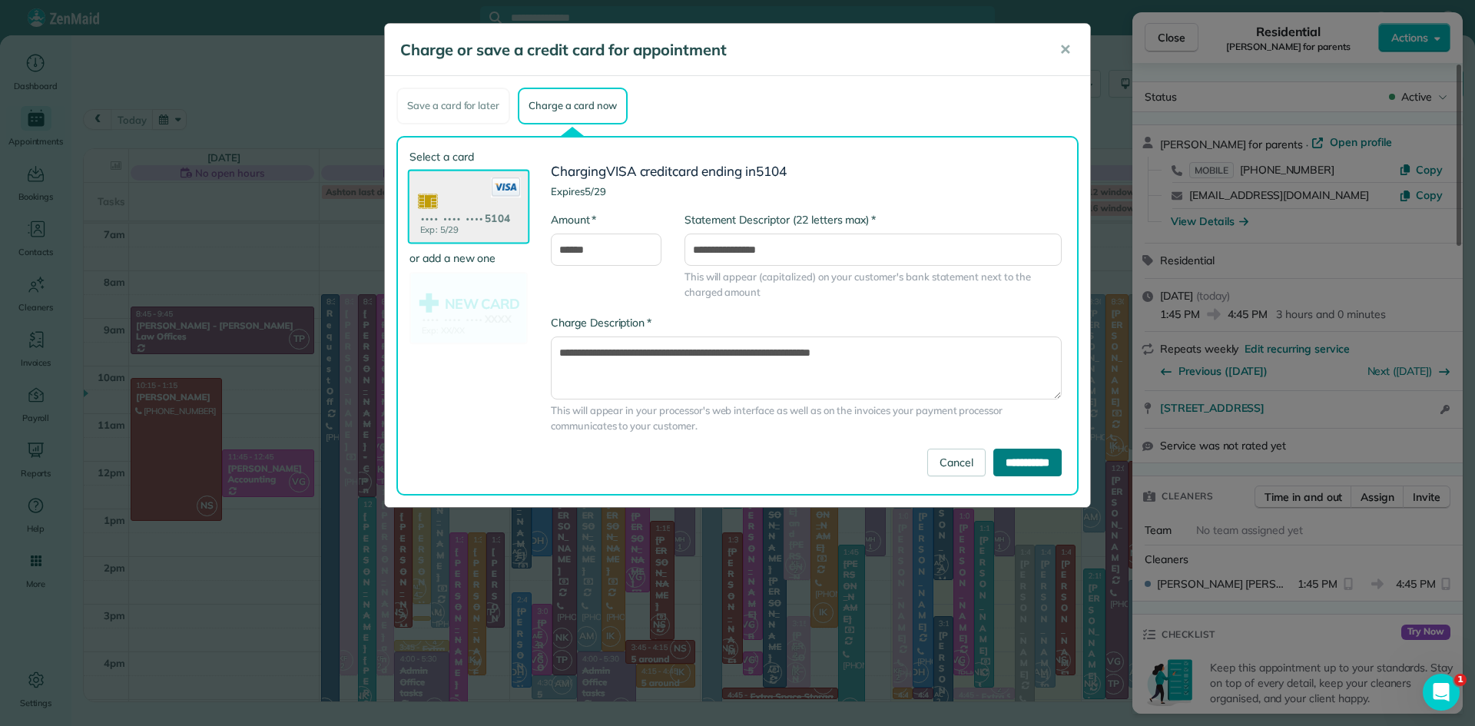
click at [1003, 461] on input "**********" at bounding box center [1028, 463] width 68 height 28
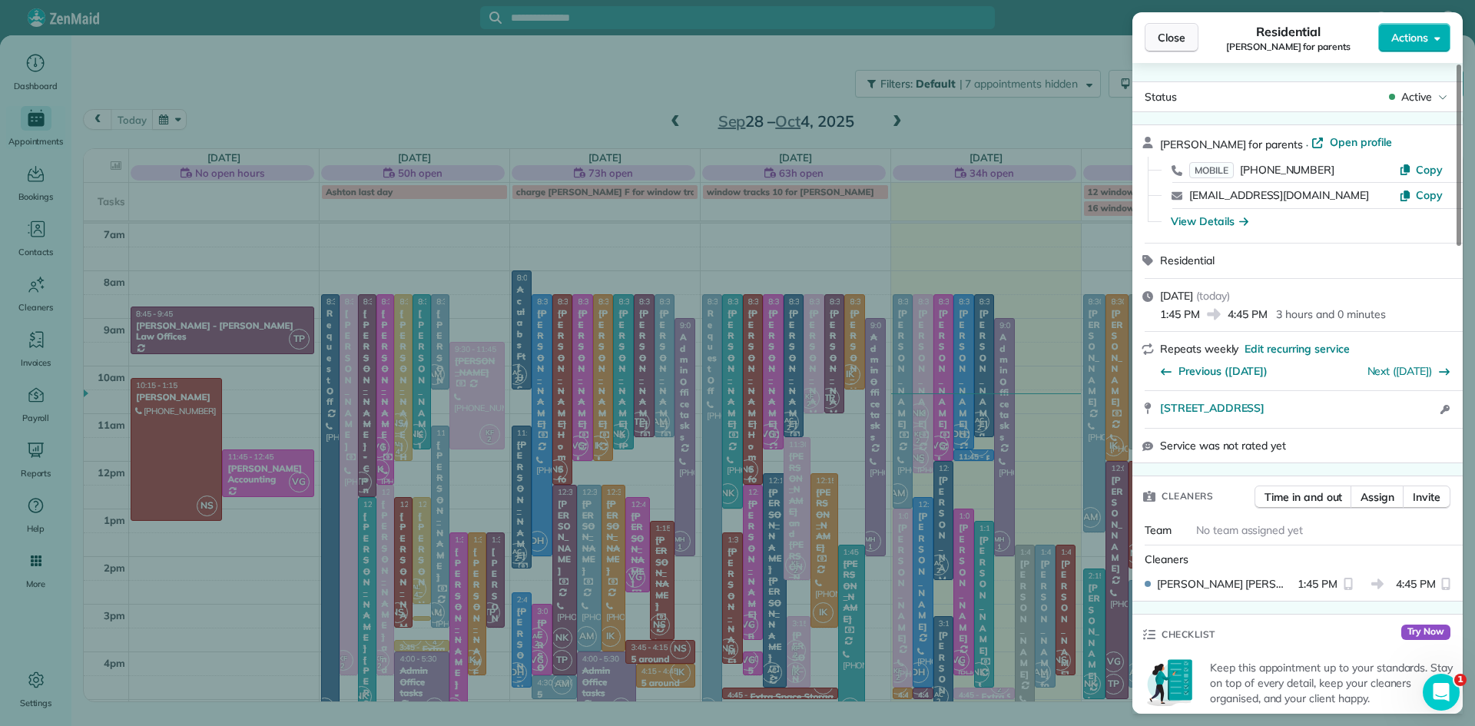
click at [1162, 37] on span "Close" at bounding box center [1172, 37] width 28 height 15
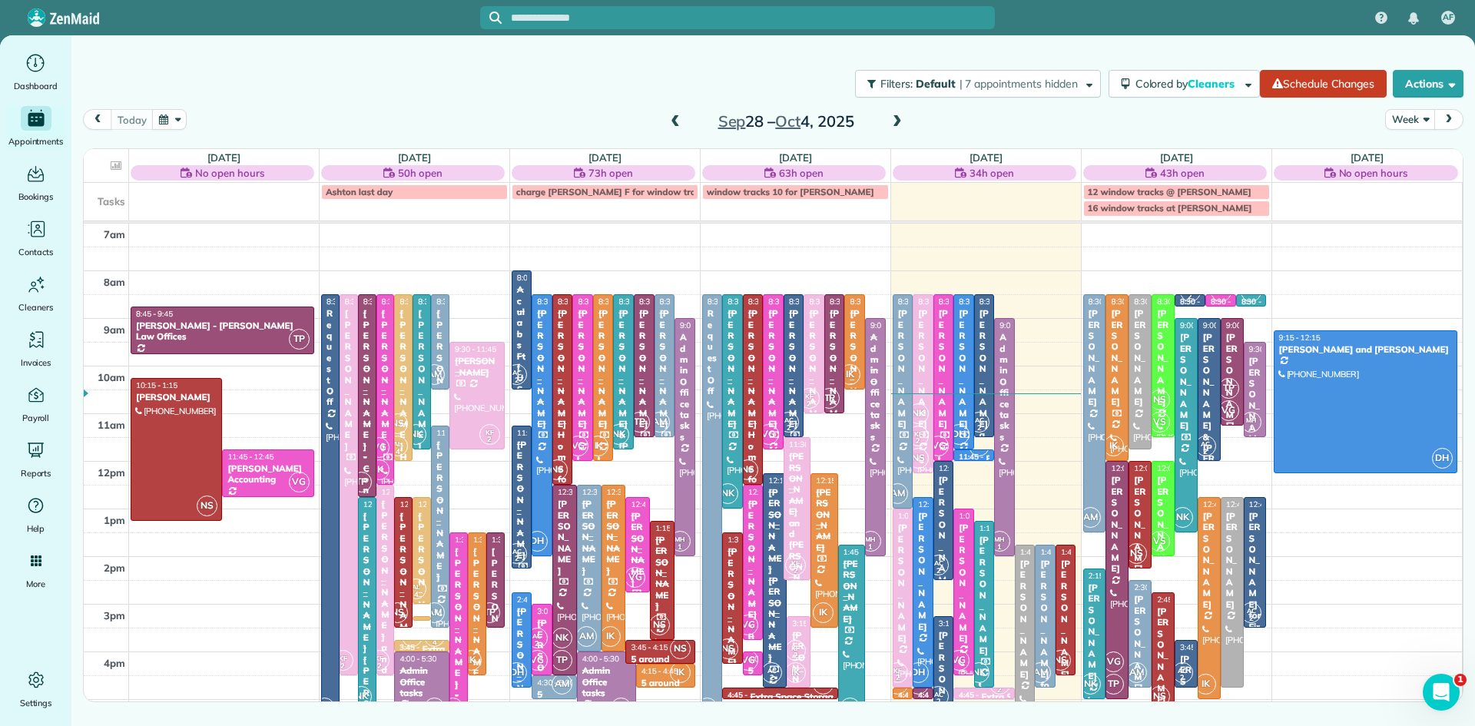
click at [963, 619] on div "[PERSON_NAME]" at bounding box center [964, 582] width 12 height 121
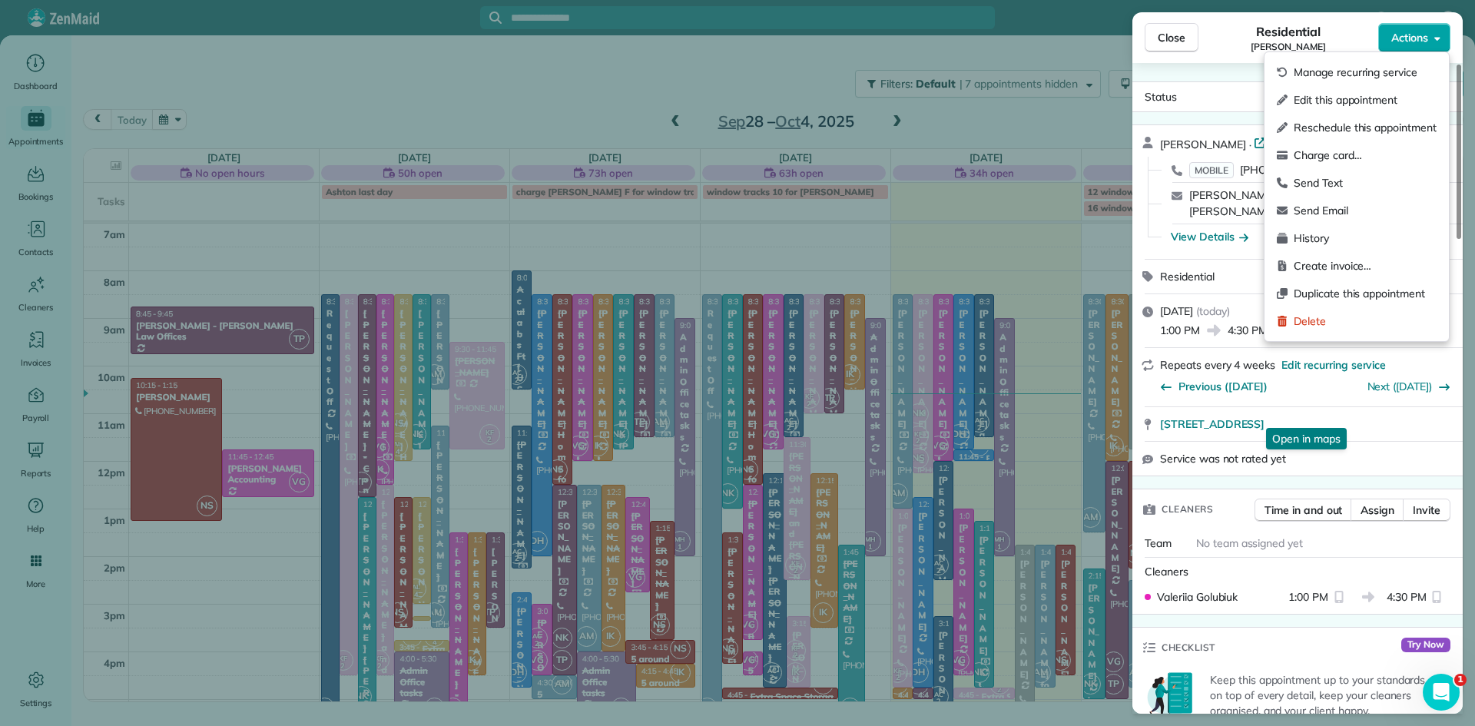
click at [1416, 42] on span "Actions" at bounding box center [1410, 37] width 37 height 15
click at [1358, 156] on span "Charge card…" at bounding box center [1365, 155] width 143 height 15
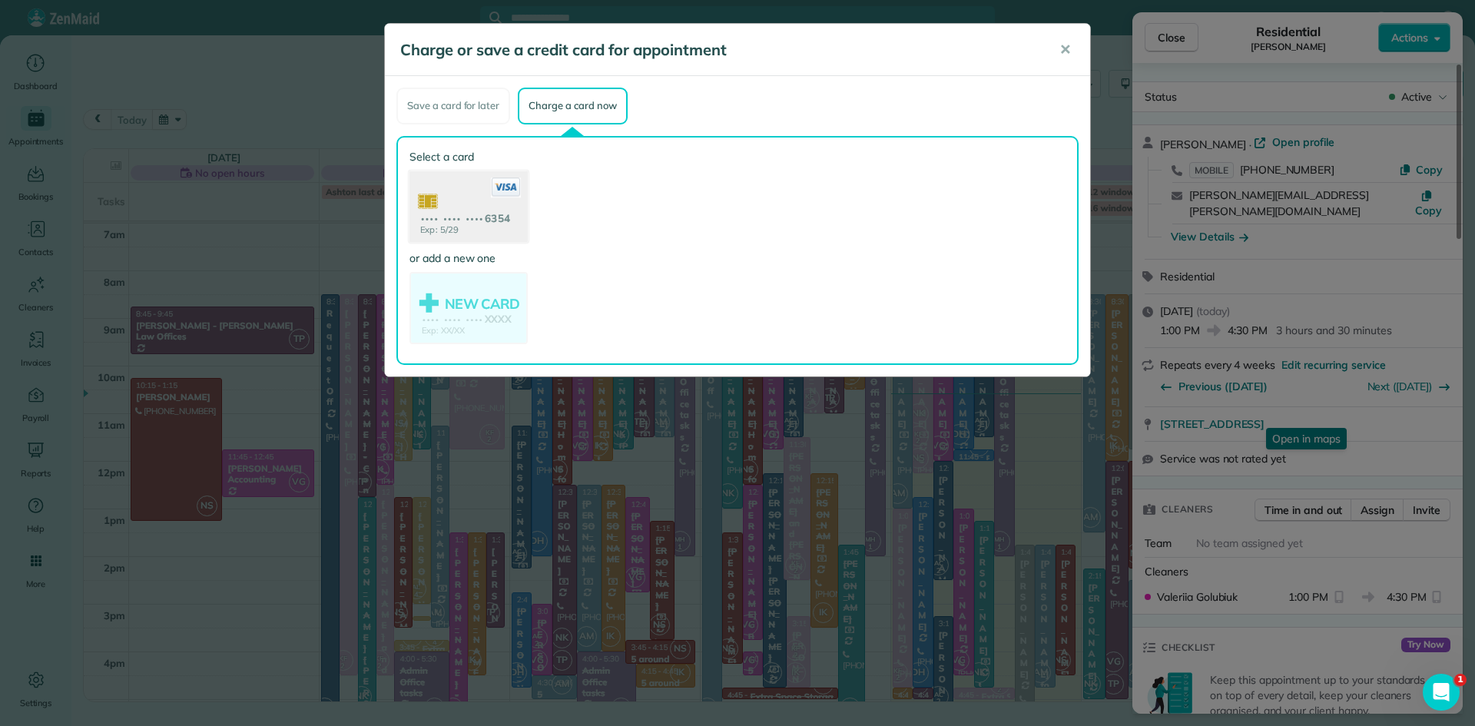
click at [439, 214] on use at bounding box center [469, 208] width 118 height 75
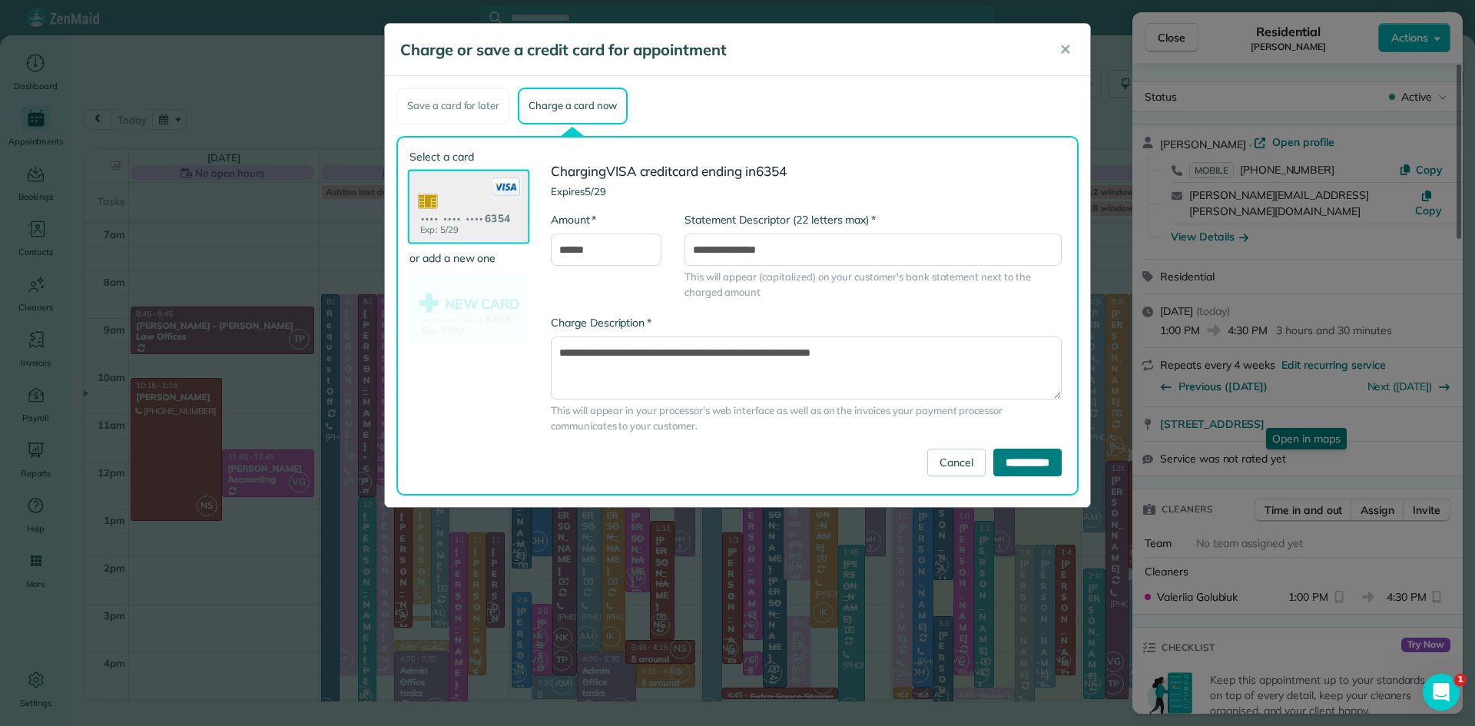
click at [1020, 456] on input "**********" at bounding box center [1028, 463] width 68 height 28
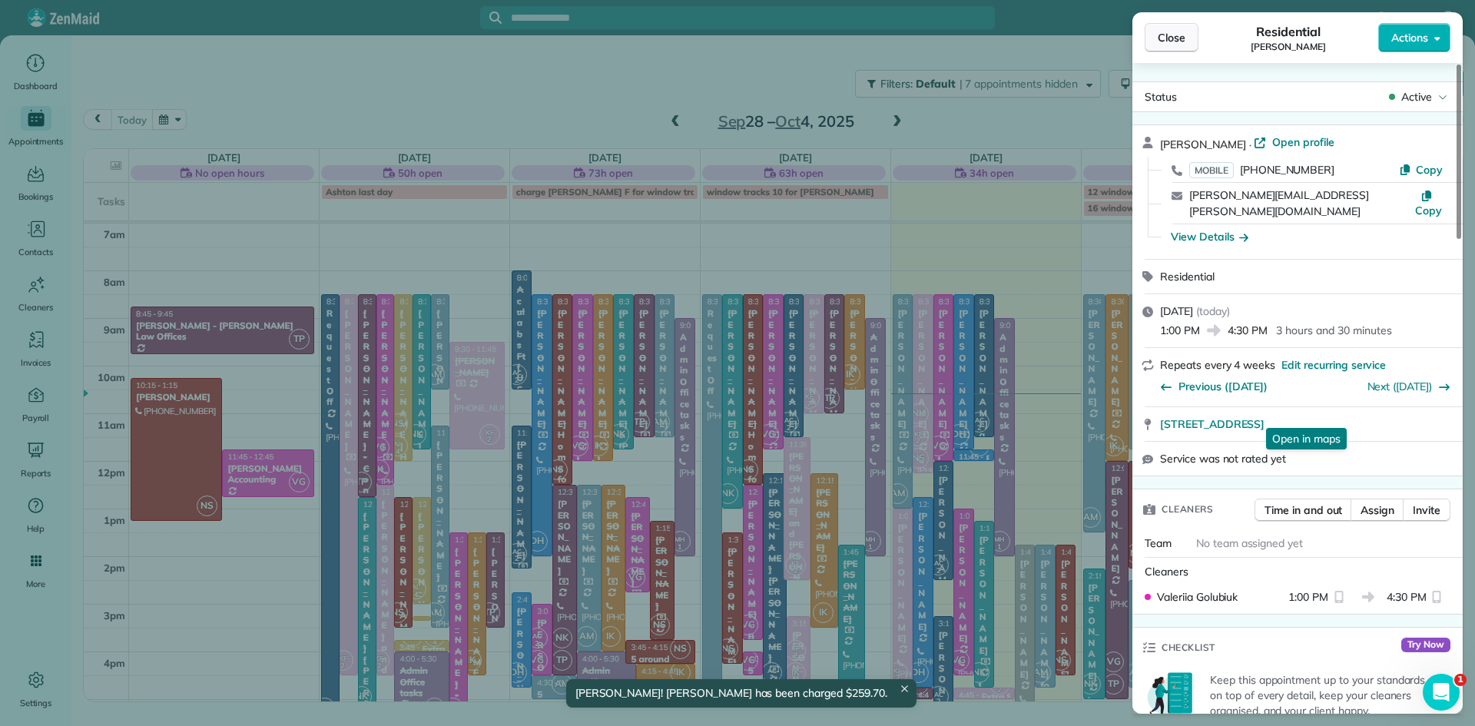
click at [1160, 32] on span "Close" at bounding box center [1172, 37] width 28 height 15
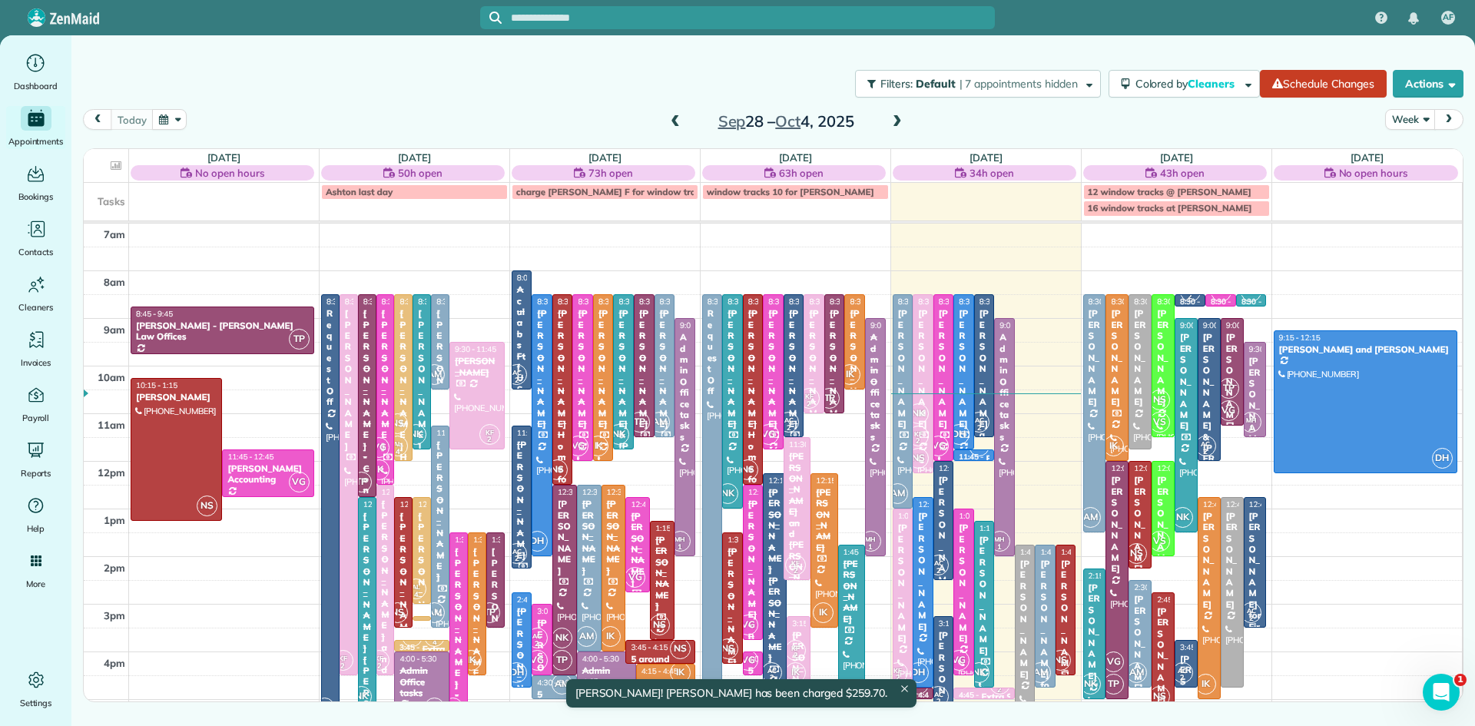
click at [1066, 622] on div "[PERSON_NAME] for dad [PERSON_NAME]" at bounding box center [1066, 708] width 12 height 298
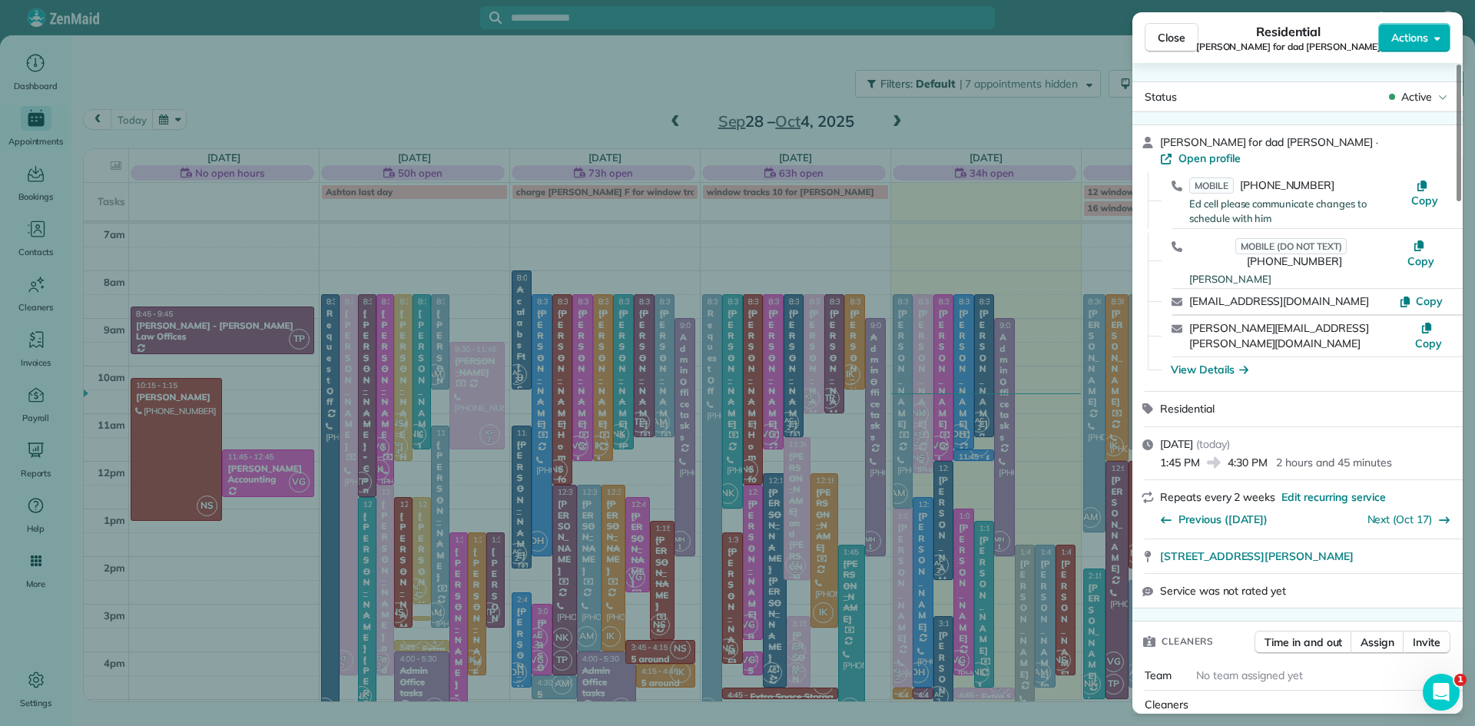
scroll to position [602, 0]
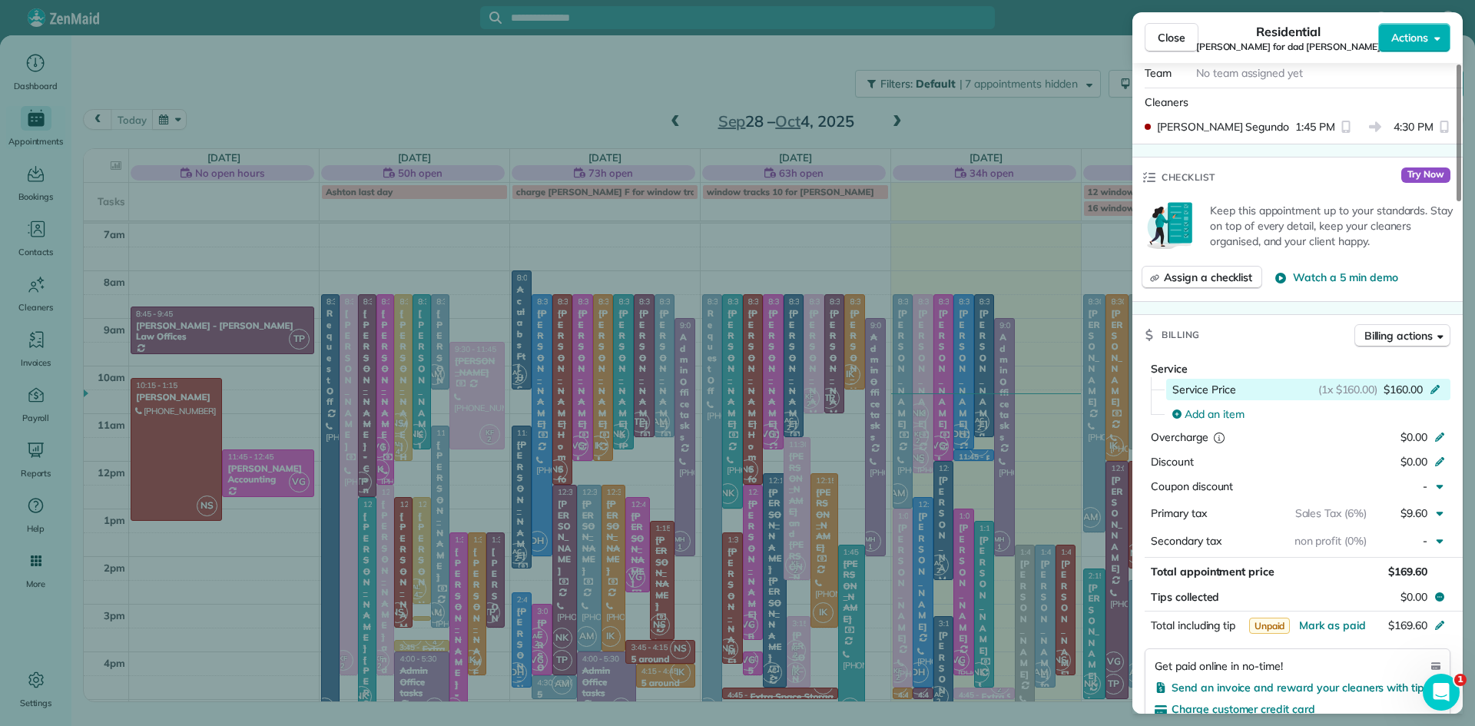
click at [1414, 382] on span "$160.00" at bounding box center [1403, 389] width 39 height 15
click at [1404, 382] on span "$160.00" at bounding box center [1403, 389] width 39 height 15
click at [1397, 382] on span "$160.00" at bounding box center [1403, 389] width 39 height 15
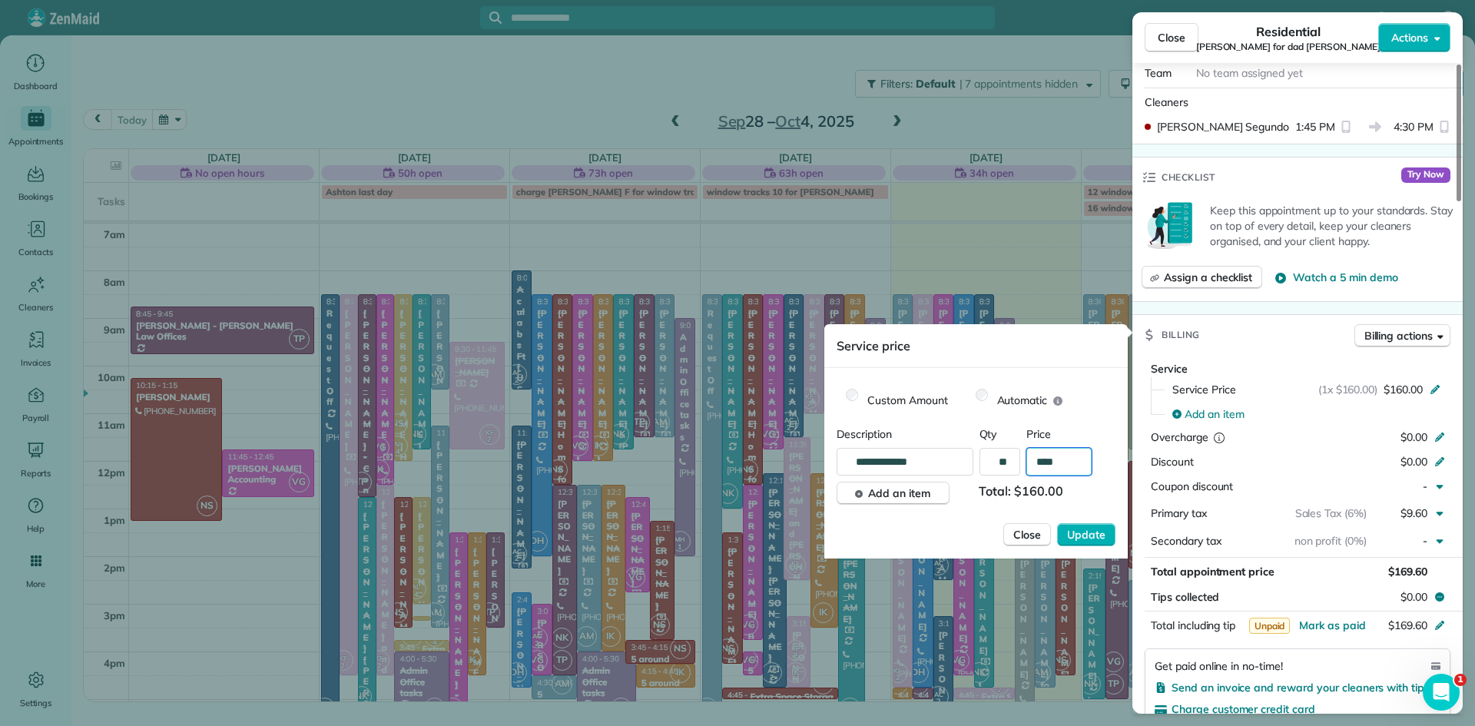
click at [1083, 461] on input "****" at bounding box center [1059, 462] width 65 height 28
type input "****"
click at [1096, 539] on span "Update" at bounding box center [1086, 534] width 38 height 15
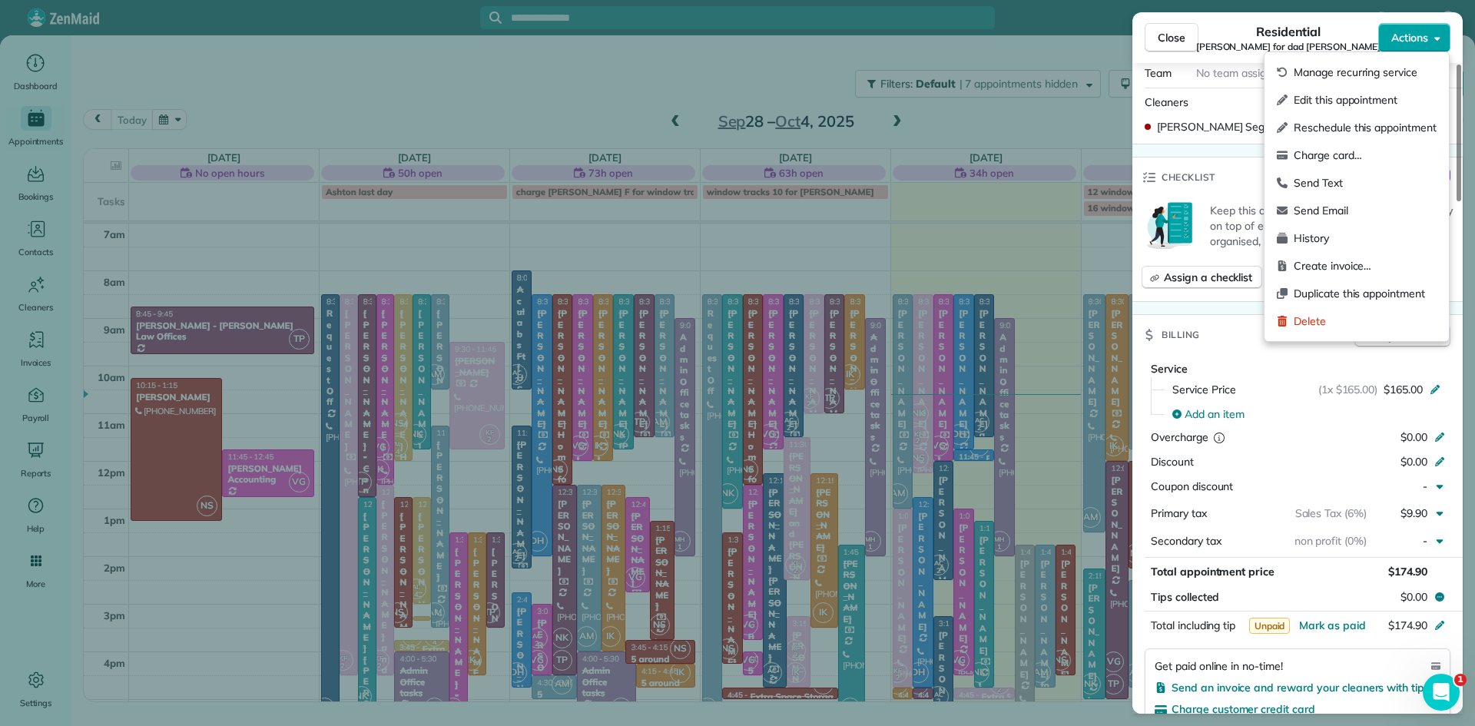
click at [1421, 36] on span "Actions" at bounding box center [1410, 37] width 37 height 15
click at [1358, 156] on span "Charge card…" at bounding box center [1365, 155] width 143 height 15
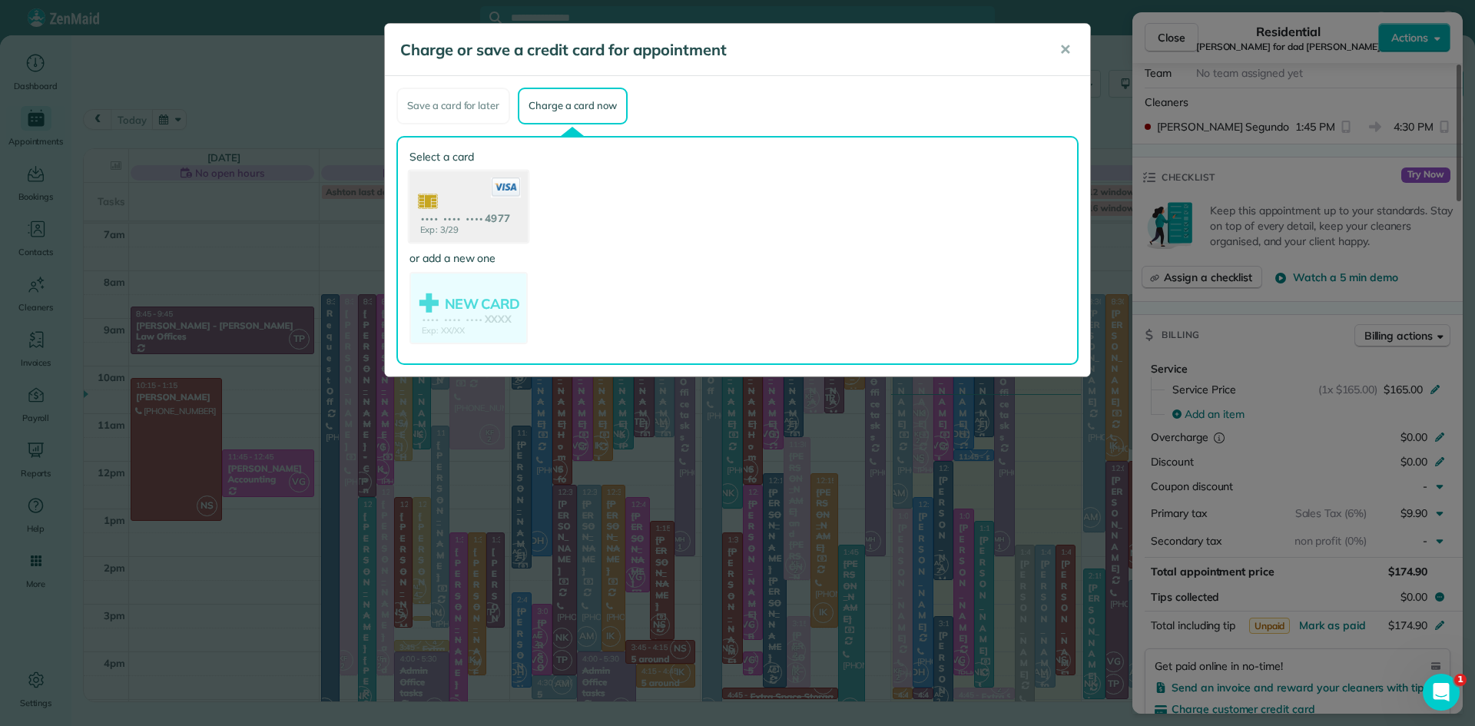
click at [483, 198] on use at bounding box center [469, 208] width 118 height 75
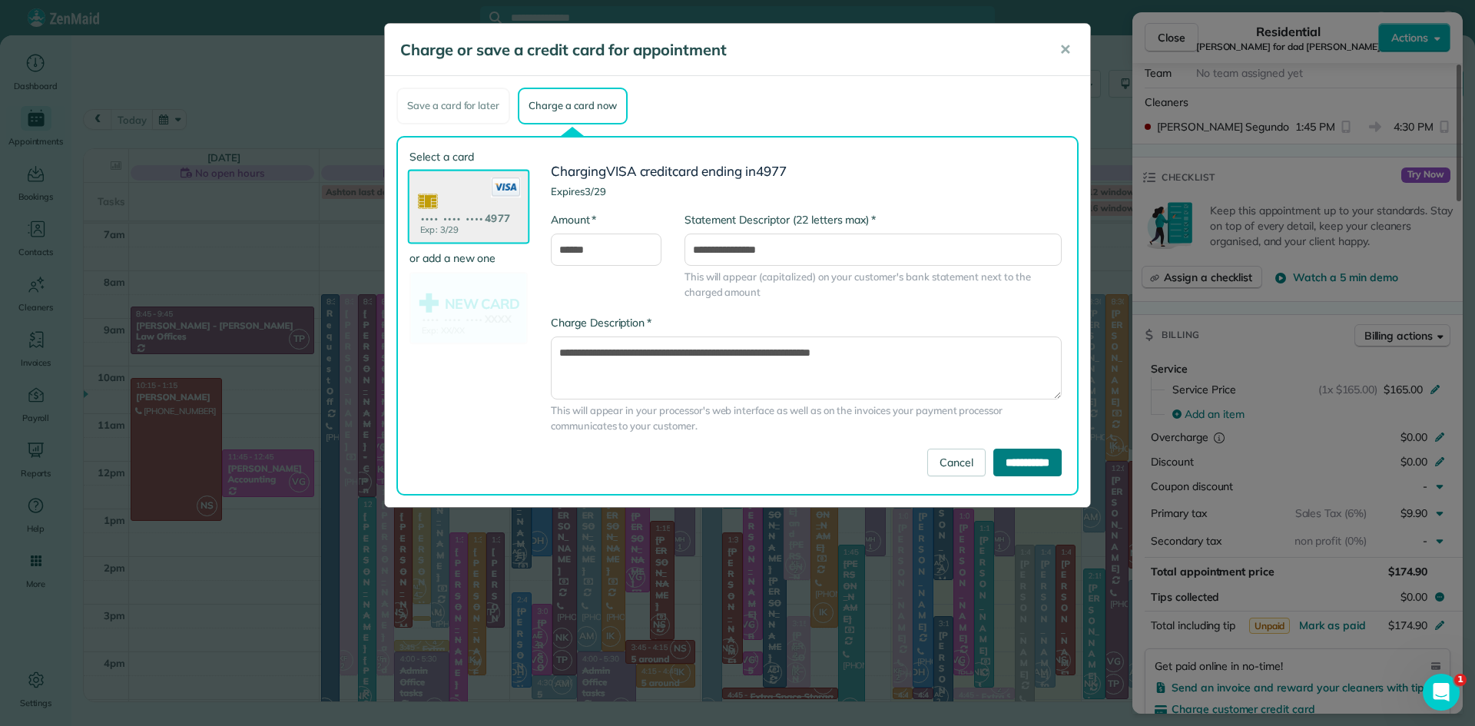
click at [998, 464] on input "**********" at bounding box center [1028, 463] width 68 height 28
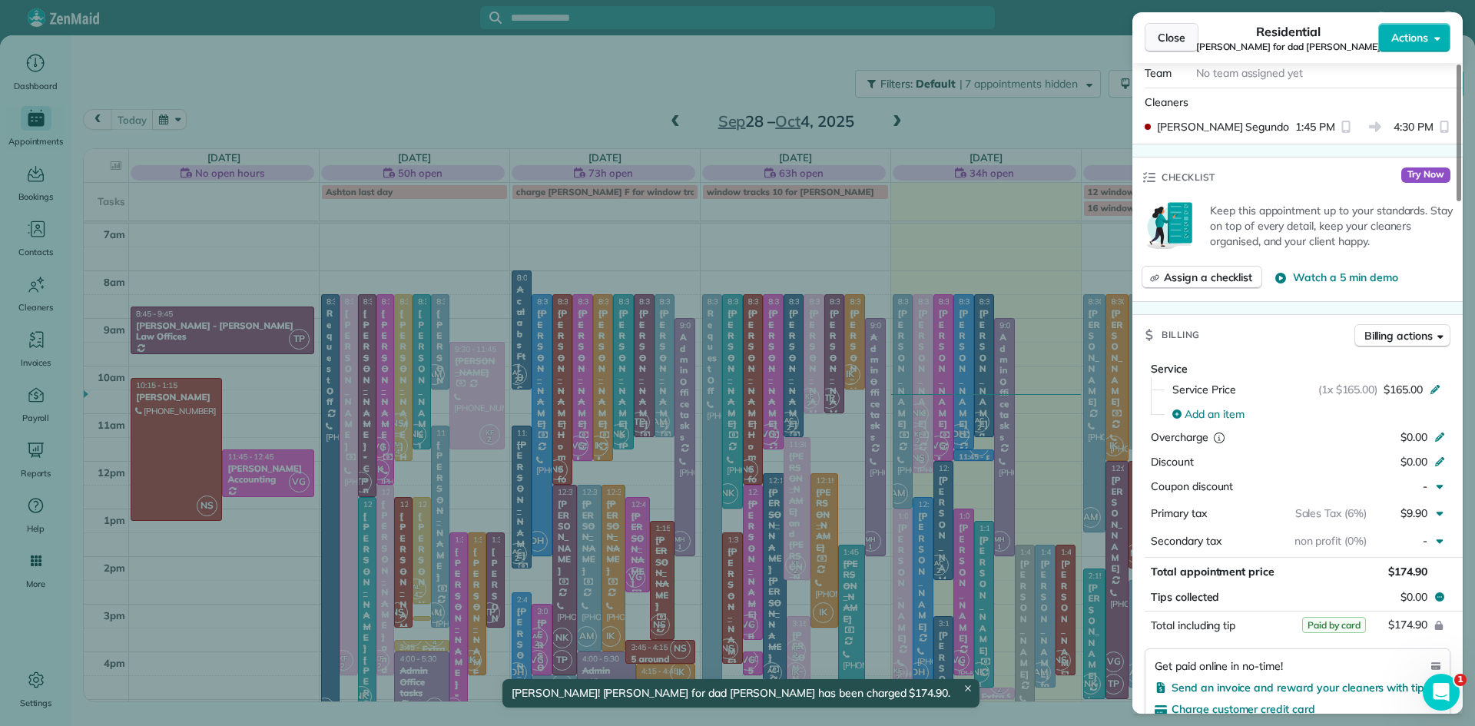
click at [1173, 42] on span "Close" at bounding box center [1172, 37] width 28 height 15
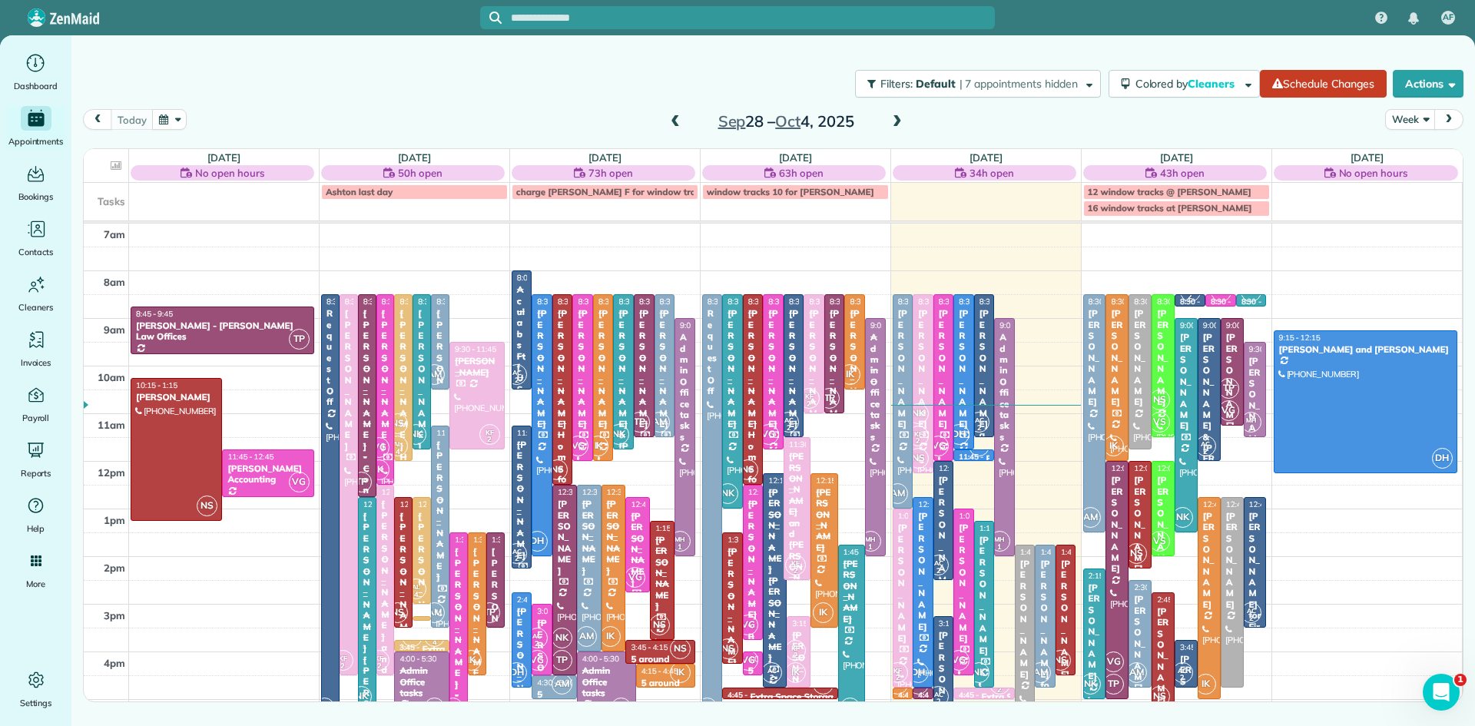
click at [1026, 645] on div "[PERSON_NAME]" at bounding box center [1026, 619] width 12 height 121
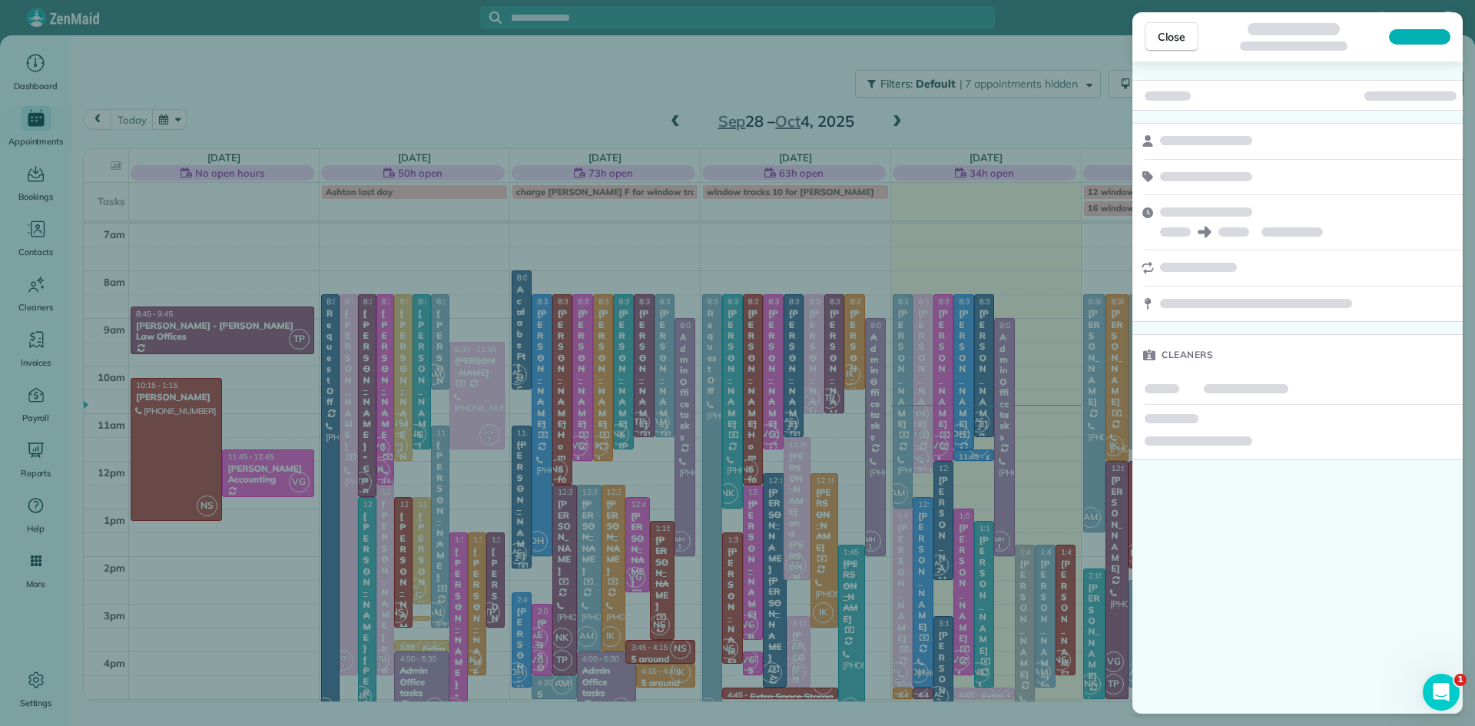
click at [1026, 646] on div "Close Cleaners" at bounding box center [737, 363] width 1475 height 726
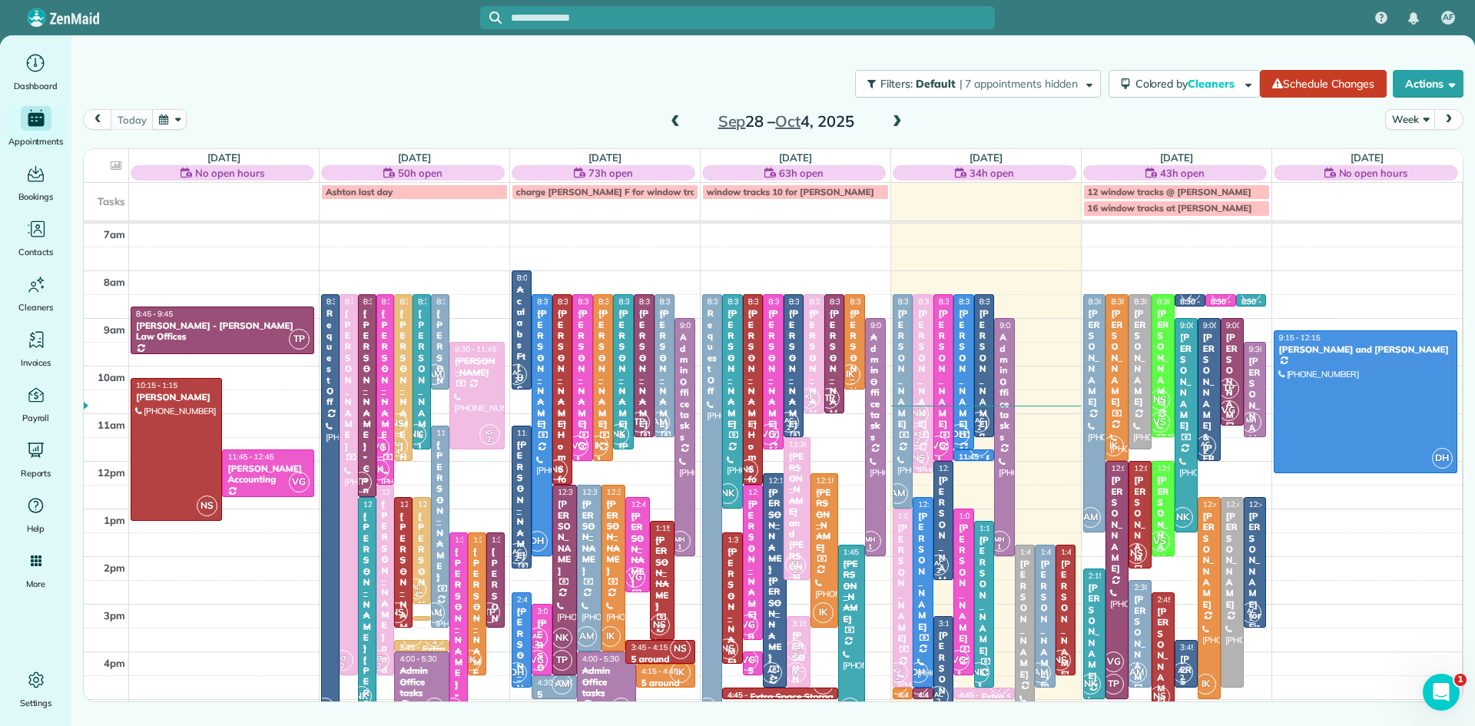
click at [1043, 637] on div "[PERSON_NAME] for parents" at bounding box center [1046, 658] width 12 height 199
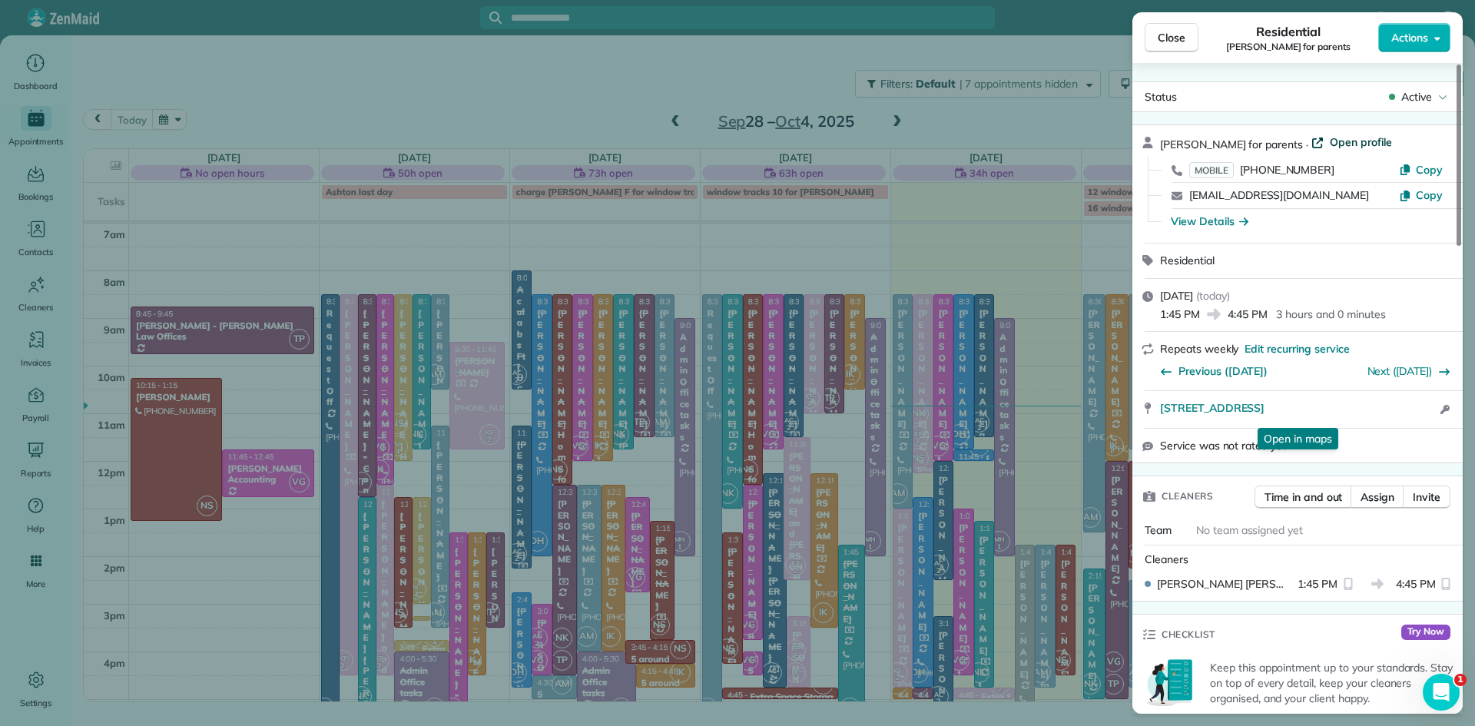
click at [1349, 137] on span "Open profile" at bounding box center [1361, 141] width 62 height 15
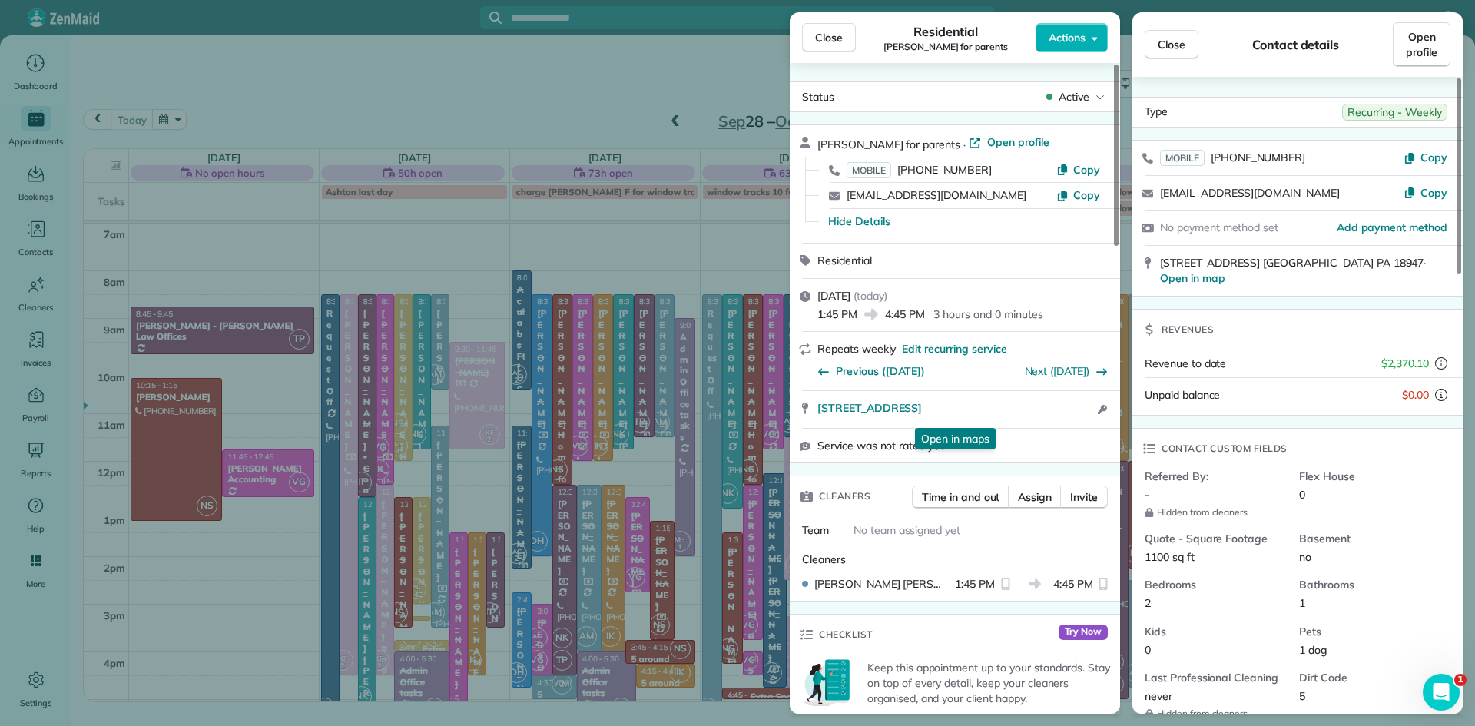
click at [834, 35] on span "Close" at bounding box center [829, 37] width 28 height 15
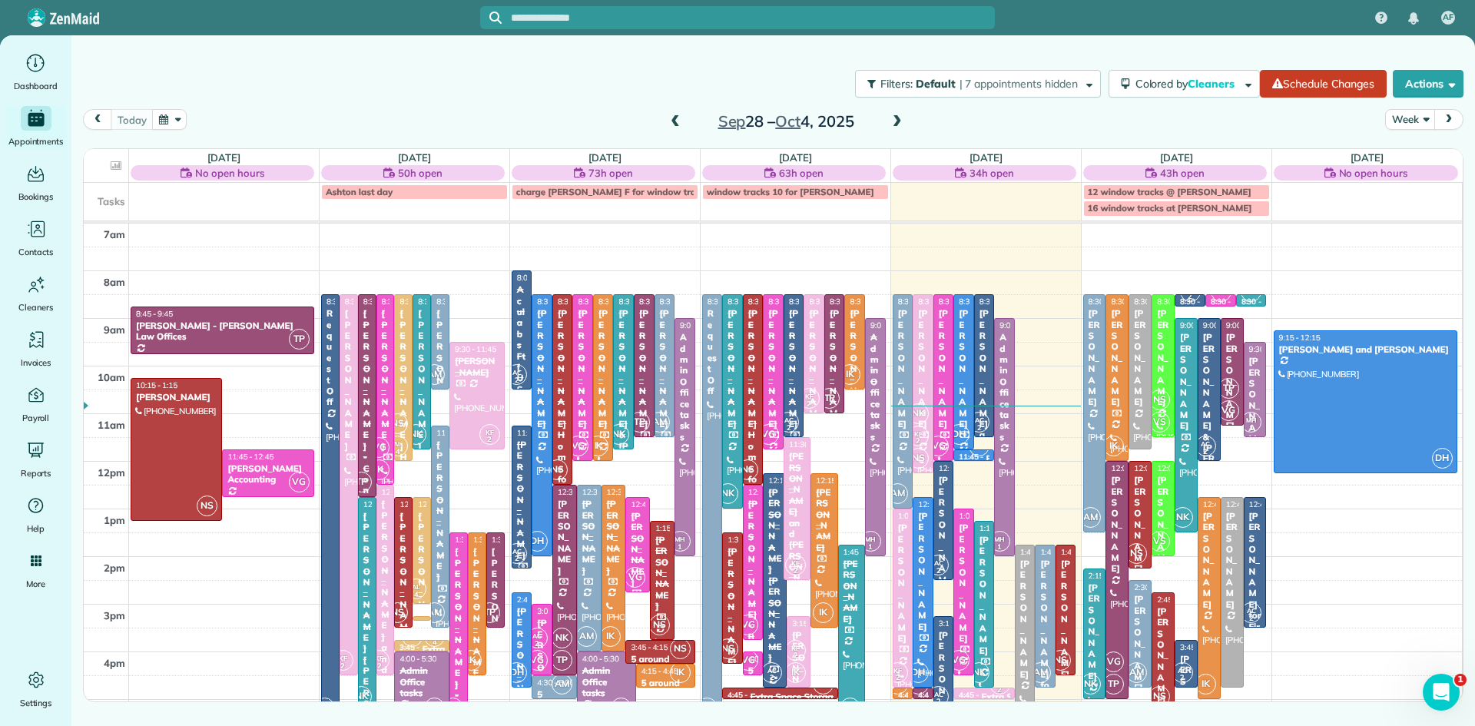
click at [1022, 644] on div "[PERSON_NAME]" at bounding box center [1026, 619] width 12 height 121
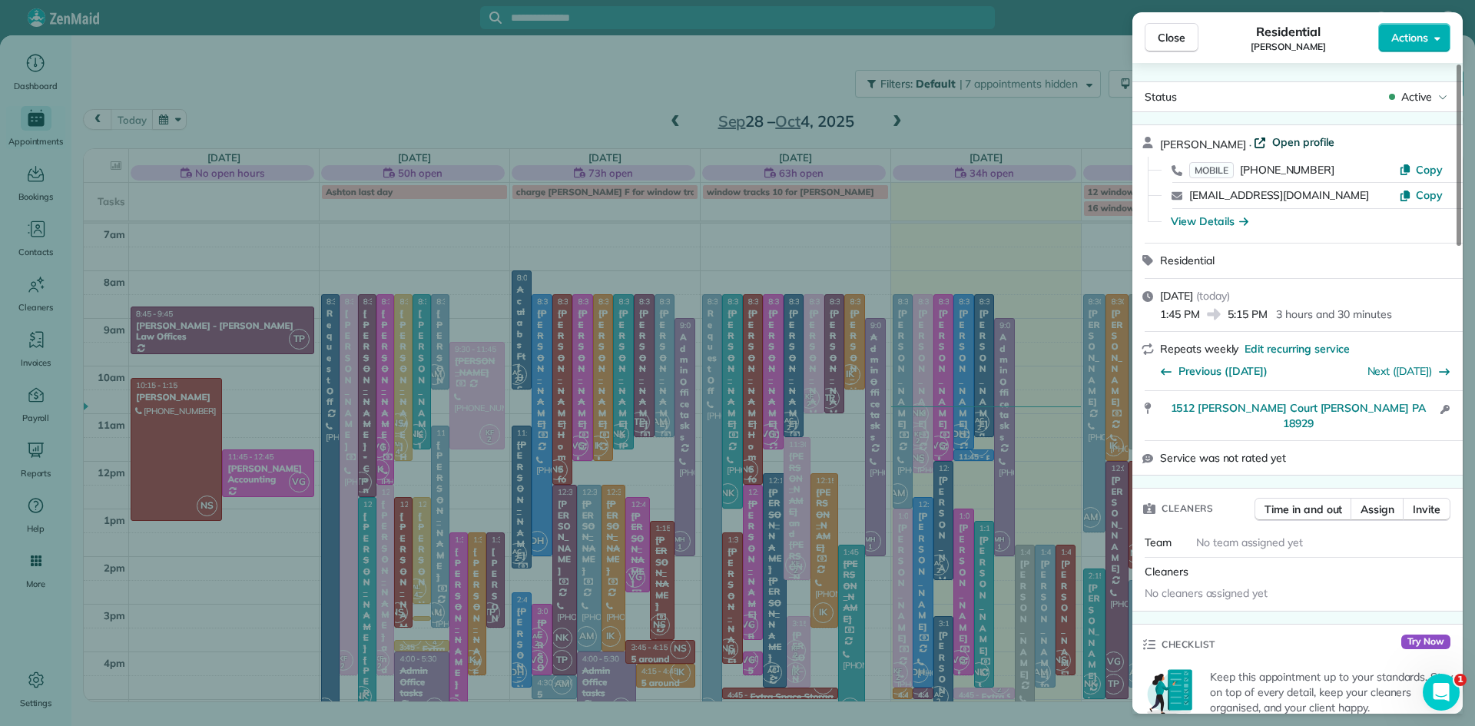
click at [1289, 141] on span "Open profile" at bounding box center [1303, 141] width 62 height 15
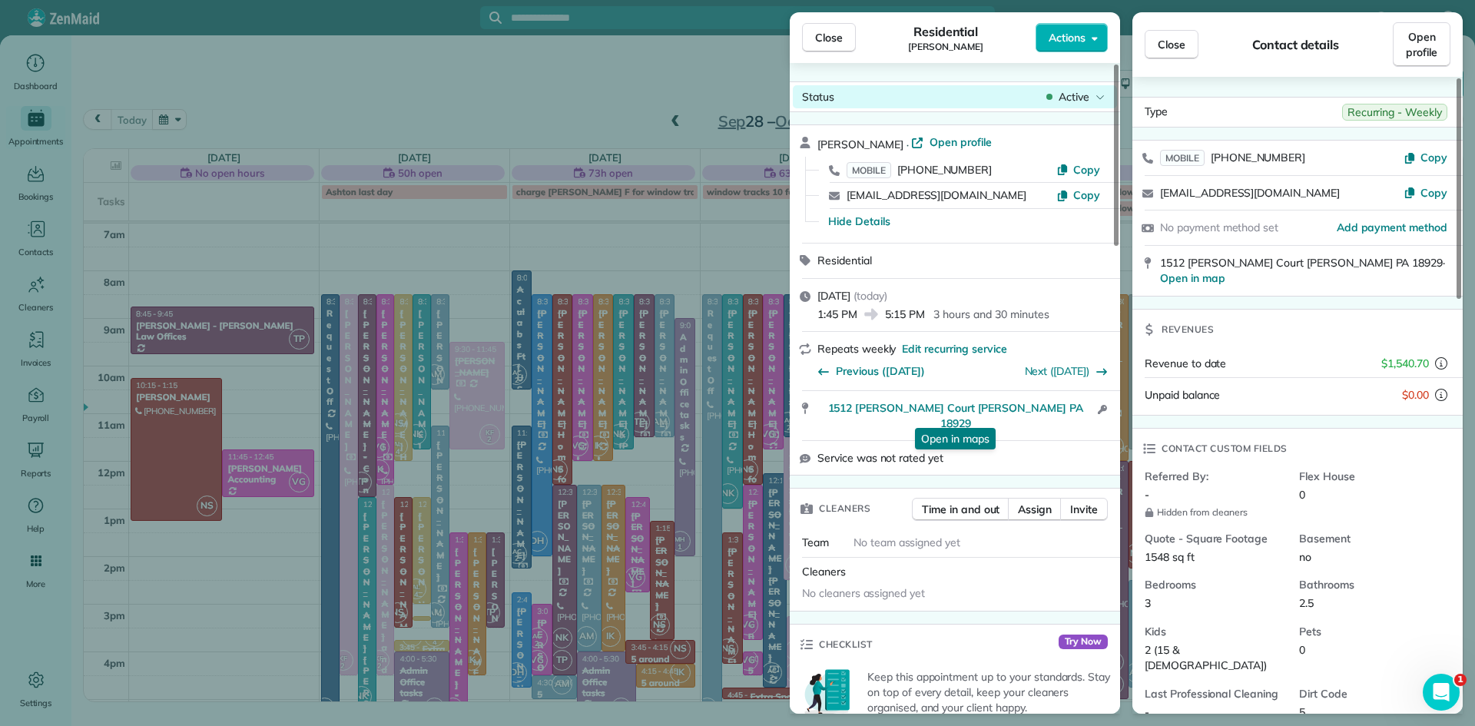
click at [1081, 96] on span "Active" at bounding box center [1074, 96] width 31 height 15
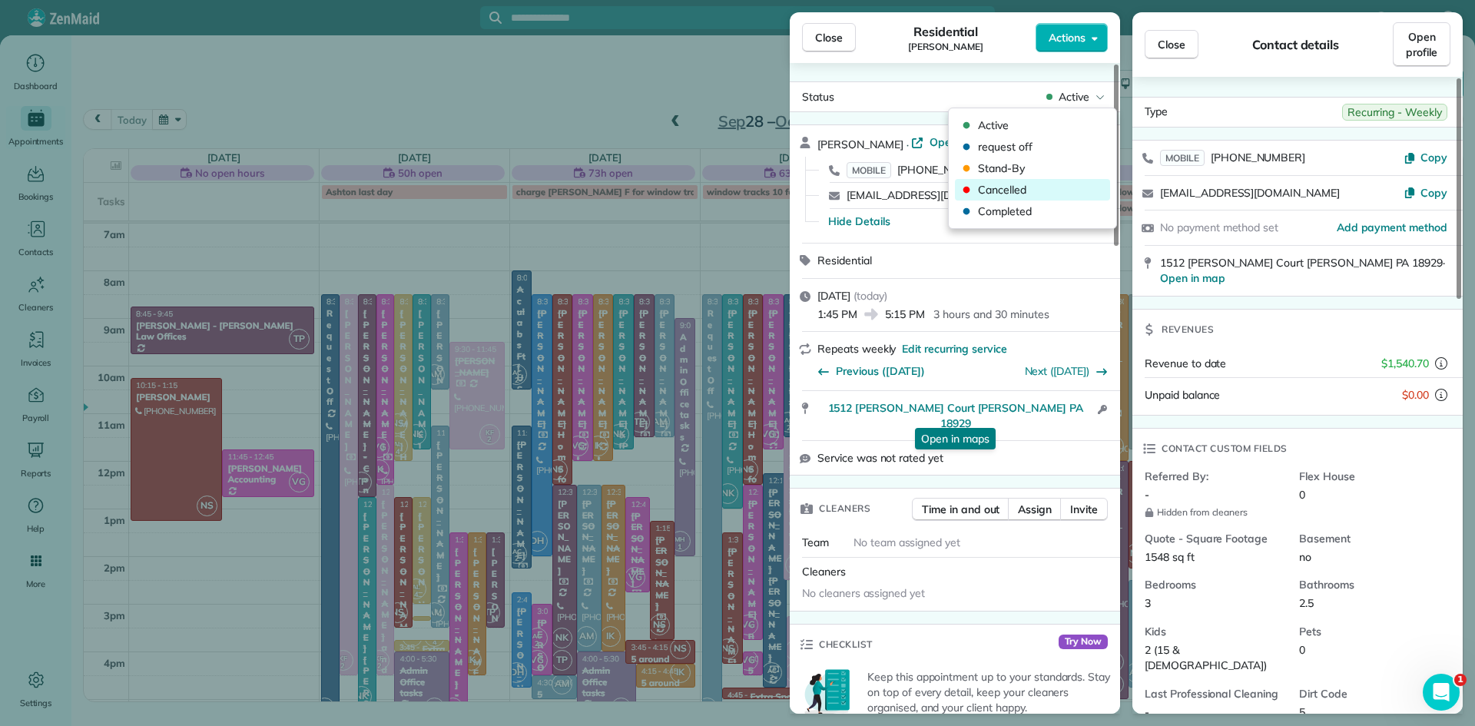
click at [1028, 187] on span "Cancelled" at bounding box center [1042, 189] width 129 height 15
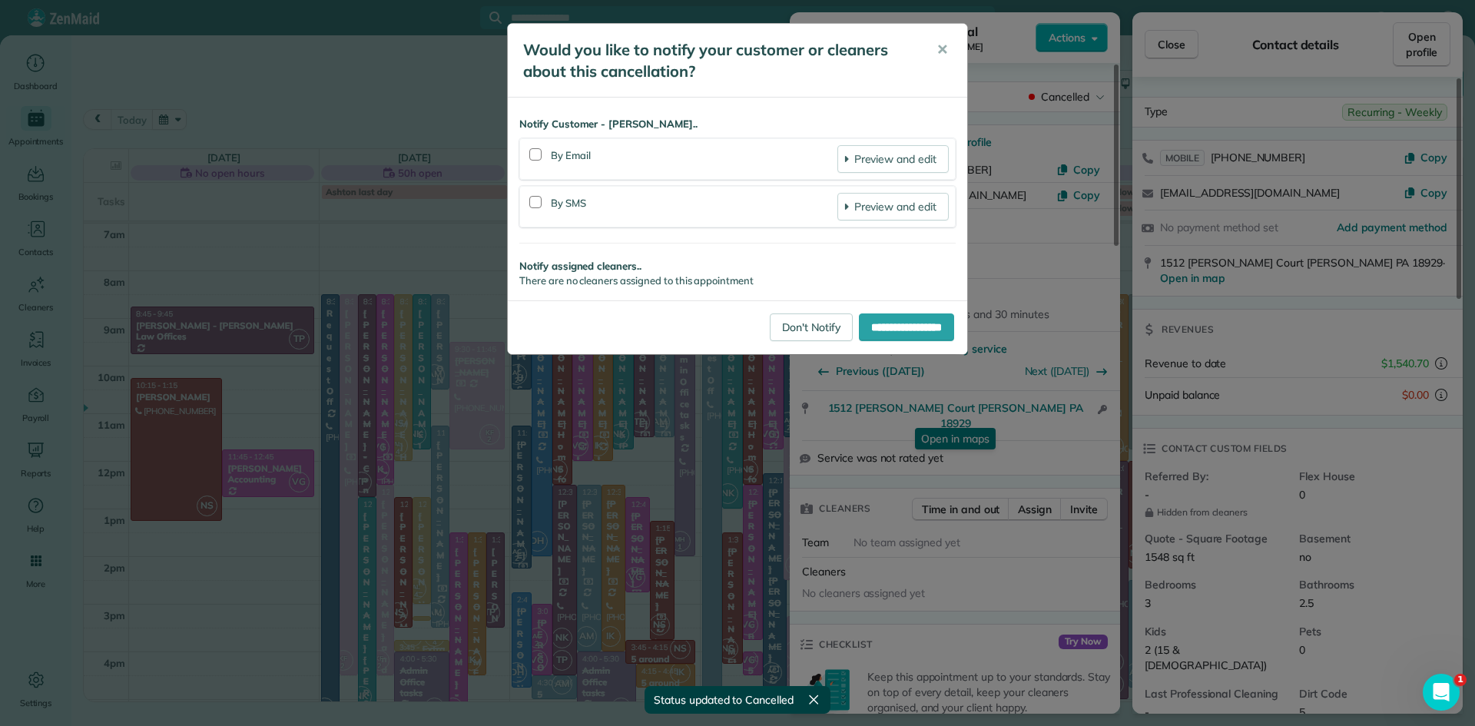
click at [535, 148] on div at bounding box center [535, 154] width 12 height 12
click at [536, 201] on div at bounding box center [535, 202] width 12 height 12
click at [897, 165] on link "Preview and edit" at bounding box center [893, 159] width 111 height 28
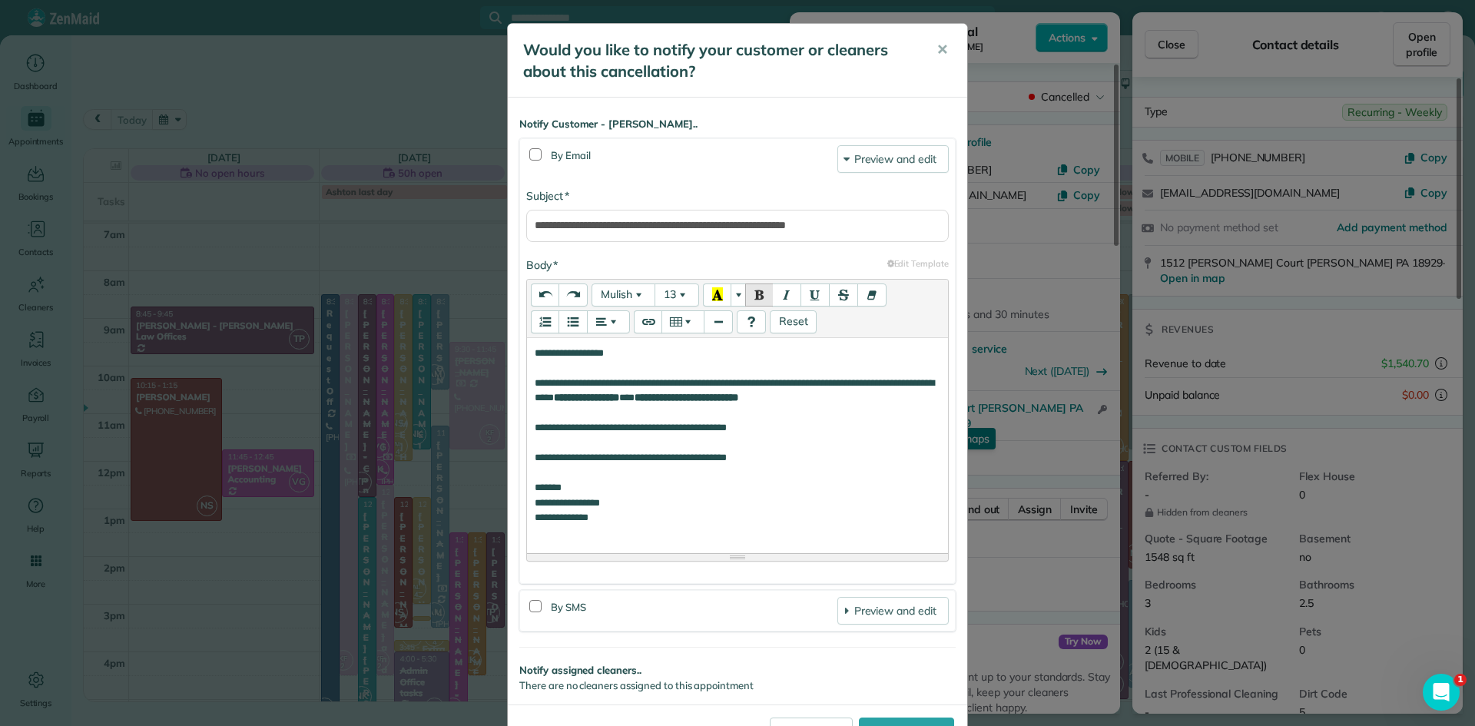
click at [646, 349] on div "**********" at bounding box center [738, 353] width 406 height 15
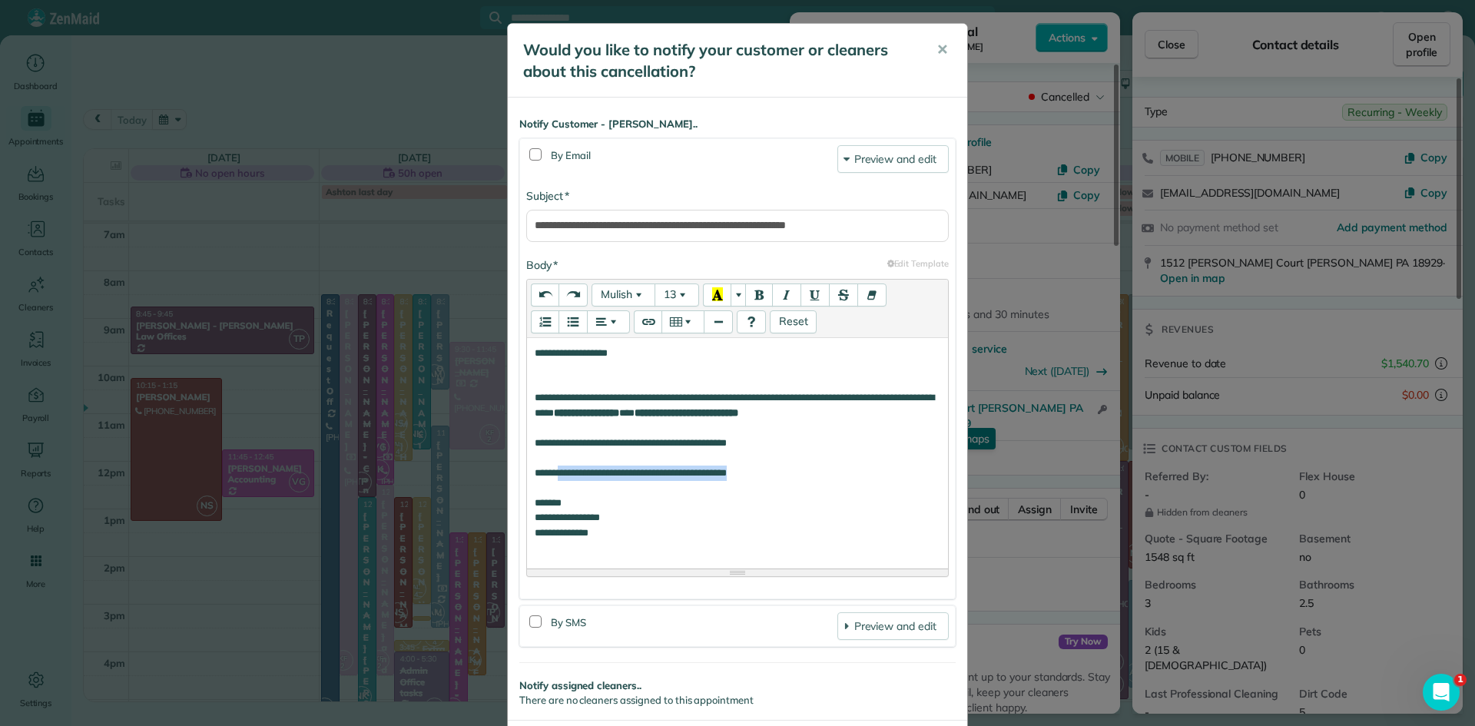
drag, startPoint x: 799, startPoint y: 473, endPoint x: 572, endPoint y: 476, distance: 227.5
click at [572, 476] on div "**********" at bounding box center [738, 473] width 406 height 15
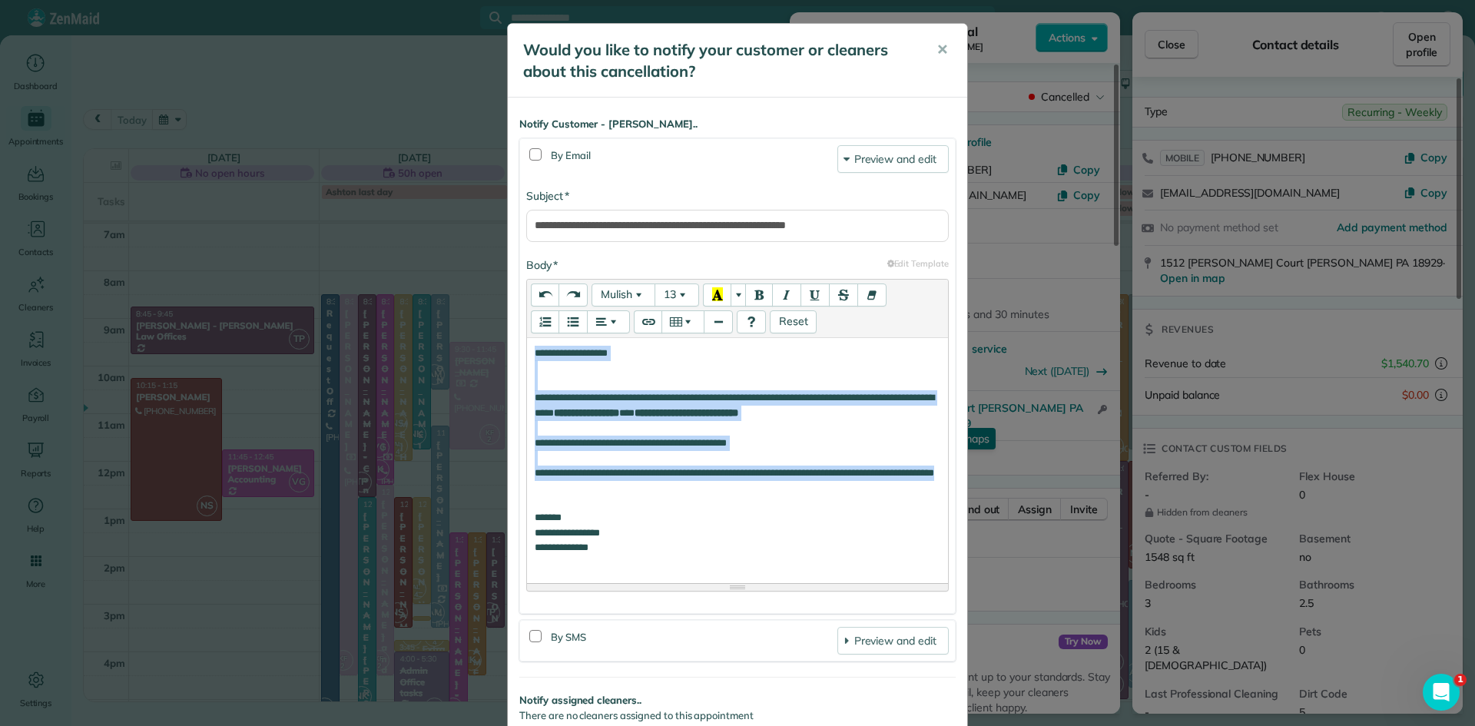
drag, startPoint x: 670, startPoint y: 489, endPoint x: 535, endPoint y: 358, distance: 188.6
click at [534, 357] on div "**********" at bounding box center [737, 458] width 421 height 240
copy div "**********"
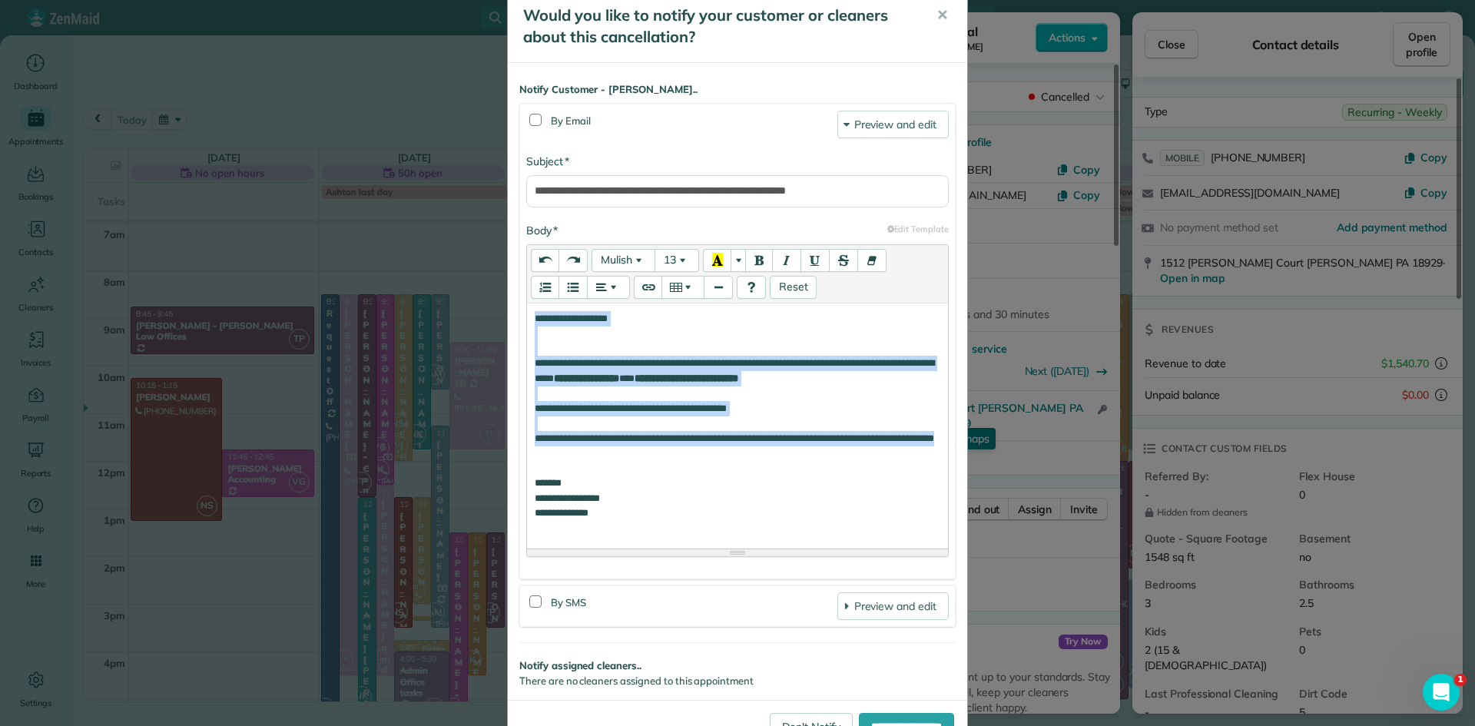
scroll to position [86, 0]
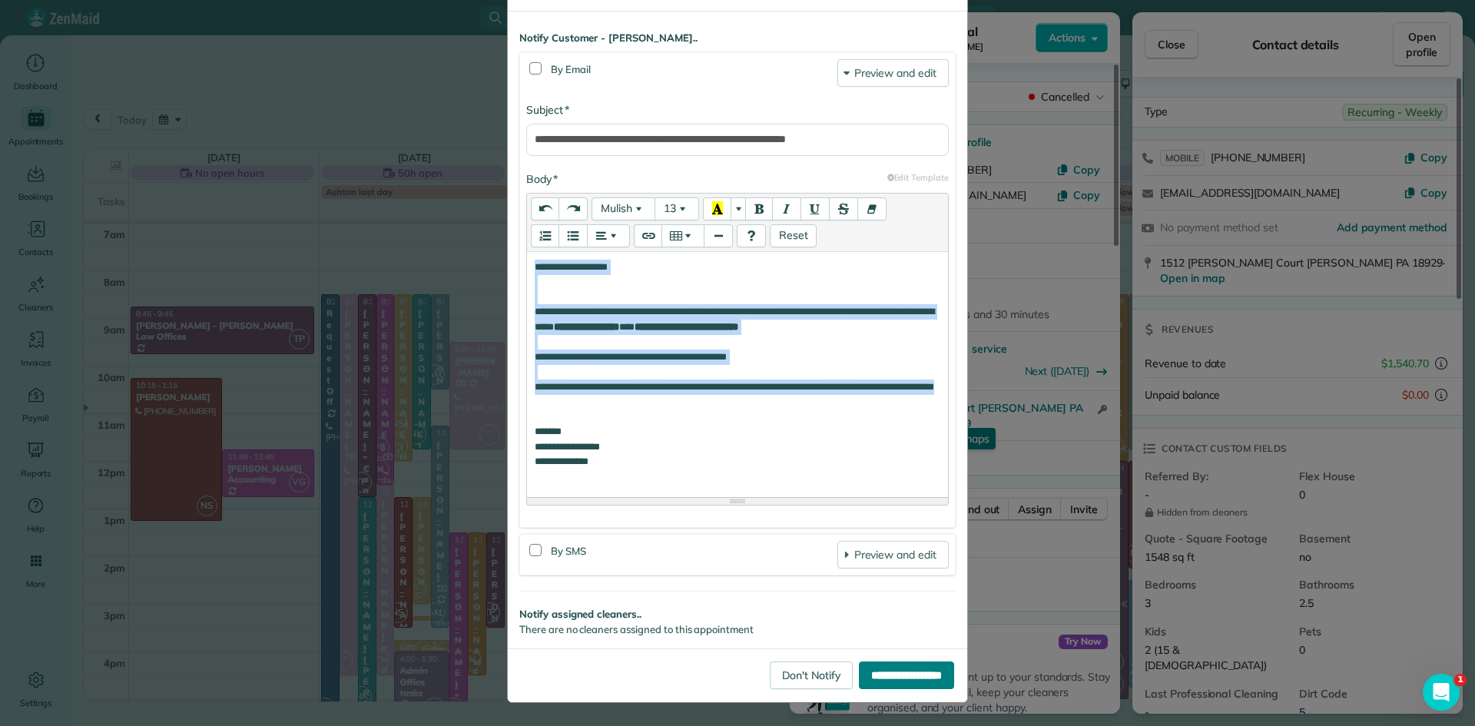
click at [933, 678] on input "**********" at bounding box center [906, 676] width 95 height 28
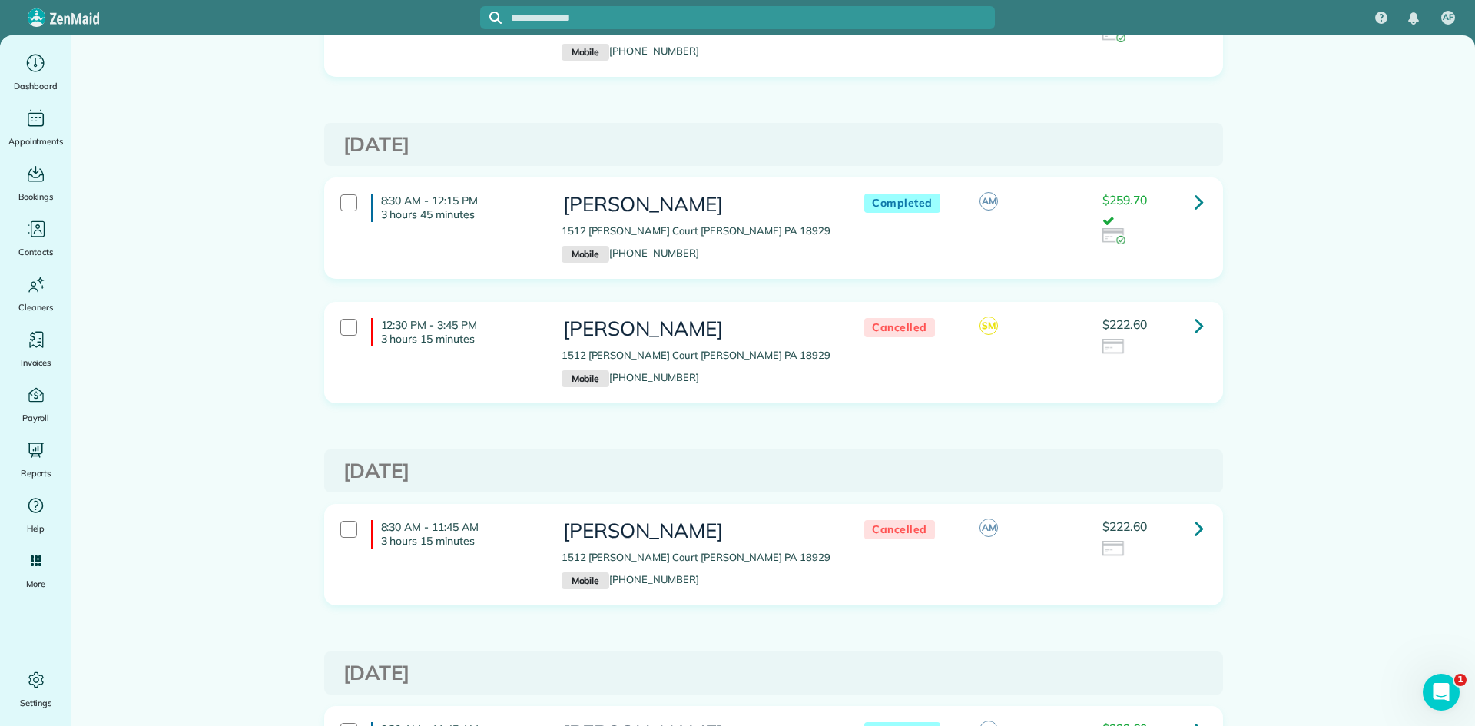
scroll to position [810, 0]
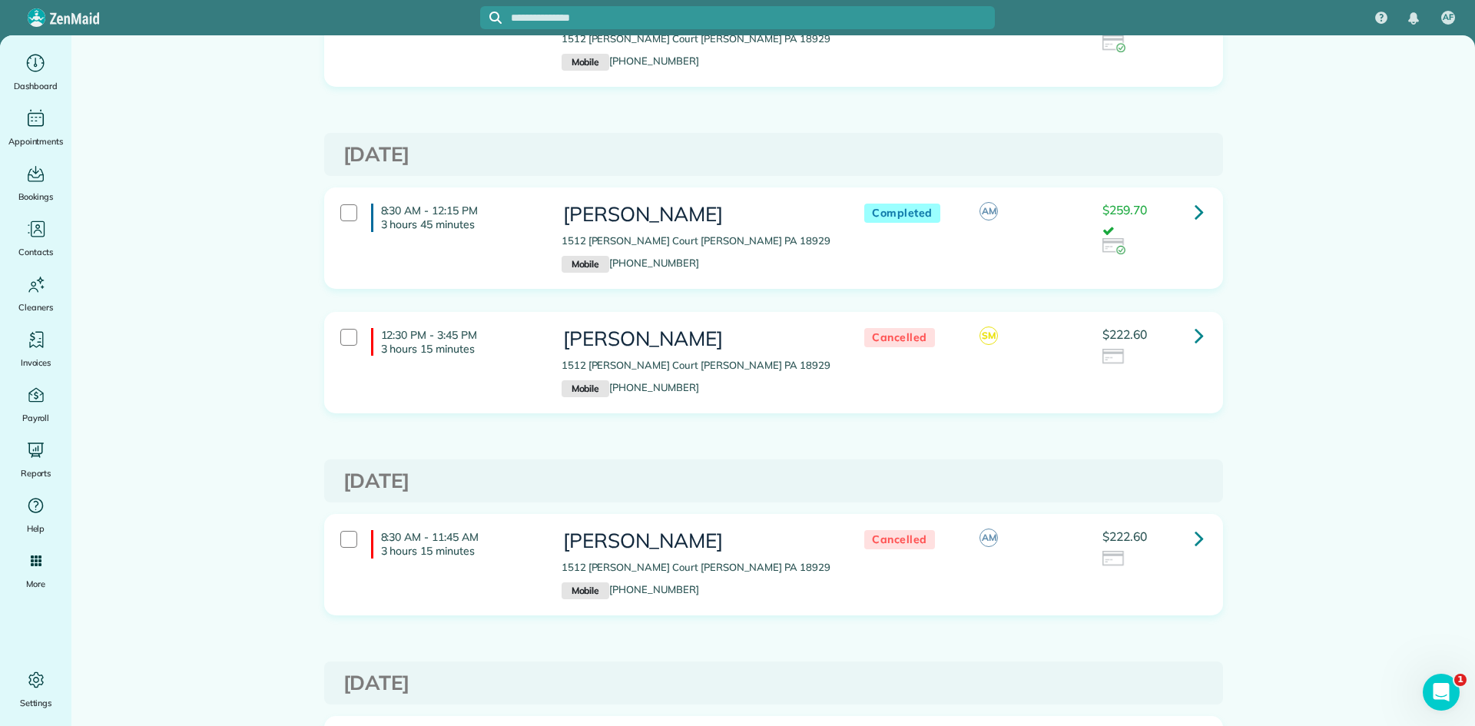
click at [1196, 208] on icon at bounding box center [1199, 211] width 9 height 27
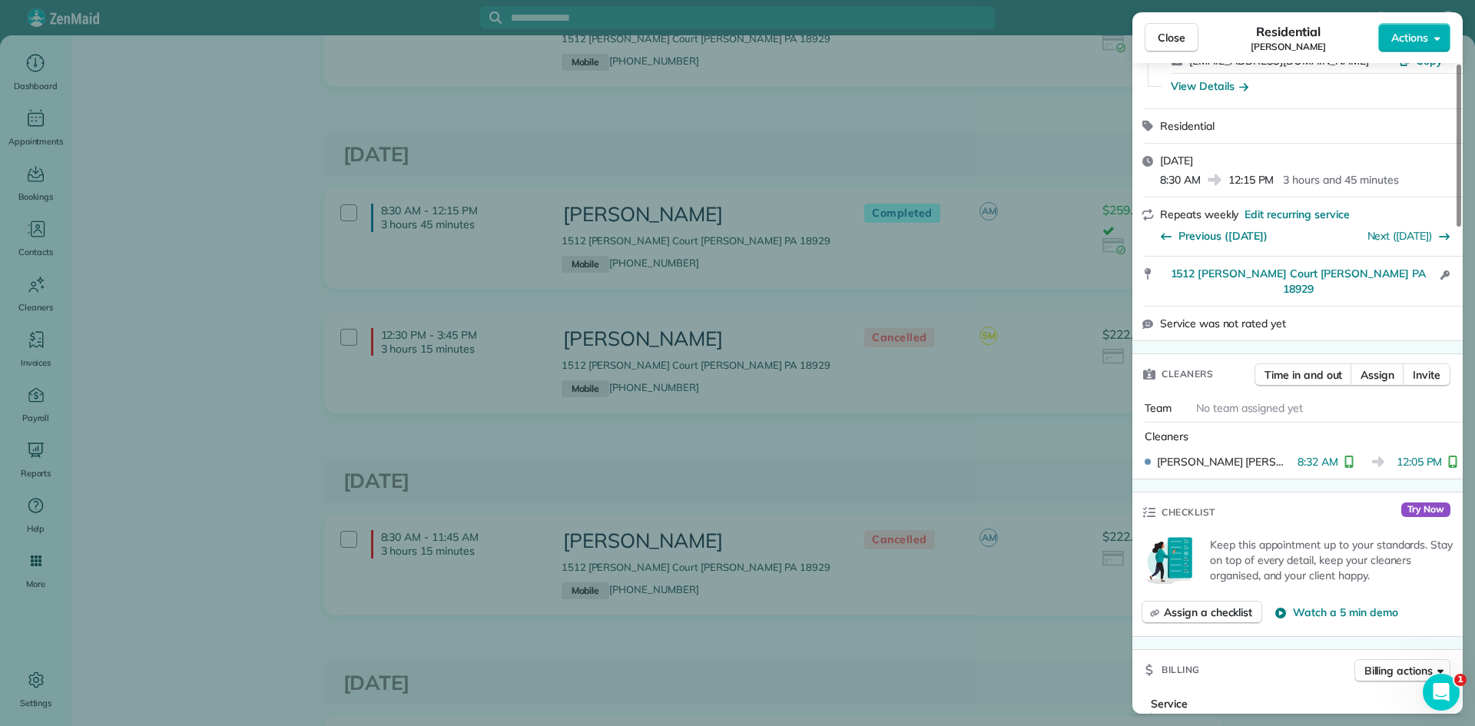
scroll to position [343, 0]
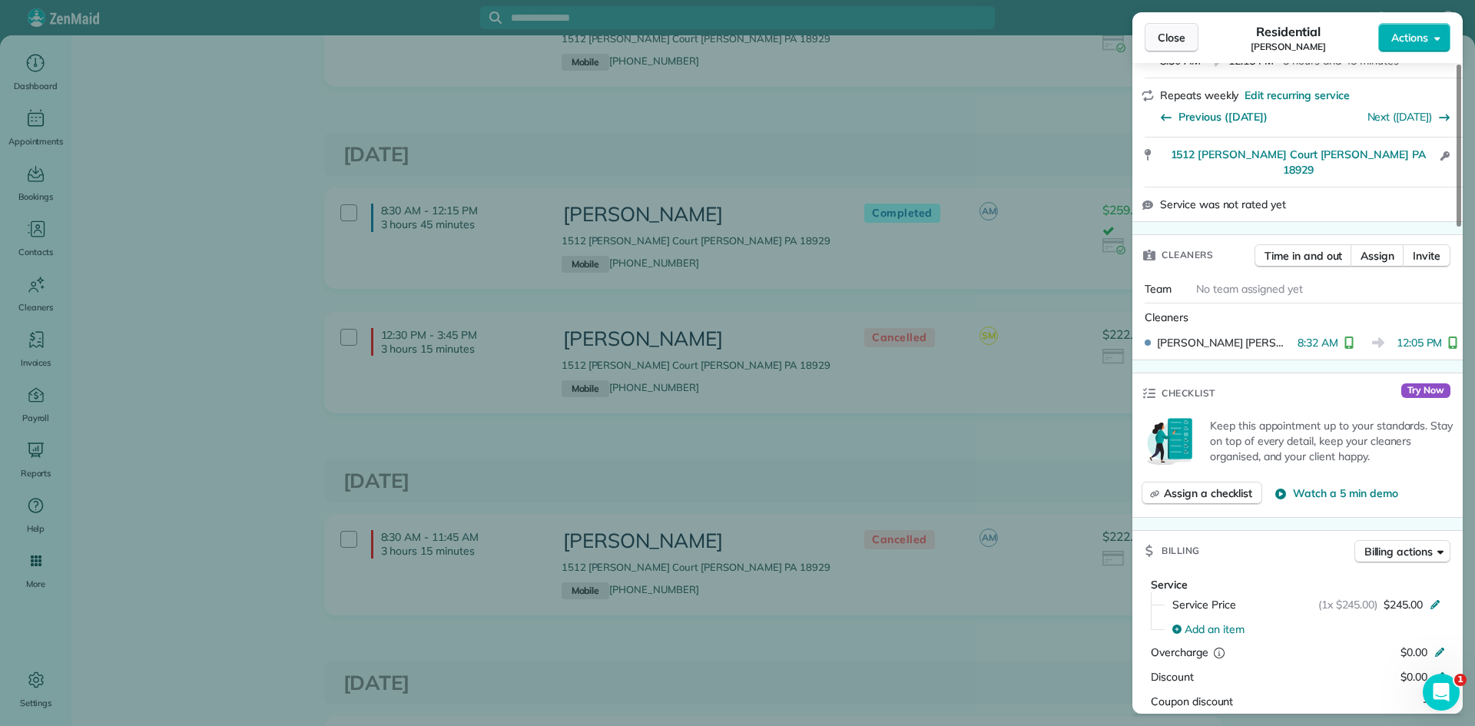
click at [1176, 40] on span "Close" at bounding box center [1172, 37] width 28 height 15
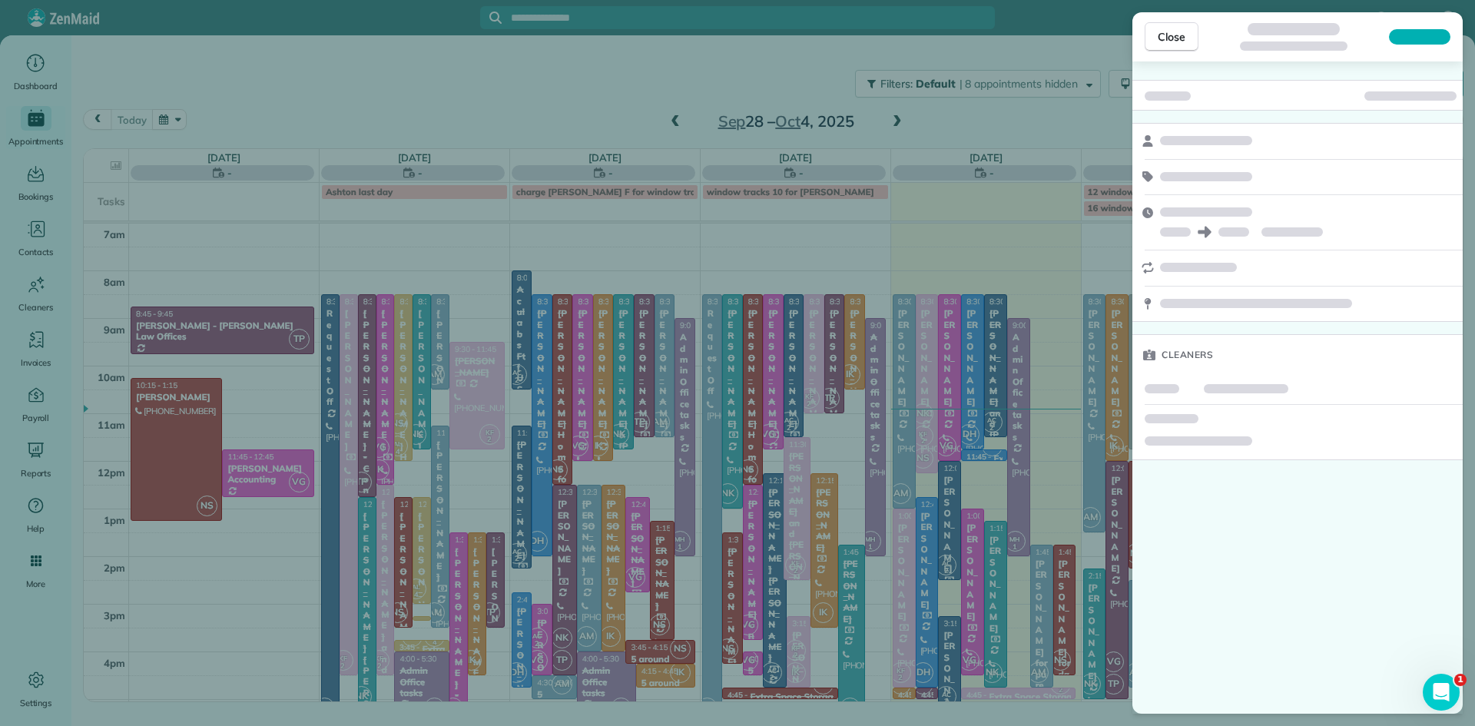
click at [1154, 36] on button "Close" at bounding box center [1172, 36] width 54 height 29
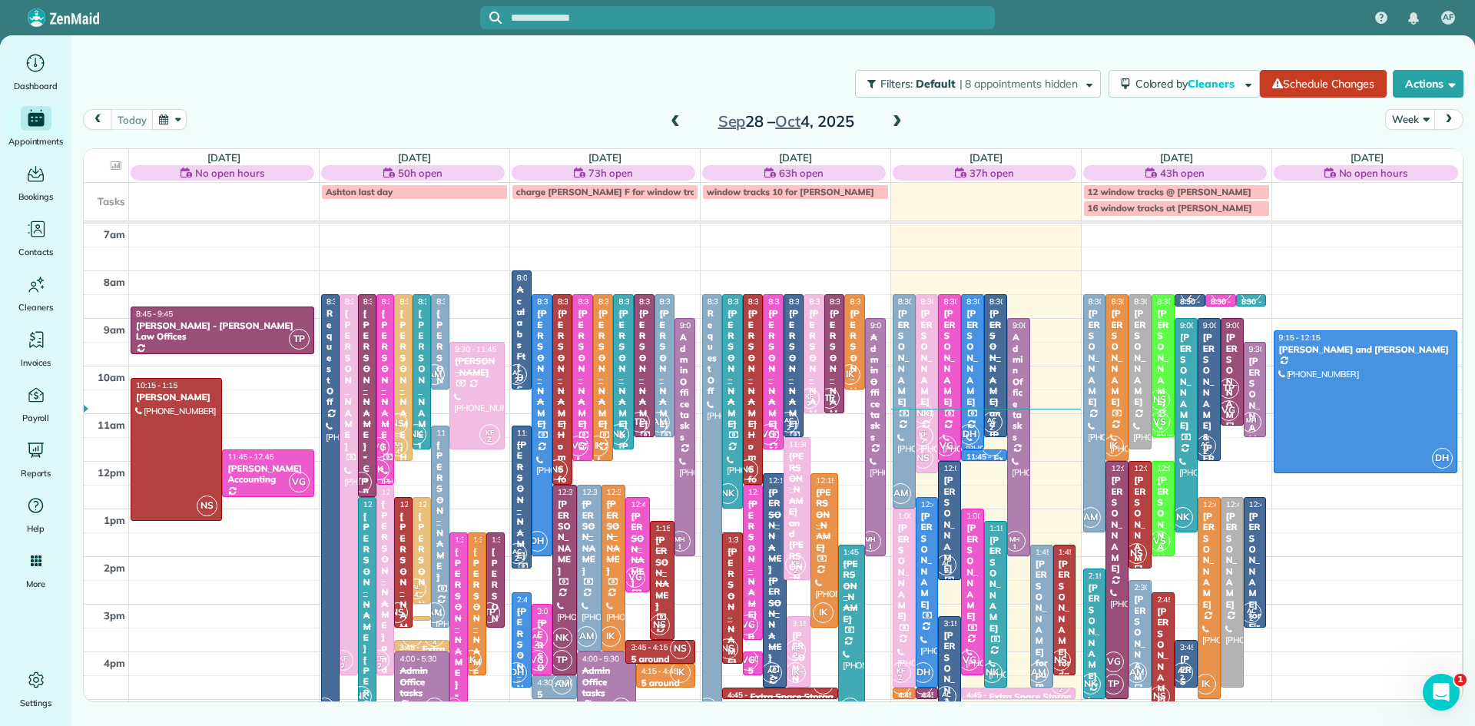
click at [895, 118] on span at bounding box center [897, 122] width 17 height 14
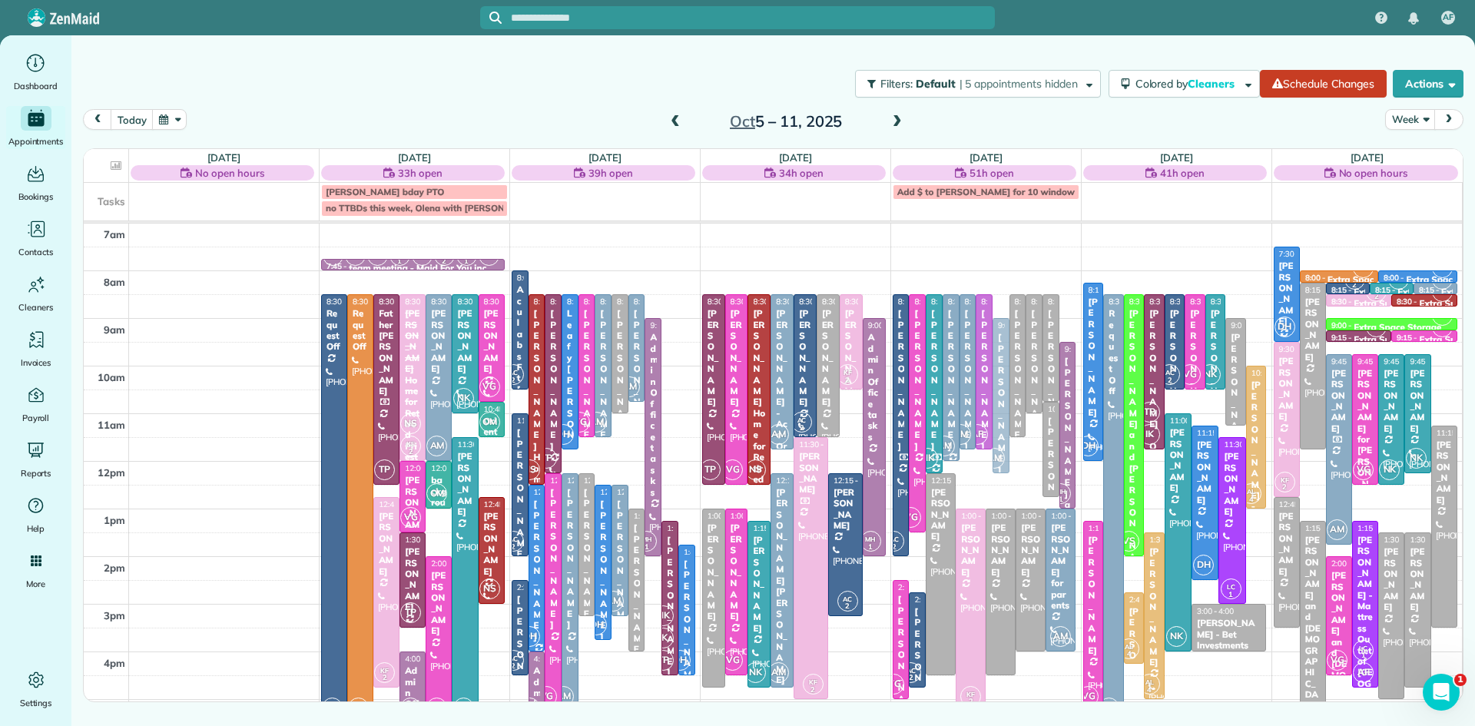
drag, startPoint x: 1001, startPoint y: 421, endPoint x: 1002, endPoint y: 450, distance: 29.2
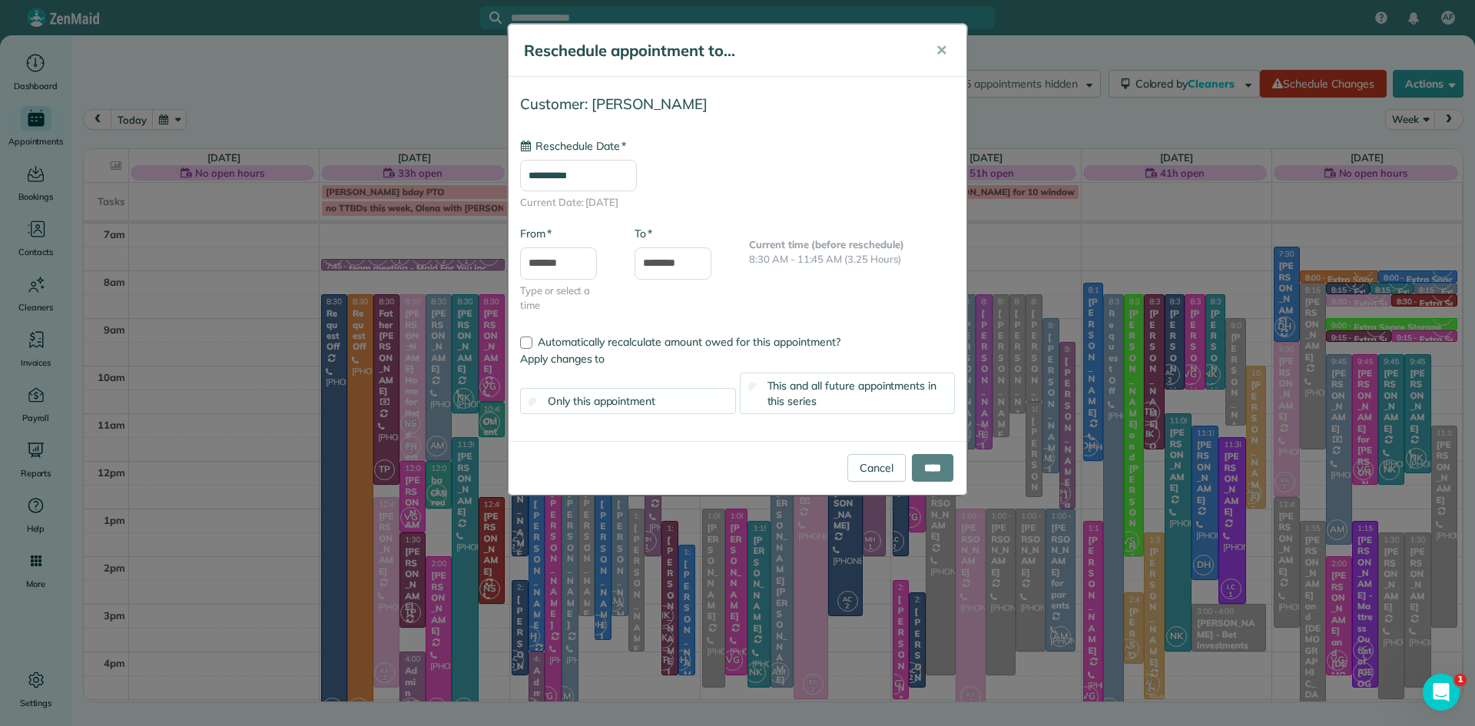
type input "**********"
click at [582, 259] on input "*******" at bounding box center [558, 263] width 77 height 32
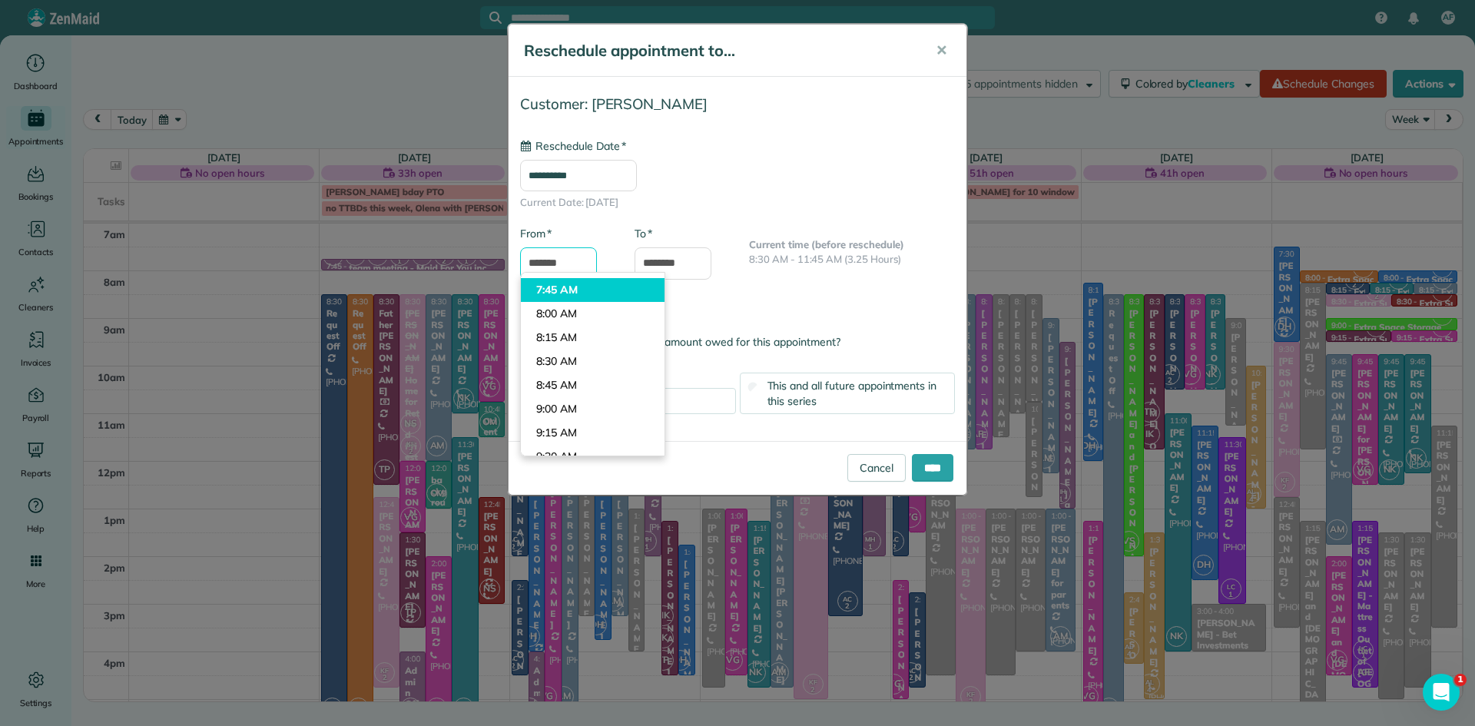
scroll to position [685, 0]
type input "*******"
click at [566, 384] on body "AF Dashboard Appointments Bookings Contacts Cleaners Invoices Payroll Reports H…" at bounding box center [737, 363] width 1475 height 726
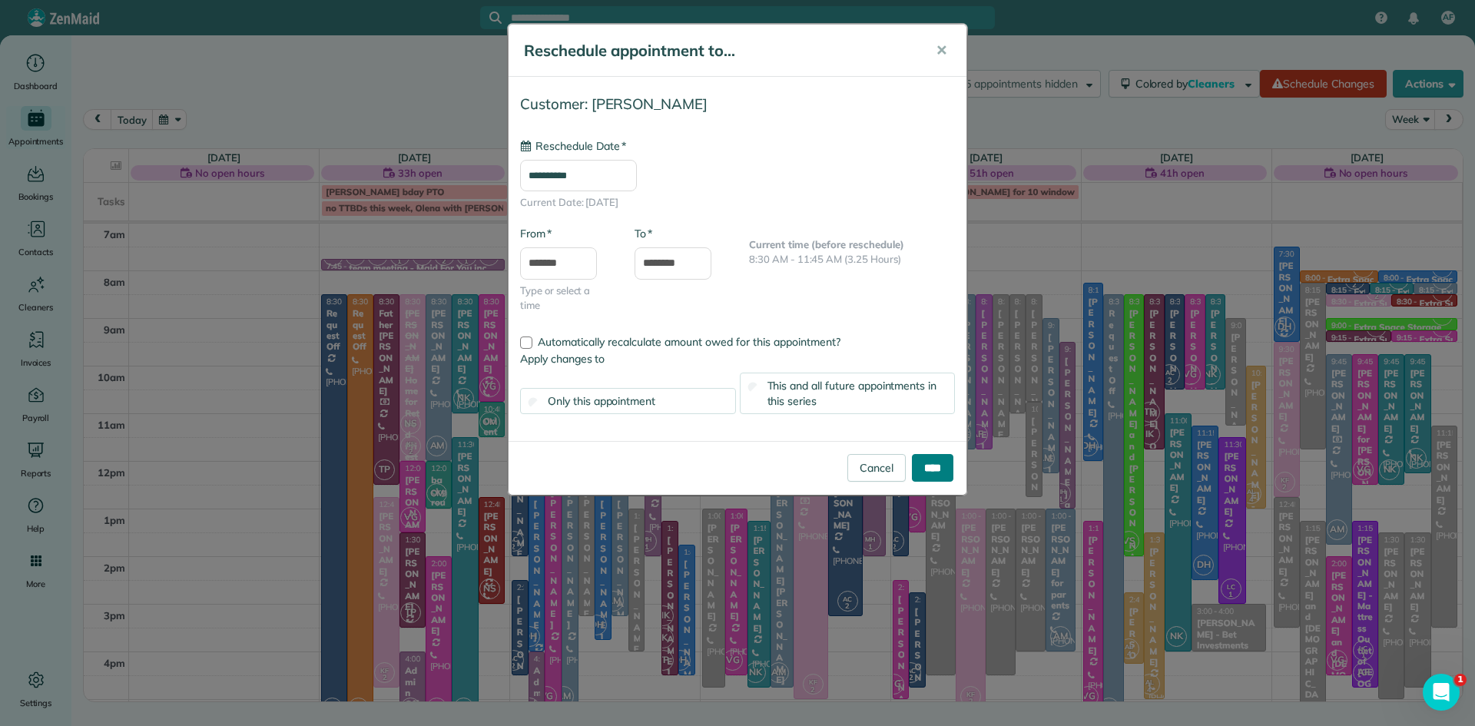
click at [924, 467] on input "****" at bounding box center [932, 468] width 41 height 28
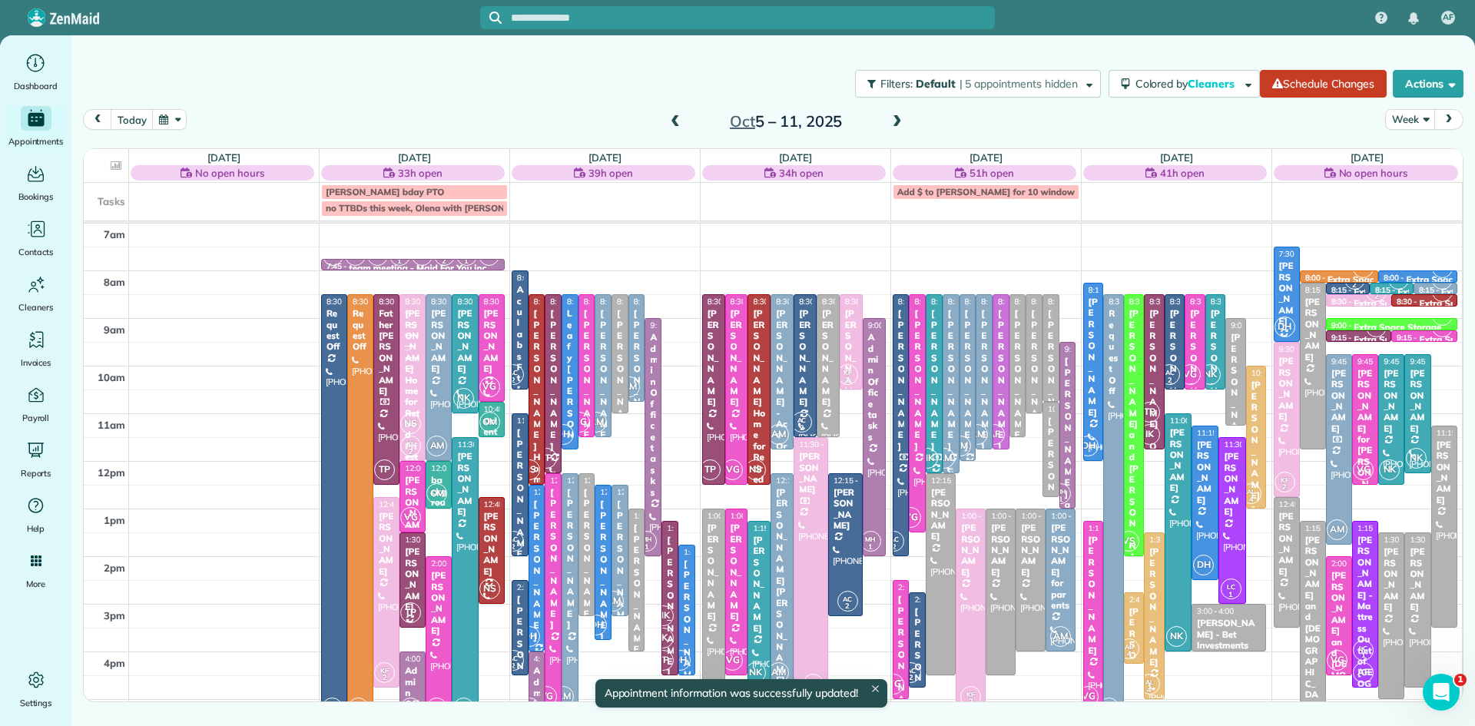
click at [950, 453] on span "AM" at bounding box center [944, 458] width 21 height 21
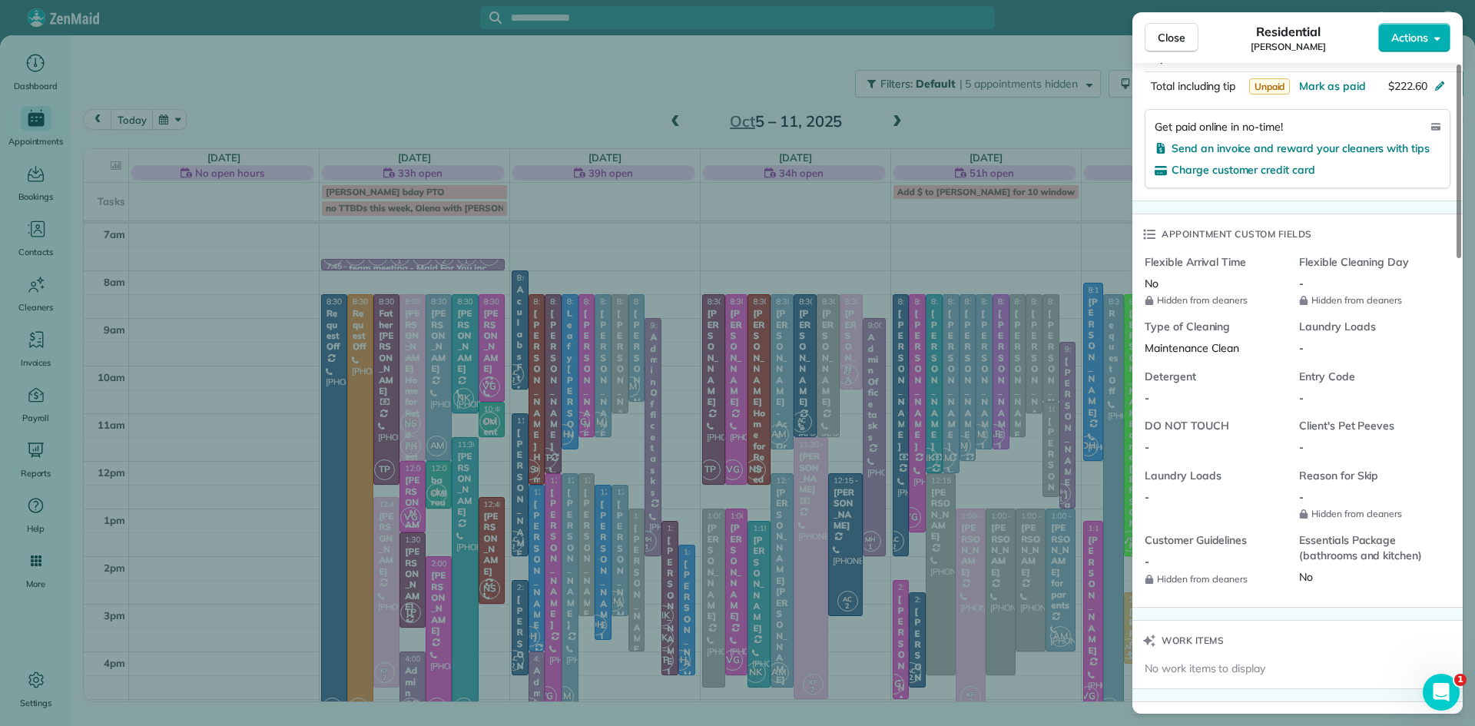
scroll to position [1217, 0]
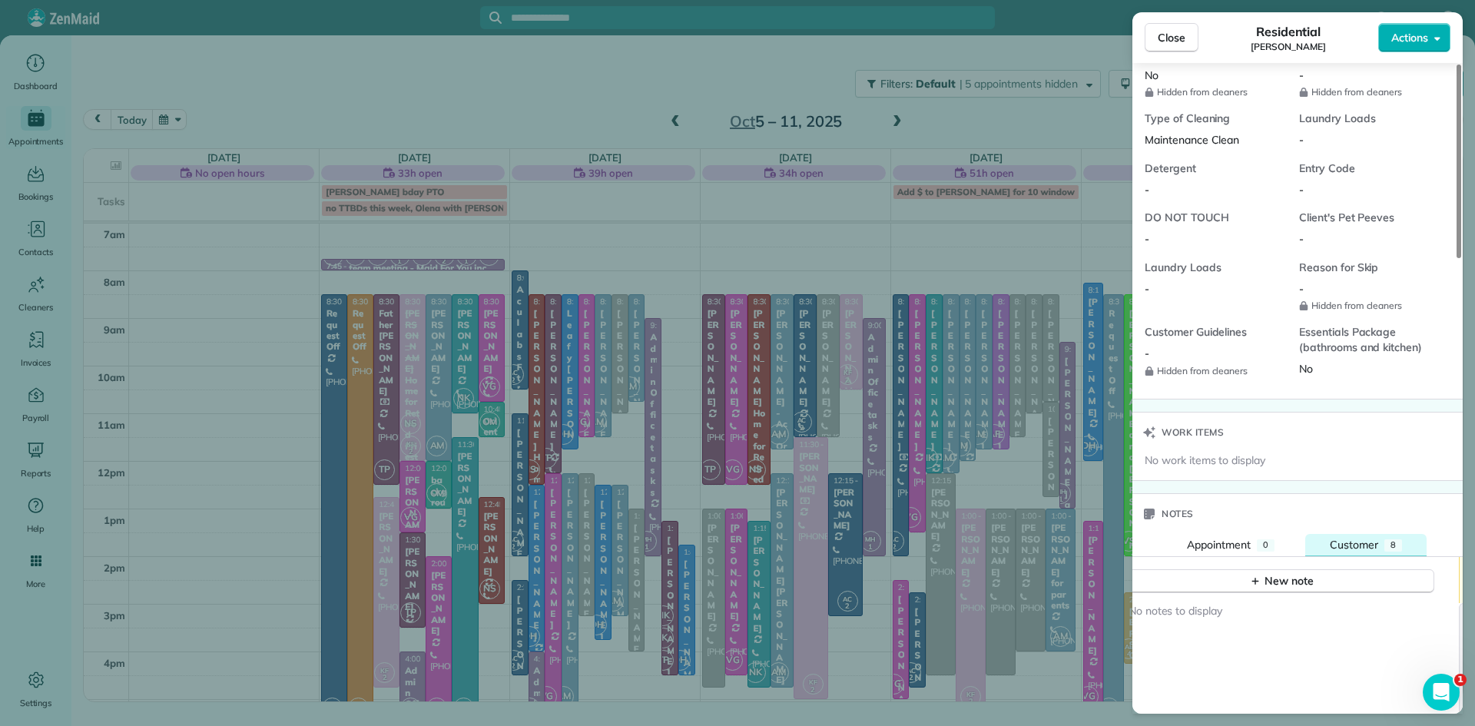
click at [1345, 552] on span "Customer" at bounding box center [1354, 545] width 48 height 14
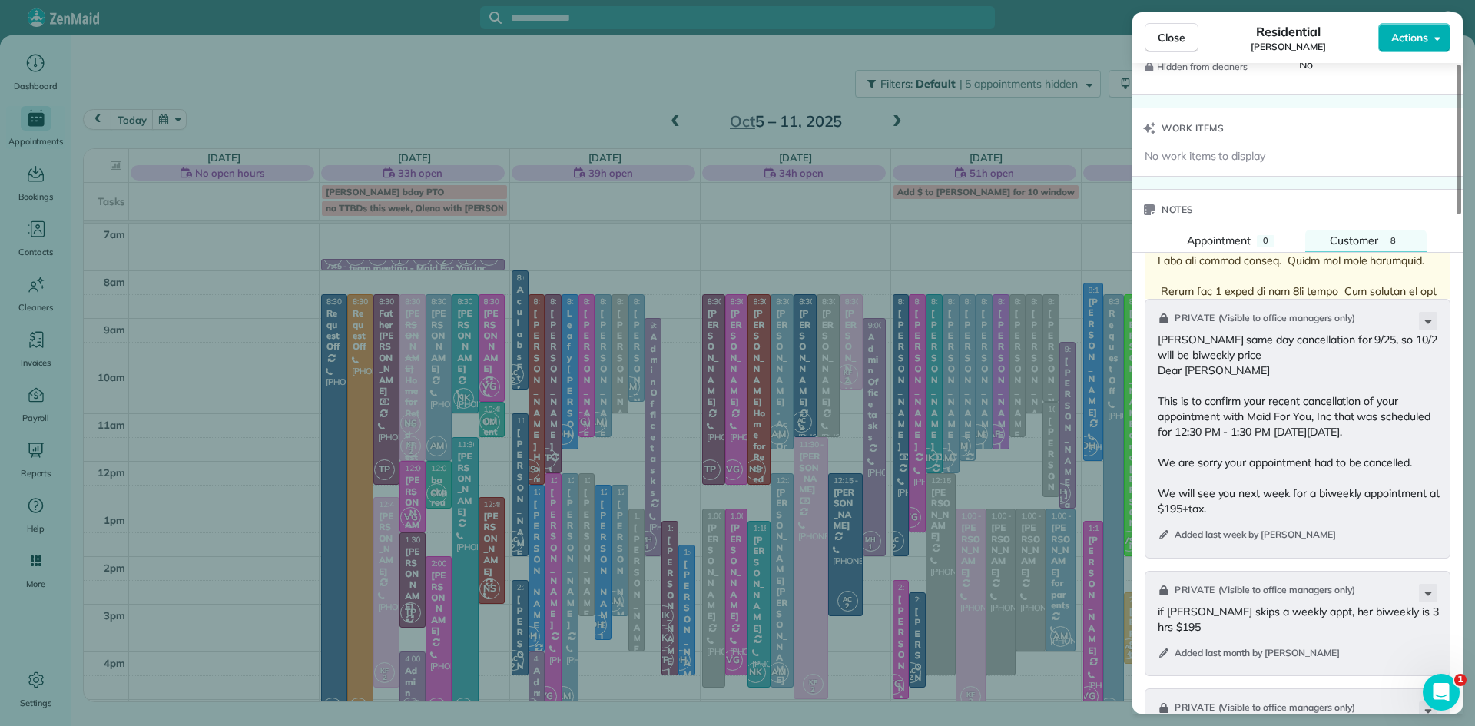
scroll to position [1814, 0]
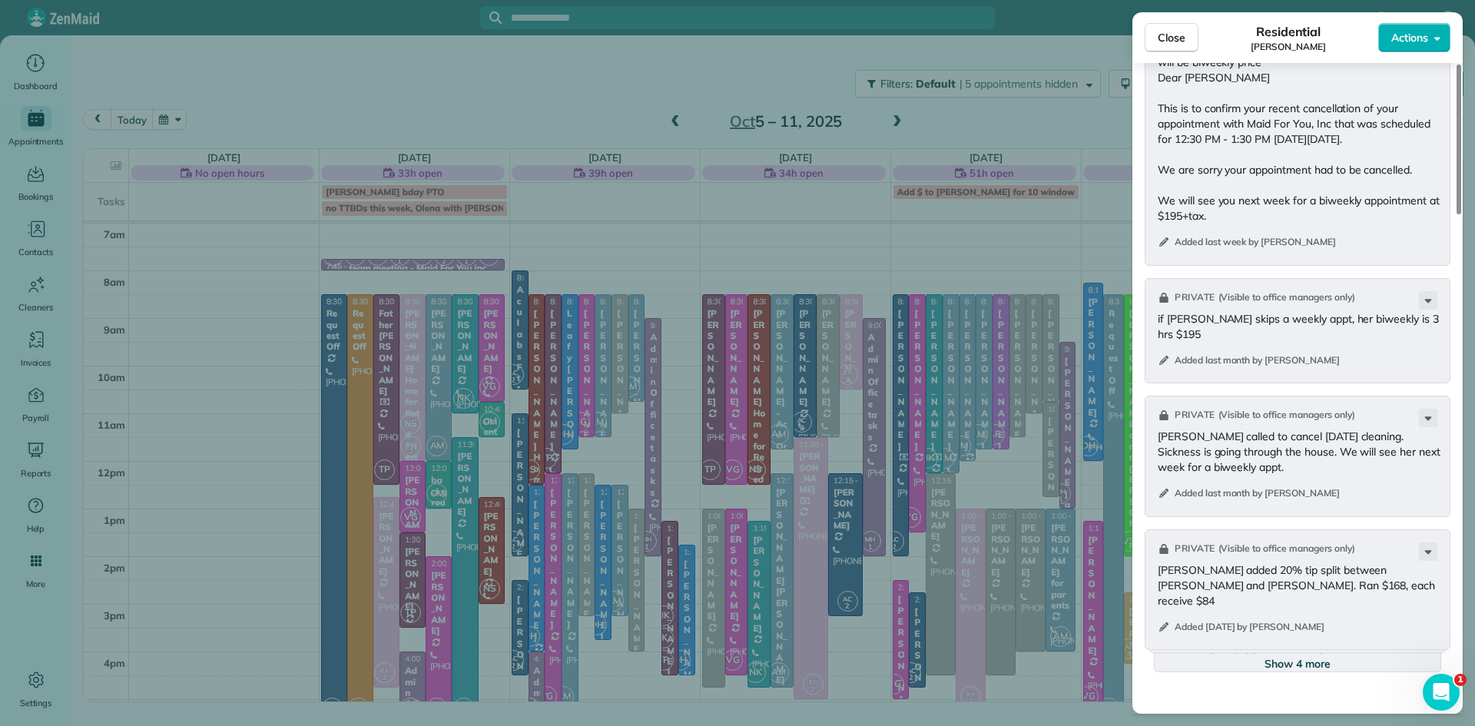
click at [1305, 668] on span "Show 4 more" at bounding box center [1298, 663] width 66 height 15
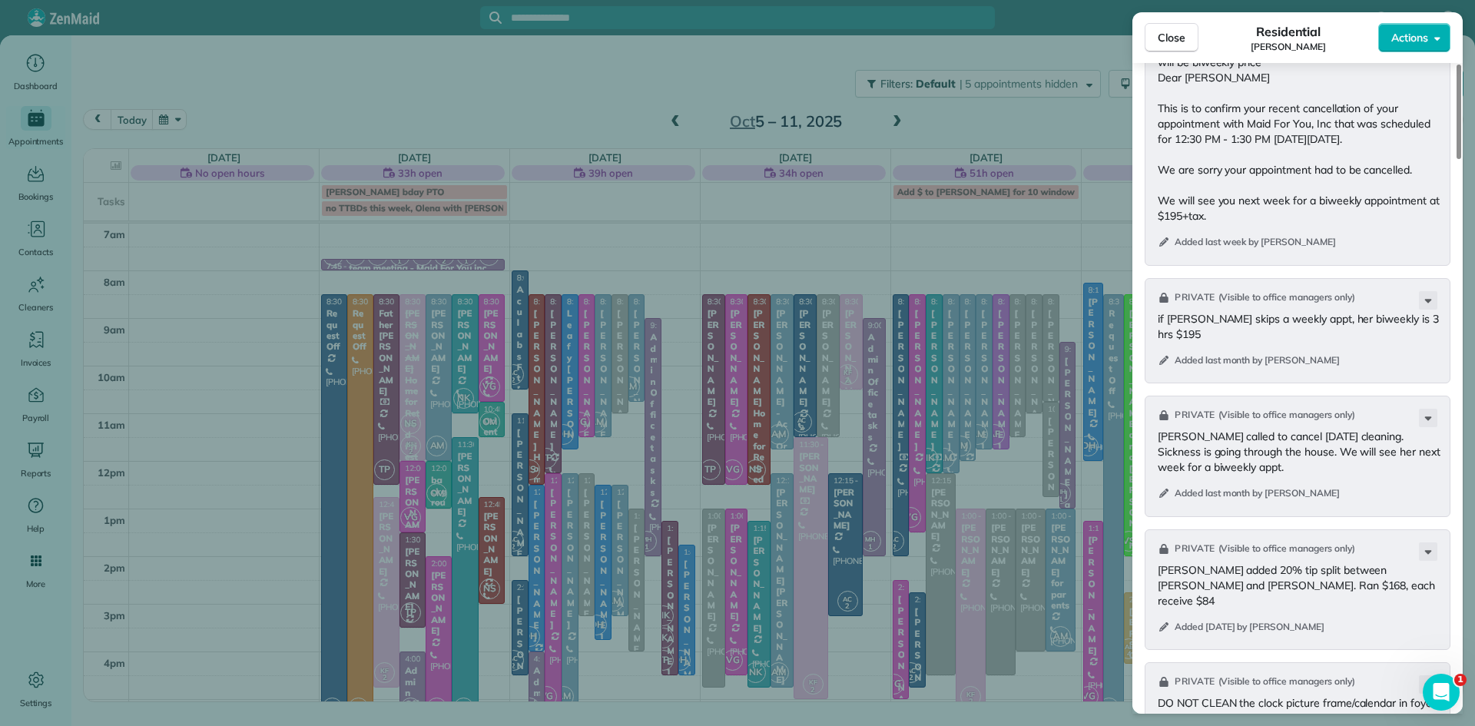
scroll to position [1605, 0]
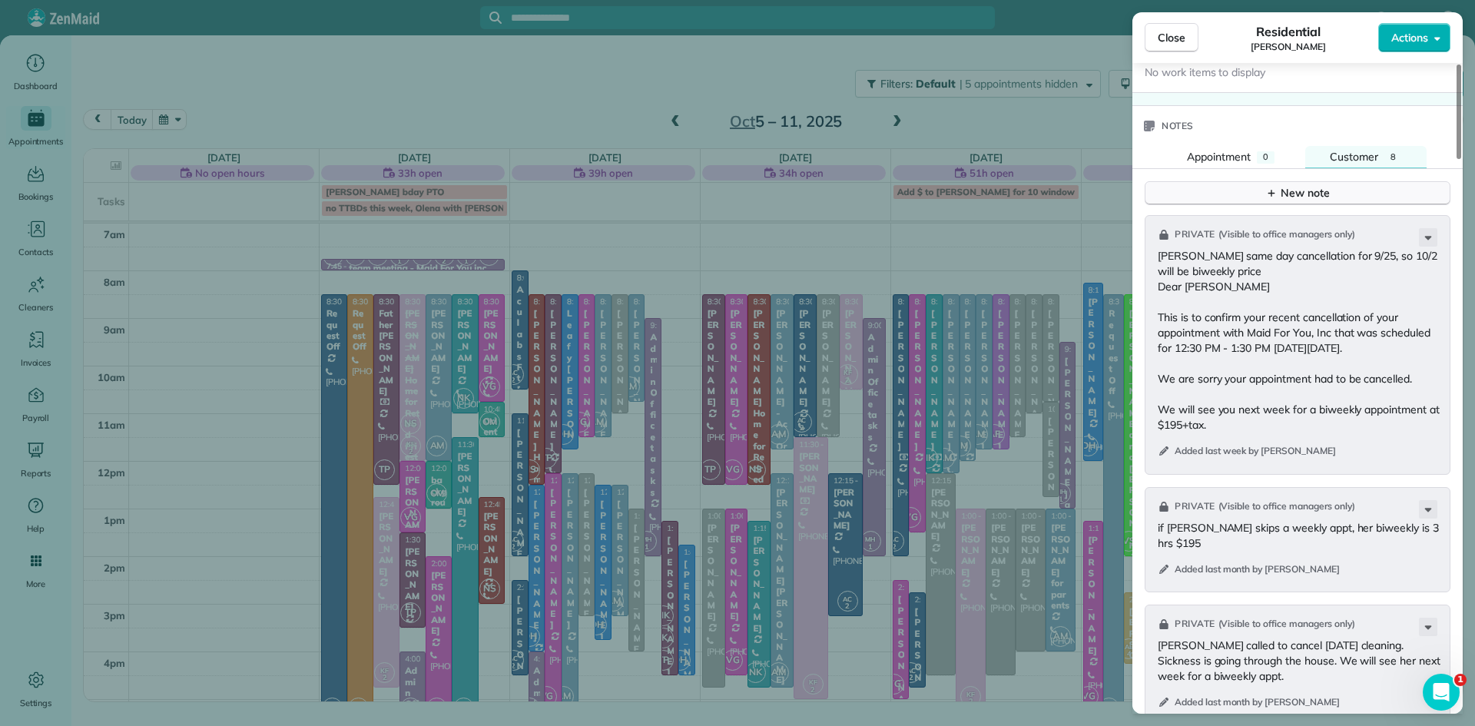
click at [1341, 197] on button "New note" at bounding box center [1298, 193] width 306 height 24
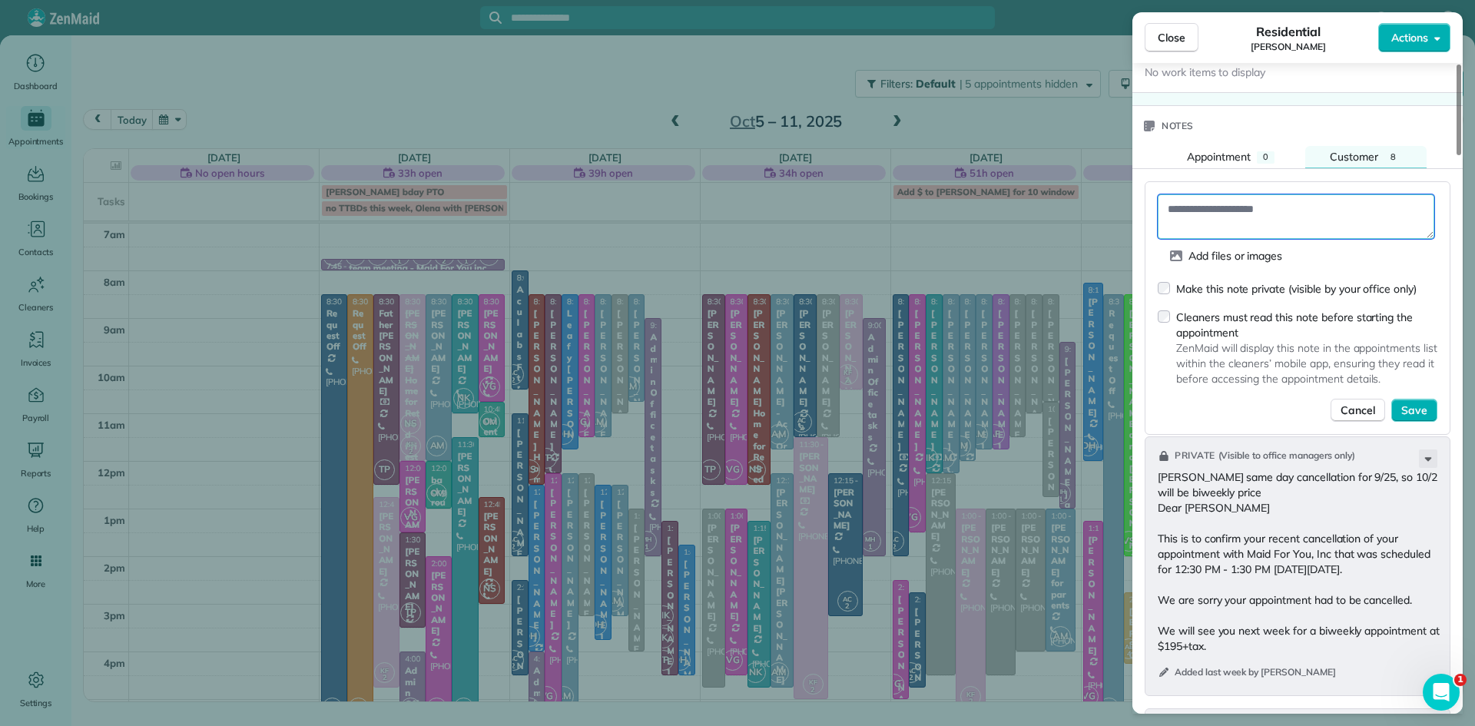
click at [1311, 216] on textarea at bounding box center [1296, 216] width 277 height 45
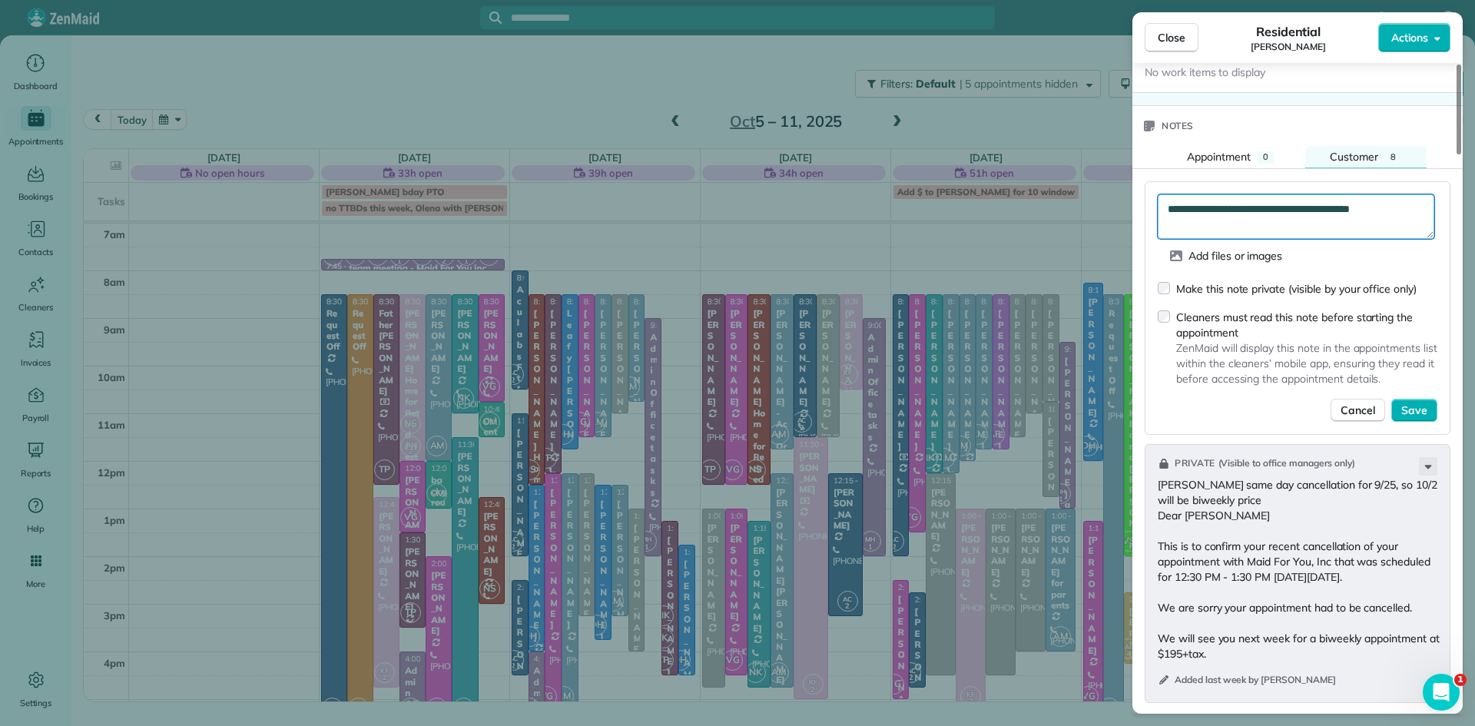
paste textarea "**********"
type textarea "**********"
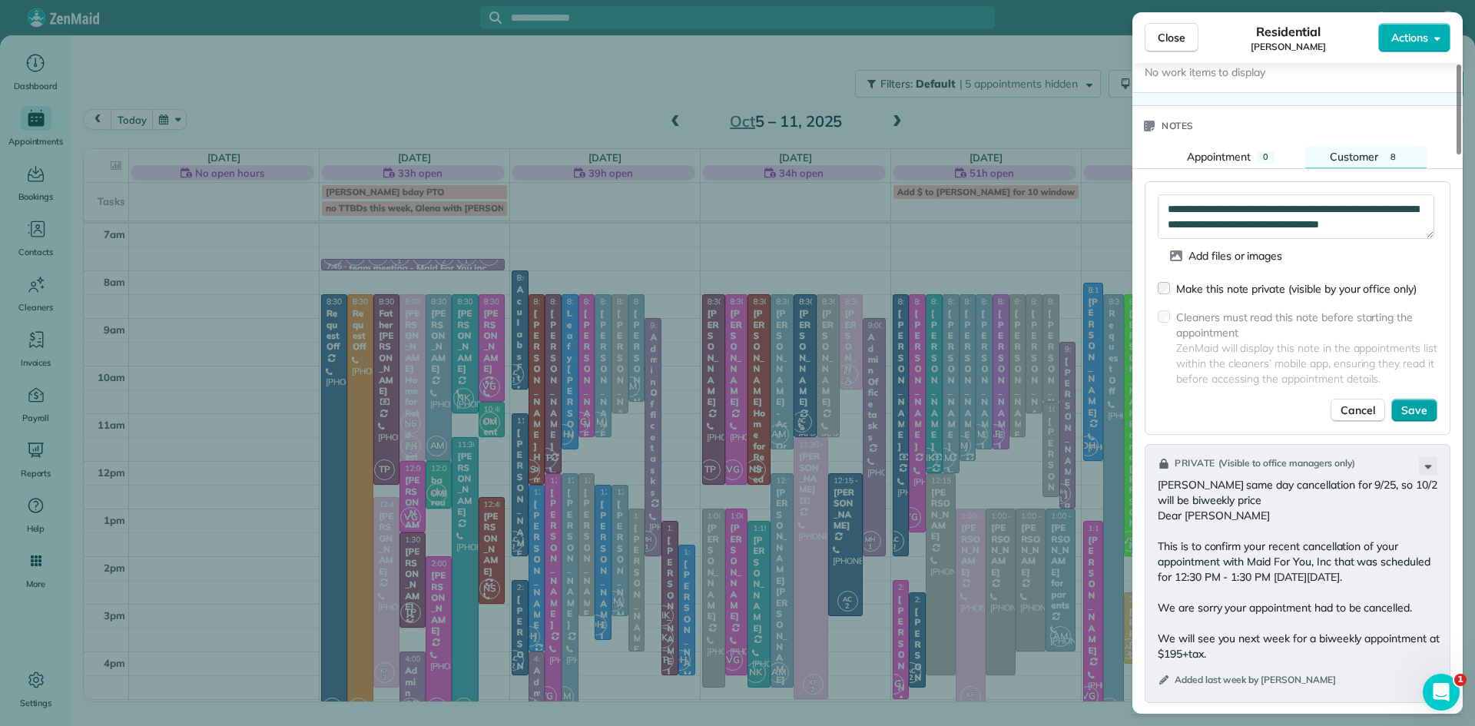
click at [1409, 413] on span "Save" at bounding box center [1415, 410] width 26 height 15
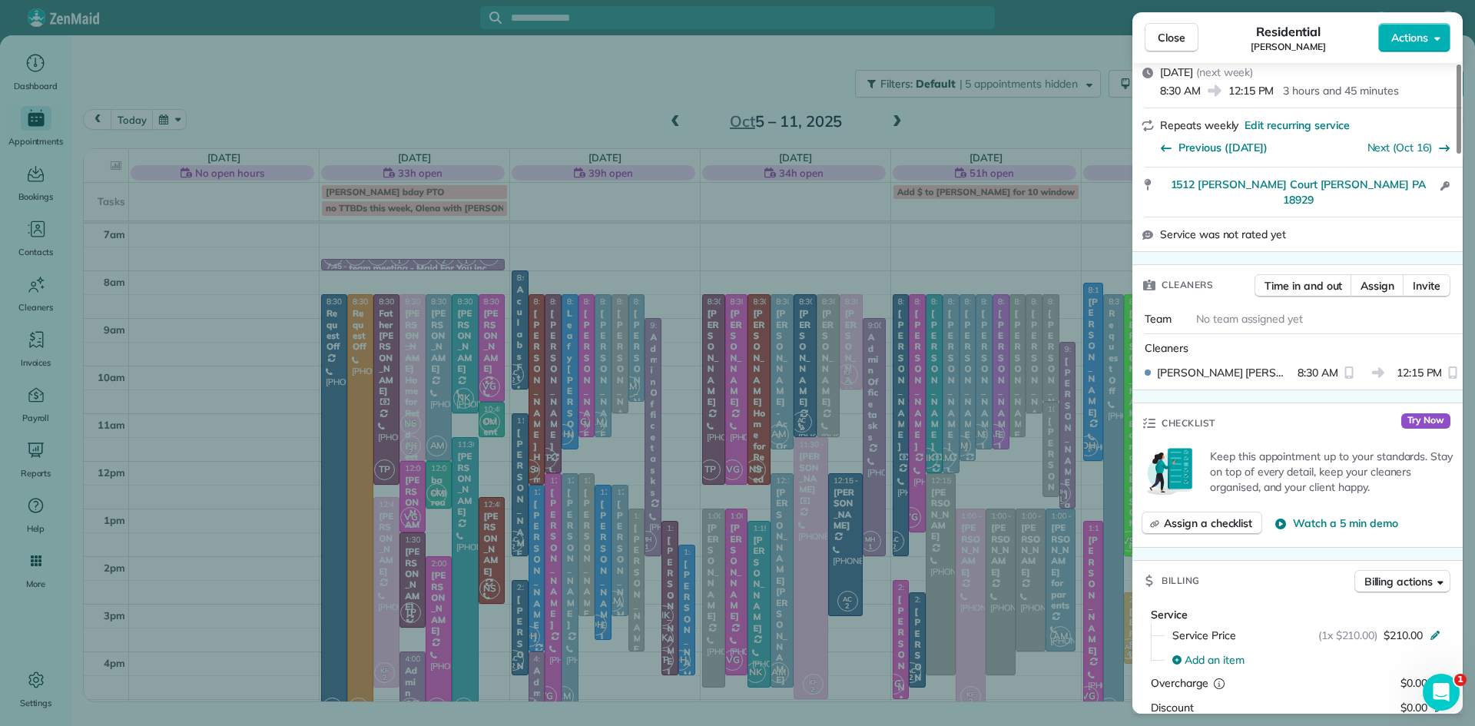
scroll to position [412, 0]
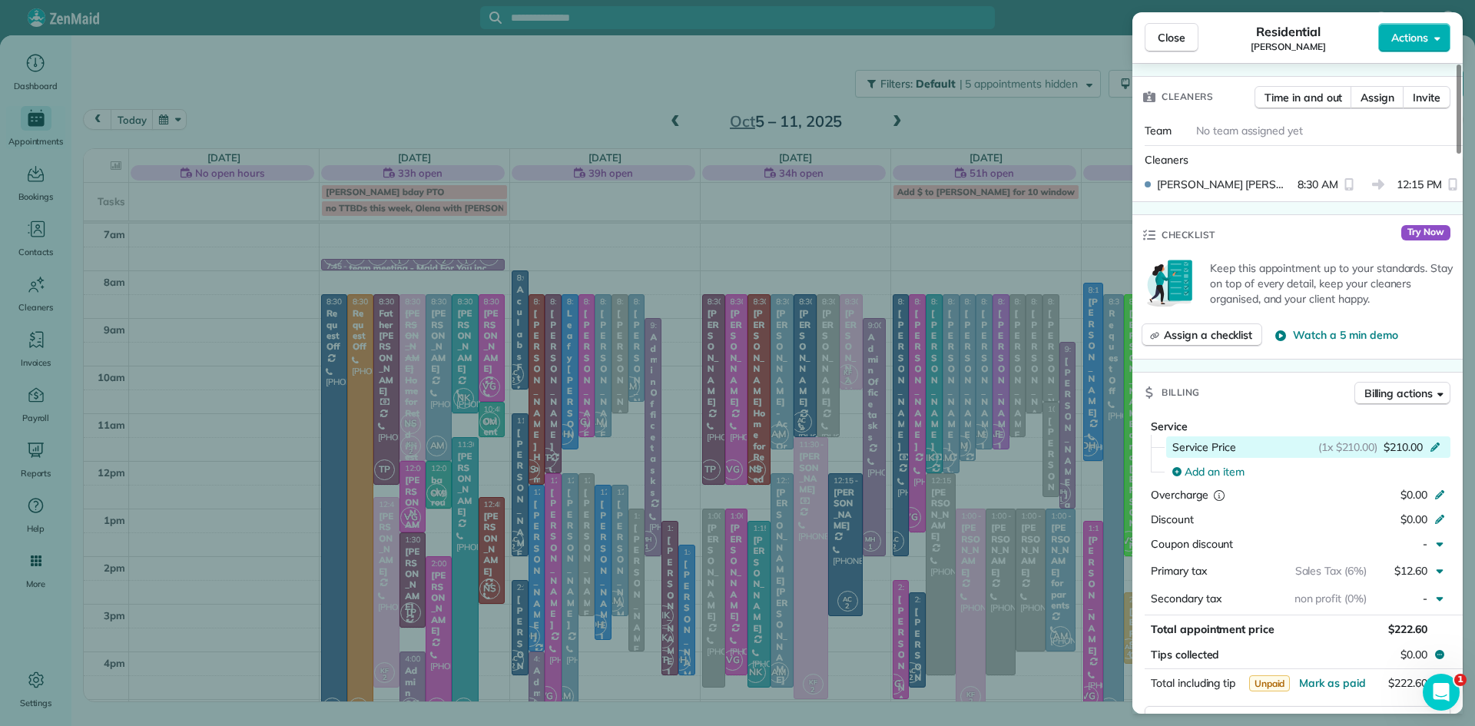
click at [1416, 444] on span "$210.00" at bounding box center [1403, 447] width 39 height 15
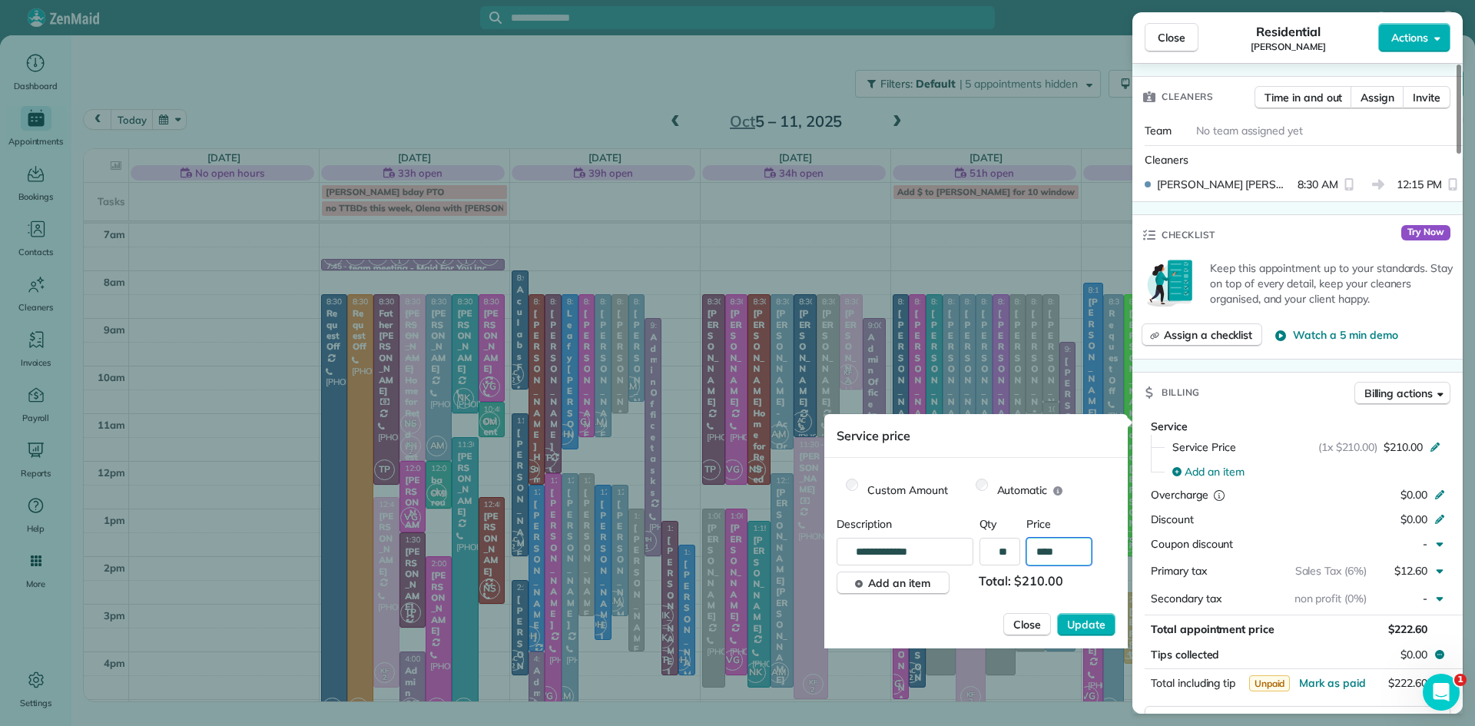
click at [1061, 555] on input "****" at bounding box center [1059, 552] width 65 height 28
type input "******"
click at [1083, 622] on span "Update" at bounding box center [1086, 624] width 38 height 15
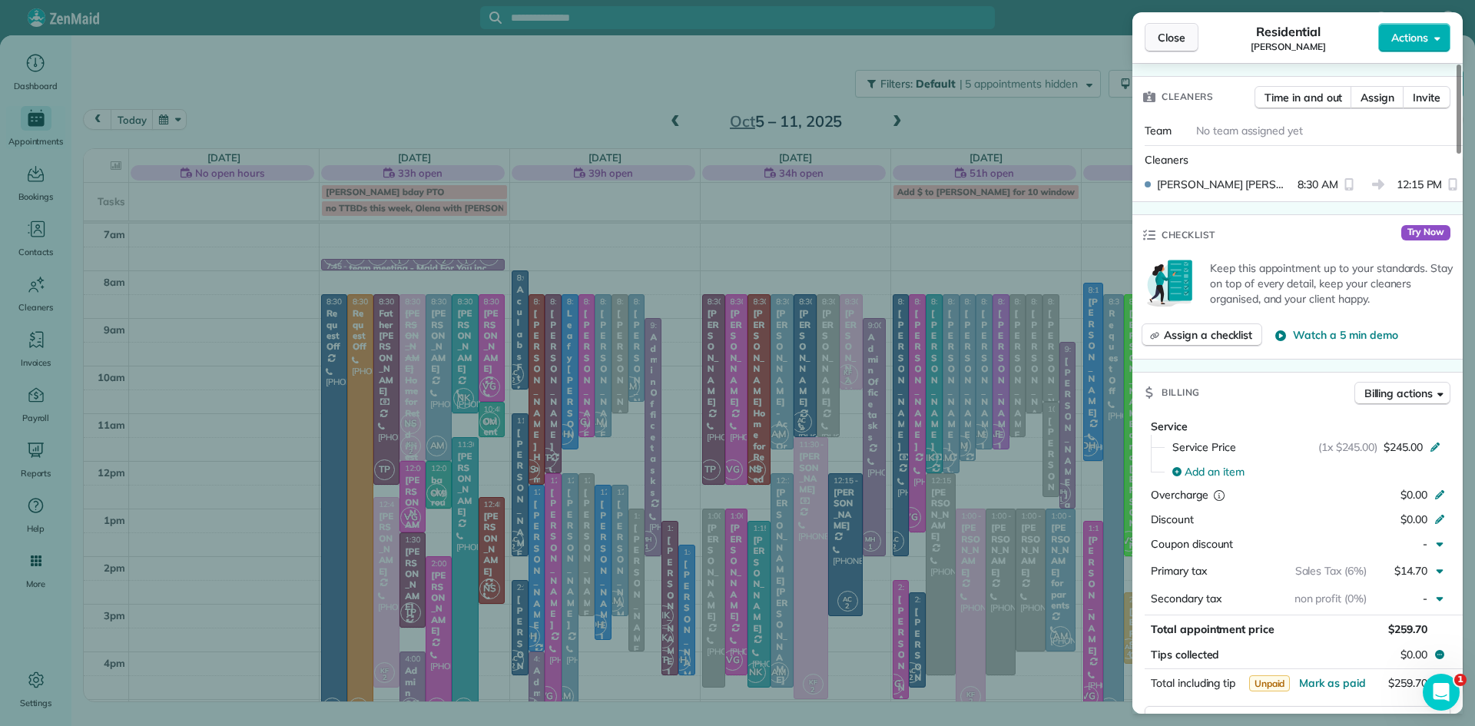
click at [1168, 41] on span "Close" at bounding box center [1172, 37] width 28 height 15
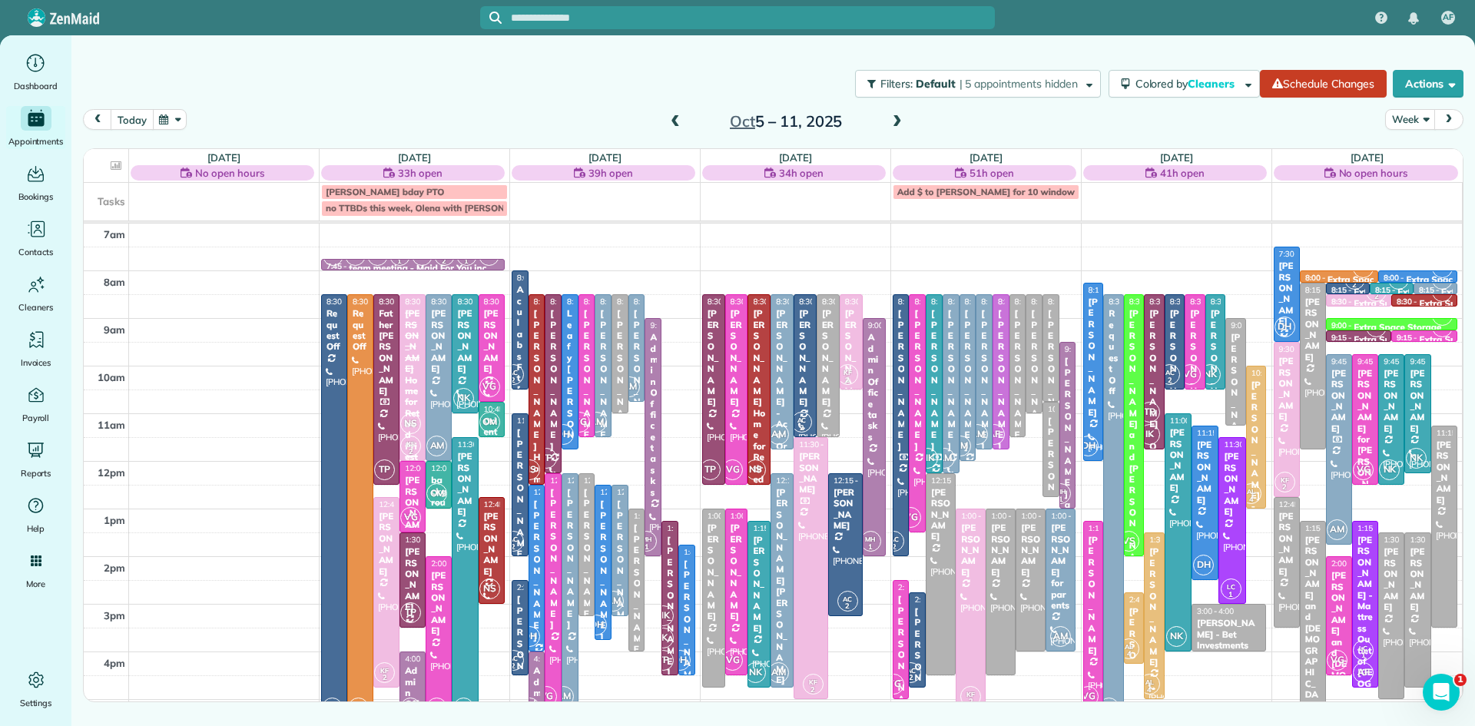
click at [134, 120] on button "today" at bounding box center [132, 119] width 42 height 21
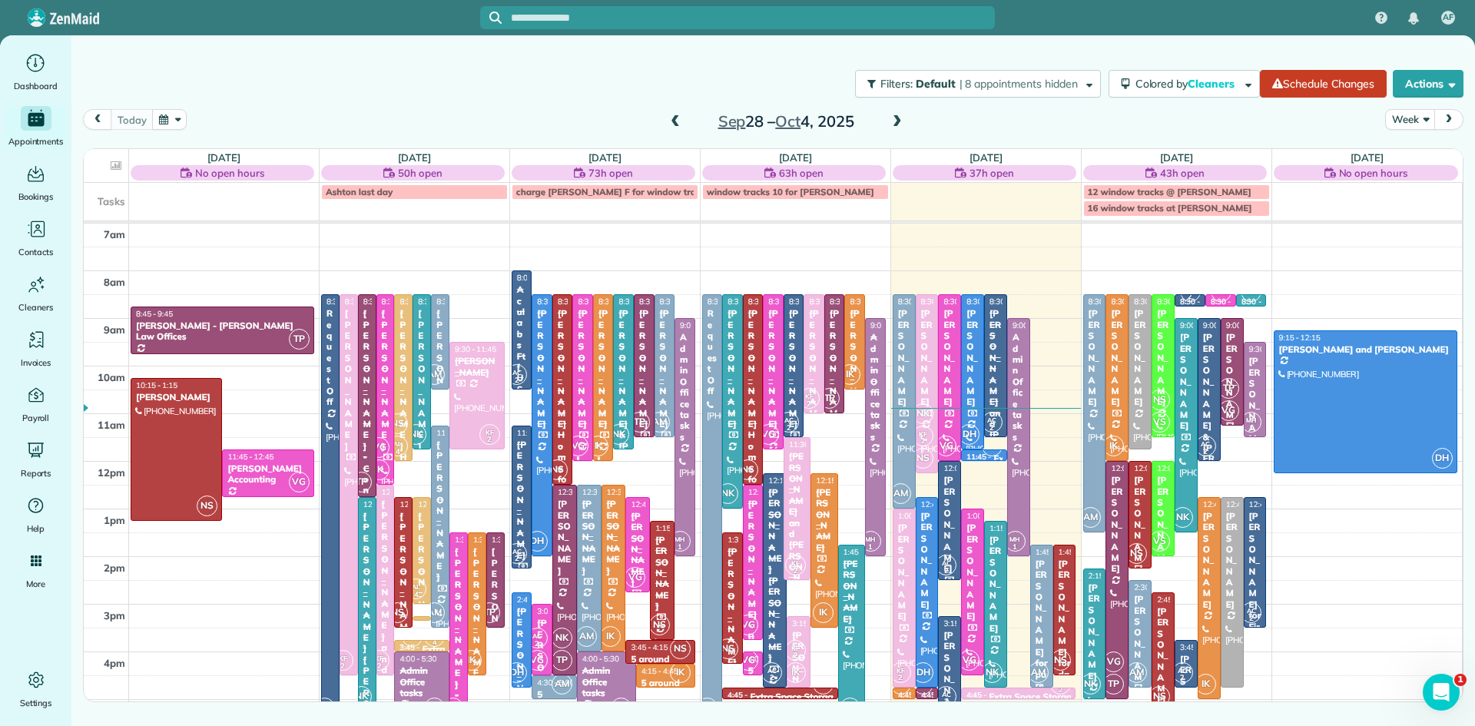
click at [893, 120] on span at bounding box center [897, 122] width 17 height 14
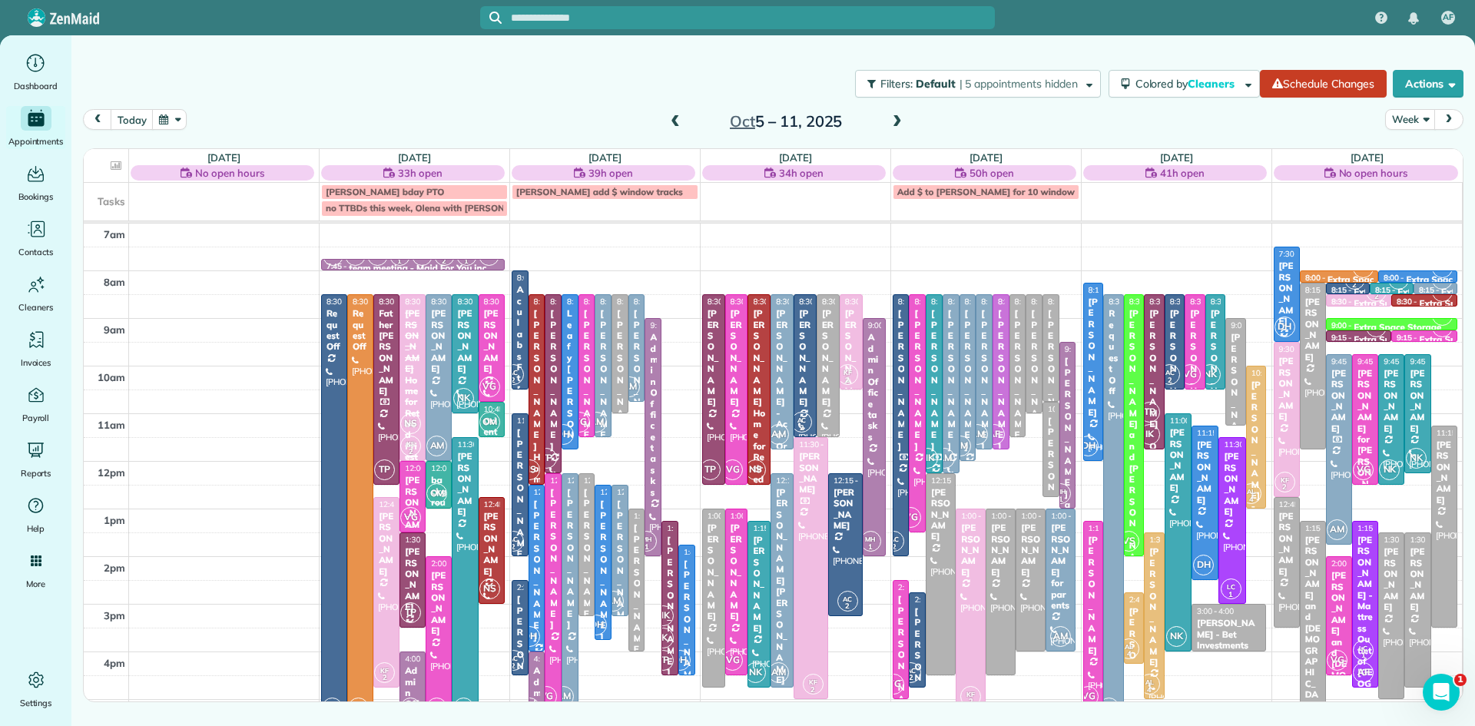
click at [891, 117] on span at bounding box center [897, 122] width 17 height 14
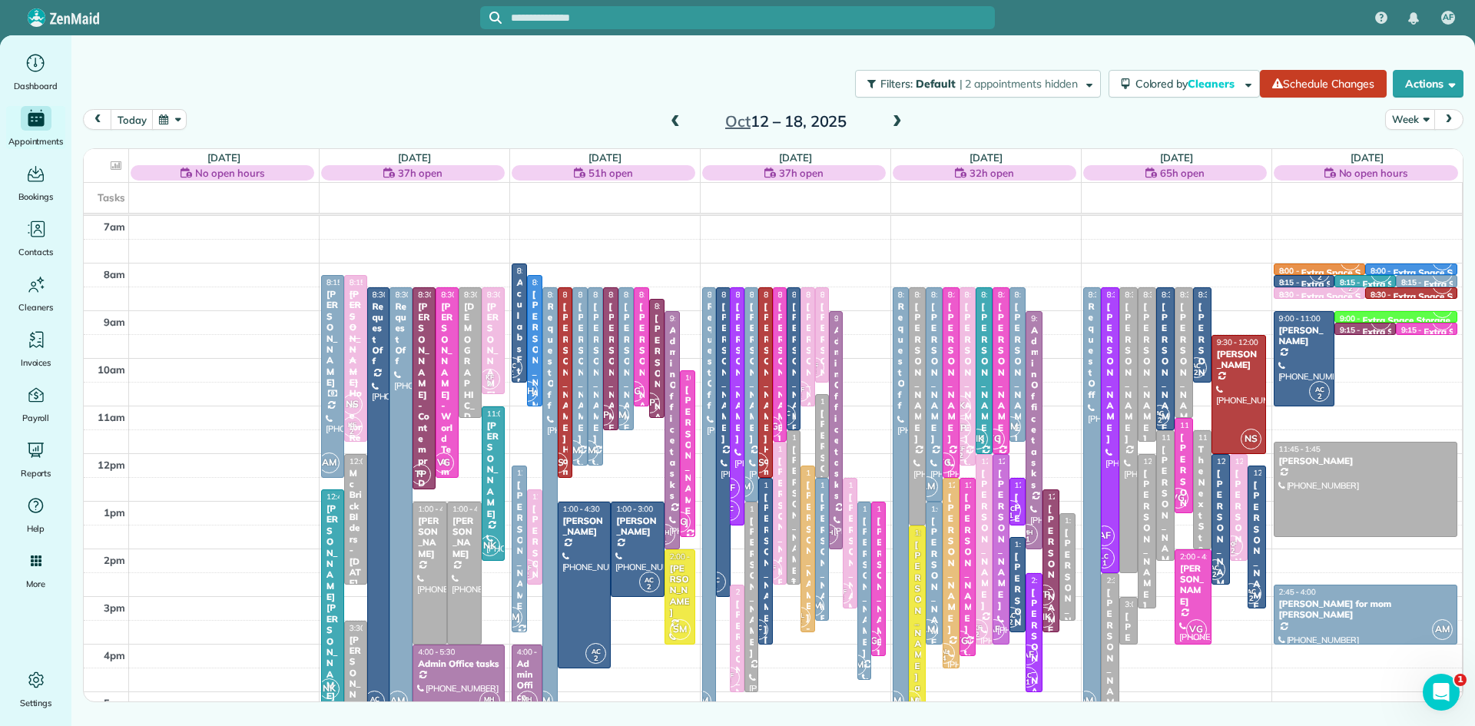
click at [795, 542] on div "[PERSON_NAME]" at bounding box center [793, 516] width 5 height 144
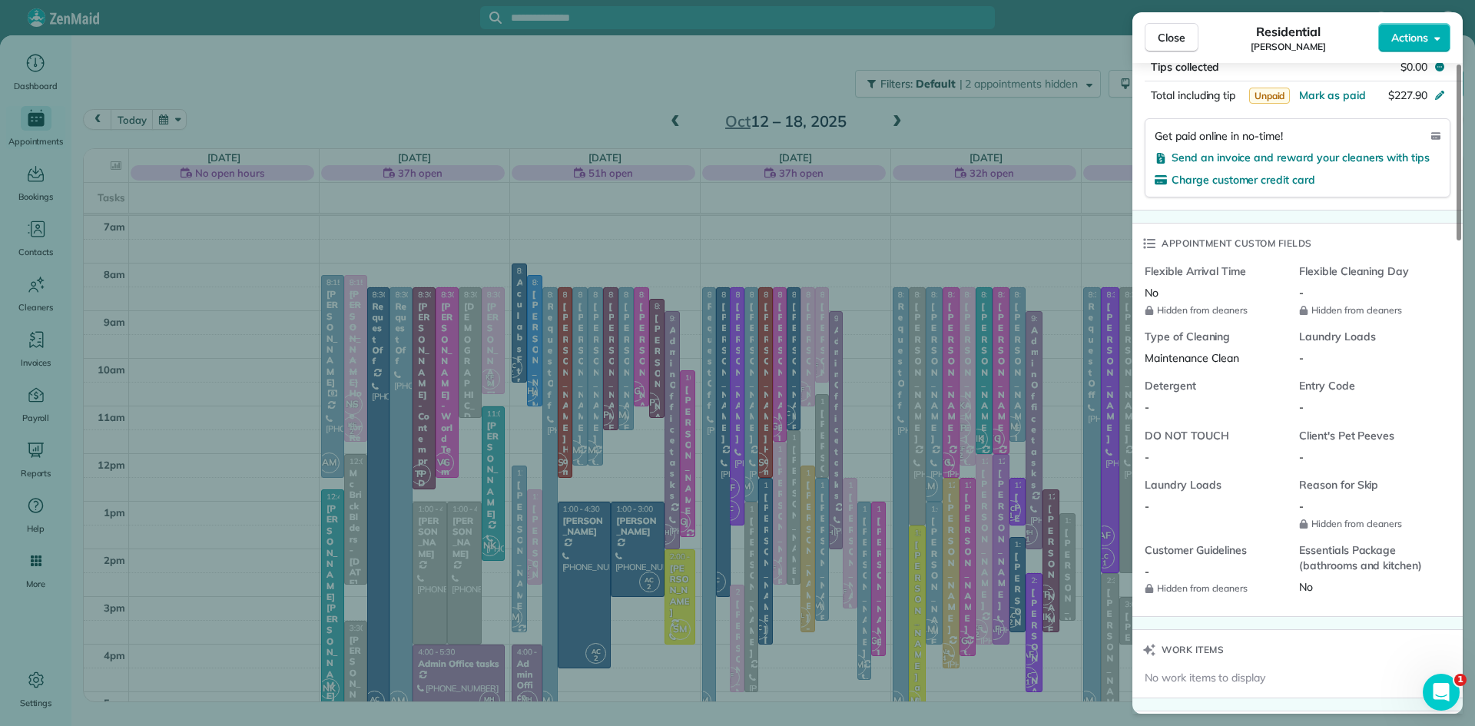
scroll to position [1103, 0]
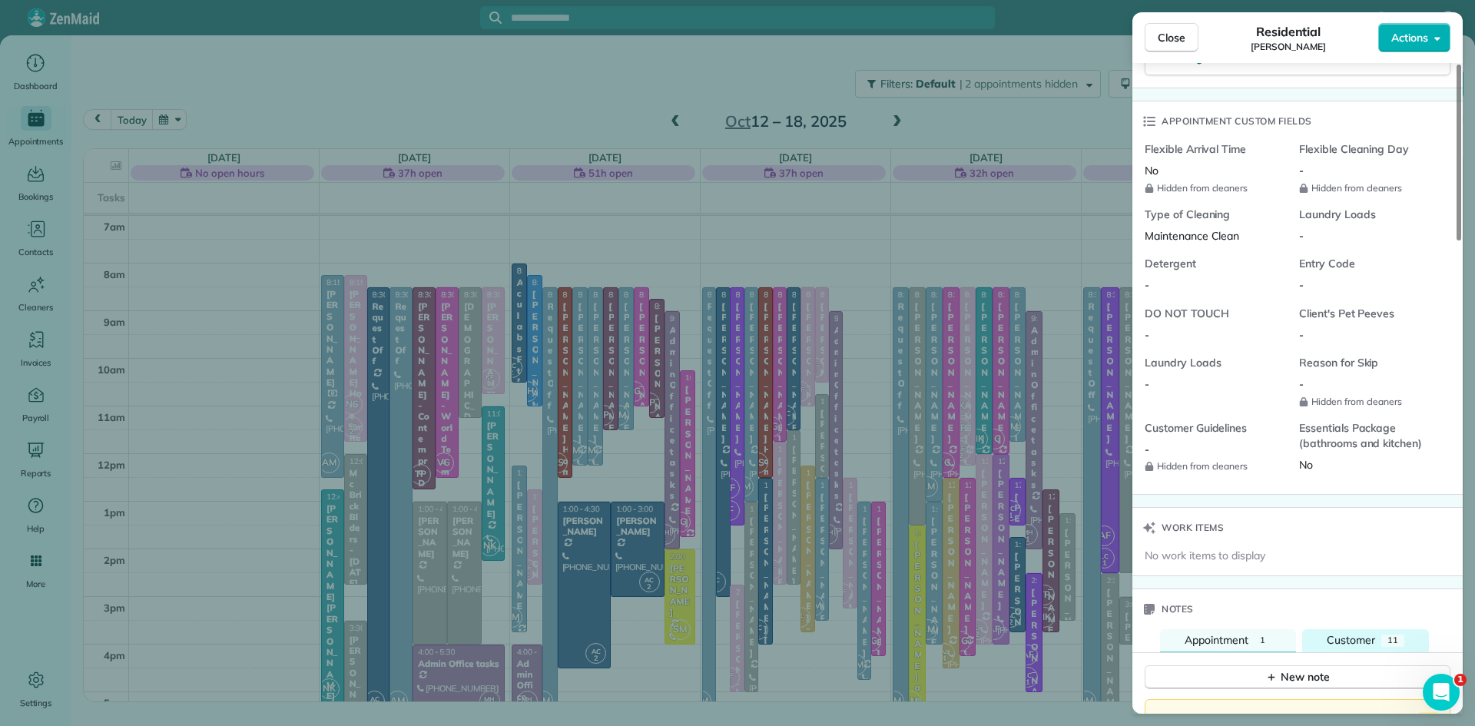
click at [1368, 647] on span "Customer" at bounding box center [1351, 640] width 48 height 14
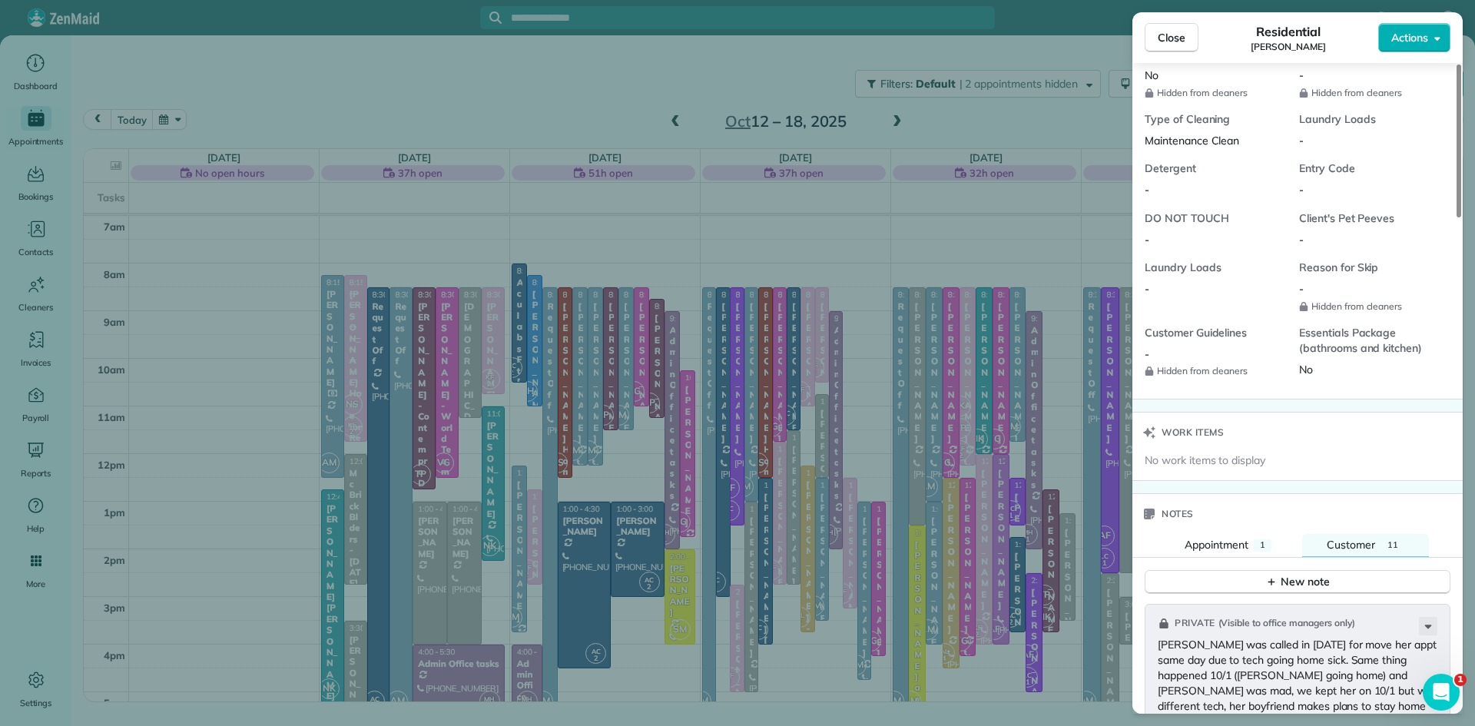
scroll to position [1274, 0]
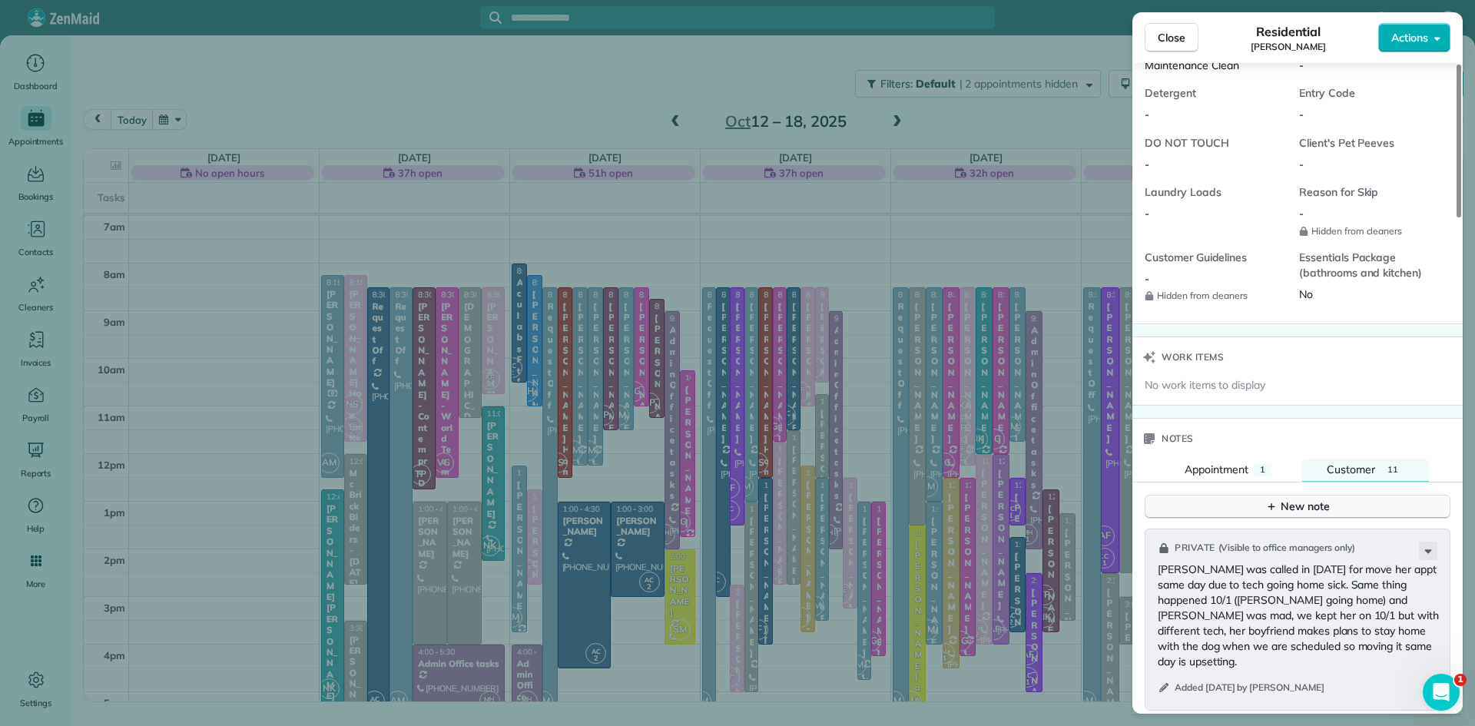
click at [1317, 515] on div "New note" at bounding box center [1298, 507] width 65 height 16
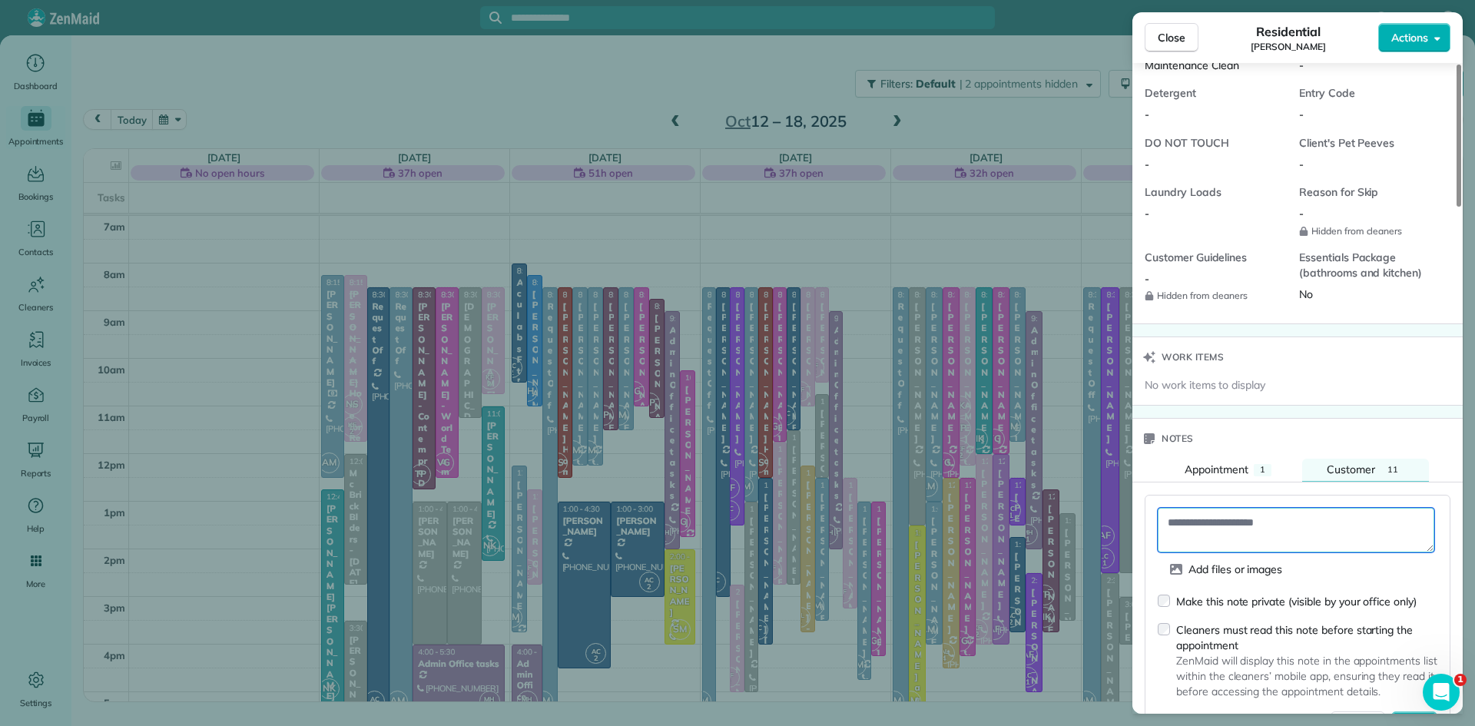
click at [1290, 539] on textarea at bounding box center [1296, 530] width 277 height 45
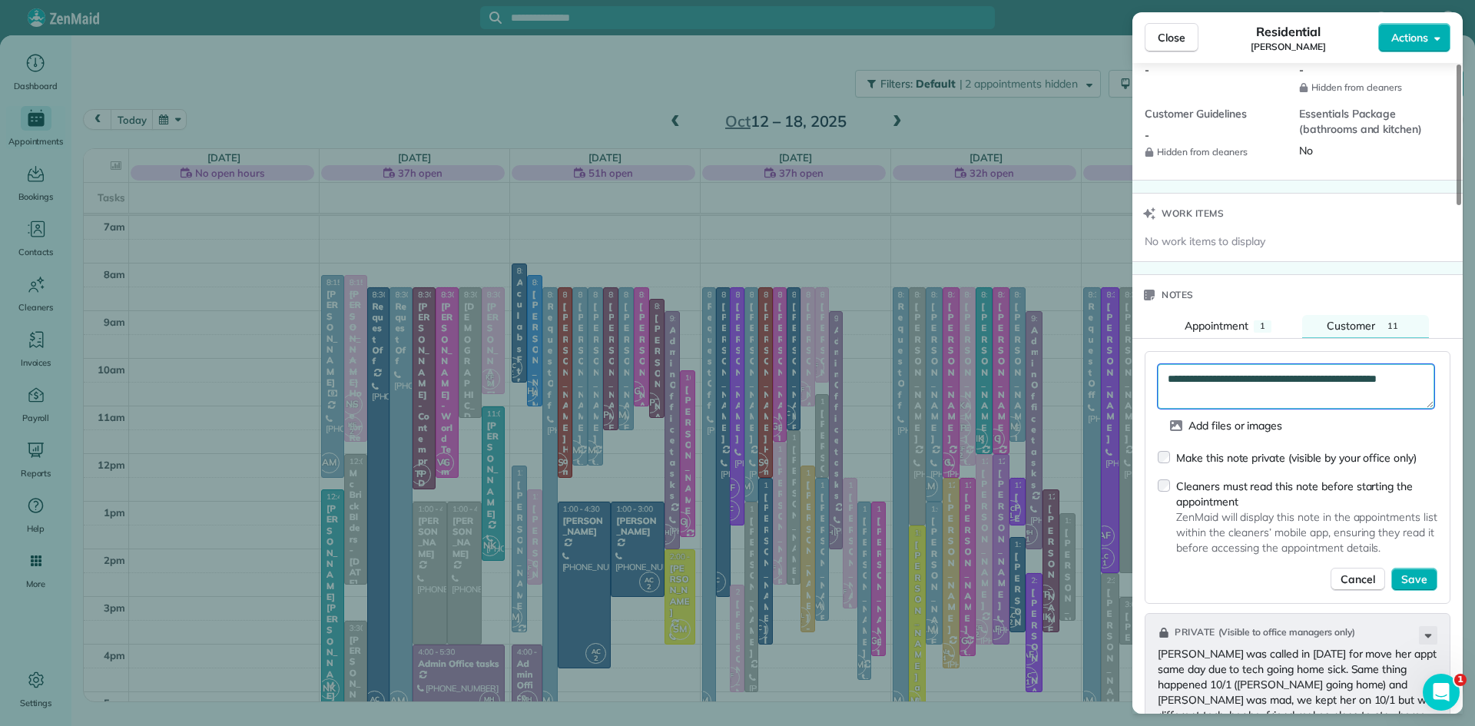
scroll to position [1422, 0]
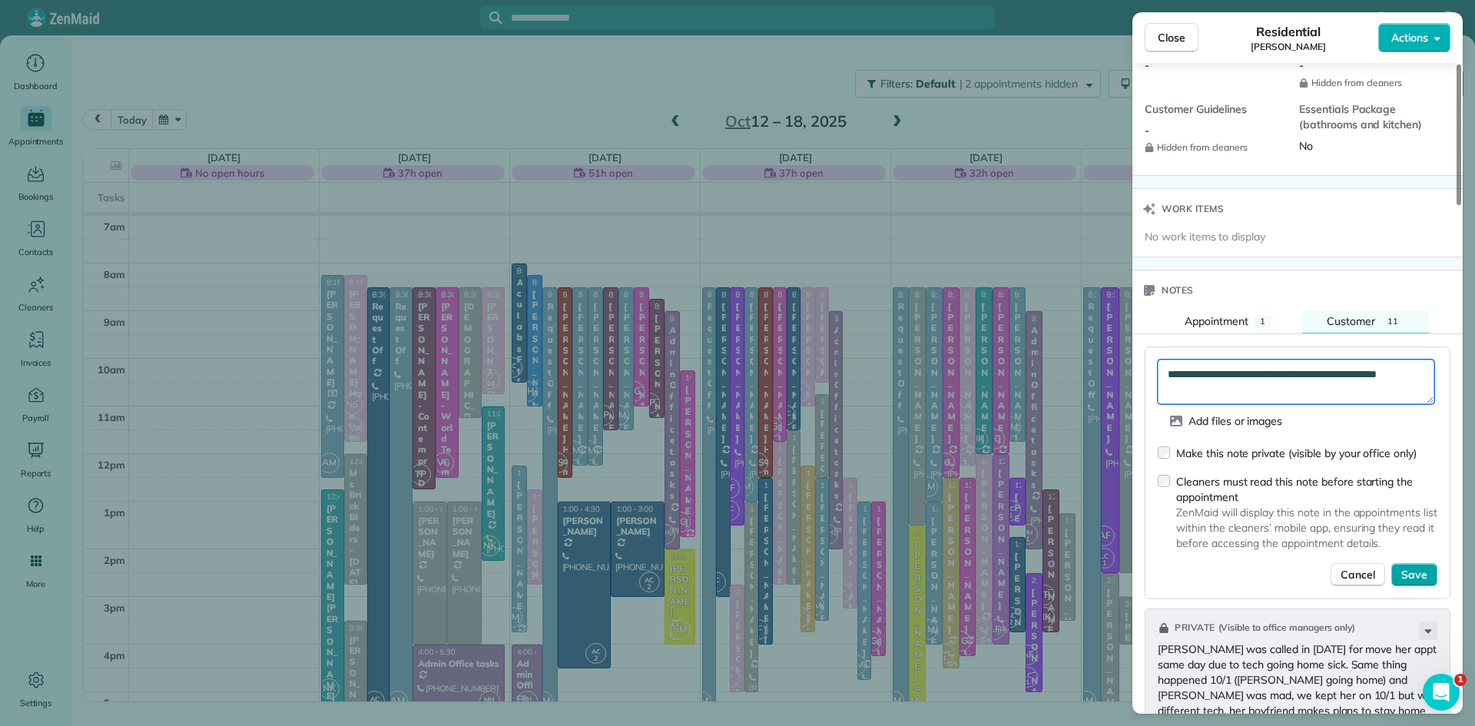
type textarea "**********"
click at [1423, 582] on span "Save" at bounding box center [1415, 574] width 26 height 15
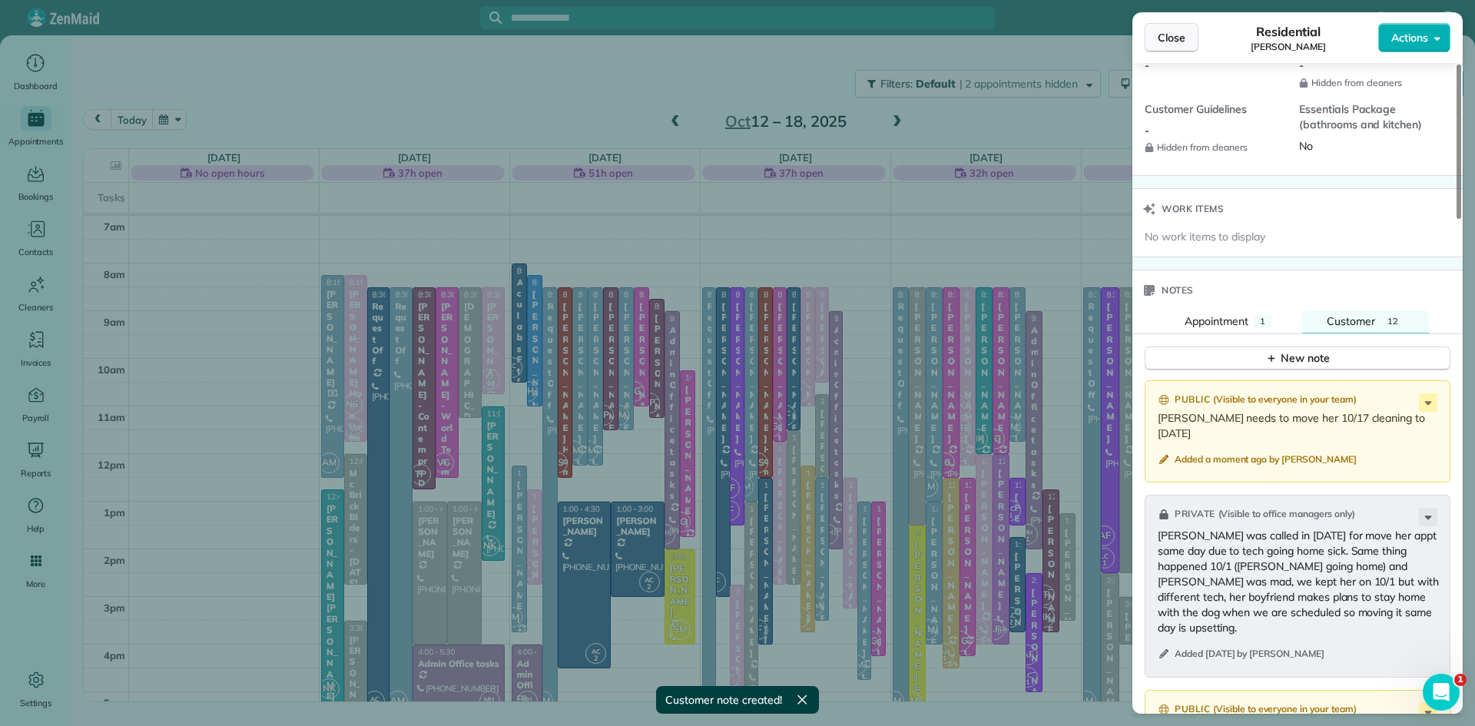
click at [1179, 33] on span "Close" at bounding box center [1172, 37] width 28 height 15
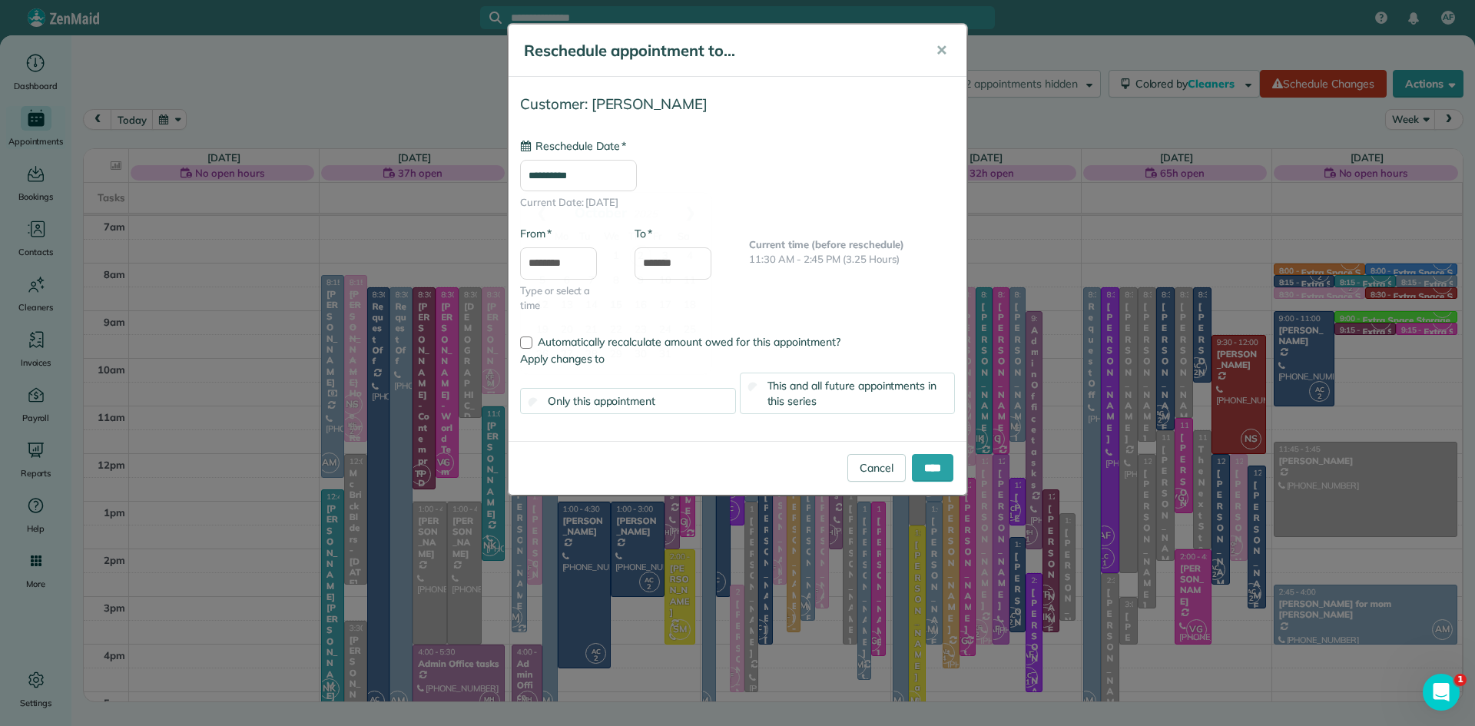
click at [614, 177] on input "**********" at bounding box center [578, 176] width 117 height 32
click at [568, 321] on link "20" at bounding box center [567, 330] width 25 height 25
type input "**********"
click at [877, 470] on link "Cancel" at bounding box center [877, 468] width 58 height 28
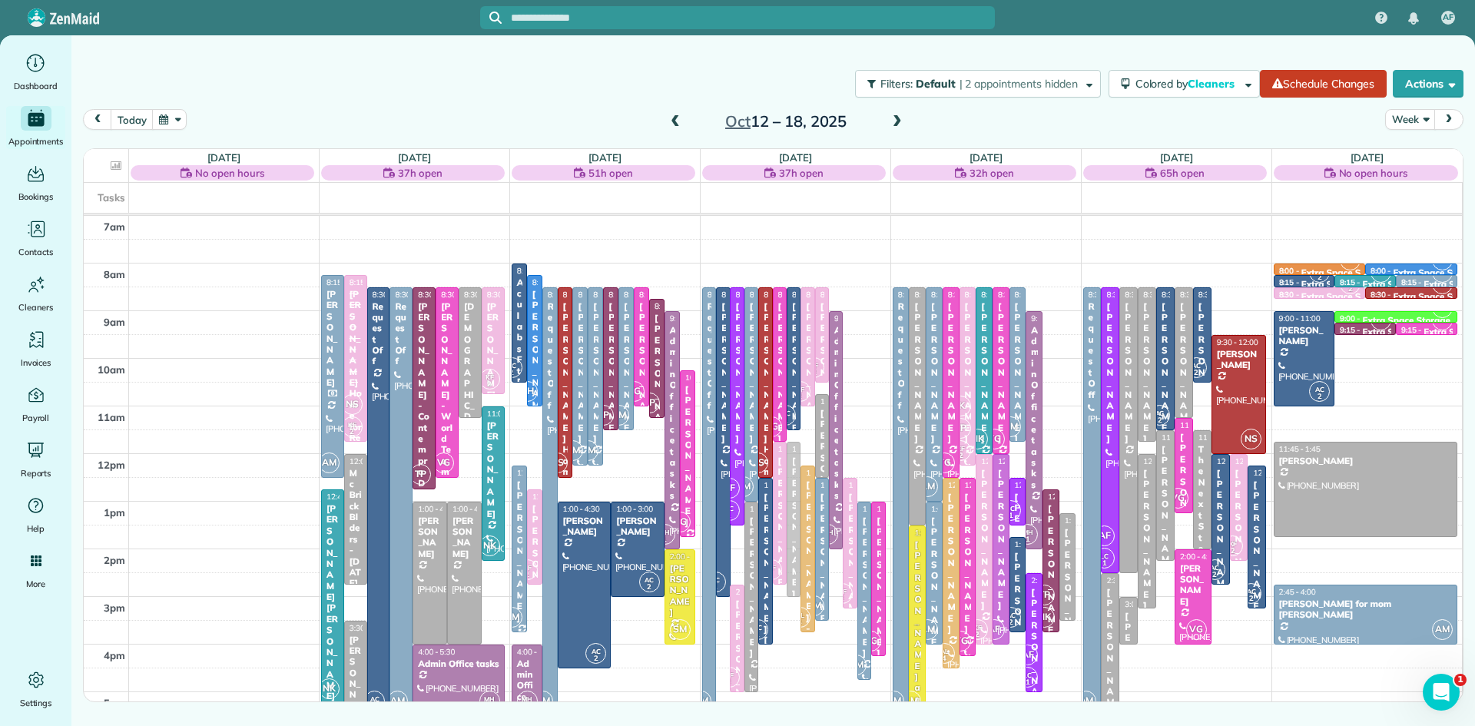
drag, startPoint x: 793, startPoint y: 514, endPoint x: 793, endPoint y: 531, distance: 16.9
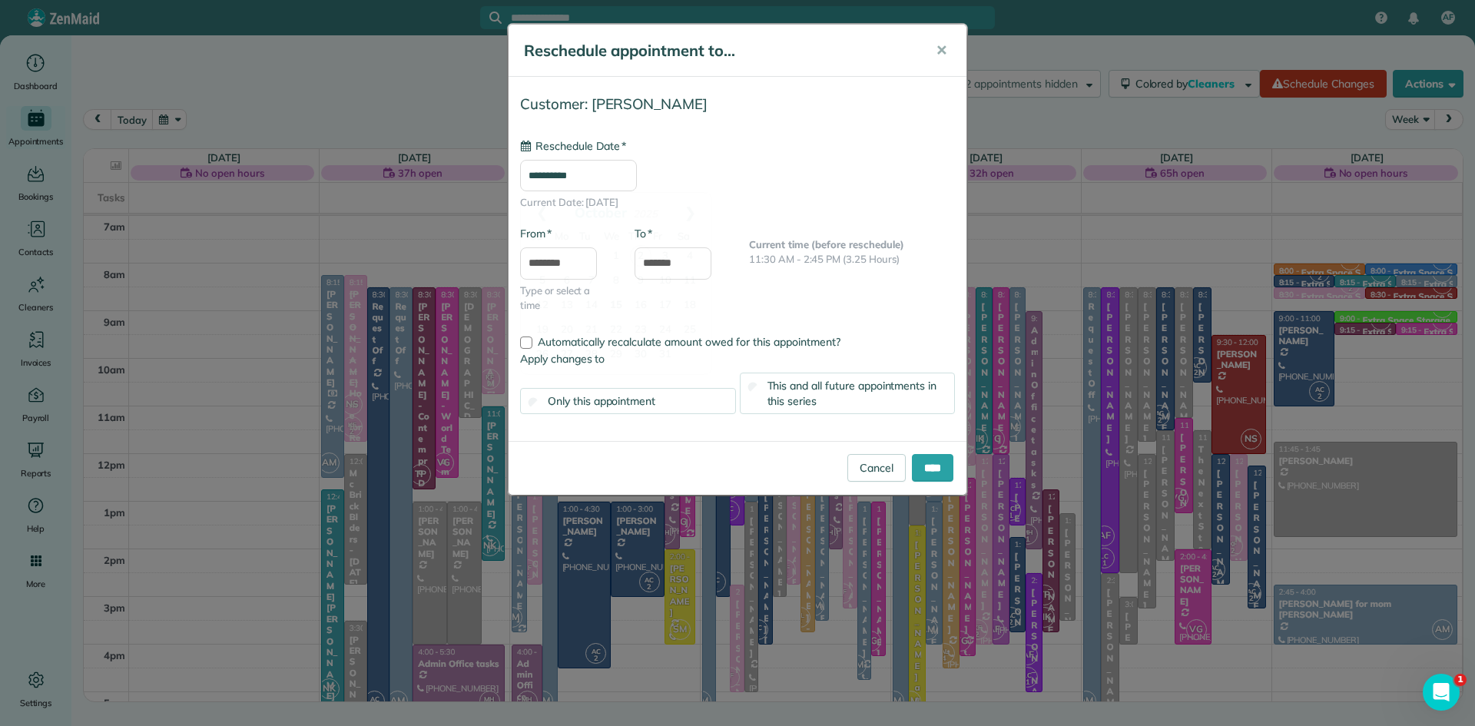
click at [601, 167] on input "**********" at bounding box center [578, 176] width 117 height 32
click at [570, 326] on link "20" at bounding box center [567, 330] width 25 height 25
type input "**********"
click at [912, 473] on input "****" at bounding box center [932, 468] width 41 height 28
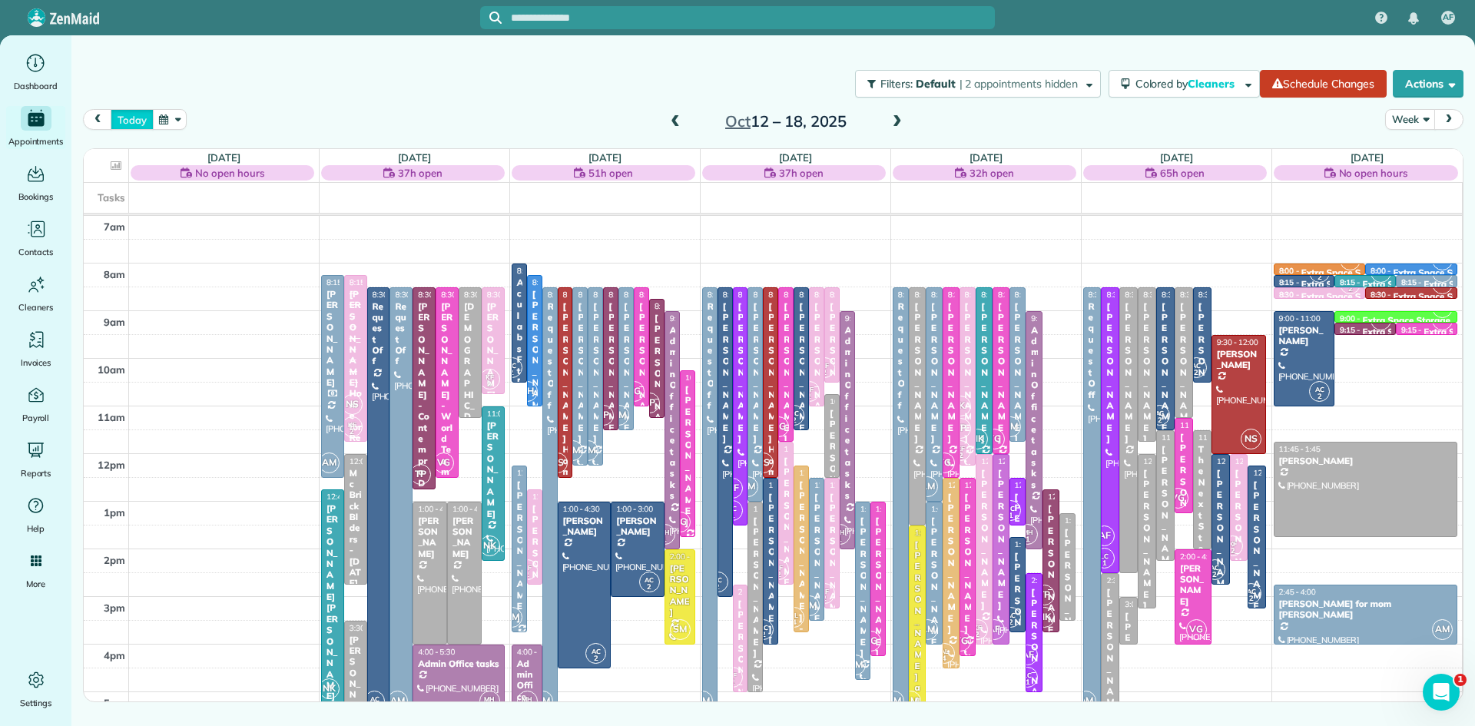
click at [143, 117] on button "today" at bounding box center [132, 119] width 42 height 21
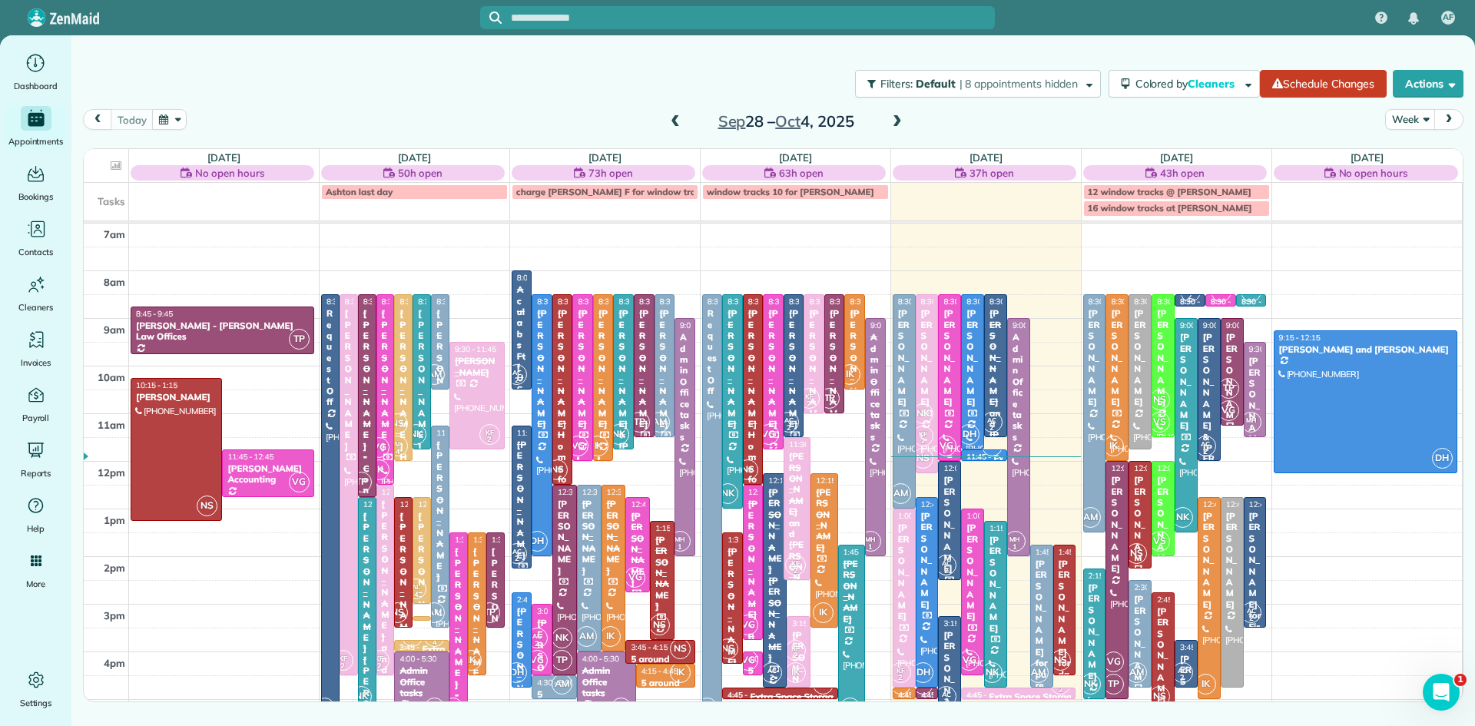
click at [954, 366] on div "[PERSON_NAME]" at bounding box center [950, 357] width 14 height 99
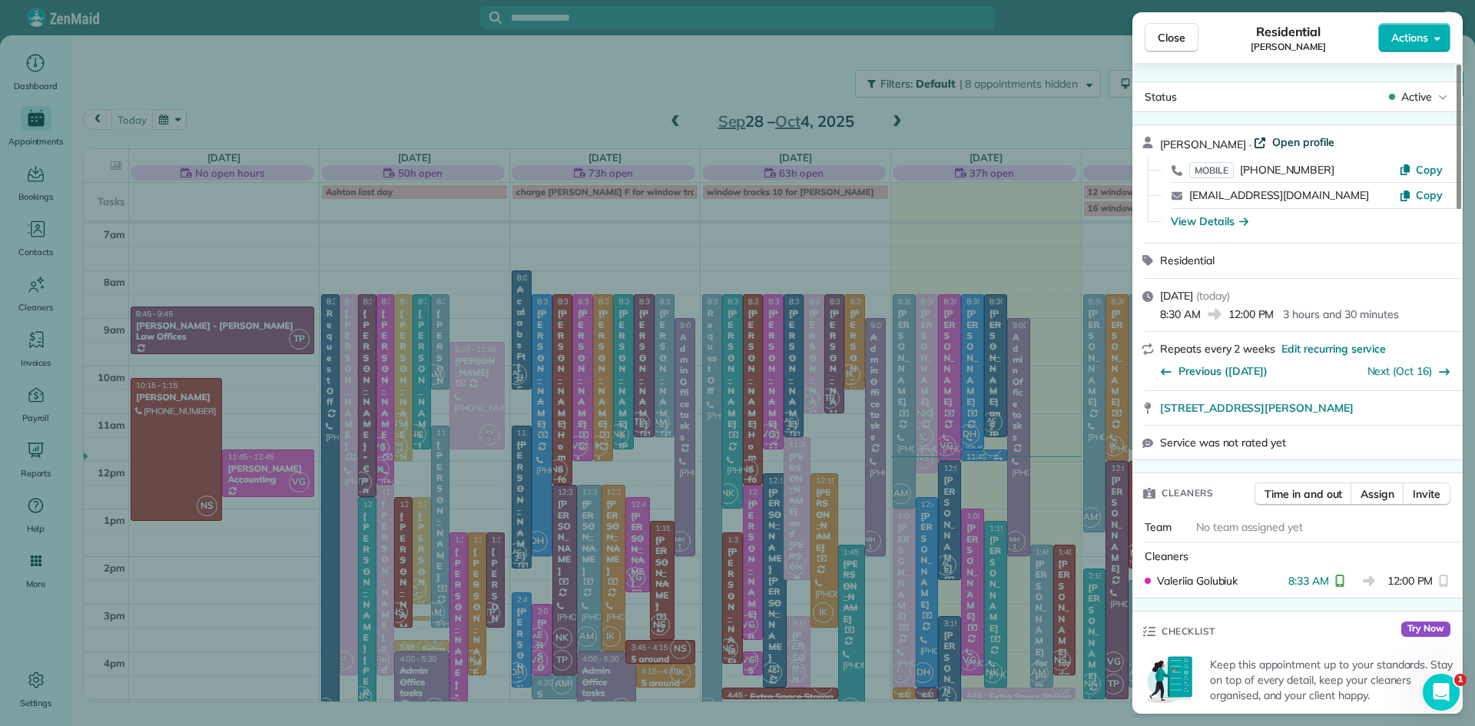
click at [1280, 134] on span "Open profile" at bounding box center [1303, 141] width 62 height 15
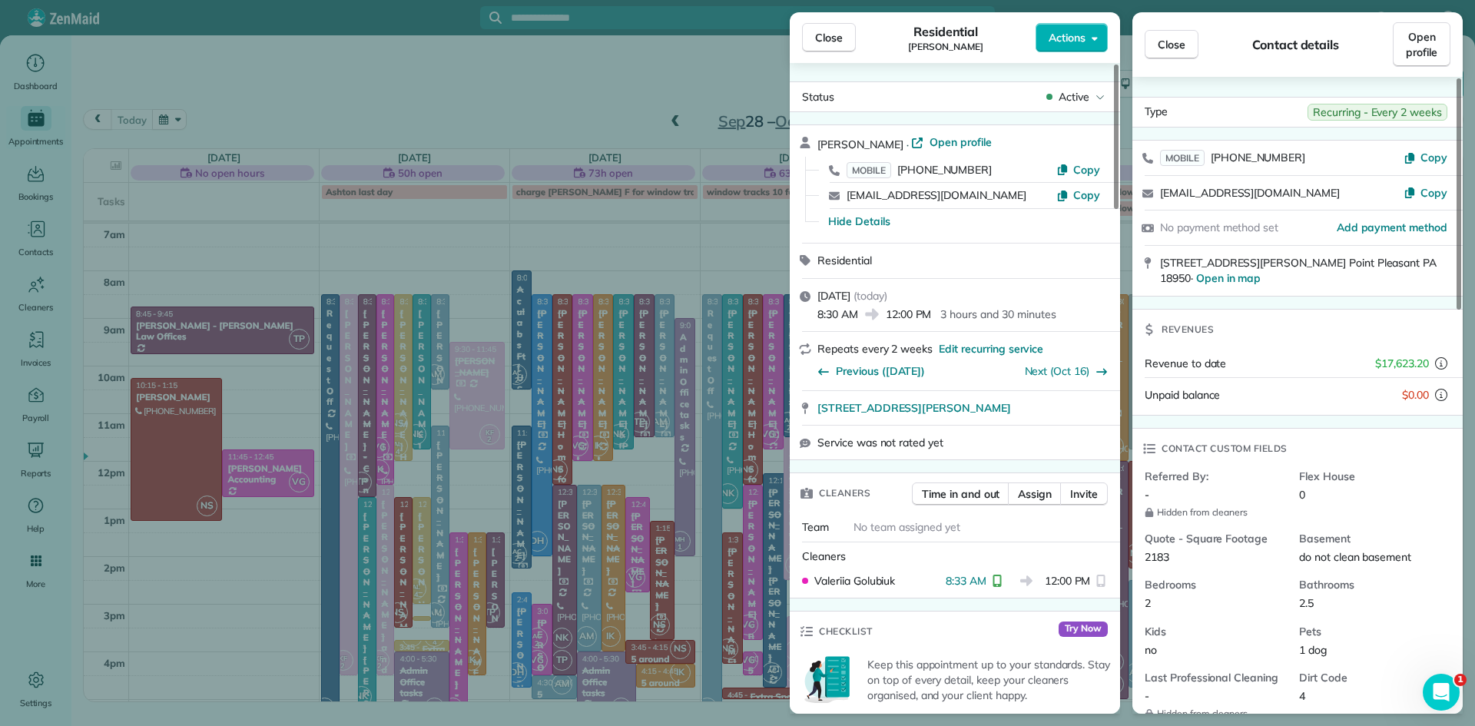
click at [823, 32] on span "Close" at bounding box center [829, 37] width 28 height 15
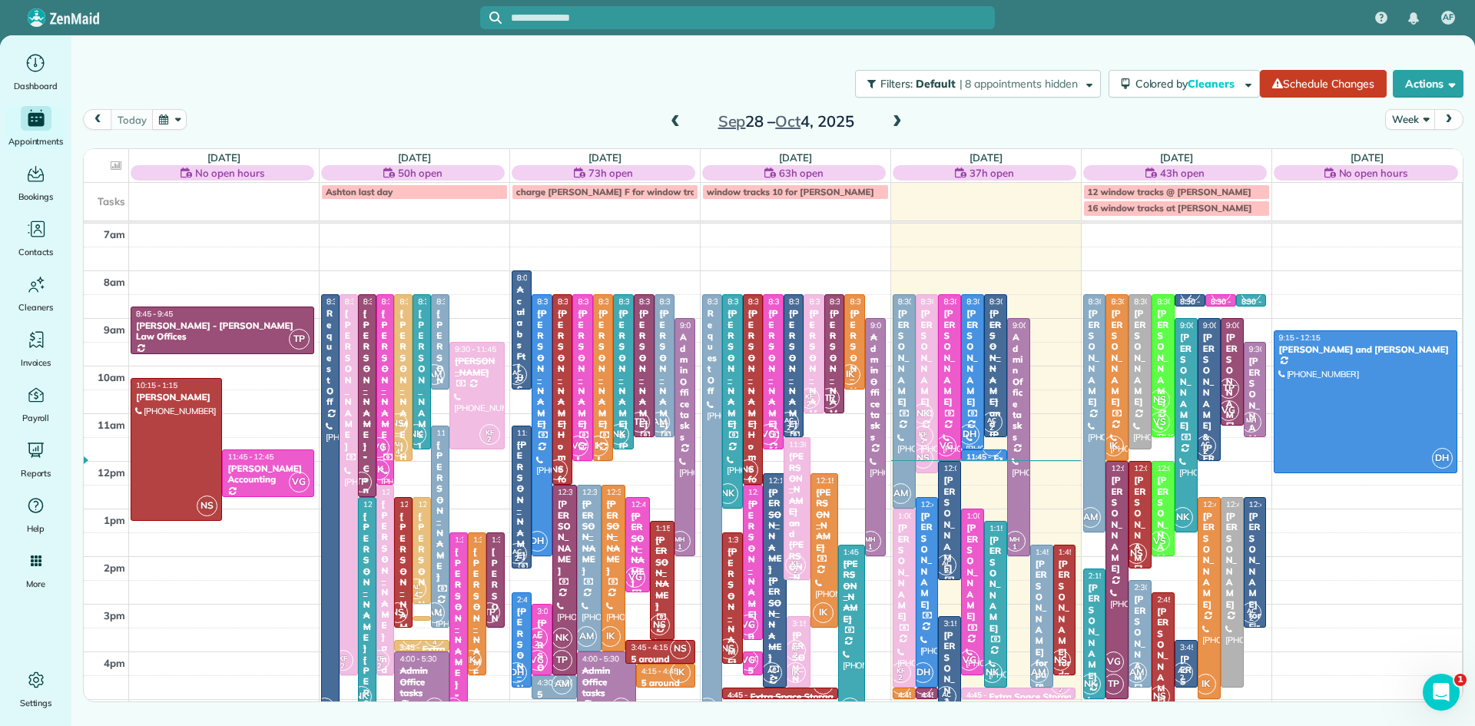
click at [794, 410] on div at bounding box center [794, 365] width 19 height 141
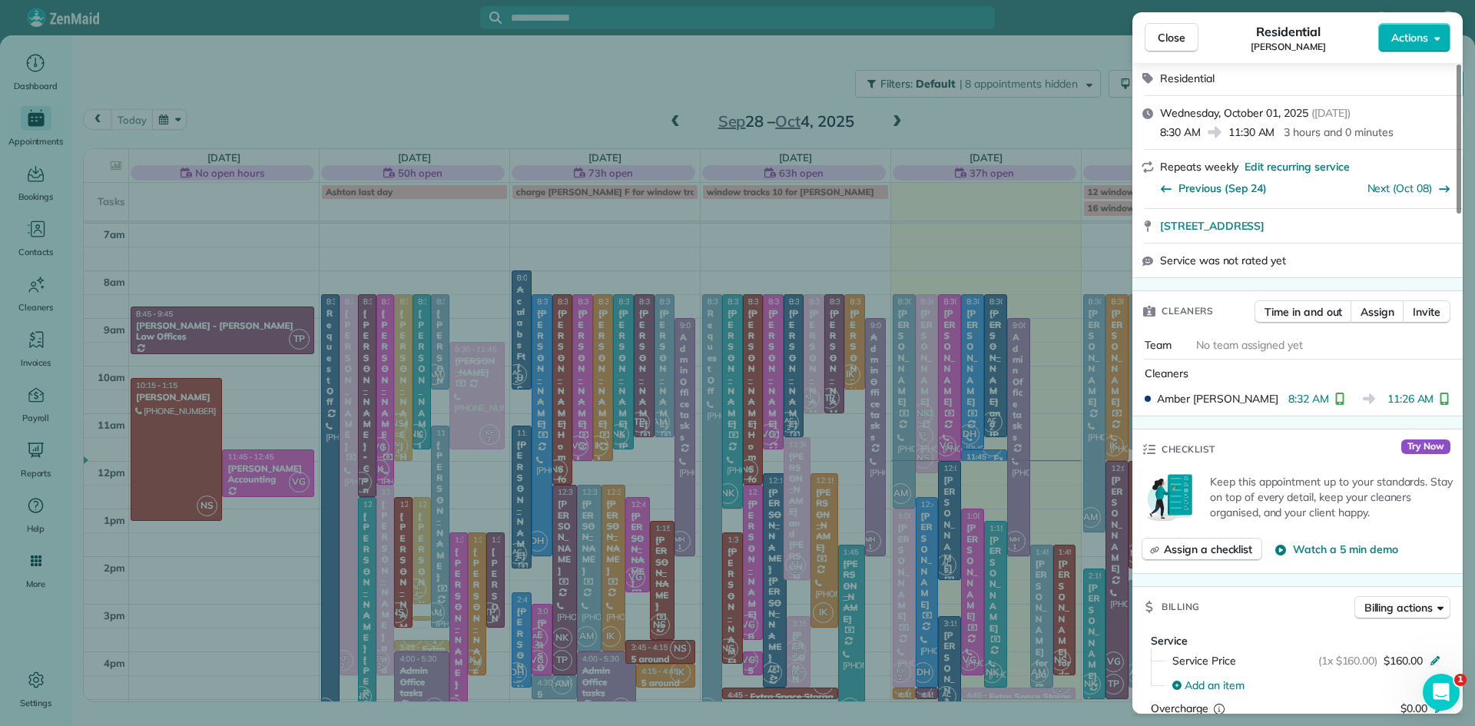
scroll to position [270, 0]
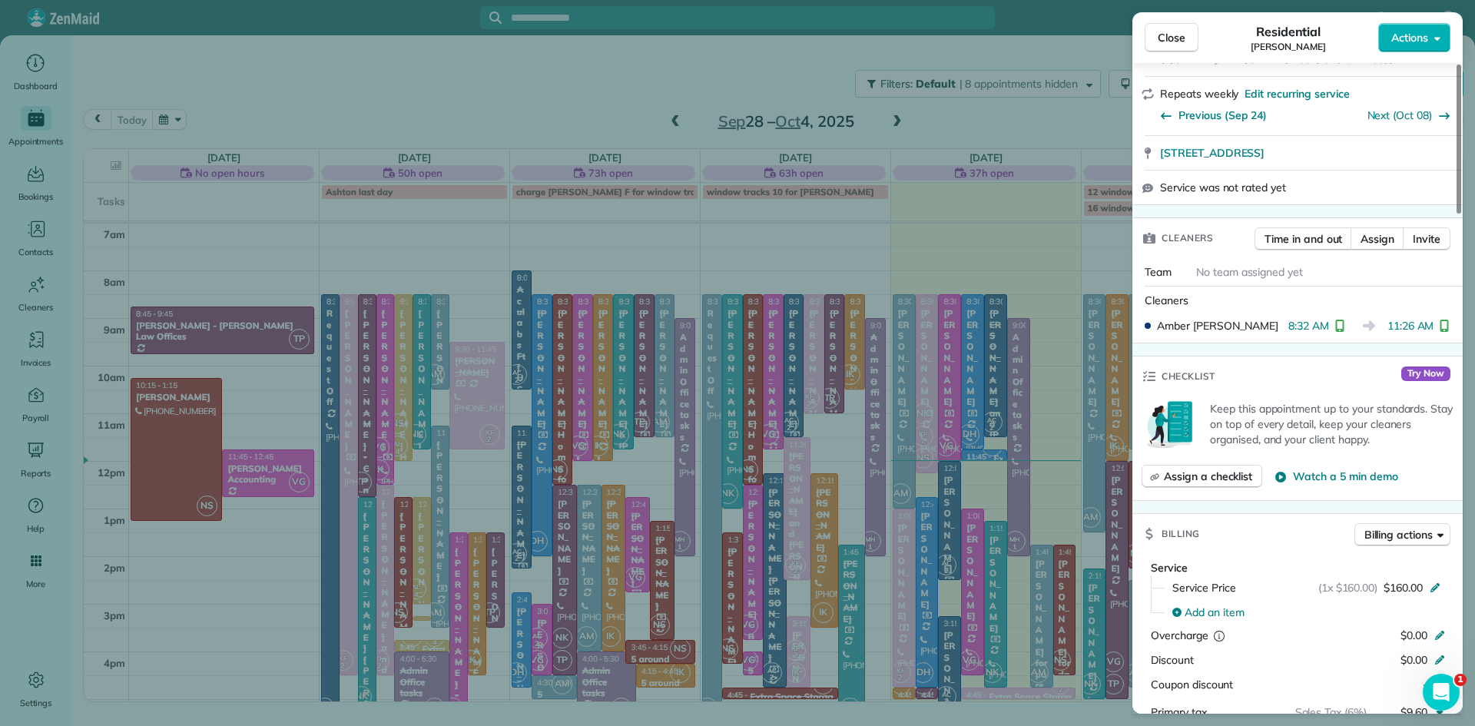
click at [1177, 37] on span "Close" at bounding box center [1172, 37] width 28 height 15
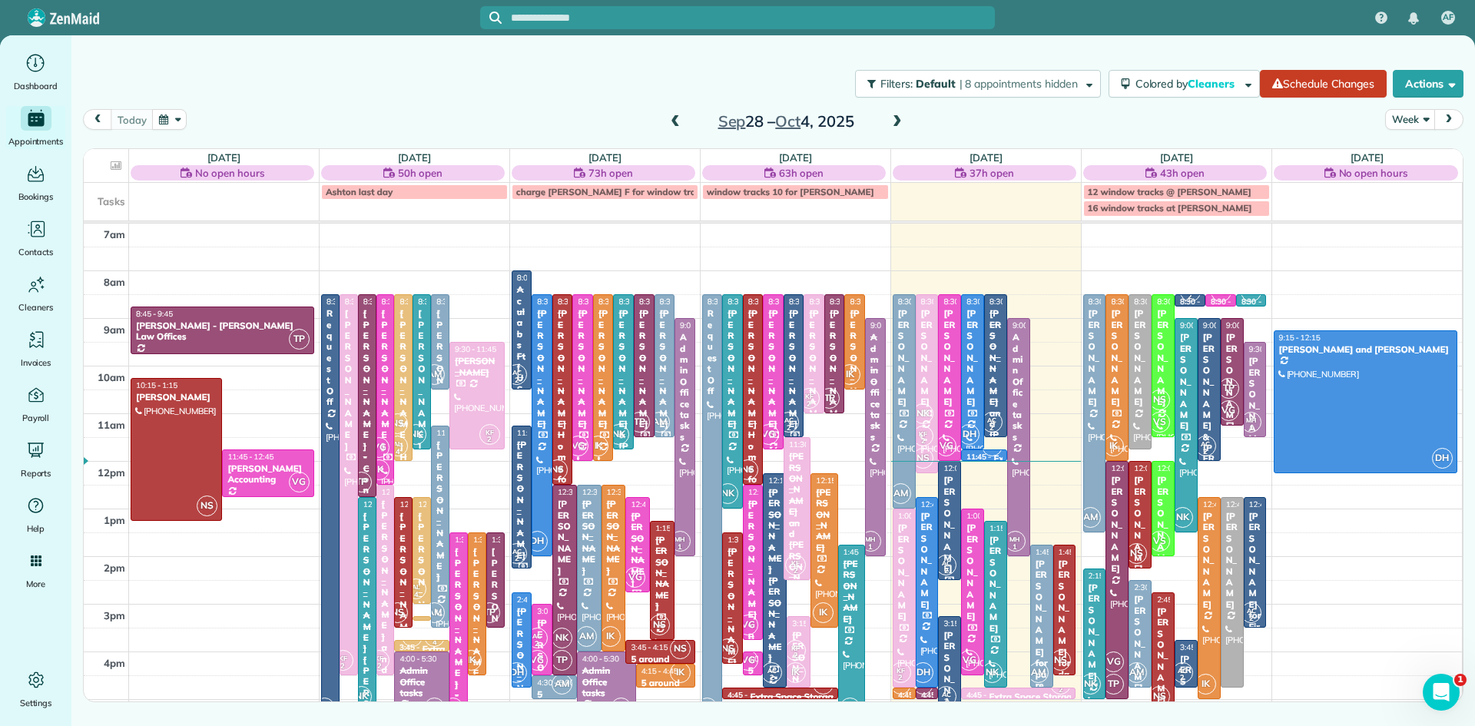
click at [675, 114] on span at bounding box center [675, 122] width 17 height 23
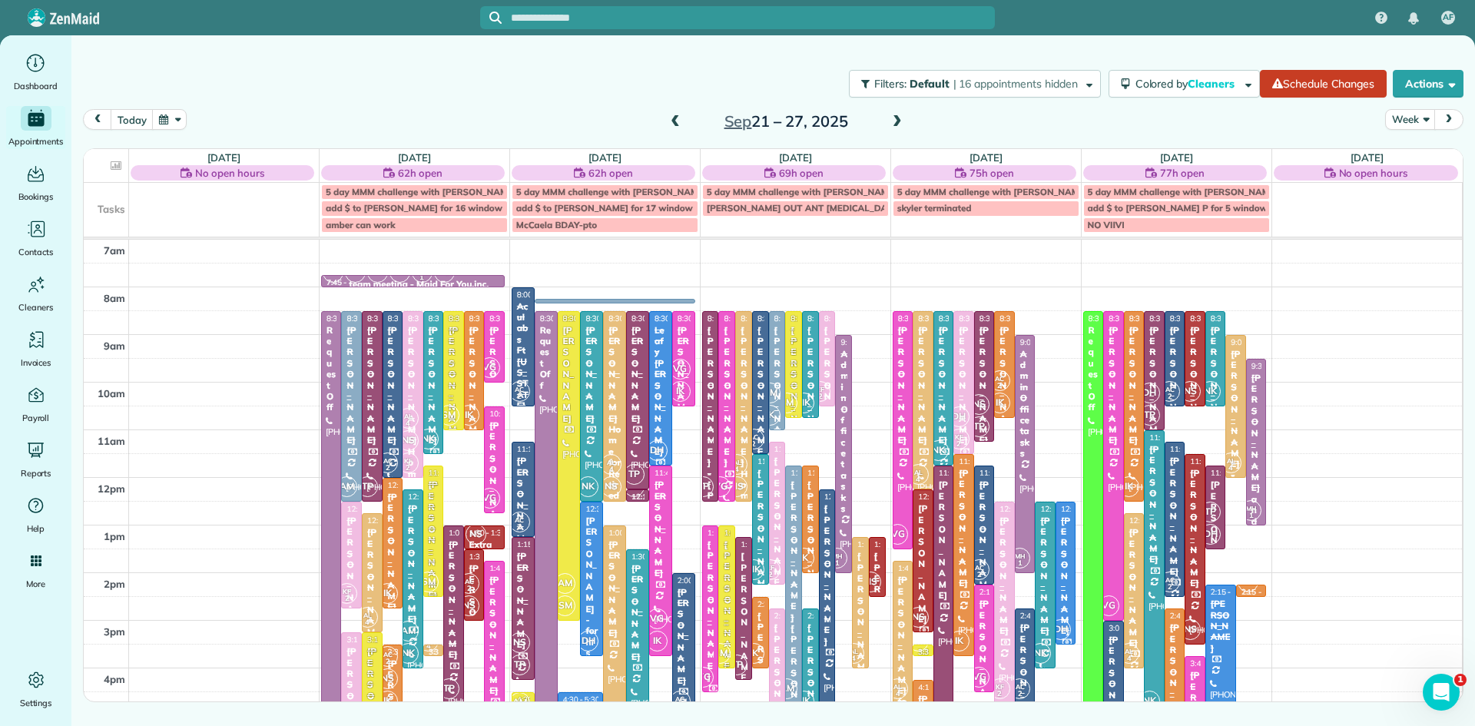
click at [675, 113] on span at bounding box center [675, 122] width 17 height 23
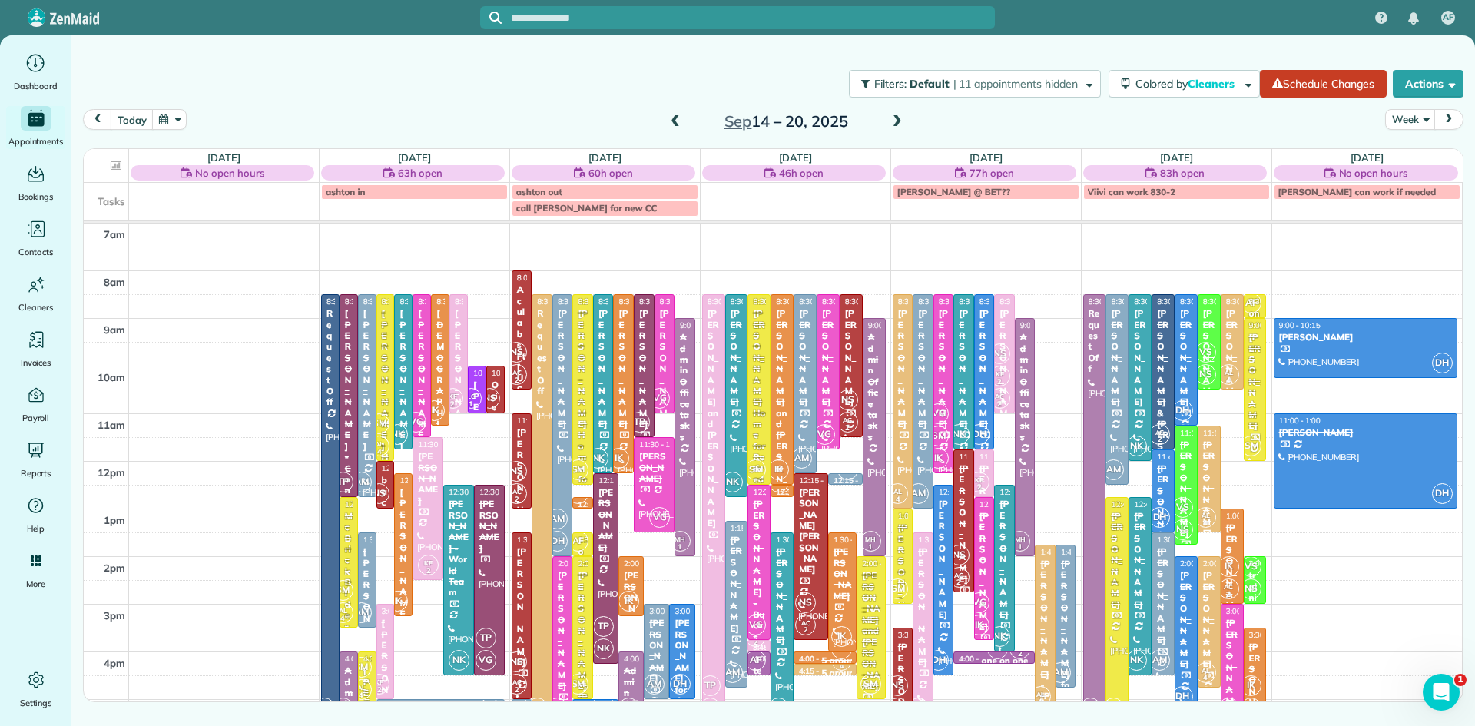
click at [365, 672] on span "SM" at bounding box center [361, 667] width 21 height 21
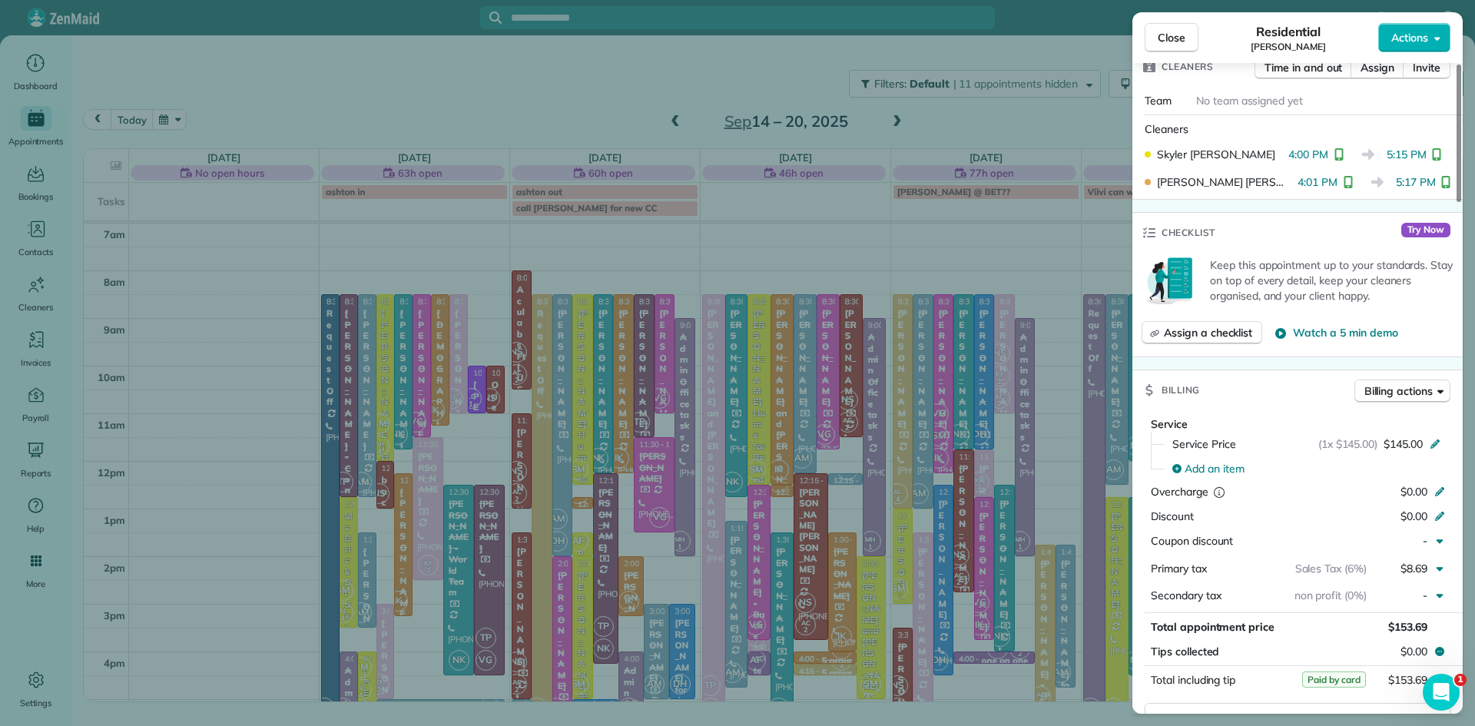
scroll to position [542, 0]
